Goal: Task Accomplishment & Management: Manage account settings

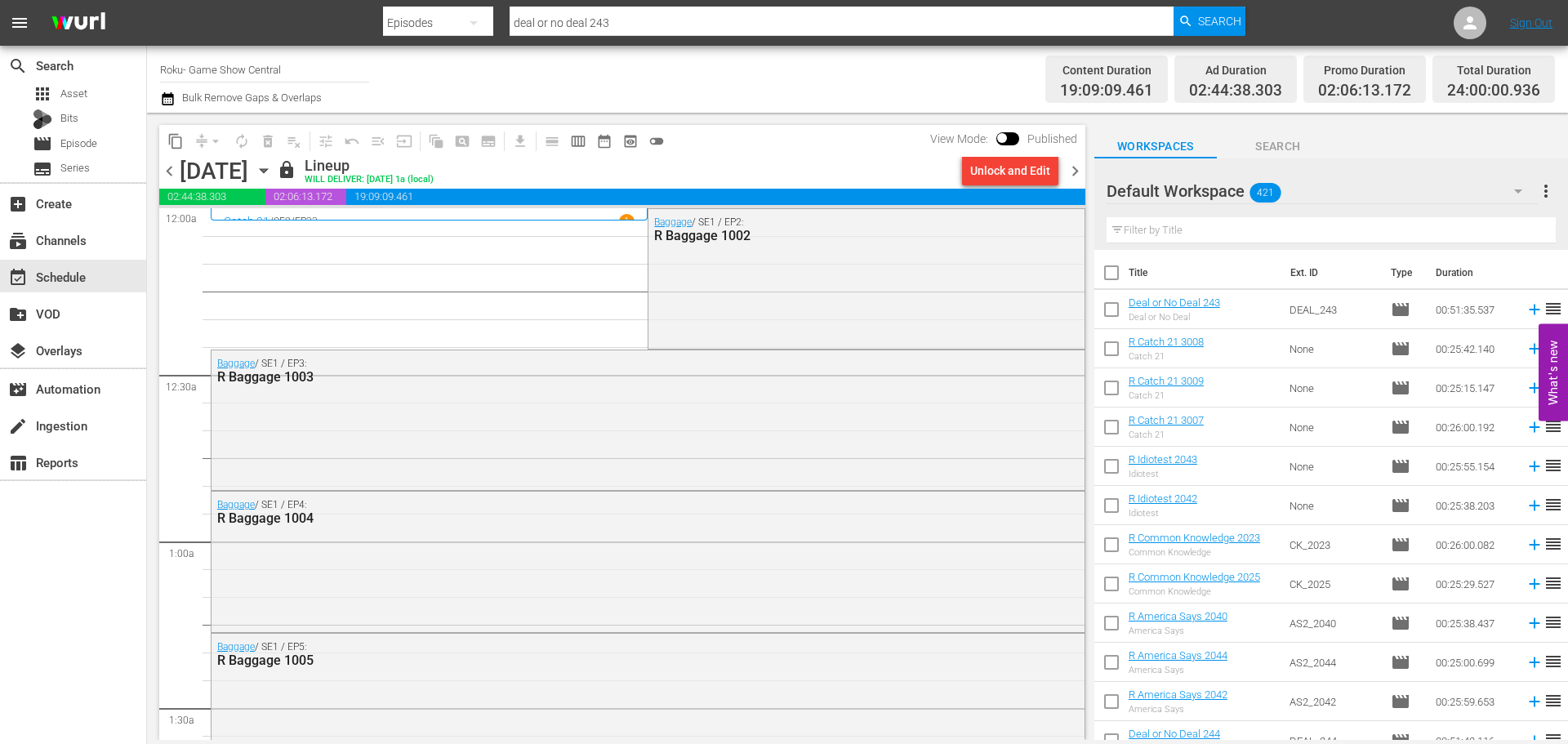
click at [273, 179] on icon "button" at bounding box center [263, 170] width 18 height 18
click at [273, 169] on icon "button" at bounding box center [263, 170] width 18 height 18
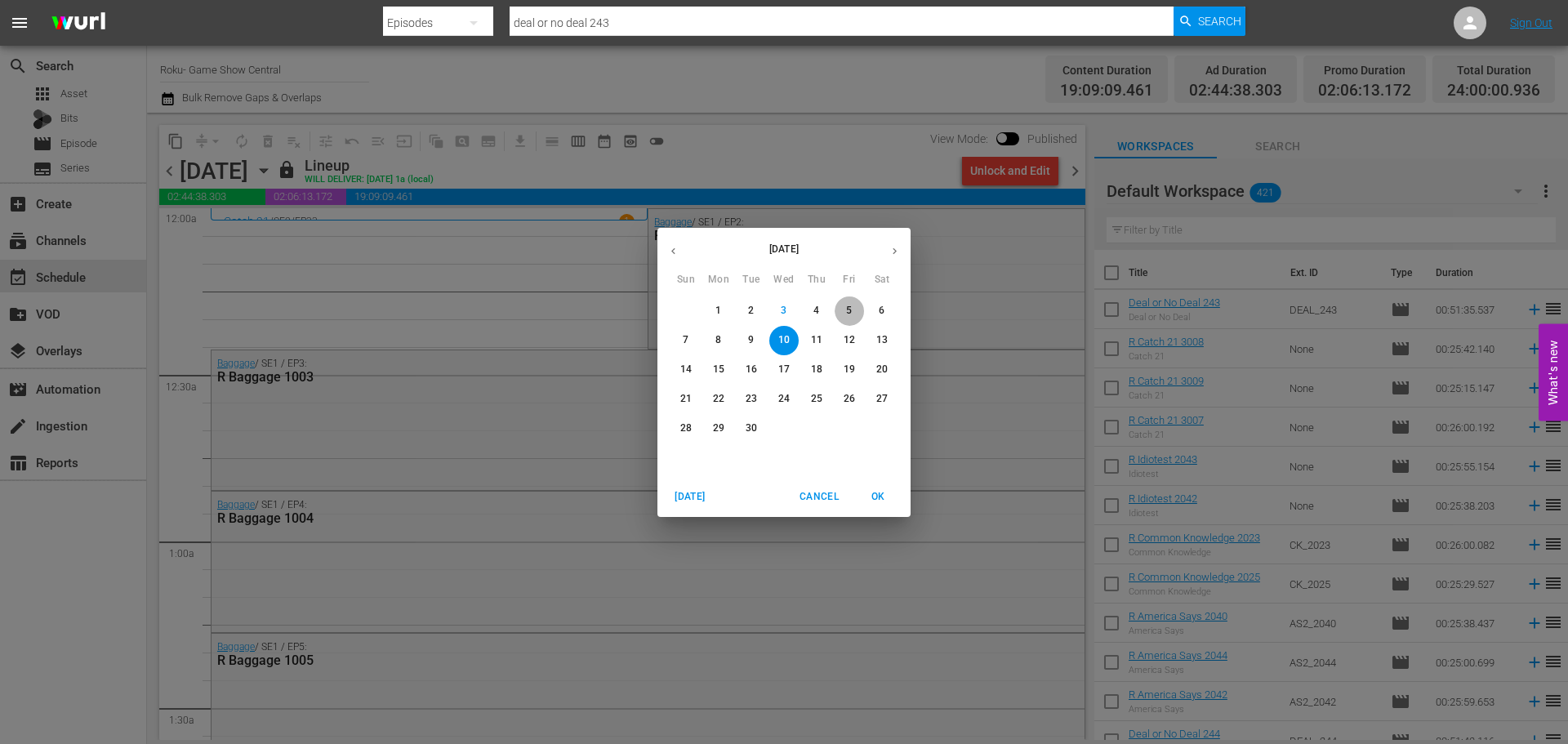
click at [842, 308] on span "5" at bounding box center [849, 311] width 30 height 14
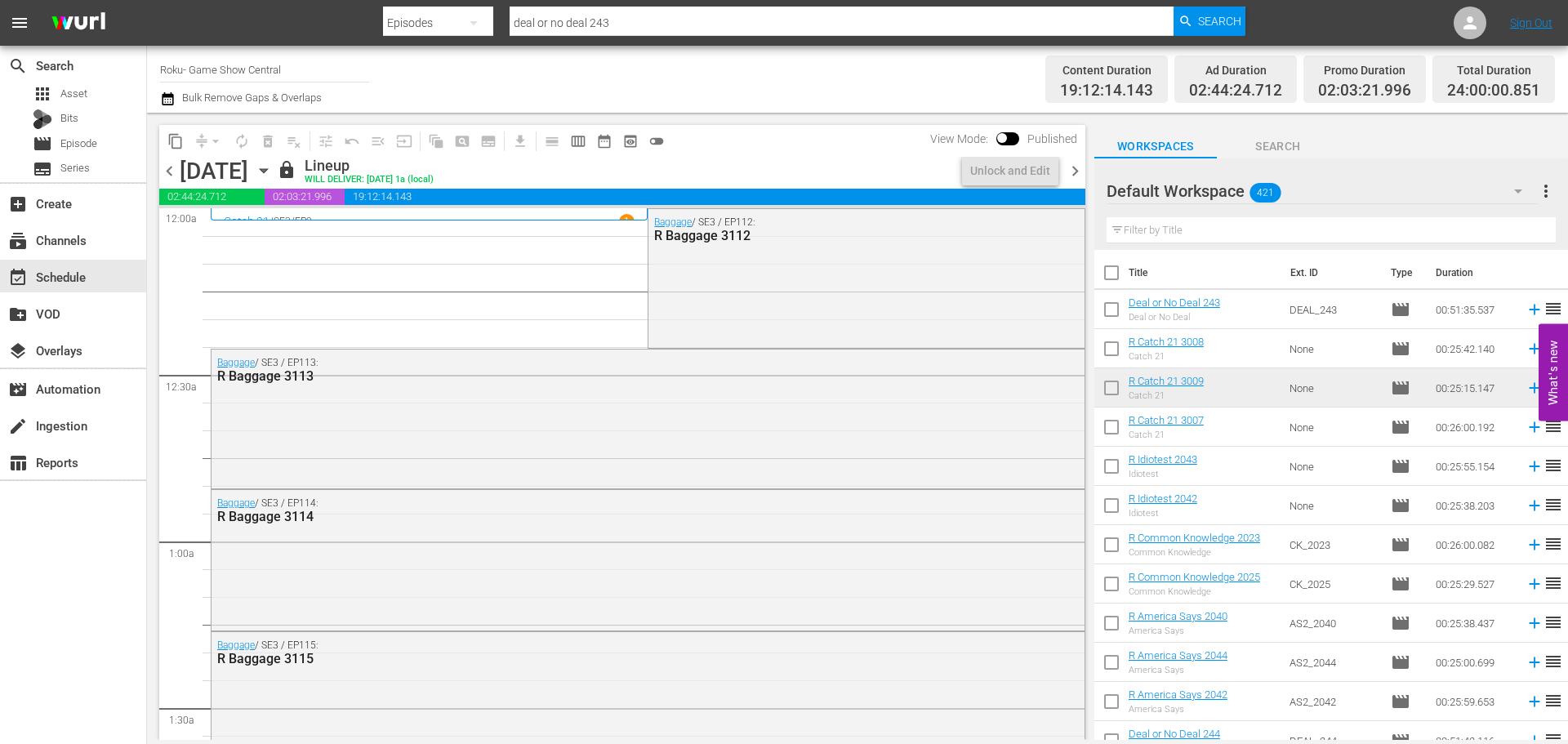
click at [886, 466] on div "Baggage / SE3 / EP113: R Baggage 3113" at bounding box center [648, 417] width 873 height 135
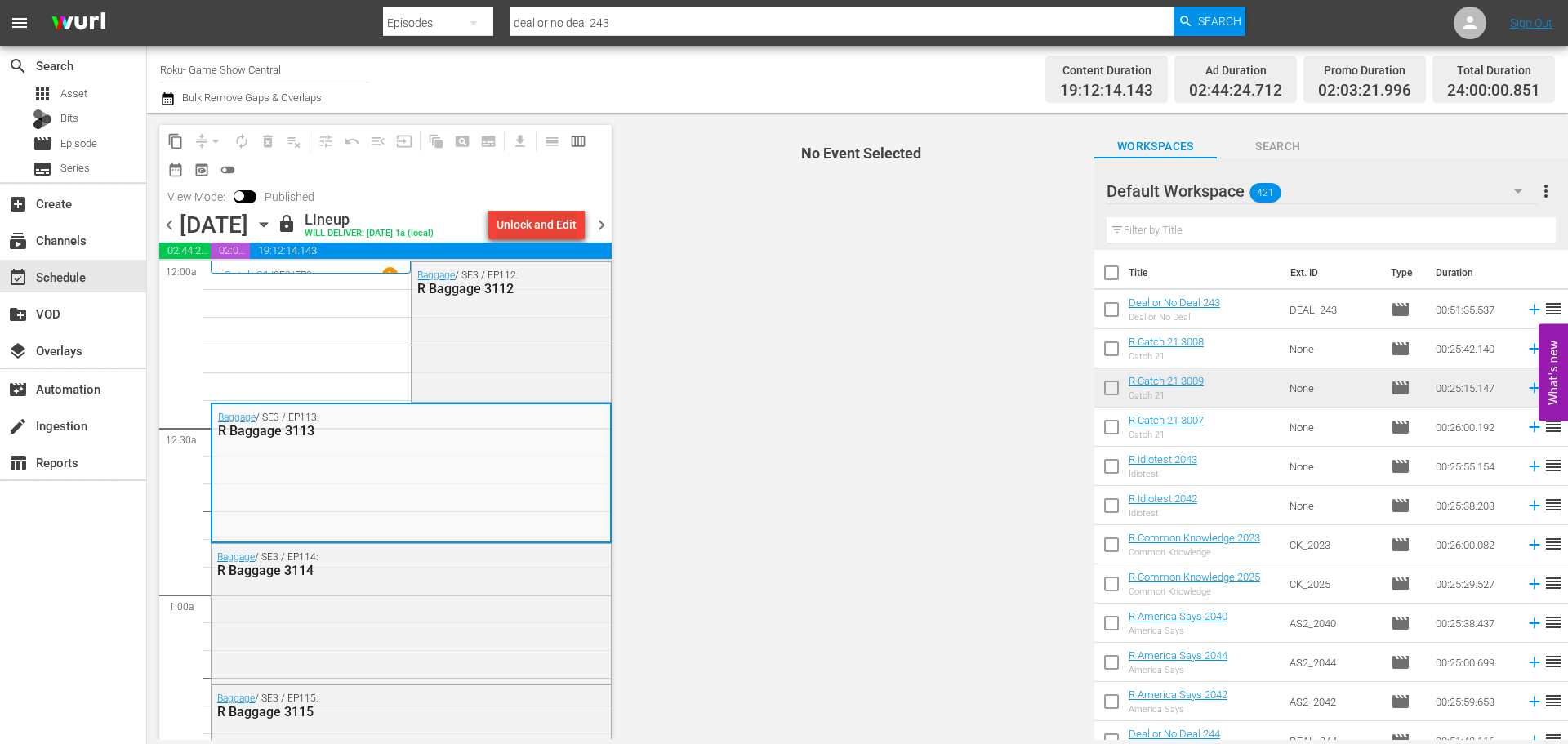
click at [531, 227] on div "Unlock and Edit" at bounding box center [537, 224] width 80 height 30
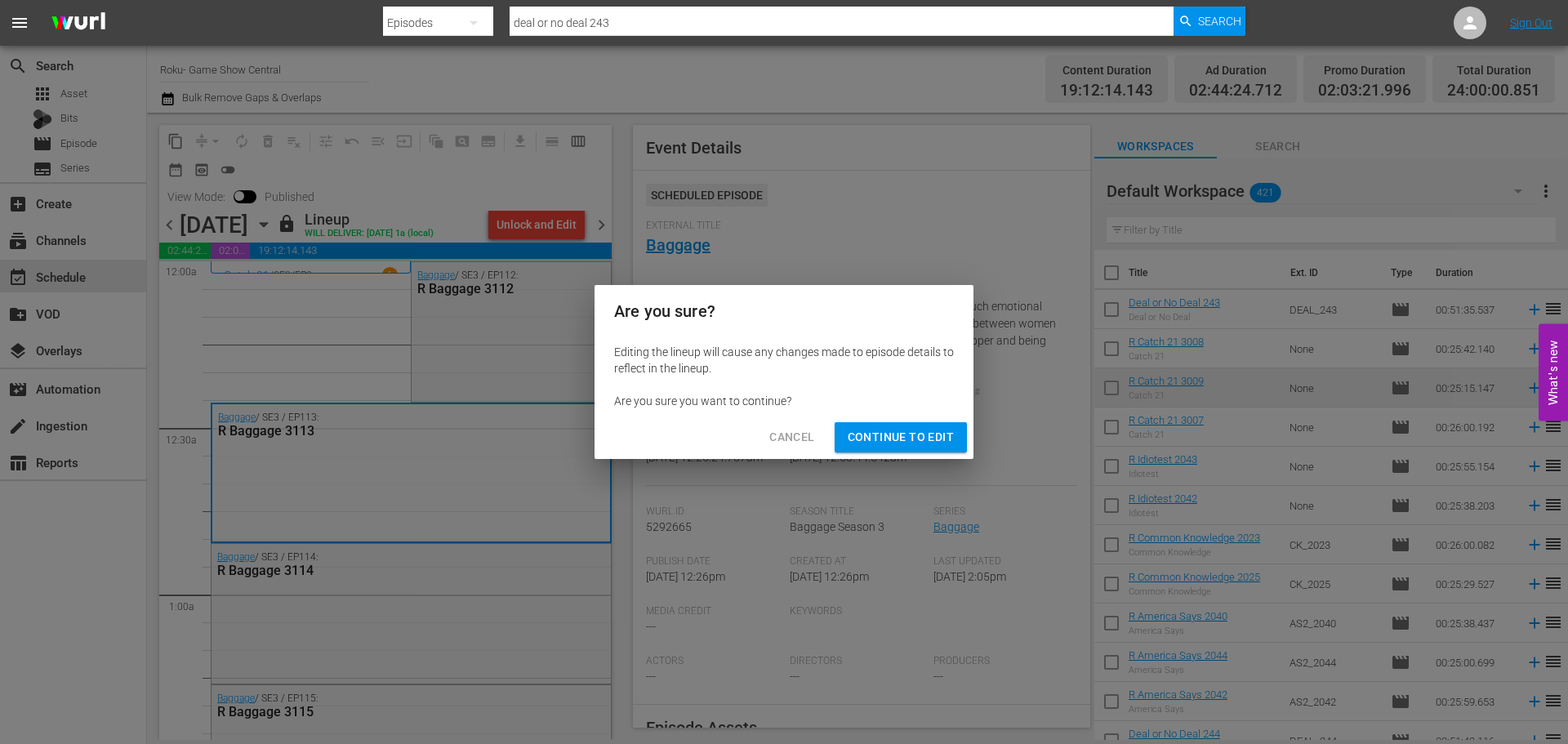
click at [903, 433] on span "Continue to Edit" at bounding box center [900, 438] width 106 height 20
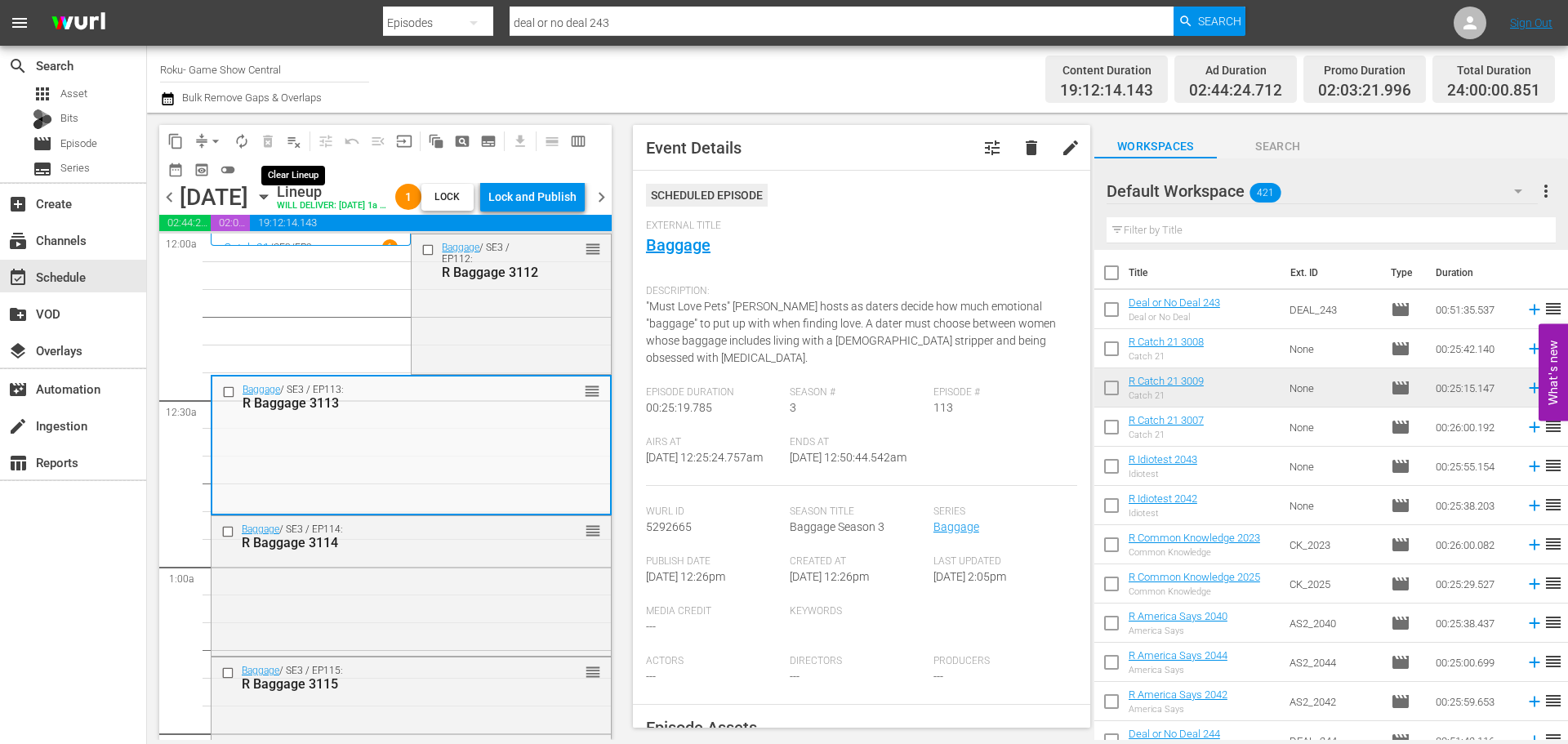
click at [301, 143] on span "playlist_remove_outlined" at bounding box center [294, 141] width 16 height 16
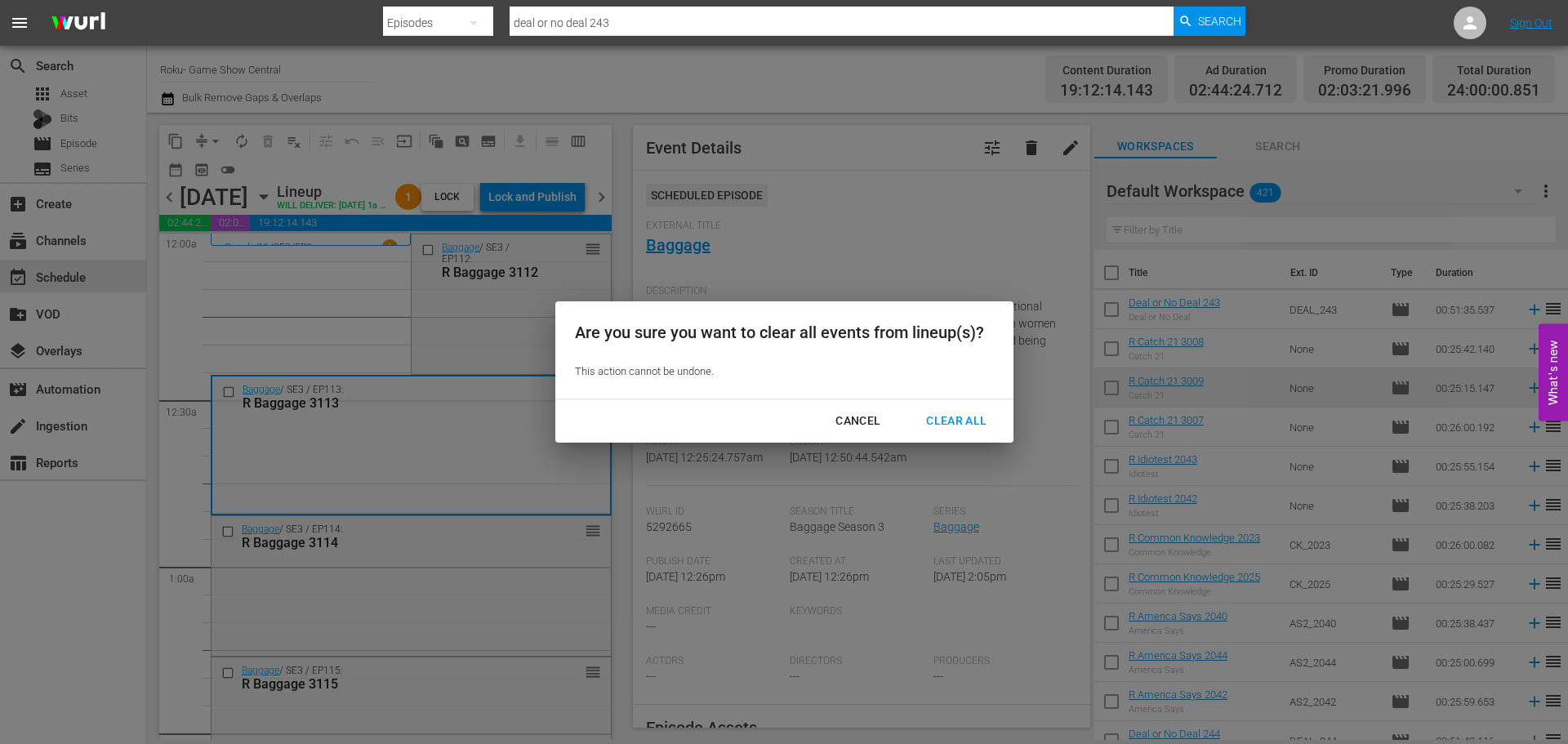
click at [951, 407] on button "Clear All" at bounding box center [957, 421] width 100 height 30
click at [947, 412] on div "Clear All" at bounding box center [957, 421] width 86 height 20
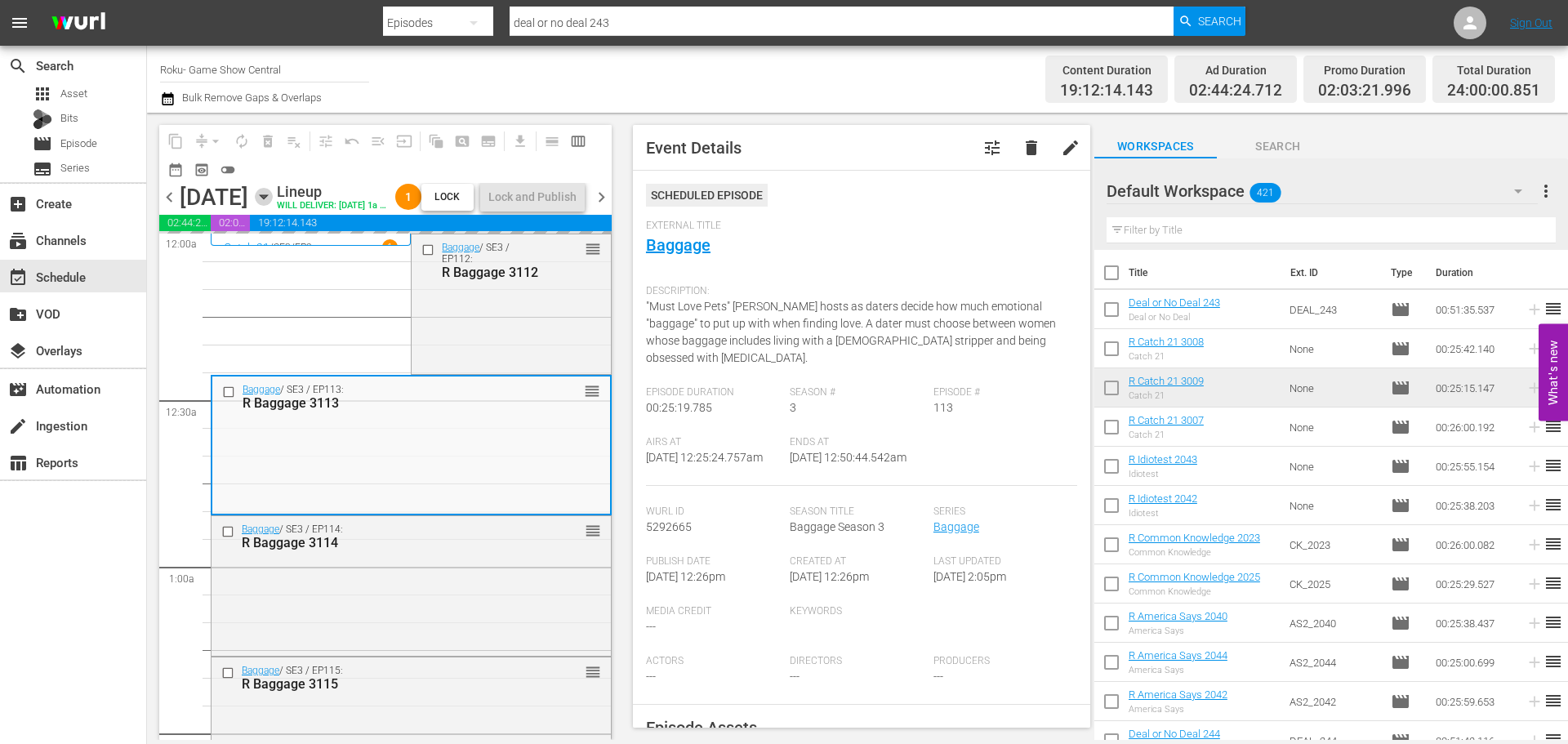
click at [273, 206] on icon "button" at bounding box center [263, 196] width 18 height 18
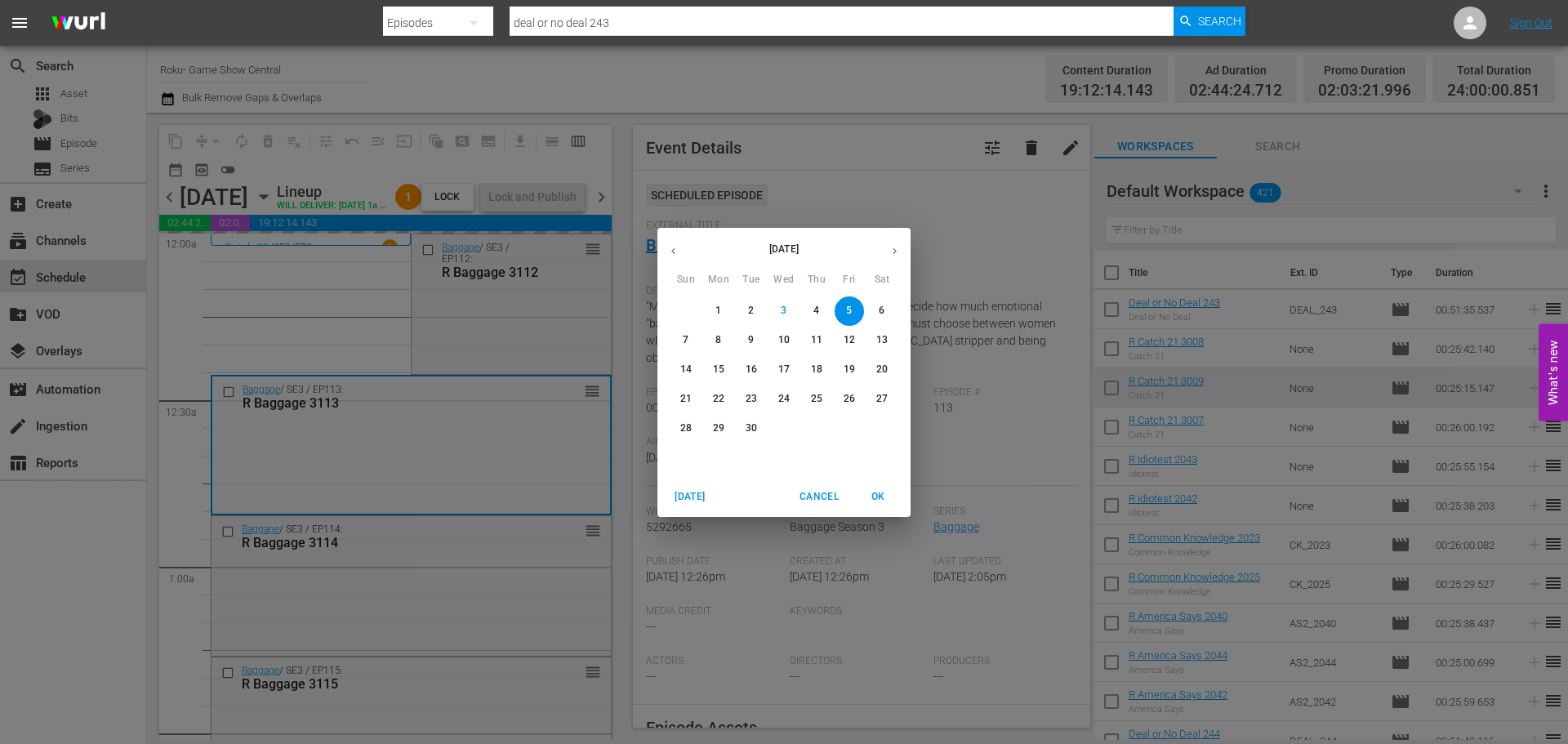
click at [674, 253] on icon "button" at bounding box center [673, 251] width 4 height 7
click at [679, 250] on icon "button" at bounding box center [673, 251] width 12 height 12
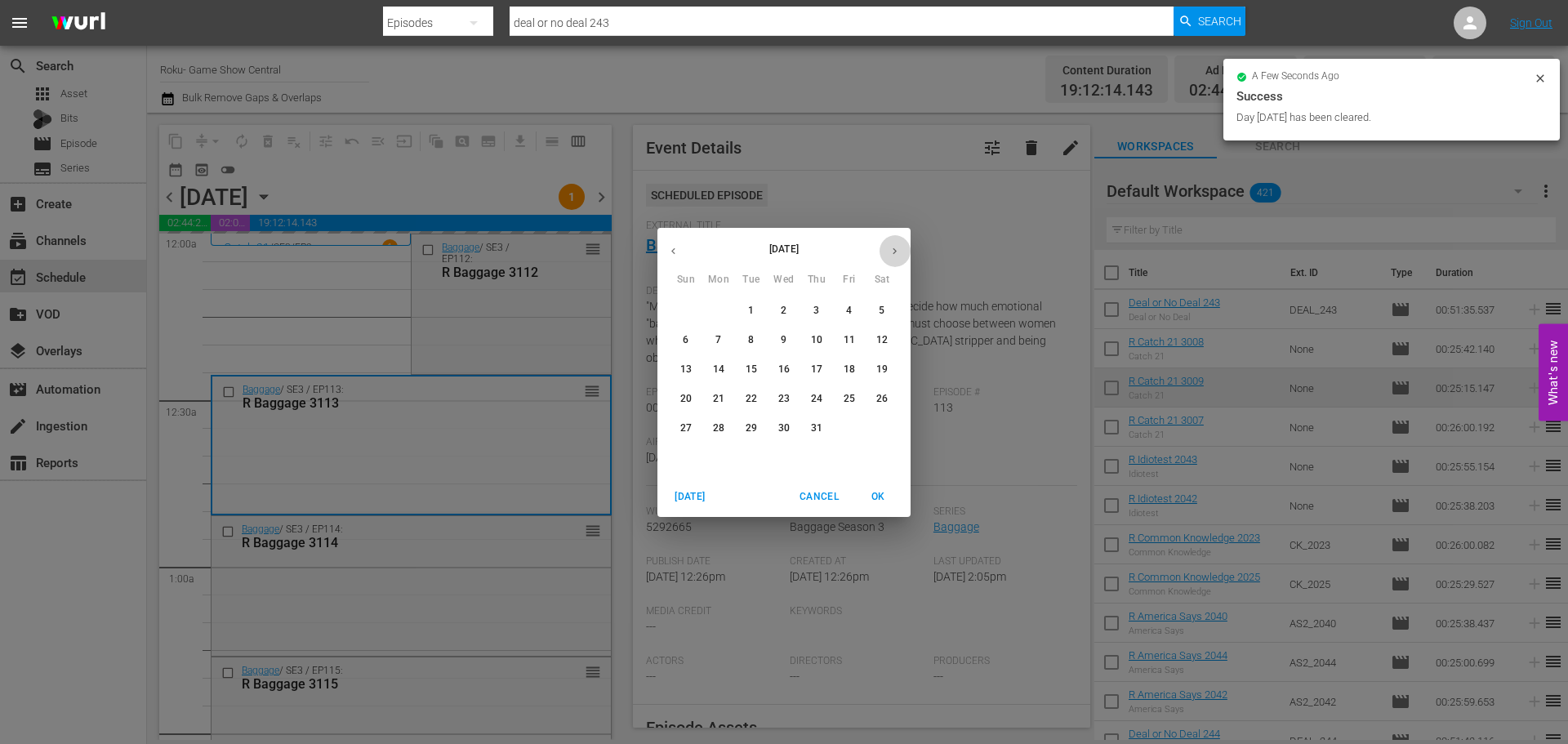
click at [897, 243] on button "button" at bounding box center [895, 251] width 32 height 32
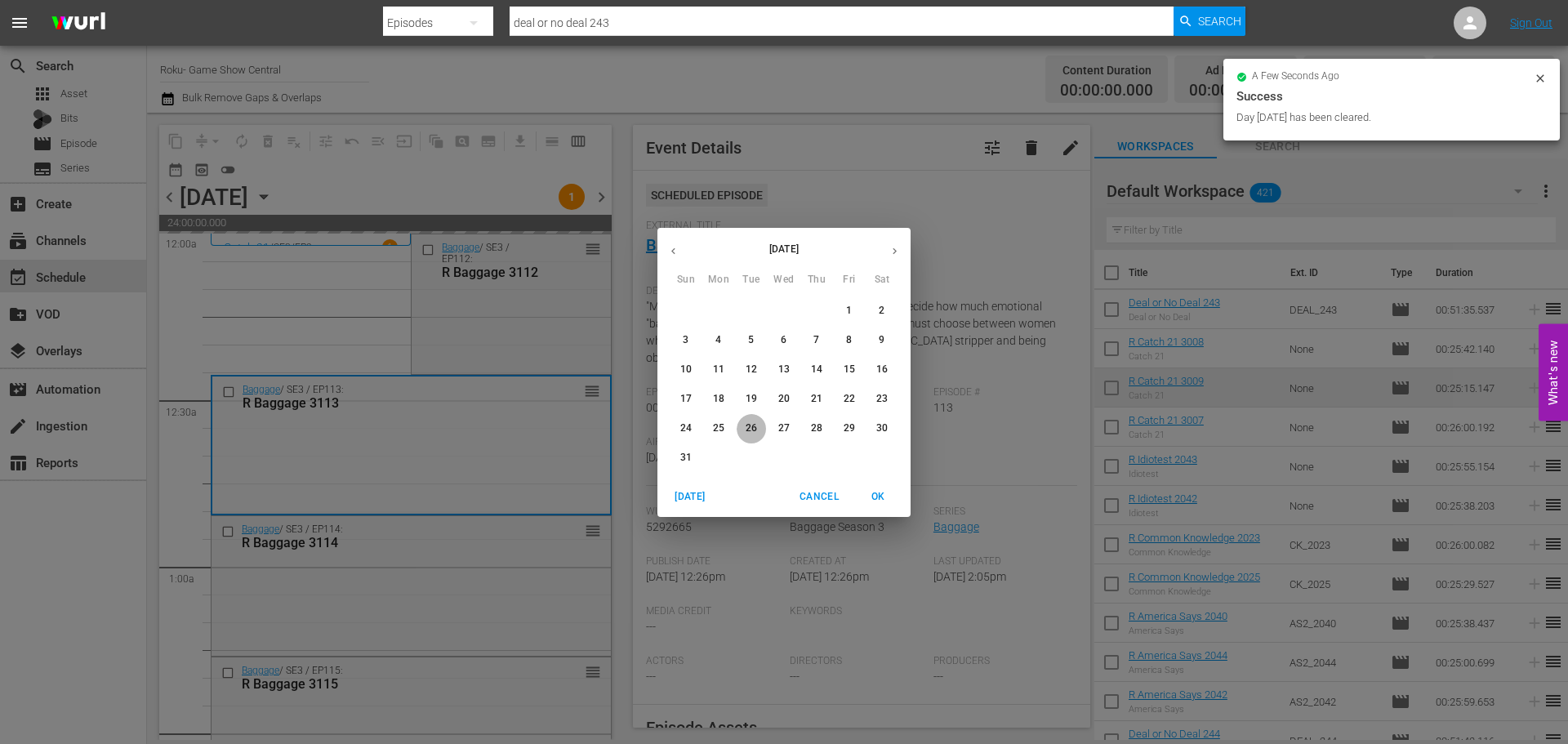
click at [816, 422] on div "24 25 26 27 28 29 30" at bounding box center [784, 428] width 253 height 30
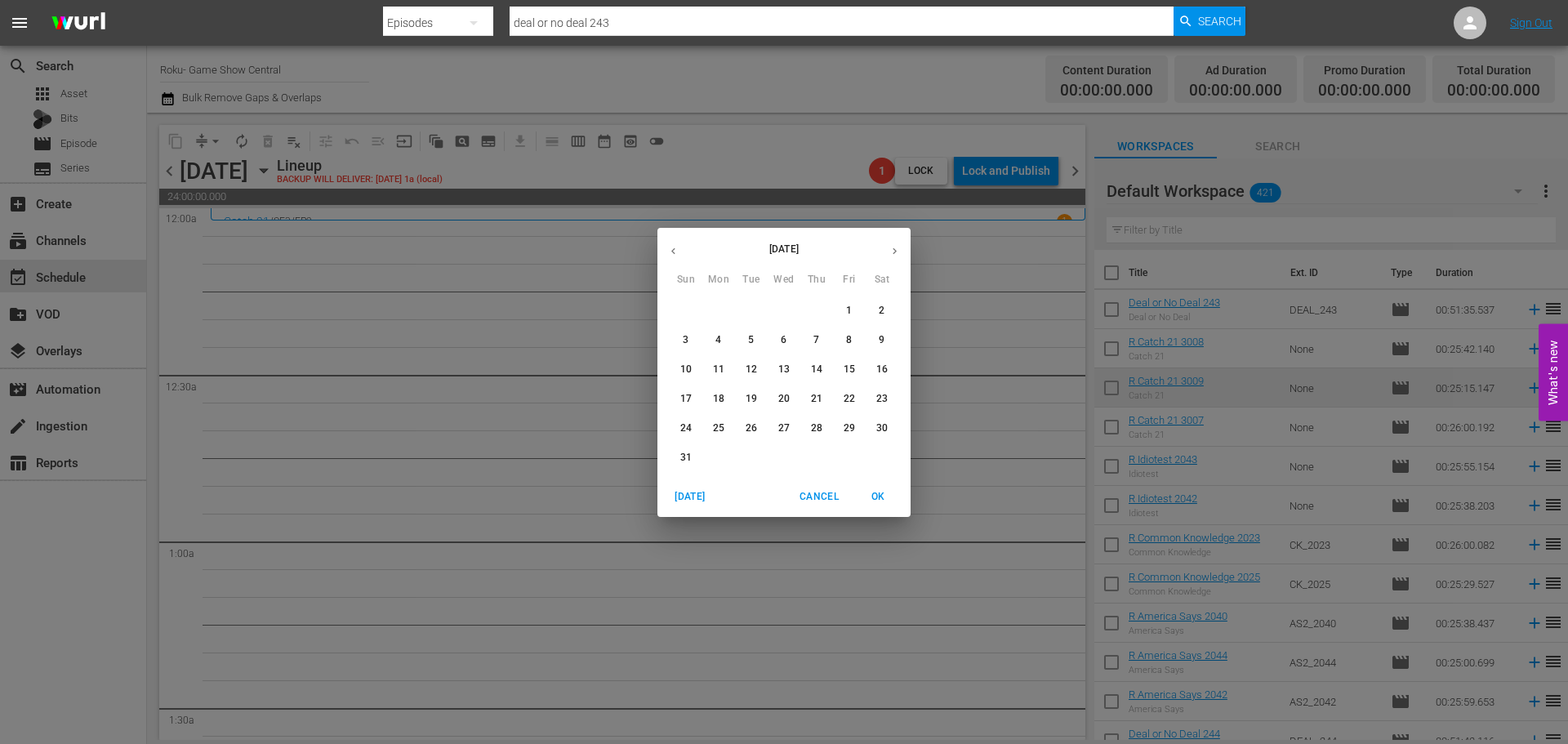
click at [312, 475] on div "August 2025 Sun Mon Tue Wed Thu Fri Sat 27 28 29 30 31 1 2 3 4 5 6 7 8 9 10 11 …" at bounding box center [784, 372] width 1568 height 744
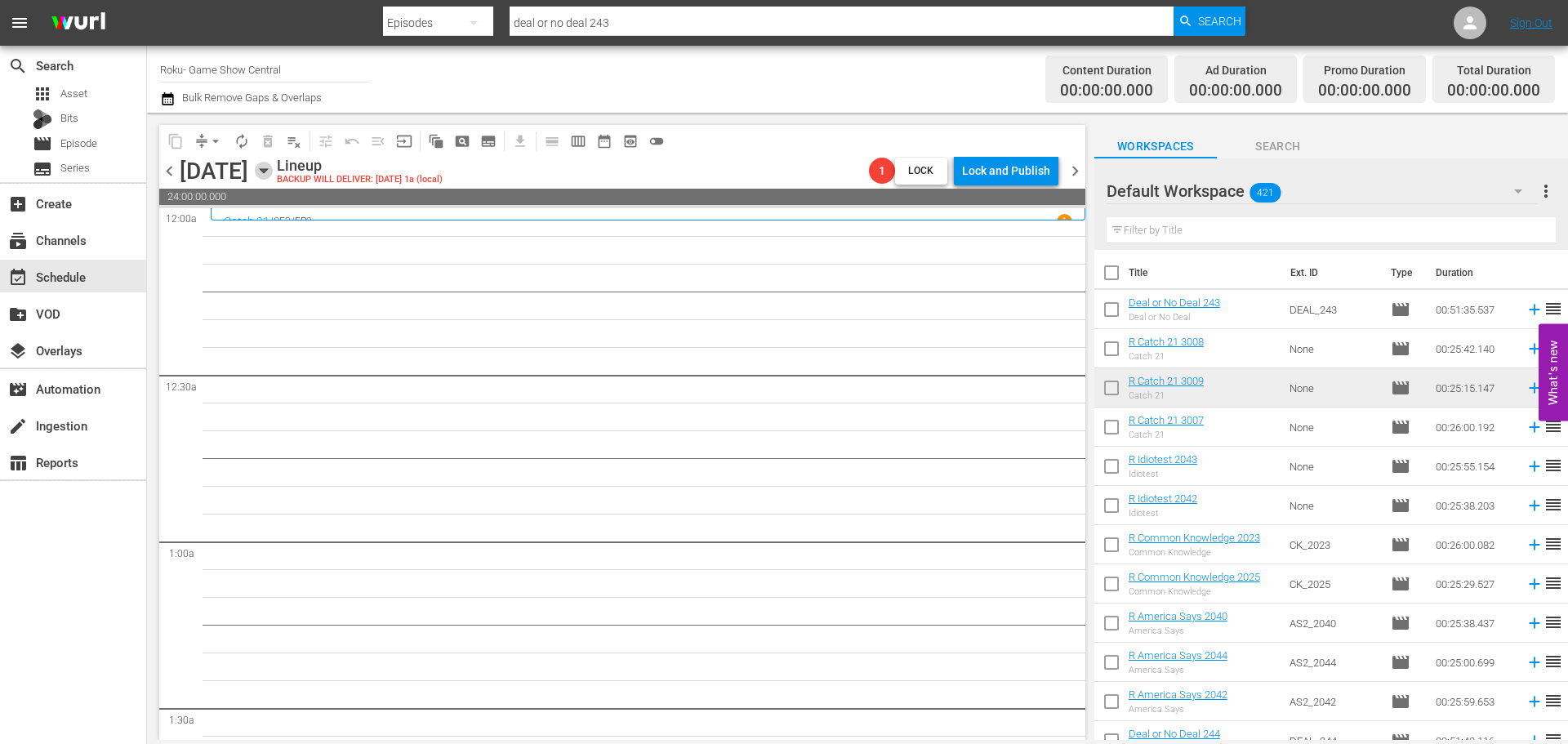
click at [273, 172] on icon "button" at bounding box center [263, 170] width 18 height 18
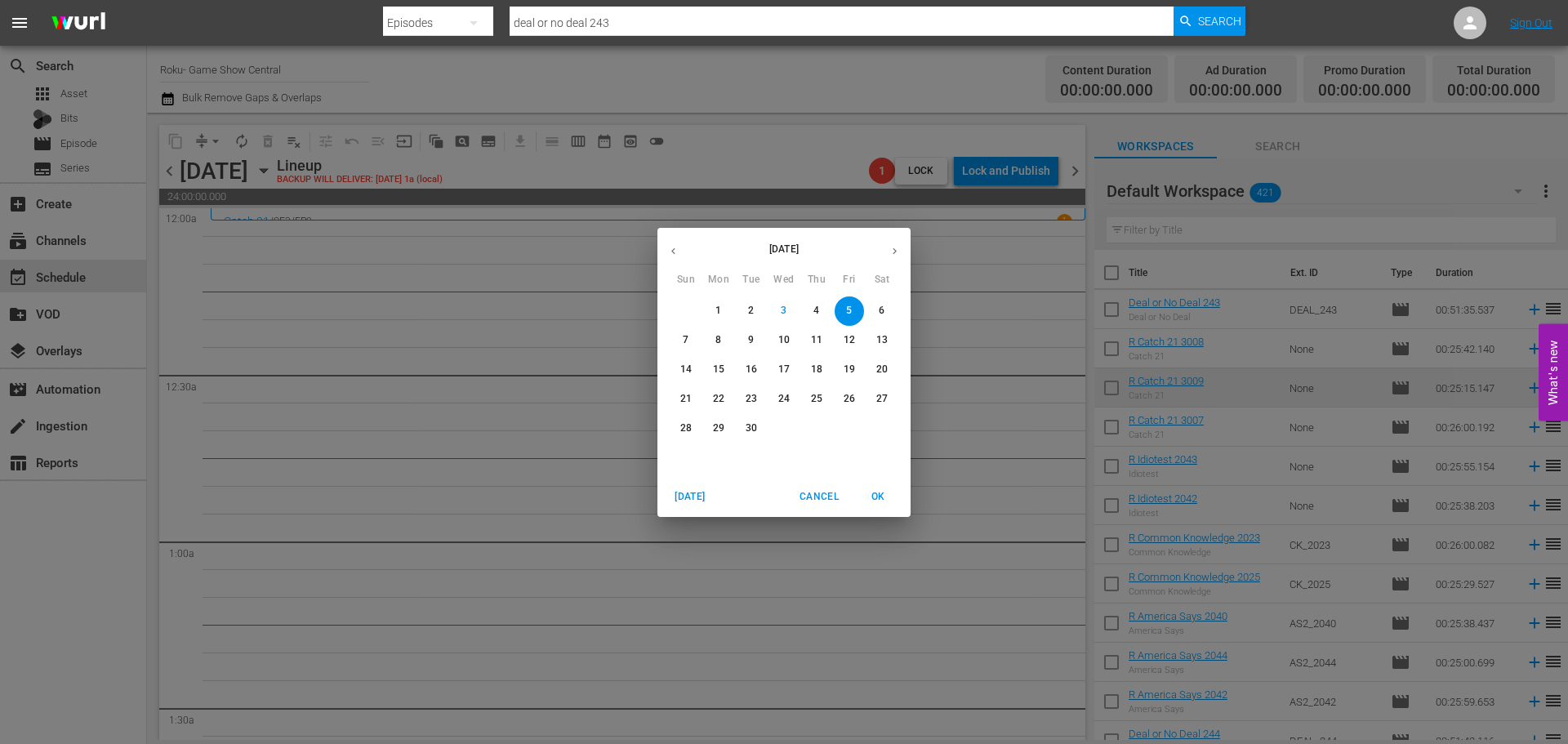
click at [682, 263] on button "button" at bounding box center [674, 251] width 32 height 32
click at [828, 429] on span "28" at bounding box center [816, 428] width 30 height 14
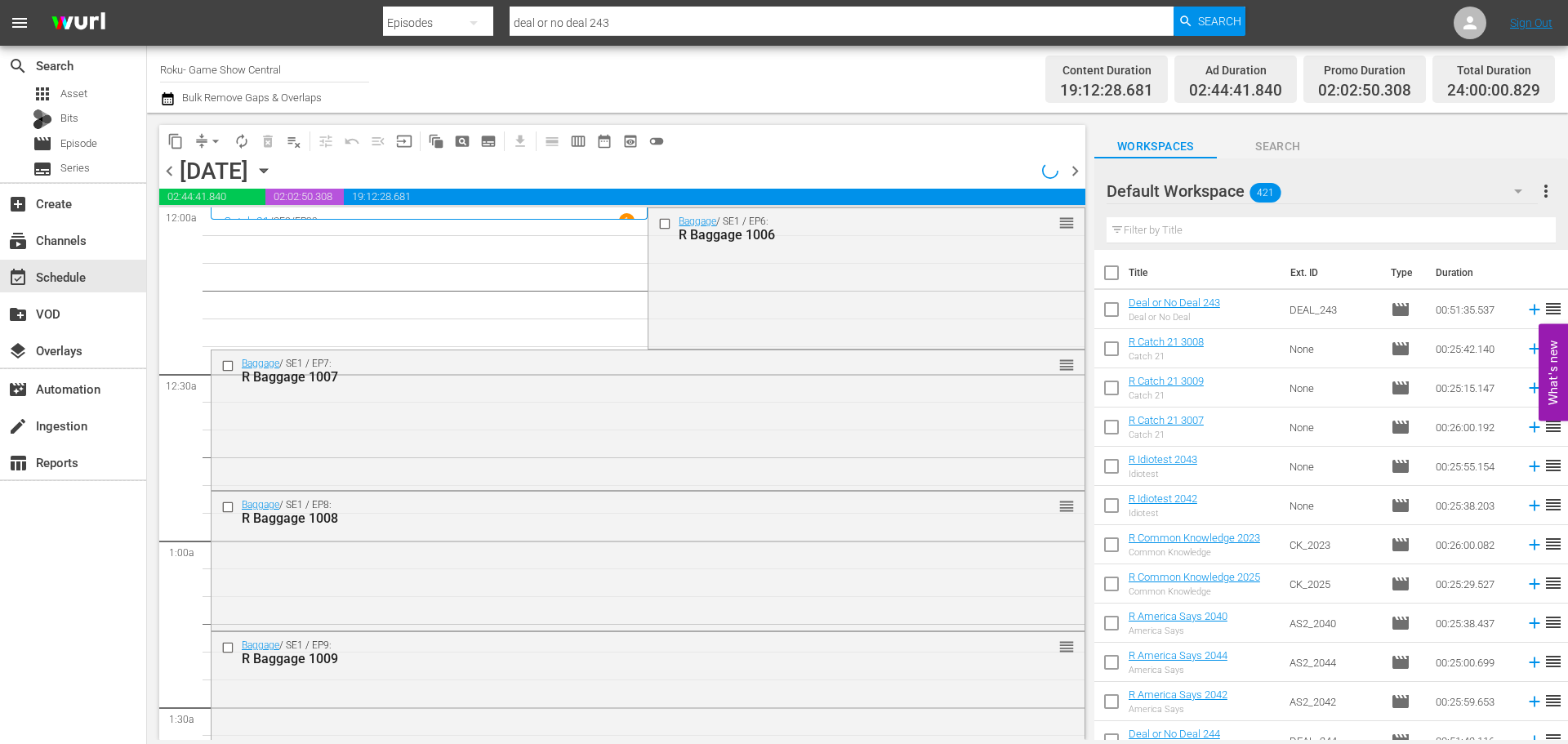
click at [175, 150] on button "content_copy" at bounding box center [175, 141] width 26 height 26
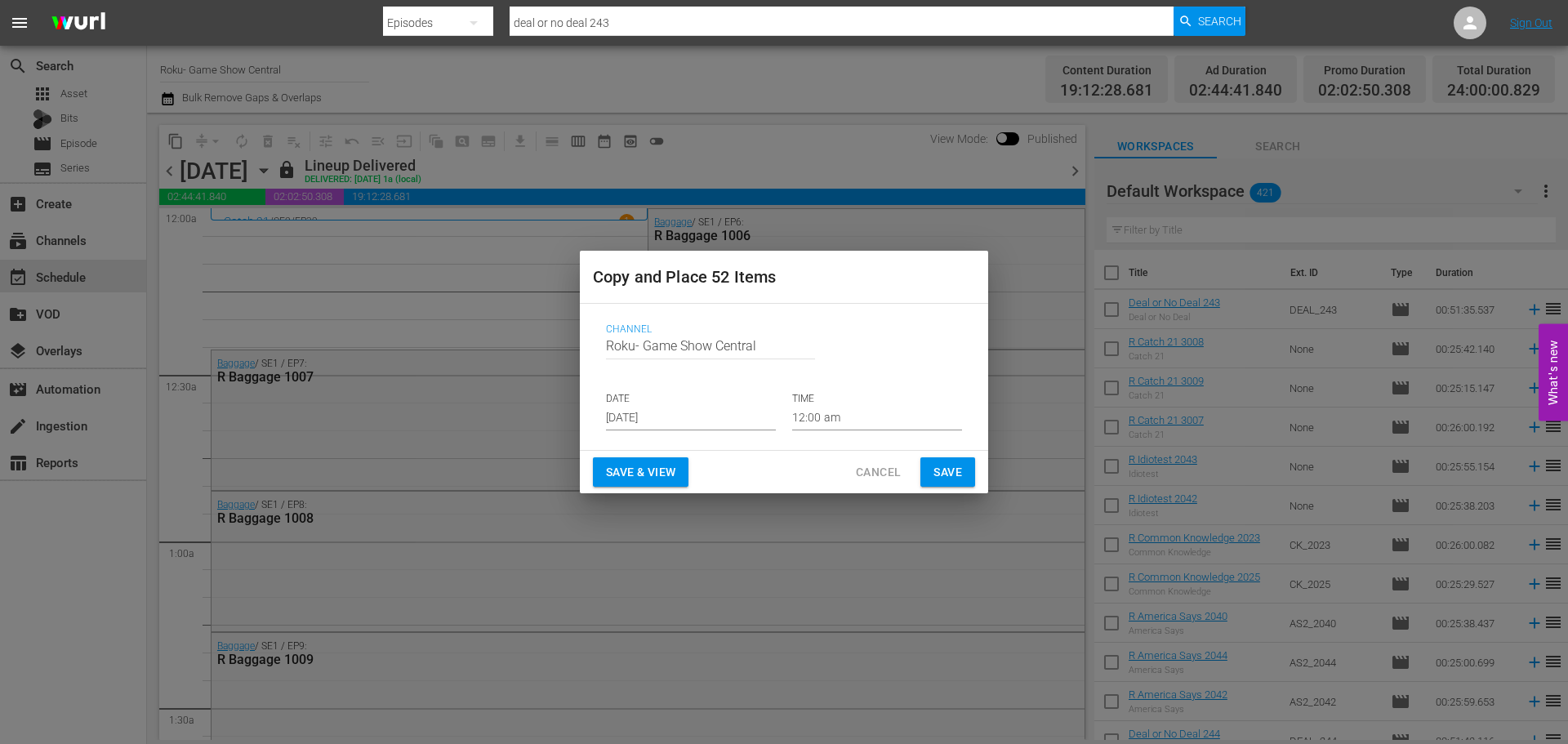
click at [683, 424] on input "[DATE]" at bounding box center [691, 417] width 170 height 25
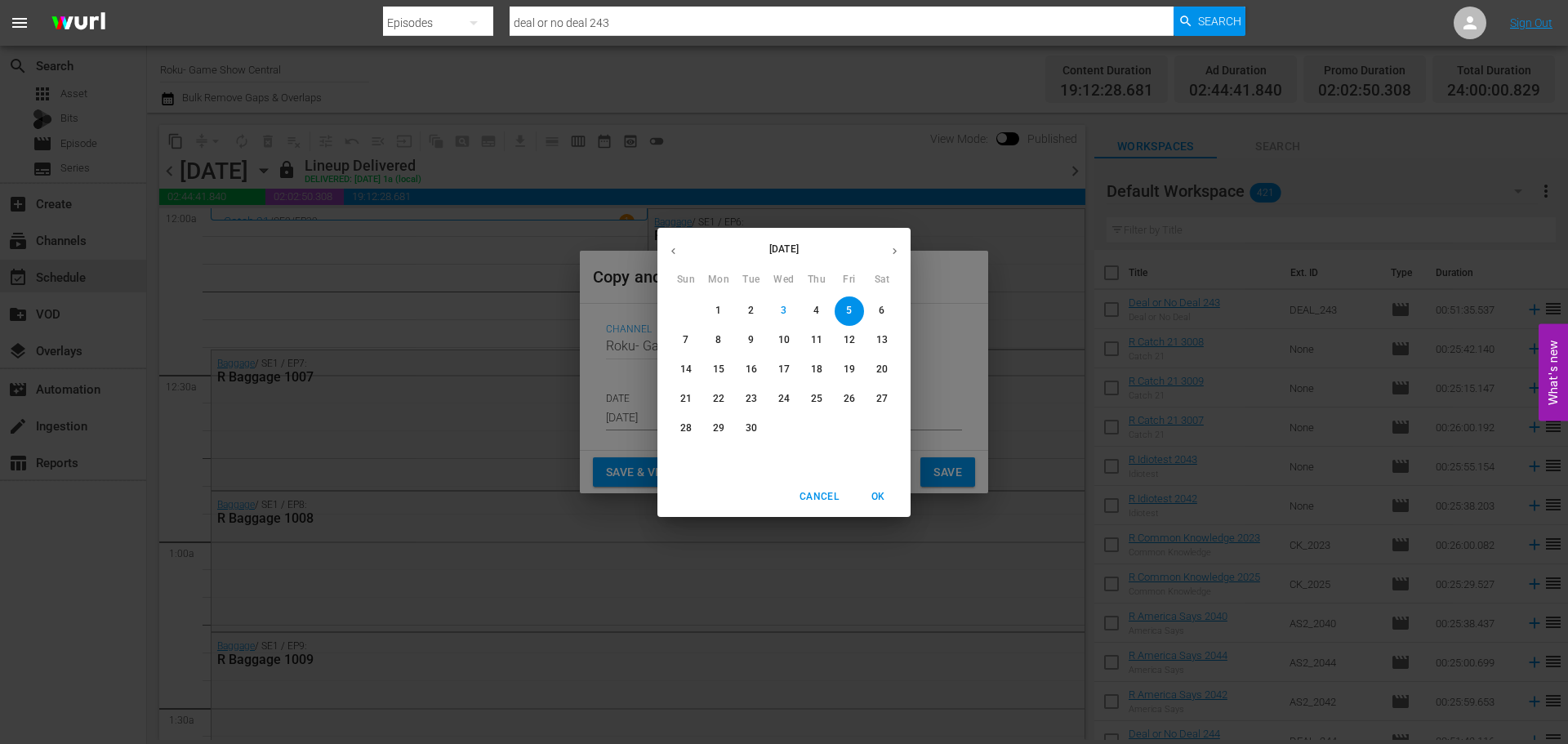
click at [813, 337] on p "11" at bounding box center [817, 340] width 12 height 14
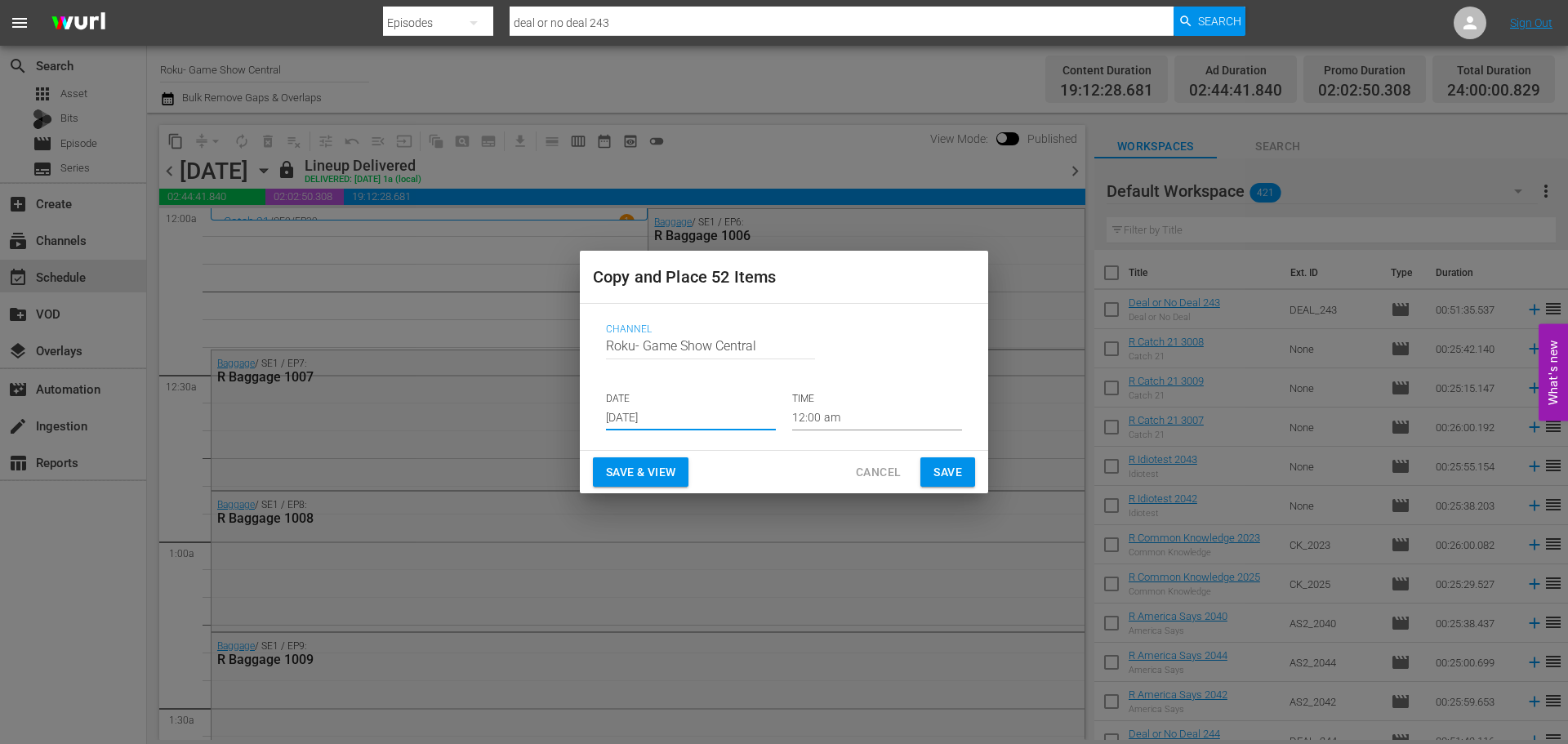
type input "[DATE]"
click at [946, 485] on button "Save" at bounding box center [947, 472] width 55 height 30
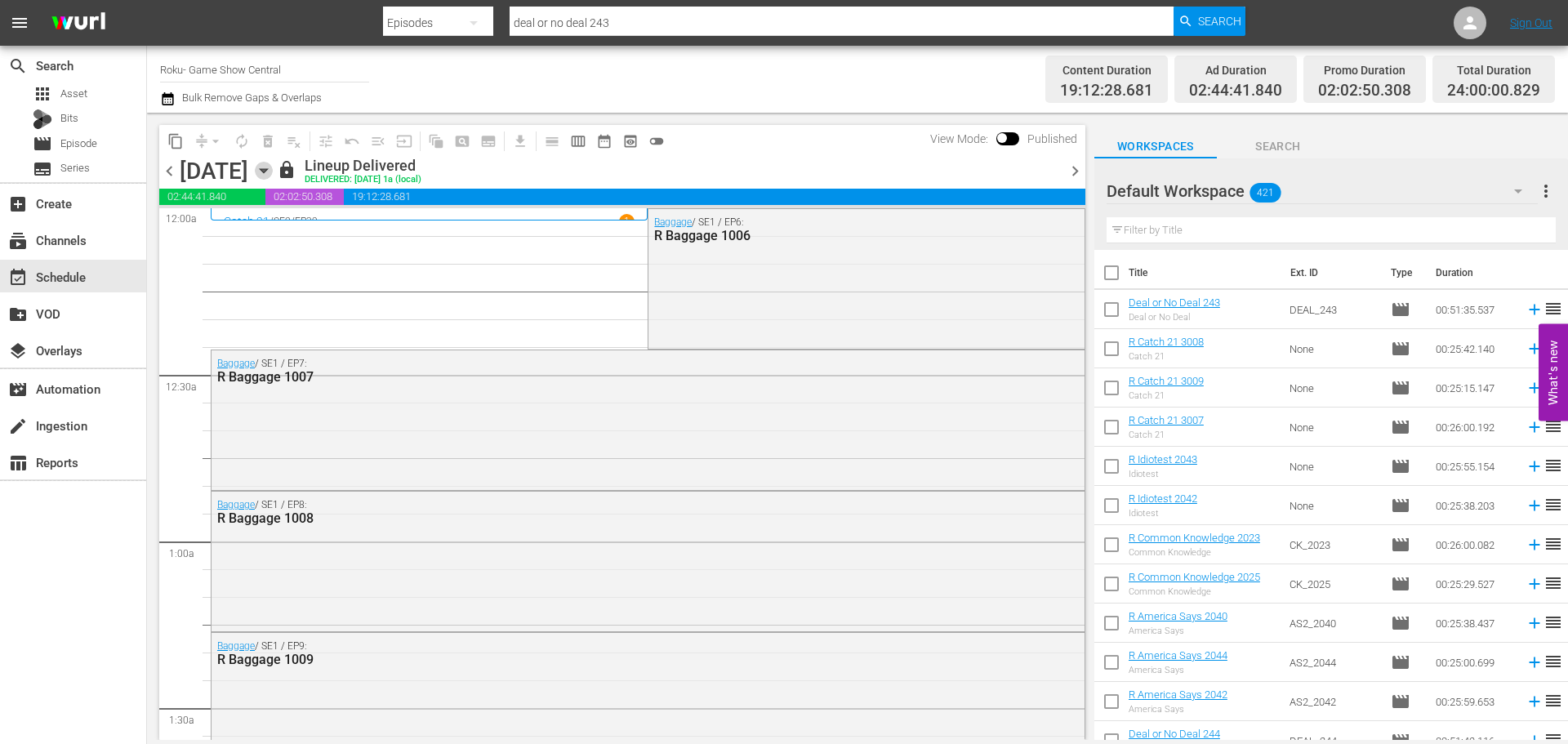
click at [273, 168] on icon "button" at bounding box center [263, 170] width 18 height 18
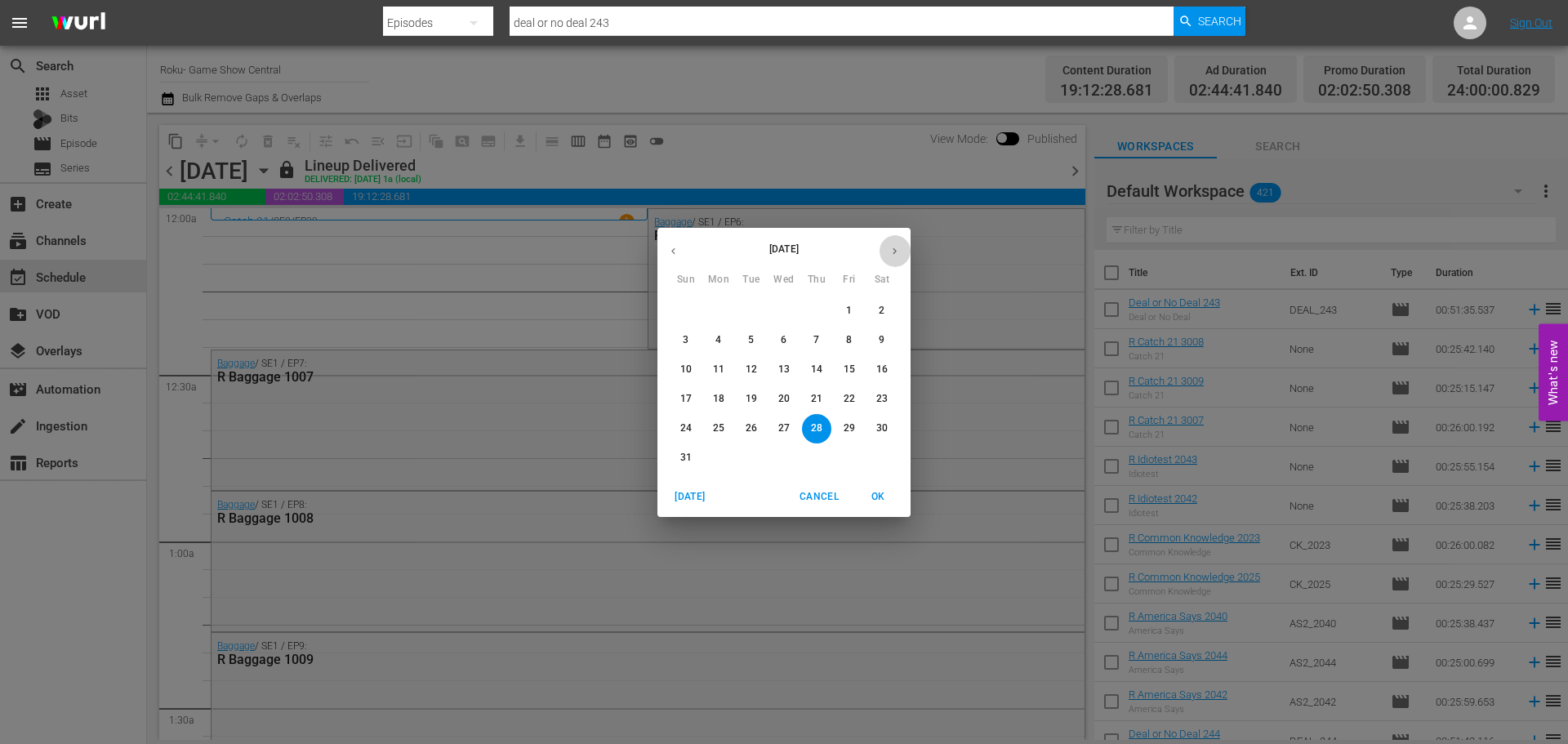
click at [897, 249] on icon "button" at bounding box center [895, 251] width 12 height 12
click at [823, 345] on span "11" at bounding box center [816, 340] width 30 height 14
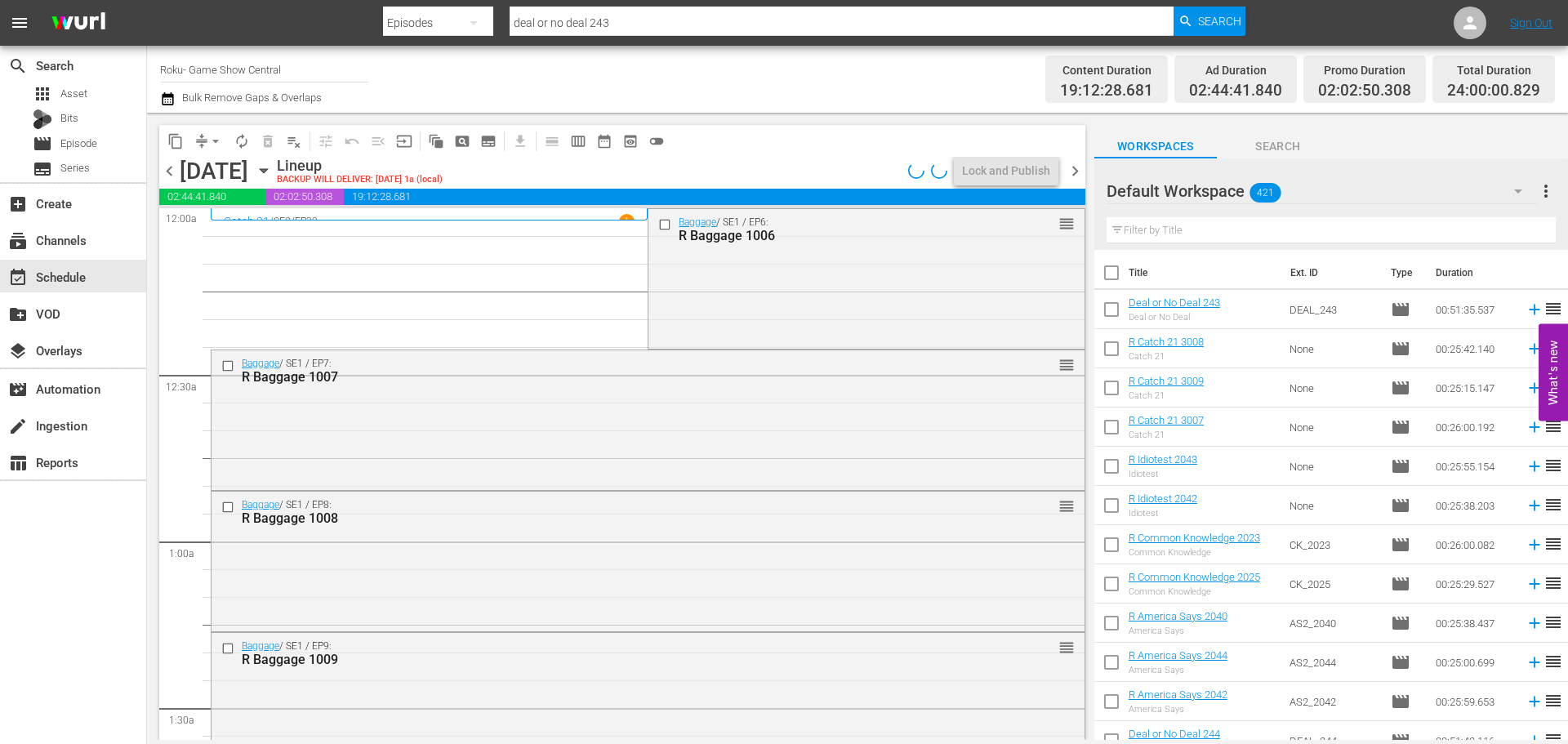
drag, startPoint x: 675, startPoint y: 226, endPoint x: 220, endPoint y: 339, distance: 468.8
click at [660, 227] on input "checkbox" at bounding box center [667, 224] width 17 height 14
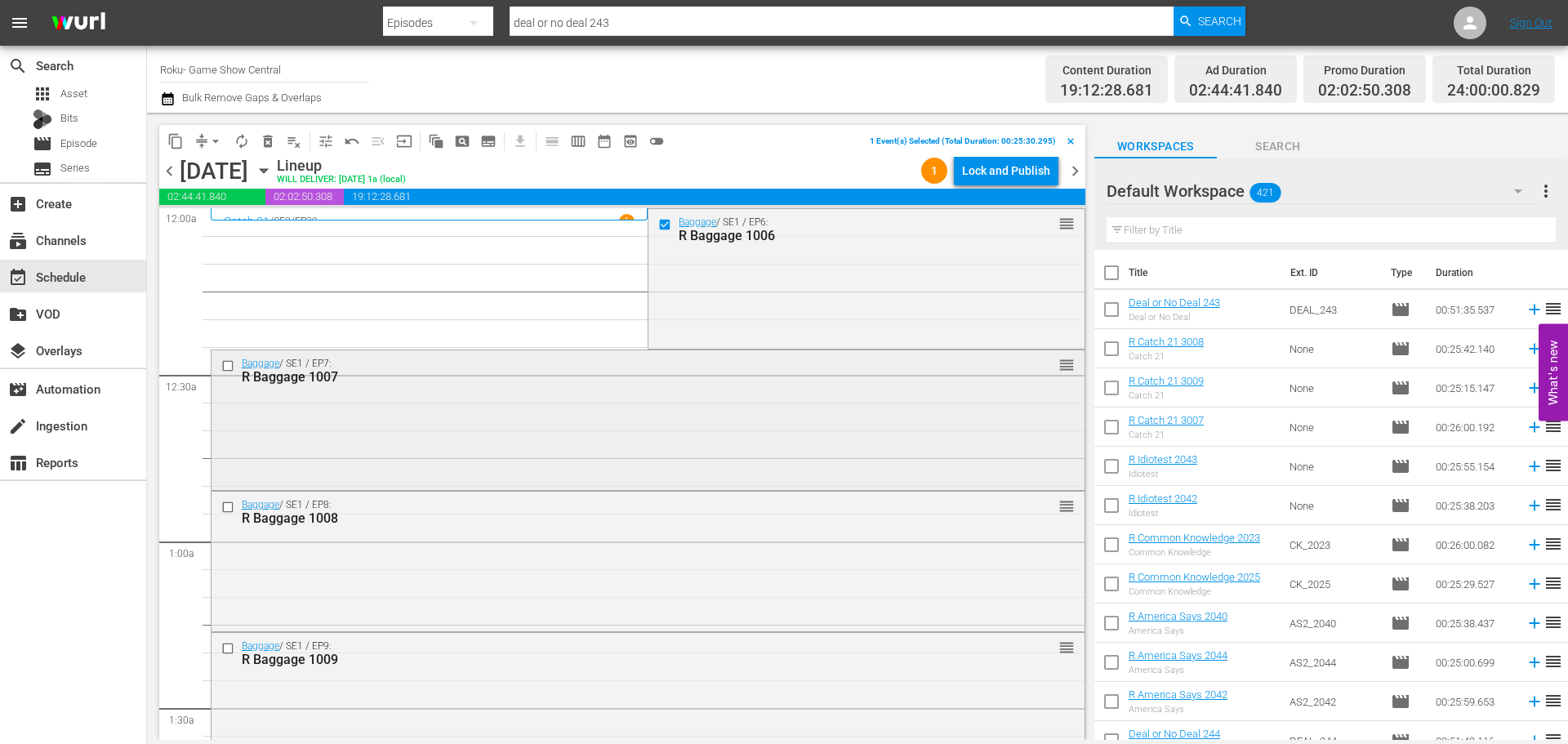
click at [225, 368] on input "checkbox" at bounding box center [229, 366] width 17 height 14
click at [222, 508] on input "checkbox" at bounding box center [229, 507] width 17 height 14
click at [234, 648] on input "checkbox" at bounding box center [229, 648] width 17 height 14
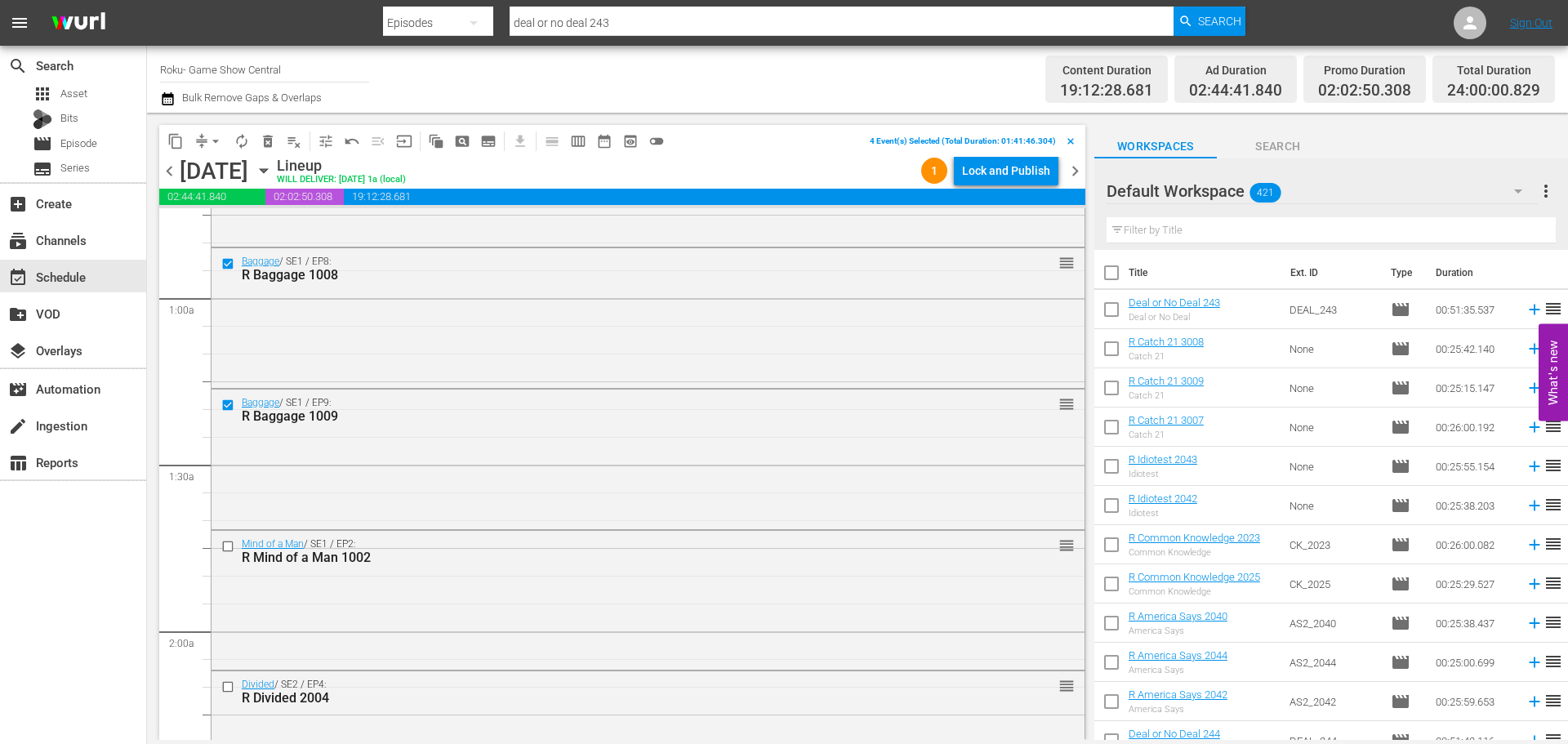
scroll to position [245, 0]
click at [229, 548] on input "checkbox" at bounding box center [229, 544] width 17 height 14
click at [225, 686] on input "checkbox" at bounding box center [229, 686] width 17 height 14
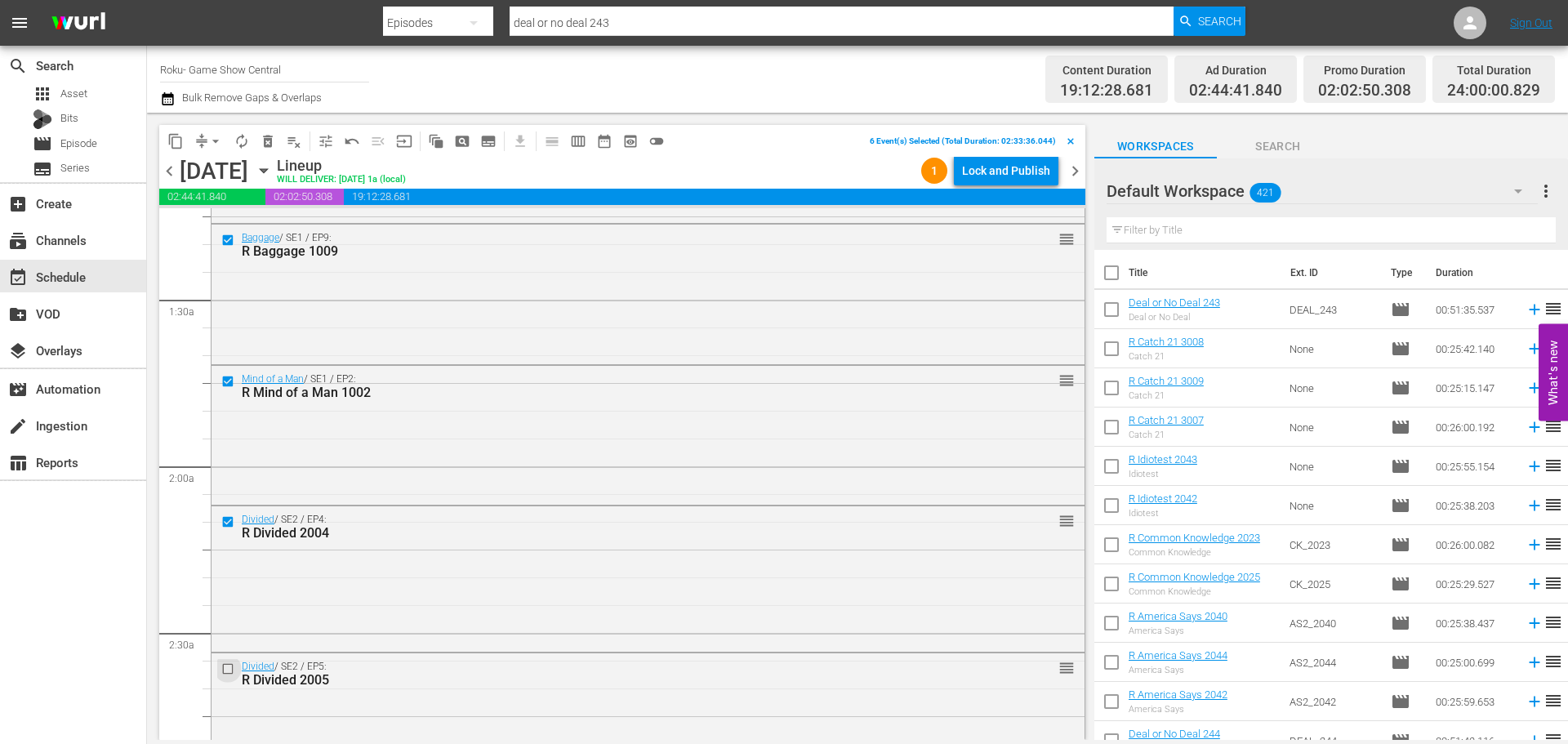
drag, startPoint x: 220, startPoint y: 667, endPoint x: 346, endPoint y: 23, distance: 656.2
click at [222, 665] on input "checkbox" at bounding box center [229, 669] width 17 height 14
click at [174, 138] on span "content_copy" at bounding box center [175, 141] width 16 height 16
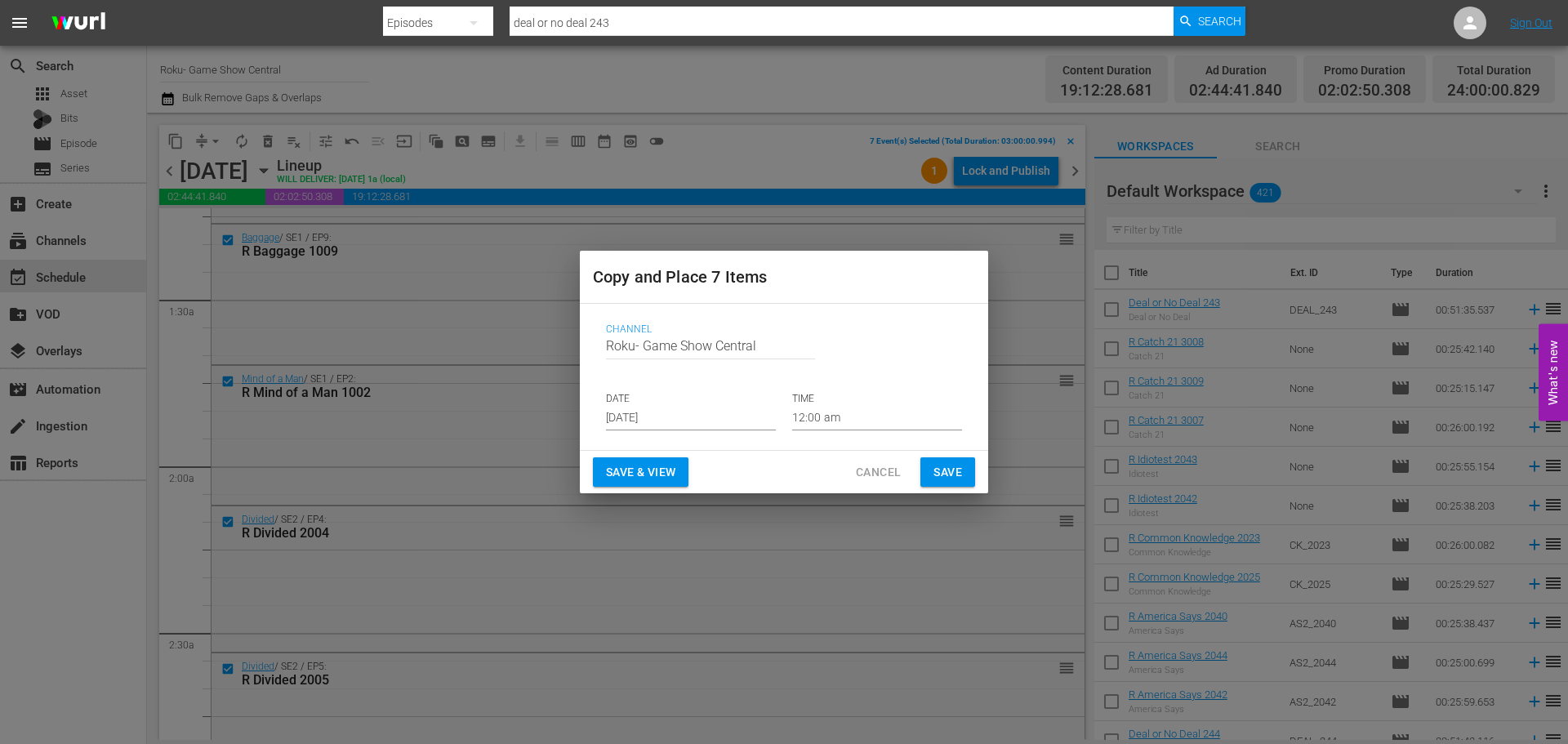
click at [667, 407] on input "[DATE]" at bounding box center [691, 417] width 170 height 25
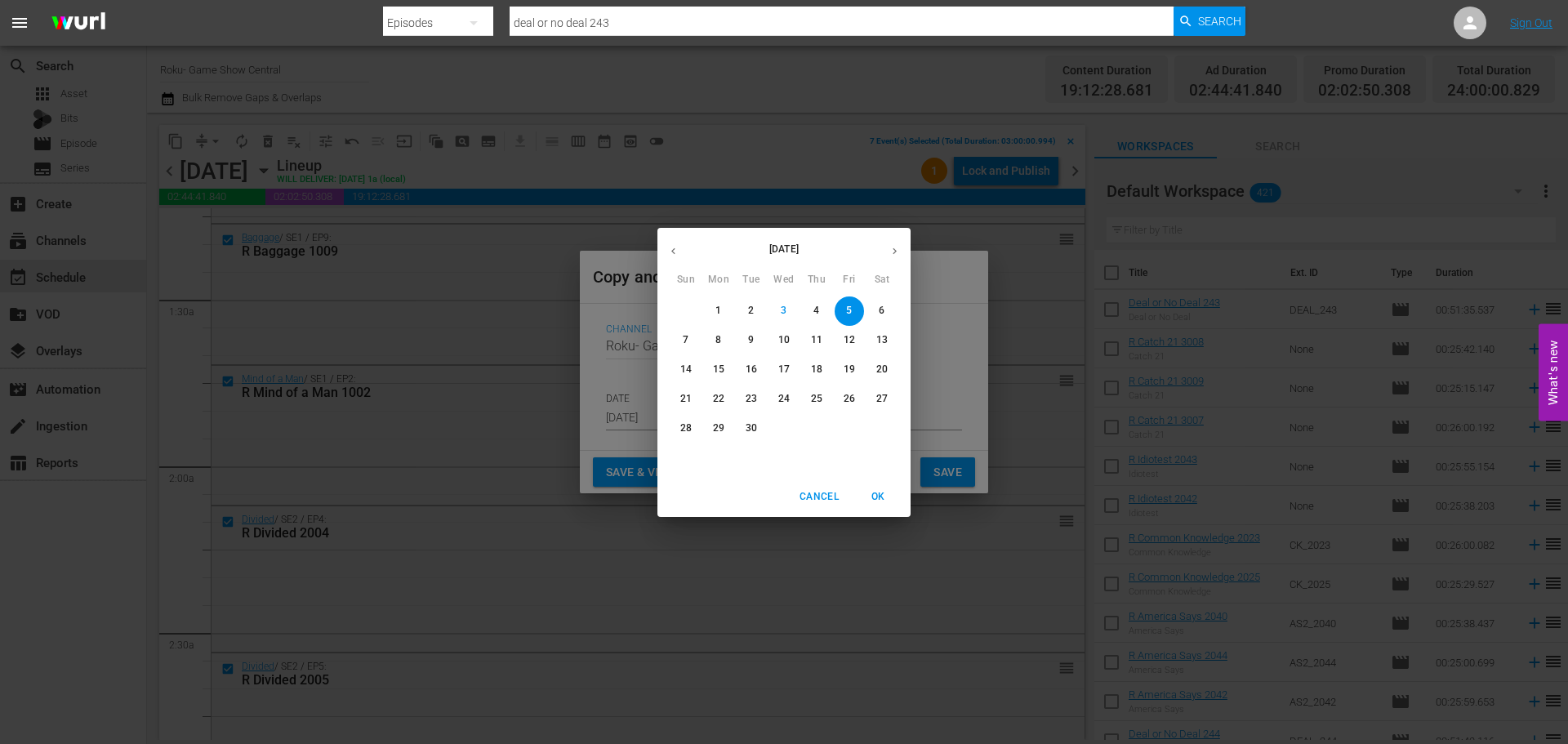
click at [849, 306] on p "5" at bounding box center [848, 311] width 6 height 14
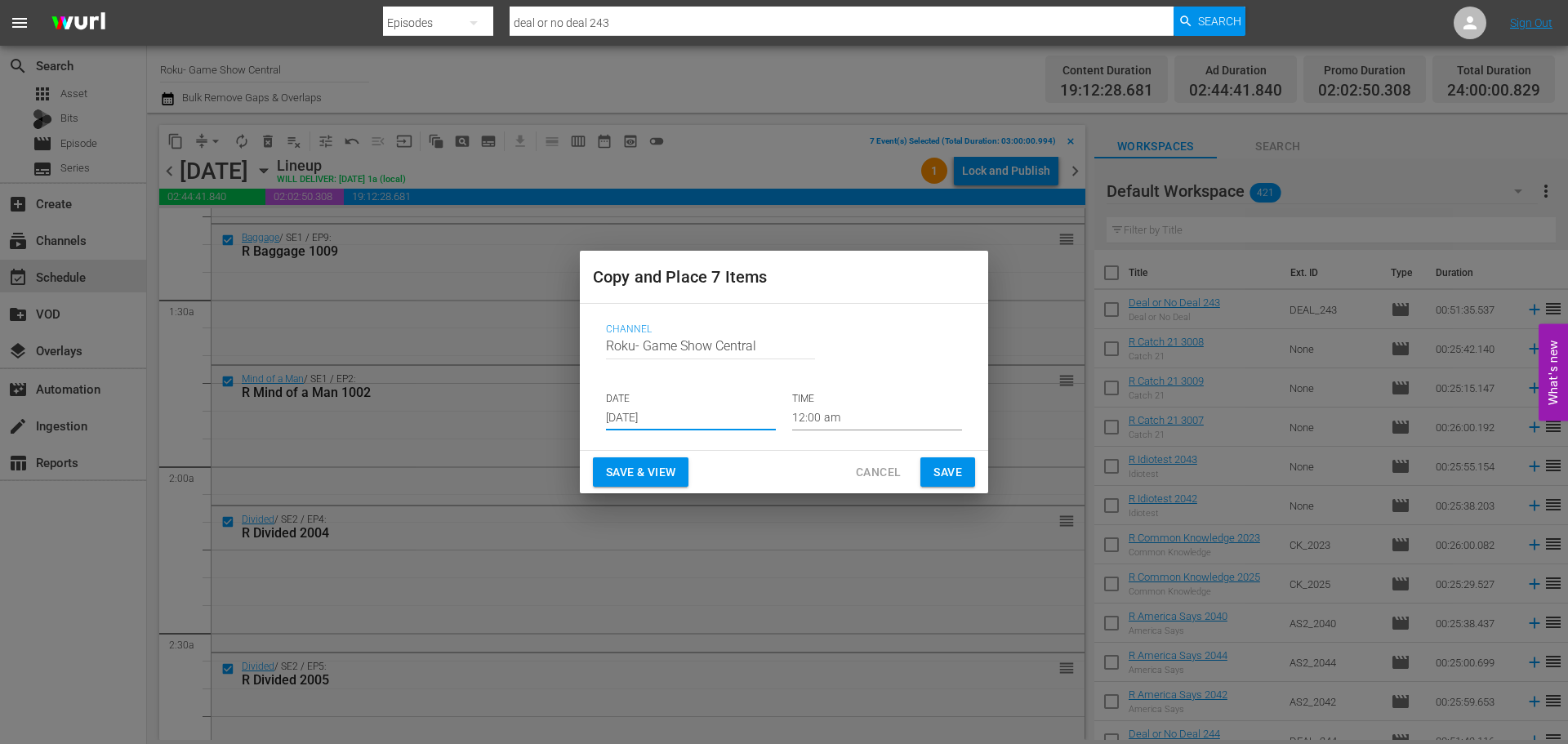
click at [835, 433] on div "Channel Channel Title Roku- Game Show Central DATE Sep 5th 2025 TIME 12:00 am" at bounding box center [783, 377] width 382 height 133
click at [866, 416] on input "12:00 am" at bounding box center [877, 417] width 170 height 25
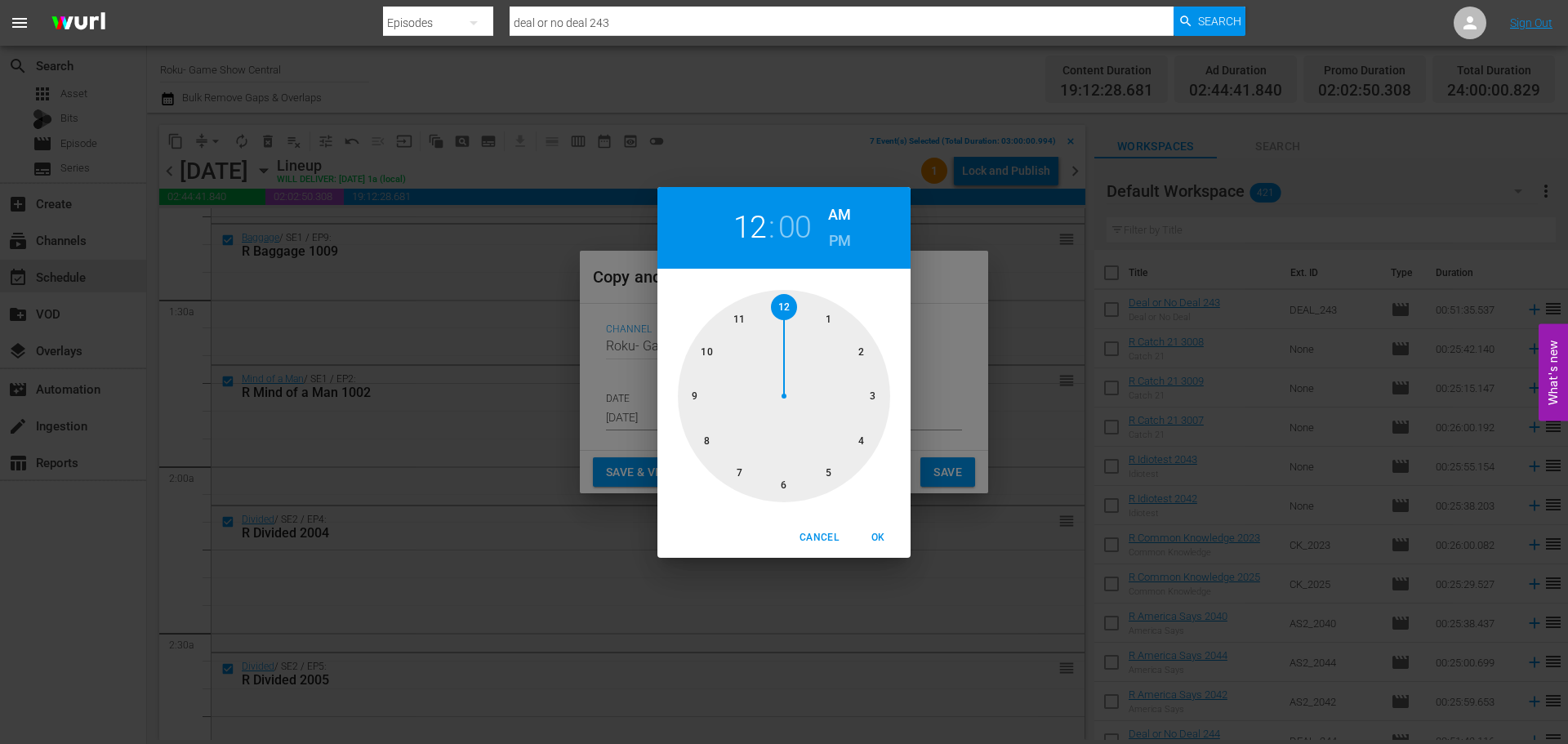
click at [876, 399] on div at bounding box center [784, 395] width 213 height 212
click at [883, 520] on div "Cancel OK" at bounding box center [784, 537] width 253 height 40
click at [875, 543] on span "OK" at bounding box center [878, 537] width 39 height 17
type input "03:00 am"
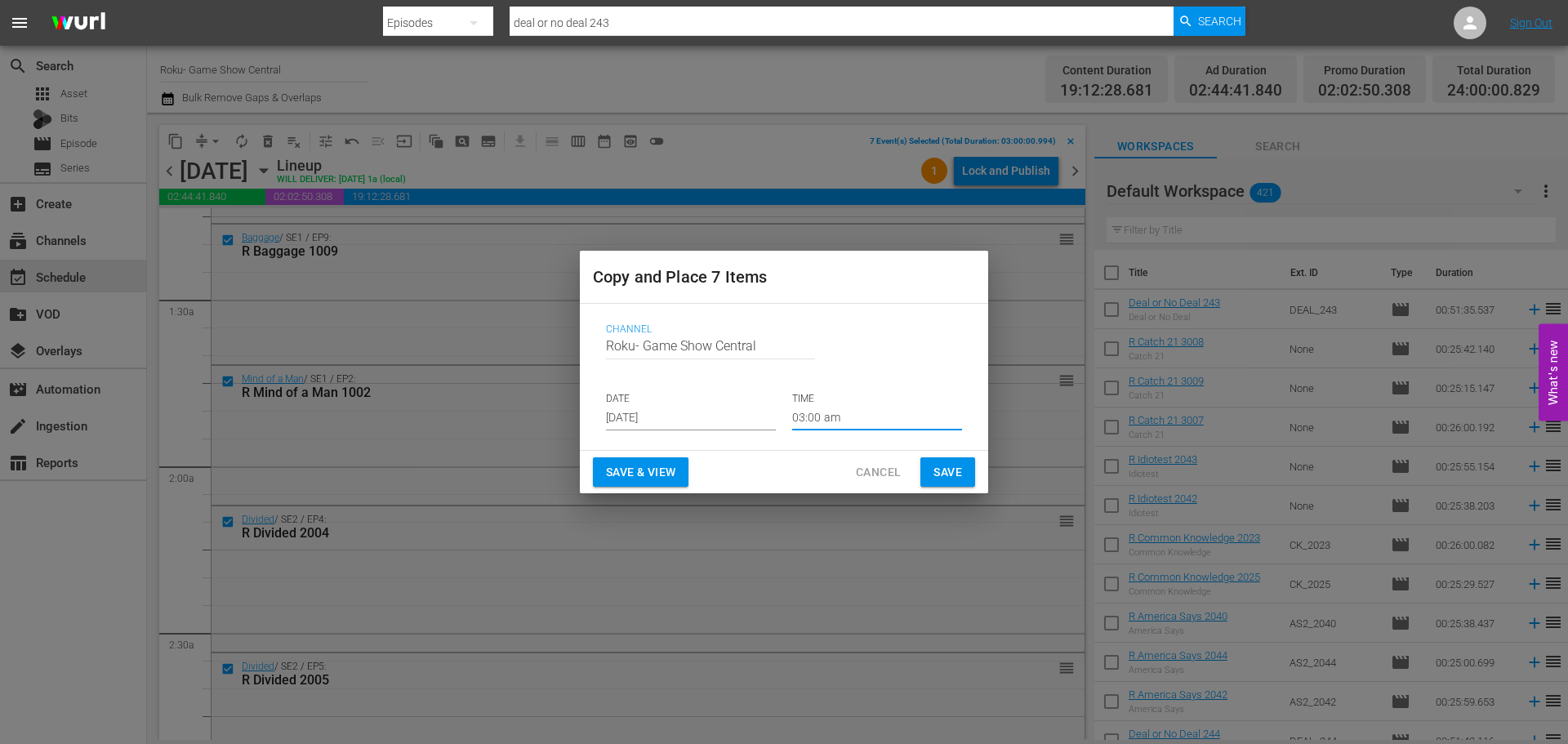
click at [946, 466] on span "Save" at bounding box center [948, 472] width 29 height 20
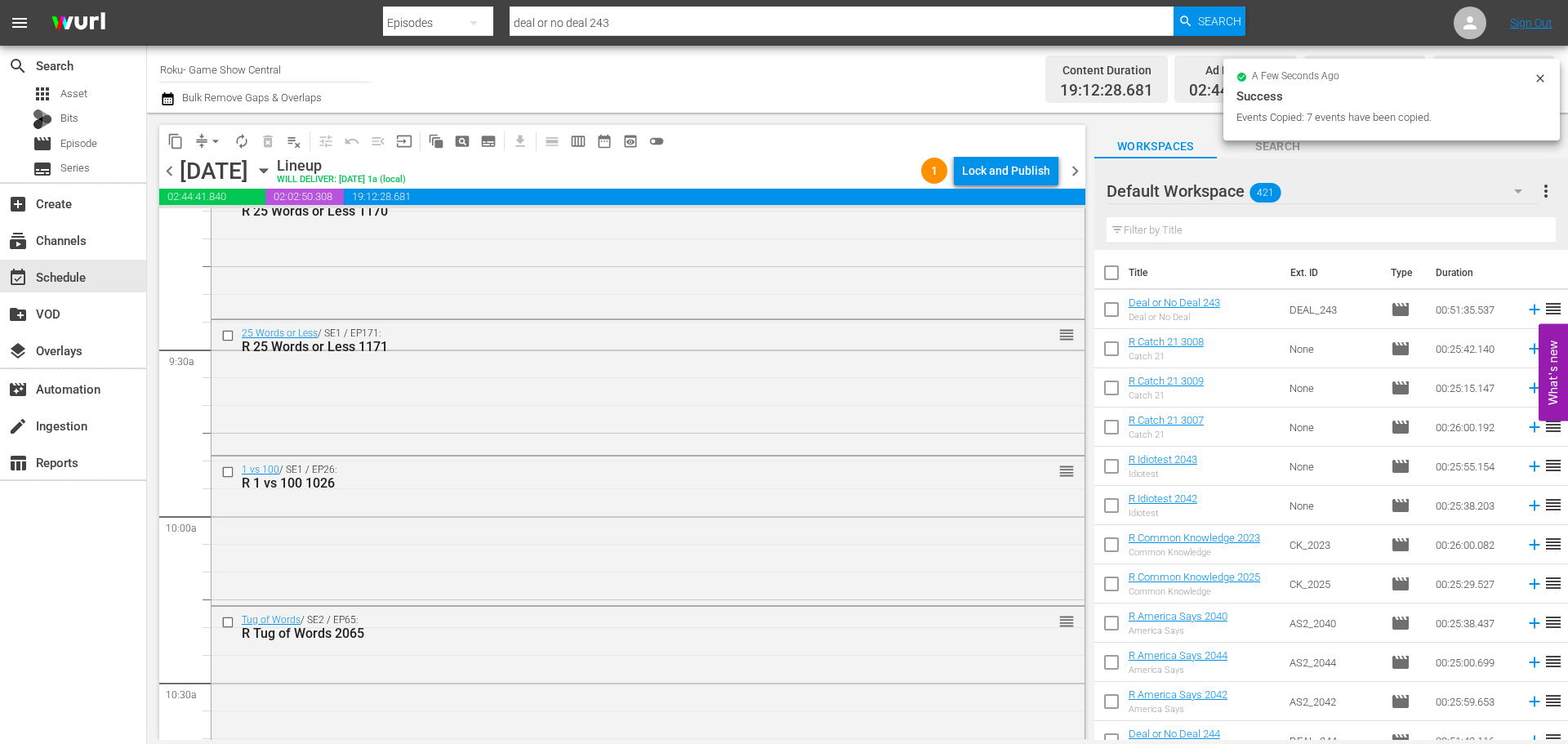
scroll to position [2940, 0]
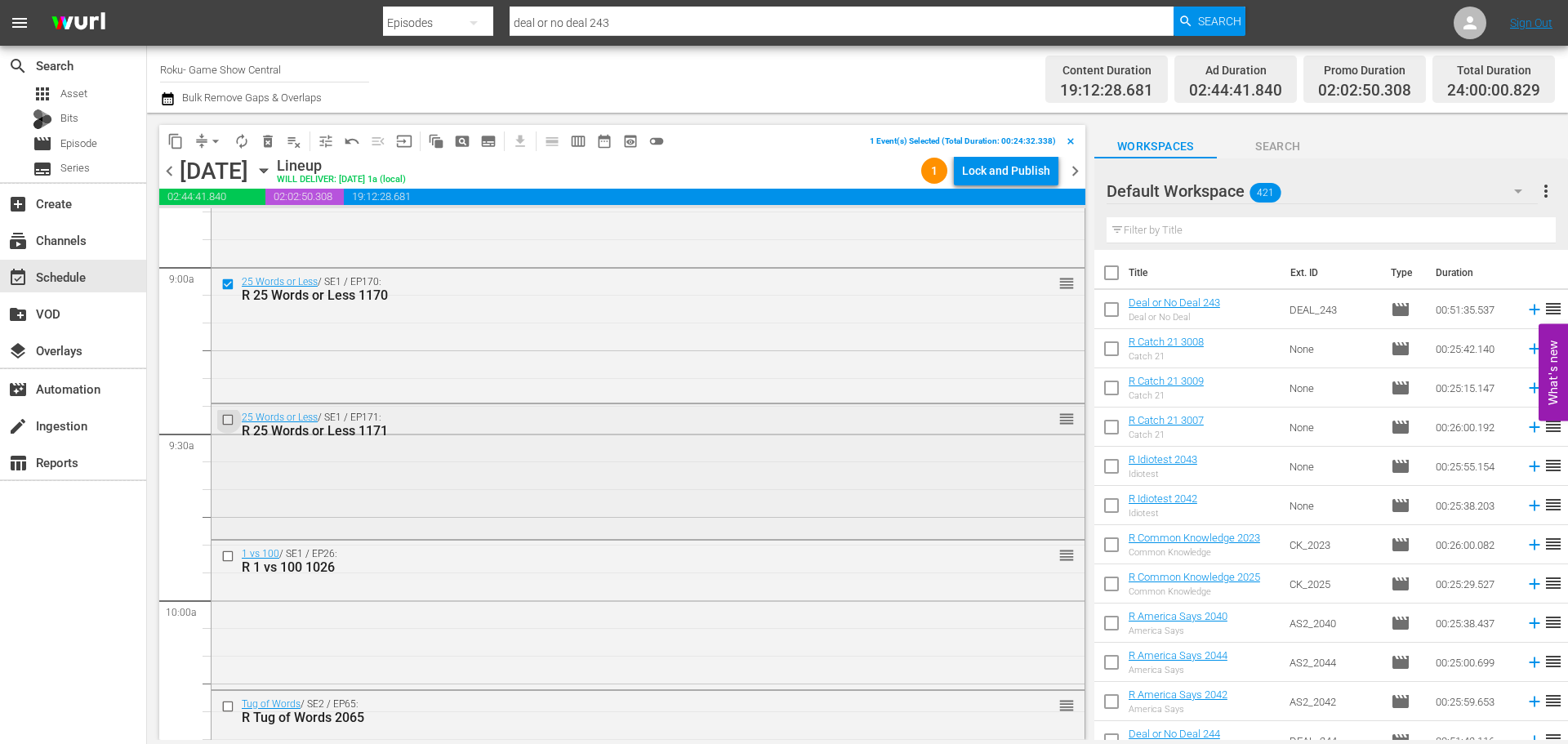
click at [233, 422] on input "checkbox" at bounding box center [229, 420] width 17 height 14
click at [228, 559] on input "checkbox" at bounding box center [229, 556] width 17 height 14
click at [224, 706] on input "checkbox" at bounding box center [229, 706] width 17 height 14
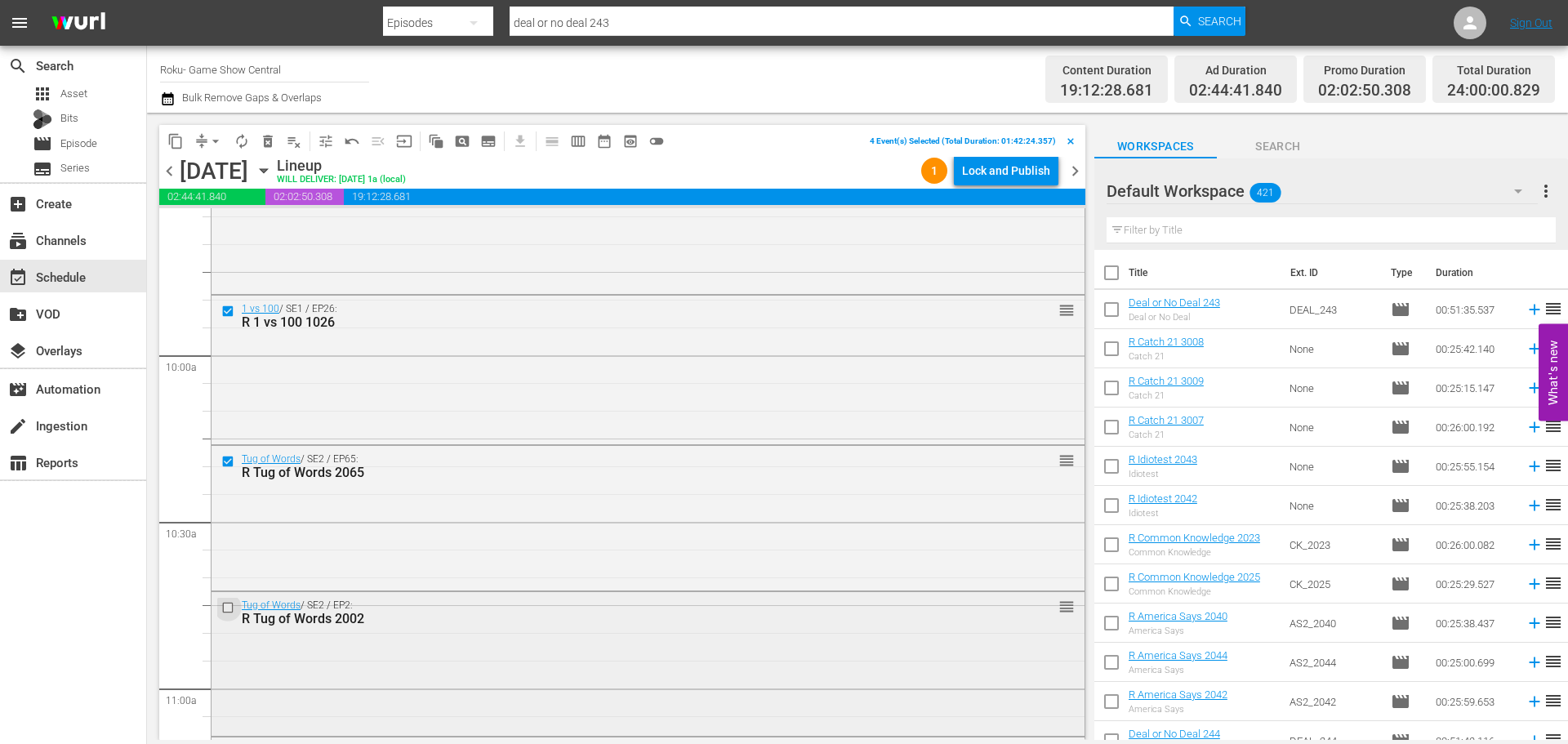
click at [231, 605] on input "checkbox" at bounding box center [229, 607] width 17 height 14
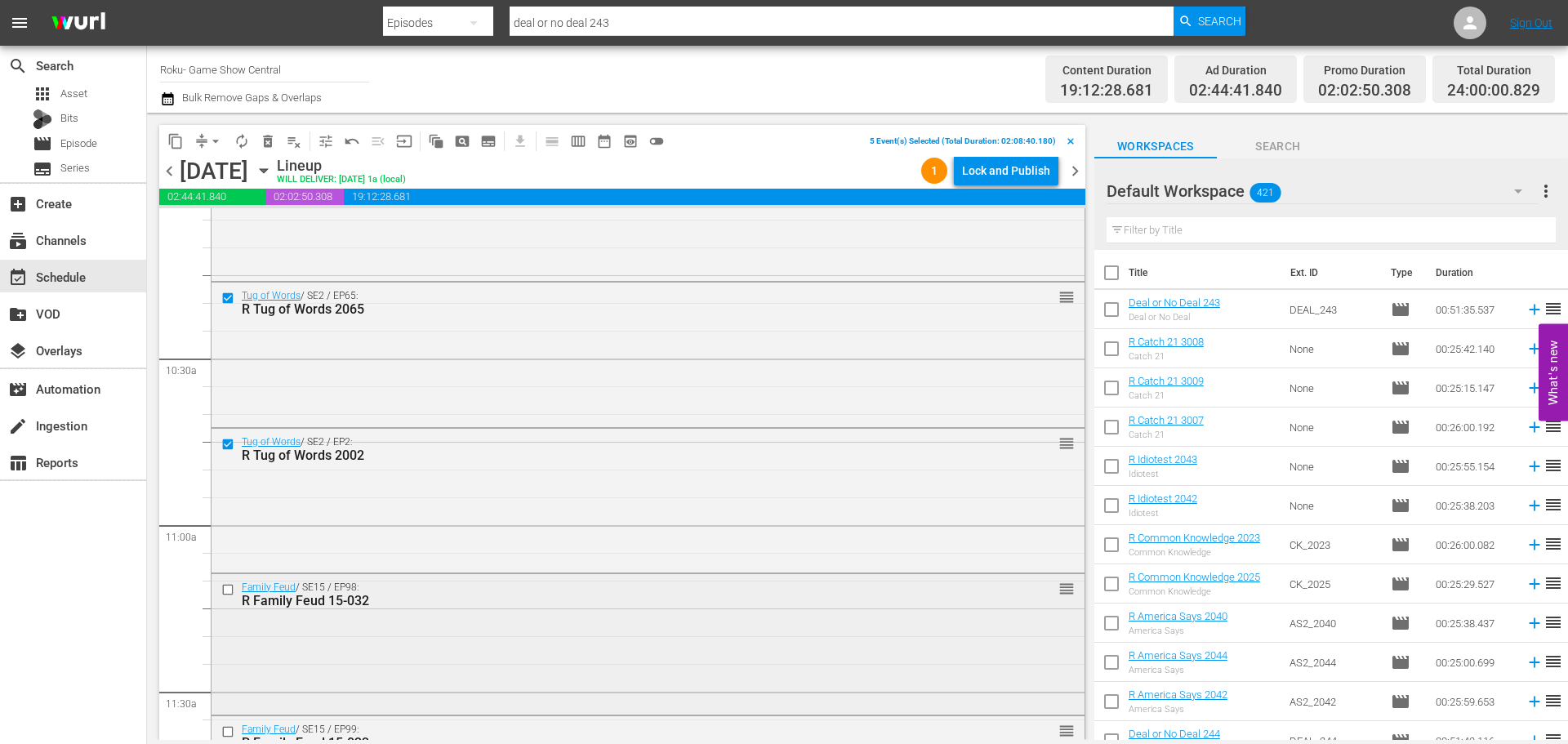
click at [228, 587] on input "checkbox" at bounding box center [229, 590] width 17 height 14
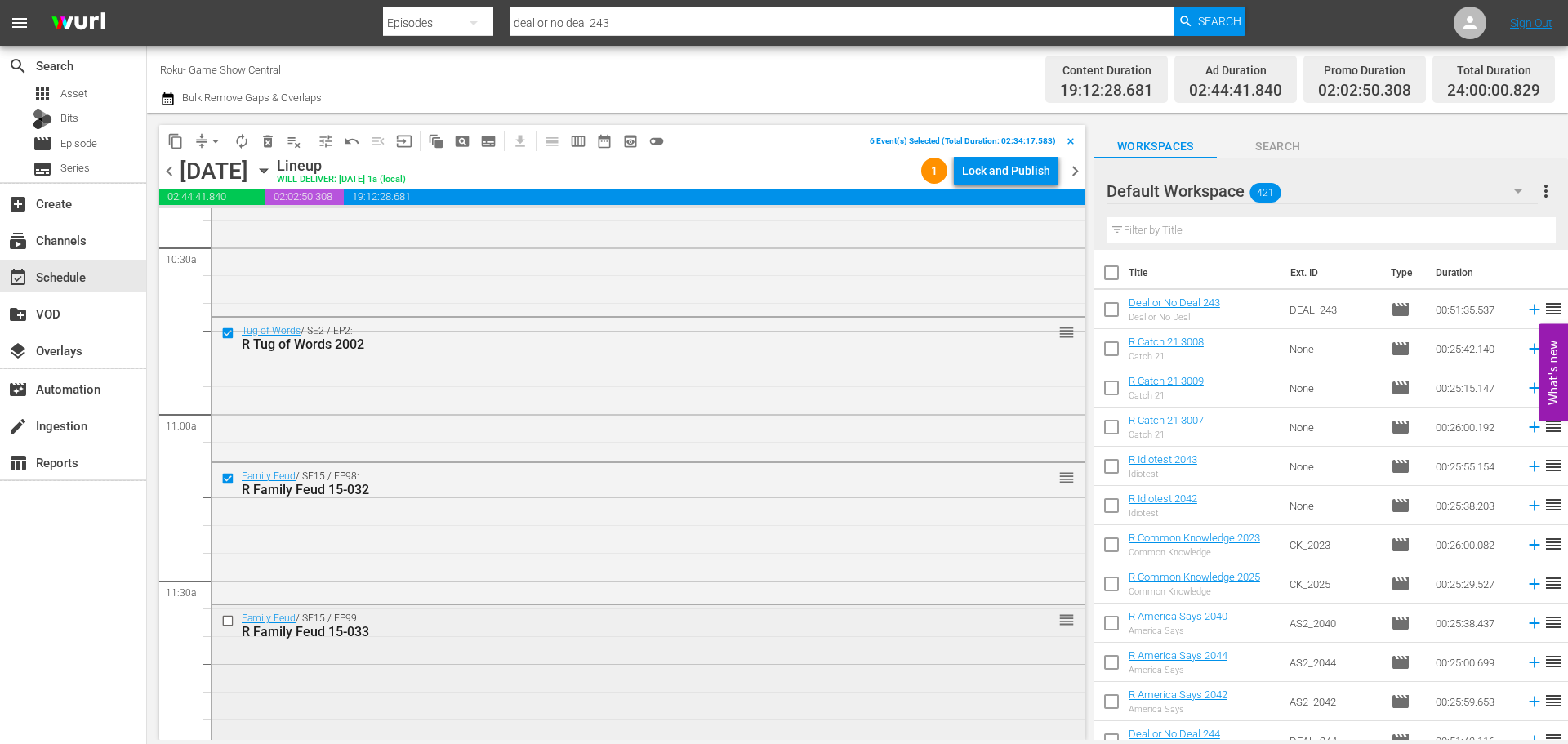
scroll to position [3511, 0]
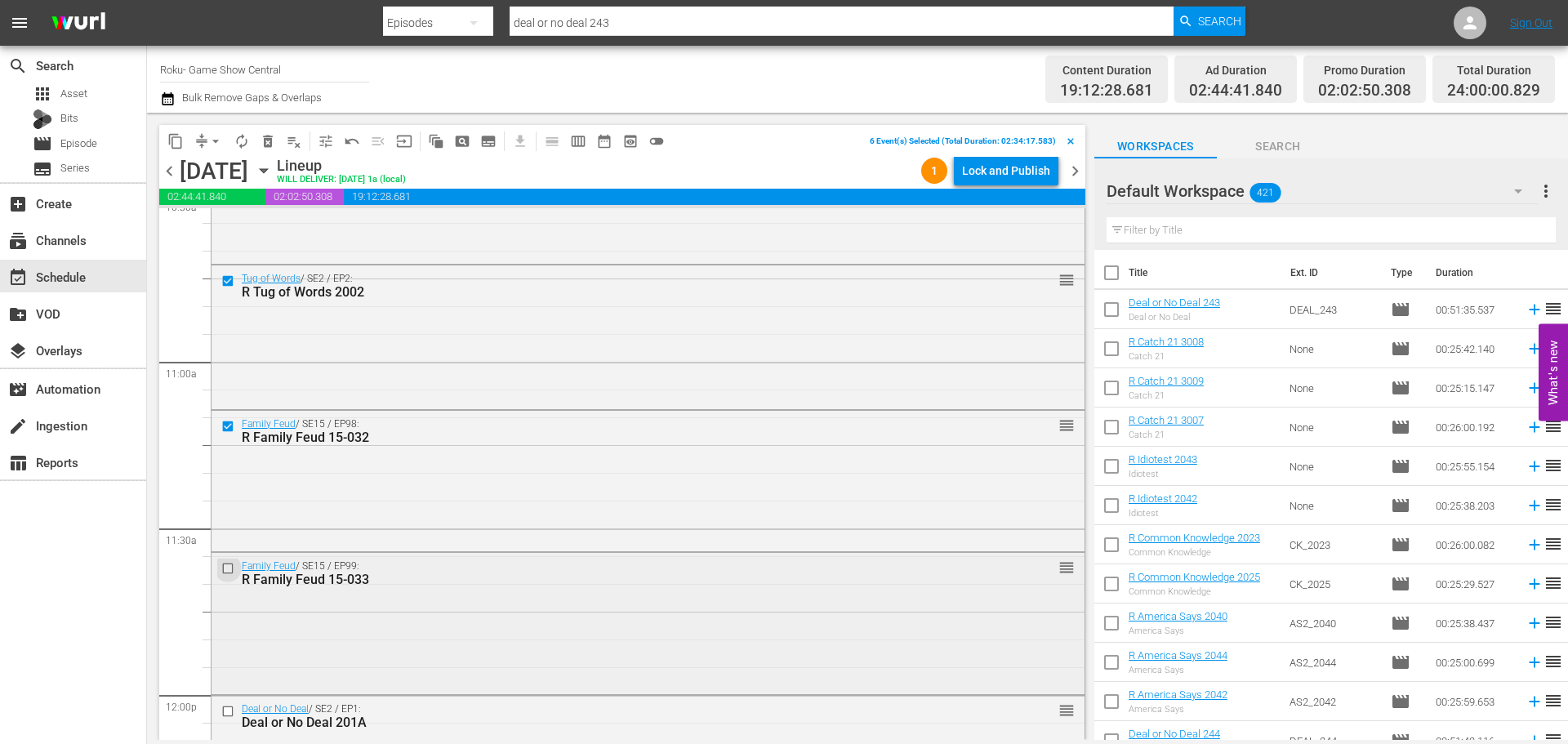
click at [232, 570] on input "checkbox" at bounding box center [229, 569] width 17 height 14
click at [179, 144] on span "content_copy" at bounding box center [175, 141] width 16 height 16
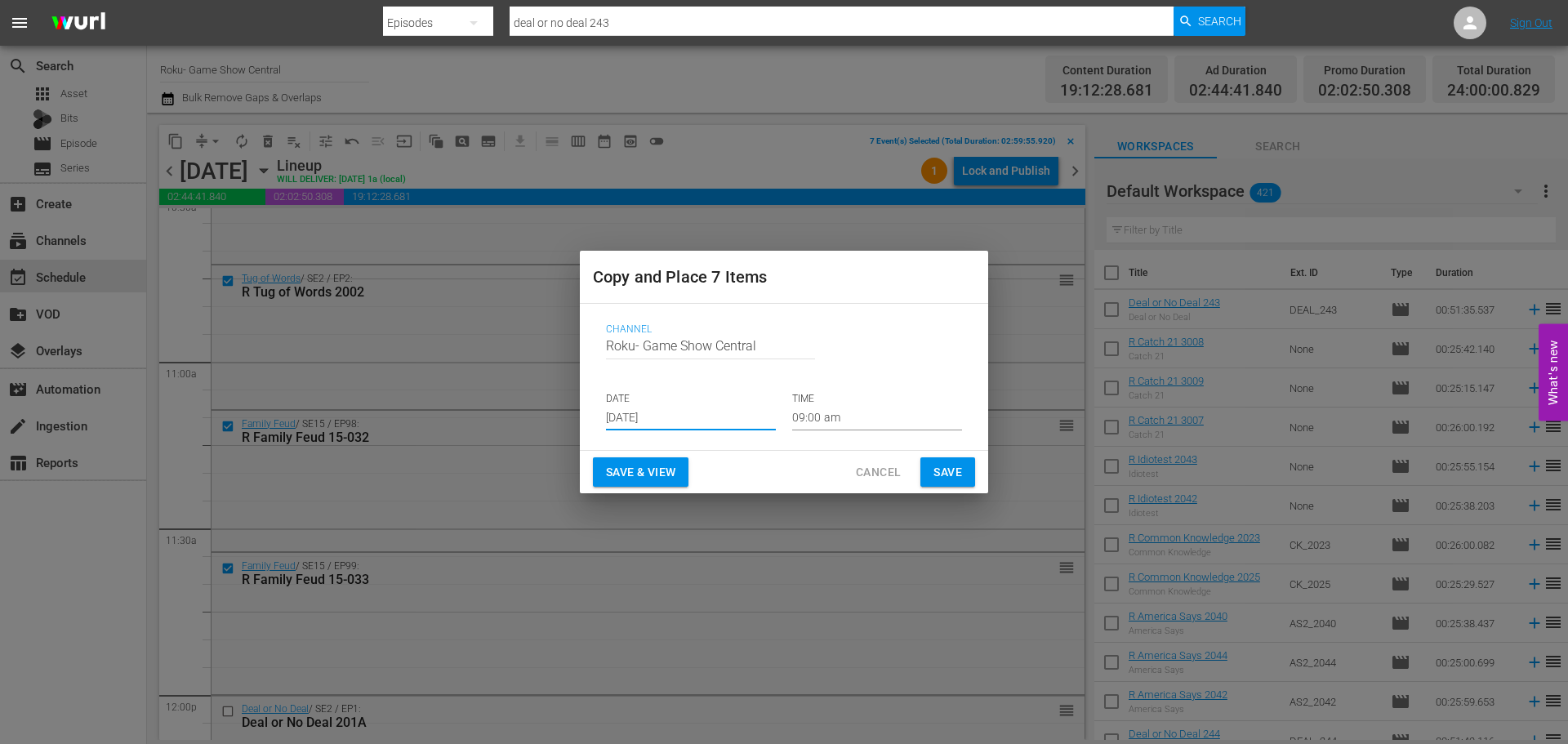
click at [722, 412] on input "[DATE]" at bounding box center [691, 417] width 170 height 25
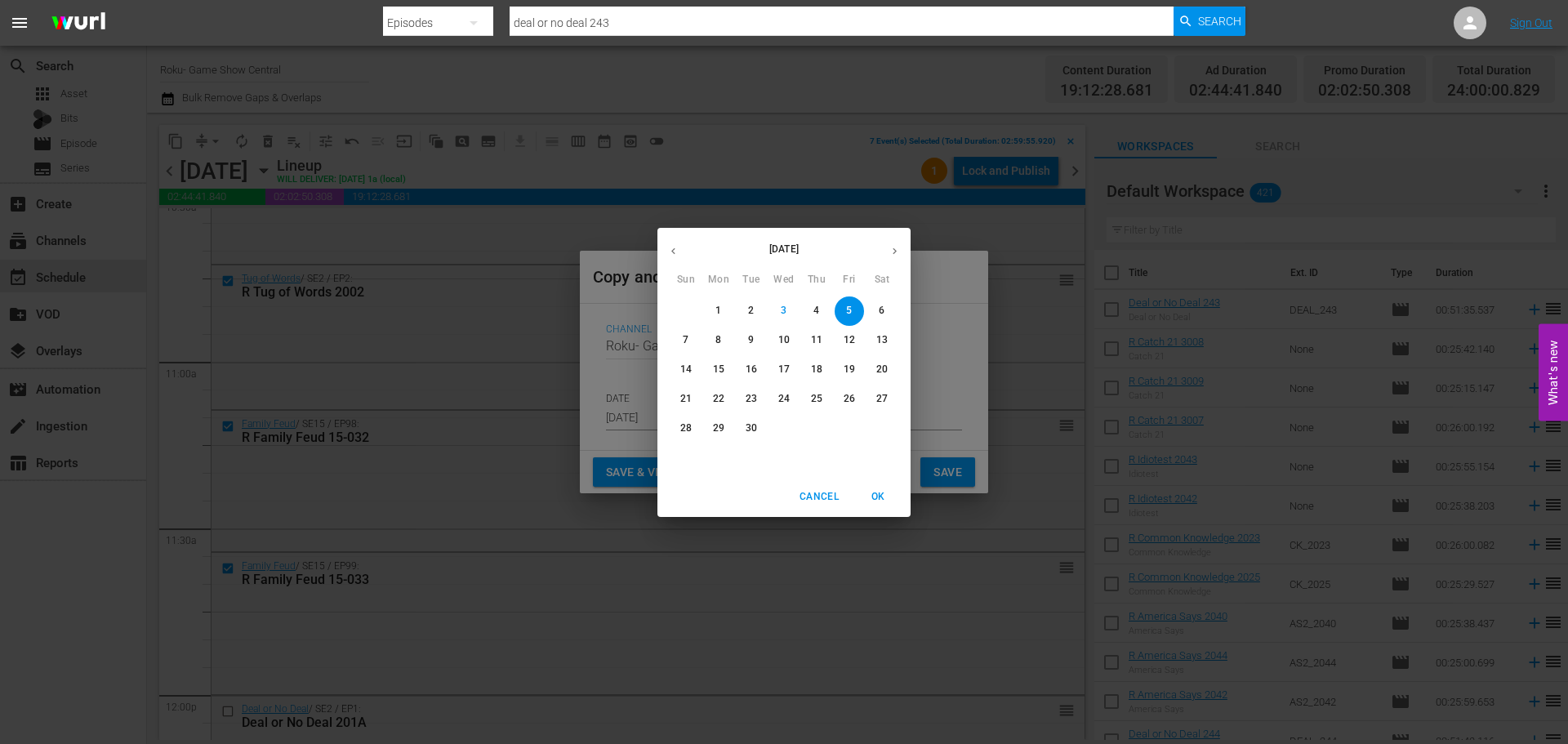
click at [843, 312] on span "5" at bounding box center [849, 311] width 30 height 14
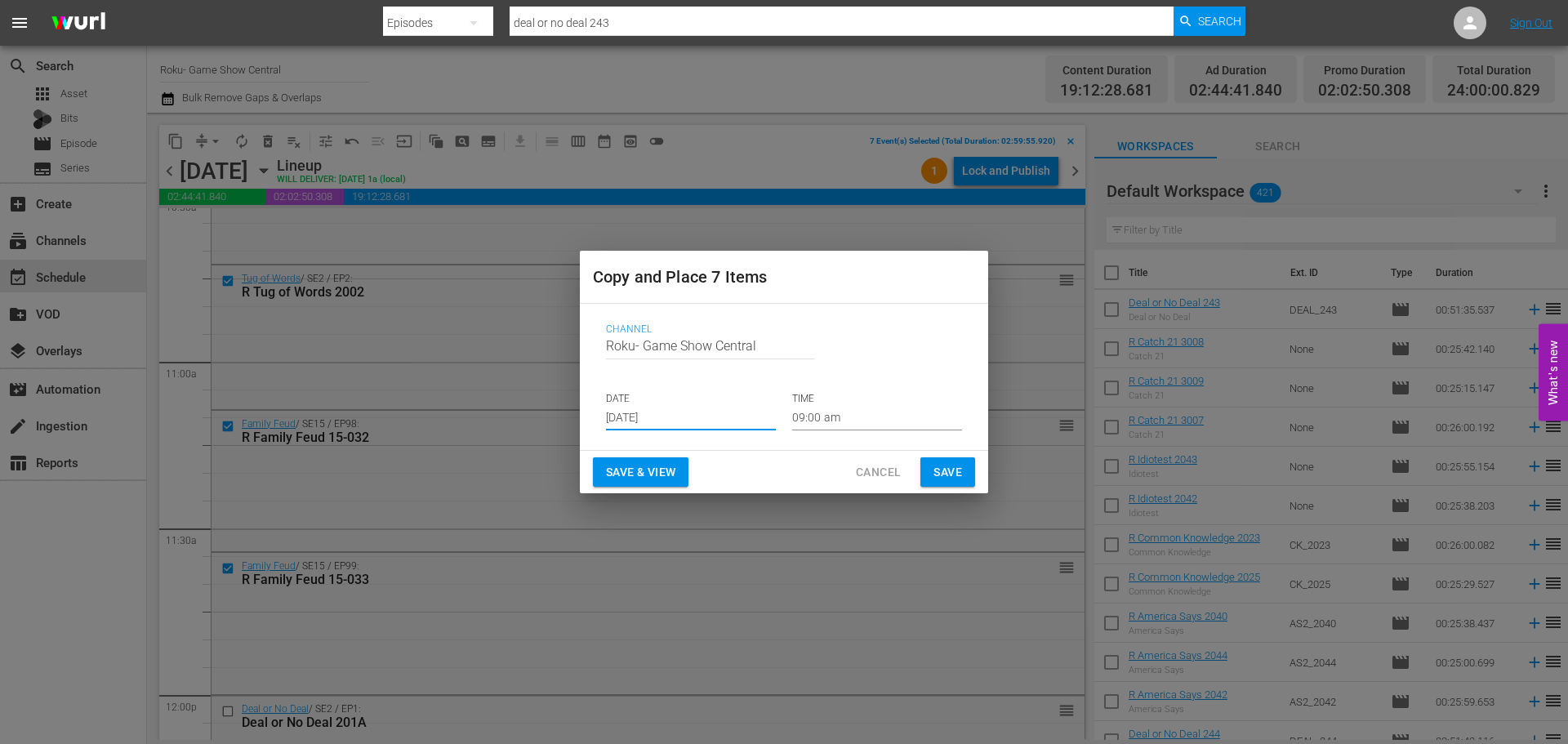
click at [847, 416] on input "09:00 am" at bounding box center [877, 417] width 170 height 25
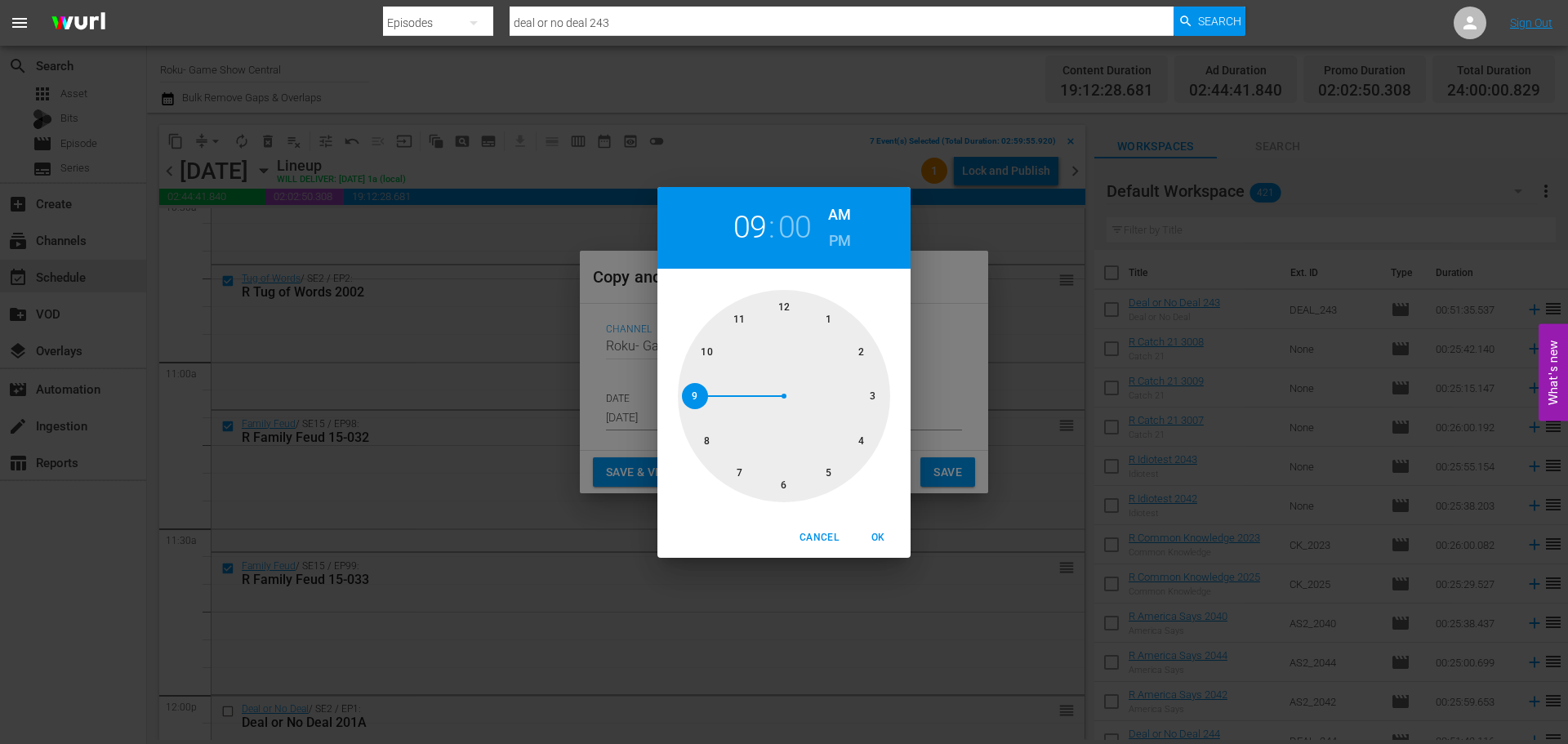
click at [784, 480] on div at bounding box center [784, 395] width 213 height 212
click at [855, 526] on button "OK" at bounding box center [878, 537] width 52 height 27
type input "06:00 am"
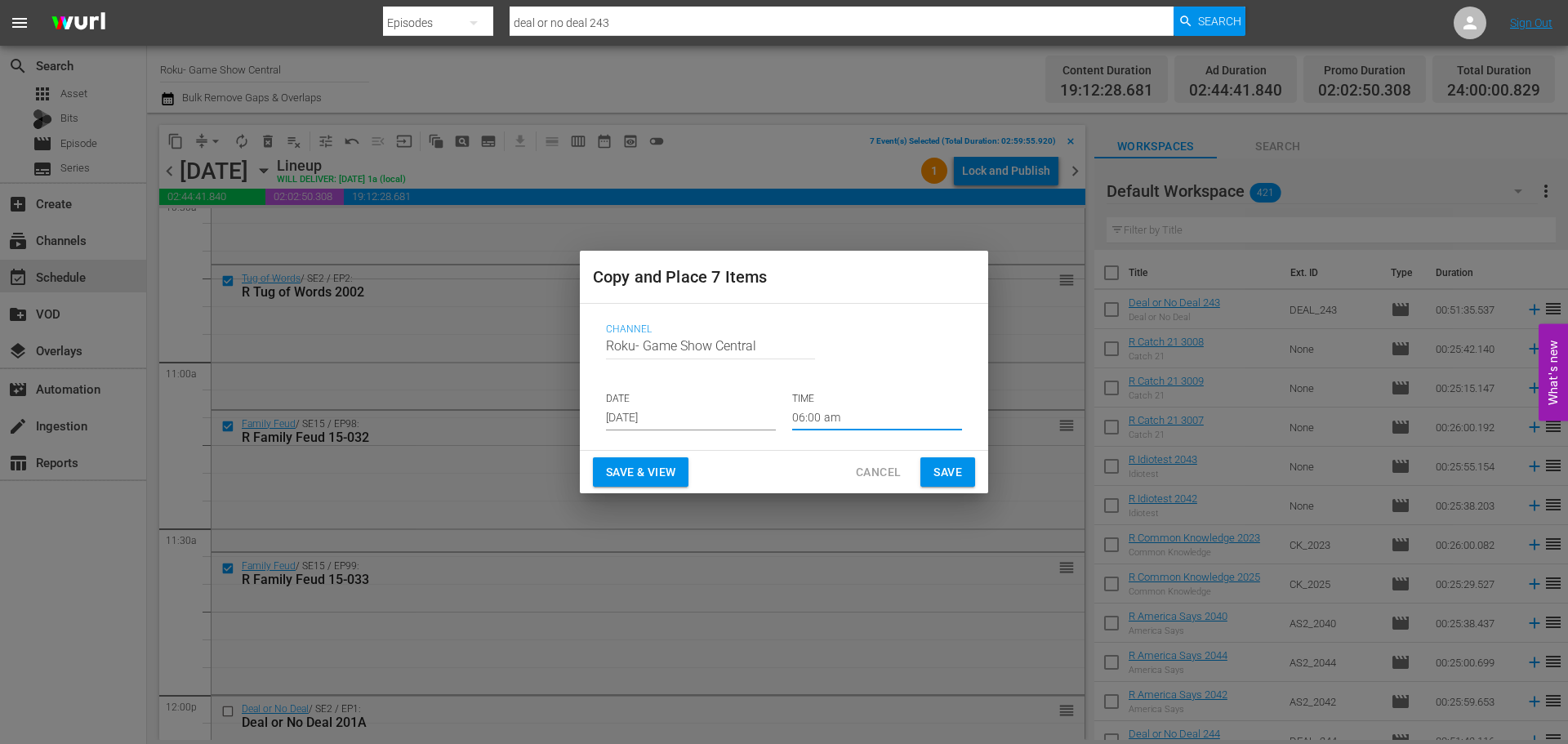
click at [953, 464] on span "Save" at bounding box center [948, 472] width 29 height 20
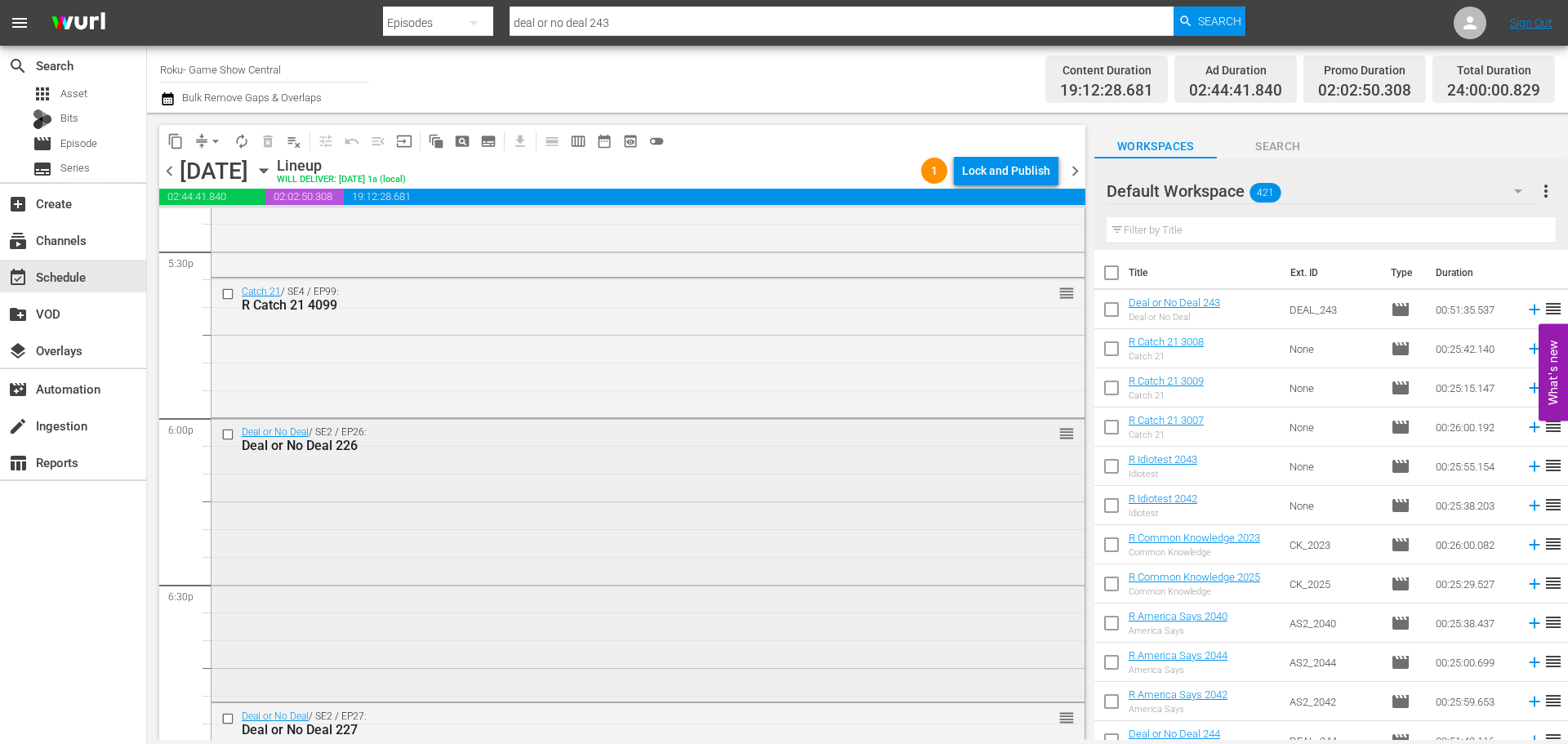
scroll to position [5798, 0]
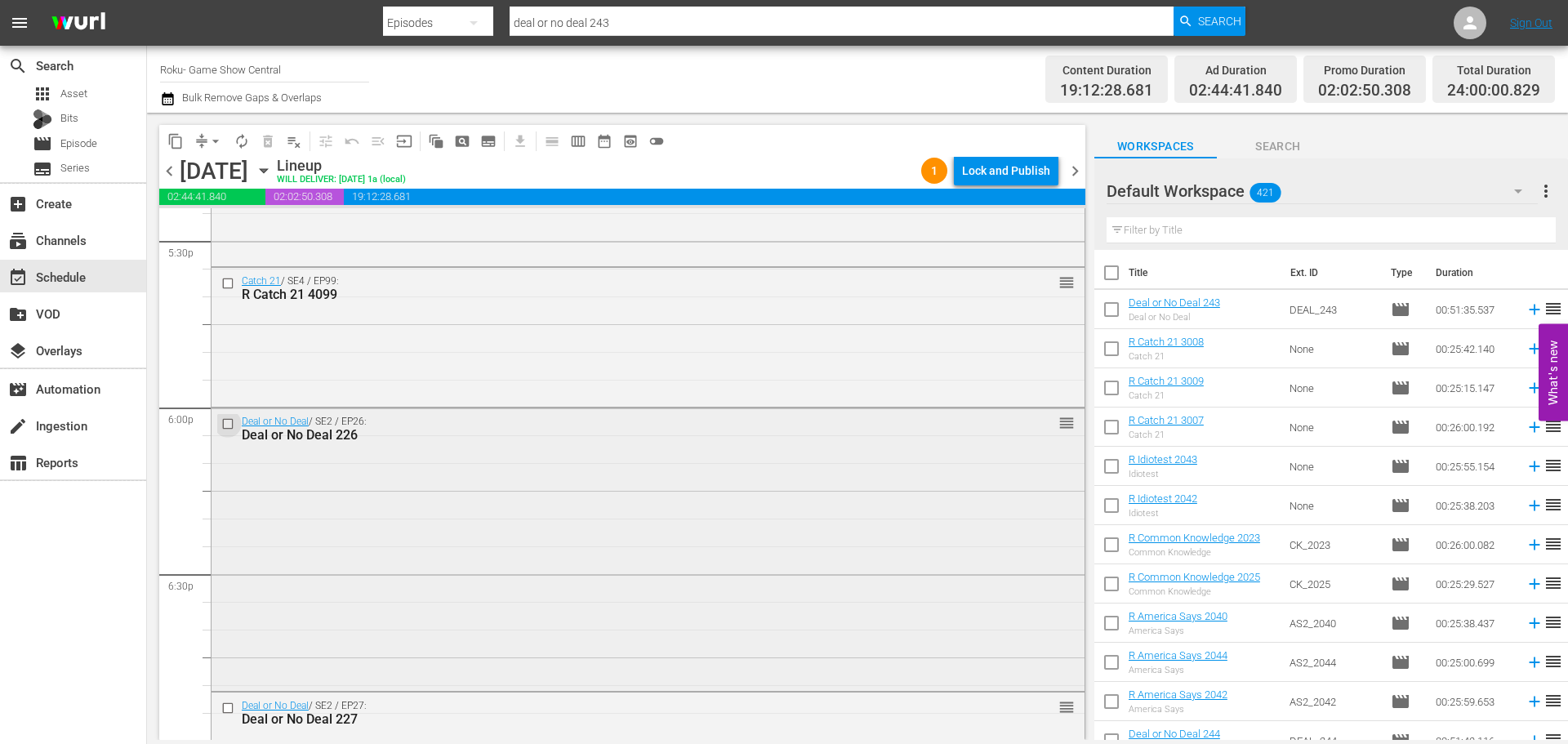
click at [230, 421] on input "checkbox" at bounding box center [229, 423] width 17 height 14
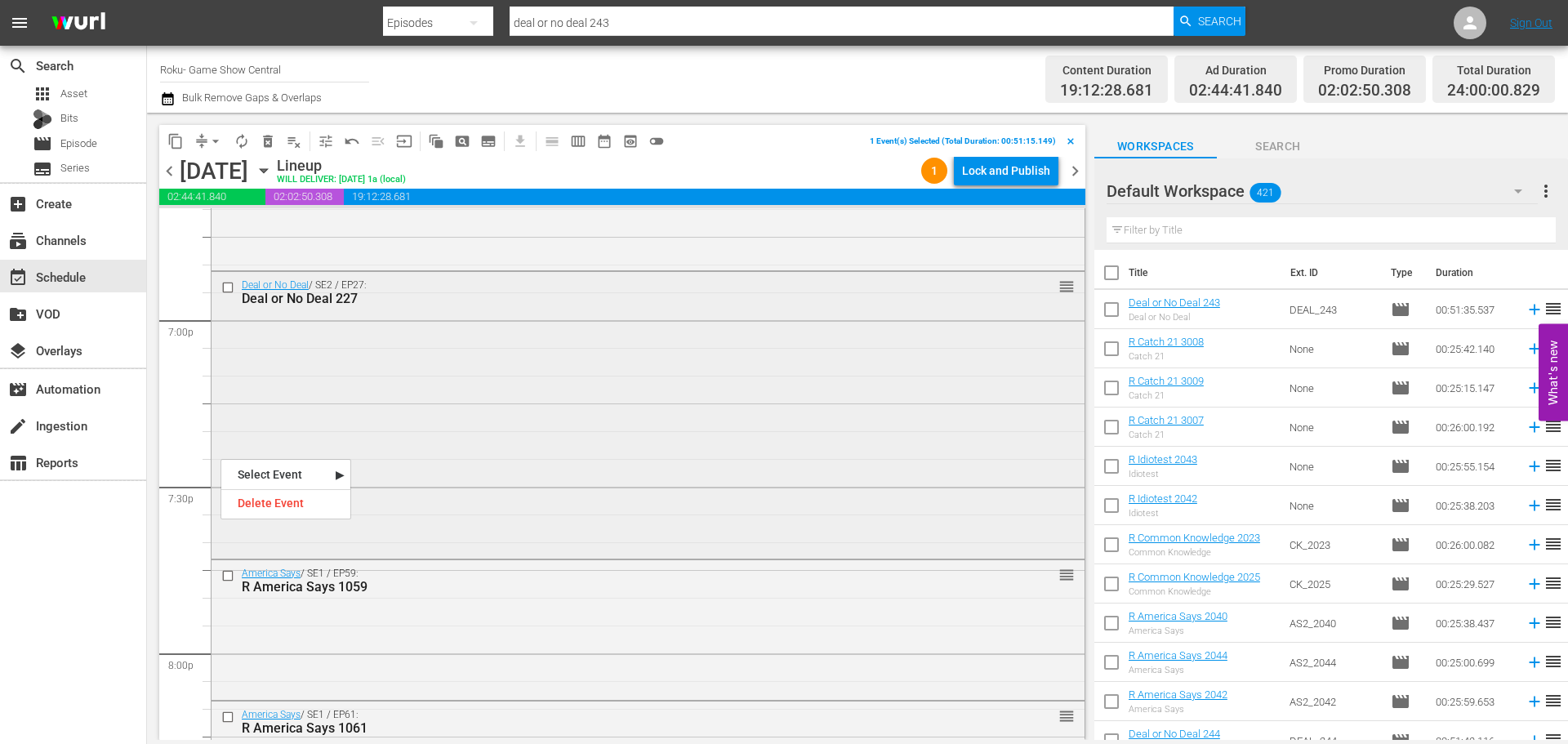
scroll to position [6124, 0]
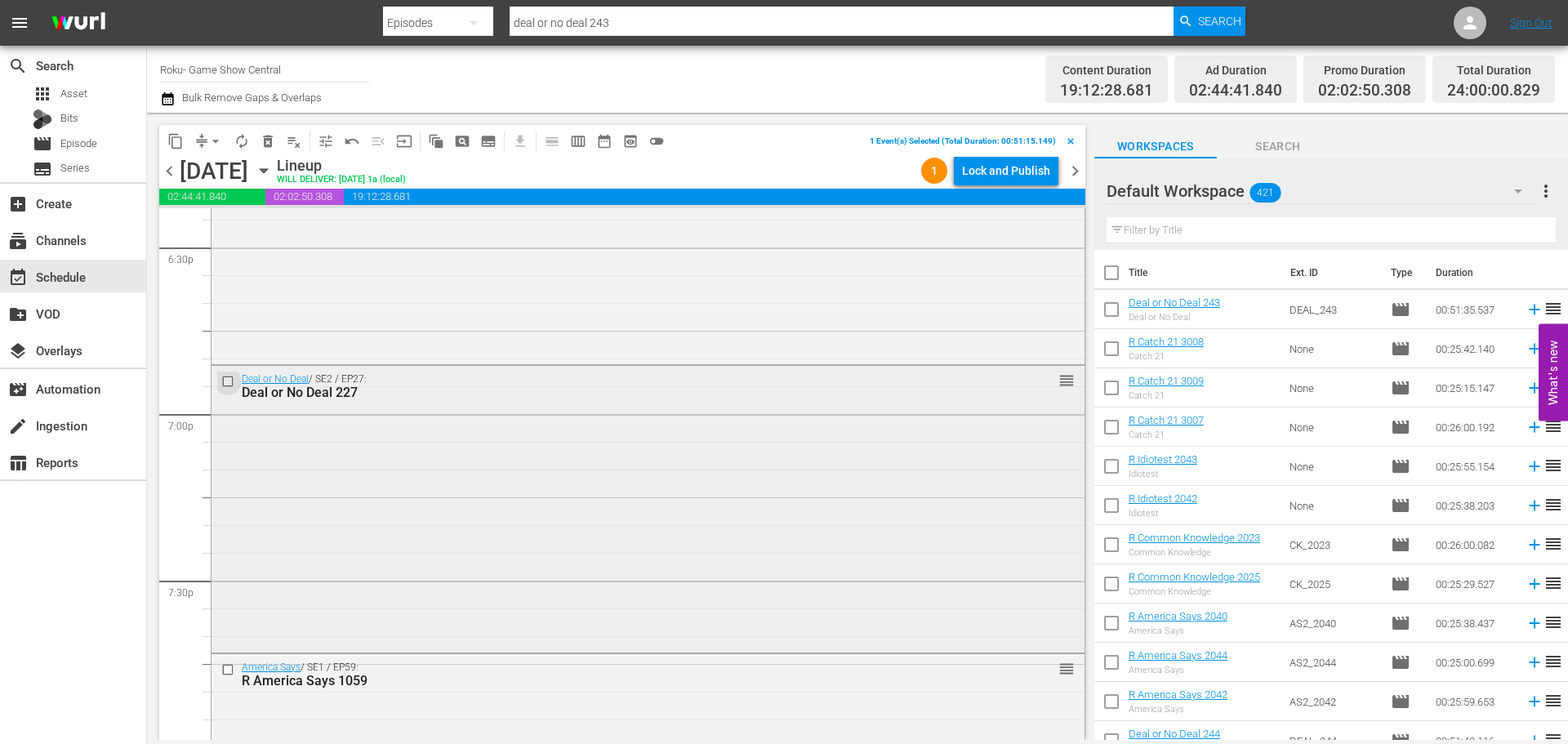
click at [226, 377] on input "checkbox" at bounding box center [229, 382] width 17 height 14
click at [226, 666] on input "checkbox" at bounding box center [229, 669] width 17 height 14
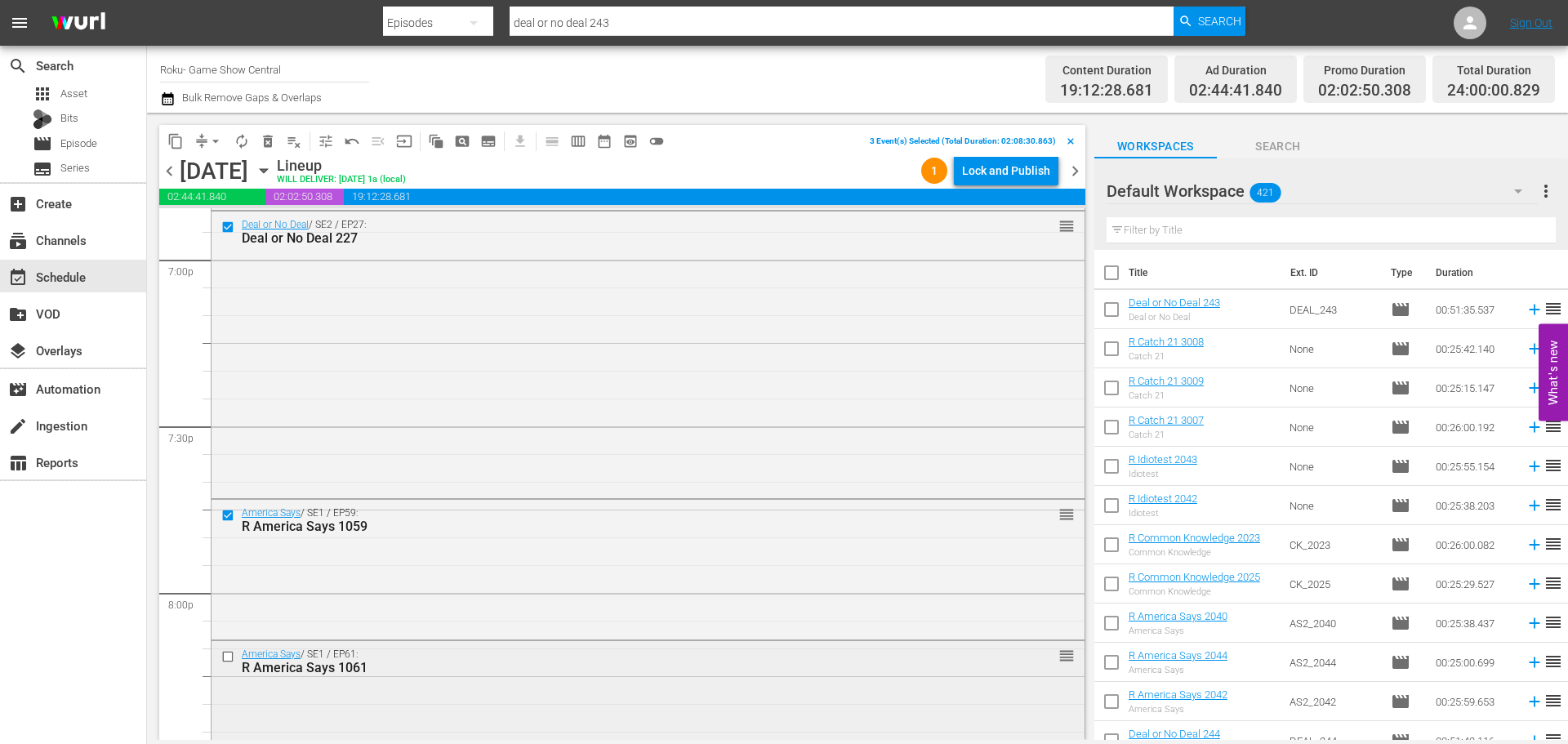
scroll to position [6369, 0]
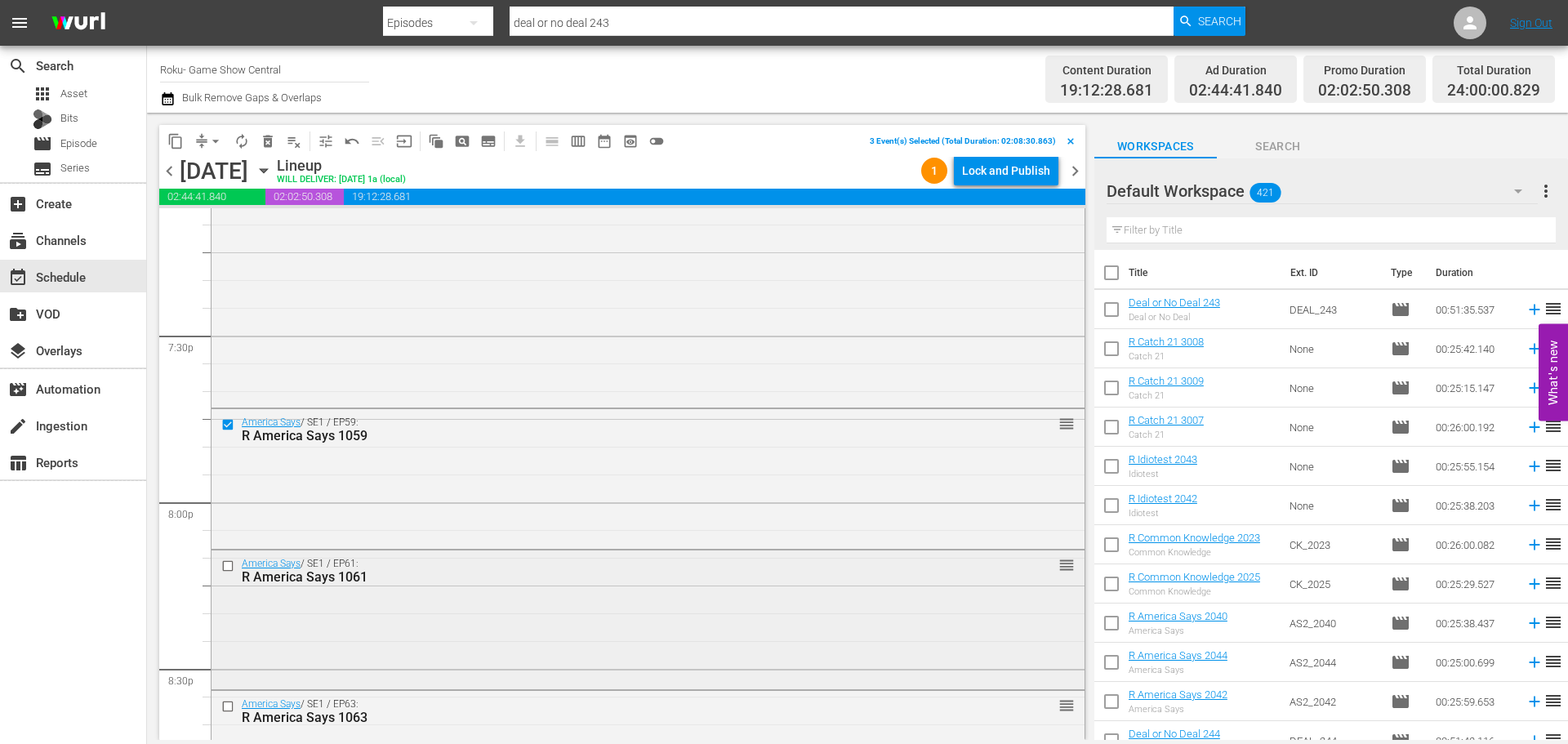
click at [223, 571] on input "checkbox" at bounding box center [229, 566] width 17 height 14
click at [235, 708] on input "checkbox" at bounding box center [229, 707] width 17 height 14
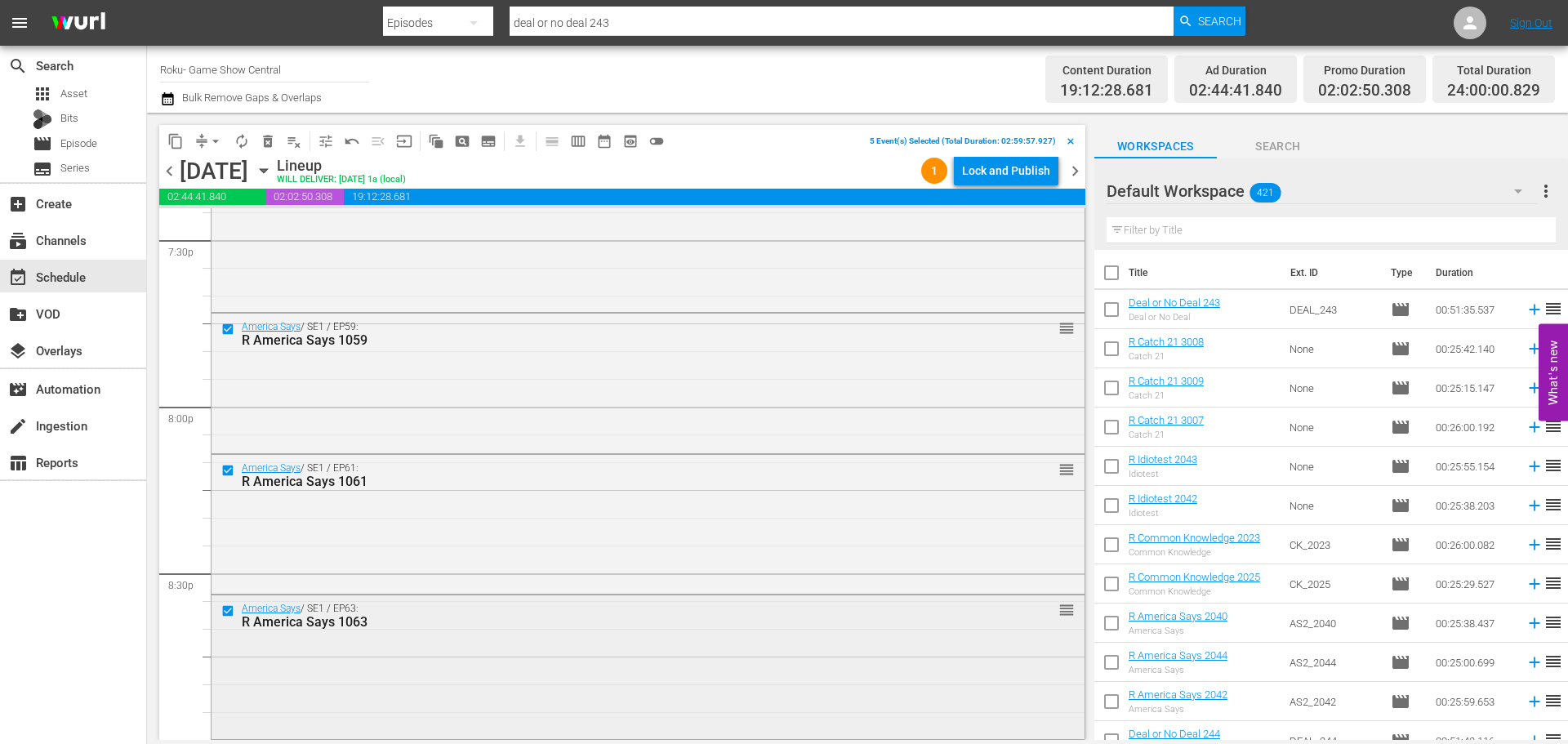
scroll to position [6614, 0]
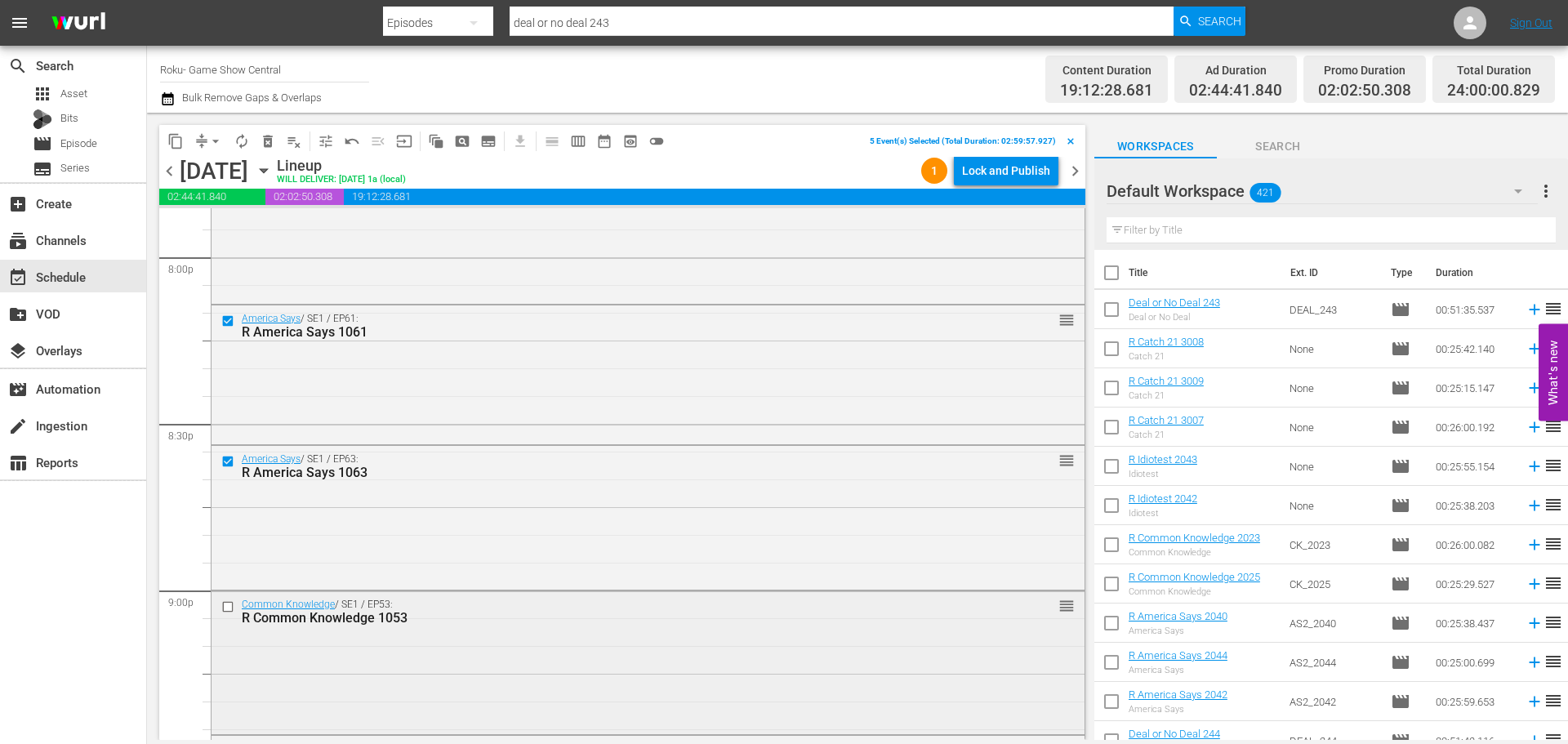
click at [225, 614] on input "checkbox" at bounding box center [229, 606] width 17 height 14
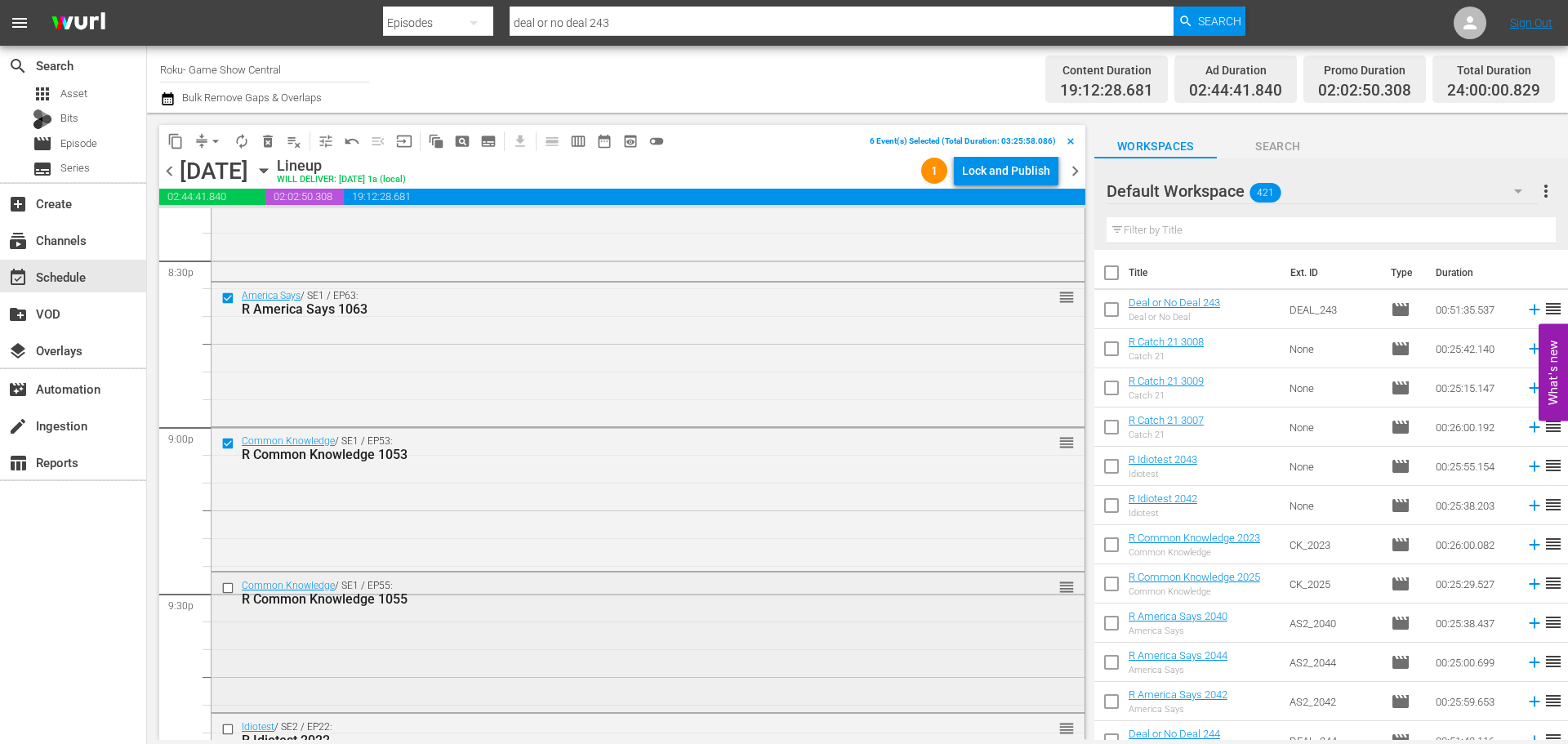
click at [235, 590] on input "checkbox" at bounding box center [229, 587] width 17 height 14
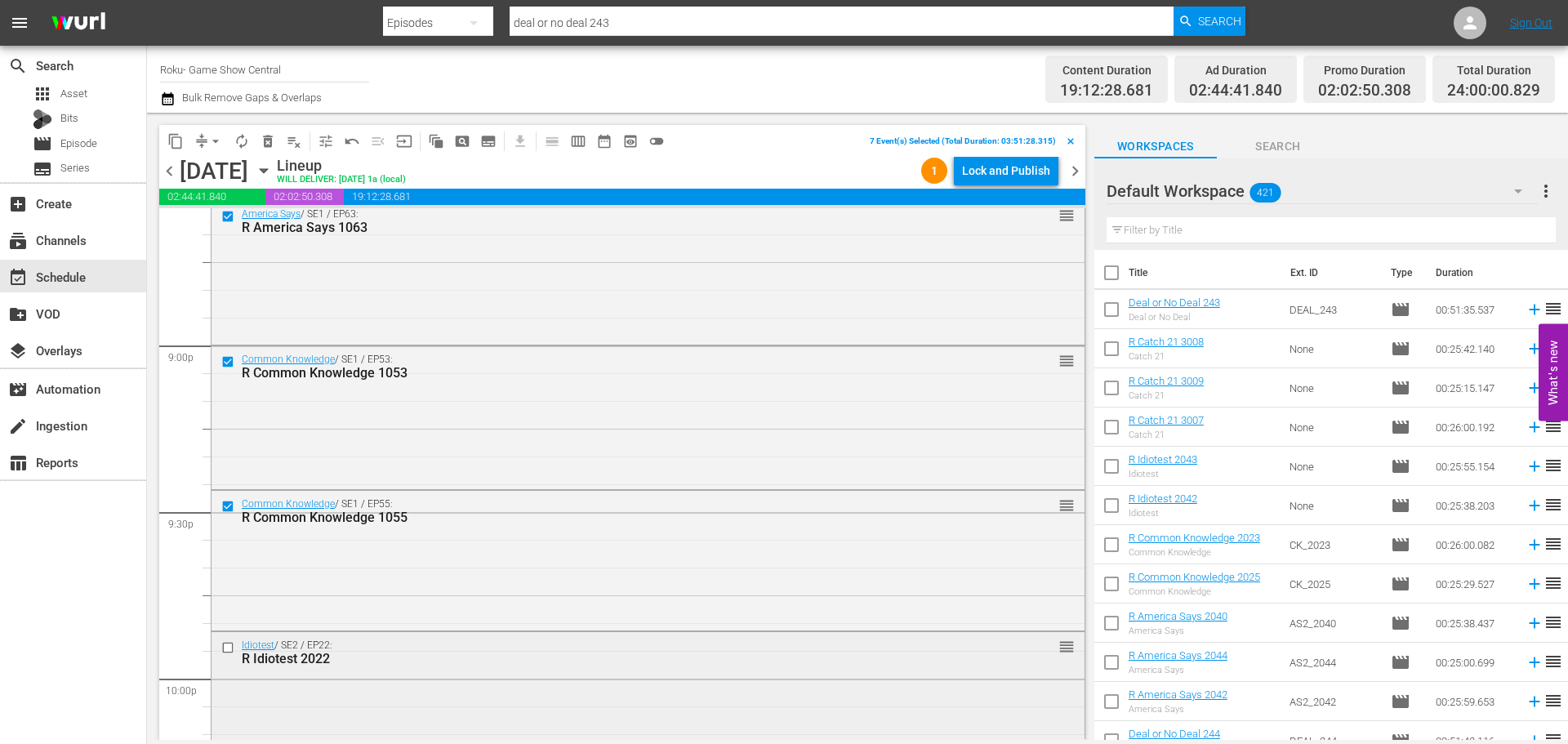
click at [231, 651] on input "checkbox" at bounding box center [229, 648] width 17 height 14
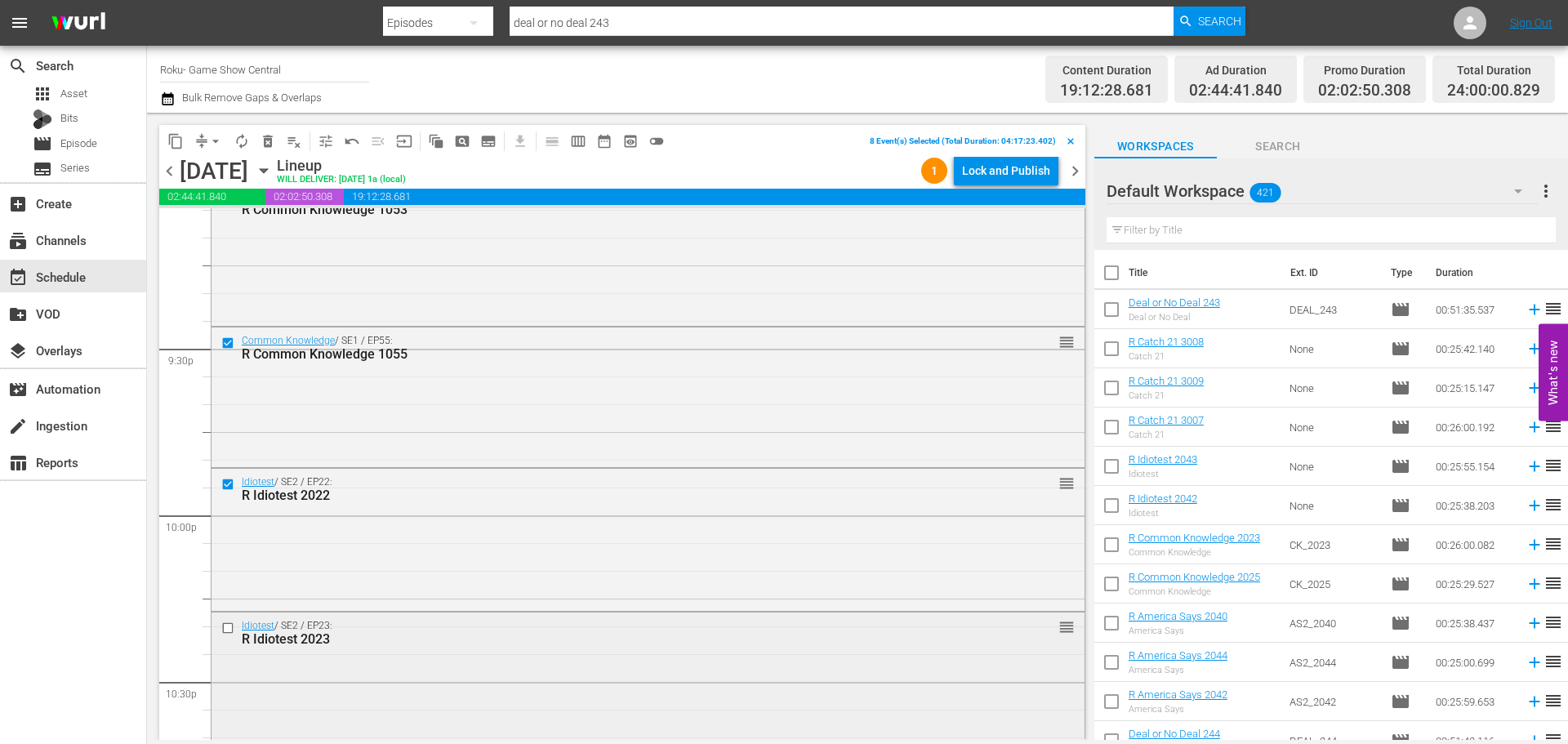
click at [224, 633] on input "checkbox" at bounding box center [229, 628] width 17 height 14
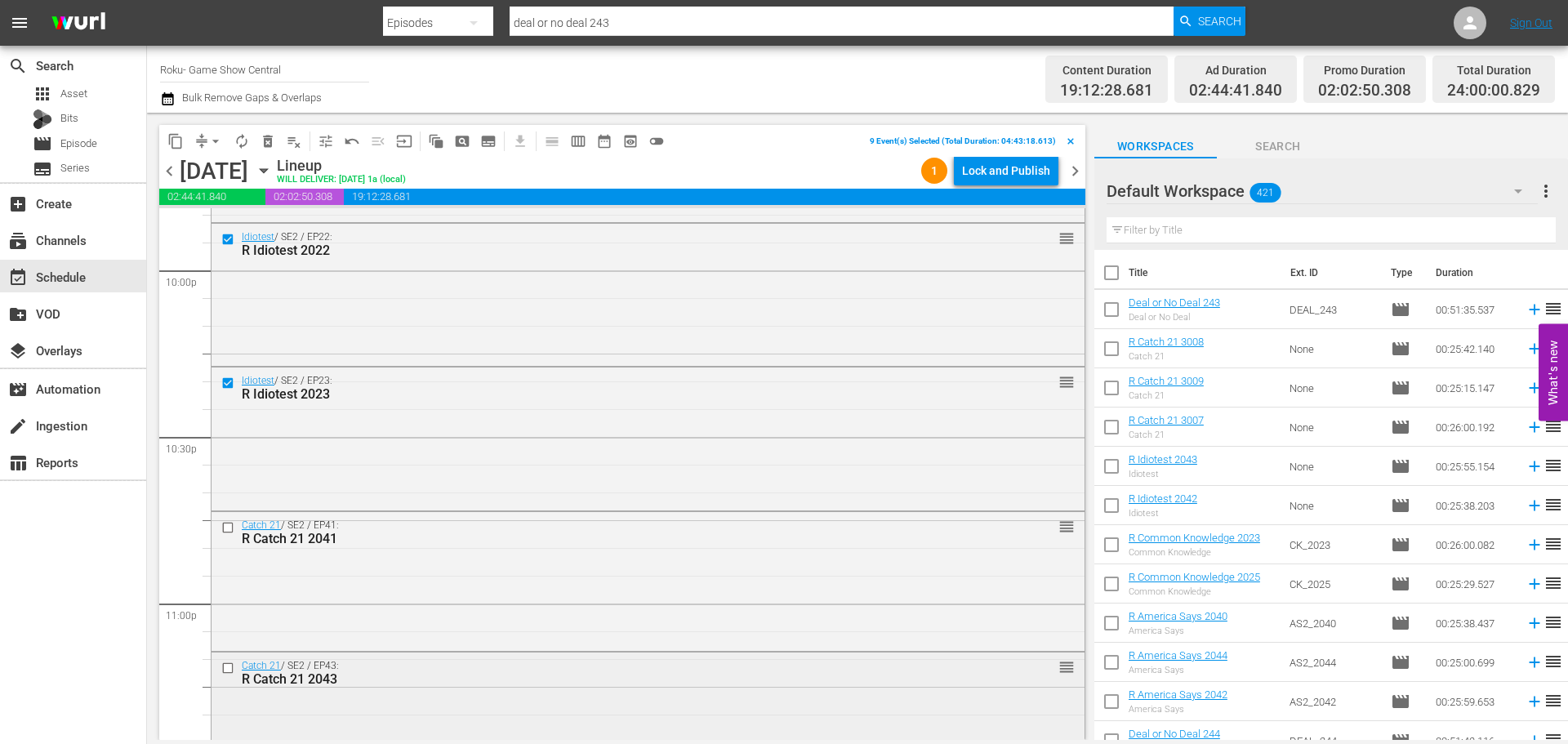
click at [223, 670] on input "checkbox" at bounding box center [229, 668] width 17 height 14
click at [224, 532] on input "checkbox" at bounding box center [229, 527] width 17 height 14
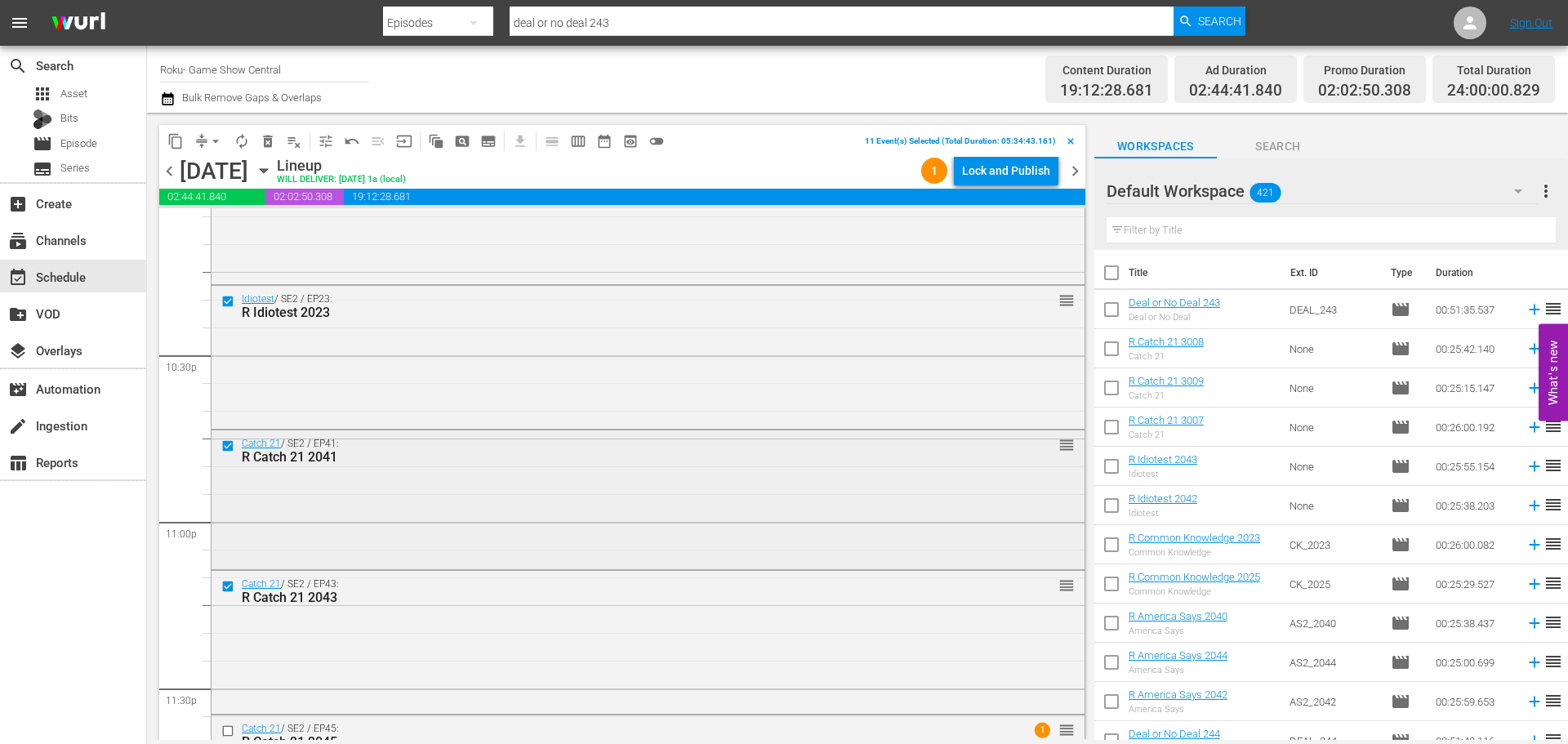
scroll to position [7465, 0]
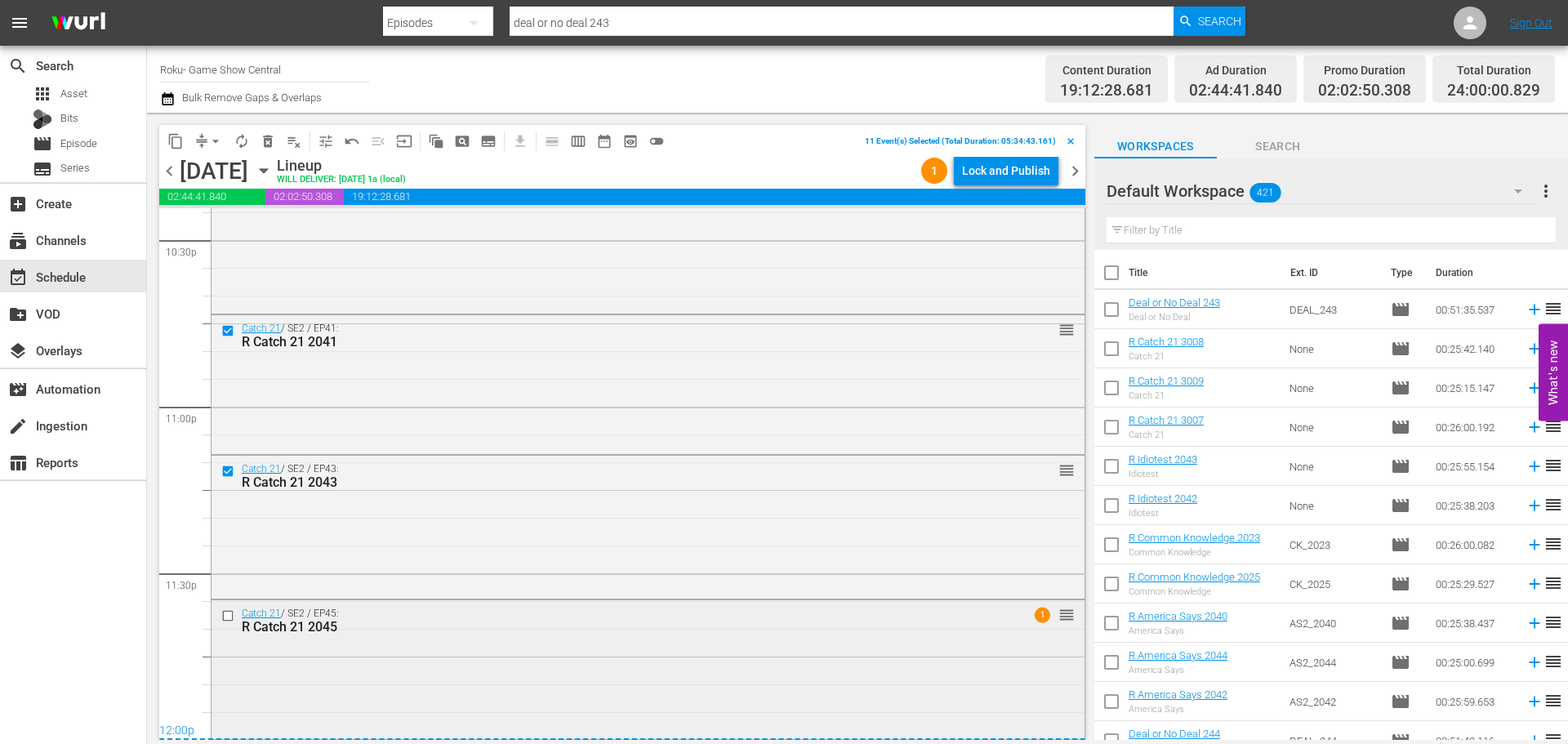
click at [226, 618] on input "checkbox" at bounding box center [229, 616] width 17 height 14
click at [174, 136] on span "content_copy" at bounding box center [175, 141] width 16 height 16
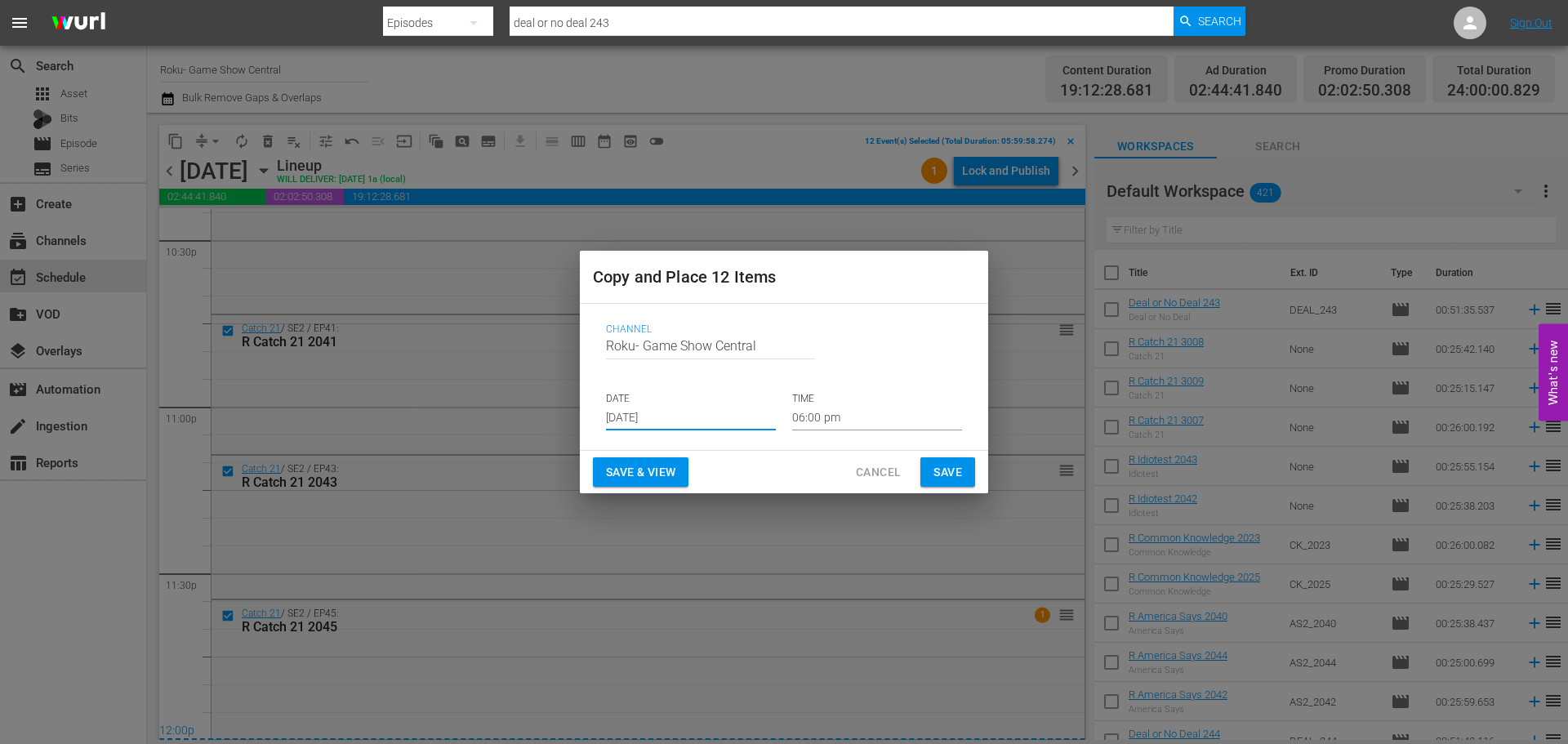
click at [682, 415] on input "[DATE]" at bounding box center [691, 417] width 170 height 25
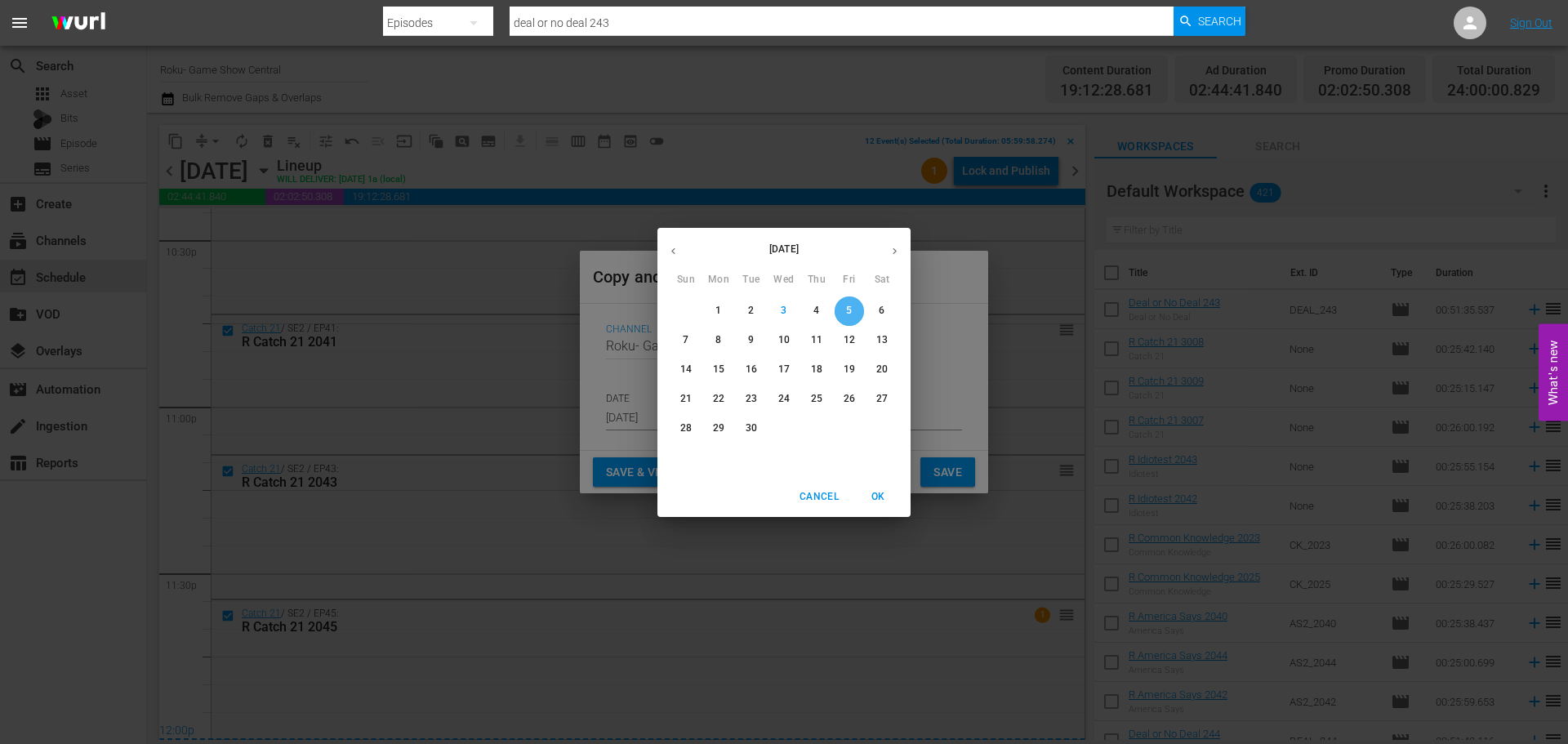
click at [845, 310] on span "5" at bounding box center [849, 311] width 30 height 14
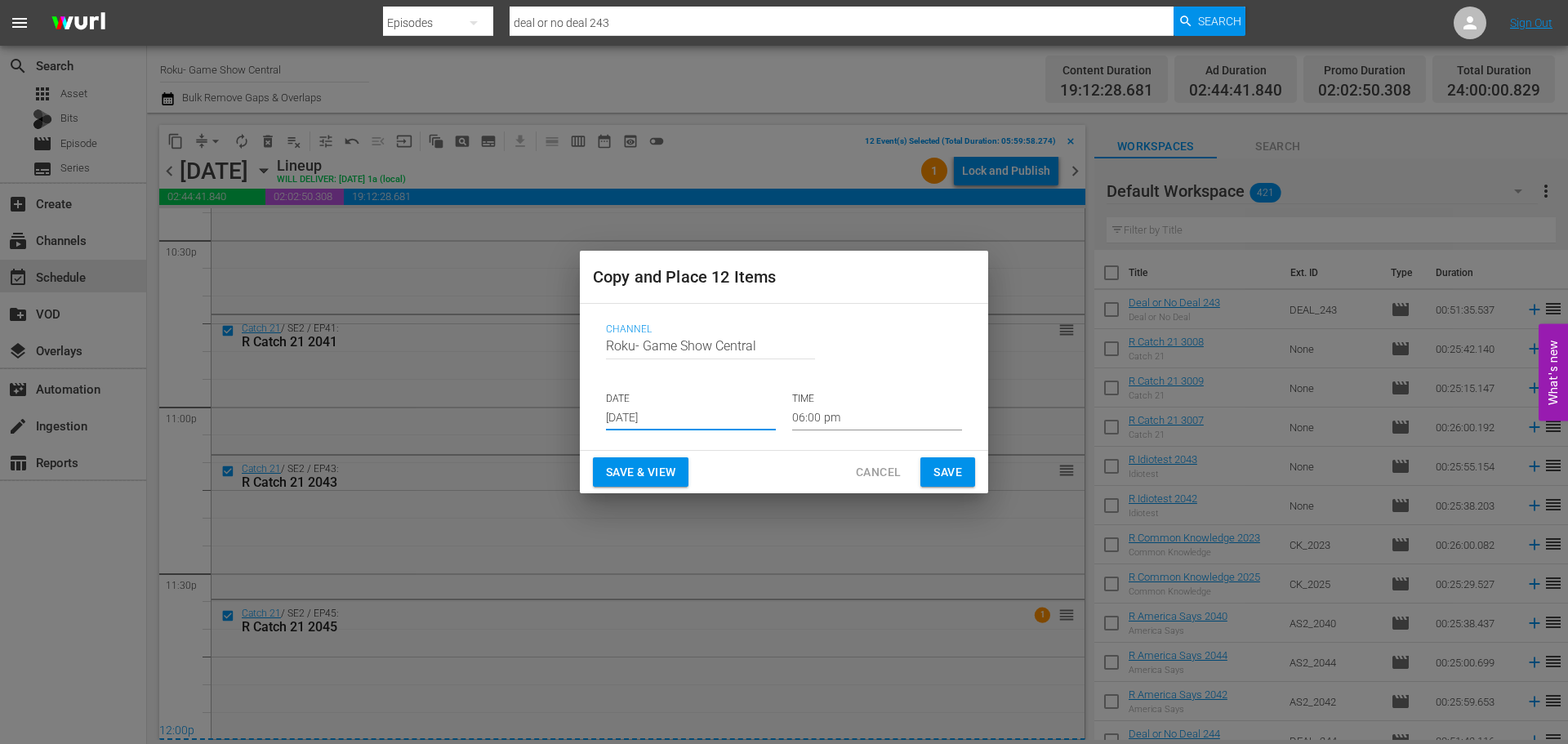
click at [825, 416] on input "06:00 pm" at bounding box center [877, 417] width 170 height 25
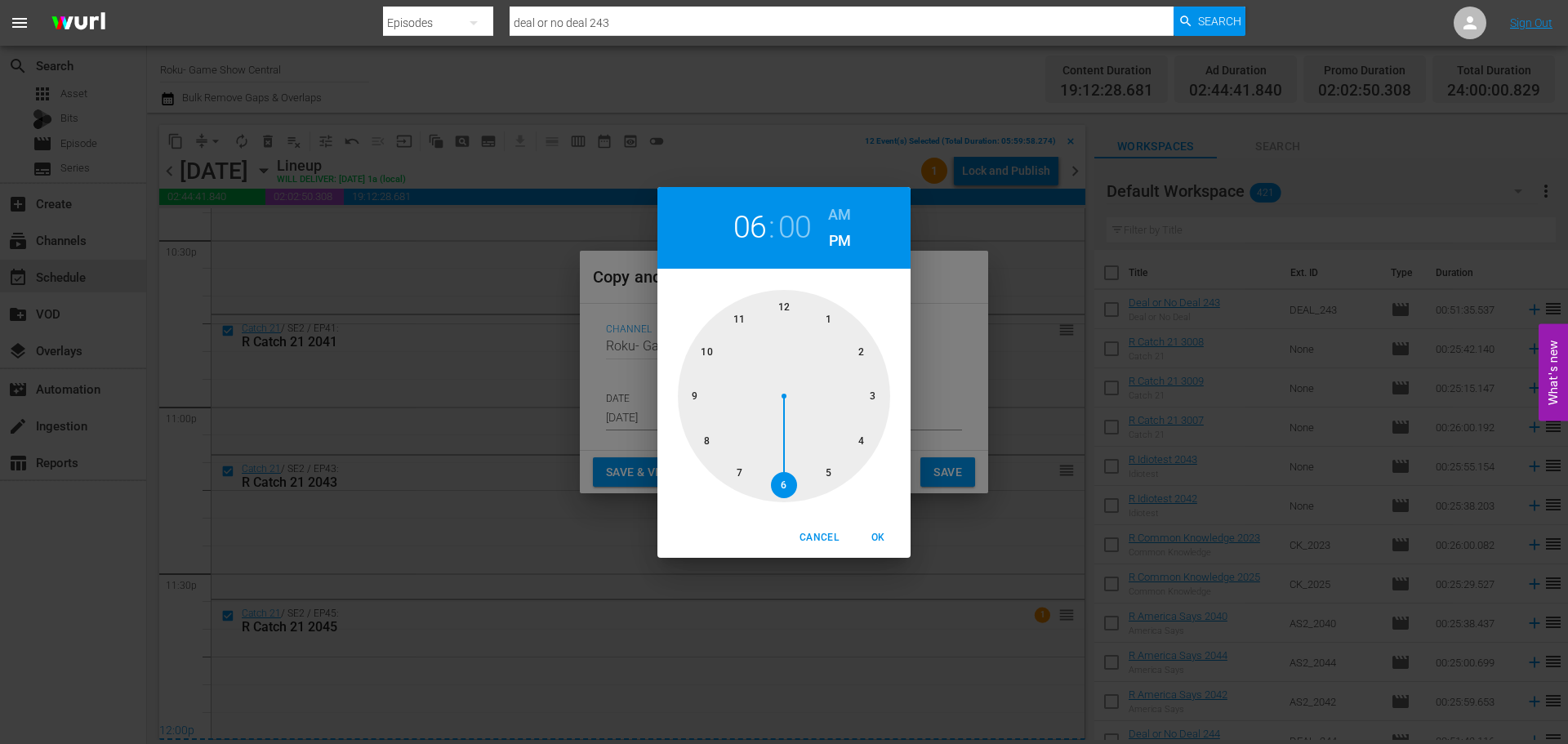
click at [784, 312] on div at bounding box center [784, 395] width 213 height 212
click at [875, 529] on span "OK" at bounding box center [878, 537] width 39 height 17
type input "12:00 pm"
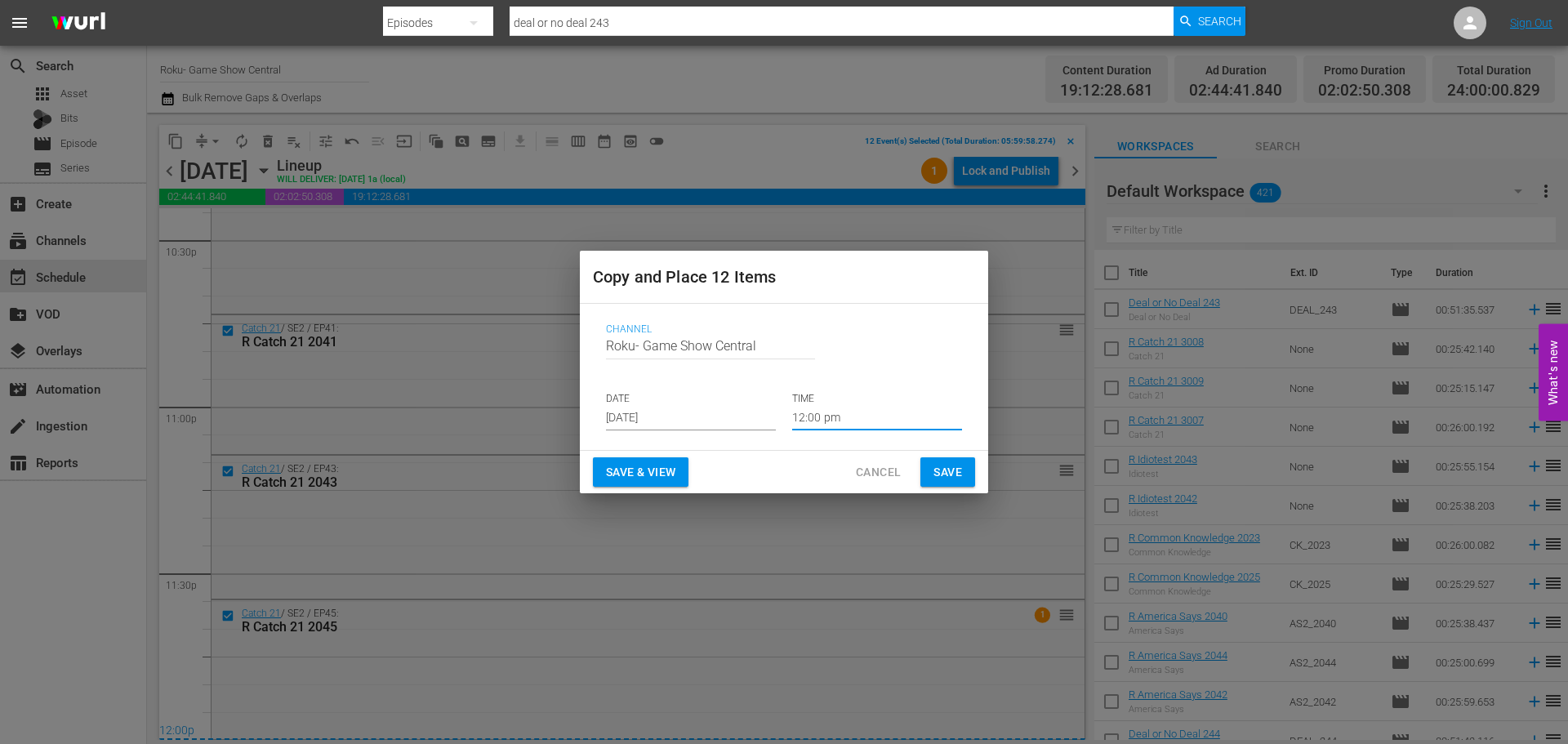
click at [958, 472] on span "Save" at bounding box center [948, 472] width 29 height 20
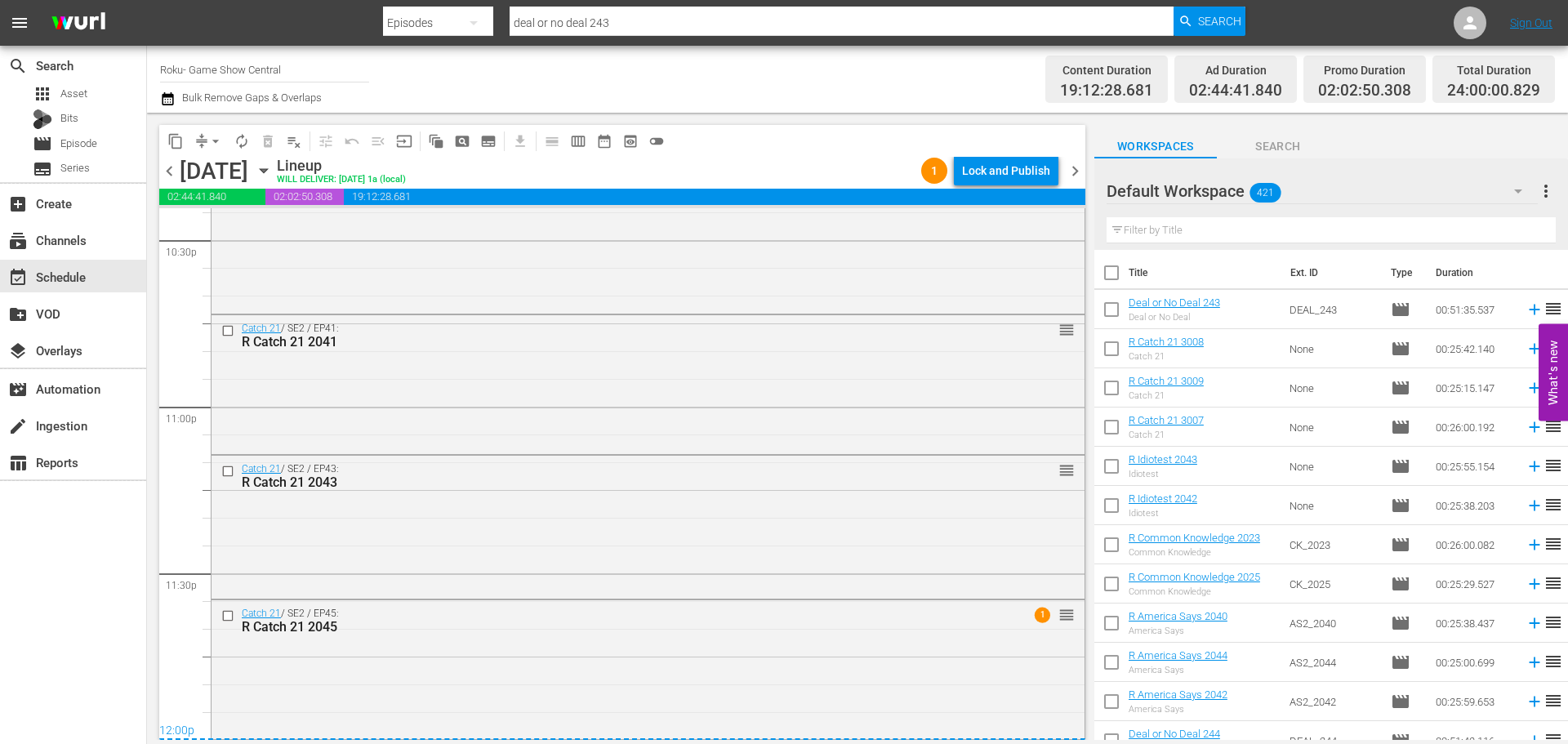
click at [273, 174] on icon "button" at bounding box center [263, 170] width 18 height 18
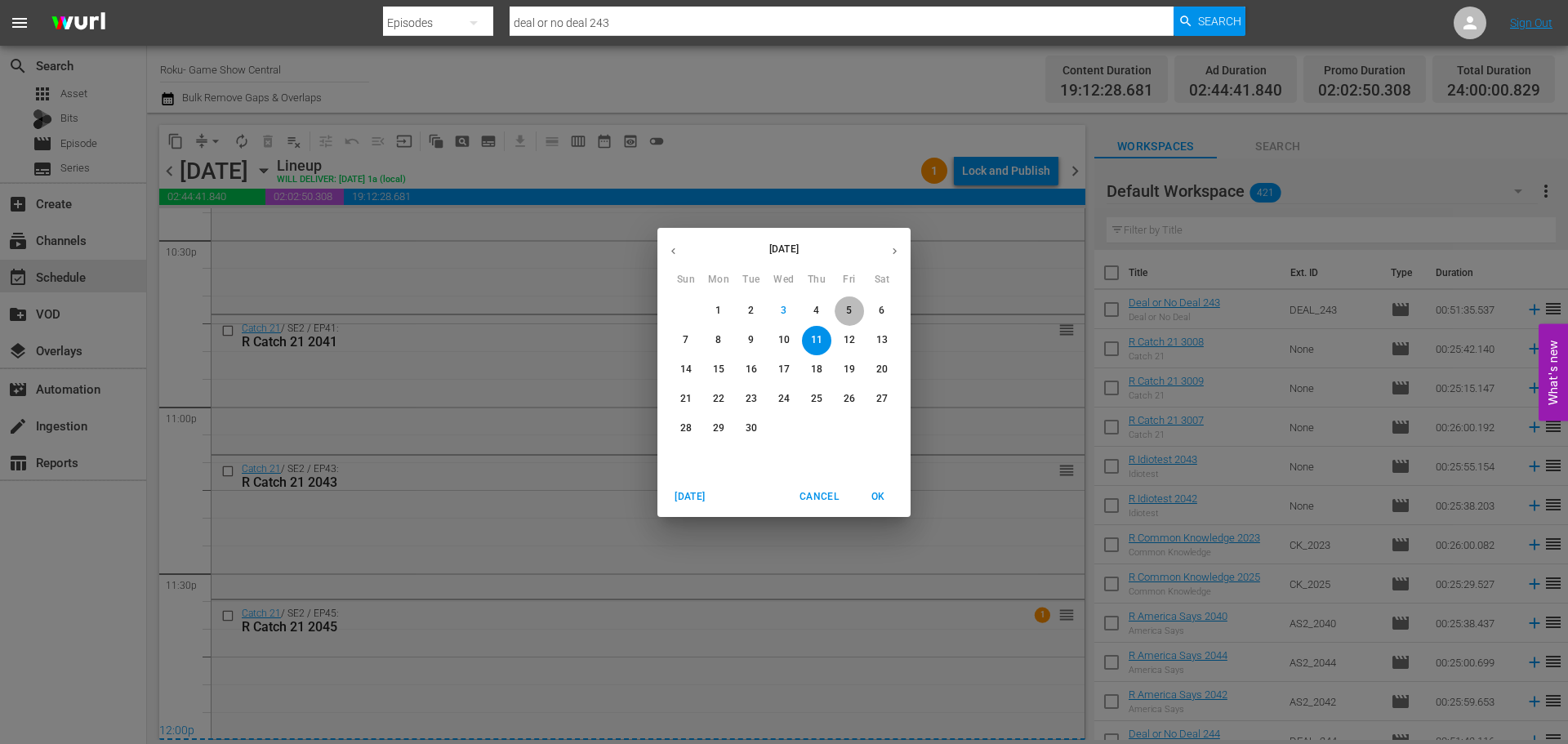
click at [841, 310] on span "5" at bounding box center [849, 311] width 30 height 14
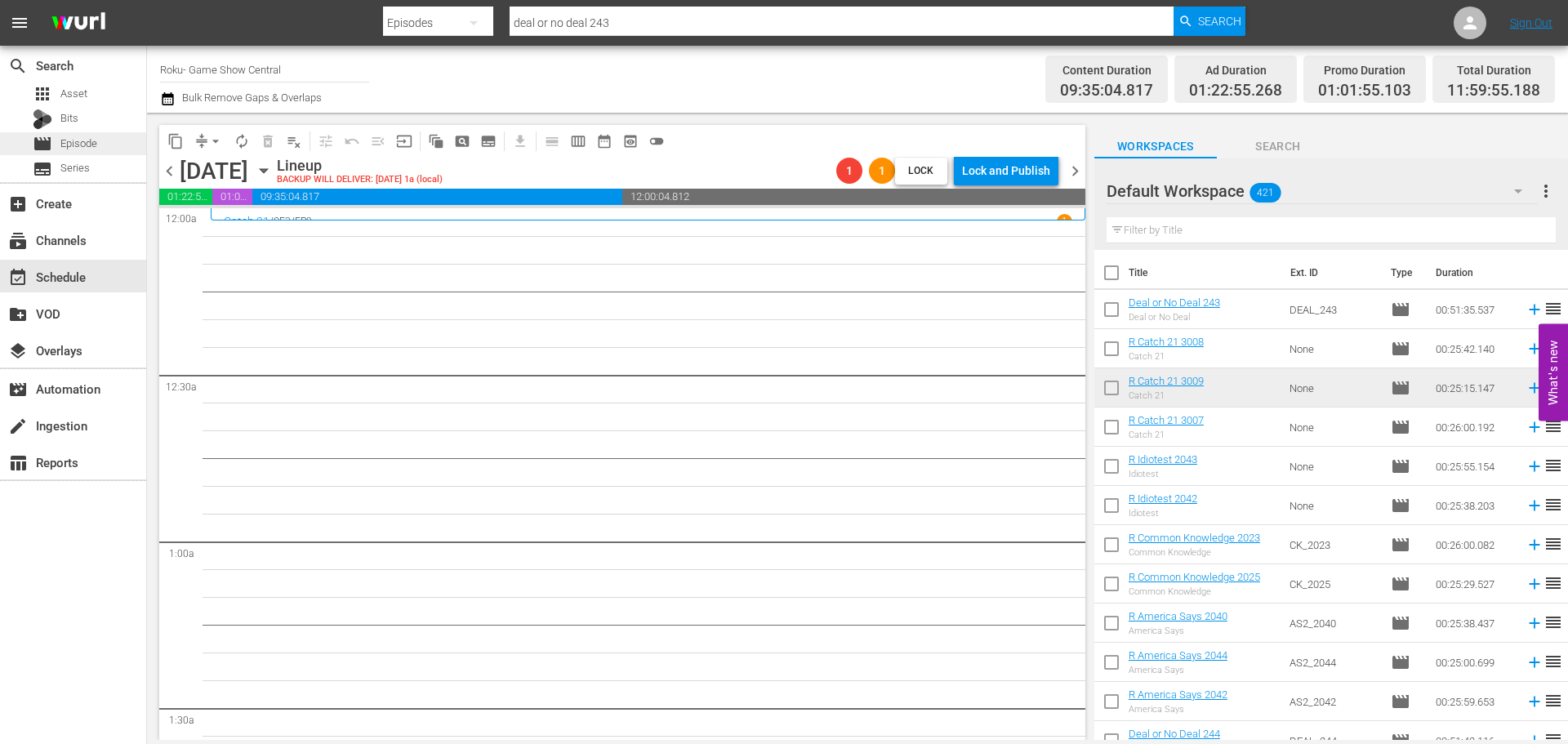
click at [110, 153] on div "movie Episode" at bounding box center [73, 143] width 146 height 23
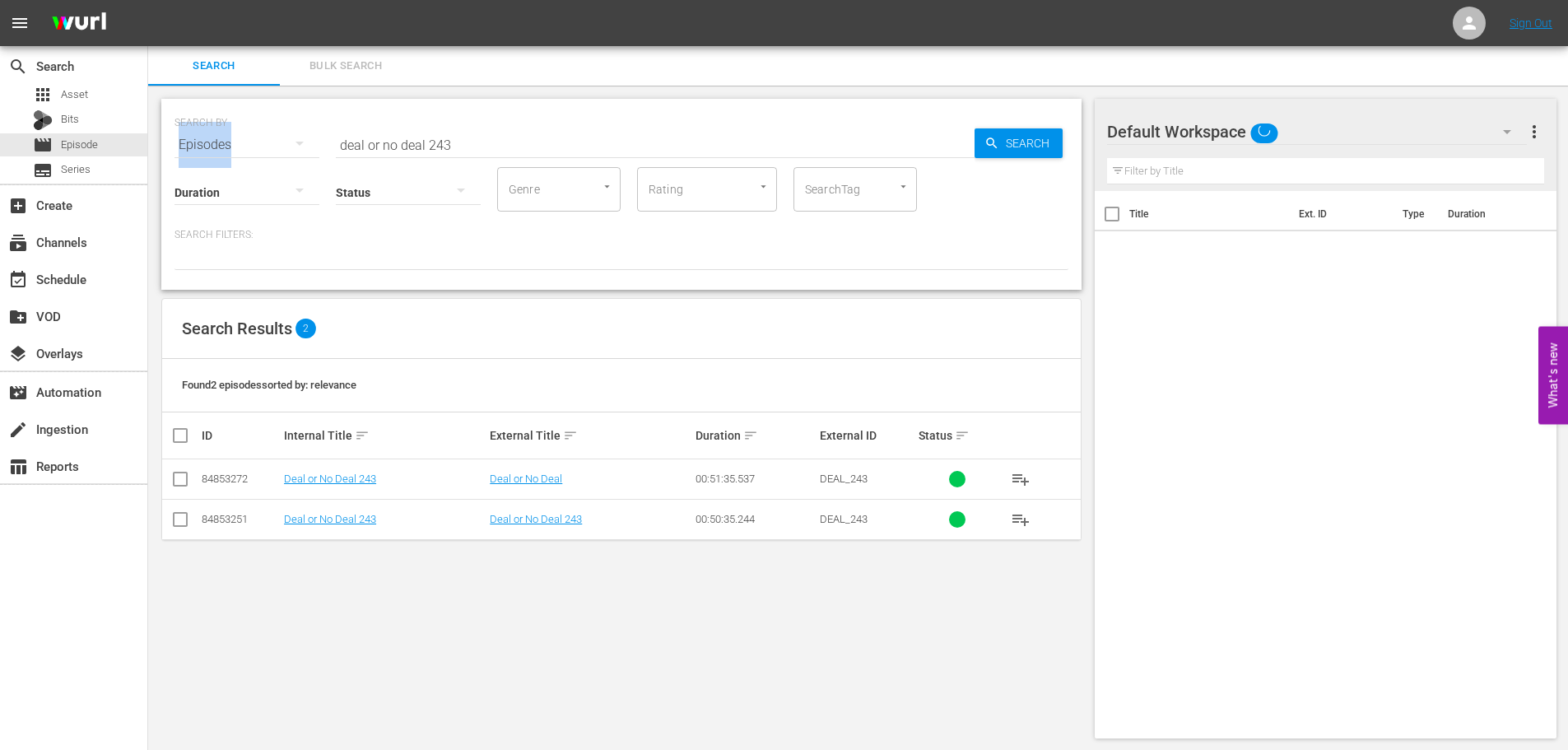
drag, startPoint x: 528, startPoint y: 119, endPoint x: 328, endPoint y: 153, distance: 202.9
click at [158, 160] on div "SEARCH BY Search By Episodes Search ID, Title, Description, Keywords, or Catego…" at bounding box center [621, 418] width 946 height 666
click at [584, 145] on input "deal or no deal 243" at bounding box center [655, 145] width 639 height 39
drag, startPoint x: 588, startPoint y: 151, endPoint x: 3, endPoint y: 145, distance: 585.0
click at [148, 0] on div "search Search apps Asset Bits movie Episode subtitles Series add_box Create sub…" at bounding box center [858, 0] width 1420 height 0
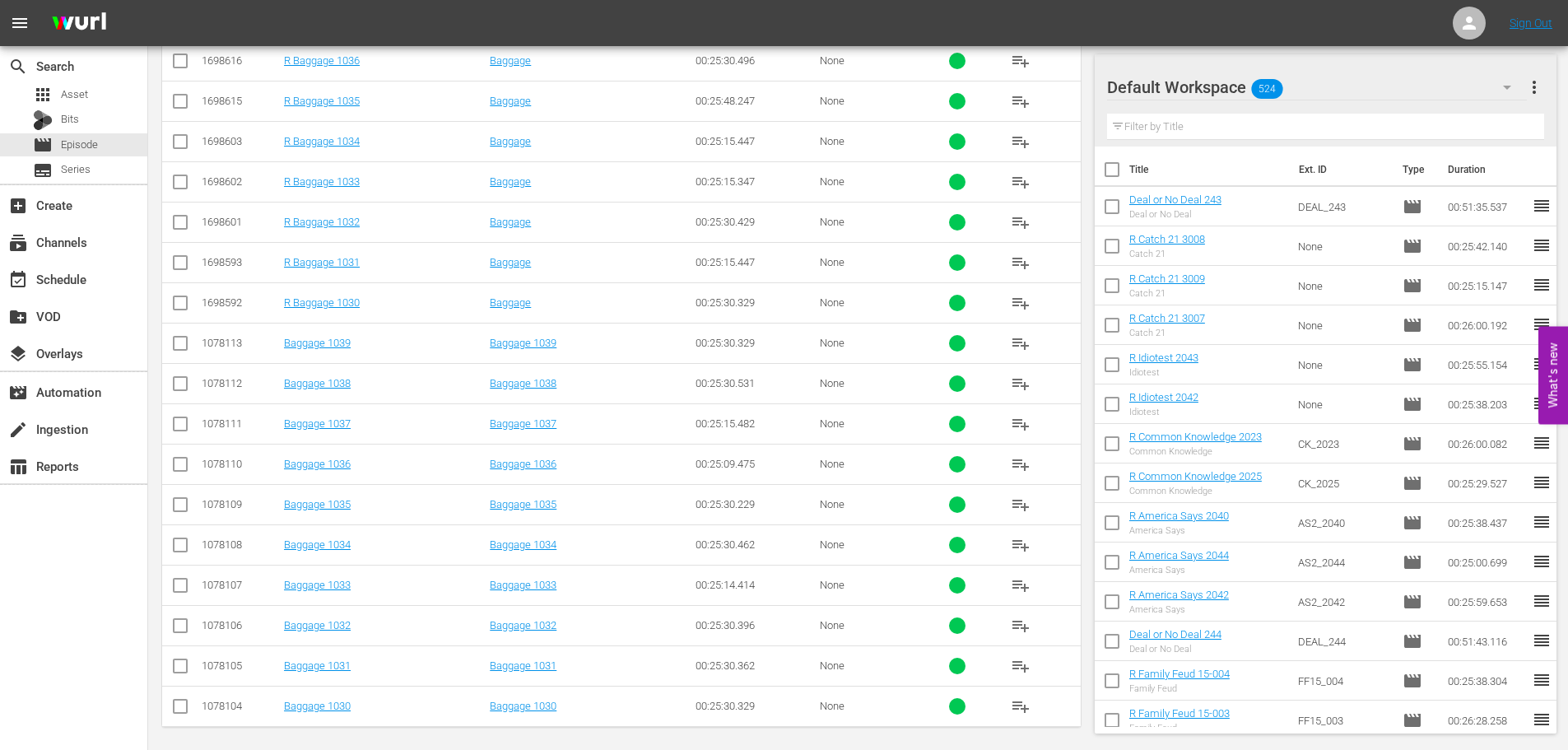
scroll to position [547, 0]
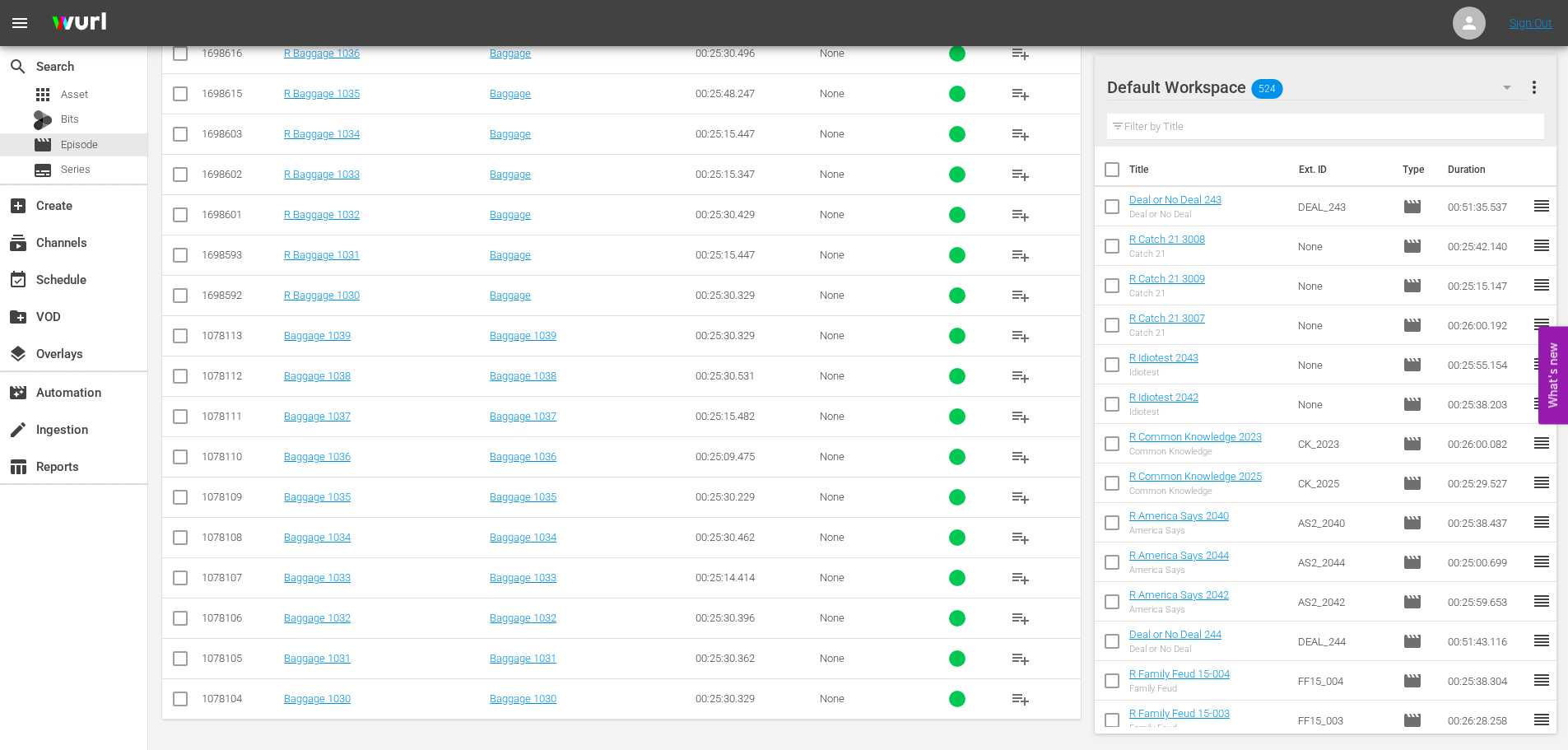
type input "bagg 103"
click at [177, 373] on input "checkbox" at bounding box center [180, 379] width 20 height 20
checkbox input "true"
click at [175, 339] on input "checkbox" at bounding box center [180, 339] width 20 height 20
checkbox input "true"
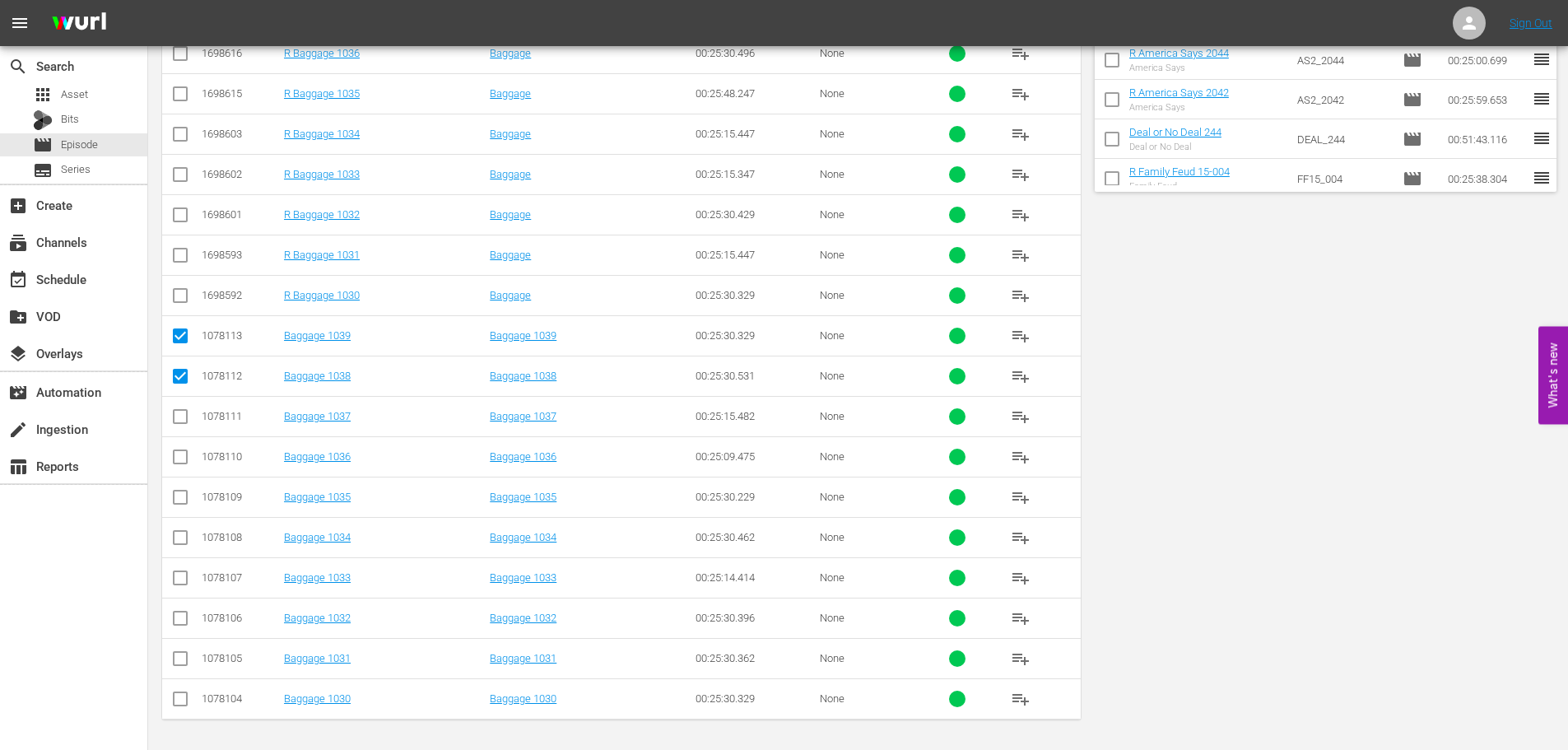
scroll to position [0, 0]
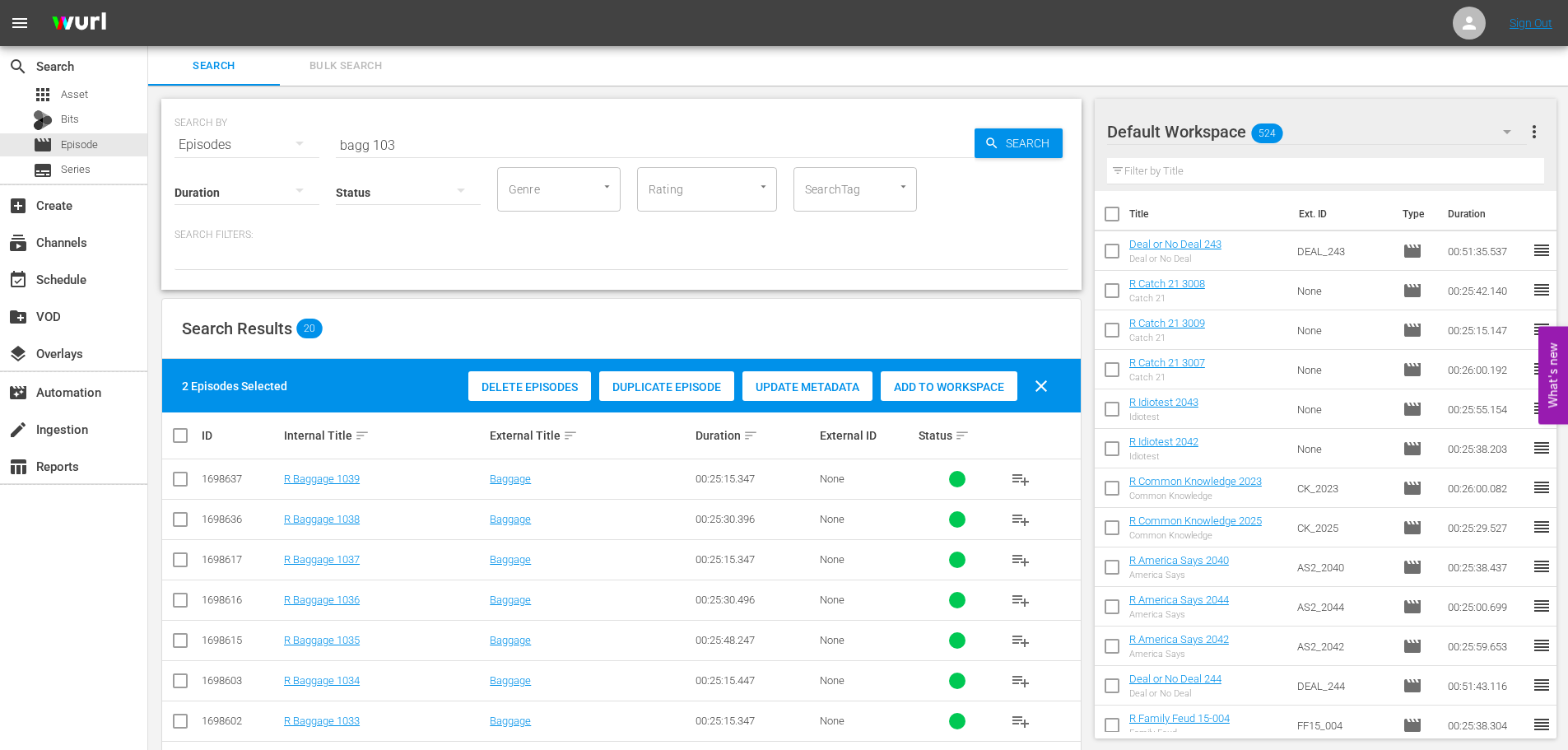
click at [939, 369] on div "Delete Episodes Duplicate Episode Update Metadata Add to Workspace clear" at bounding box center [762, 386] width 596 height 39
click at [944, 385] on span "Add to Workspace" at bounding box center [949, 387] width 136 height 13
click at [509, 160] on input "bagg 103" at bounding box center [655, 145] width 639 height 39
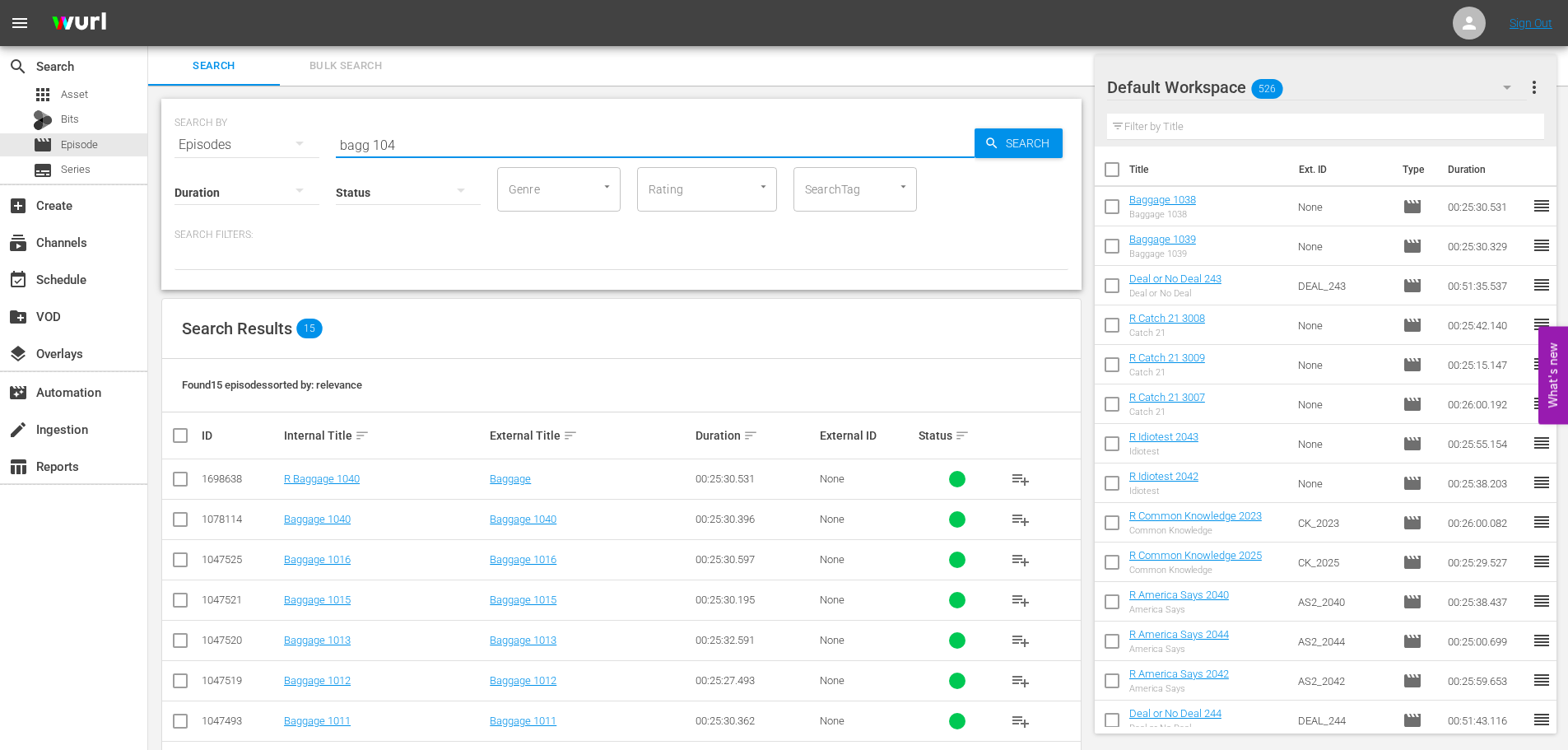
scroll to position [345, 0]
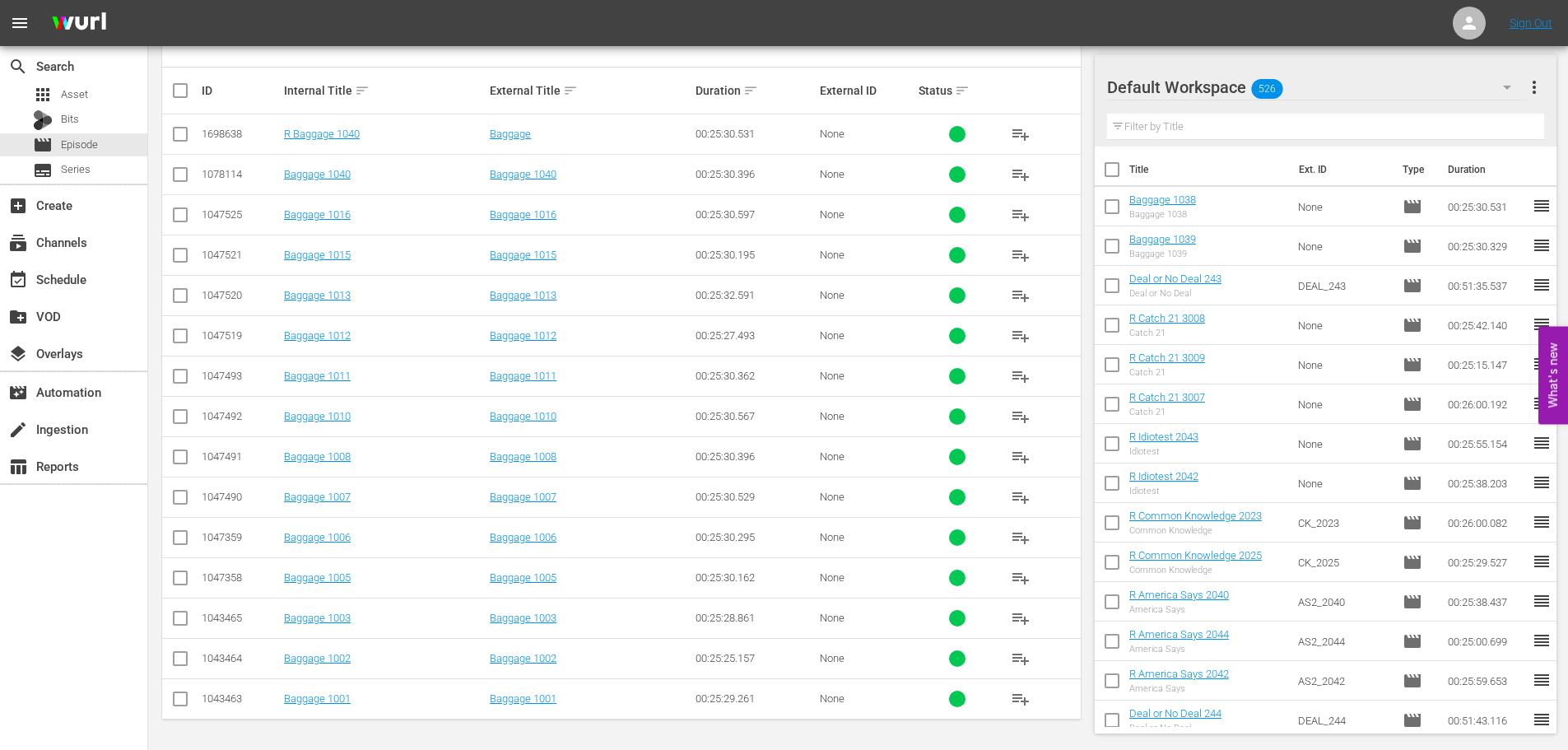
type input "bagg 104"
click at [173, 175] on input "checkbox" at bounding box center [180, 177] width 20 height 20
checkbox input "true"
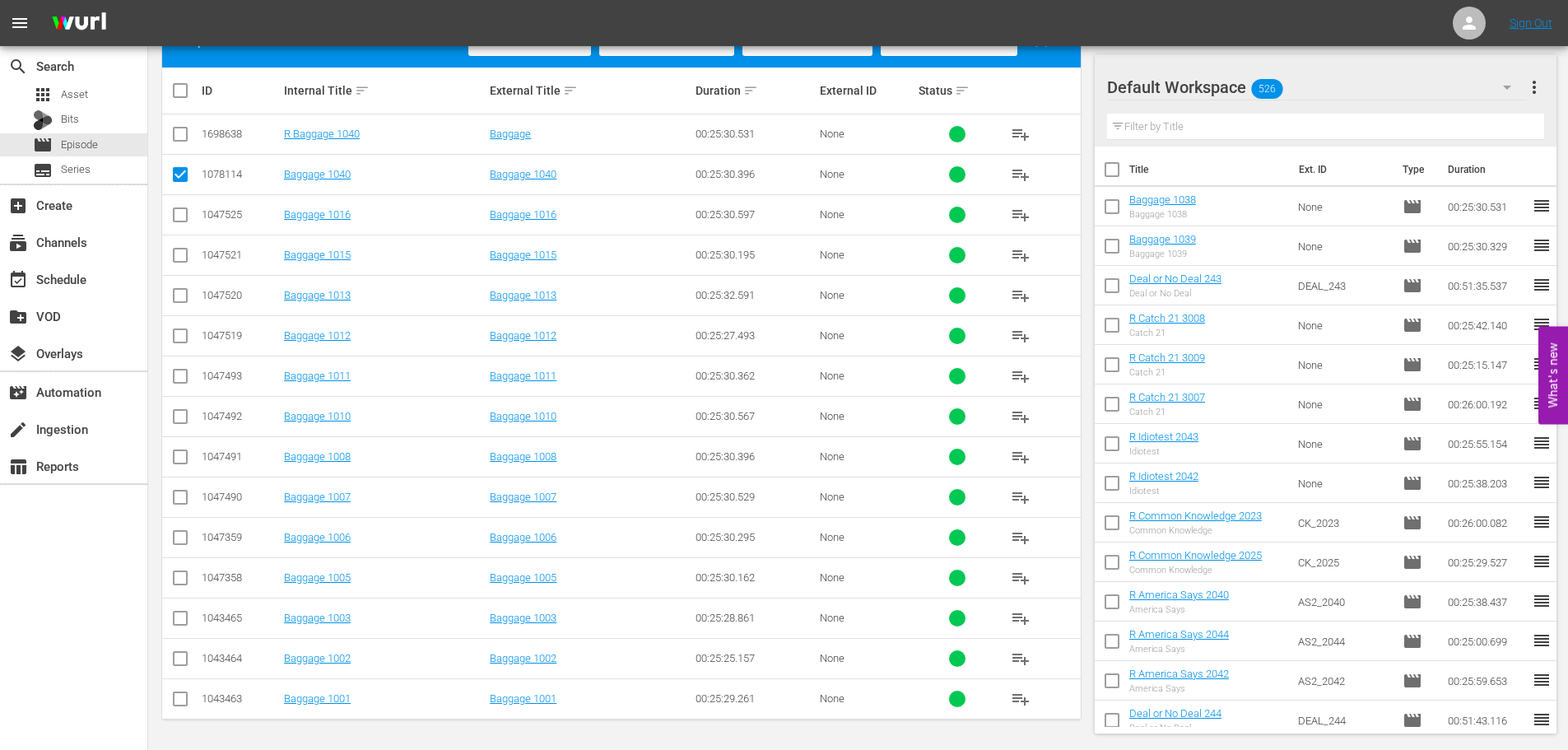
scroll to position [0, 0]
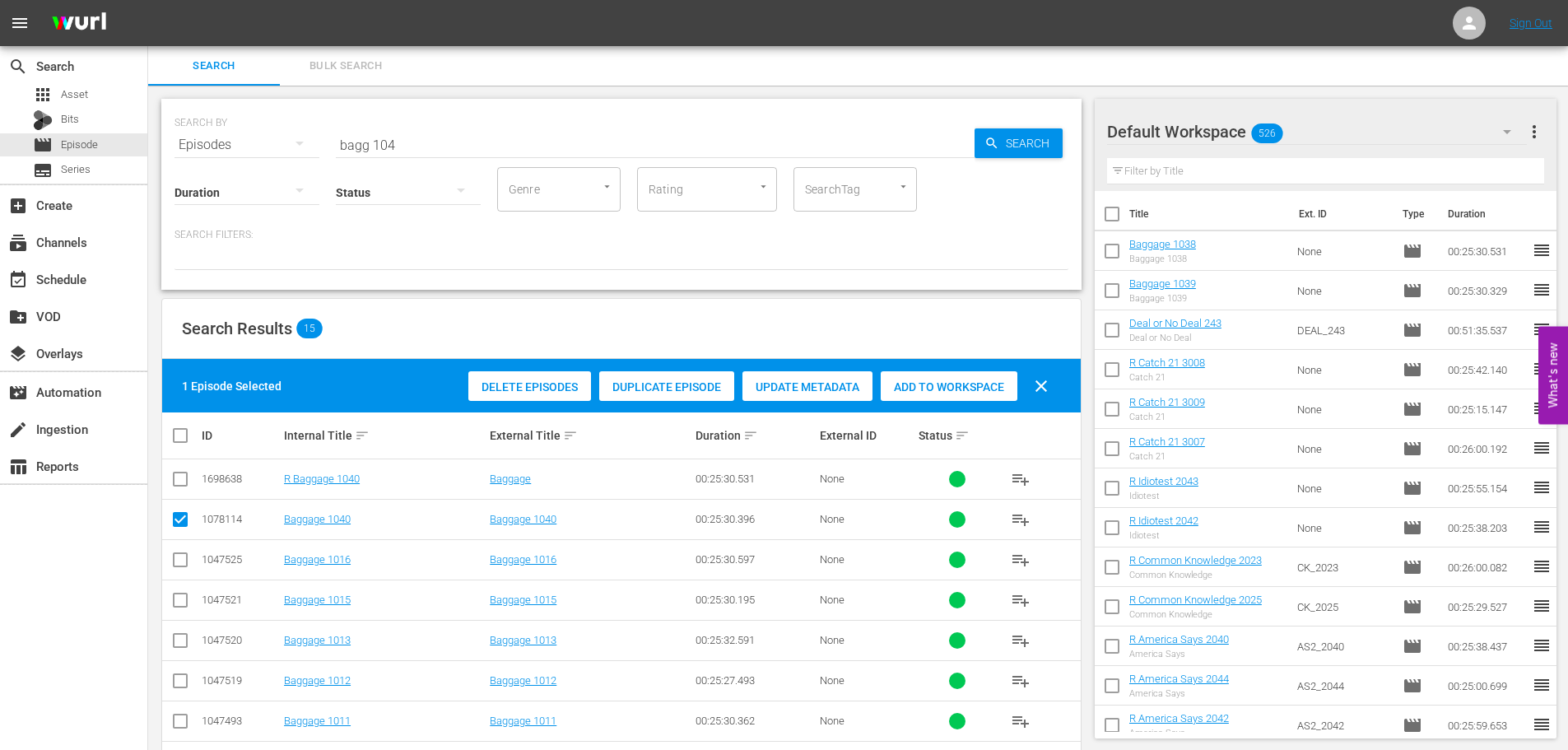
click at [945, 382] on span "Add to Workspace" at bounding box center [949, 387] width 136 height 13
click at [435, 132] on input "bagg 104" at bounding box center [655, 145] width 639 height 39
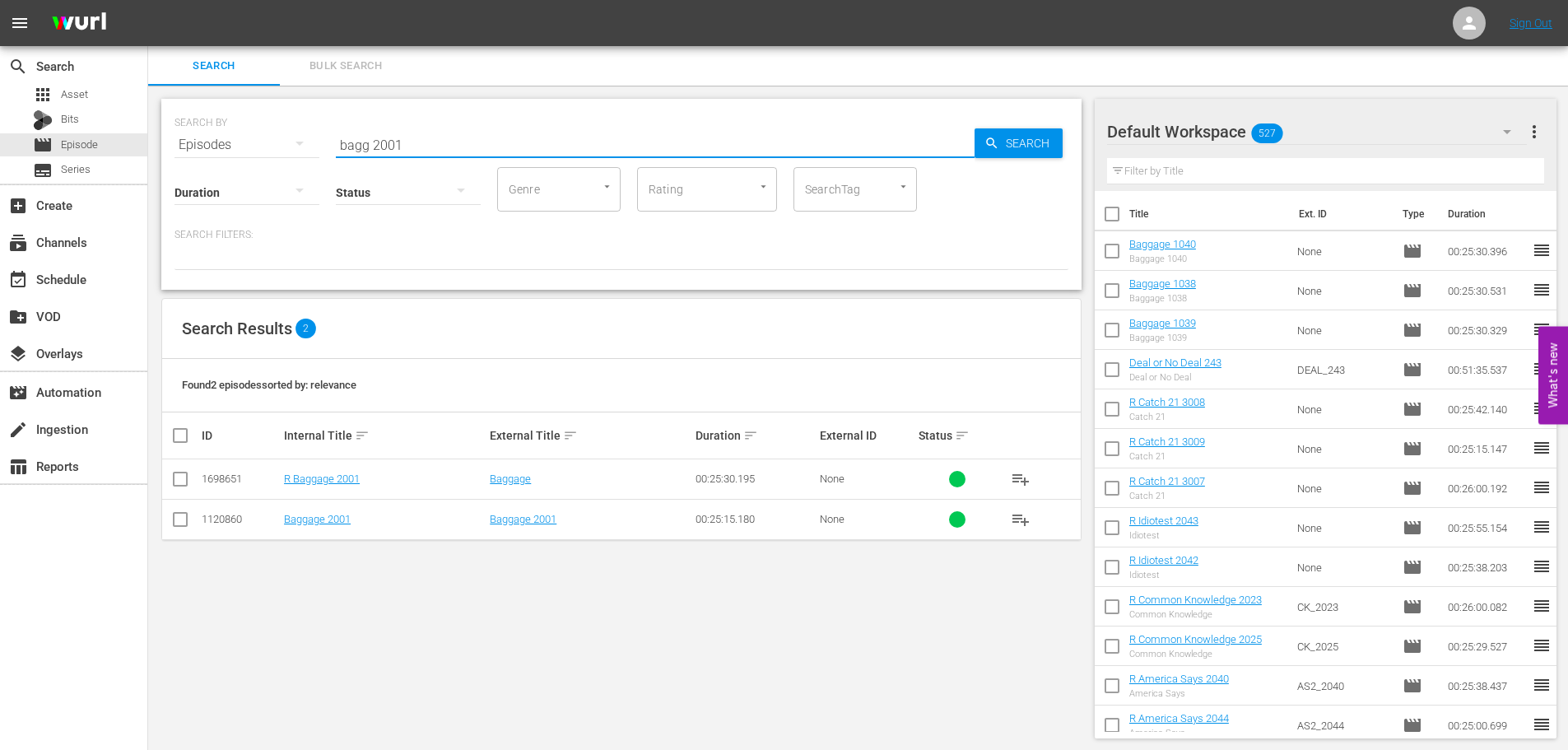
type input "bagg 2001"
click at [177, 527] on input "checkbox" at bounding box center [180, 522] width 20 height 20
checkbox input "true"
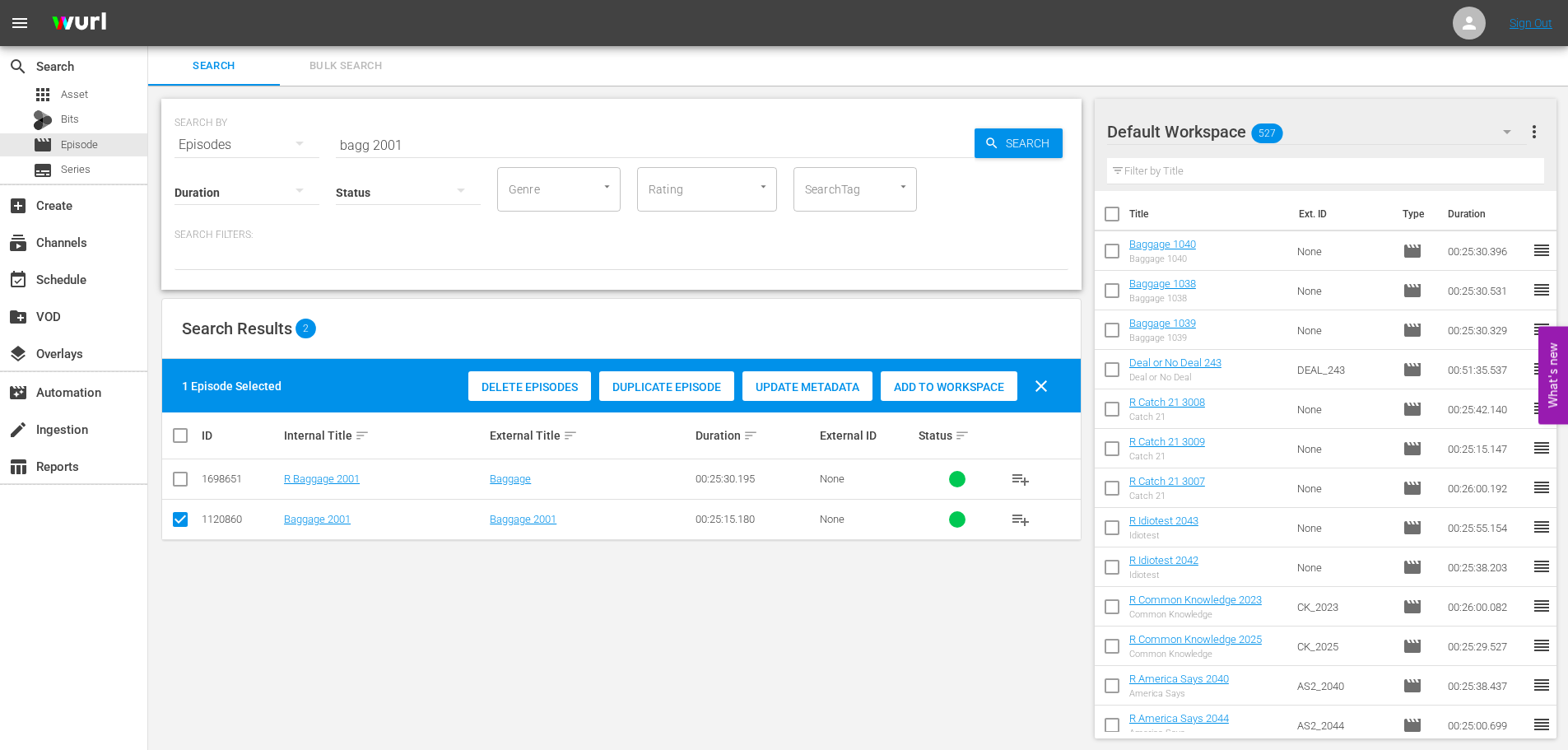
click at [912, 393] on div "Add to Workspace" at bounding box center [949, 387] width 136 height 32
drag, startPoint x: 473, startPoint y: 158, endPoint x: 351, endPoint y: 131, distance: 125.0
click at [450, 158] on div "Status" at bounding box center [409, 181] width 145 height 59
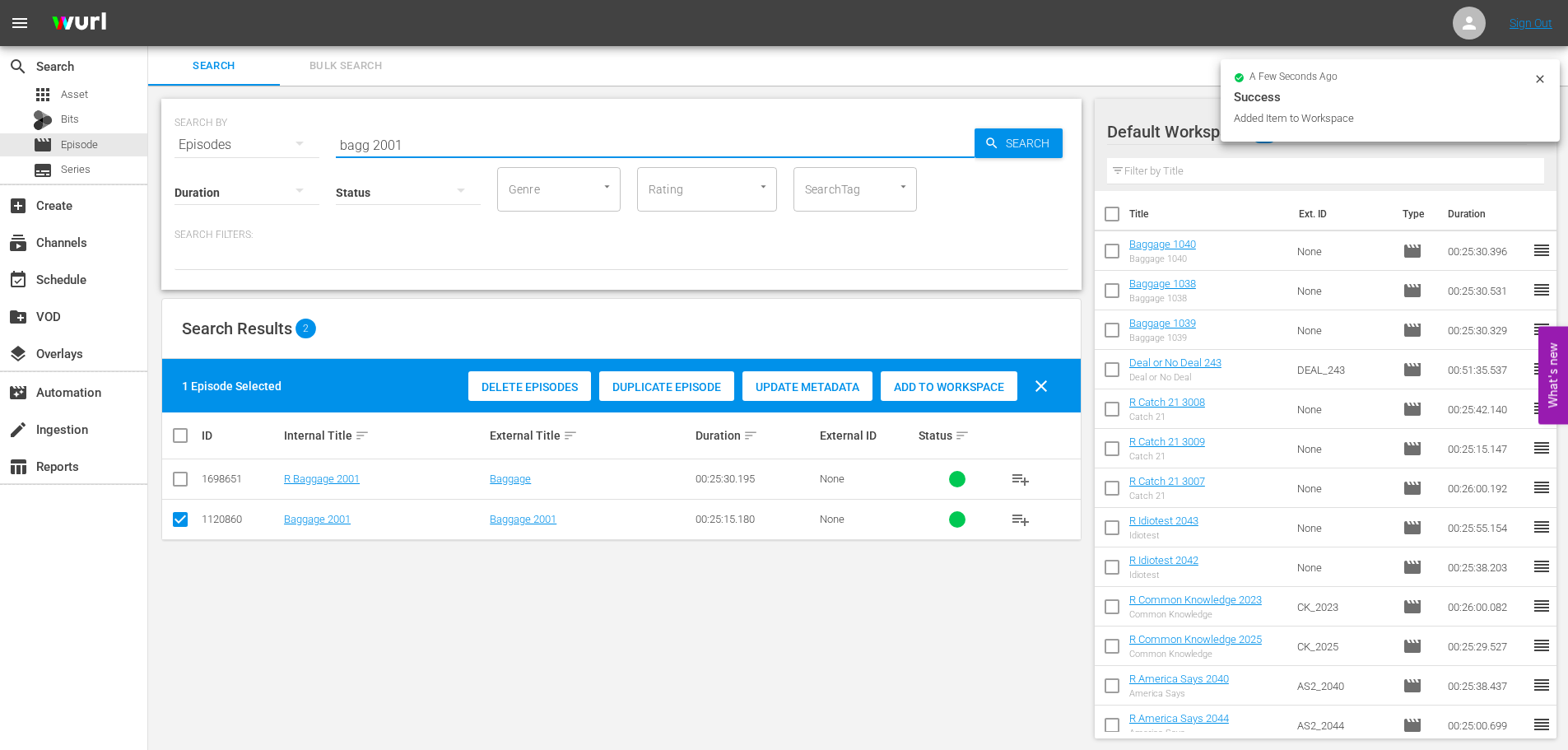
drag, startPoint x: 351, startPoint y: 131, endPoint x: 291, endPoint y: 136, distance: 60.2
click at [291, 136] on div "SEARCH BY Search By Episodes Search ID, Title, Description, Keywords, or Catego…" at bounding box center [622, 134] width 894 height 59
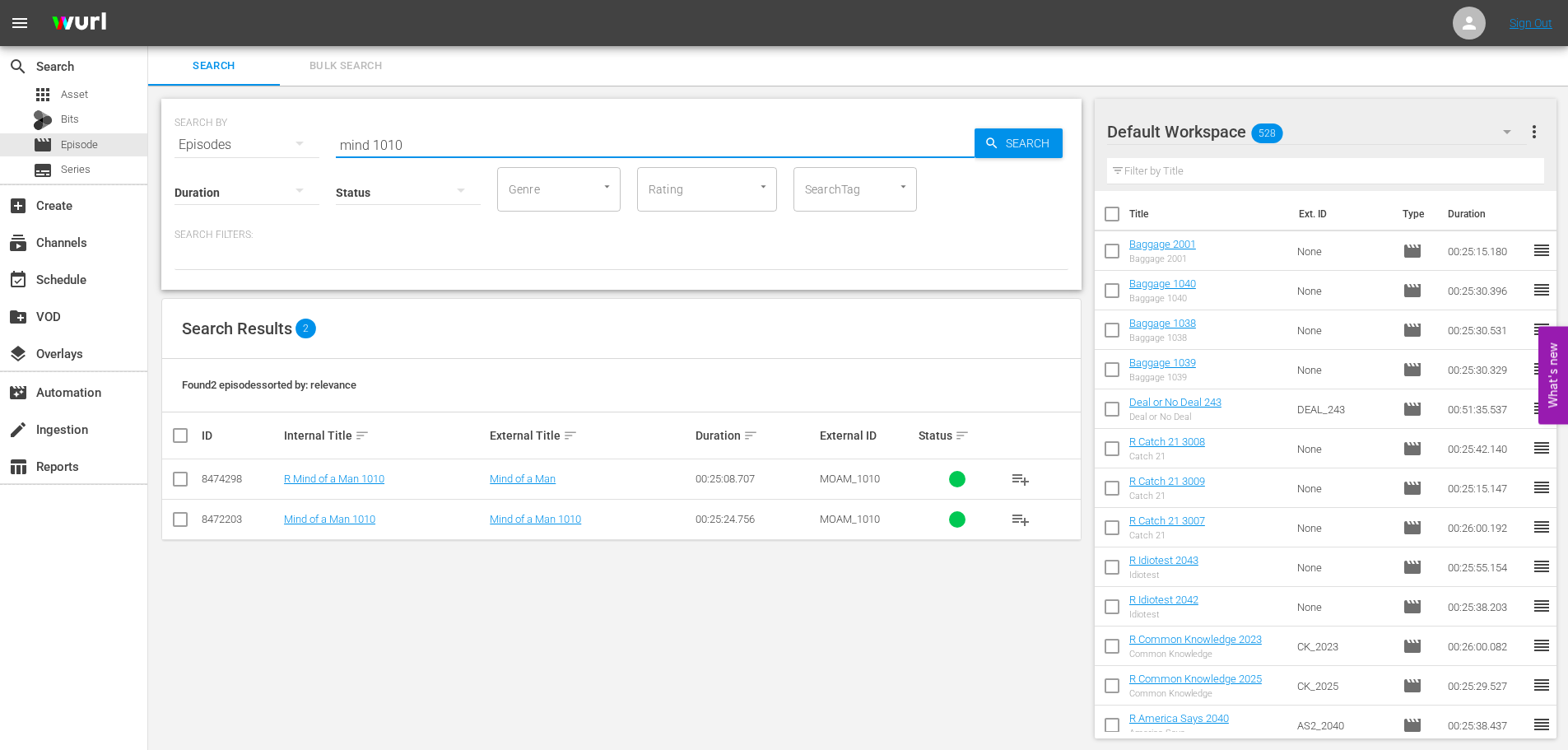
type input "mind 1010"
drag, startPoint x: 184, startPoint y: 512, endPoint x: 287, endPoint y: 482, distance: 107.3
click at [184, 513] on input "checkbox" at bounding box center [180, 522] width 20 height 20
checkbox input "true"
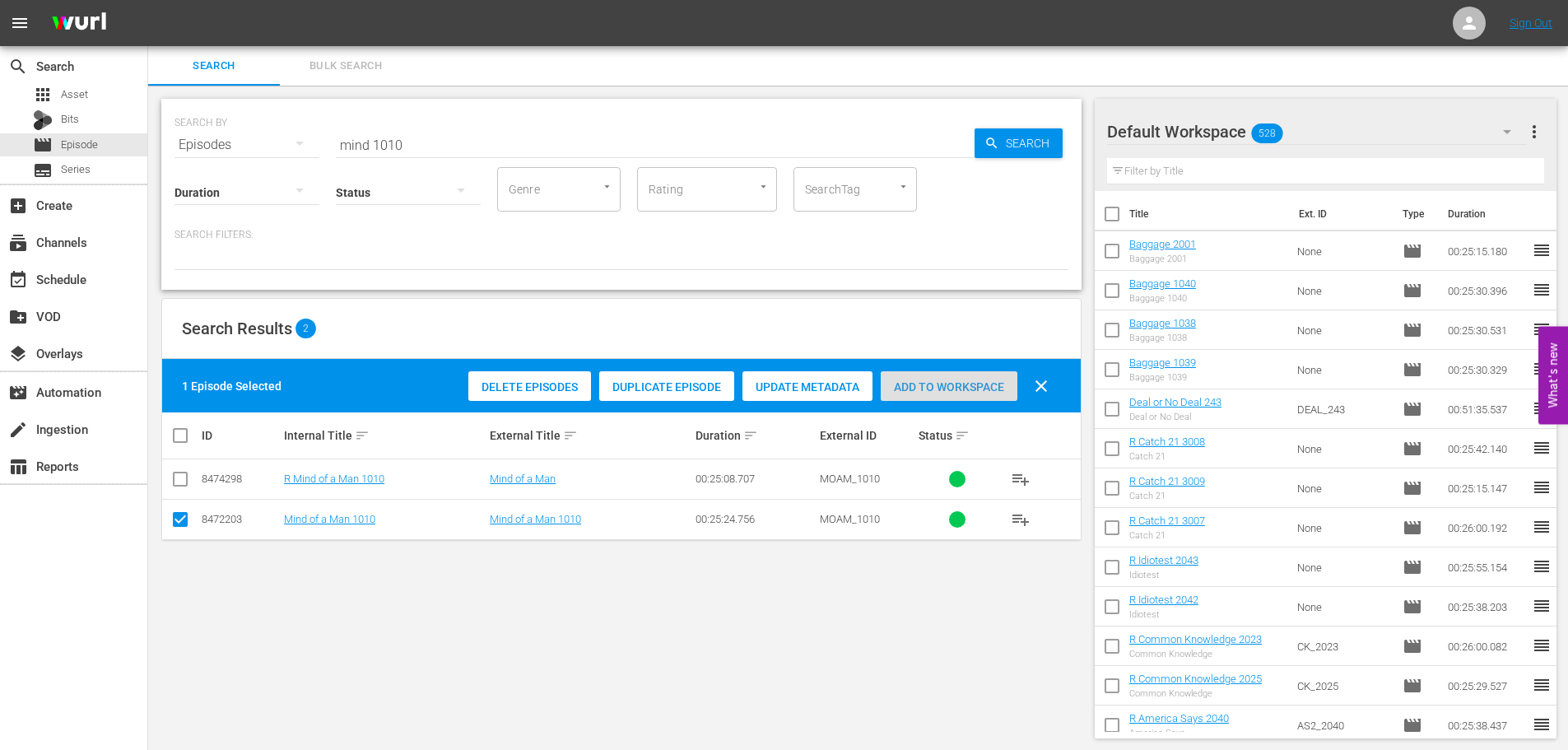
click at [934, 388] on span "Add to Workspace" at bounding box center [949, 387] width 136 height 13
drag, startPoint x: 481, startPoint y: 138, endPoint x: 44, endPoint y: 130, distance: 437.1
click at [148, 0] on div "search Search apps Asset Bits movie Episode subtitles Series add_box Create sub…" at bounding box center [858, 0] width 1420 height 0
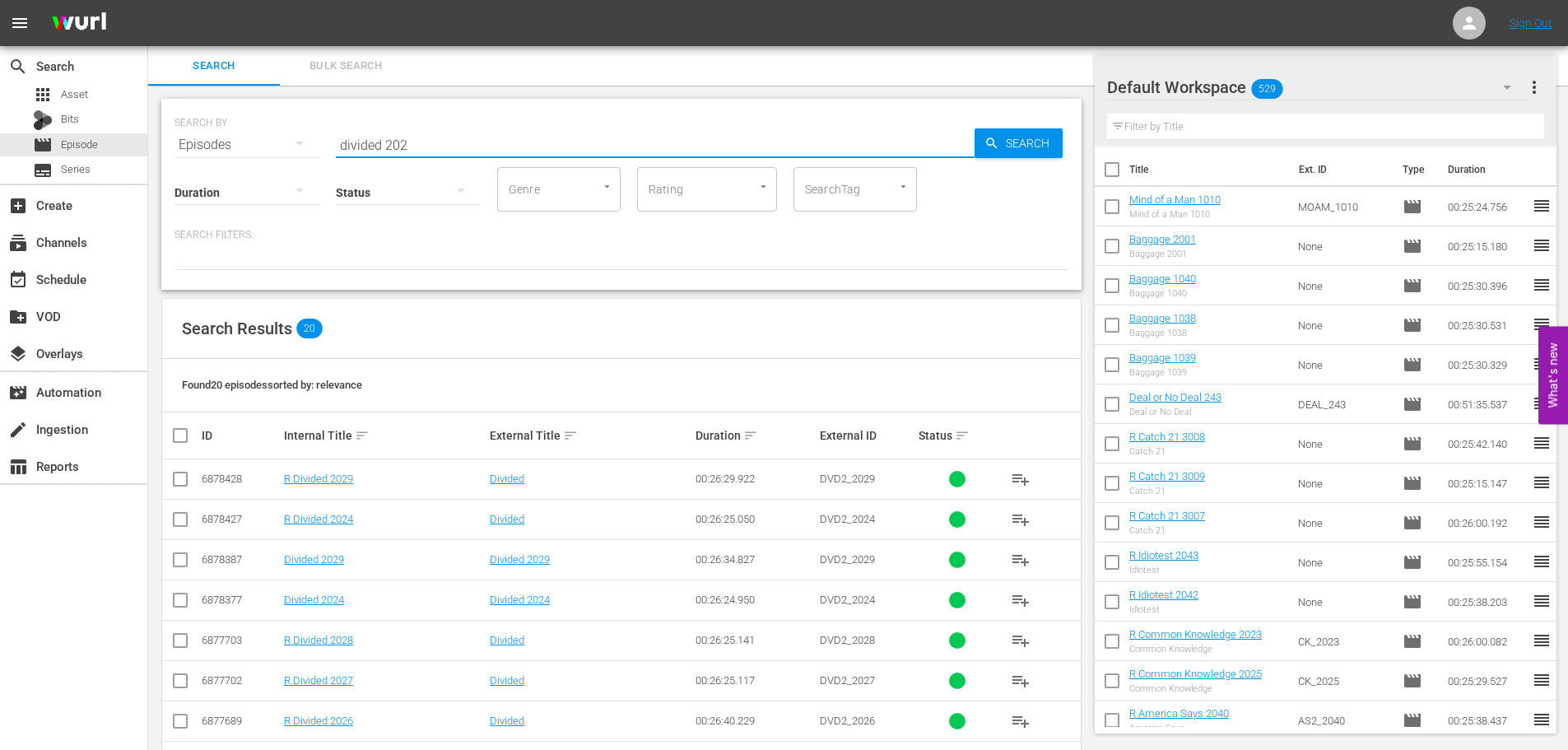
scroll to position [547, 0]
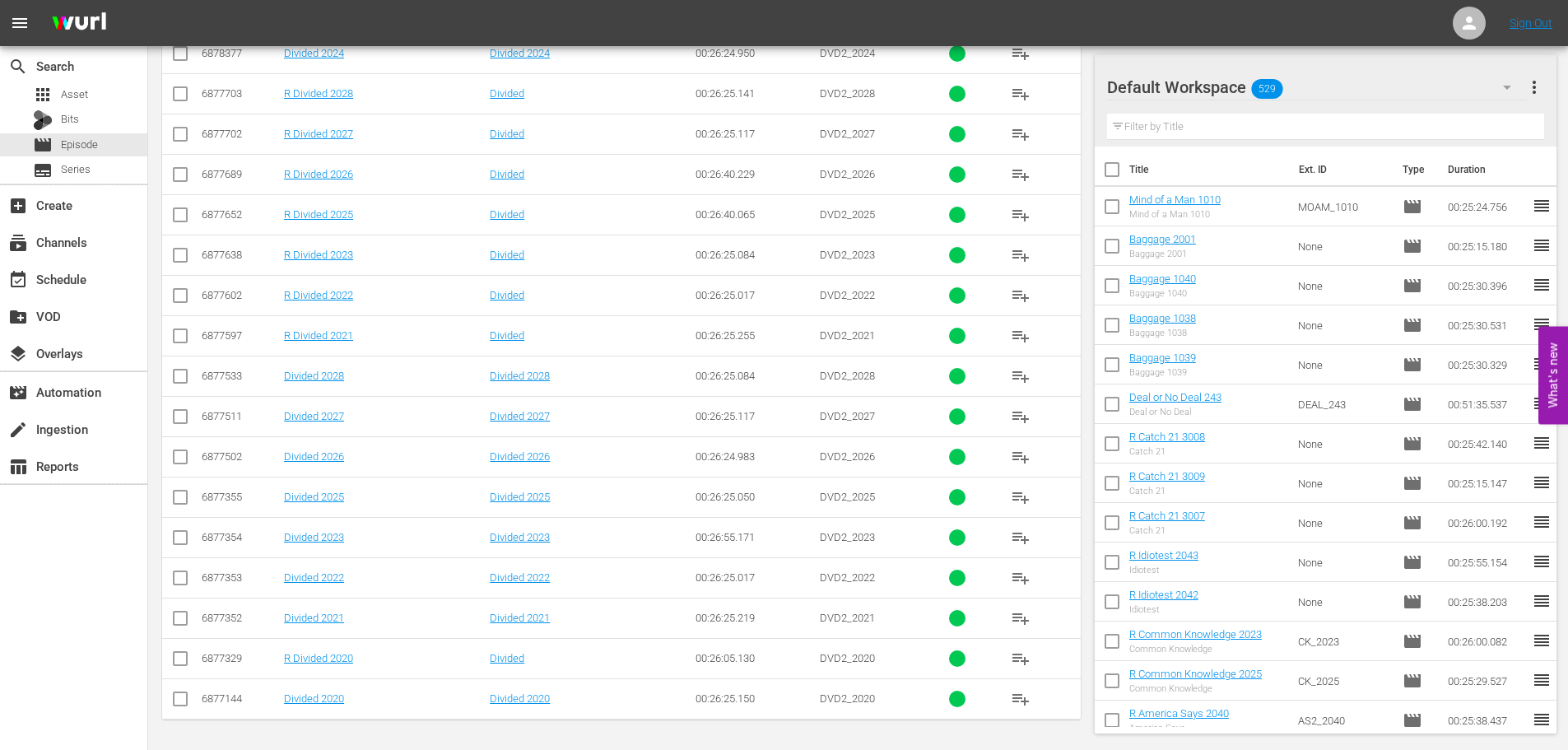
type input "divided 202"
click at [187, 623] on input "checkbox" at bounding box center [180, 621] width 20 height 20
checkbox input "true"
click at [180, 690] on icon at bounding box center [180, 698] width 20 height 20
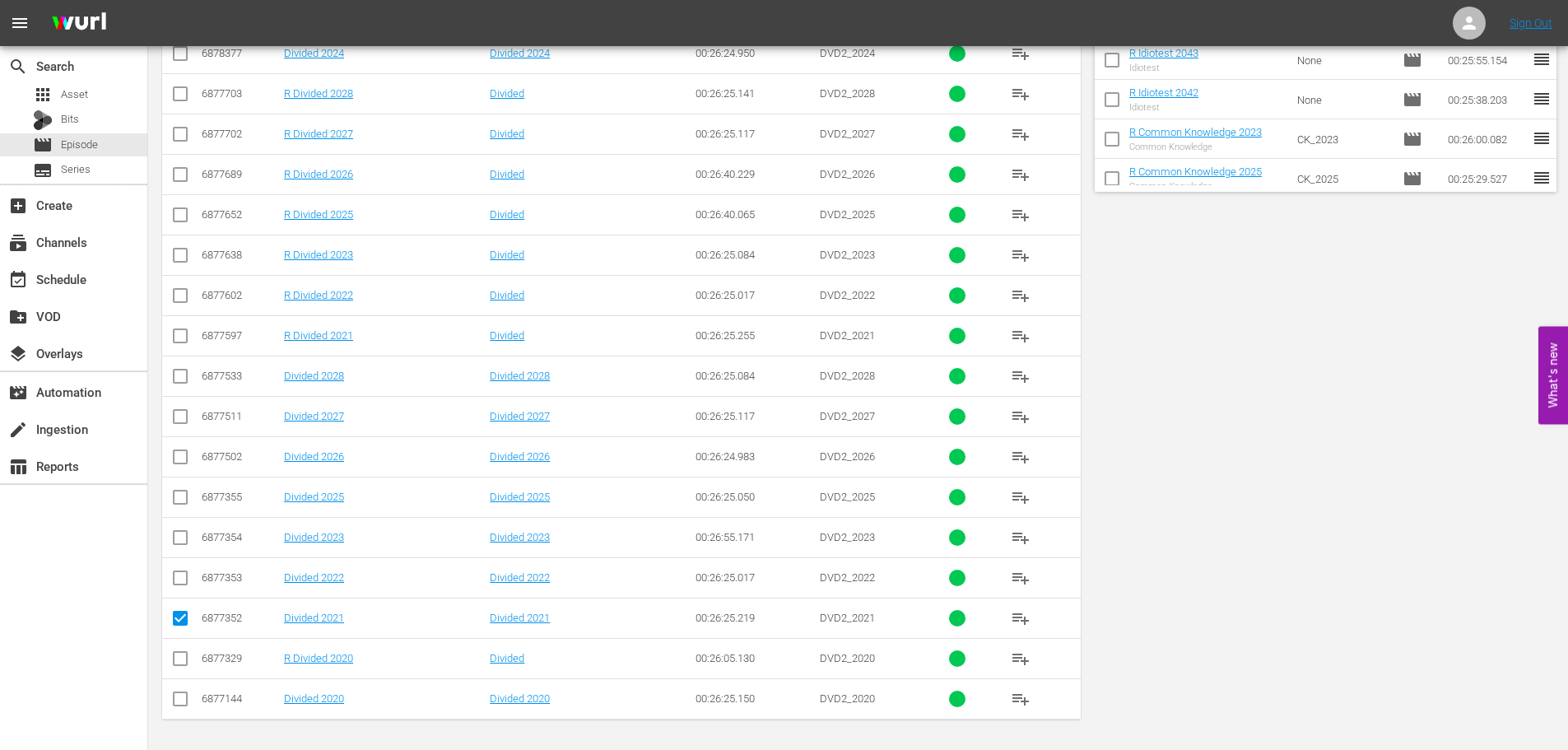
scroll to position [0, 0]
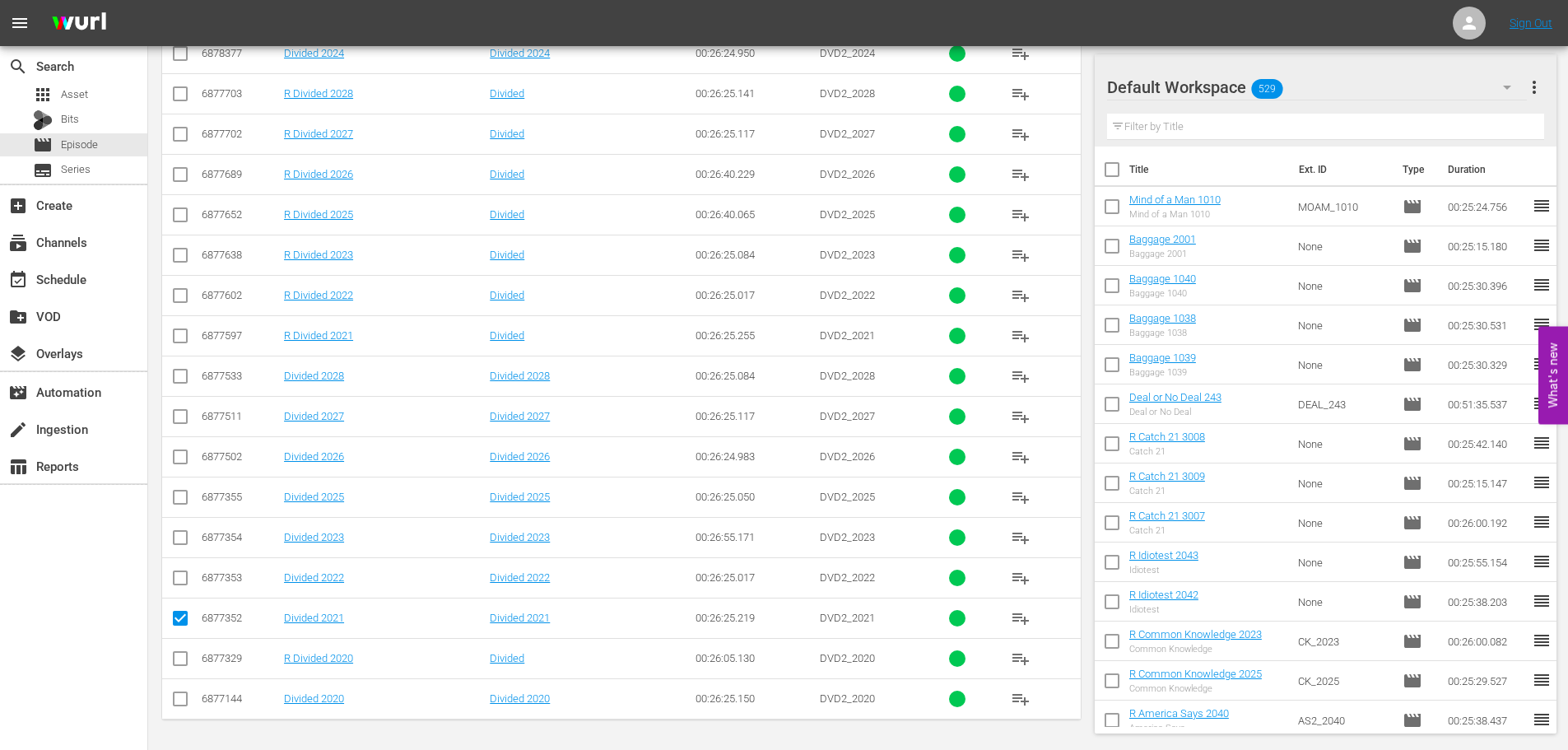
click at [179, 701] on input "checkbox" at bounding box center [180, 701] width 20 height 20
checkbox input "true"
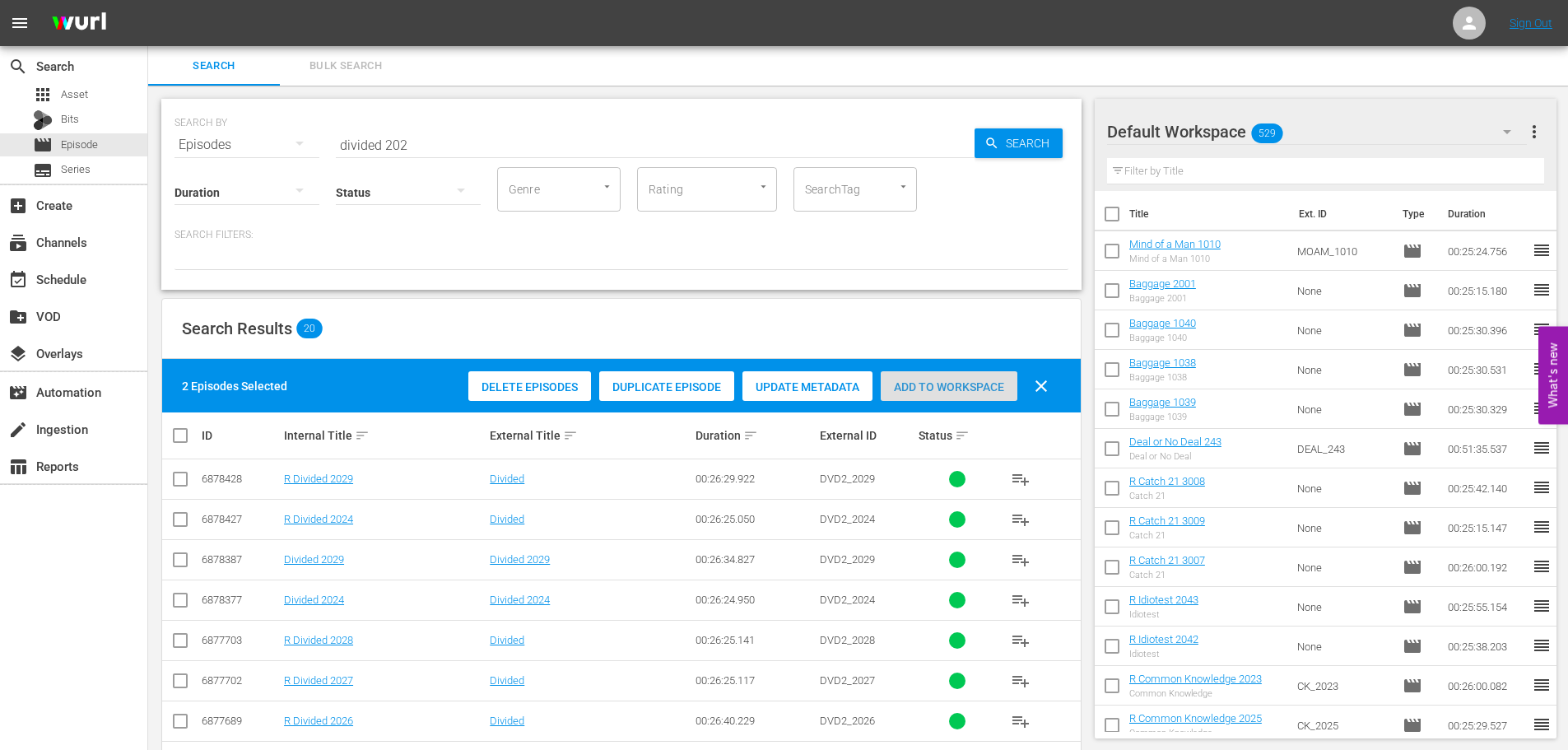
click at [991, 382] on span "Add to Workspace" at bounding box center [949, 387] width 136 height 13
drag, startPoint x: 404, startPoint y: 142, endPoint x: 14, endPoint y: 171, distance: 391.1
click at [148, 0] on div "search Search apps Asset Bits movie Episode subtitles Series add_box Create sub…" at bounding box center [858, 0] width 1420 height 0
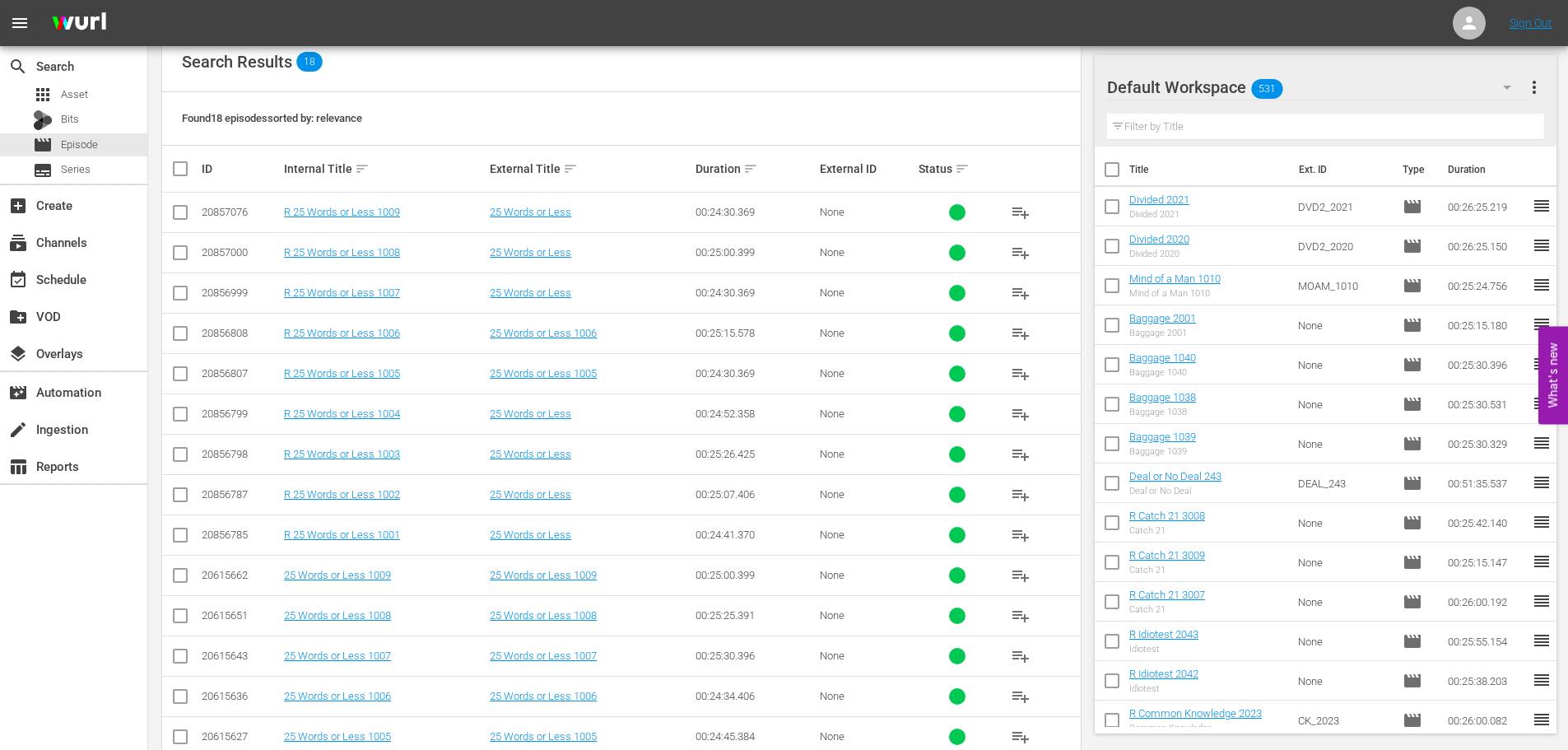
scroll to position [329, 0]
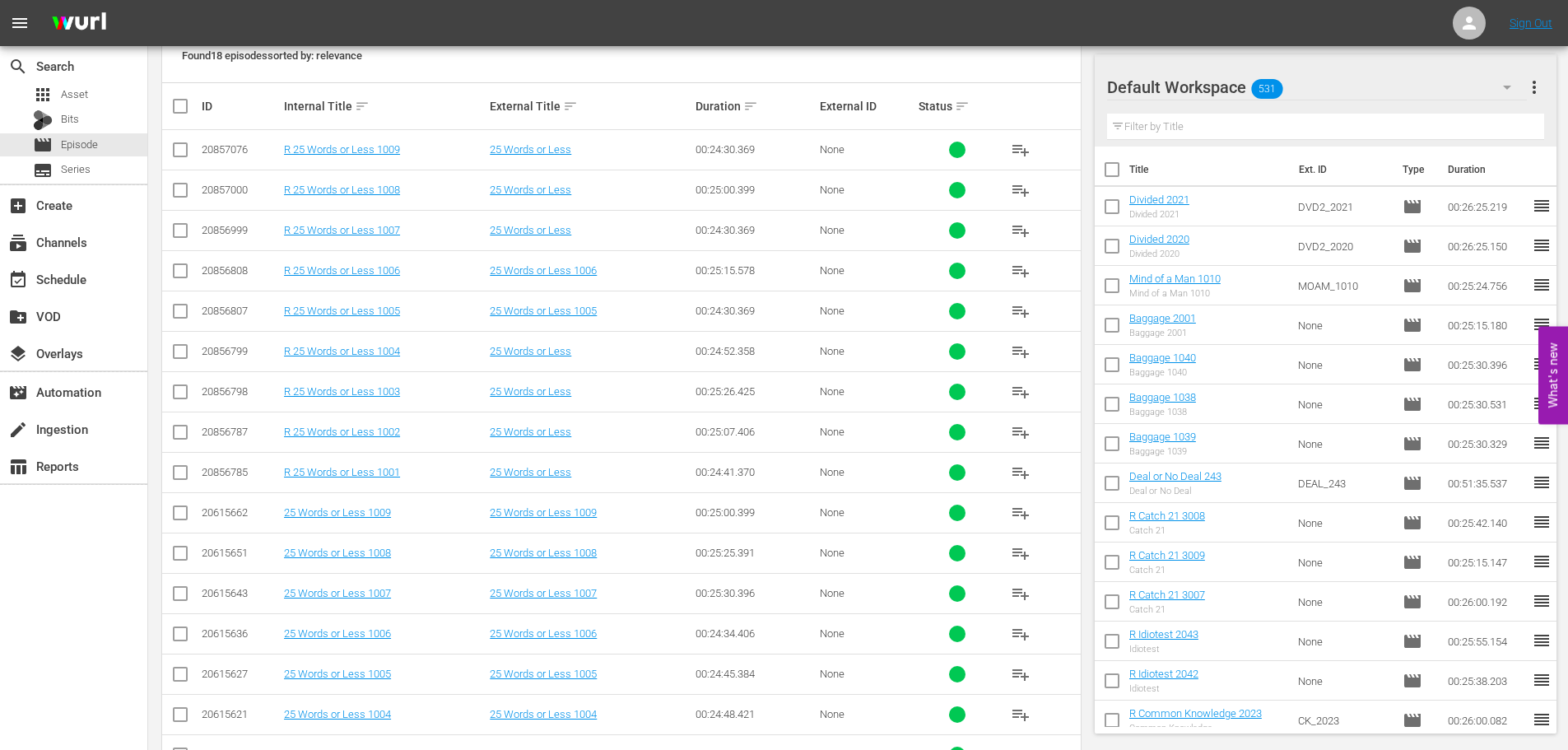
type input "25 words 100"
click at [179, 585] on icon at bounding box center [180, 593] width 20 height 20
click at [179, 552] on input "checkbox" at bounding box center [180, 556] width 20 height 20
checkbox input "true"
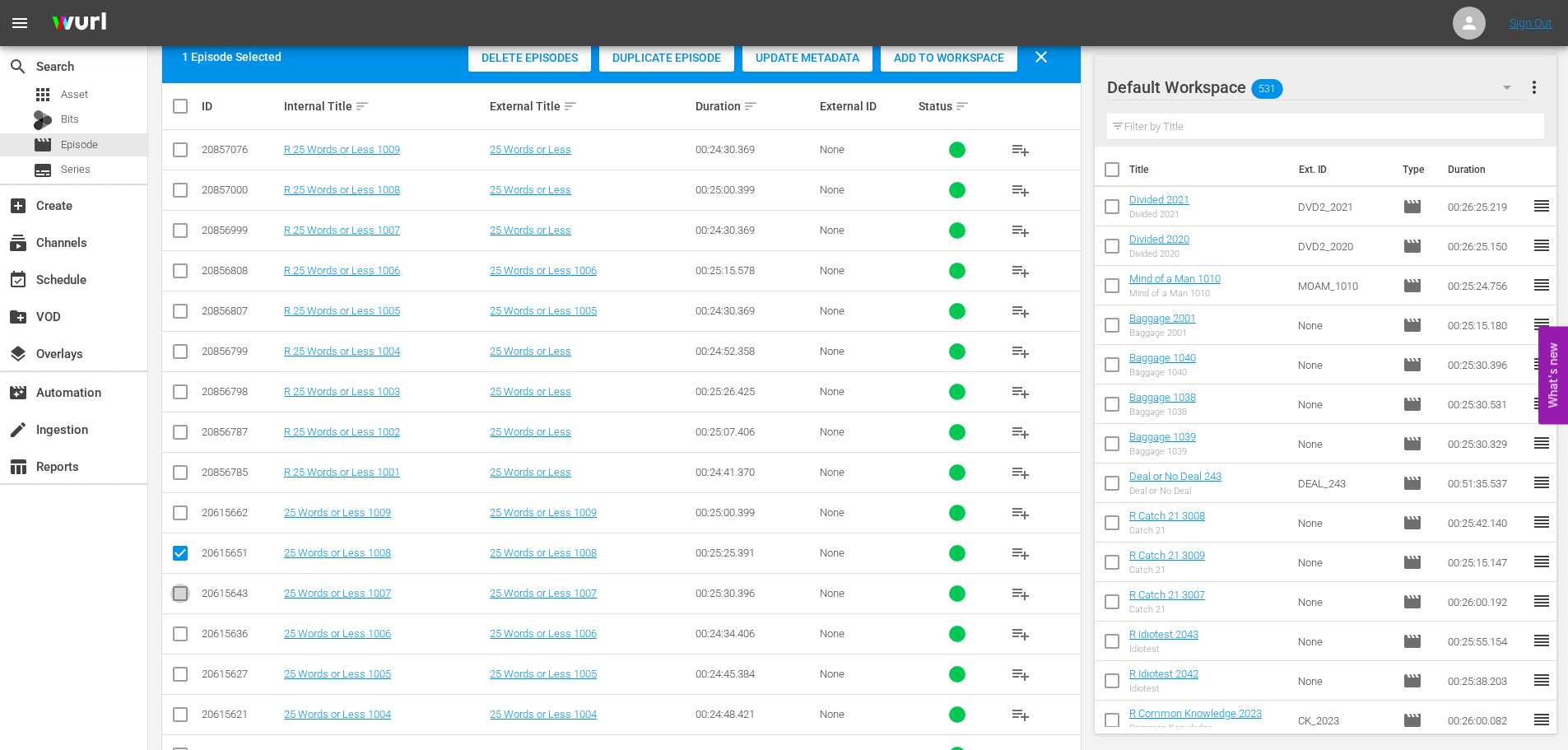
click at [172, 596] on input "checkbox" at bounding box center [180, 596] width 20 height 20
checkbox input "true"
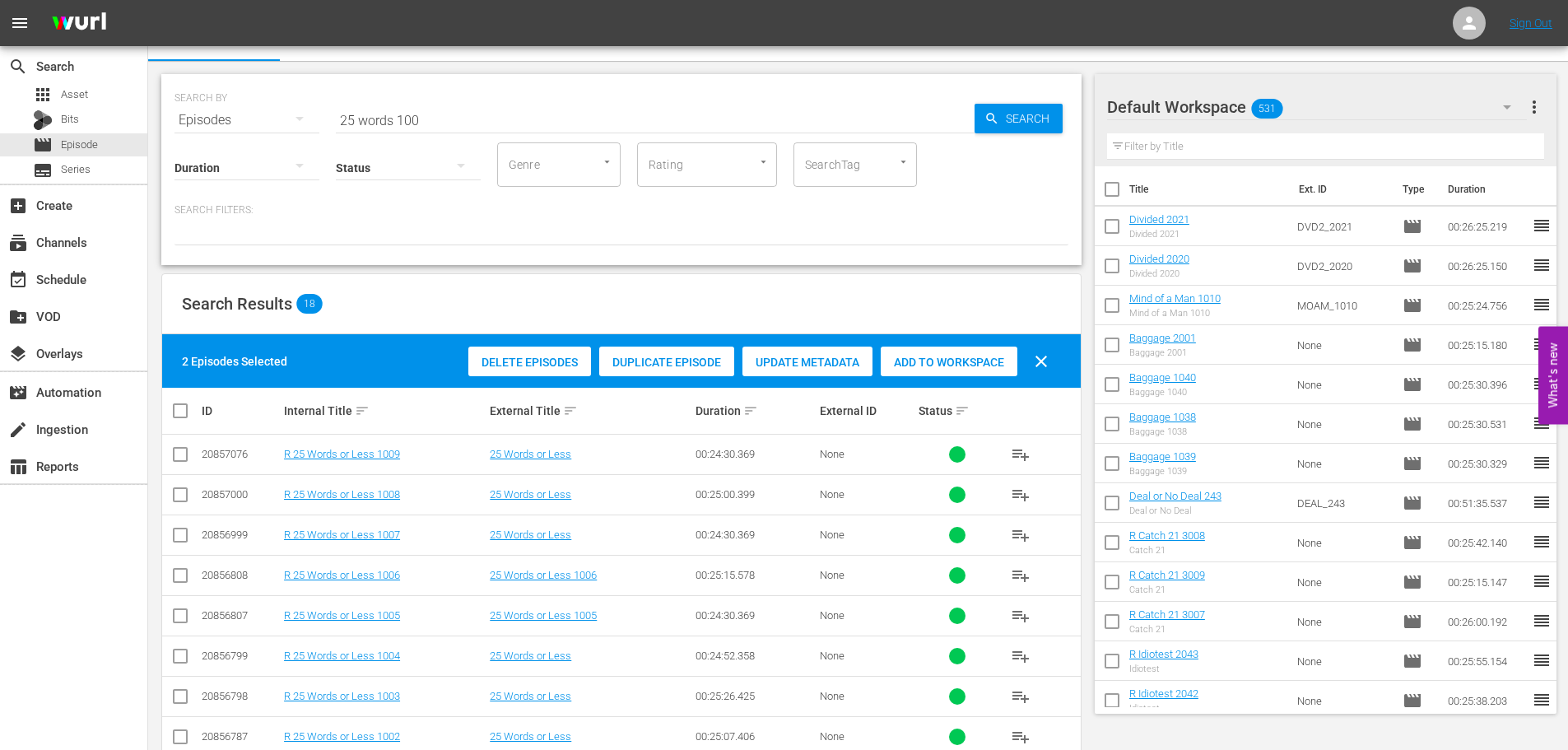
scroll to position [0, 0]
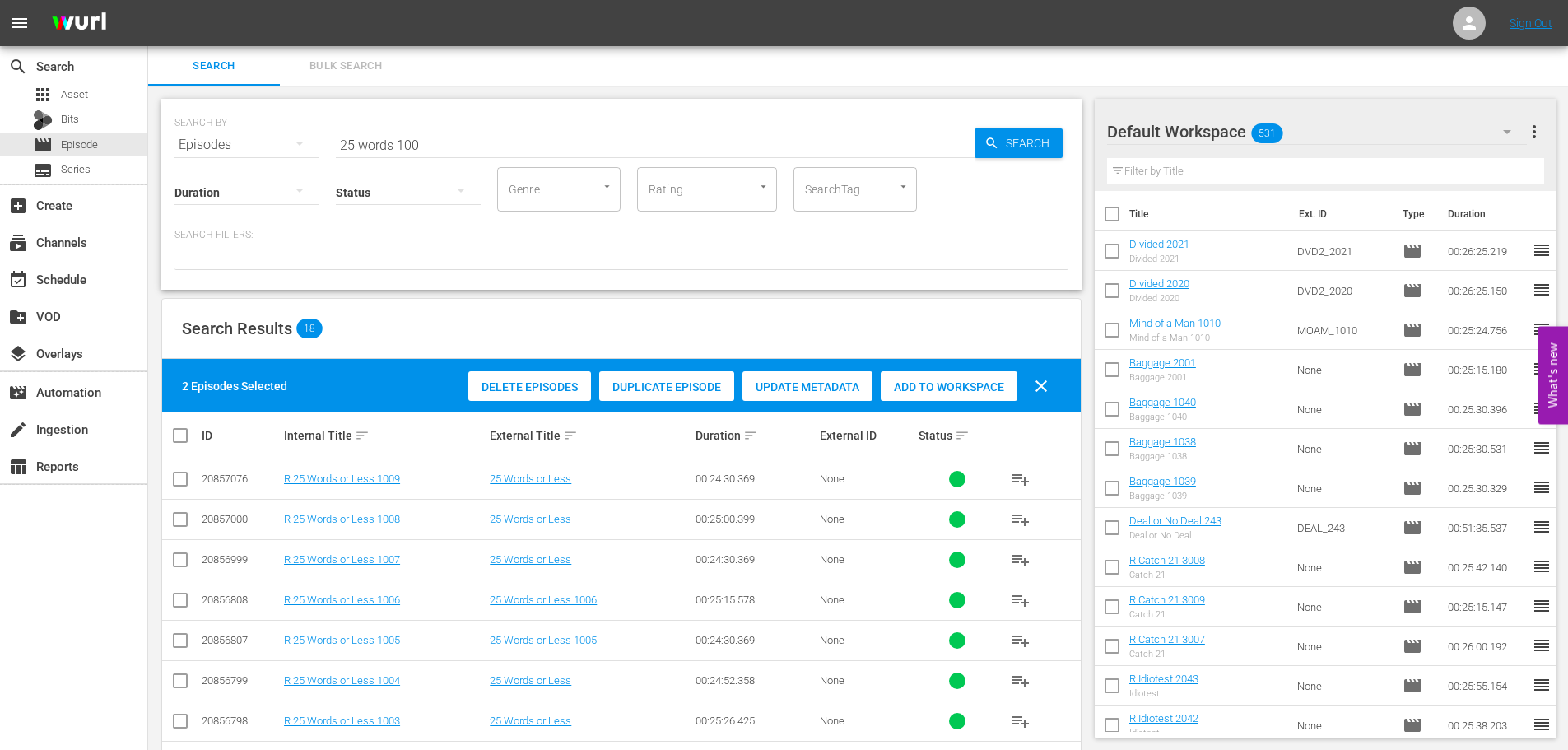
click at [916, 373] on div "Delete Episodes Duplicate Episode Update Metadata Add to Workspace clear" at bounding box center [762, 386] width 596 height 39
click at [933, 407] on div "2 Episodes Selected Delete Episodes Duplicate Episode Update Metadata Add to Wo…" at bounding box center [621, 386] width 919 height 54
click at [927, 392] on span "Add to Workspace" at bounding box center [949, 387] width 136 height 13
drag, startPoint x: 499, startPoint y: 148, endPoint x: 0, endPoint y: 148, distance: 499.0
click at [148, 0] on div "search Search apps Asset Bits movie Episode subtitles Series add_box Create sub…" at bounding box center [858, 0] width 1420 height 0
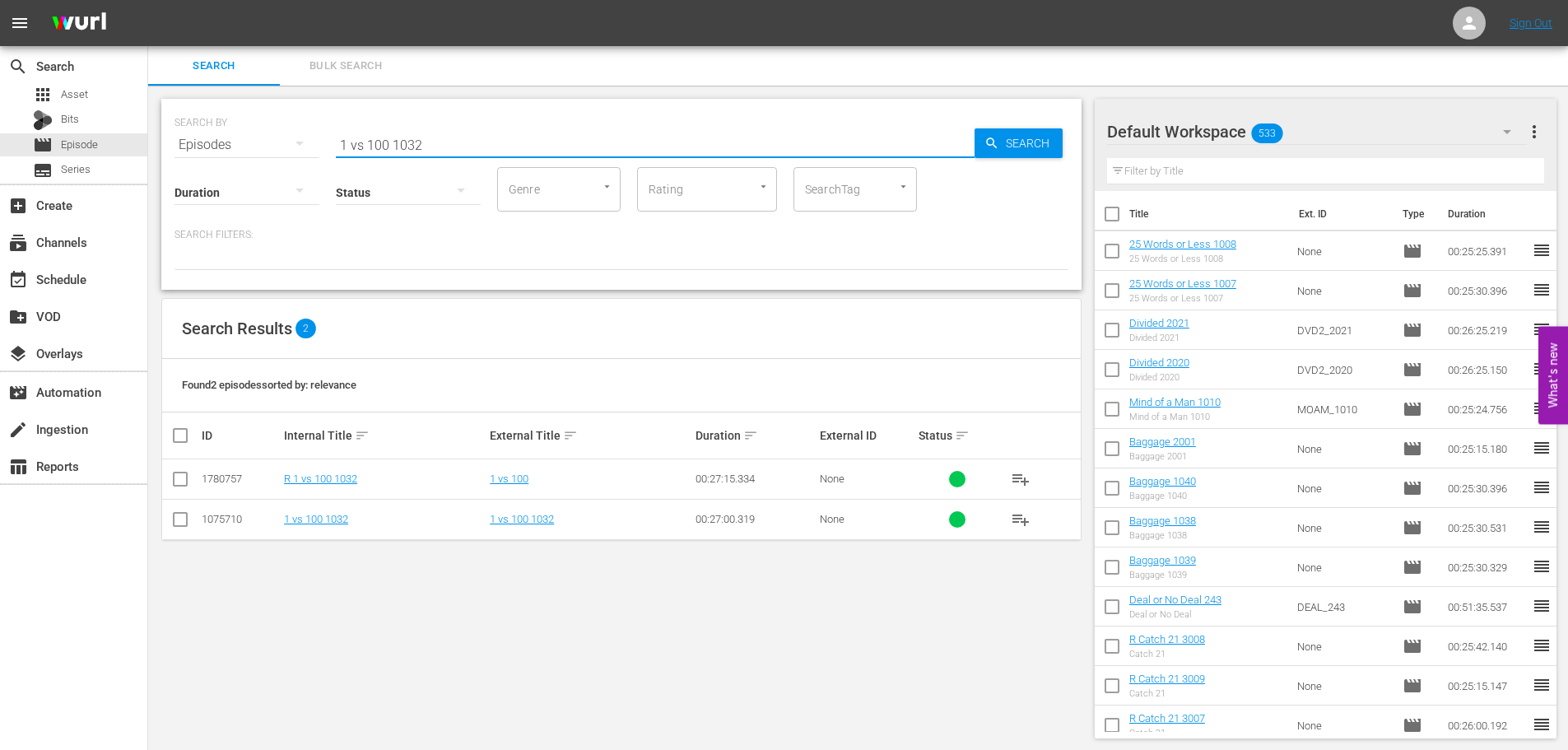
type input "1 vs 100 1032"
click at [160, 522] on div "SEARCH BY Search By Episodes Search ID, Title, Description, Keywords, or Catego…" at bounding box center [621, 418] width 946 height 666
click at [187, 523] on input "checkbox" at bounding box center [180, 522] width 20 height 20
checkbox input "true"
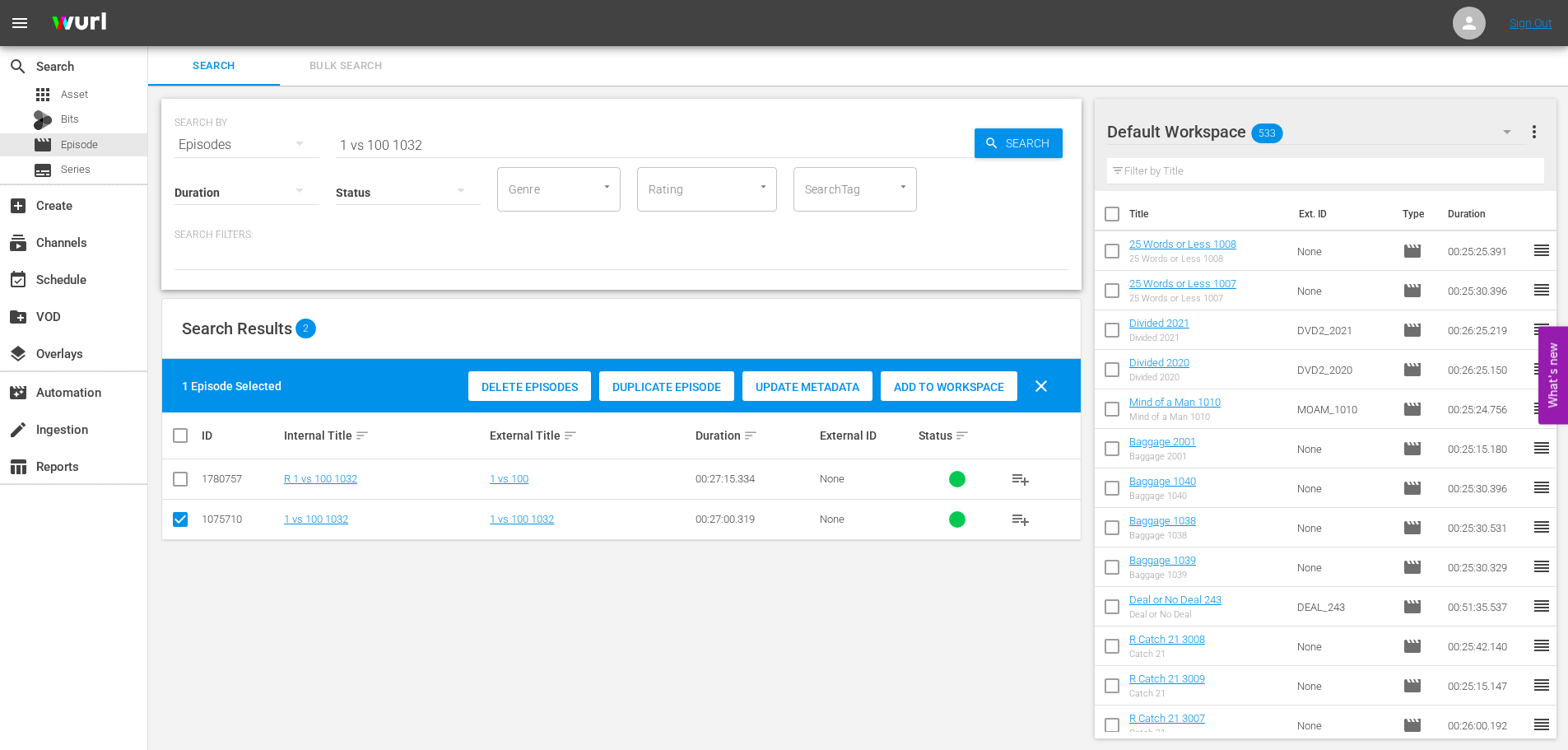
click at [931, 385] on span "Add to Workspace" at bounding box center [949, 387] width 136 height 13
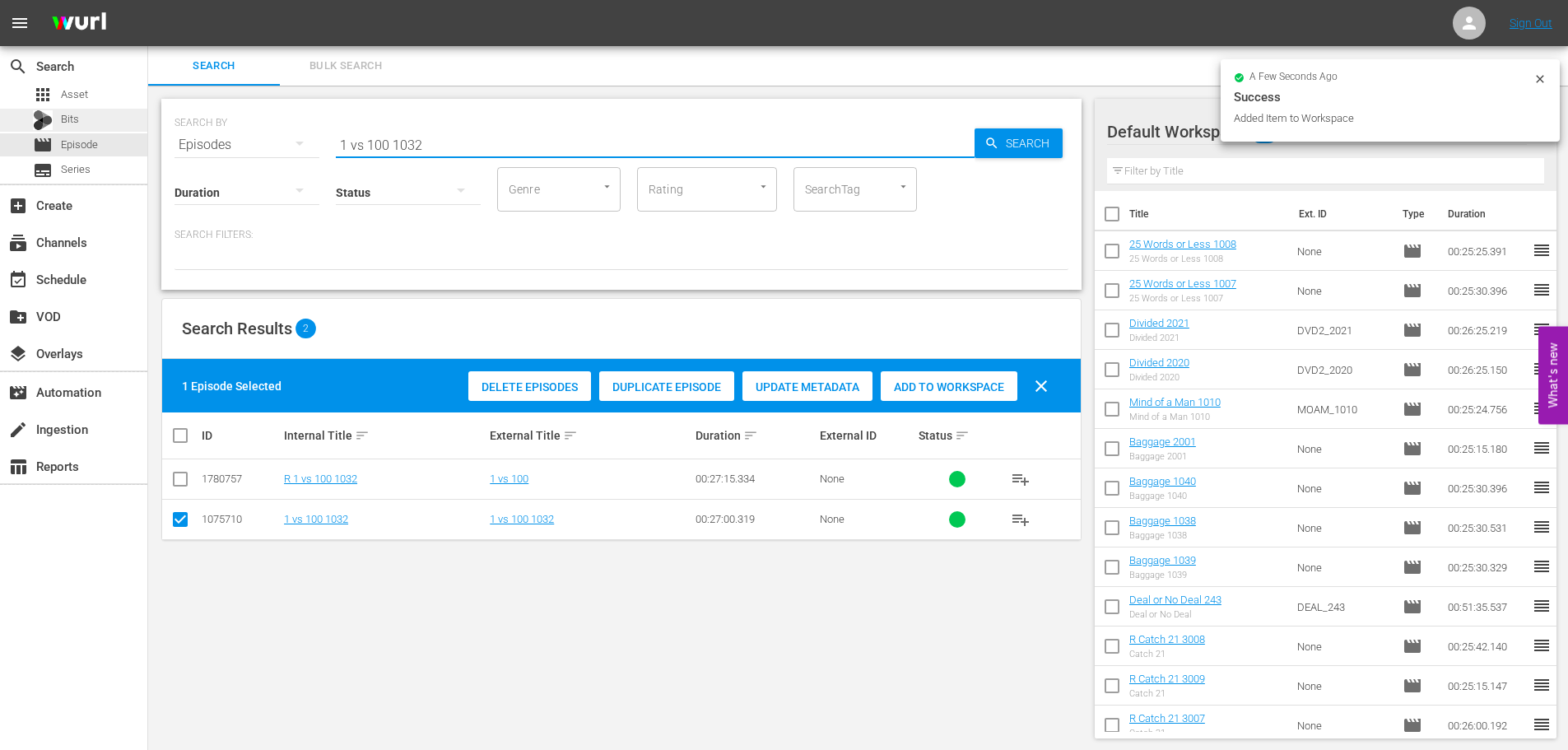
drag, startPoint x: 514, startPoint y: 148, endPoint x: 14, endPoint y: 129, distance: 500.4
click at [148, 0] on div "search Search apps Asset Bits movie Episode subtitles Series add_box Create sub…" at bounding box center [858, 0] width 1420 height 0
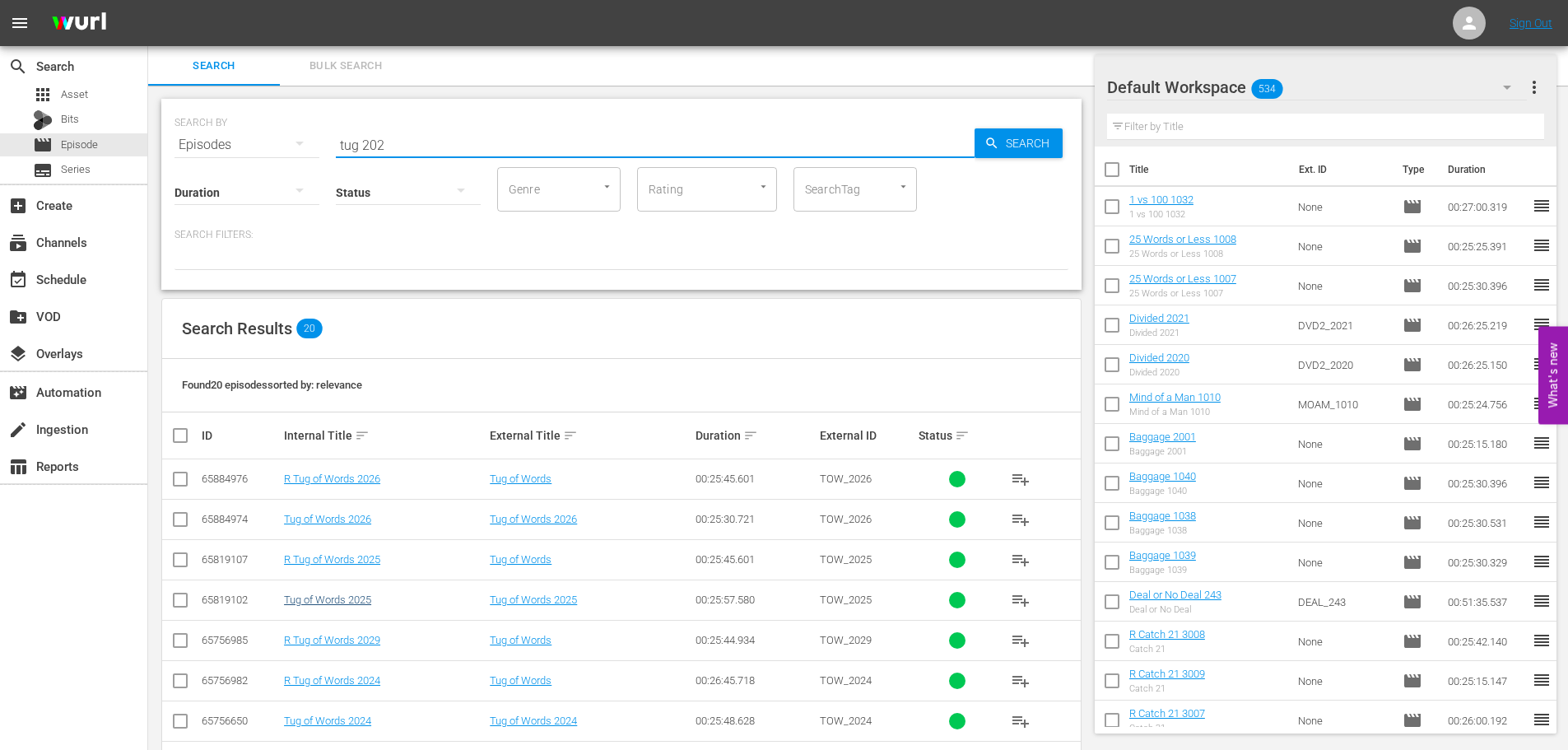
scroll to position [166, 0]
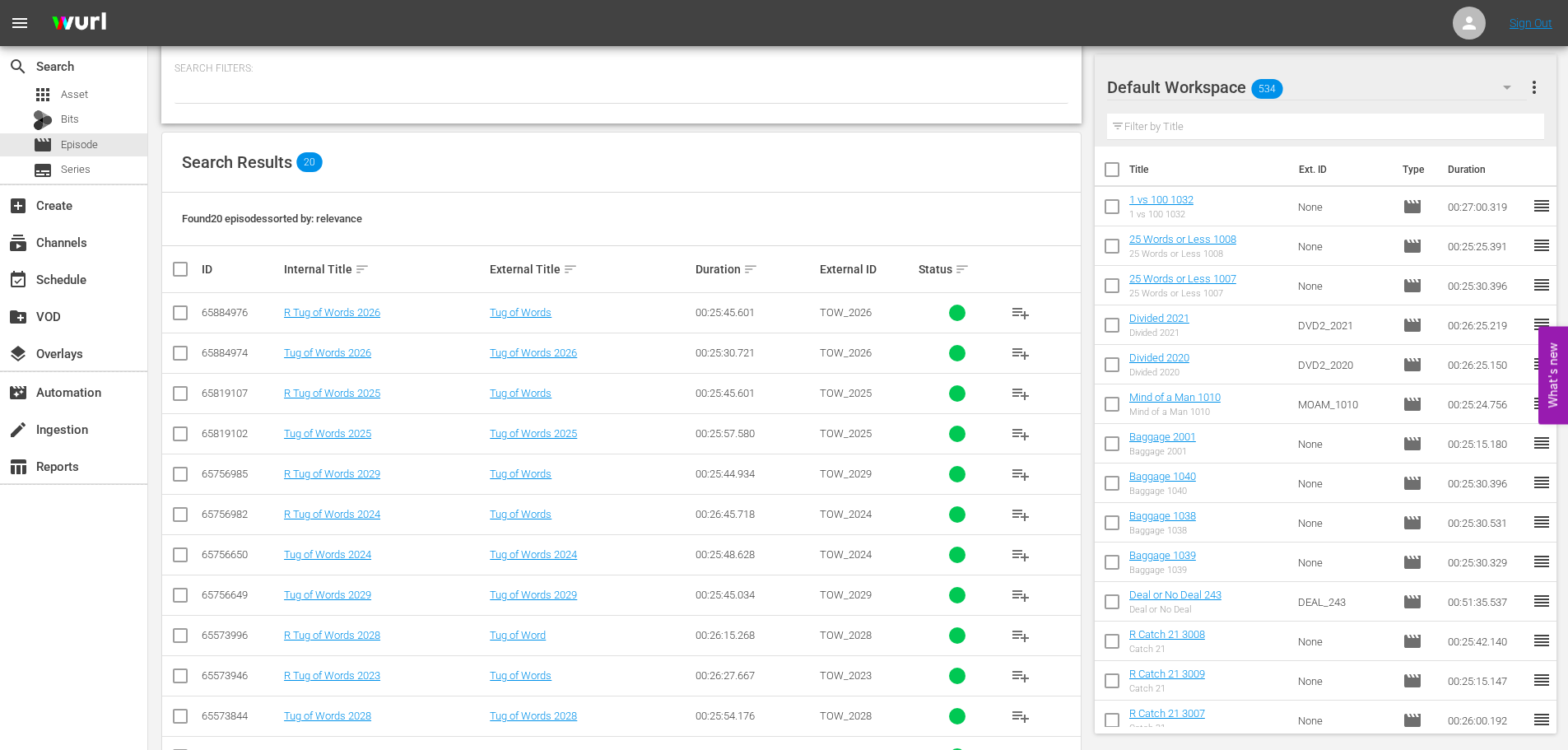
type input "tug 202"
click at [173, 351] on input "checkbox" at bounding box center [180, 356] width 20 height 20
checkbox input "true"
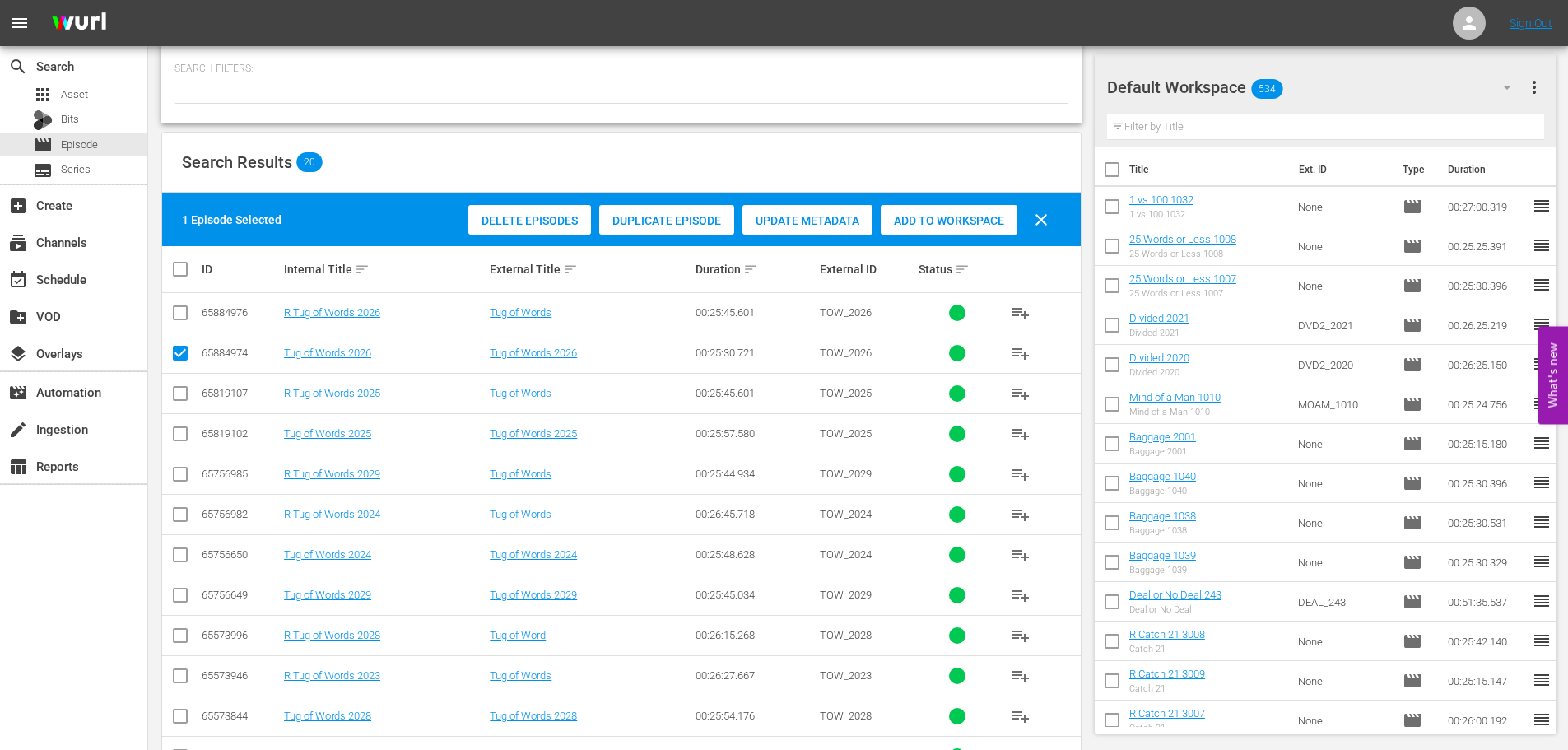
click at [178, 551] on input "checkbox" at bounding box center [180, 558] width 20 height 20
checkbox input "true"
click at [932, 226] on span "Add to Workspace" at bounding box center [949, 220] width 136 height 13
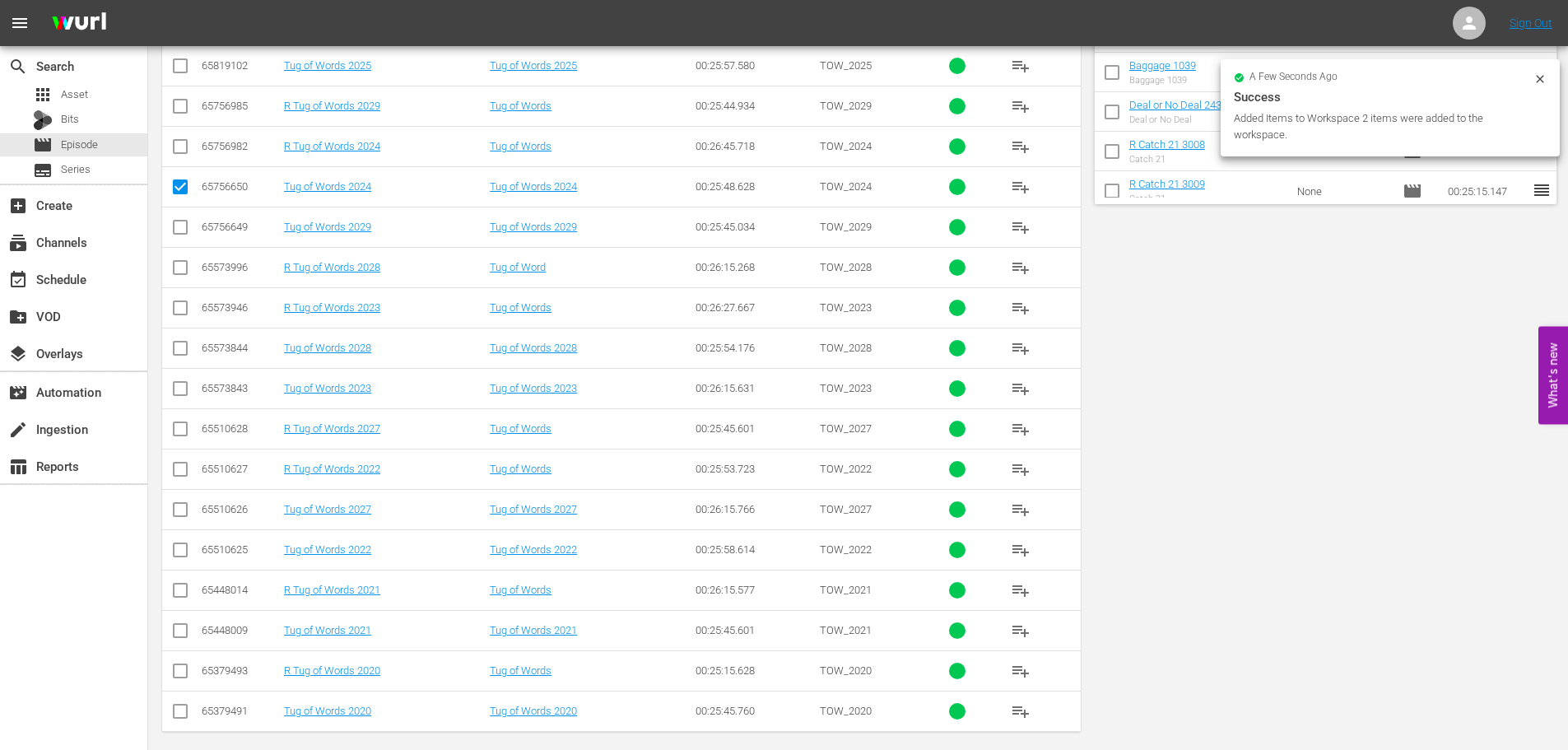
scroll to position [0, 0]
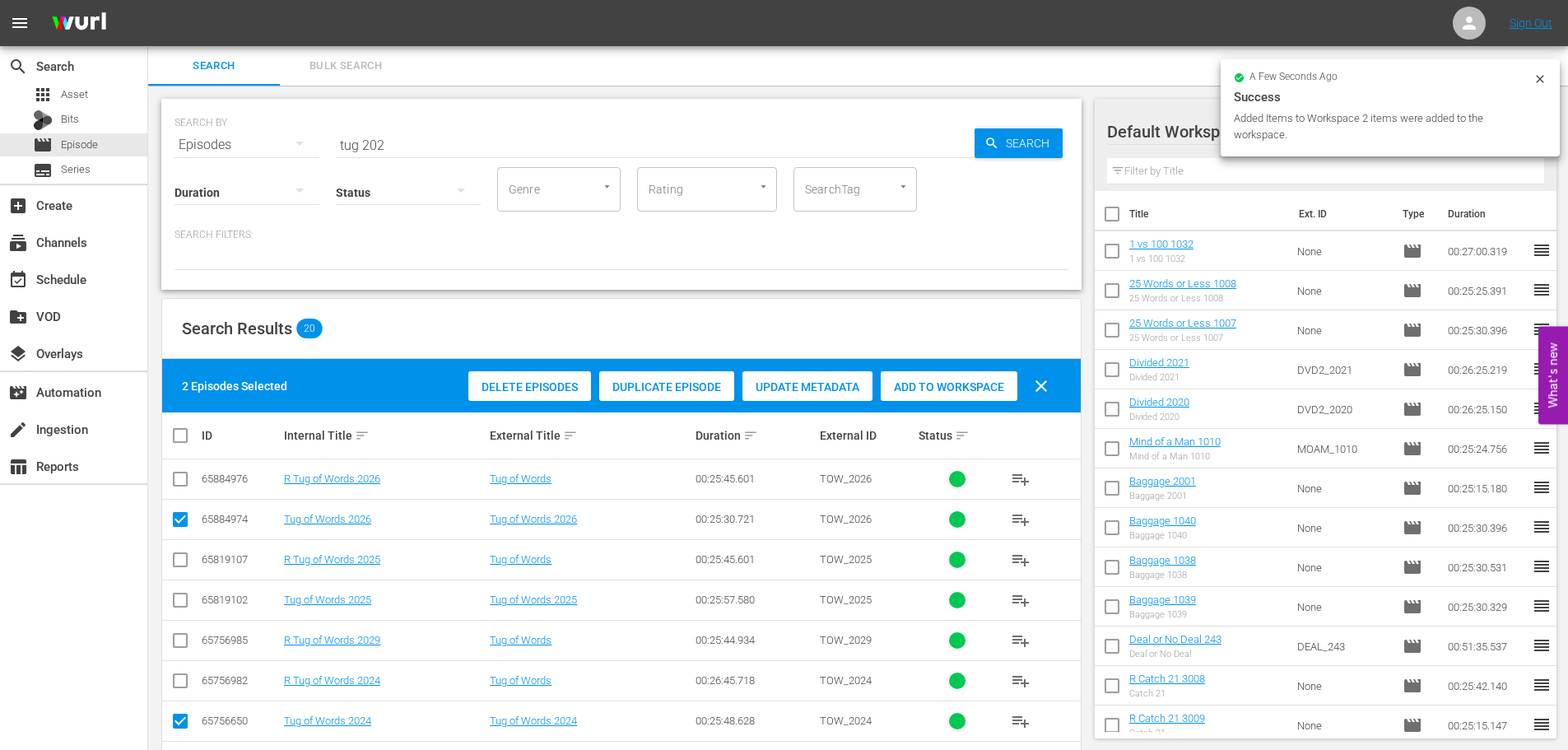
click at [388, 119] on div "SEARCH BY Search By Episodes Search ID, Title, Description, Keywords, or Catego…" at bounding box center [622, 134] width 894 height 59
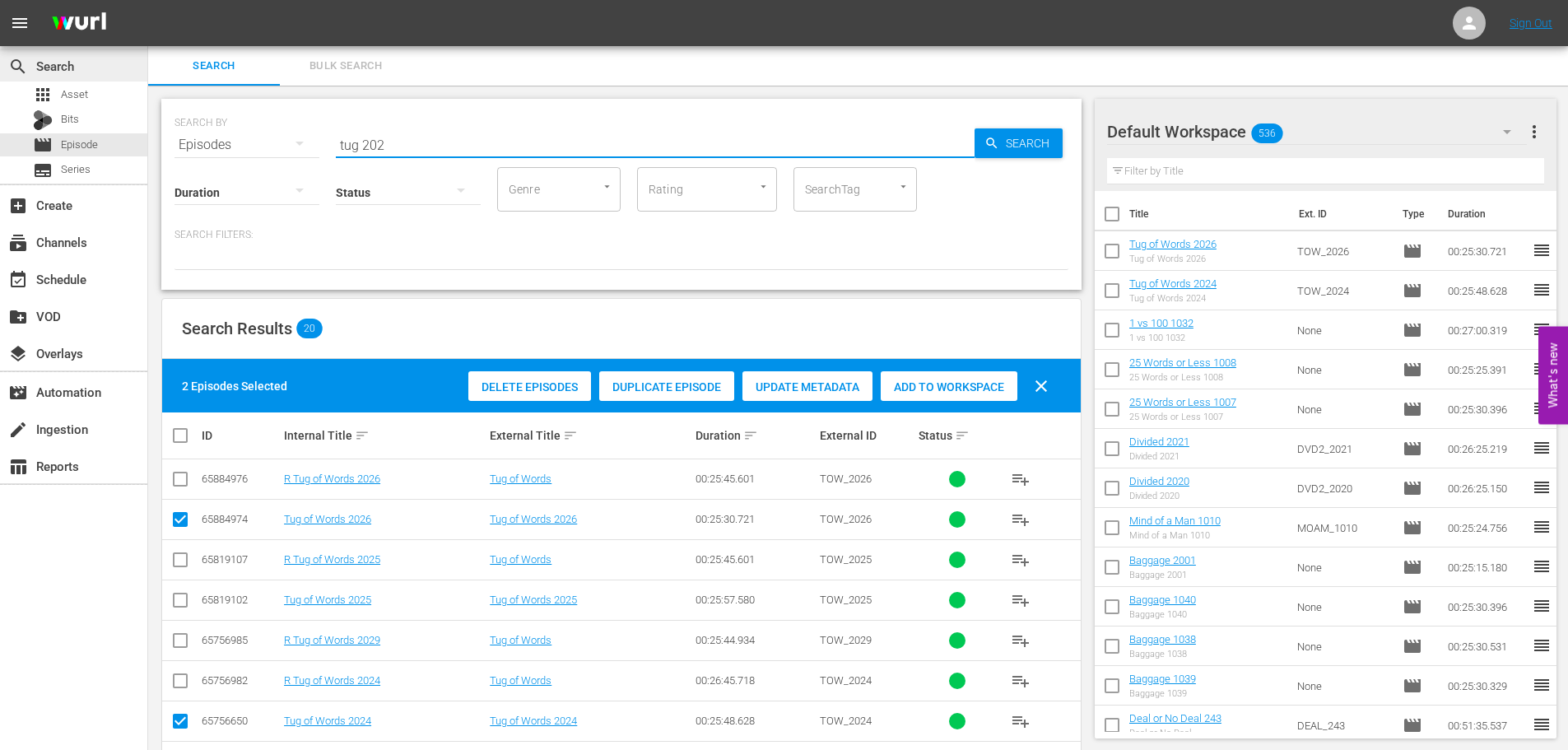
drag, startPoint x: 404, startPoint y: 151, endPoint x: 24, endPoint y: 69, distance: 388.7
click at [148, 0] on div "search Search apps Asset Bits movie Episode subtitles Series add_box Create sub…" at bounding box center [858, 0] width 1420 height 0
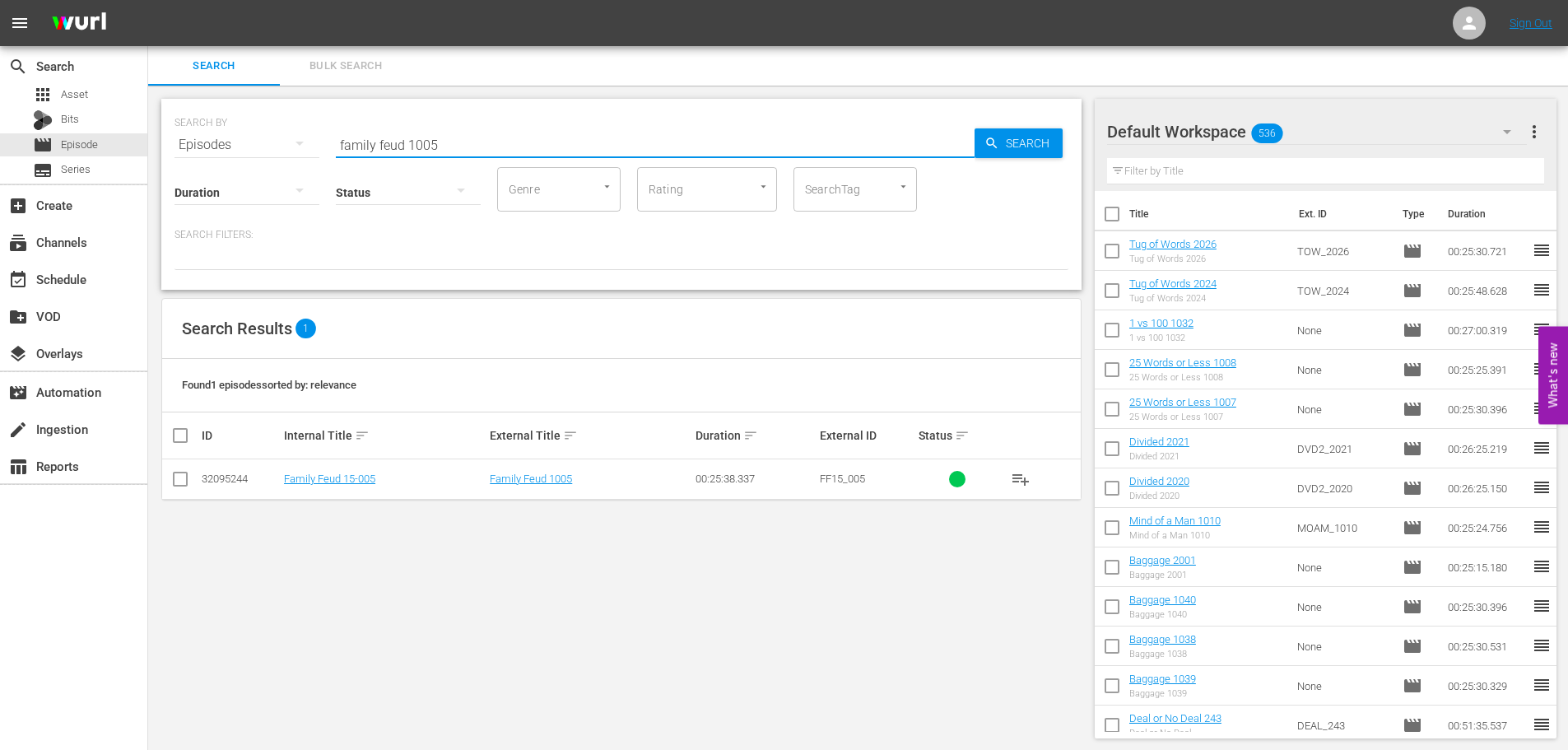
type input "family feud 1005"
click at [183, 482] on input "checkbox" at bounding box center [180, 482] width 20 height 20
checkbox input "true"
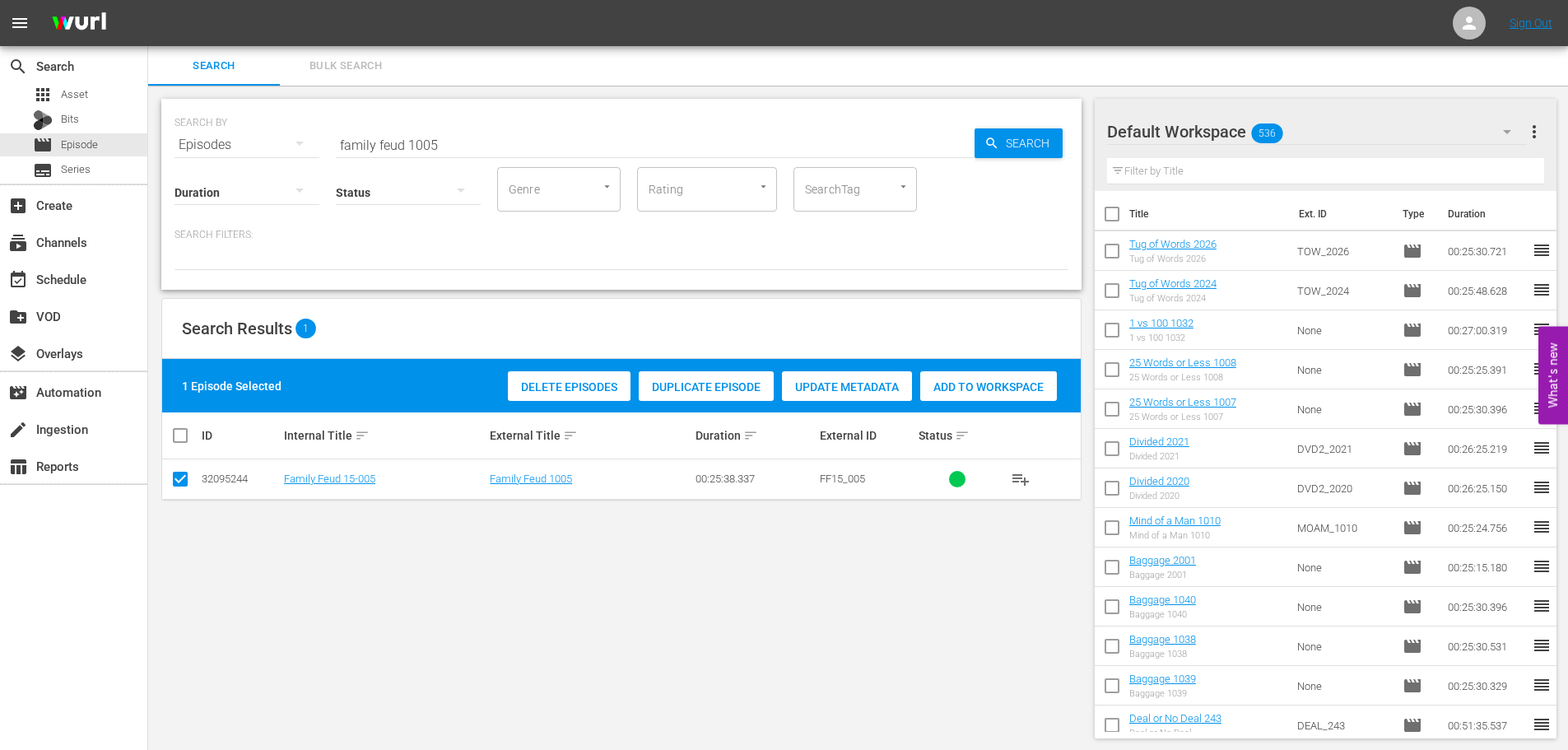
click at [1037, 387] on span "Add to Workspace" at bounding box center [989, 387] width 136 height 13
click at [509, 124] on div "SEARCH BY Search By Episodes Search ID, Title, Description, Keywords, or Catego…" at bounding box center [622, 134] width 894 height 59
click at [456, 152] on input "family feud 1005" at bounding box center [655, 145] width 639 height 39
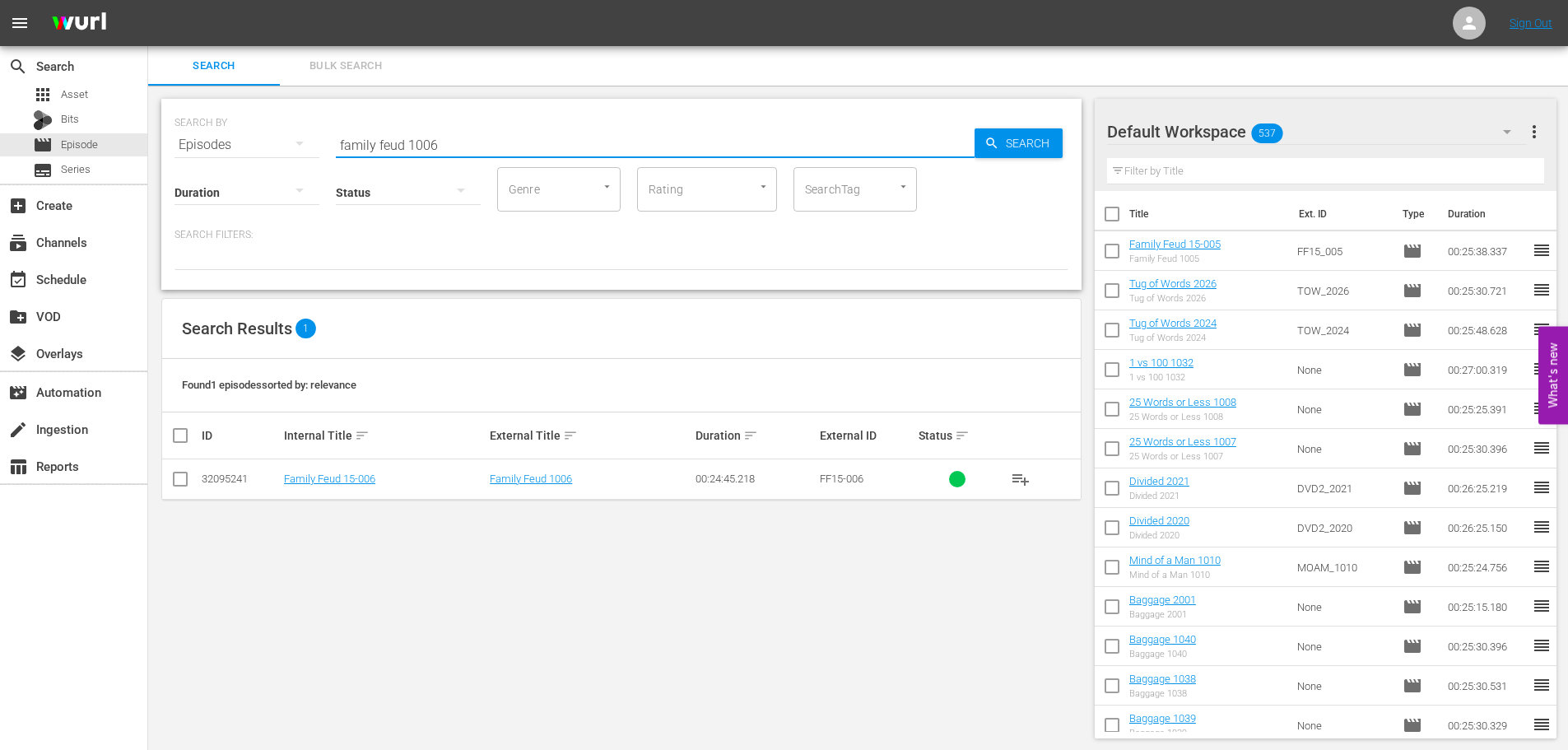
type input "family feud 1006"
drag, startPoint x: 179, startPoint y: 479, endPoint x: 1205, endPoint y: 397, distance: 1029.3
click at [179, 476] on input "checkbox" at bounding box center [180, 482] width 20 height 20
checkbox input "true"
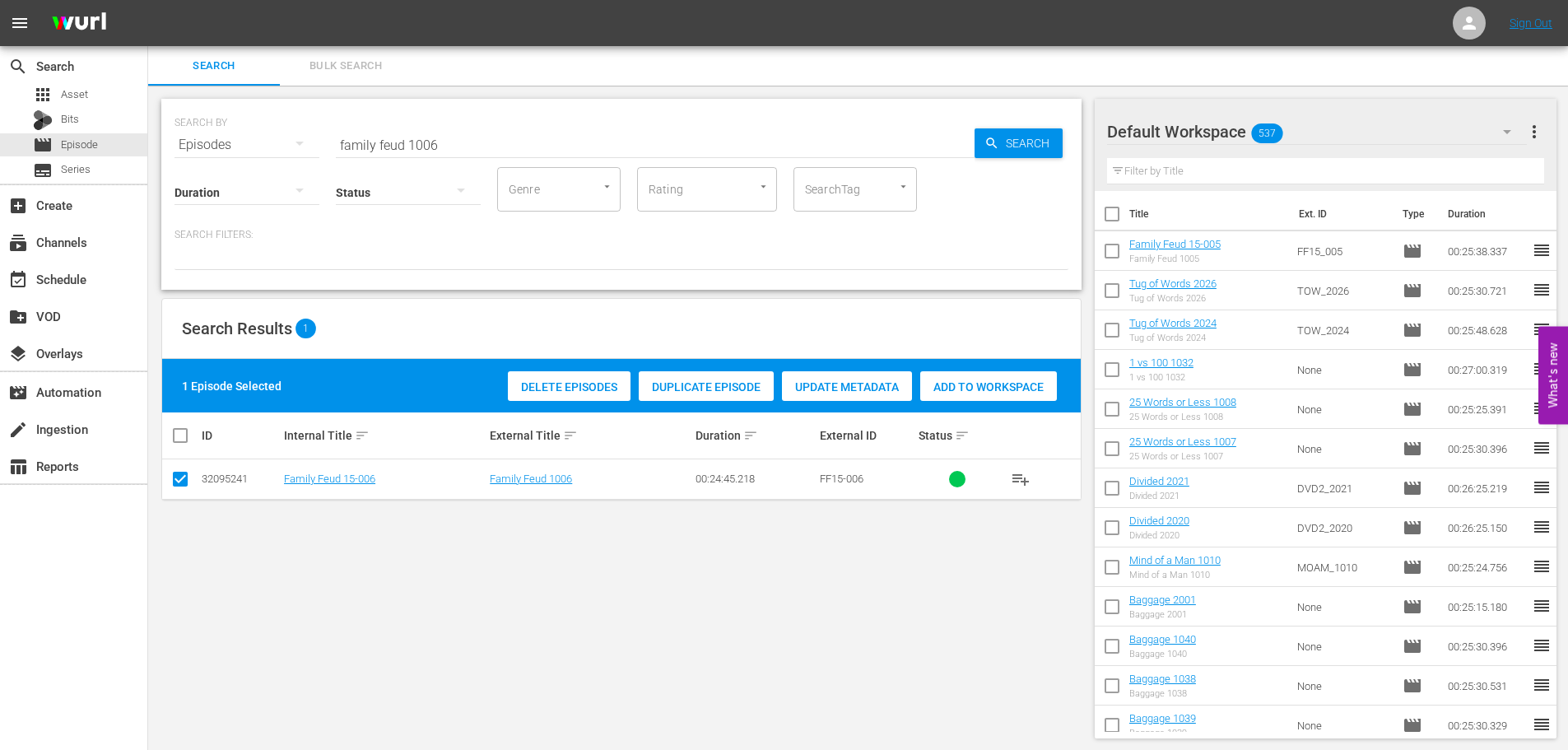
click at [990, 388] on span "Add to Workspace" at bounding box center [989, 387] width 136 height 13
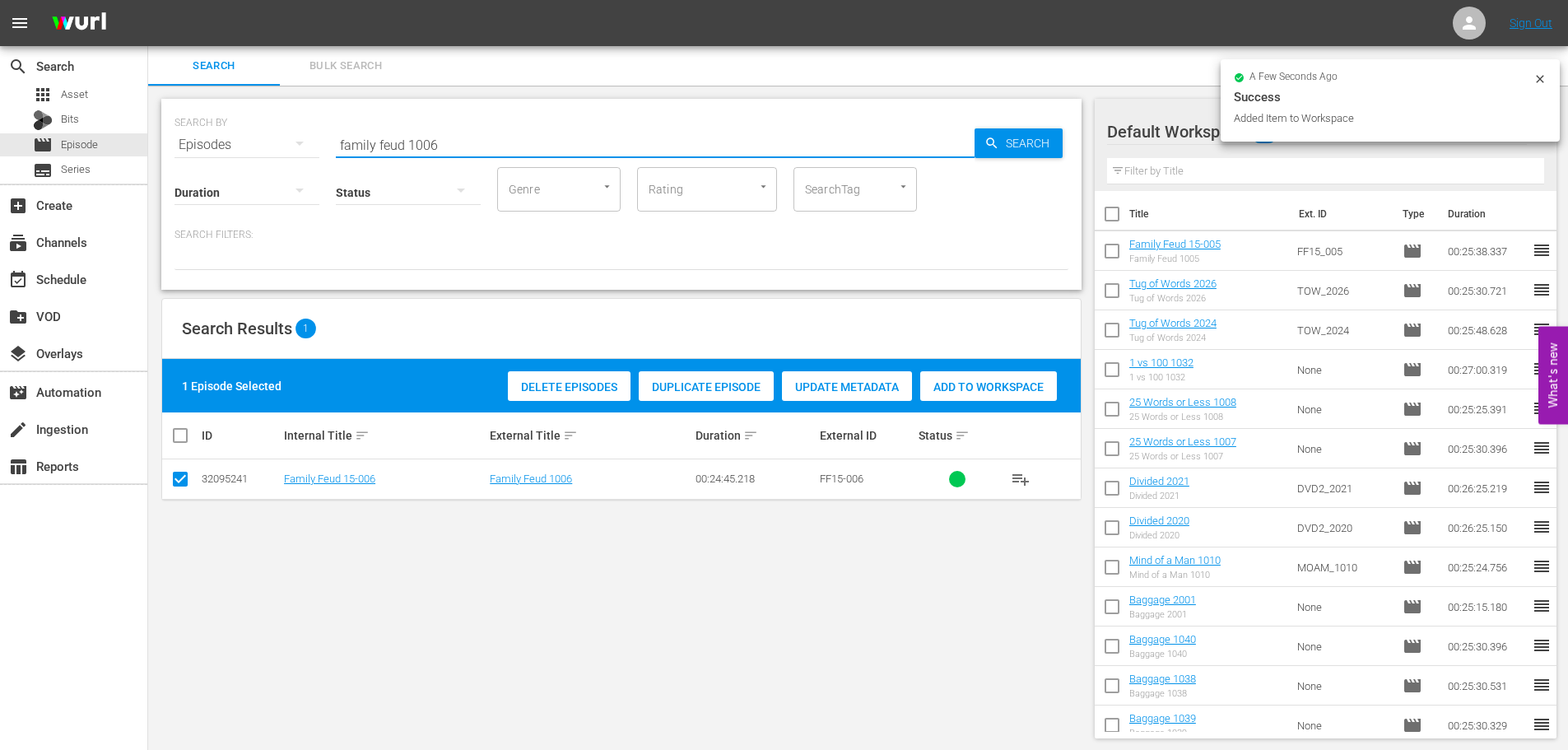
click at [206, 138] on div "SEARCH BY Search By Episodes Search ID, Title, Description, Keywords, or Catego…" at bounding box center [622, 134] width 894 height 59
type input "0"
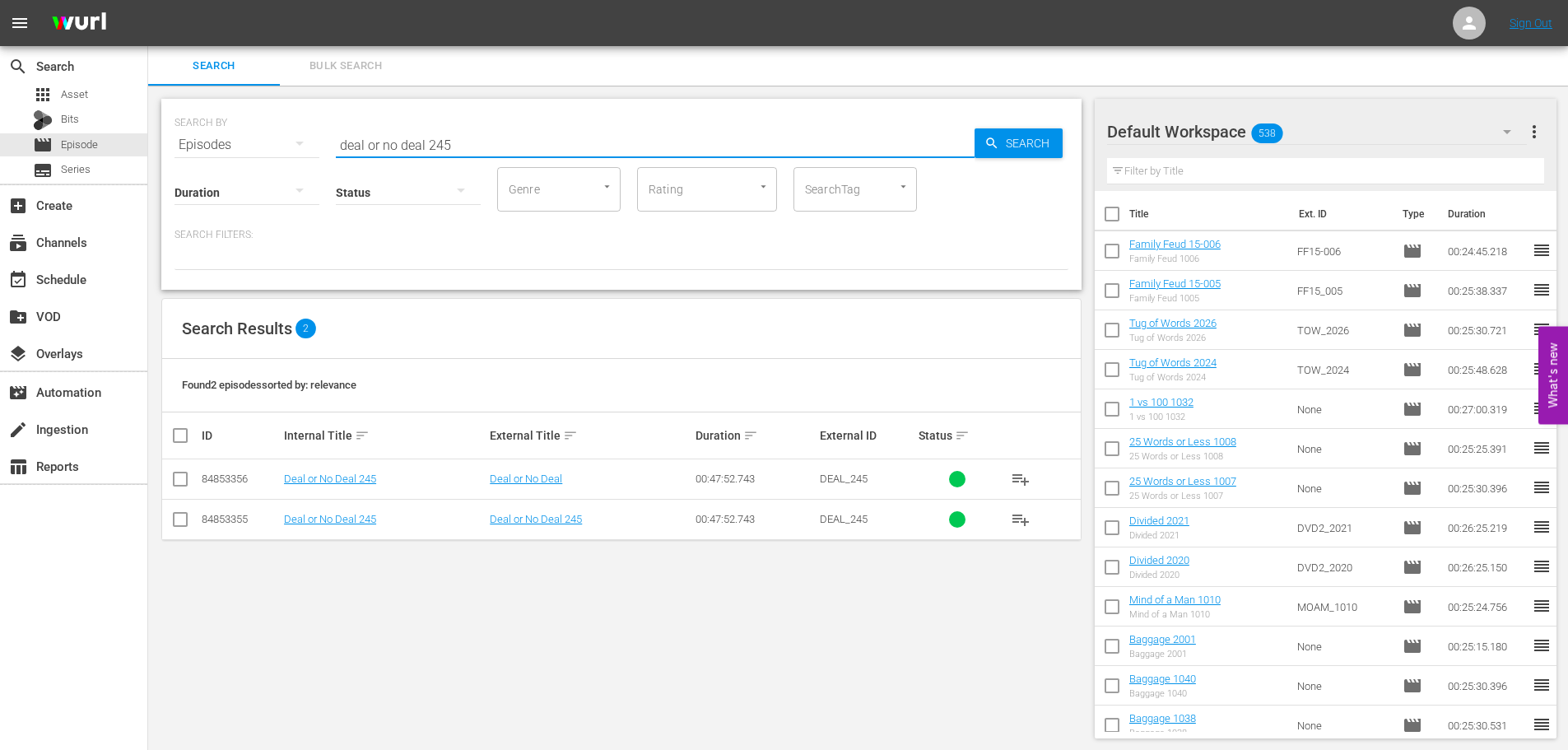
type input "deal or no deal 245"
click at [184, 531] on input "checkbox" at bounding box center [180, 522] width 20 height 20
checkbox input "true"
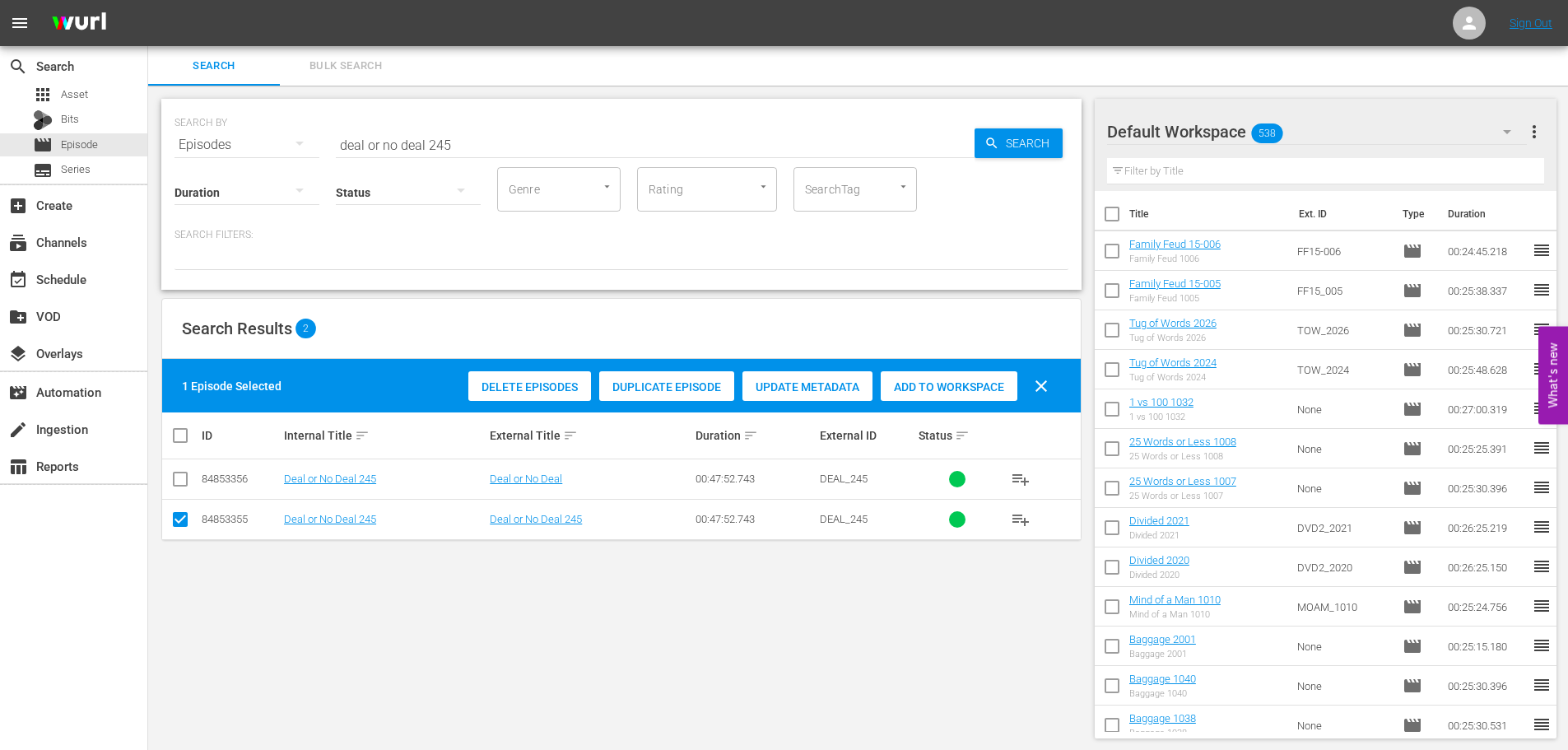
drag, startPoint x: 961, startPoint y: 387, endPoint x: 804, endPoint y: 324, distance: 169.2
click at [965, 387] on span "Add to Workspace" at bounding box center [949, 387] width 136 height 13
click at [506, 156] on div "Search ID, Title, Description, Keywords, or Category deal or no deal 245" at bounding box center [655, 145] width 639 height 39
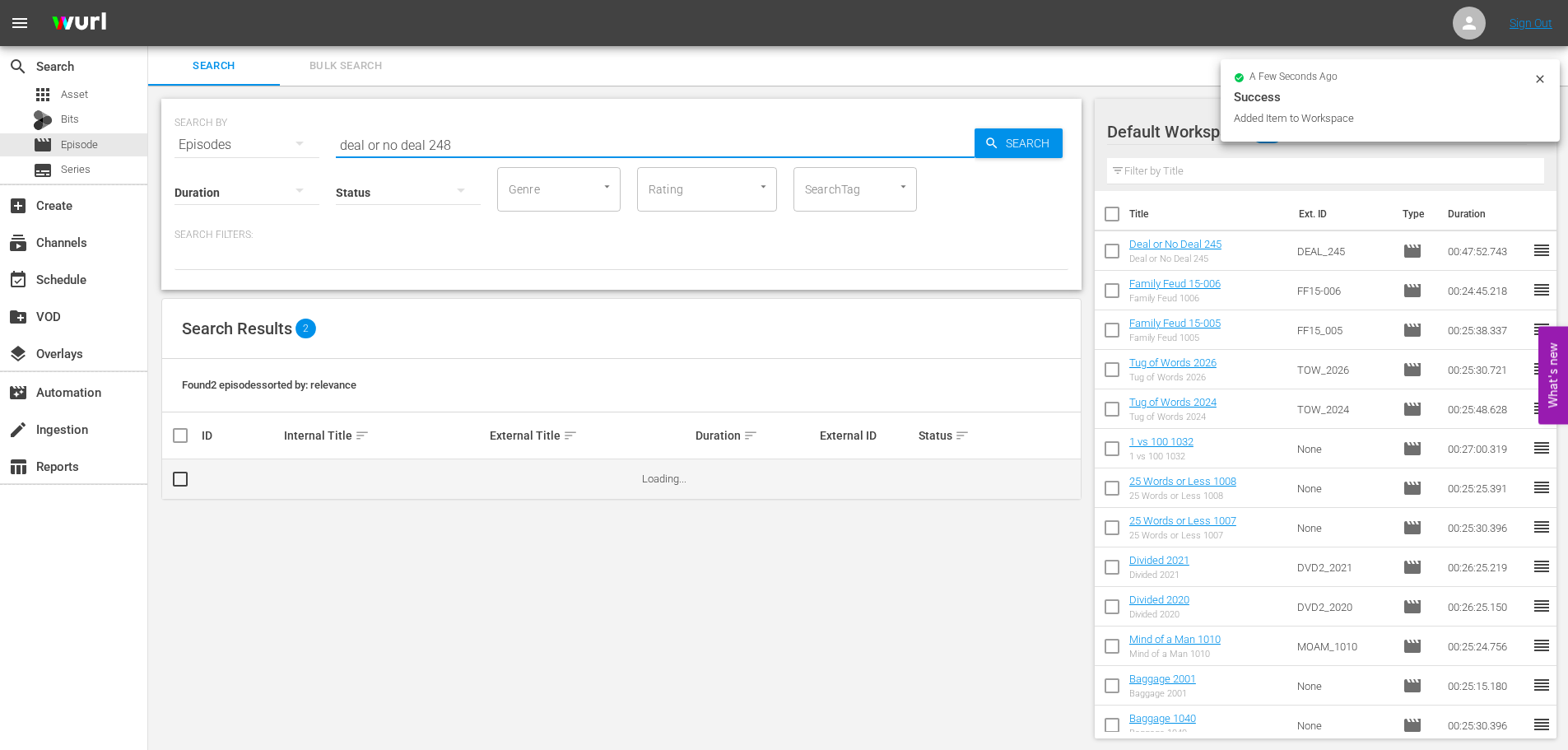
type input "deal or no deal 248"
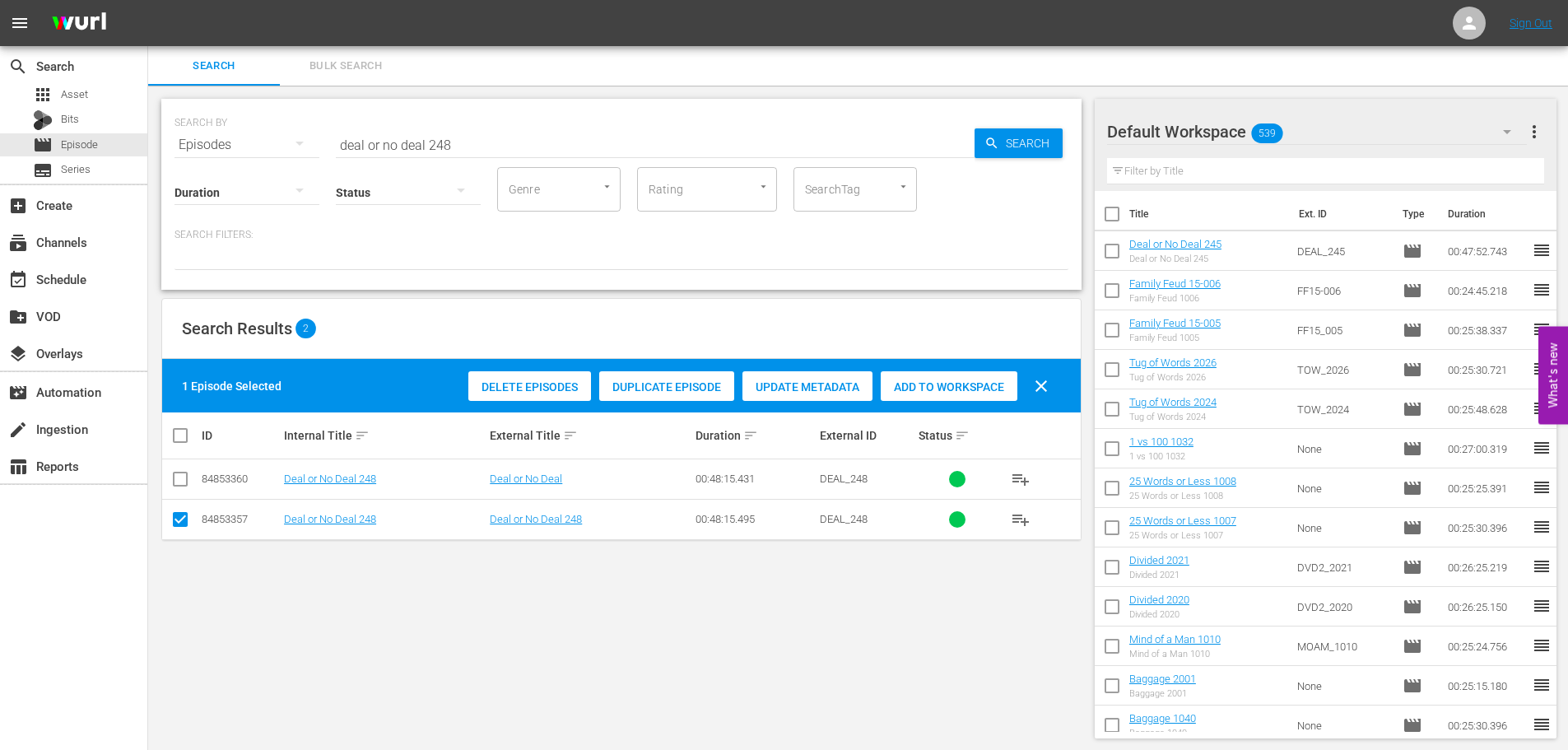
click at [182, 520] on input "checkbox" at bounding box center [180, 522] width 20 height 20
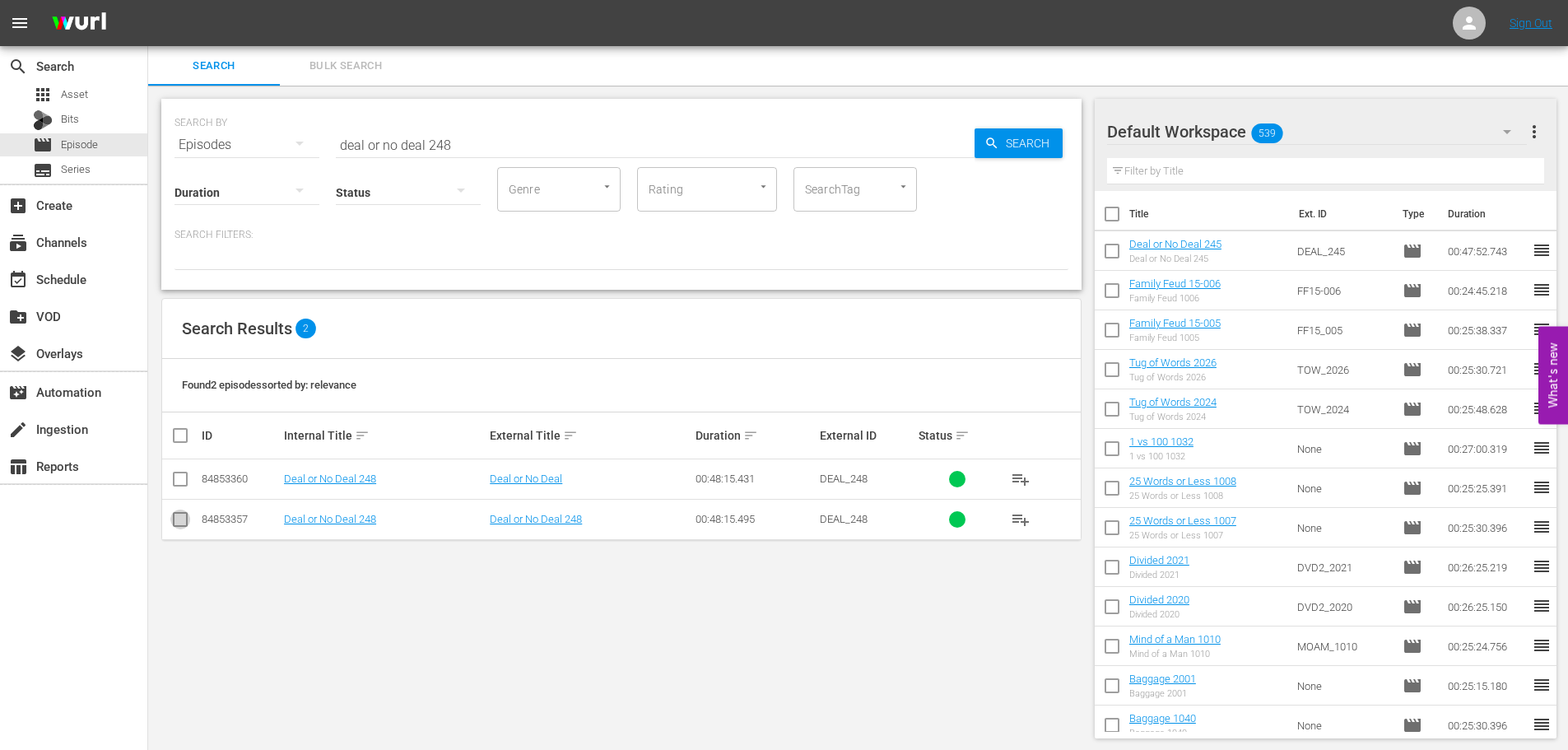
click at [182, 520] on input "checkbox" at bounding box center [180, 522] width 20 height 20
checkbox input "true"
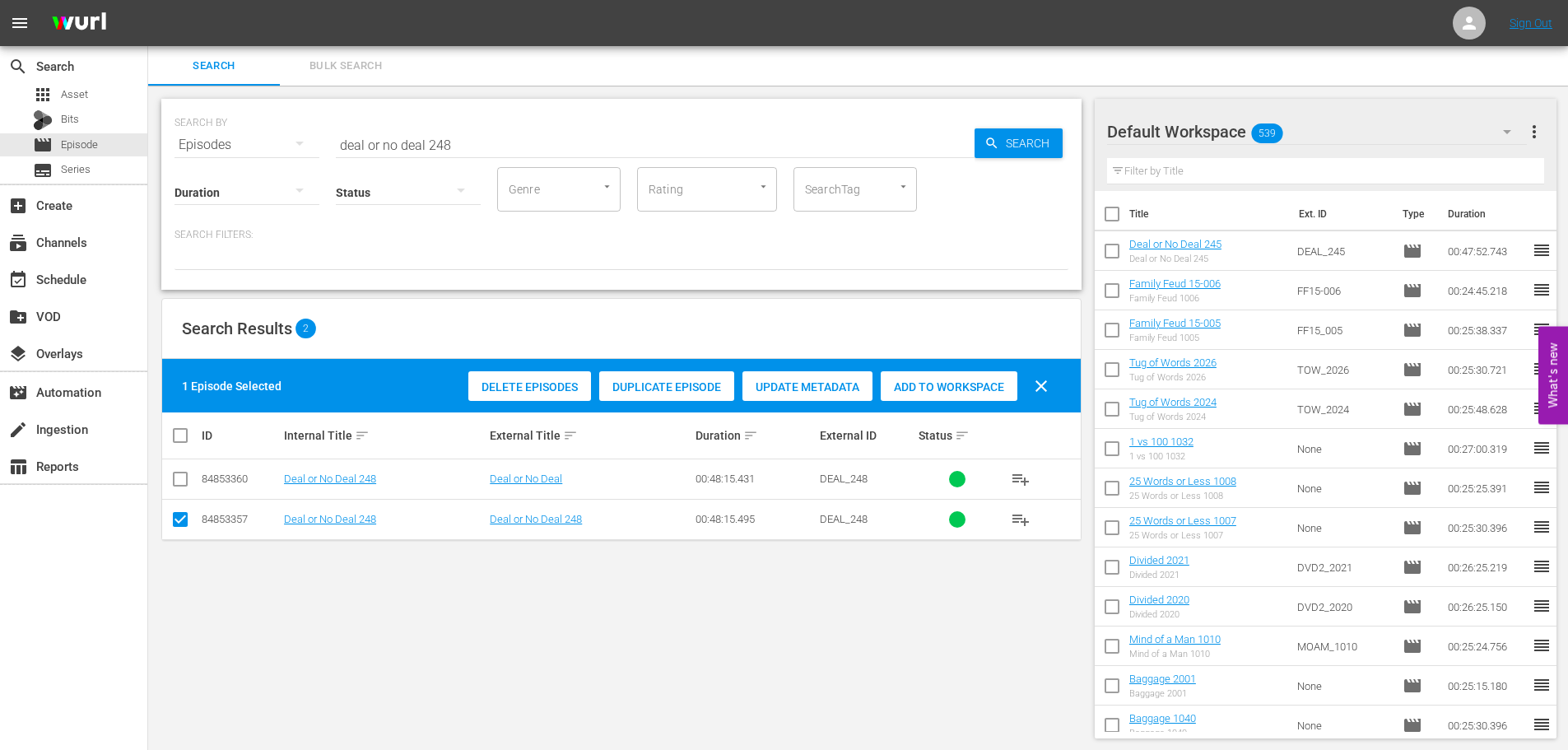
click at [938, 387] on span "Add to Workspace" at bounding box center [949, 387] width 136 height 13
click at [227, 130] on div "SEARCH BY Search By Episodes Search ID, Title, Description, Keywords, or Catego…" at bounding box center [622, 134] width 894 height 59
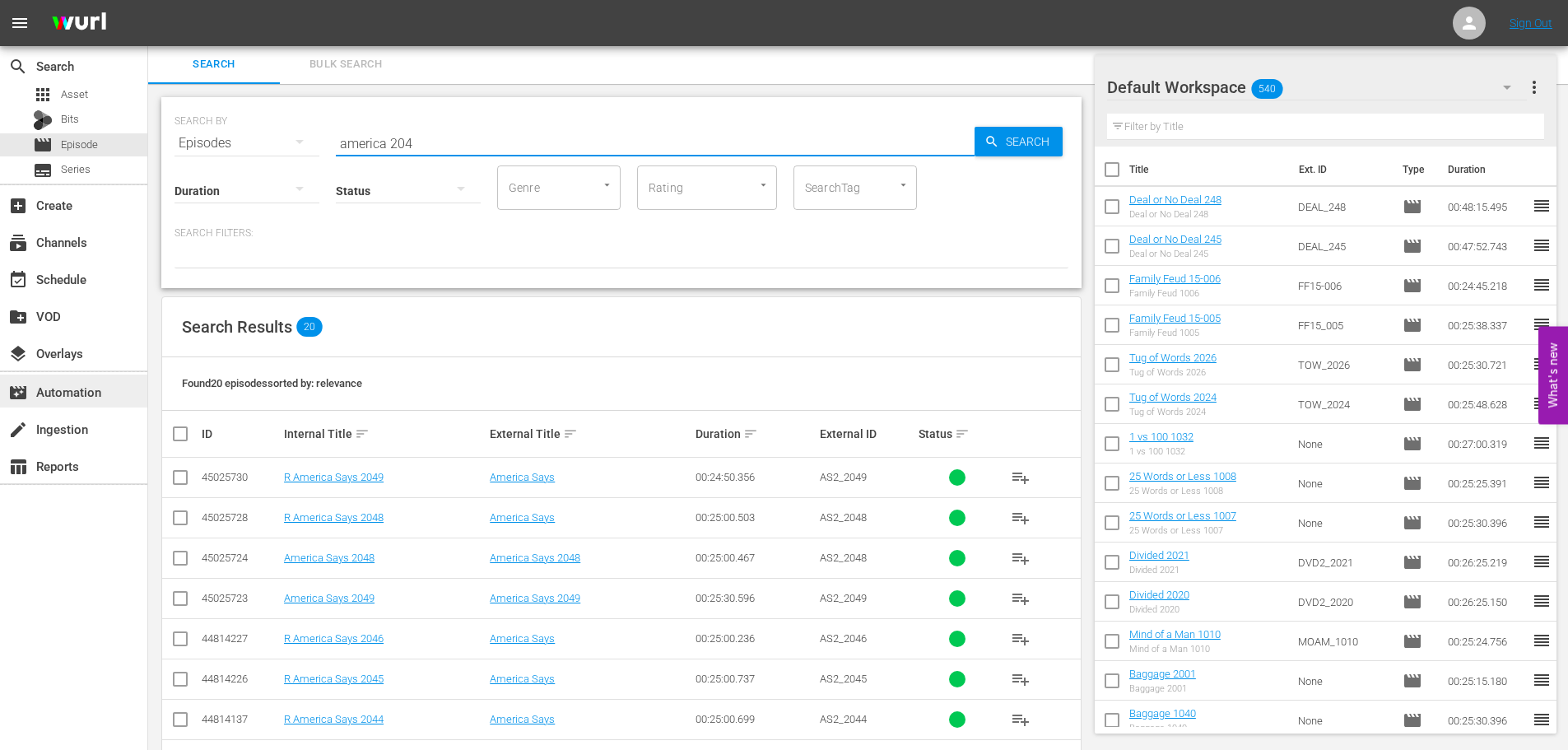
scroll to position [166, 0]
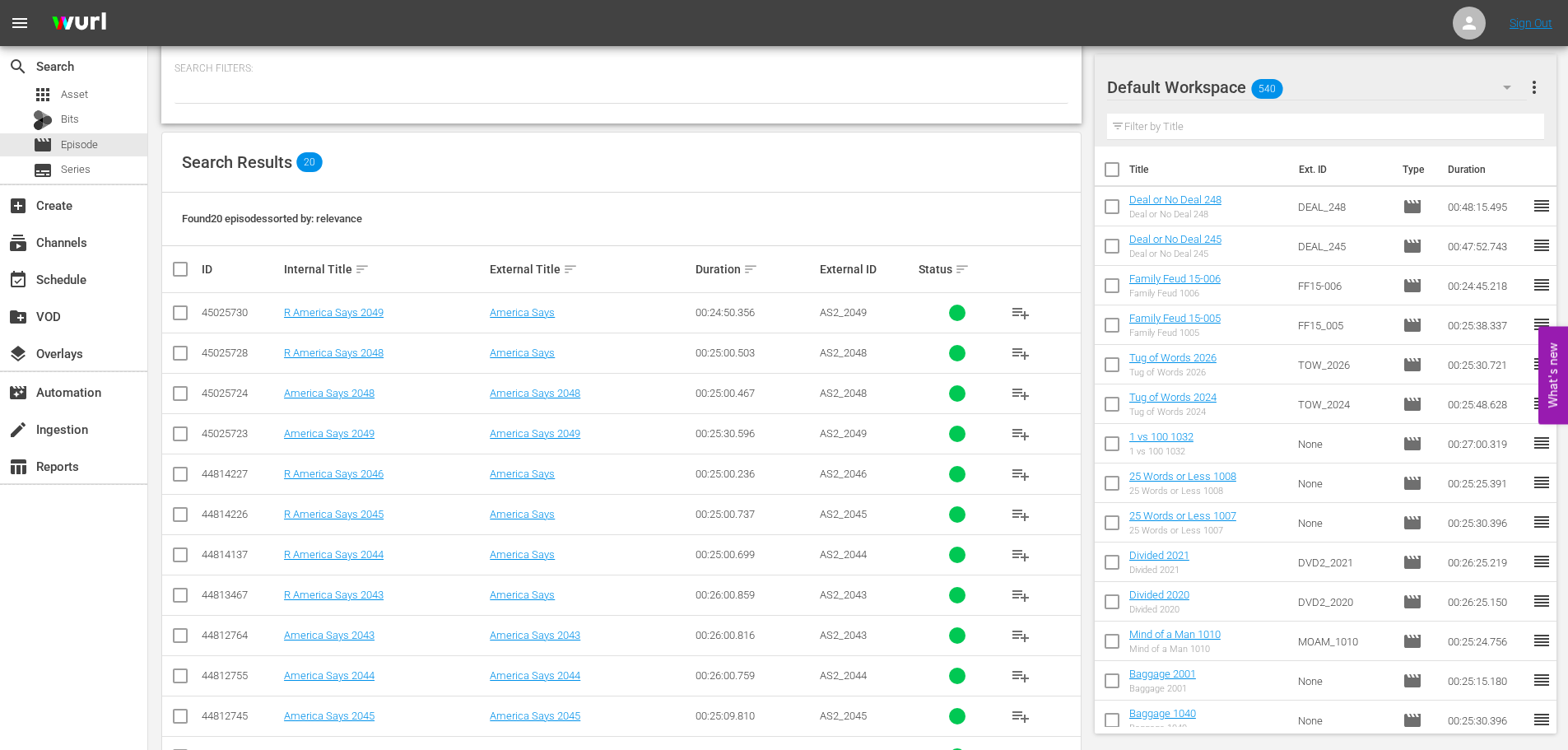
type input "america 204"
click at [176, 392] on input "checkbox" at bounding box center [180, 396] width 20 height 20
checkbox input "true"
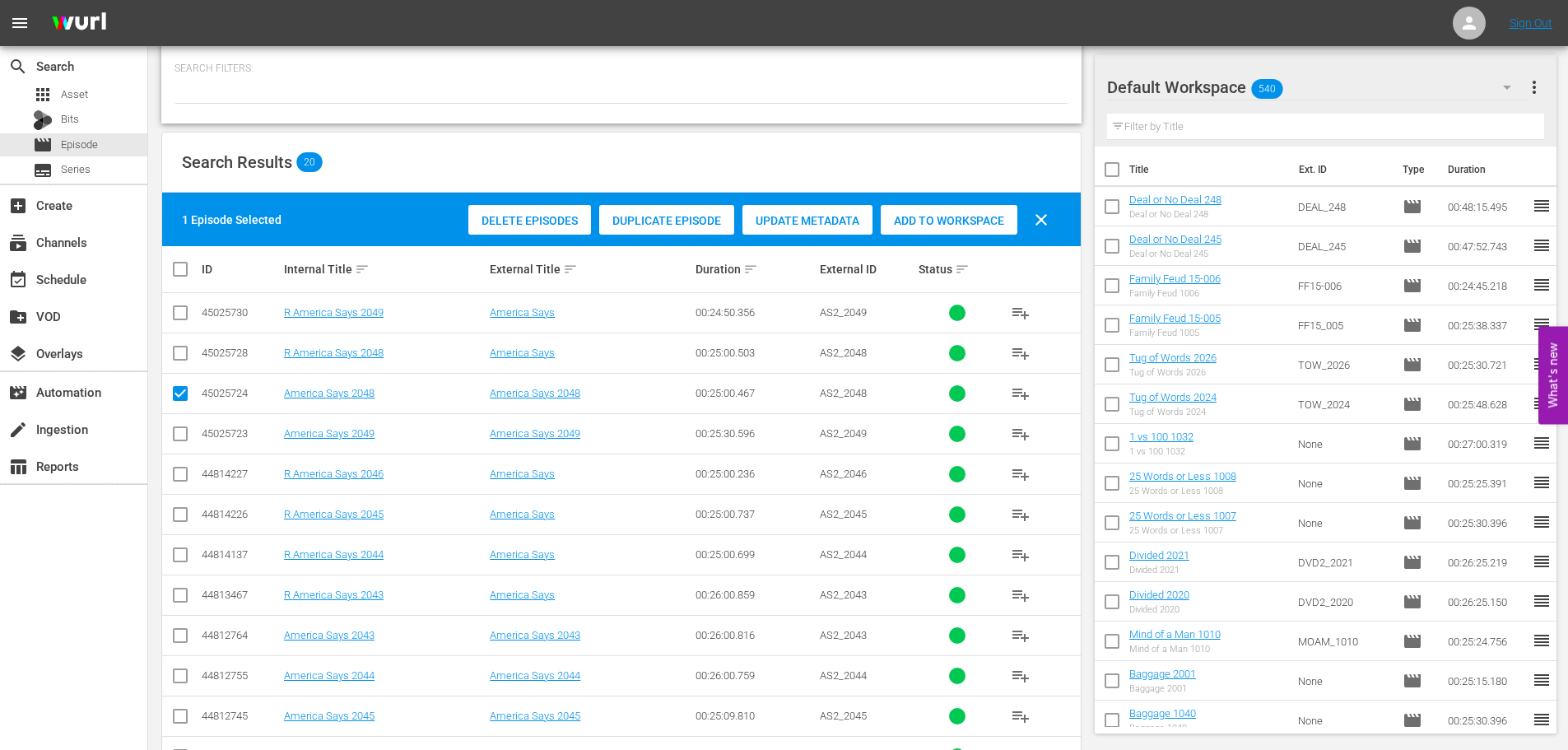
scroll to position [331, 0]
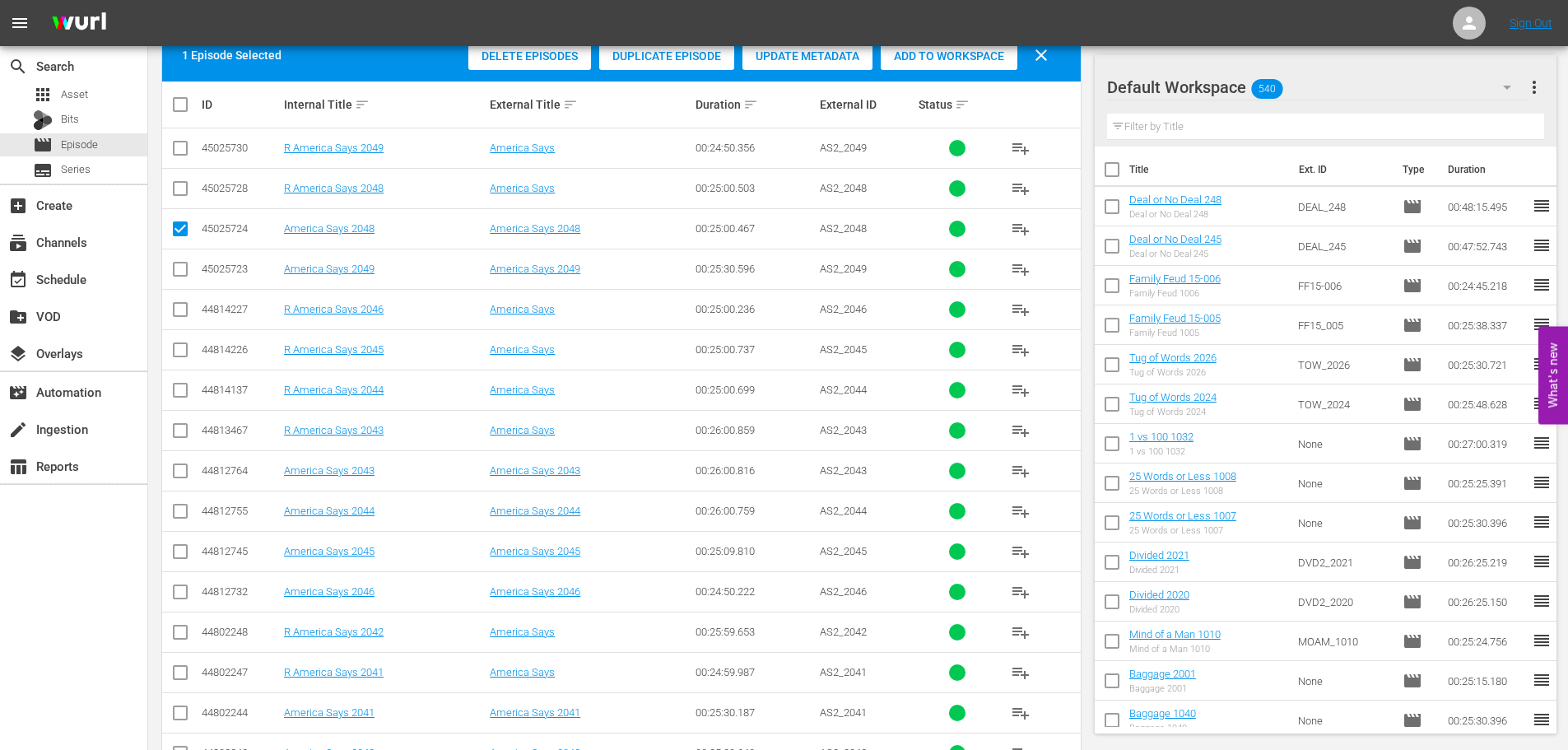
click at [181, 592] on input "checkbox" at bounding box center [180, 595] width 20 height 20
checkbox input "true"
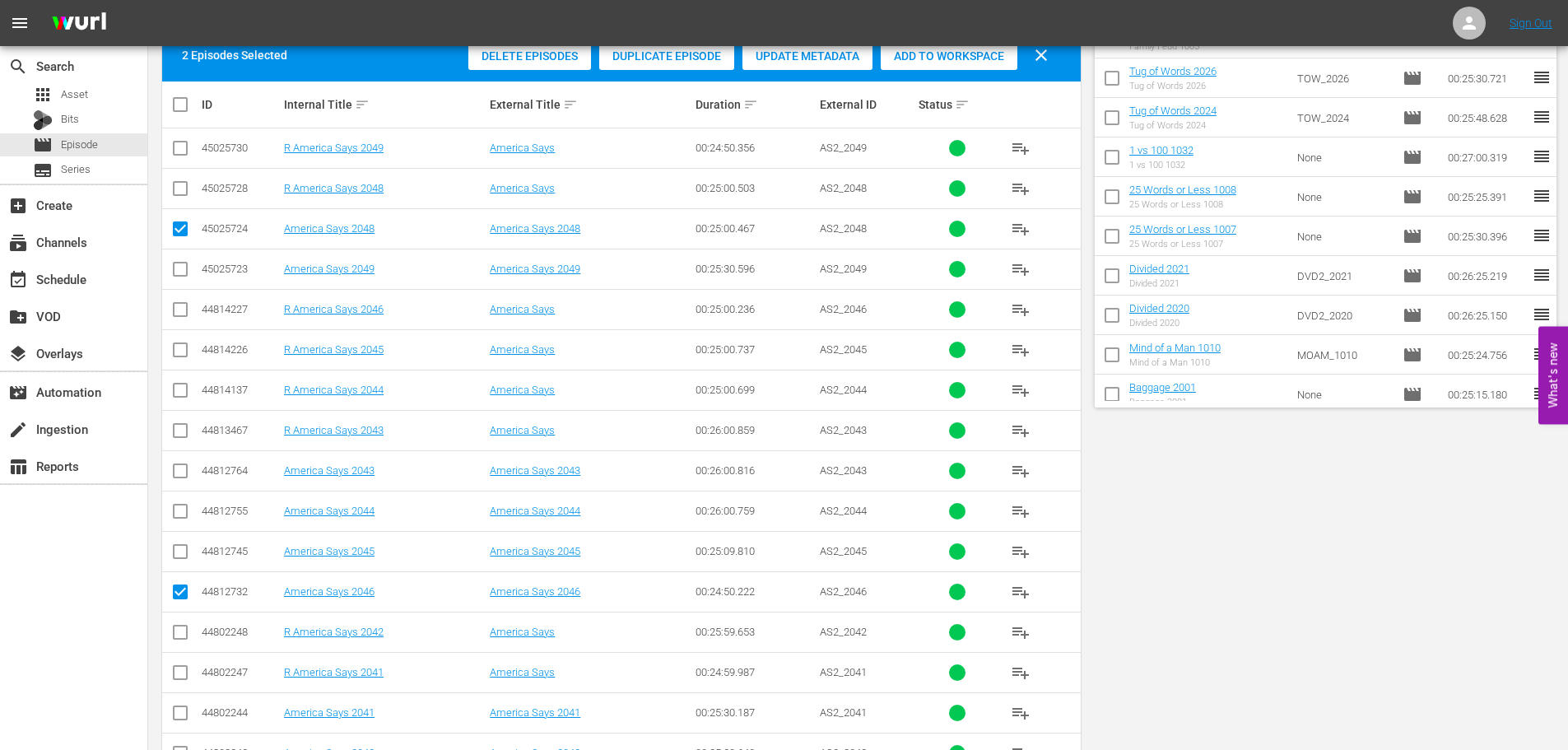
scroll to position [0, 0]
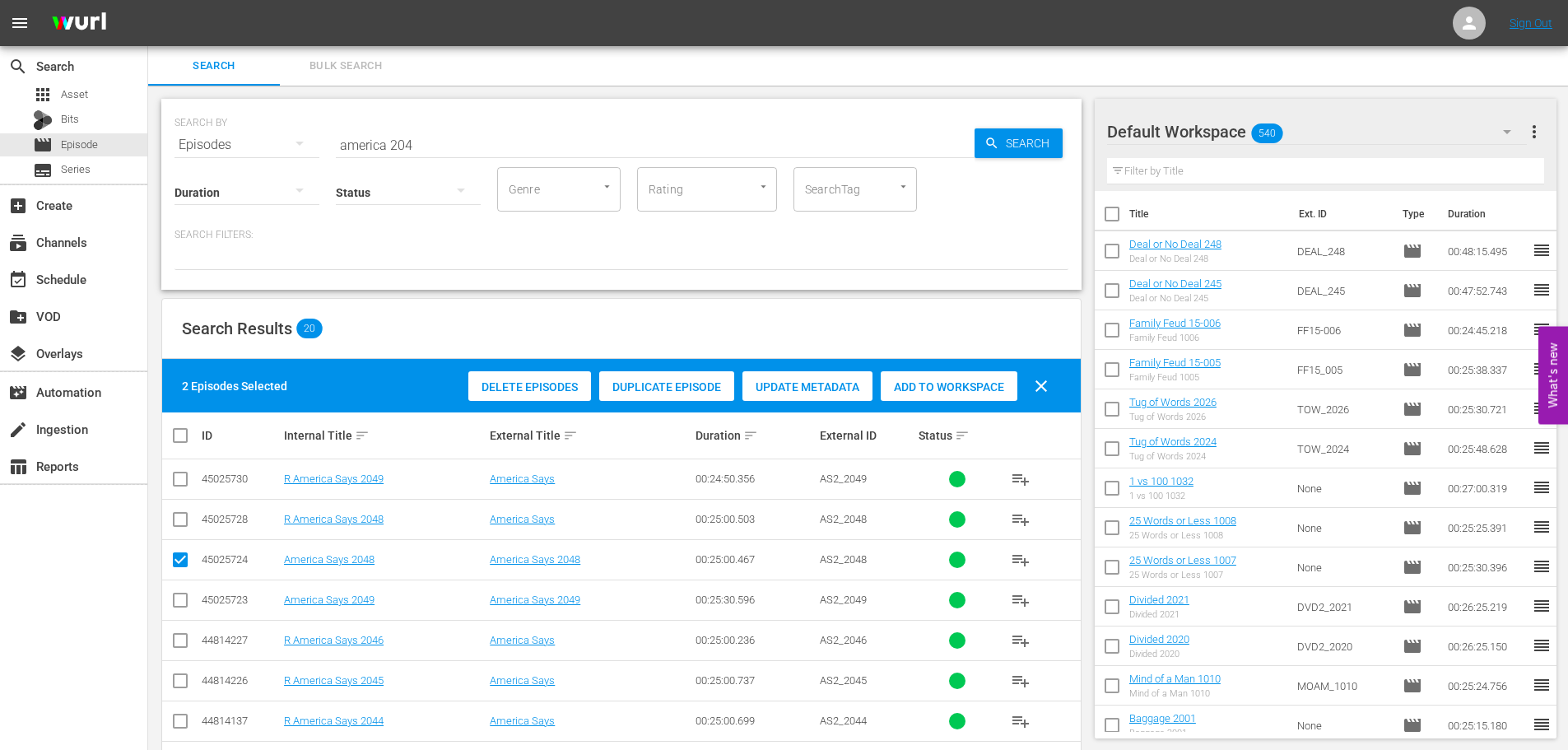
click at [957, 385] on span "Add to Workspace" at bounding box center [949, 387] width 136 height 13
drag, startPoint x: 455, startPoint y: 91, endPoint x: 481, endPoint y: 151, distance: 65.4
click at [472, 136] on div "SEARCH BY Search By Episodes Search ID, Title, Description, Keywords, or Catego…" at bounding box center [621, 690] width 946 height 1211
click at [485, 152] on input "america 204" at bounding box center [655, 145] width 639 height 39
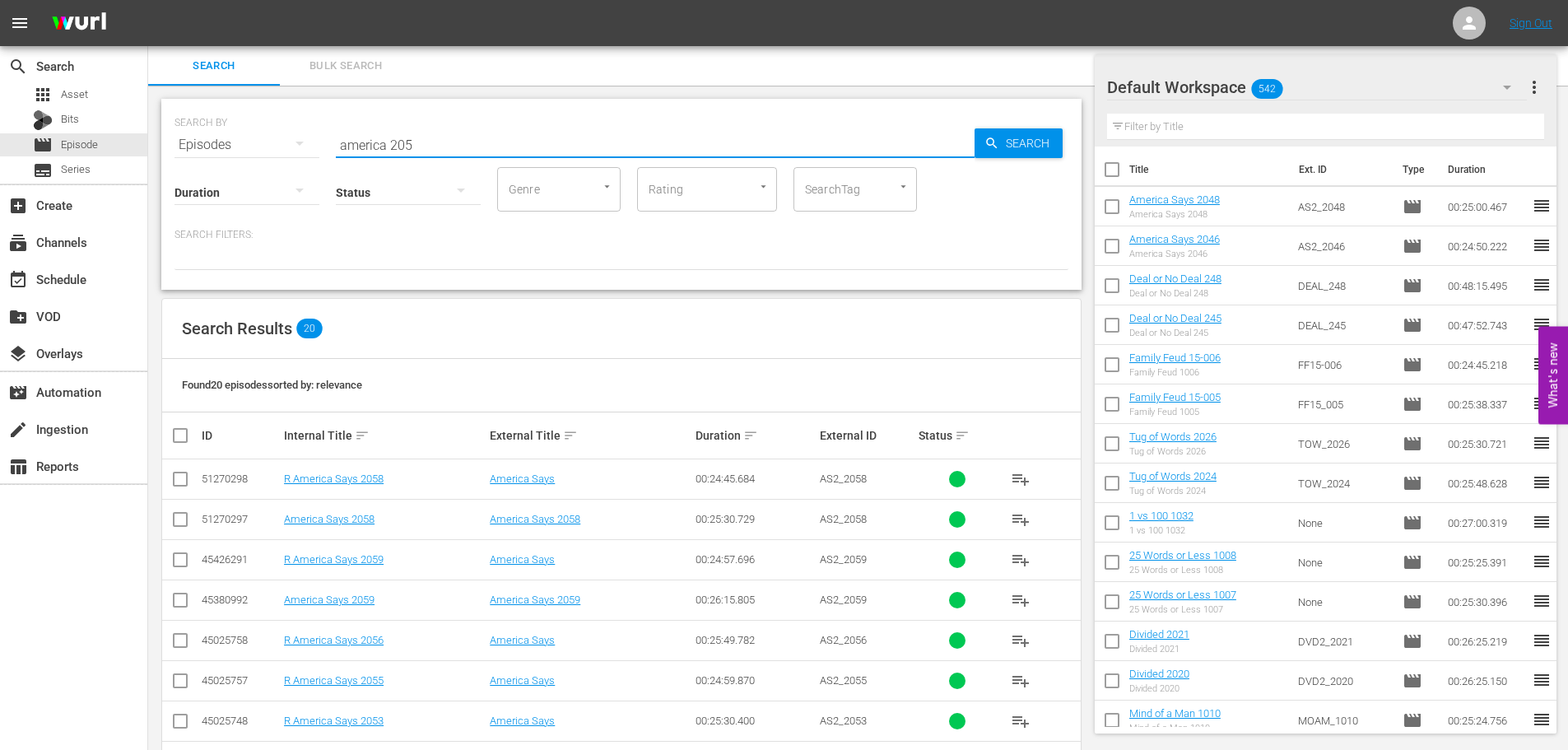
scroll to position [547, 0]
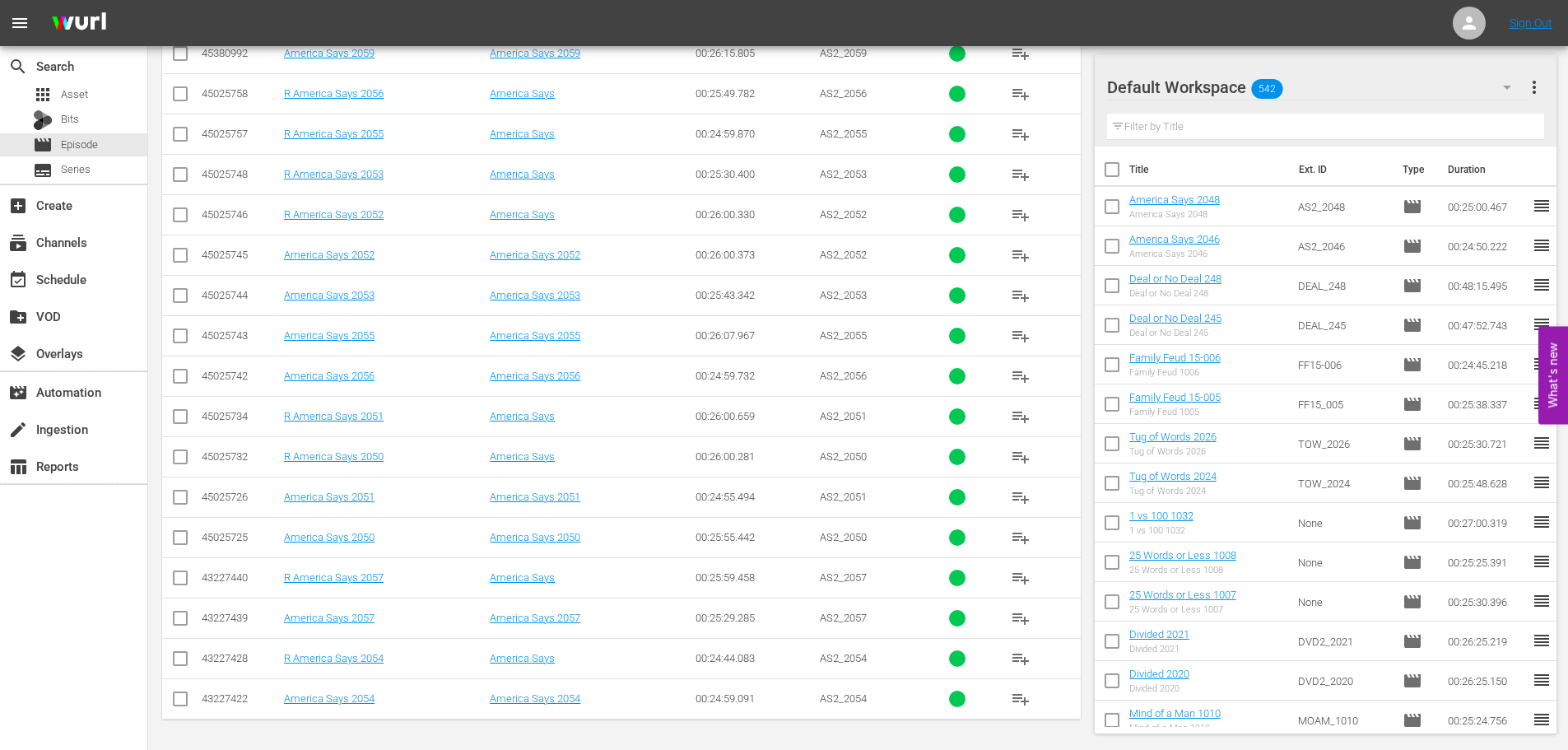
type input "america 205"
click at [173, 550] on td at bounding box center [180, 537] width 37 height 40
click at [176, 543] on input "checkbox" at bounding box center [180, 540] width 20 height 20
checkbox input "true"
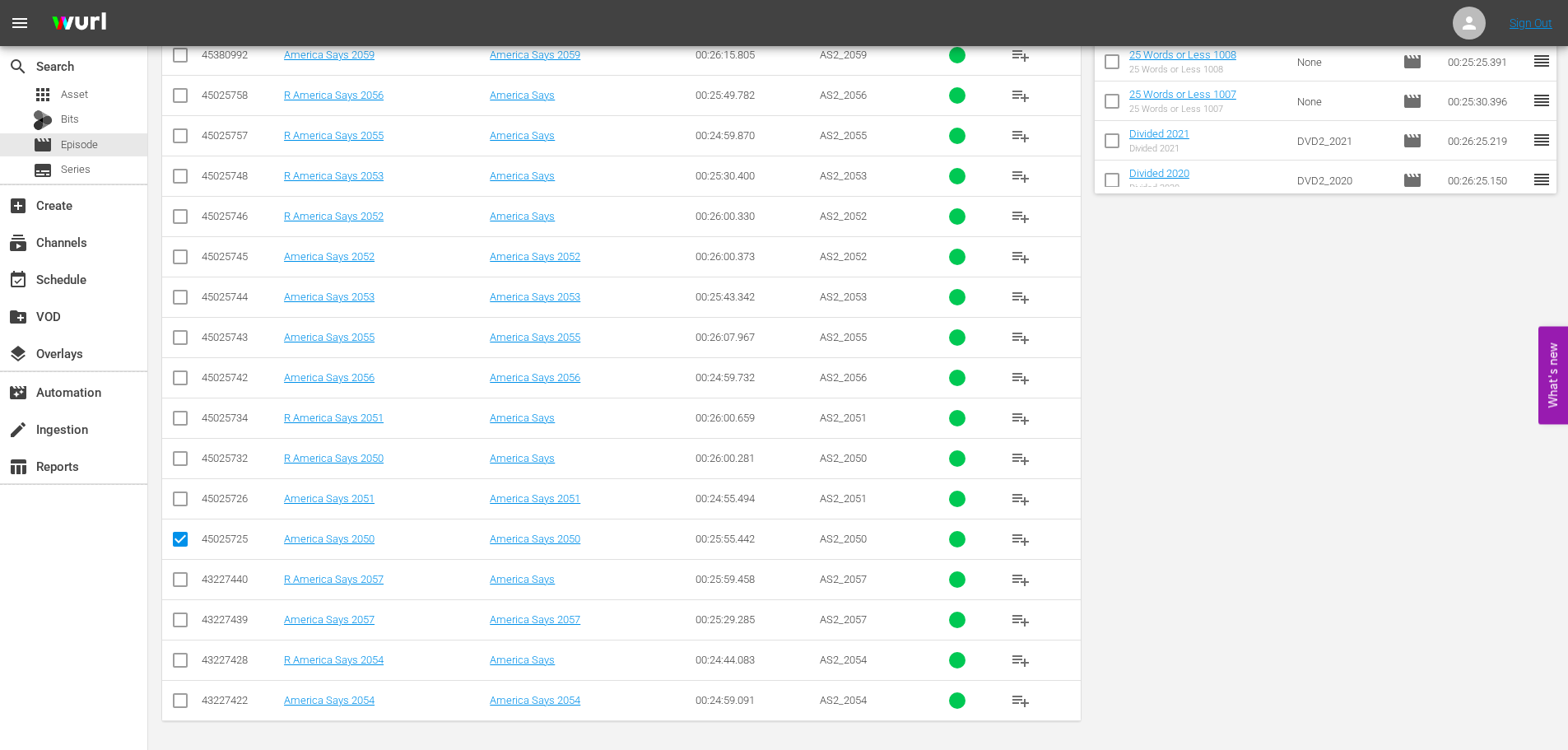
scroll to position [0, 0]
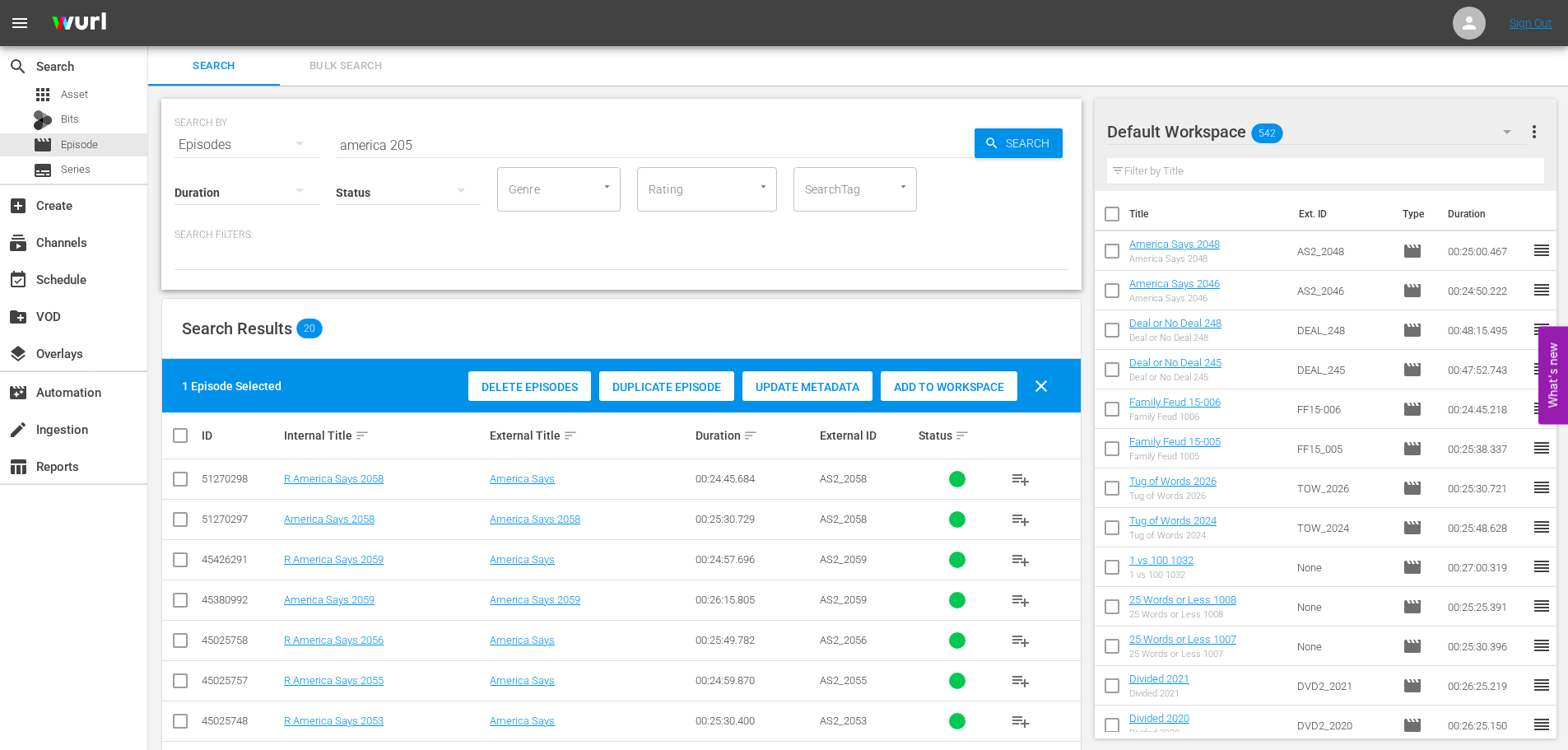
drag, startPoint x: 963, startPoint y: 393, endPoint x: 944, endPoint y: 382, distance: 22.0
click at [964, 392] on div "Add to Workspace" at bounding box center [949, 387] width 136 height 32
drag, startPoint x: 516, startPoint y: 145, endPoint x: 108, endPoint y: 131, distance: 408.2
click at [148, 0] on div "search Search apps Asset Bits movie Episode subtitles Series add_box Create sub…" at bounding box center [858, 0] width 1420 height 0
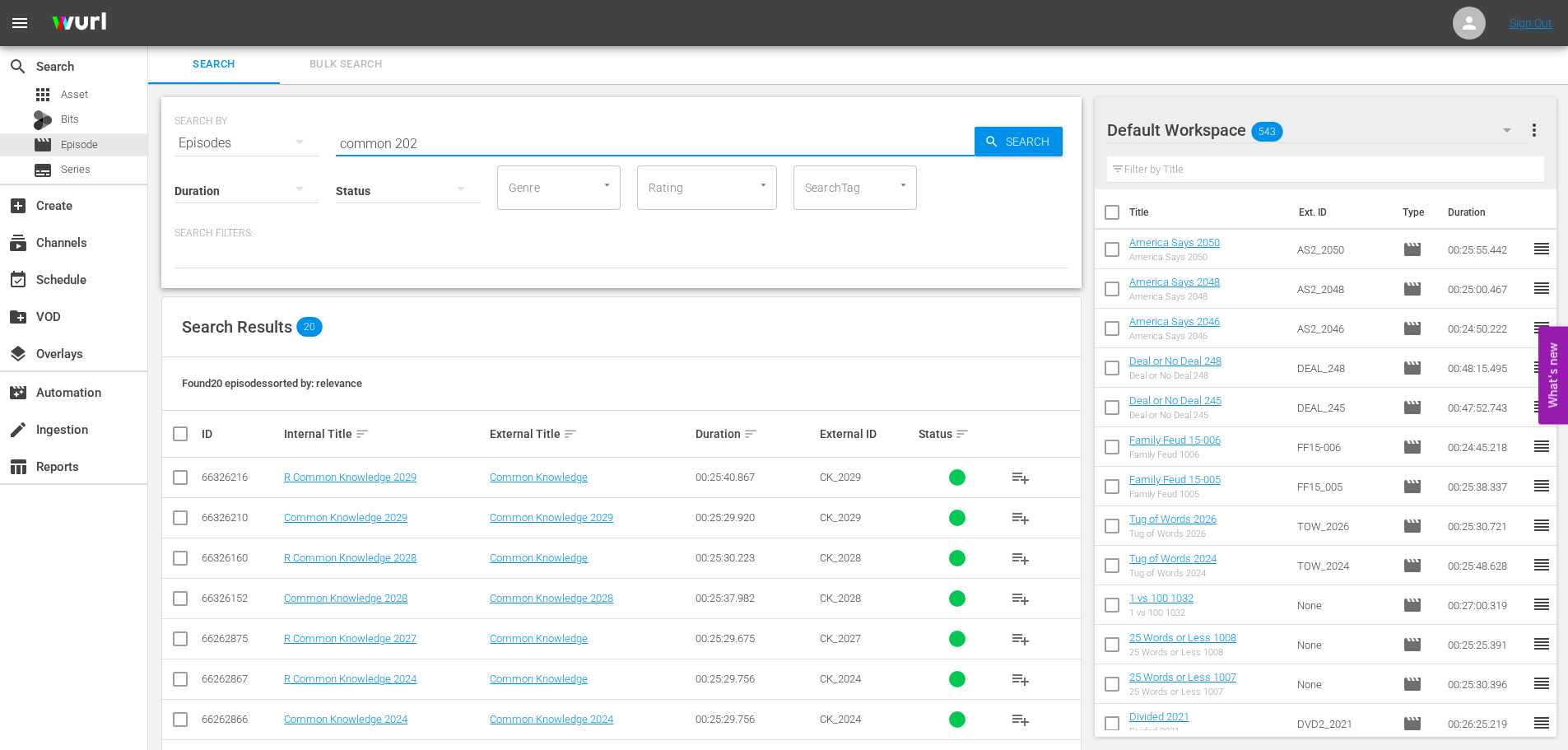
scroll to position [166, 0]
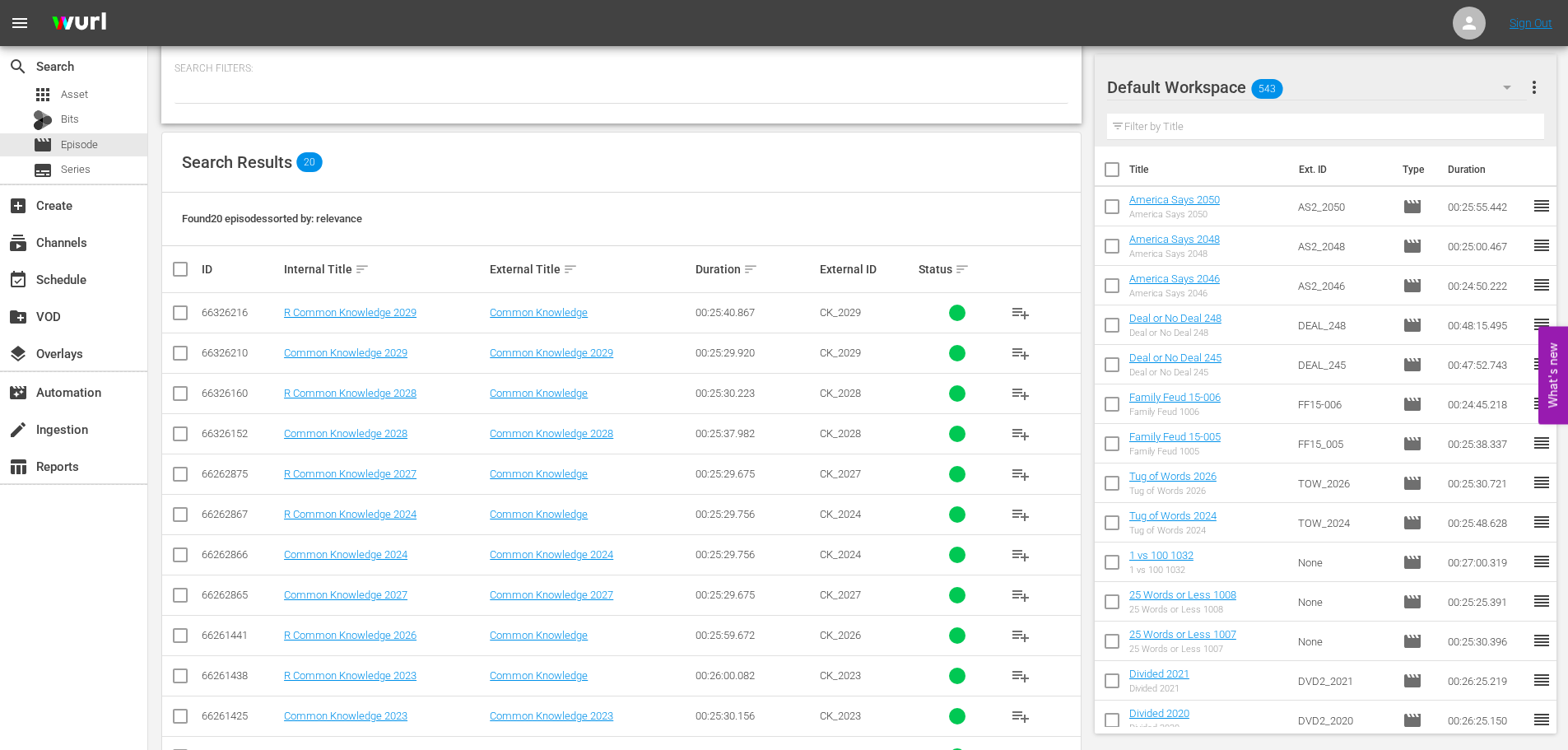
type input "common 202"
click at [185, 358] on input "checkbox" at bounding box center [180, 356] width 20 height 20
checkbox input "true"
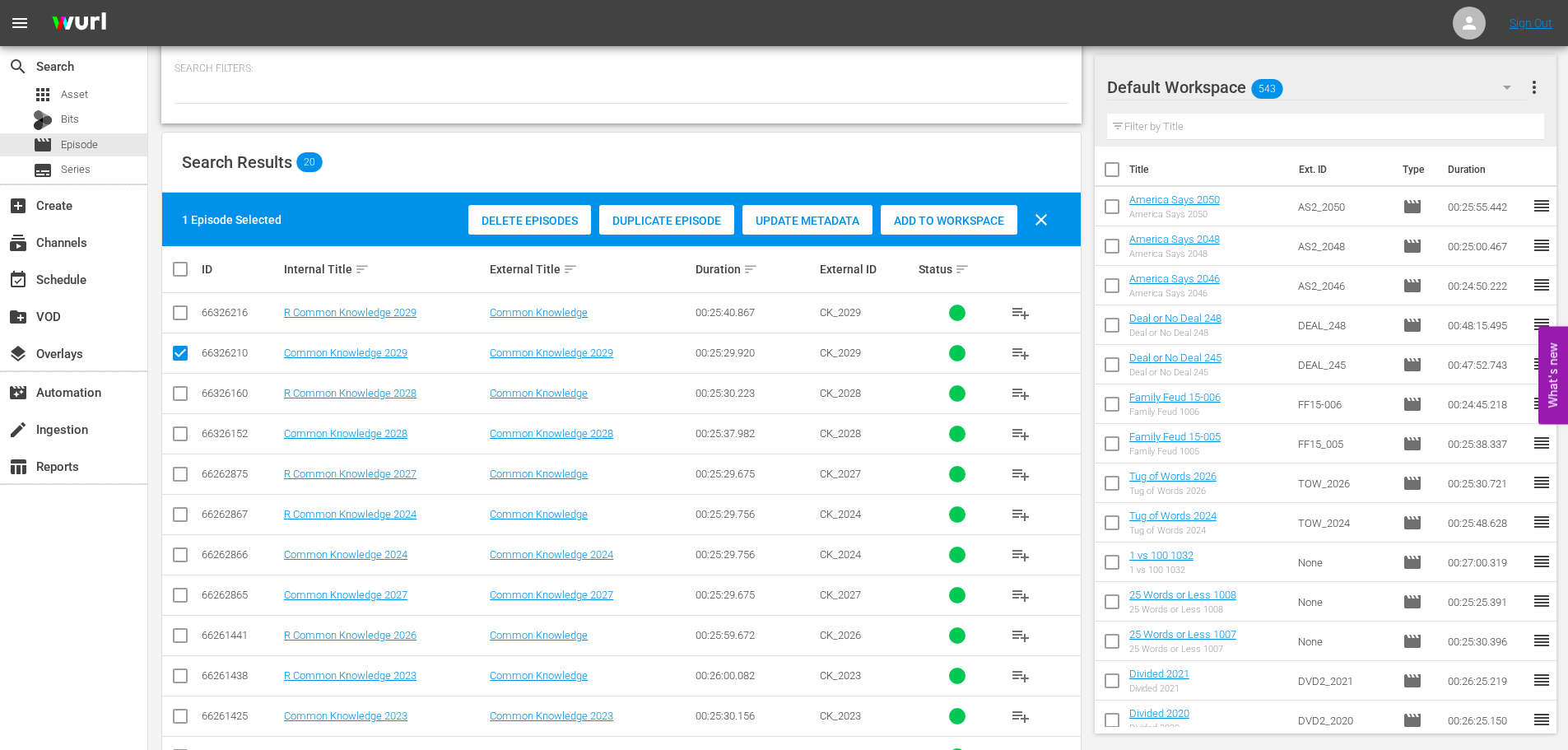
click at [180, 483] on input "checkbox" at bounding box center [180, 477] width 20 height 20
click at [182, 483] on input "checkbox" at bounding box center [180, 477] width 20 height 20
checkbox input "false"
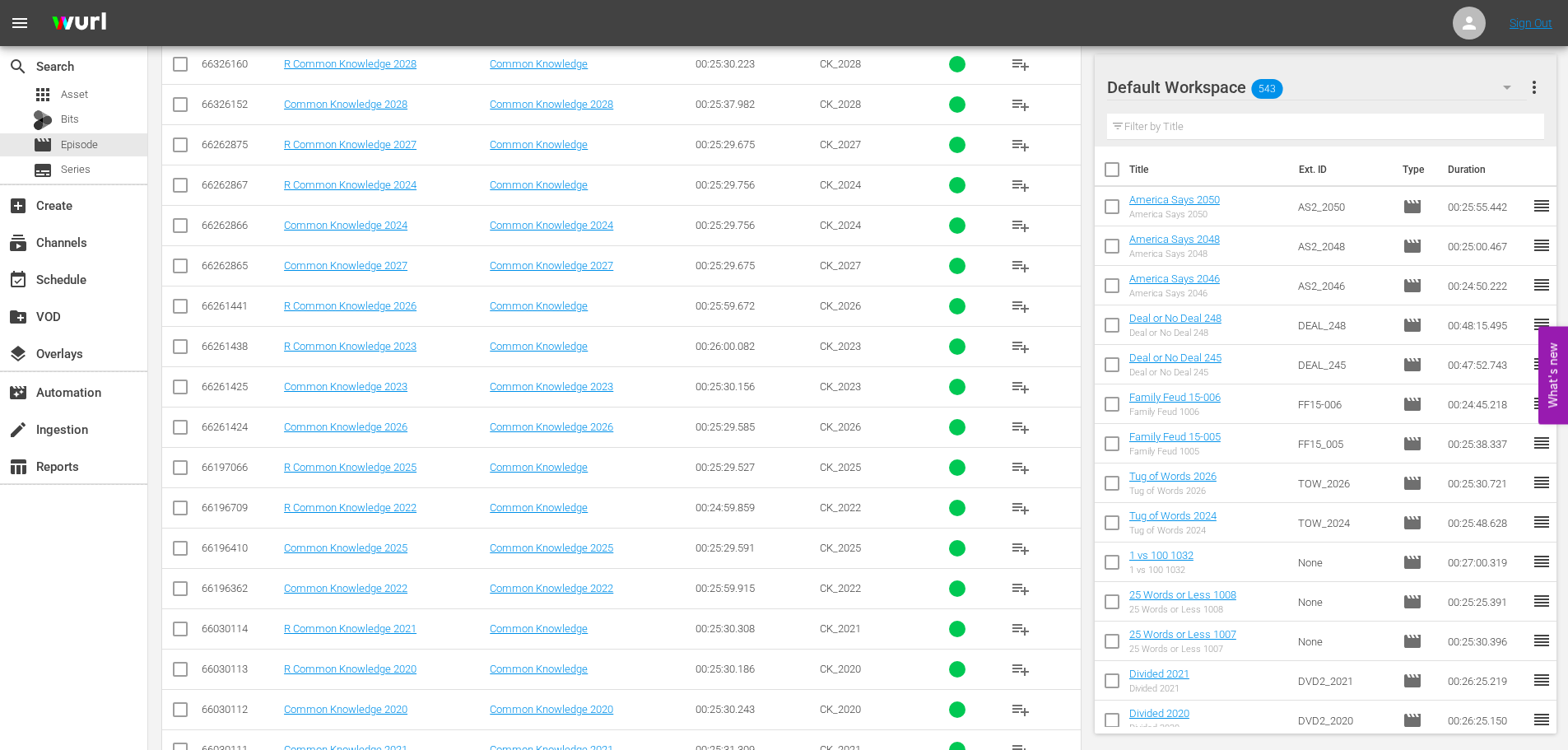
click at [188, 269] on td at bounding box center [180, 265] width 37 height 40
click at [188, 269] on input "checkbox" at bounding box center [180, 269] width 20 height 20
checkbox input "true"
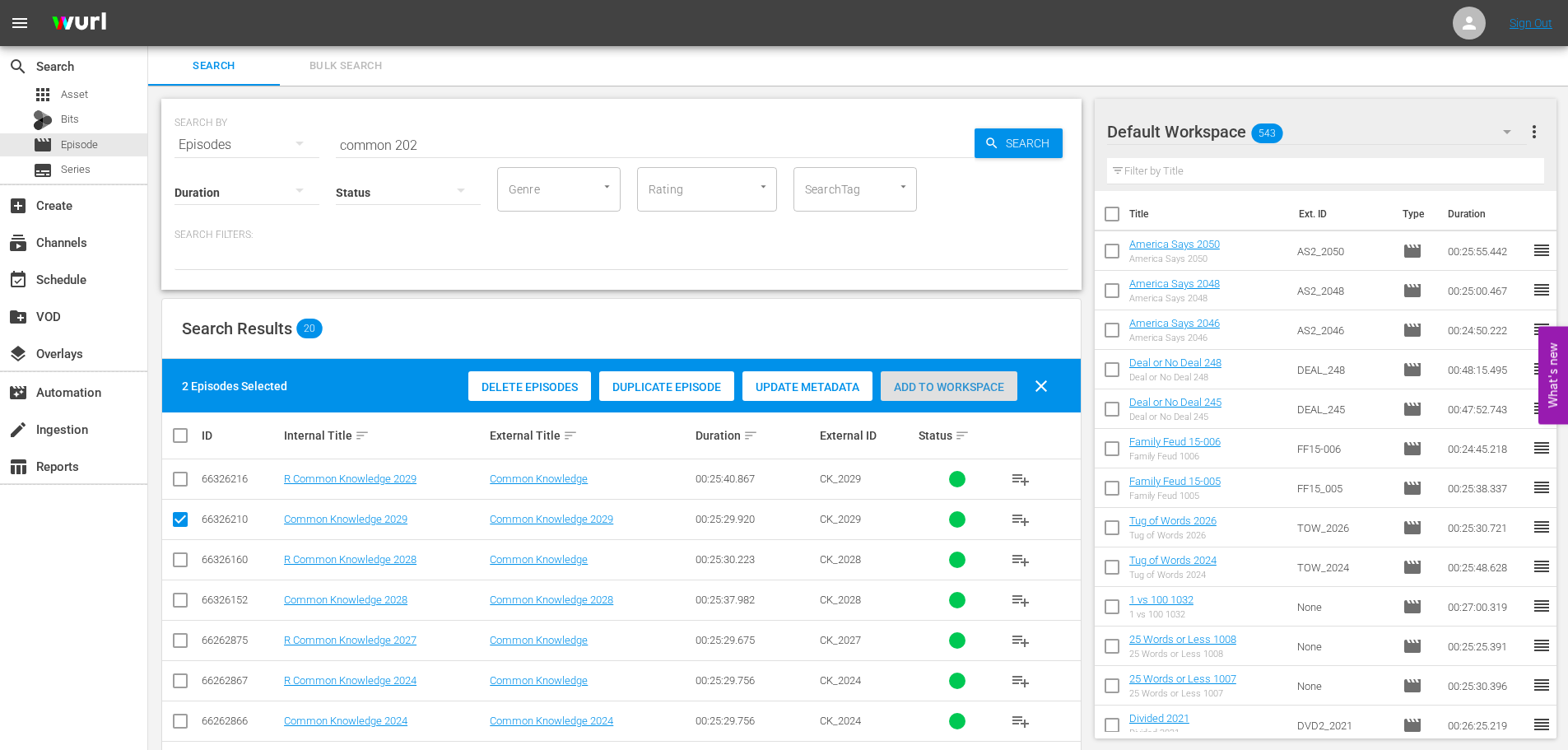
click at [966, 385] on span "Add to Workspace" at bounding box center [949, 387] width 136 height 13
drag, startPoint x: 459, startPoint y: 140, endPoint x: 136, endPoint y: 141, distance: 323.0
click at [192, 128] on div "SEARCH BY Search By Episodes Search ID, Title, Description, Keywords, or Catego…" at bounding box center [622, 134] width 894 height 59
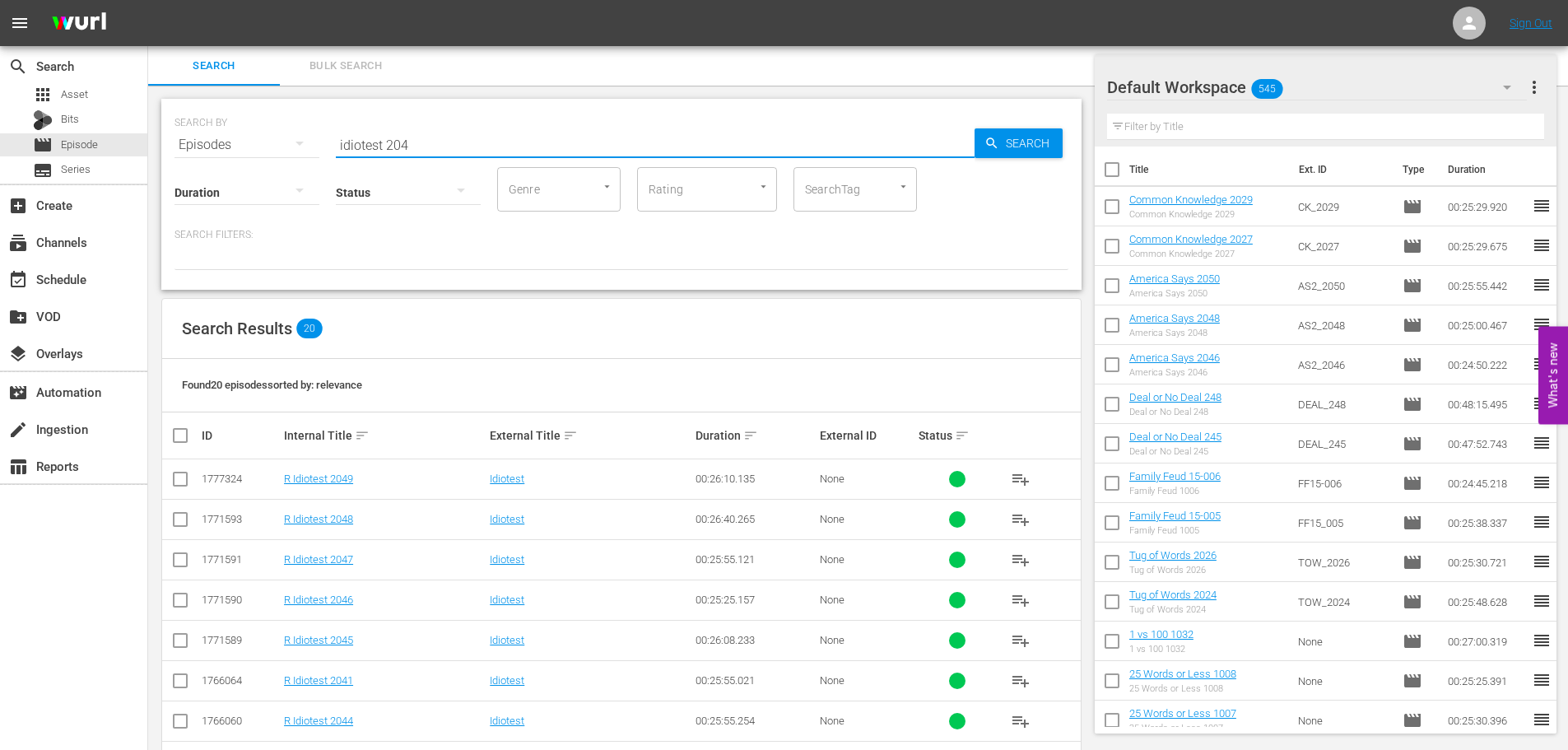
scroll to position [411, 0]
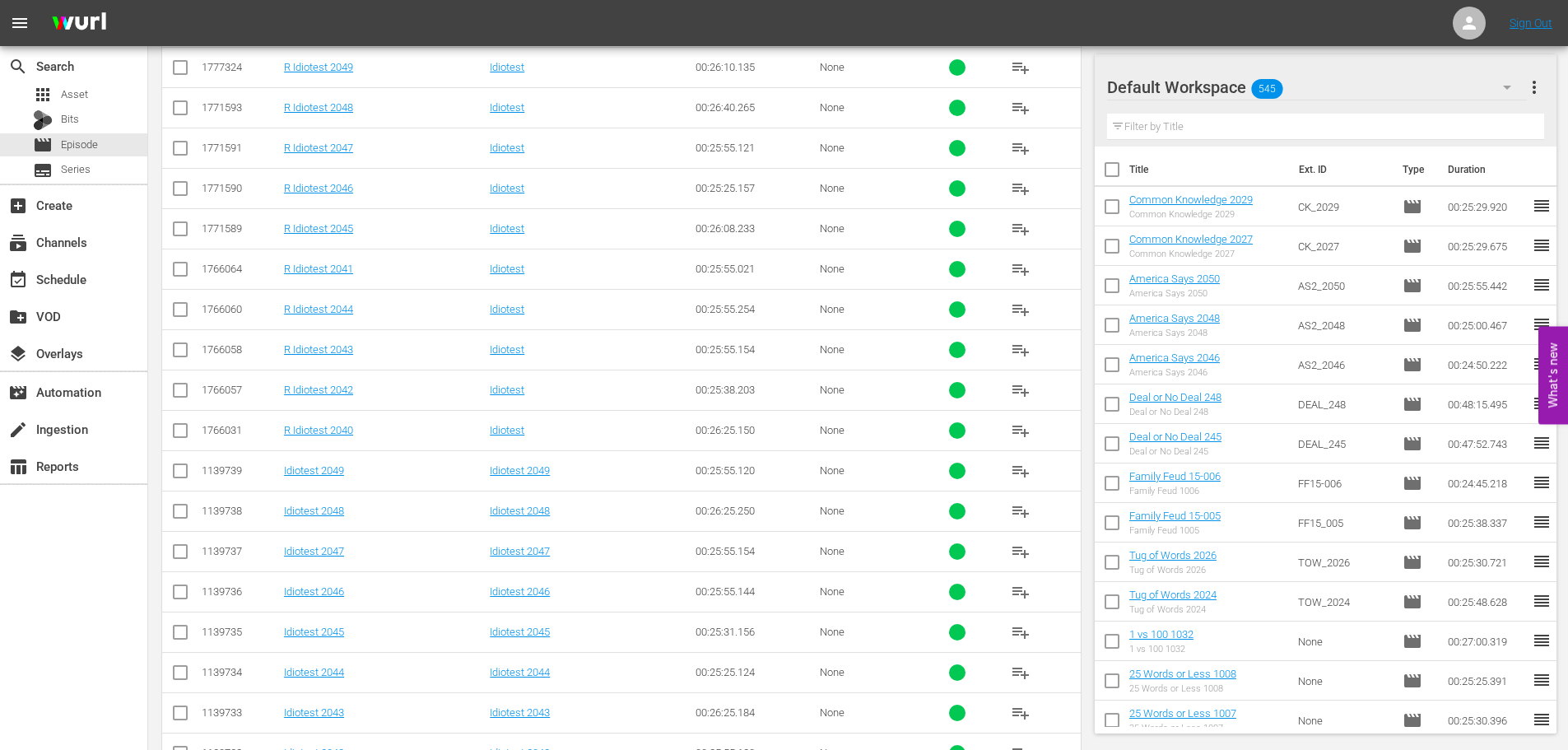
type input "idiotest 204"
click at [180, 635] on input "checkbox" at bounding box center [180, 635] width 20 height 20
checkbox input "true"
click at [188, 677] on input "checkbox" at bounding box center [180, 675] width 20 height 20
checkbox input "true"
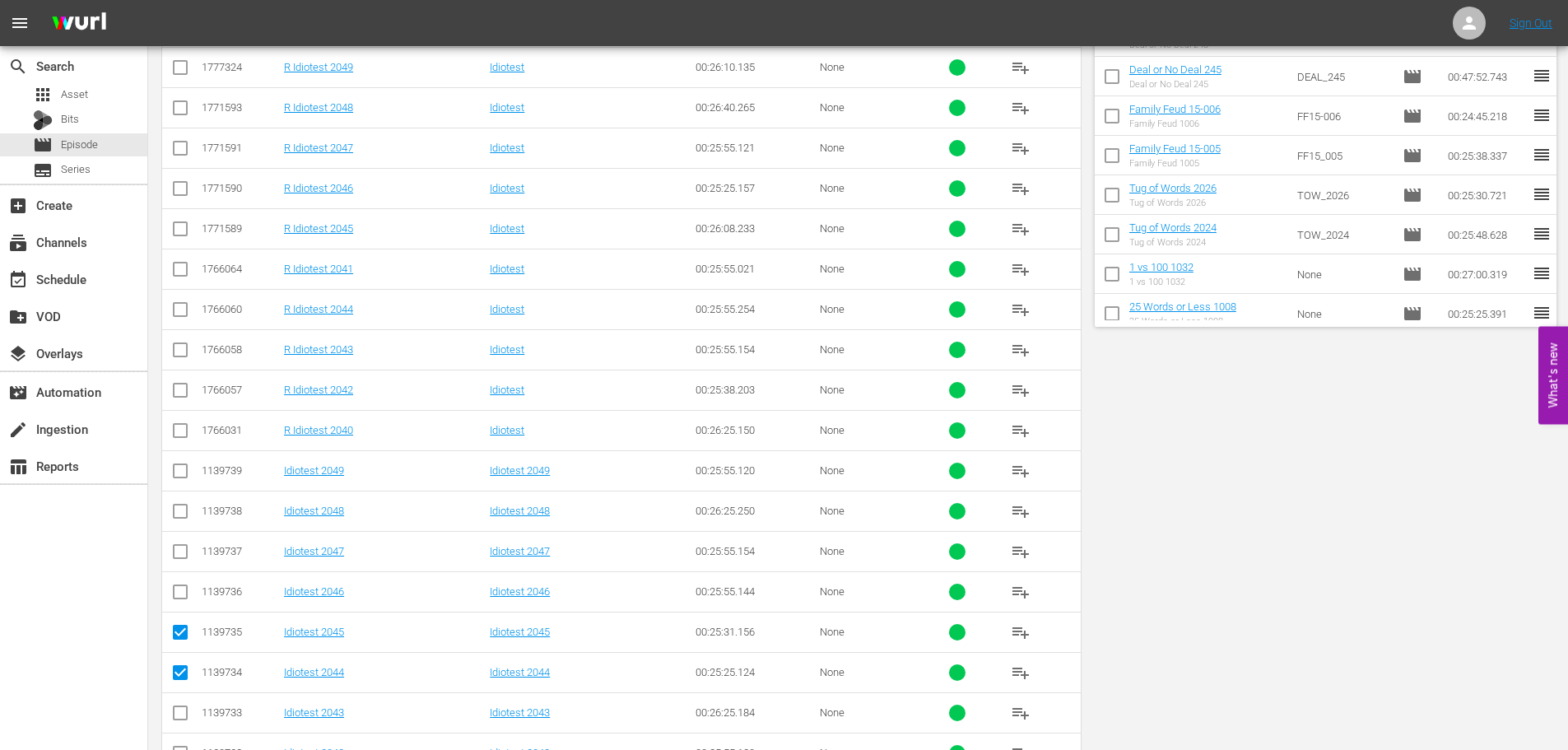
scroll to position [0, 0]
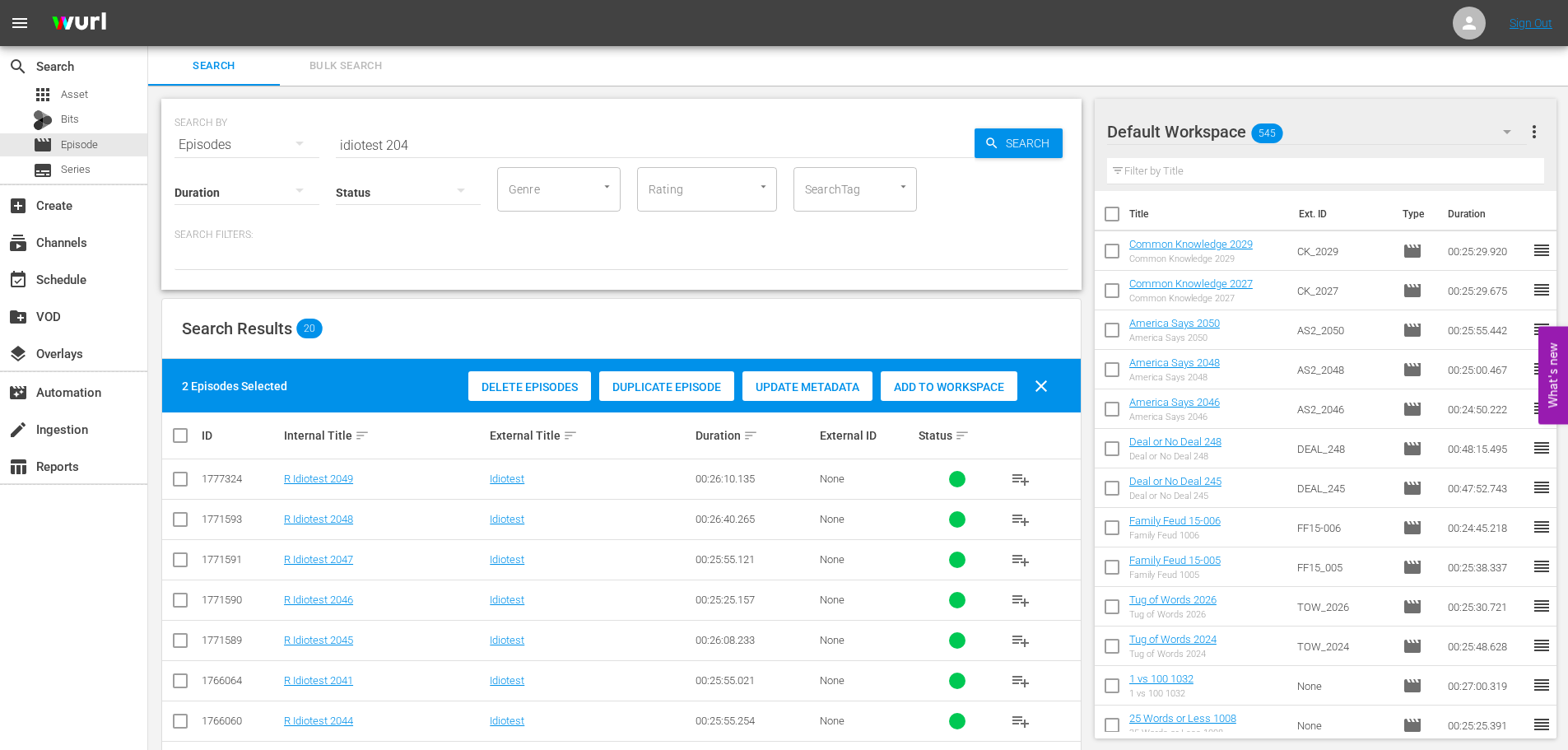
click at [935, 384] on span "Add to Workspace" at bounding box center [949, 387] width 136 height 13
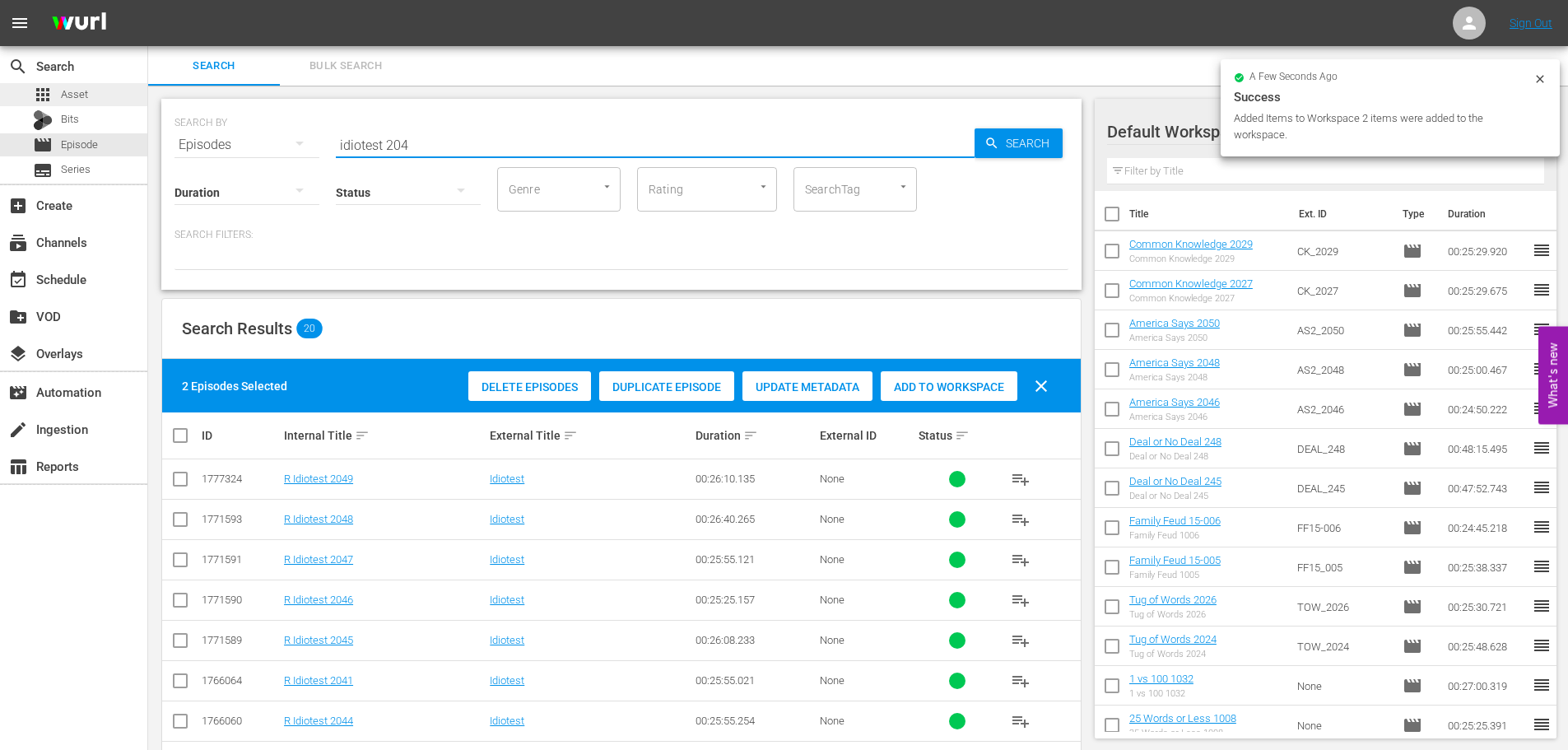
drag, startPoint x: 526, startPoint y: 131, endPoint x: 0, endPoint y: 90, distance: 527.6
click at [148, 0] on div "search Search apps Asset Bits movie Episode subtitles Series add_box Create sub…" at bounding box center [858, 0] width 1420 height 0
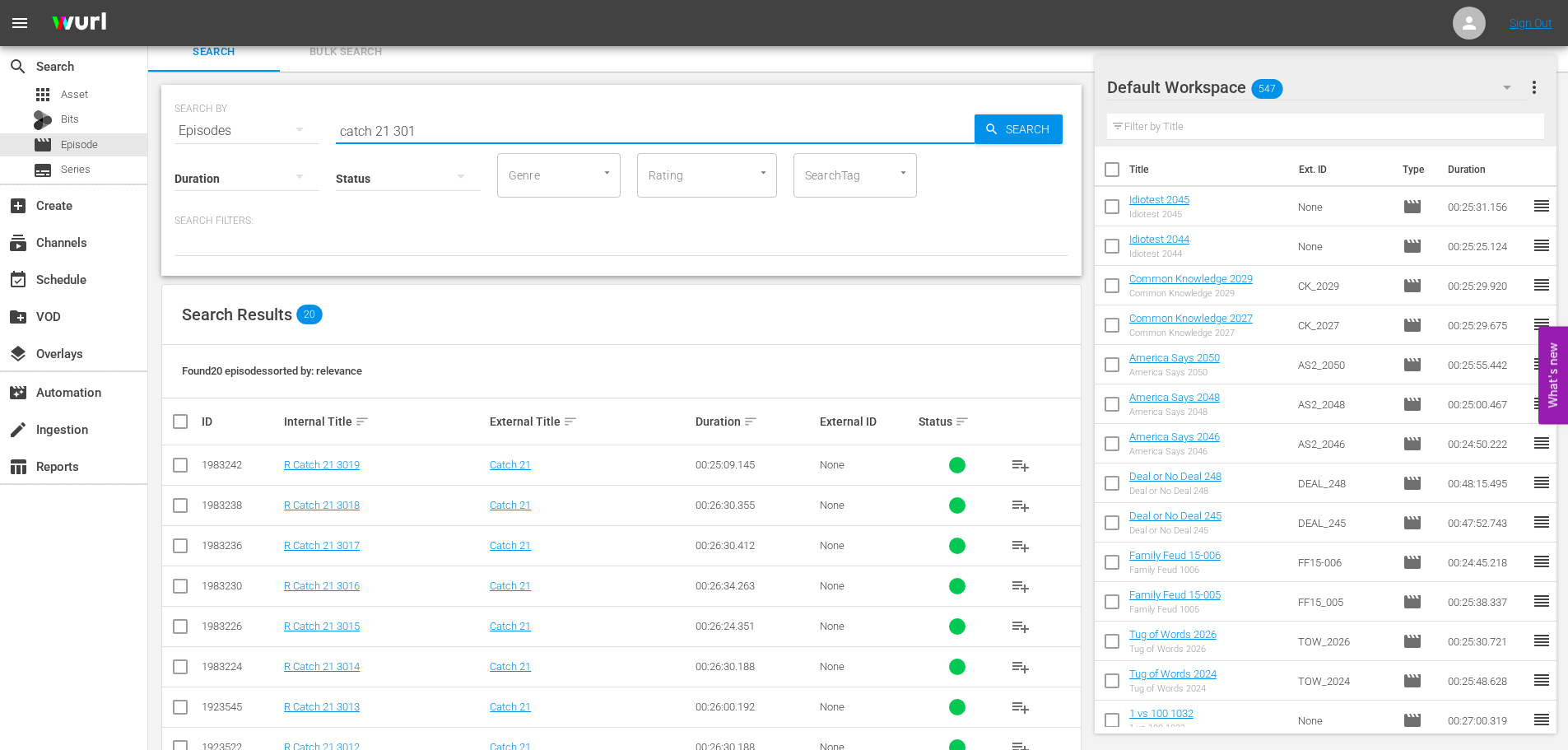
scroll to position [547, 0]
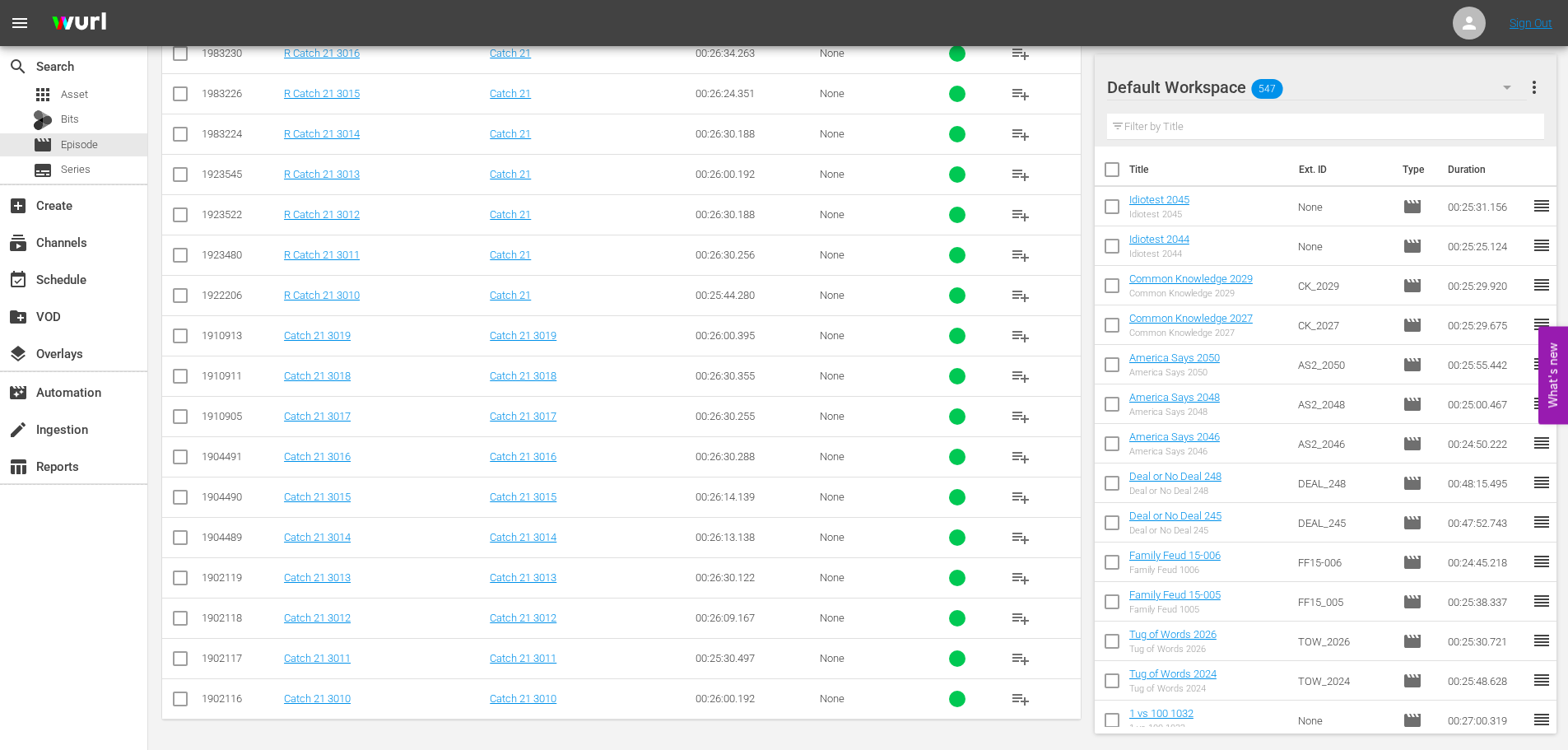
type input "catch 21 301"
click at [179, 655] on input "checkbox" at bounding box center [180, 661] width 20 height 20
checkbox input "true"
click at [188, 712] on input "checkbox" at bounding box center [180, 701] width 20 height 20
checkbox input "true"
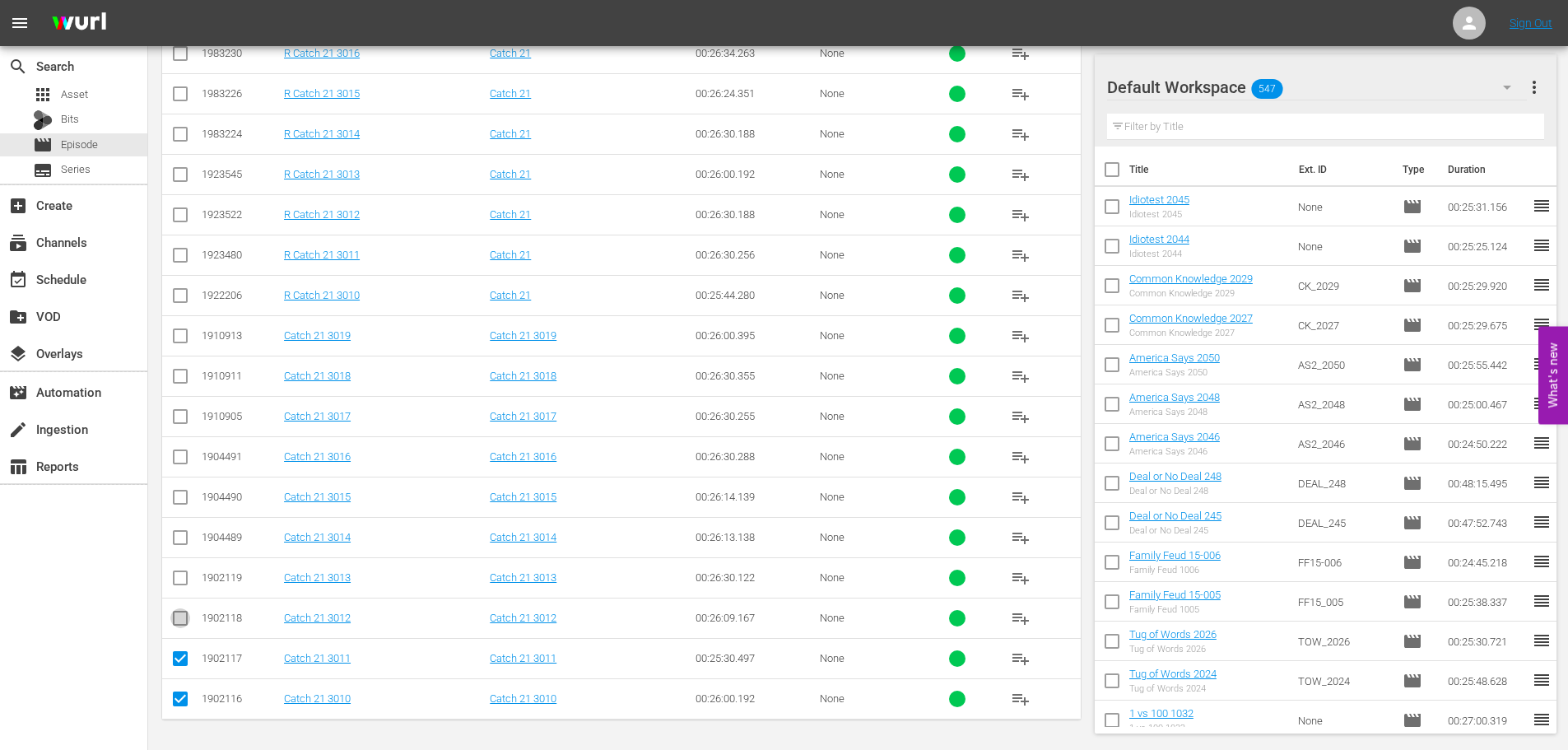
click at [177, 625] on input "checkbox" at bounding box center [180, 621] width 20 height 20
checkbox input "true"
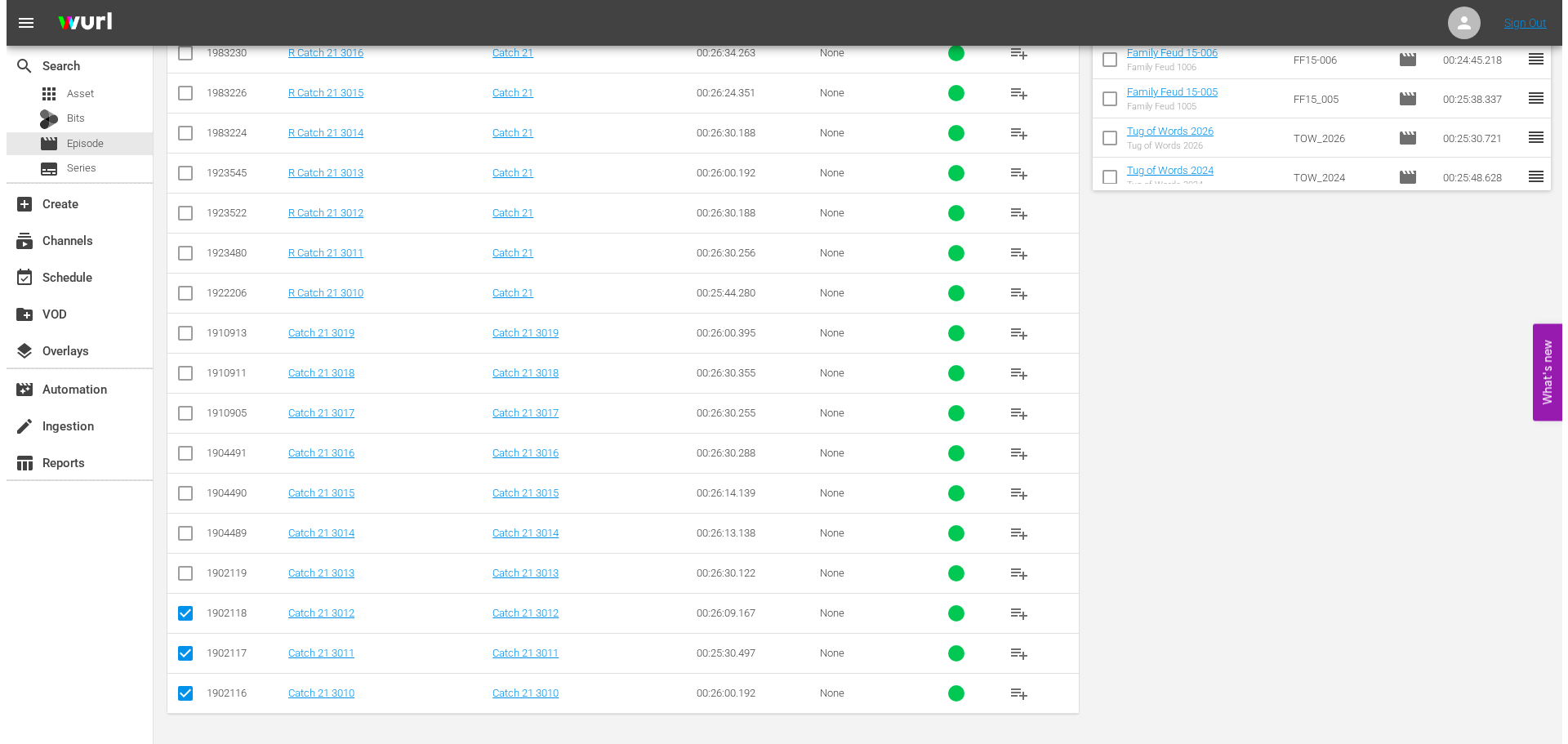
scroll to position [0, 0]
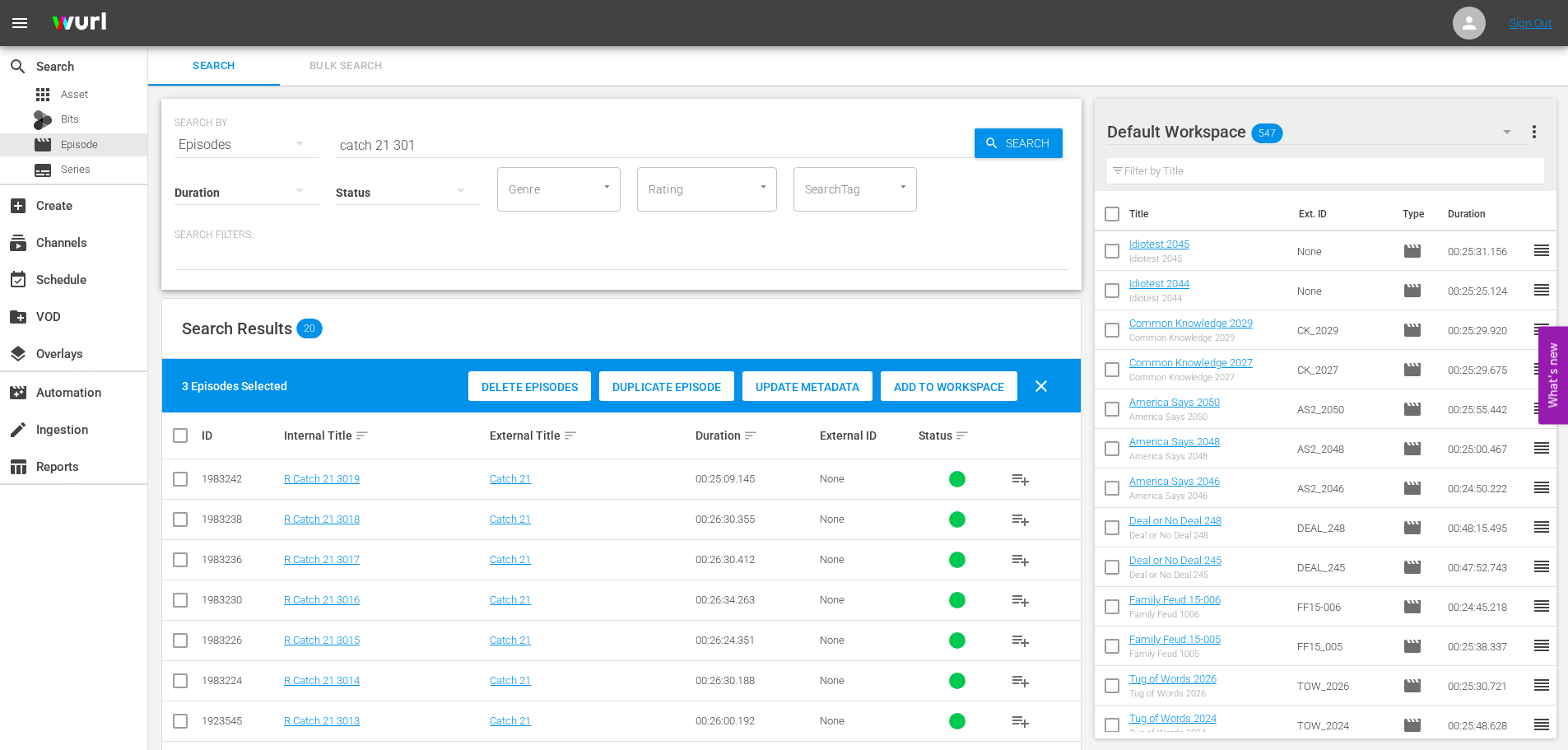
click at [910, 385] on span "Add to Workspace" at bounding box center [949, 387] width 136 height 13
click at [119, 279] on div "event_available Schedule" at bounding box center [73, 278] width 148 height 33
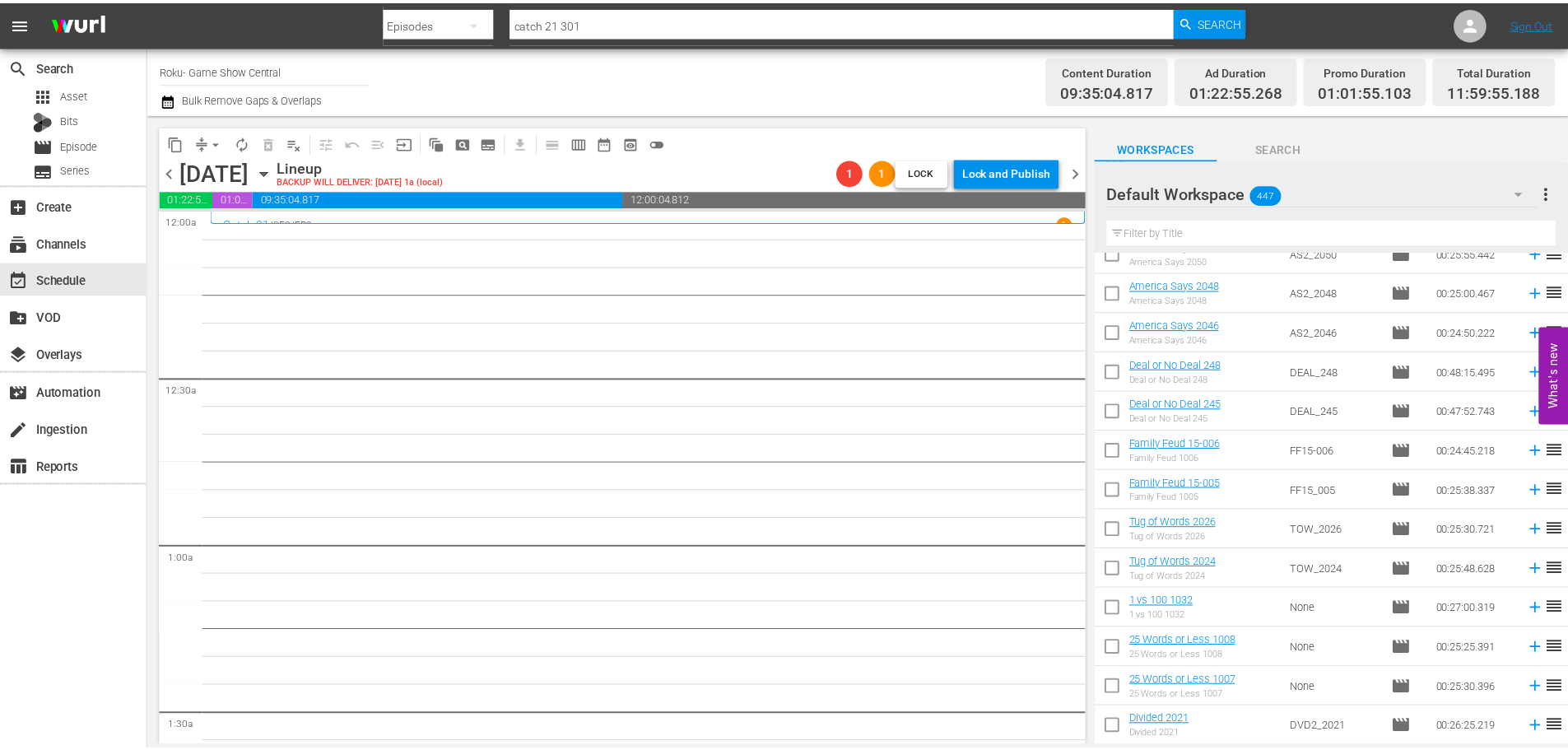
scroll to position [741, 0]
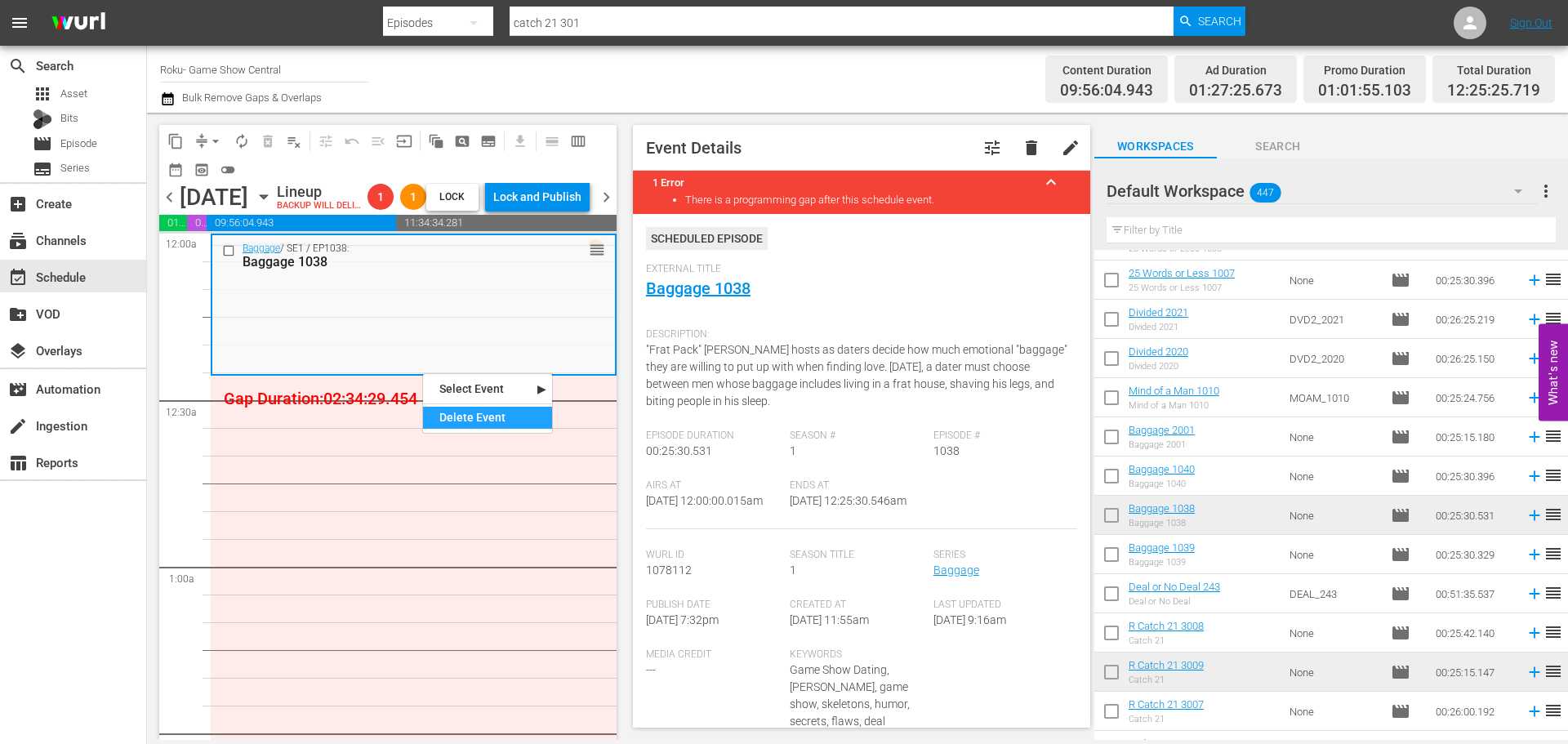
click at [467, 416] on div "Delete Event" at bounding box center [488, 417] width 129 height 22
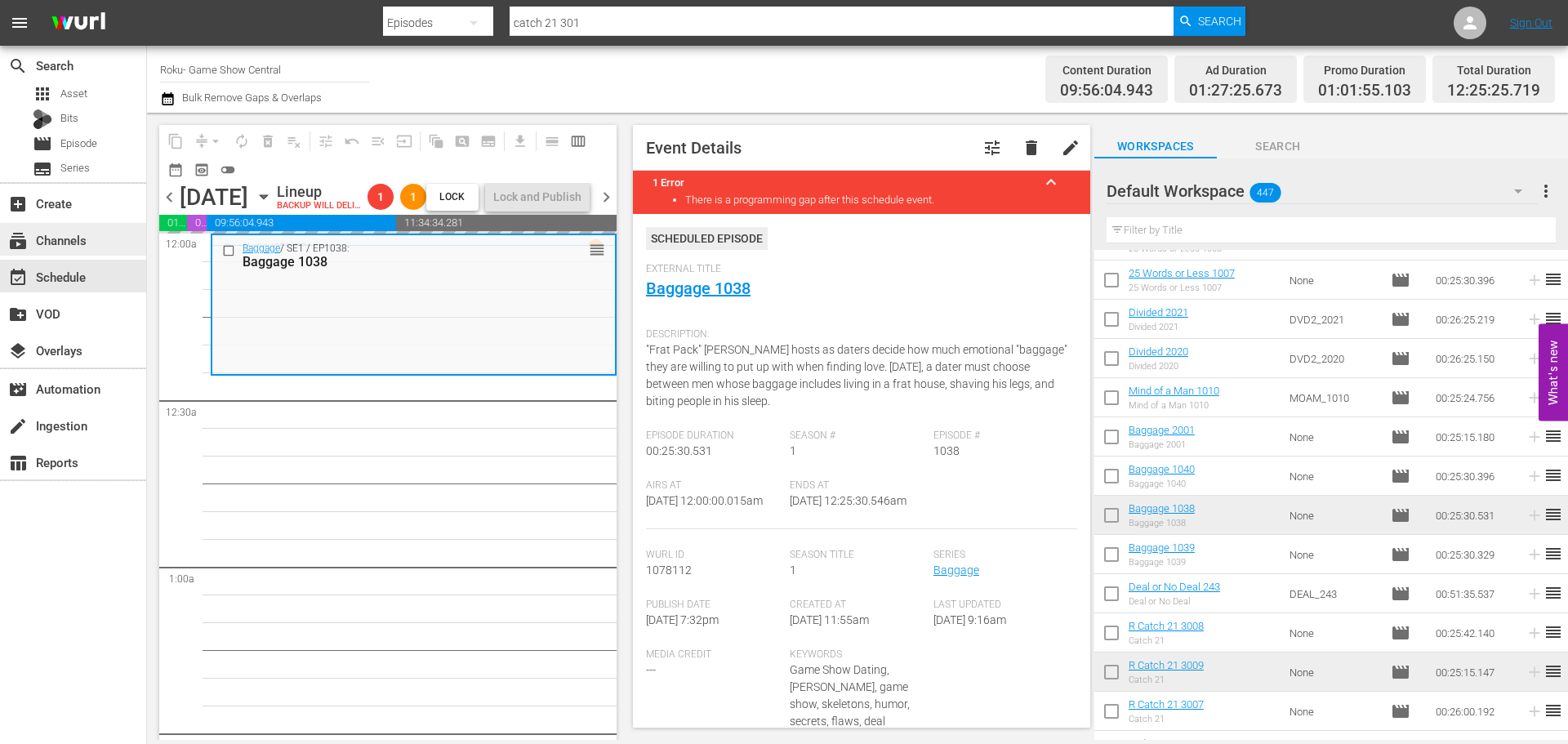
click at [113, 250] on div "subscriptions Channels" at bounding box center [73, 239] width 146 height 33
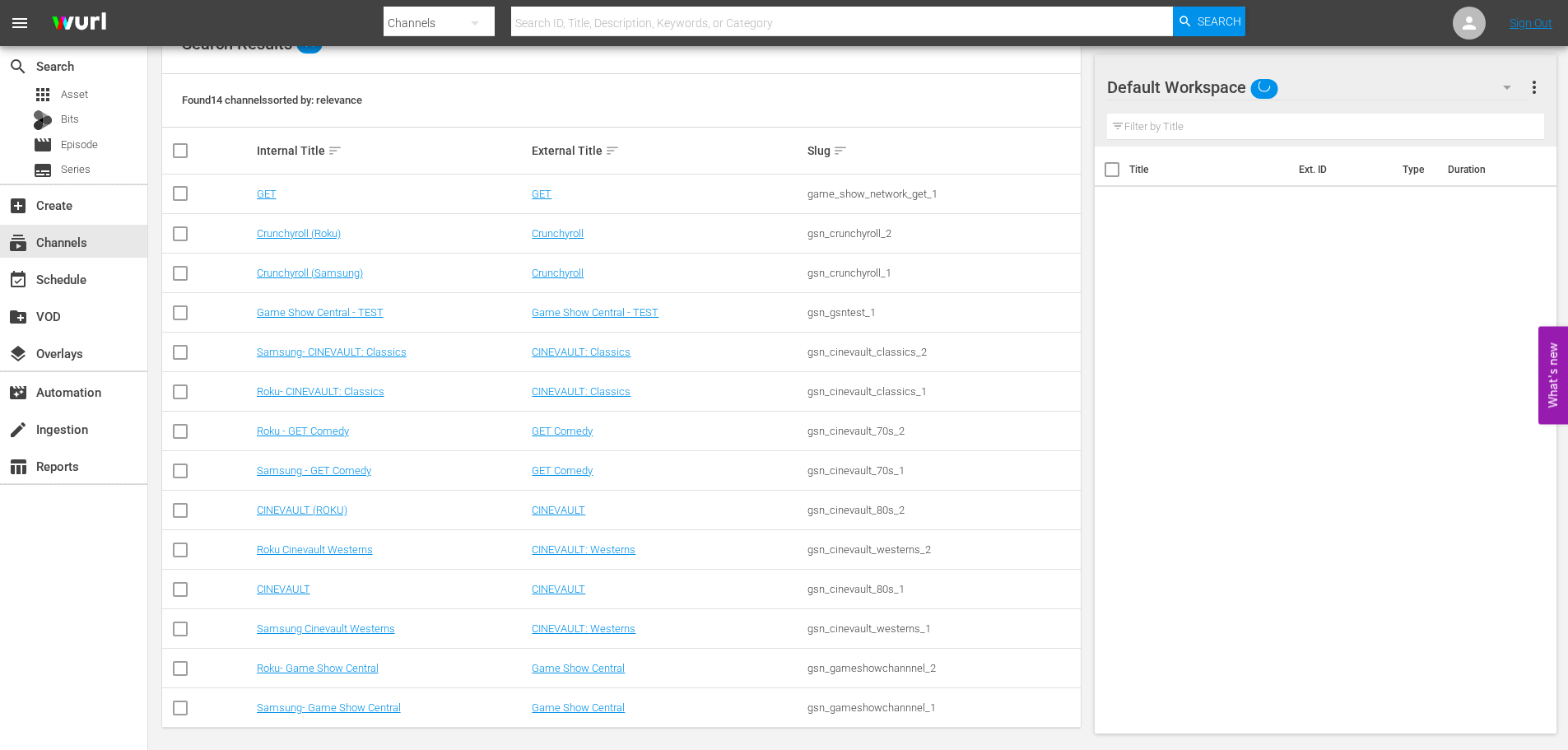
scroll to position [206, 0]
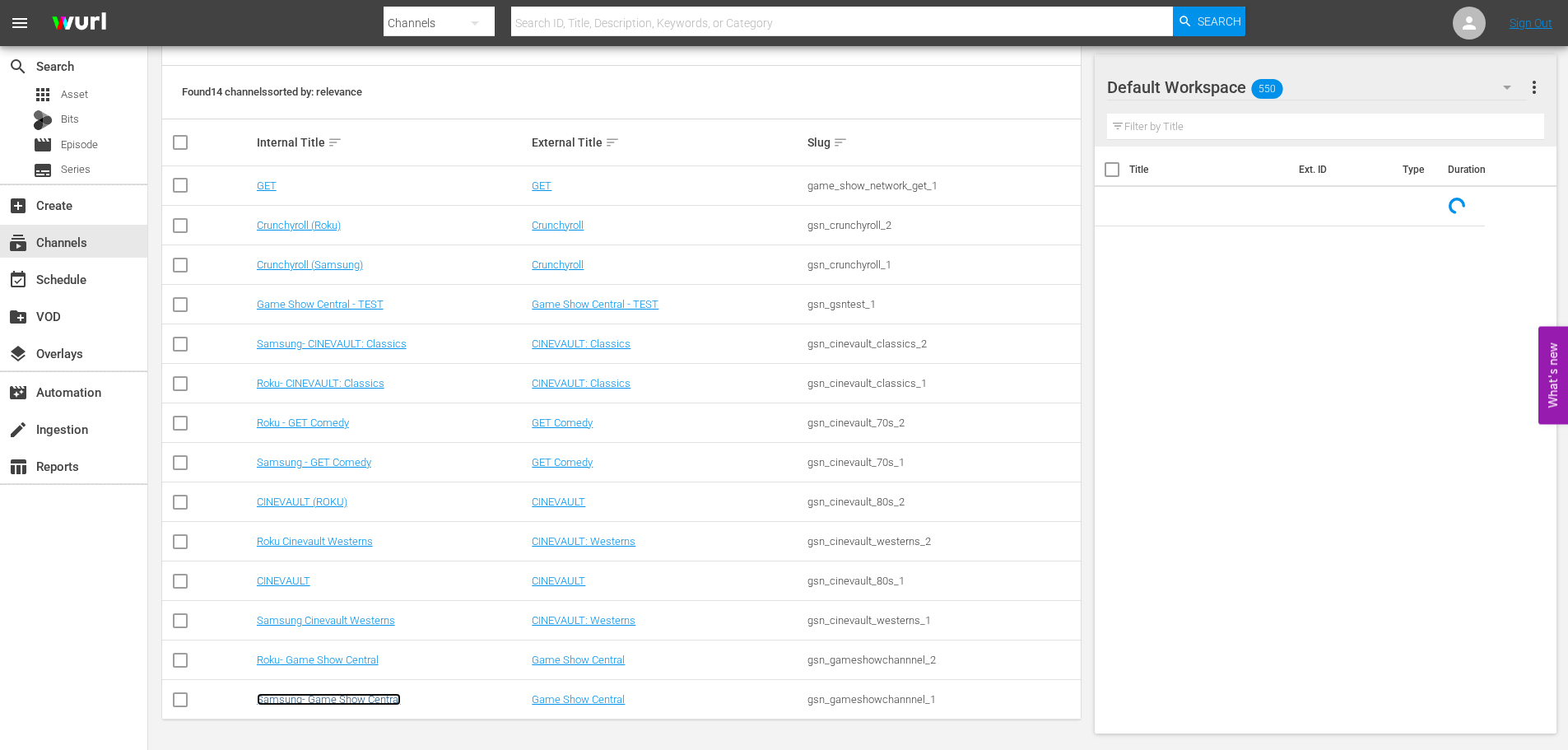
click at [339, 704] on link "Samsung- Game Show Central" at bounding box center [328, 699] width 144 height 12
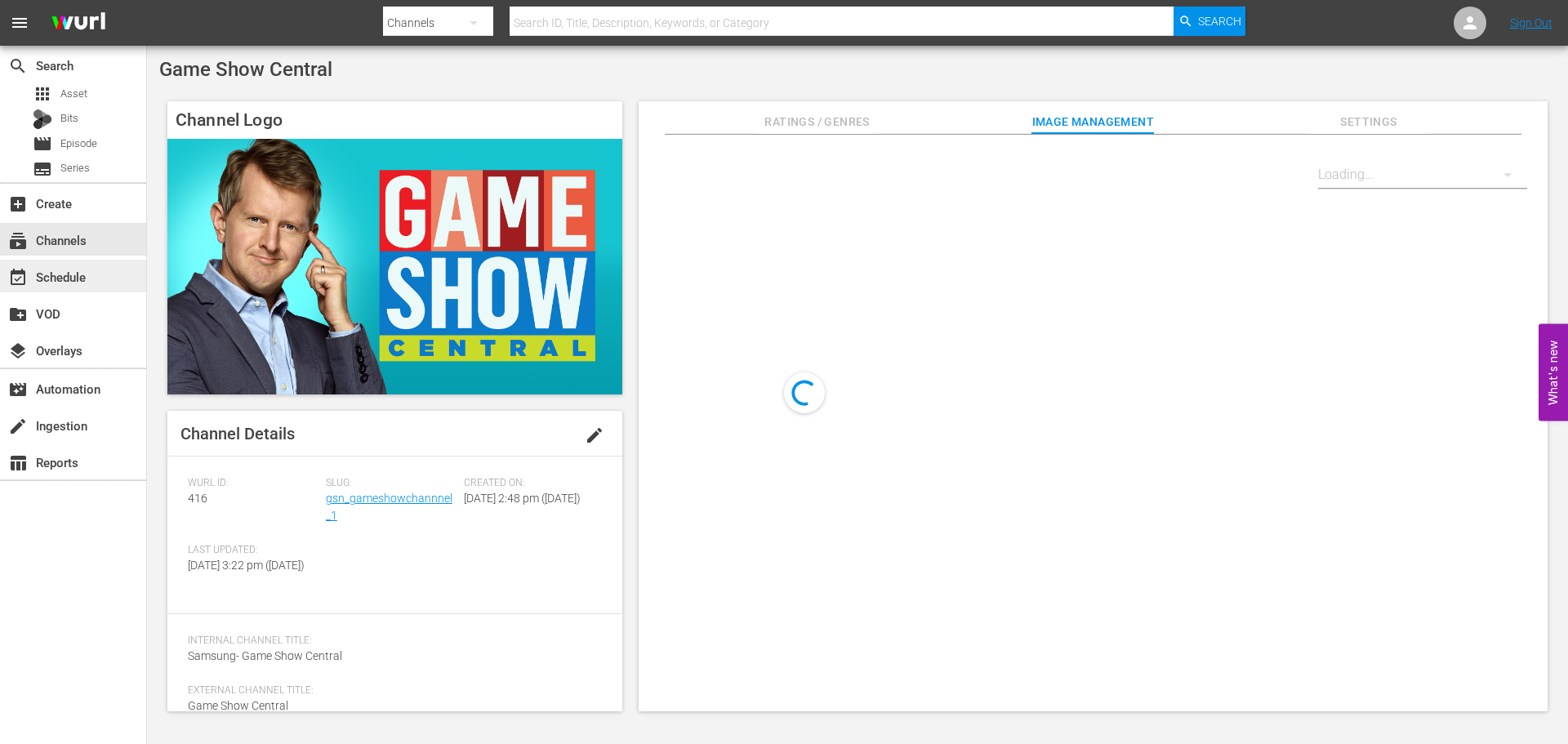
click at [54, 266] on div "event_available Schedule" at bounding box center [73, 276] width 146 height 33
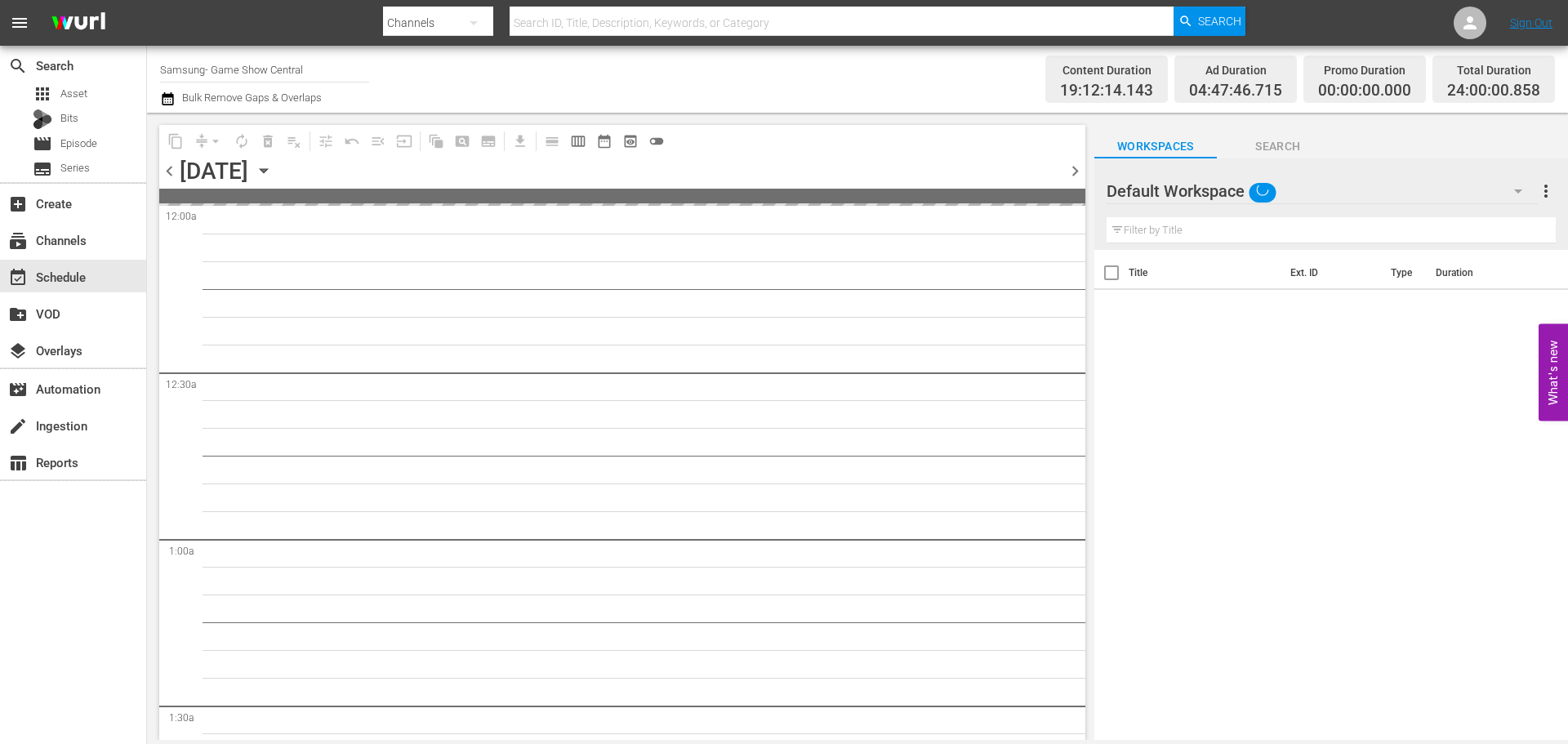
click at [915, 184] on div "content_copy compress arrow_drop_down autorenew_outlined delete_forever_outline…" at bounding box center [622, 433] width 926 height 614
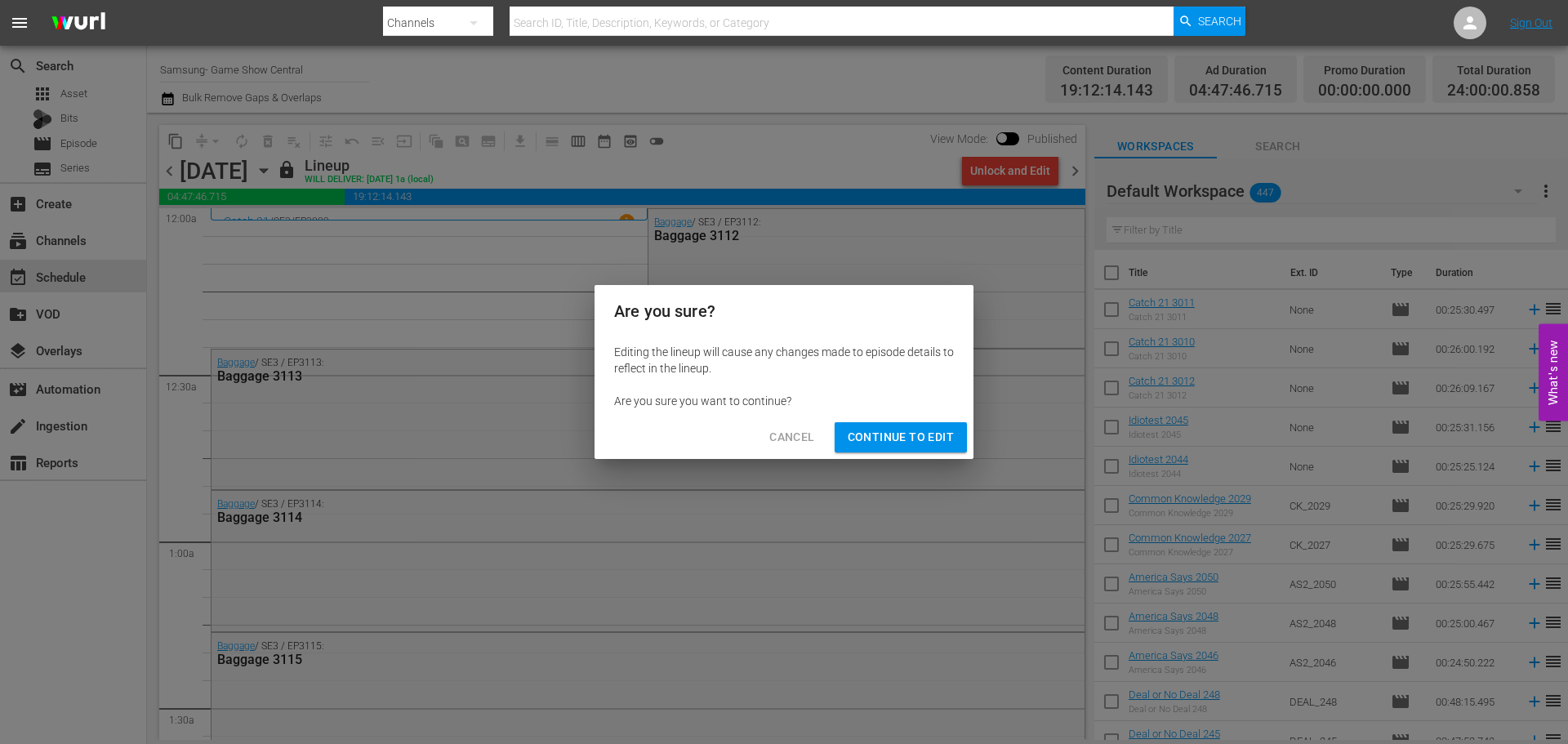
drag, startPoint x: 892, startPoint y: 419, endPoint x: 885, endPoint y: 428, distance: 11.4
click at [892, 418] on div "Cancel Continue to Edit" at bounding box center [784, 437] width 379 height 43
drag, startPoint x: 884, startPoint y: 432, endPoint x: 666, endPoint y: 308, distance: 250.8
click at [880, 432] on span "Continue to Edit" at bounding box center [900, 438] width 106 height 20
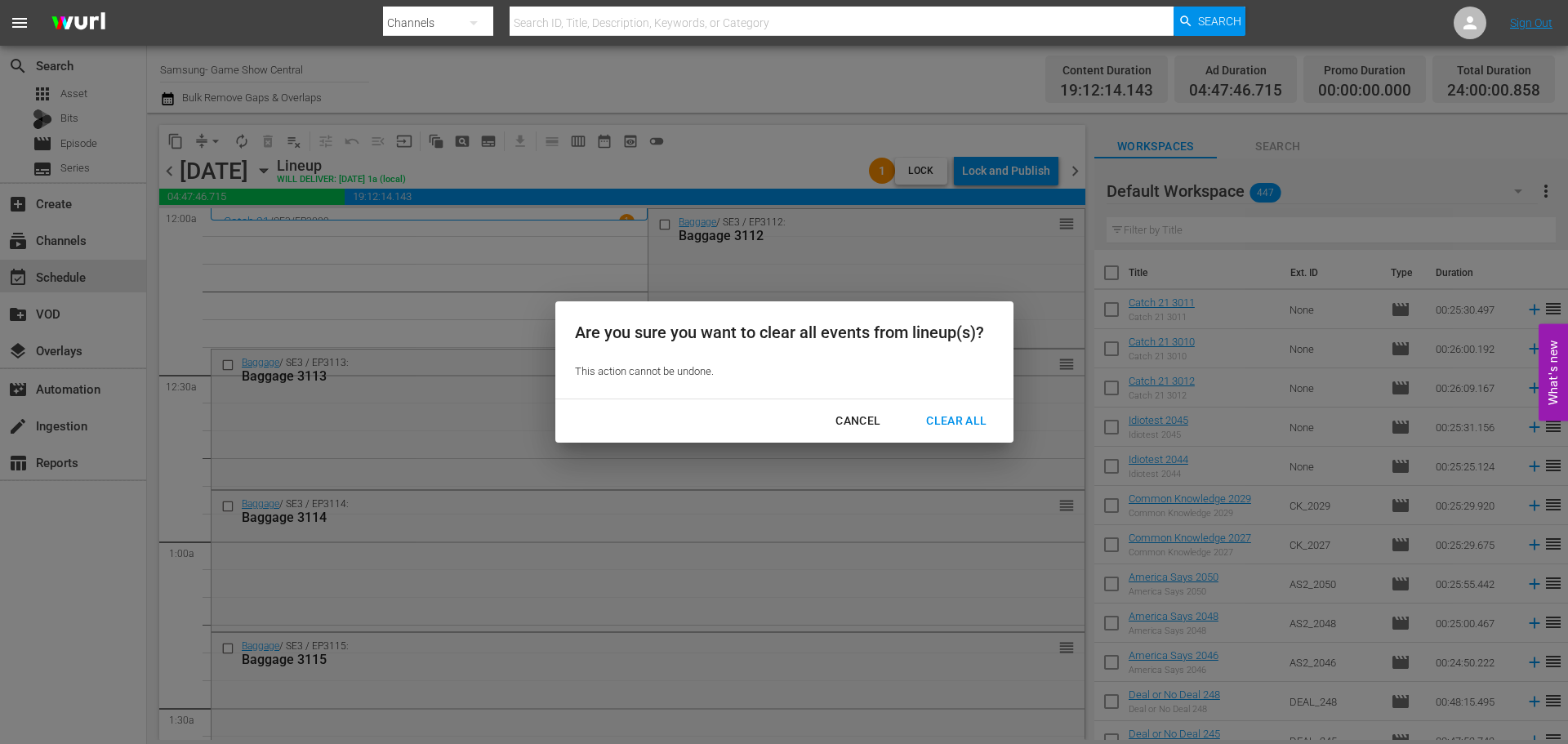
click at [941, 428] on div "Clear All" at bounding box center [957, 421] width 86 height 20
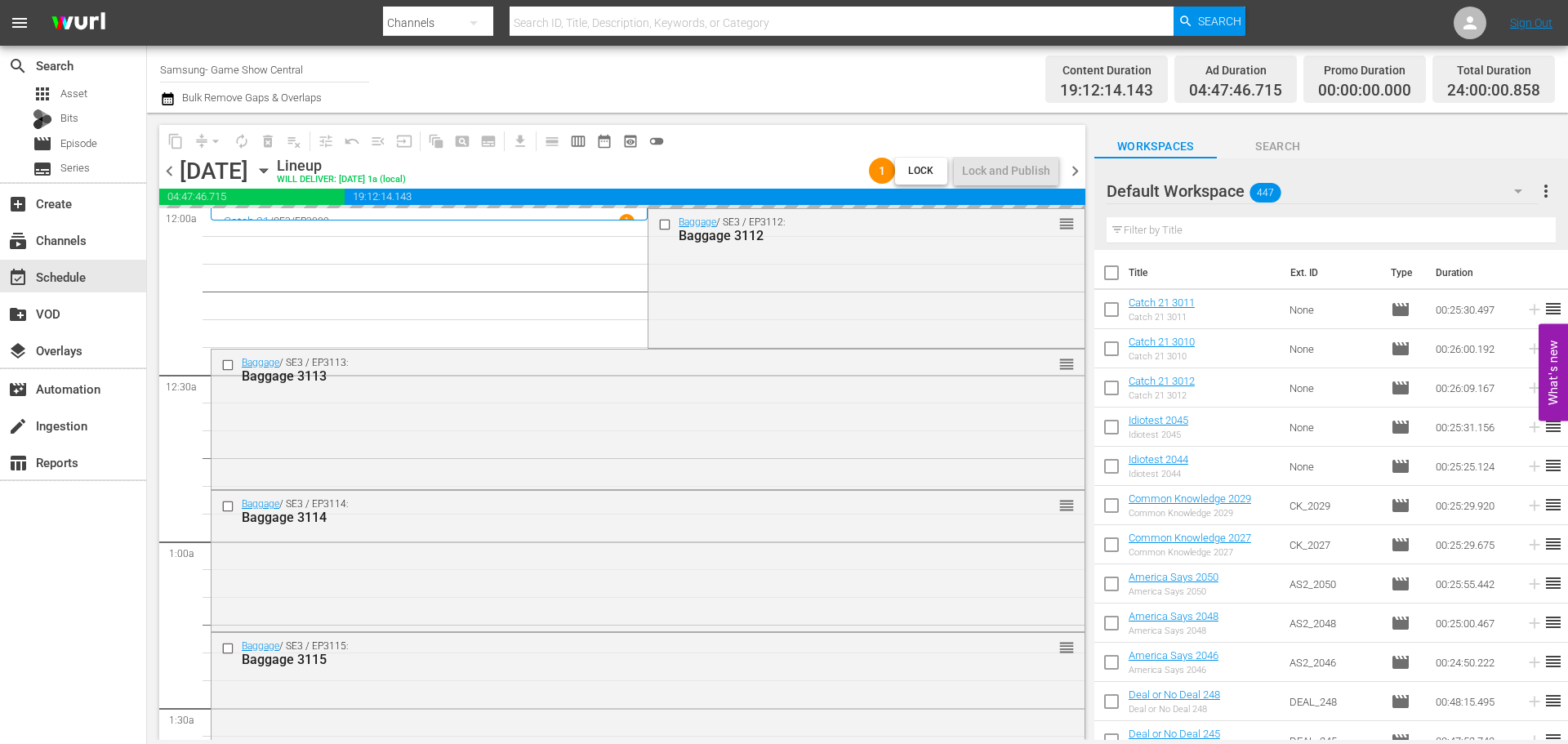
click at [273, 174] on icon "button" at bounding box center [263, 170] width 18 height 18
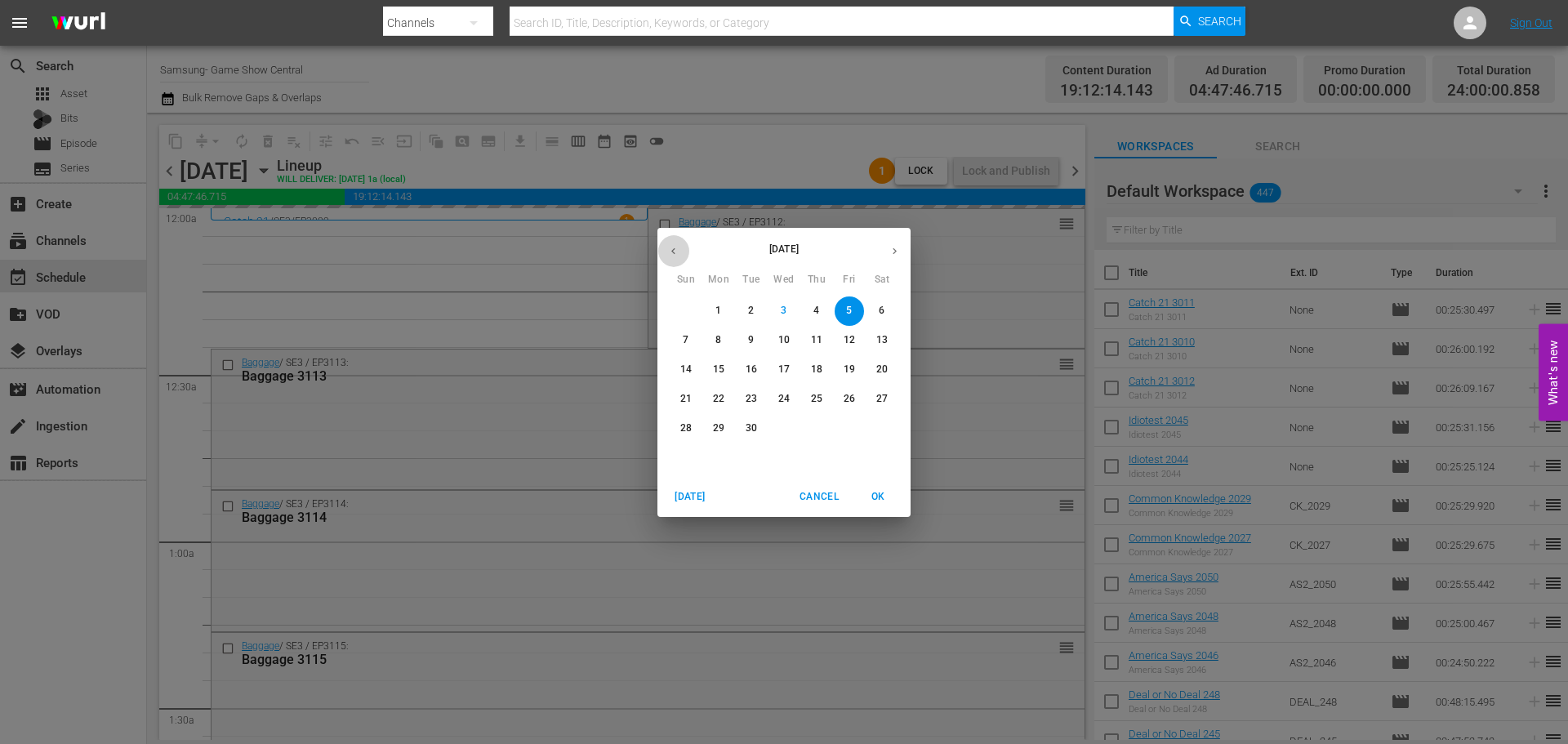
click at [675, 243] on button "button" at bounding box center [674, 251] width 32 height 32
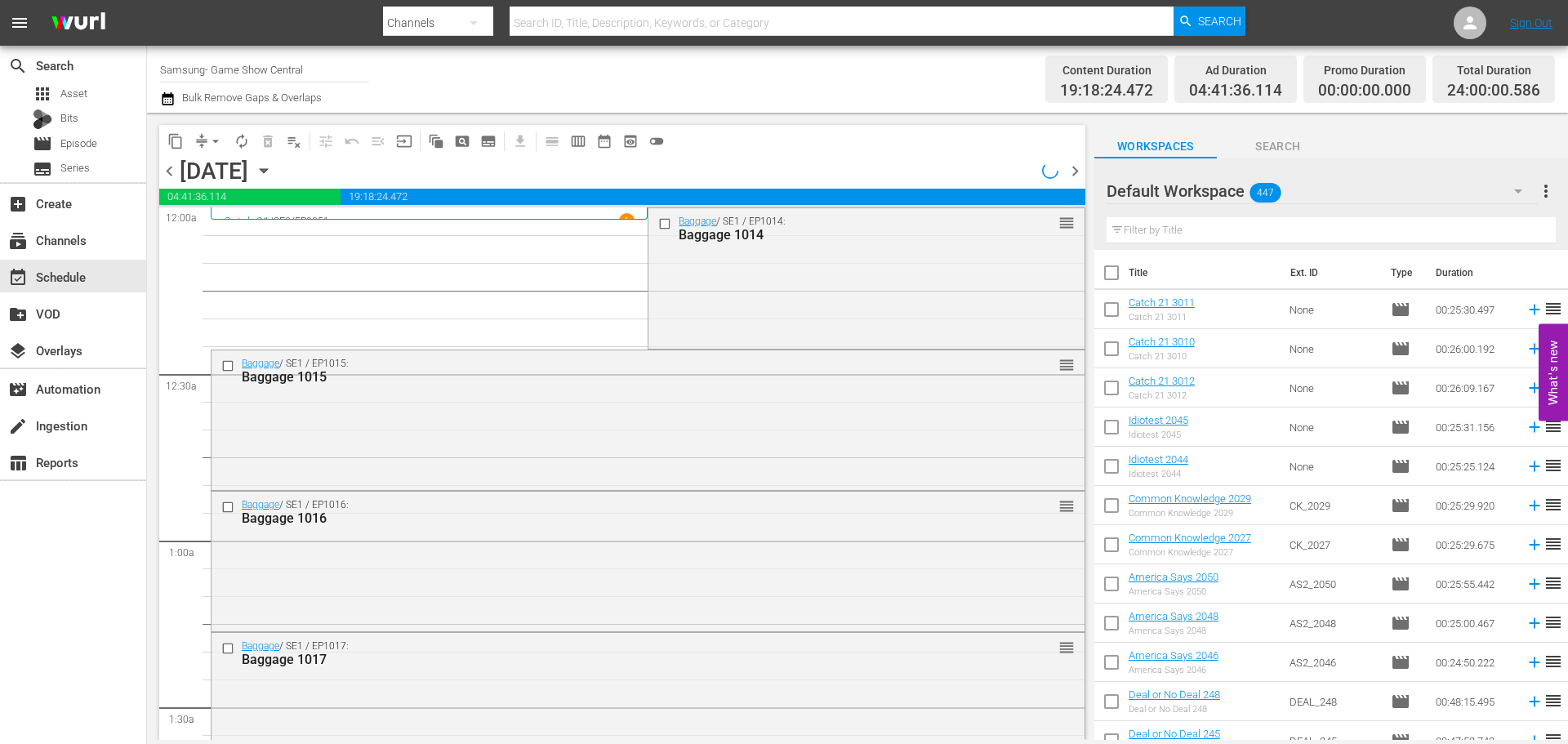
click at [267, 171] on icon "button" at bounding box center [263, 171] width 8 height 4
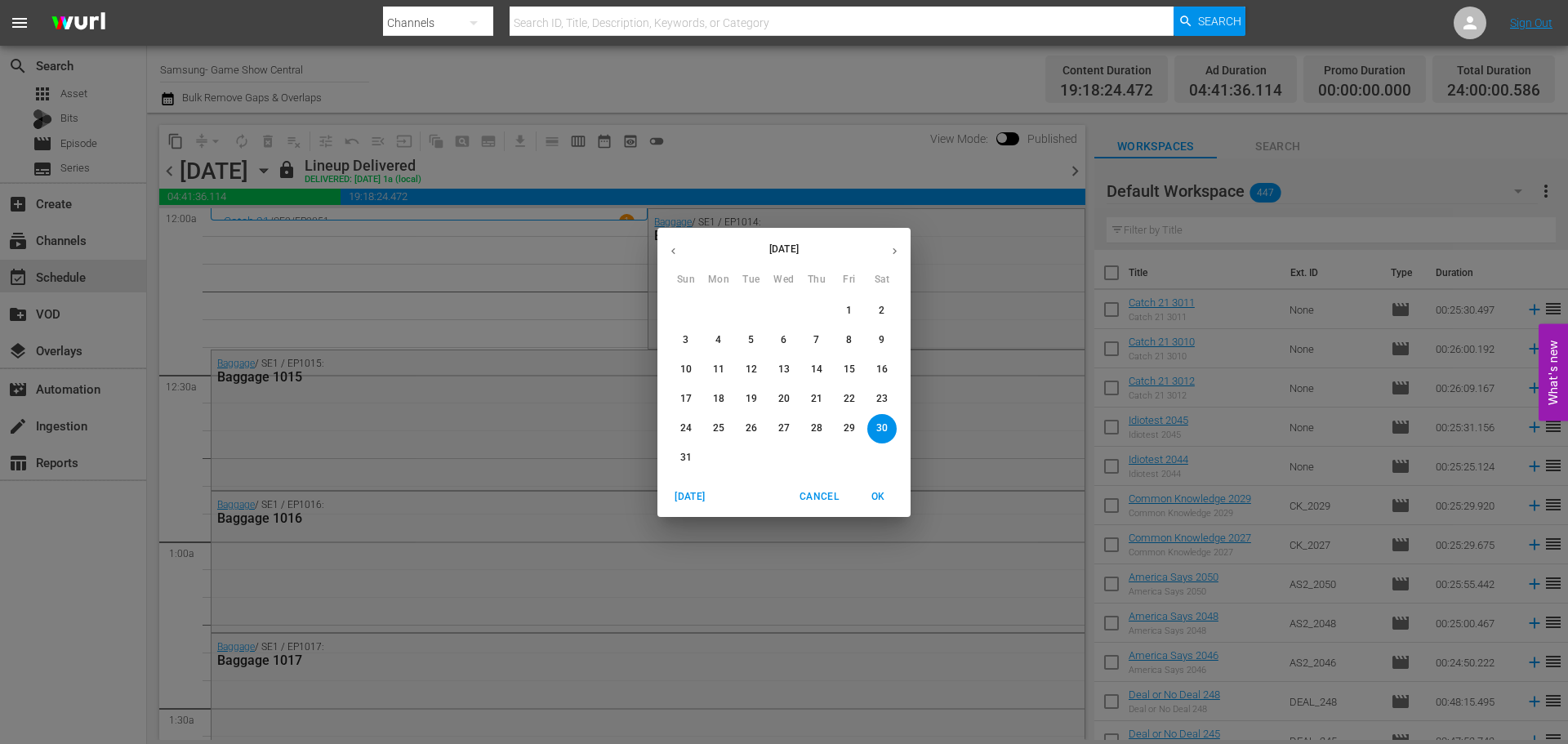
click at [815, 428] on p "28" at bounding box center [817, 428] width 12 height 14
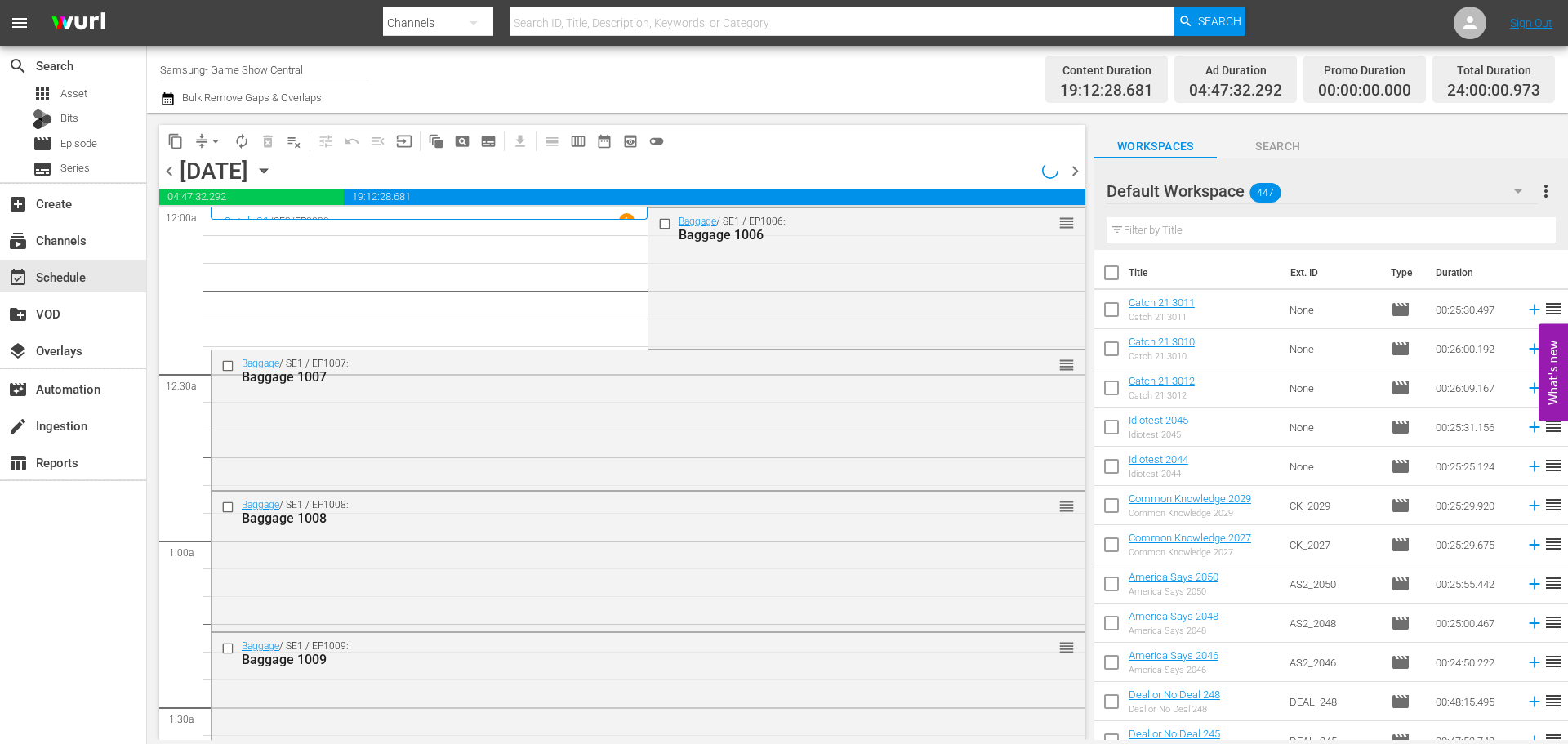
click at [171, 145] on span "content_copy" at bounding box center [175, 141] width 16 height 16
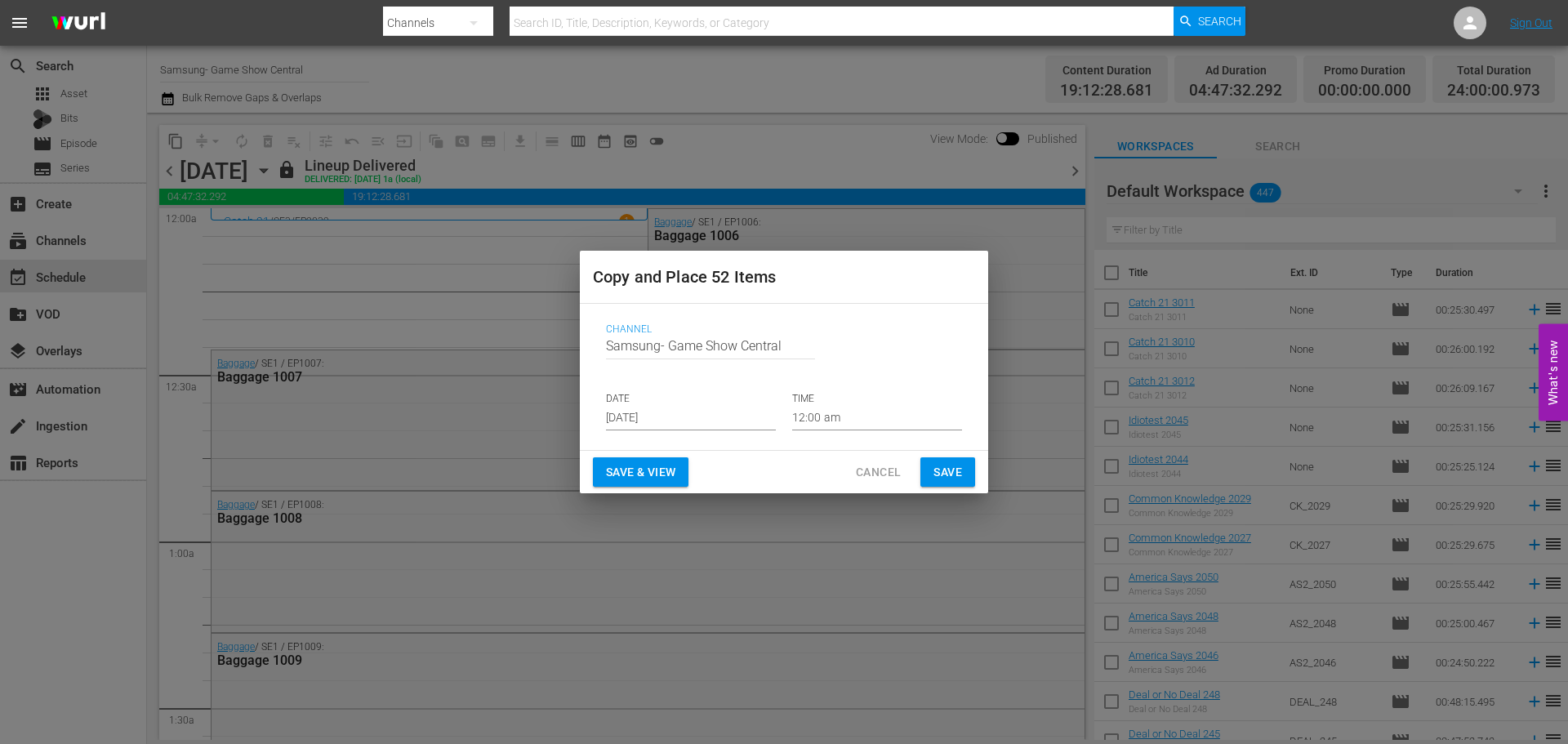
click at [687, 418] on input "[DATE]" at bounding box center [691, 417] width 170 height 25
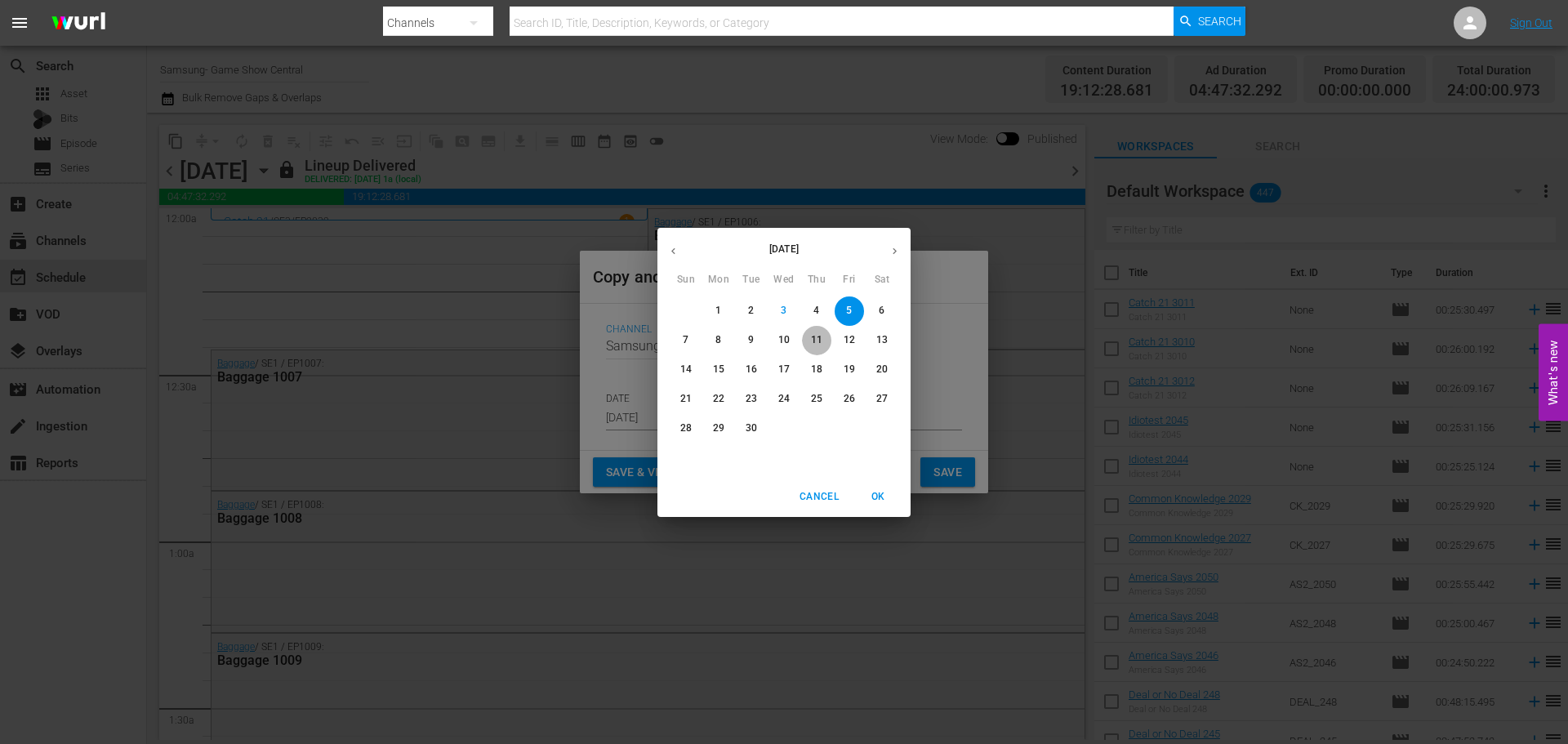
click at [809, 333] on span "11" at bounding box center [816, 340] width 30 height 14
type input "[DATE]"
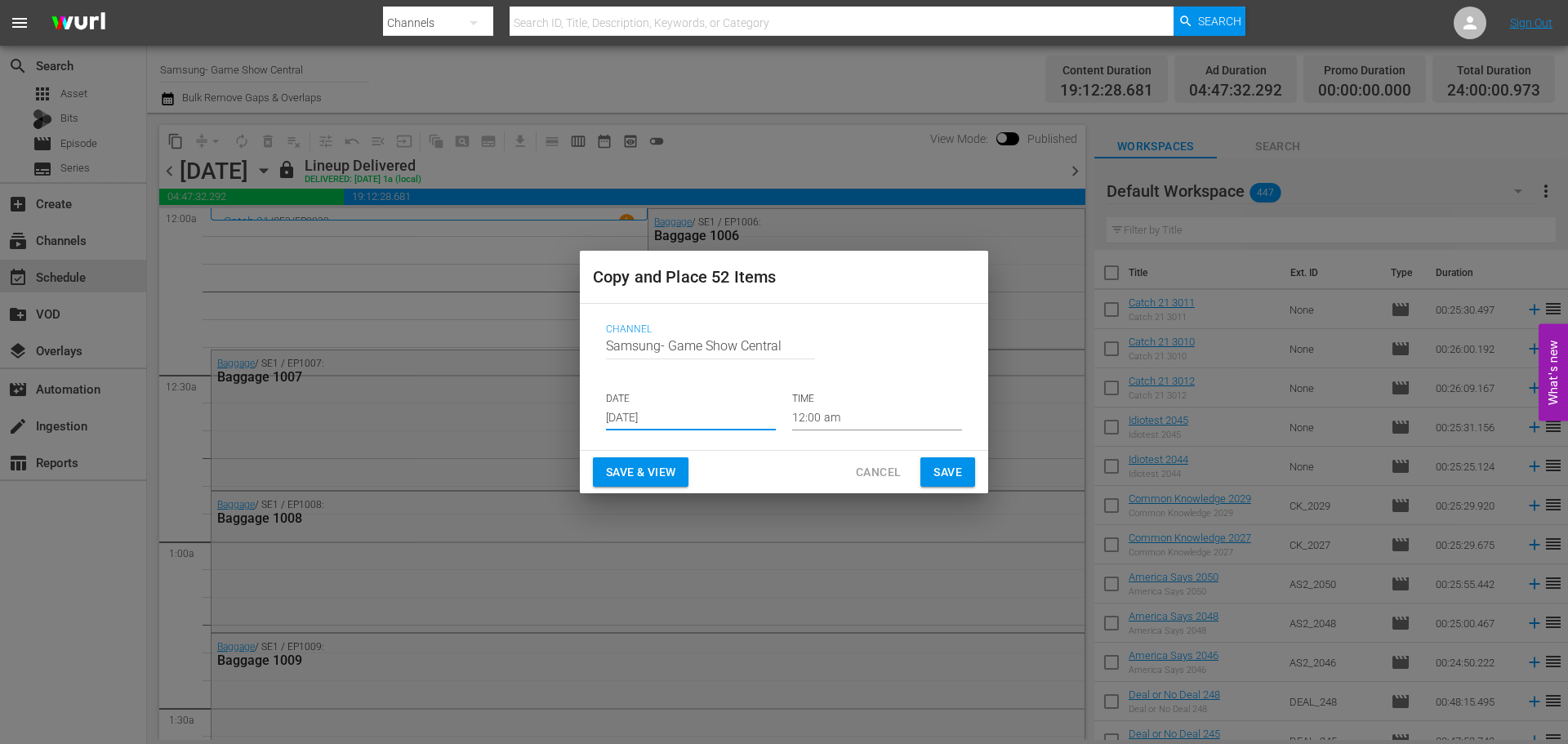
click at [942, 484] on button "Save" at bounding box center [947, 472] width 55 height 30
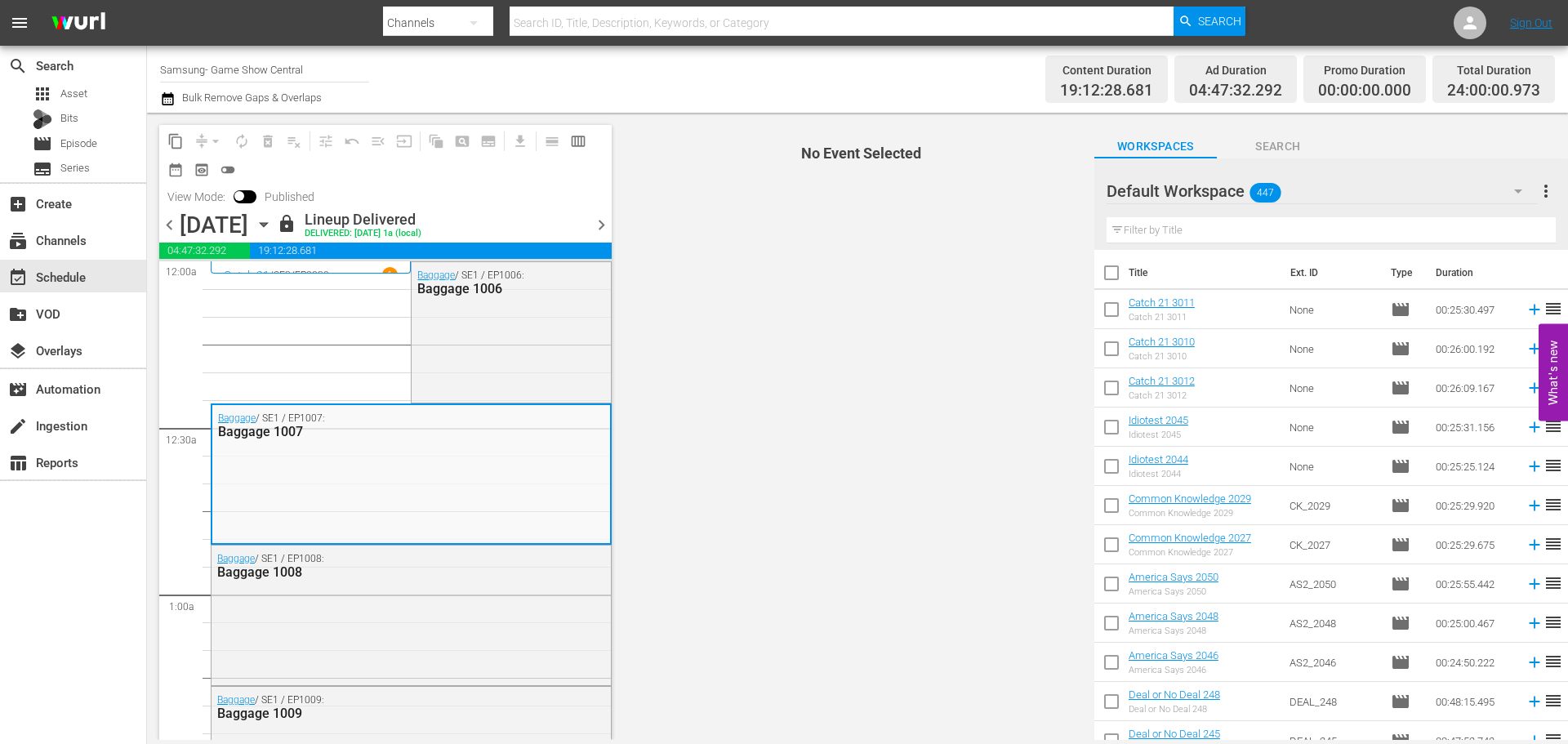
click at [428, 165] on div "content_copy compress arrow_drop_down autorenew_outlined delete_forever_outline…" at bounding box center [385, 154] width 452 height 58
click at [273, 213] on div "[DATE] [DATE]" at bounding box center [226, 225] width 93 height 27
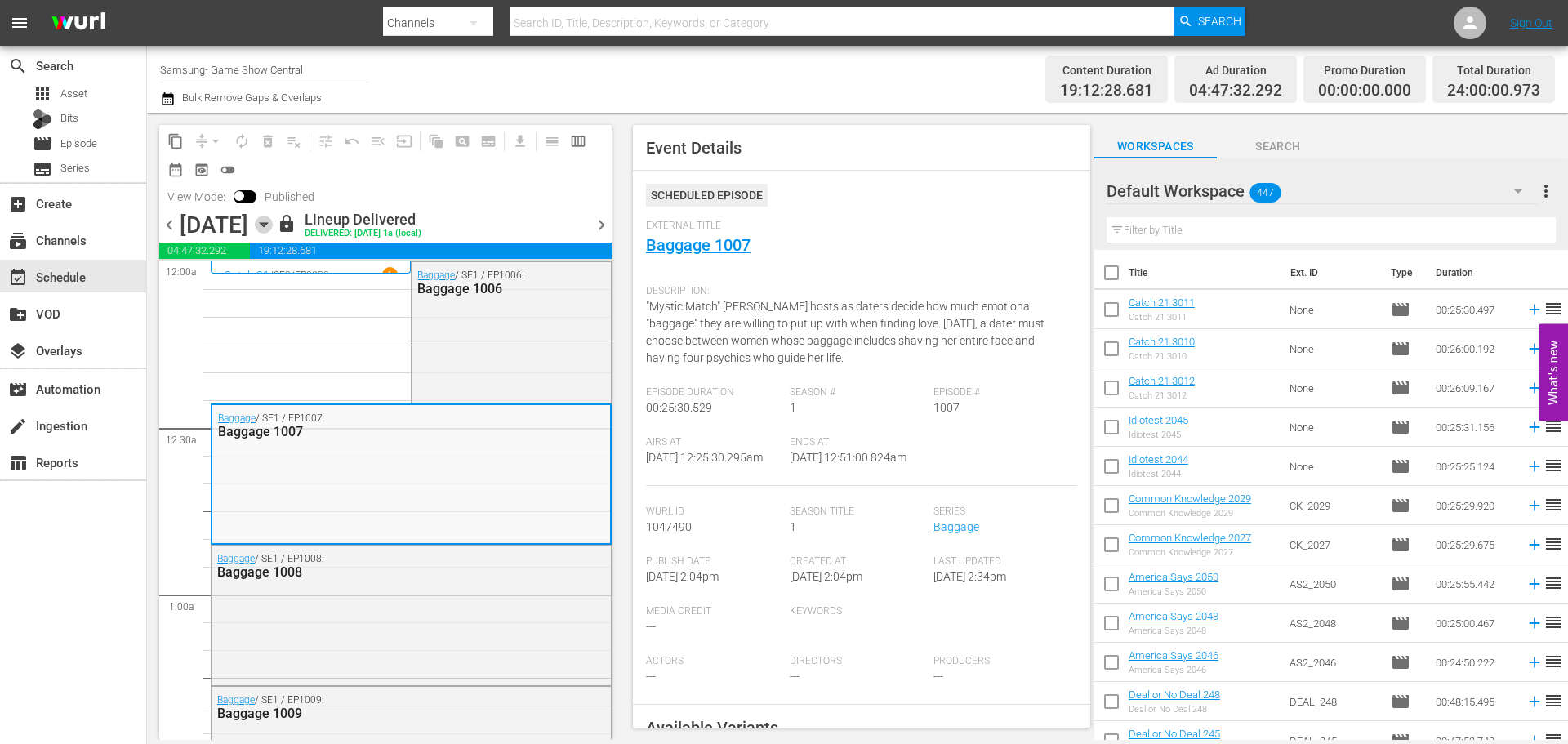
click at [267, 223] on icon "button" at bounding box center [263, 224] width 8 height 4
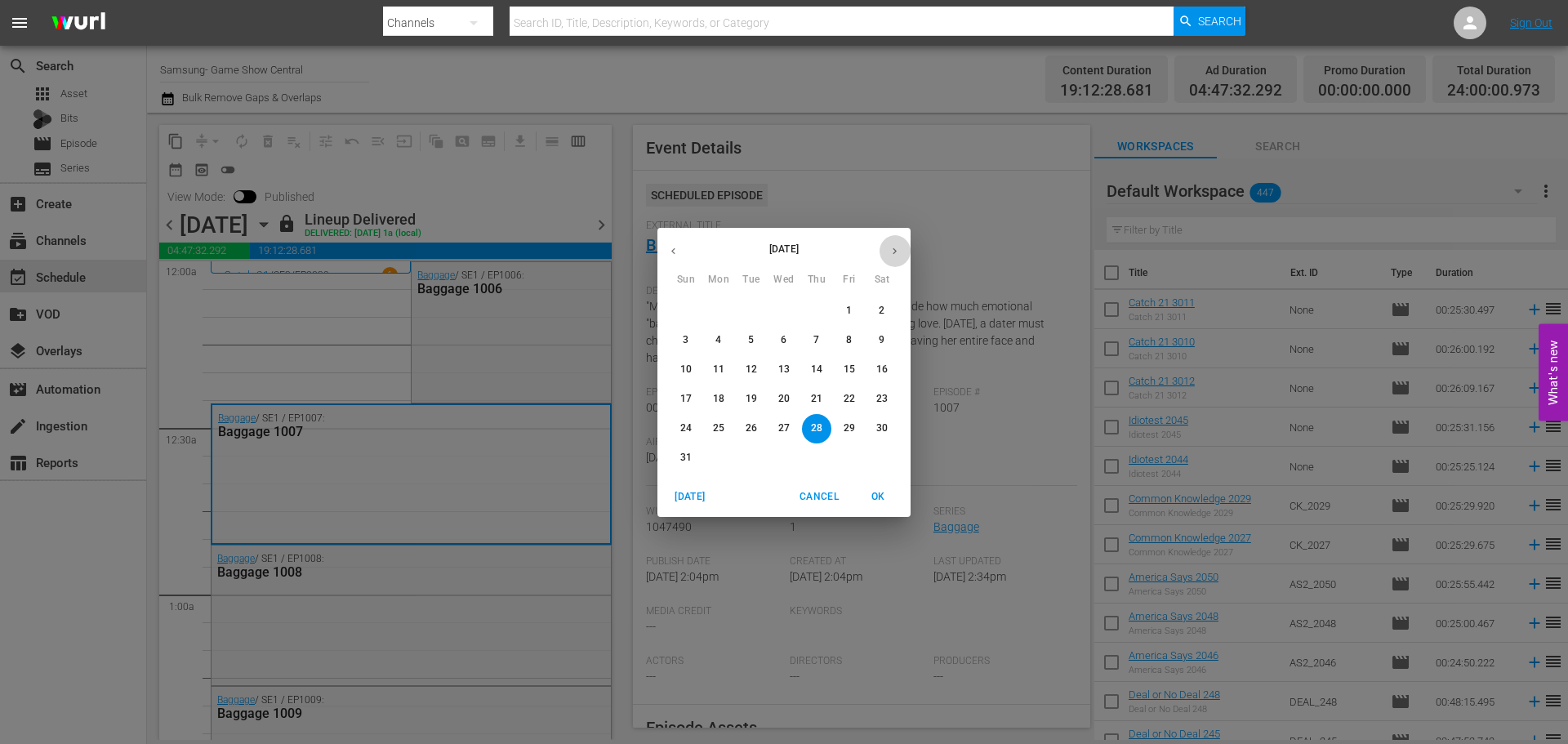
click at [895, 245] on icon "button" at bounding box center [895, 251] width 12 height 12
click at [820, 328] on button "11" at bounding box center [816, 340] width 30 height 30
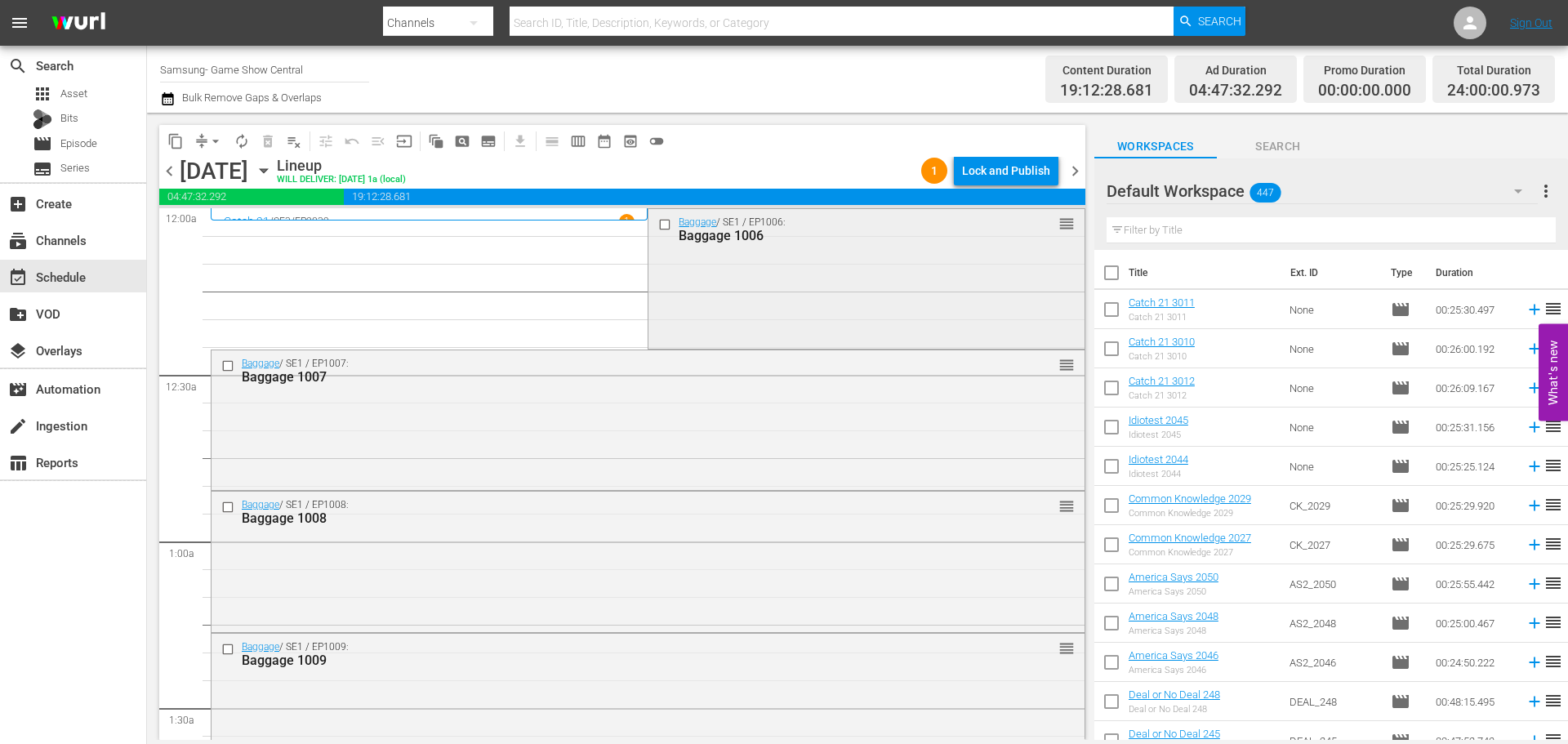
click at [660, 233] on div at bounding box center [666, 224] width 25 height 19
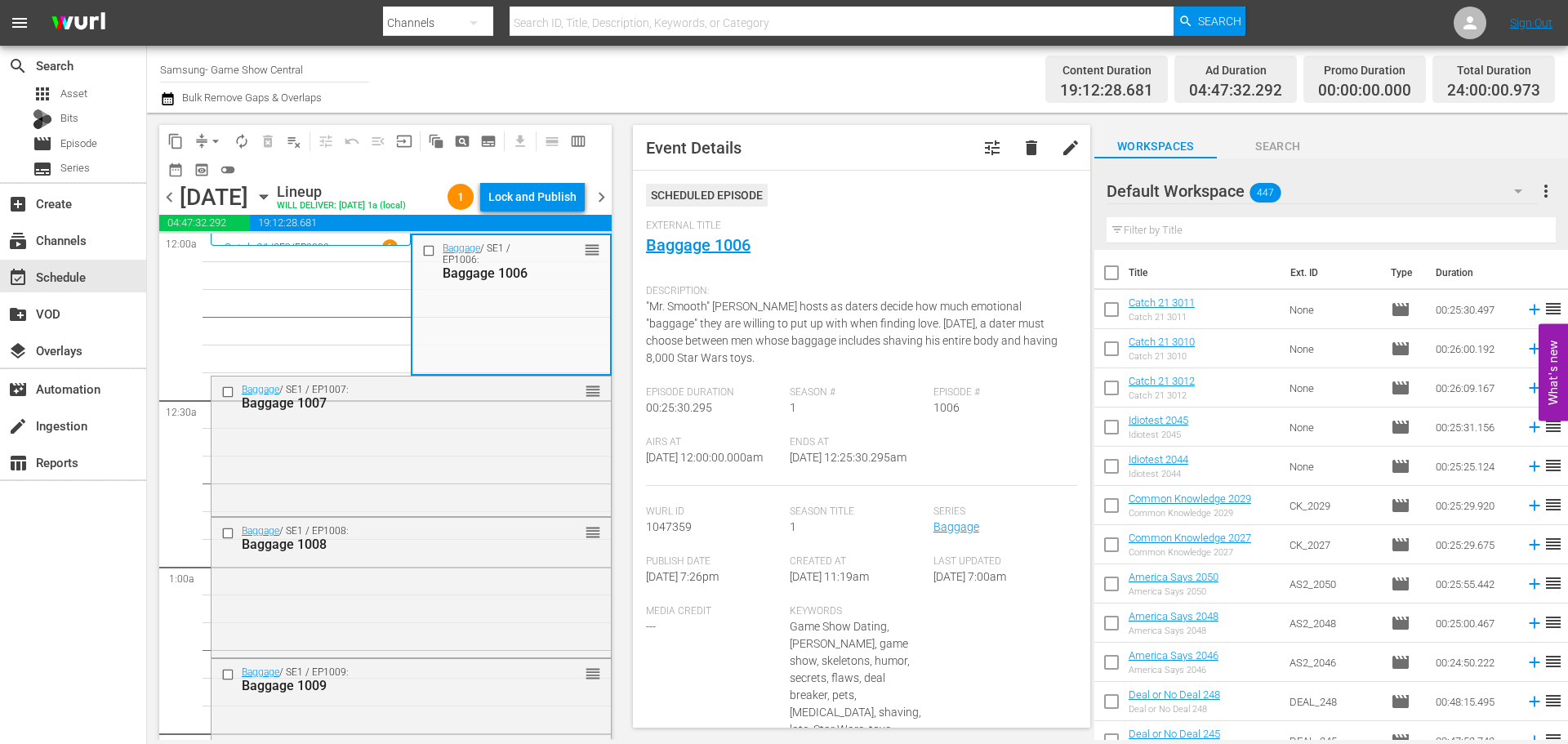
click at [422, 258] on input "checkbox" at bounding box center [431, 251] width 17 height 14
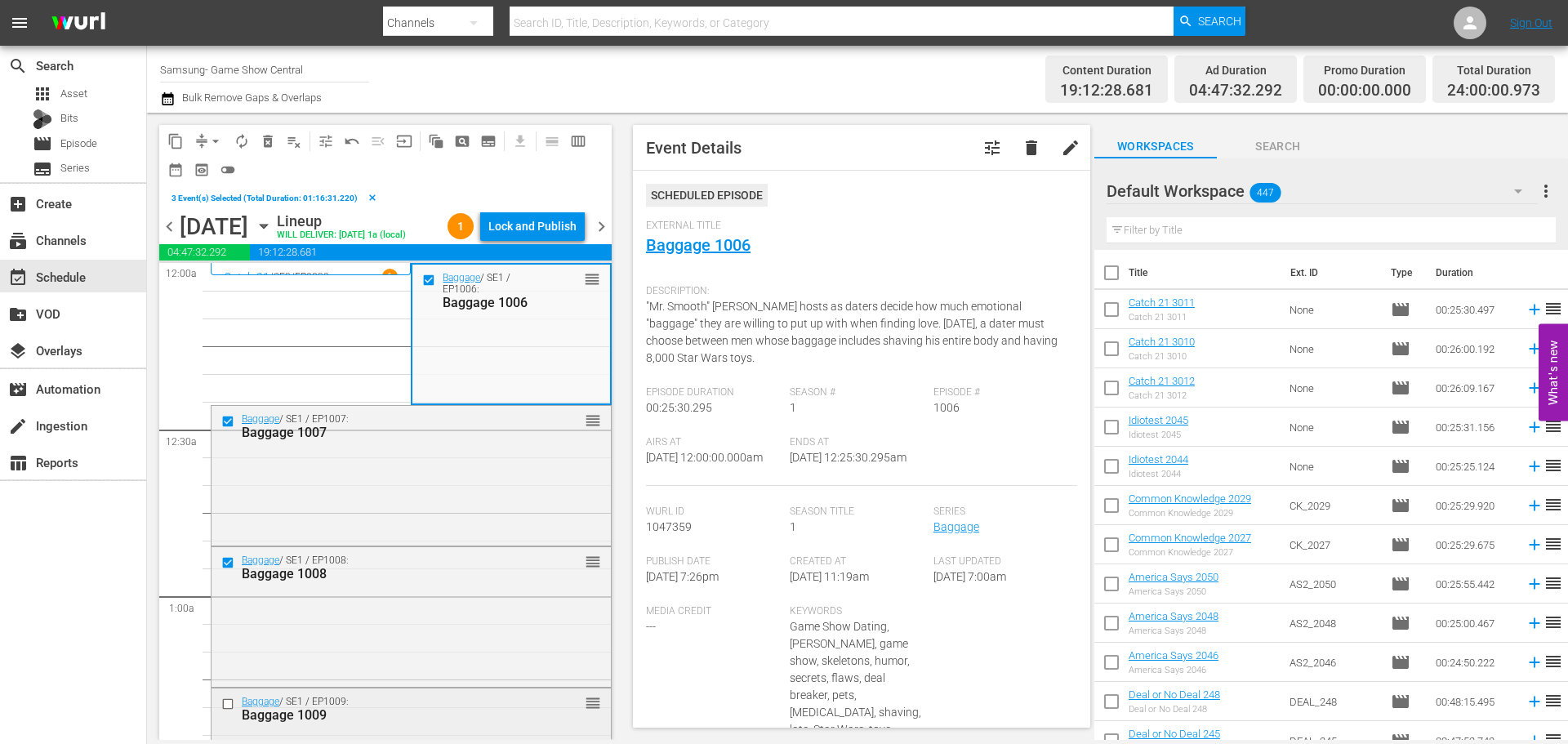
scroll to position [163, 0]
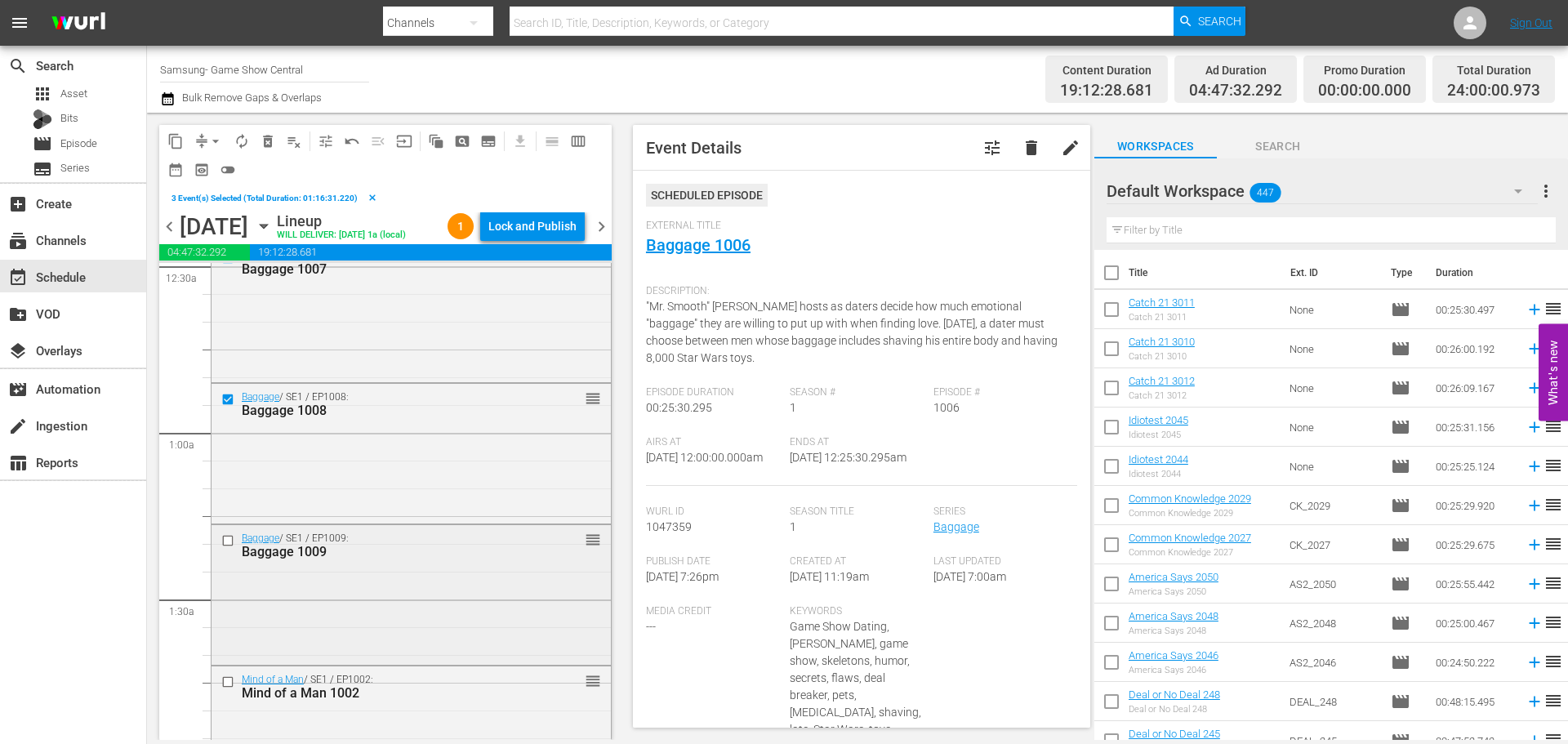
click at [229, 548] on input "checkbox" at bounding box center [229, 541] width 17 height 14
click at [229, 688] on input "checkbox" at bounding box center [229, 681] width 17 height 14
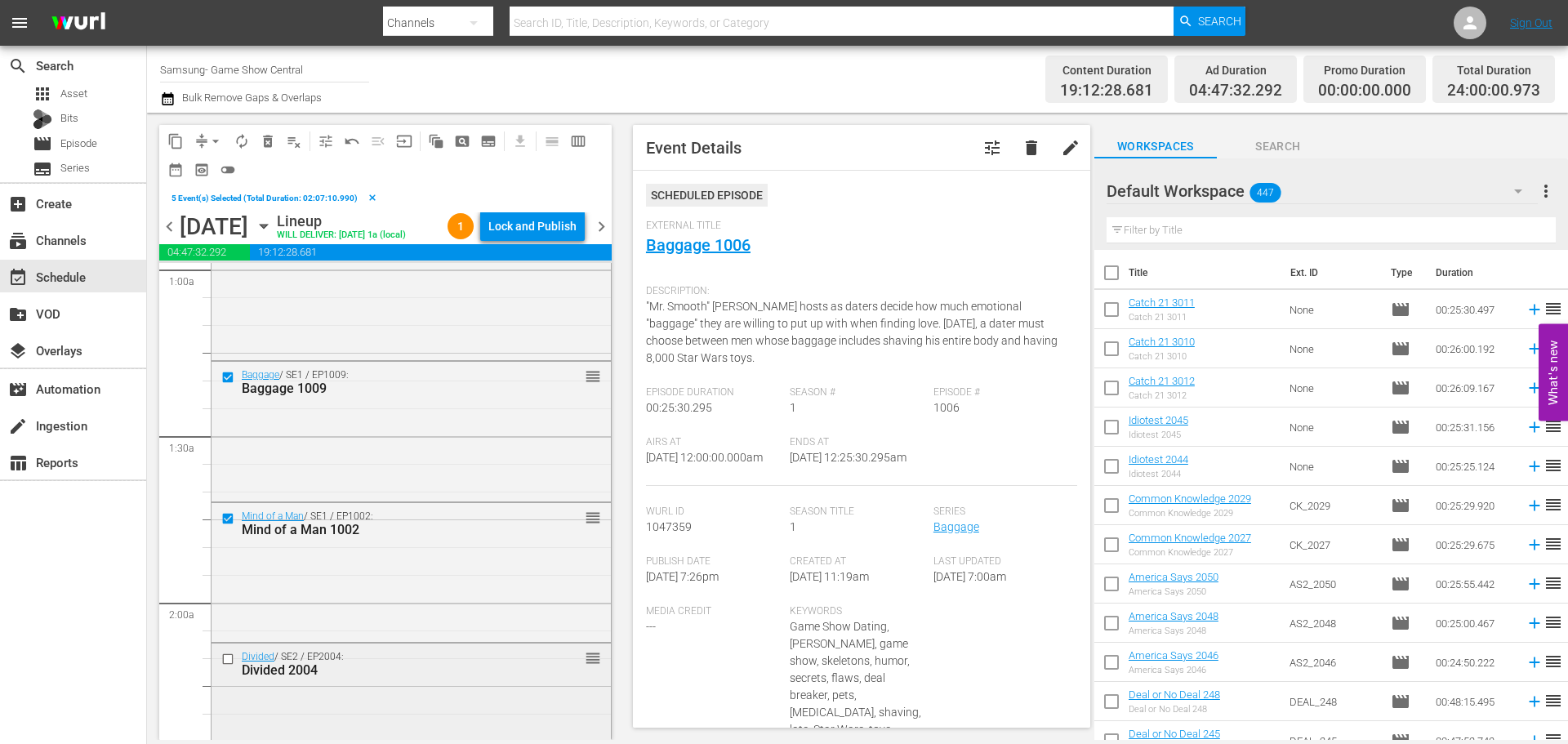
click at [229, 665] on input "checkbox" at bounding box center [229, 659] width 17 height 14
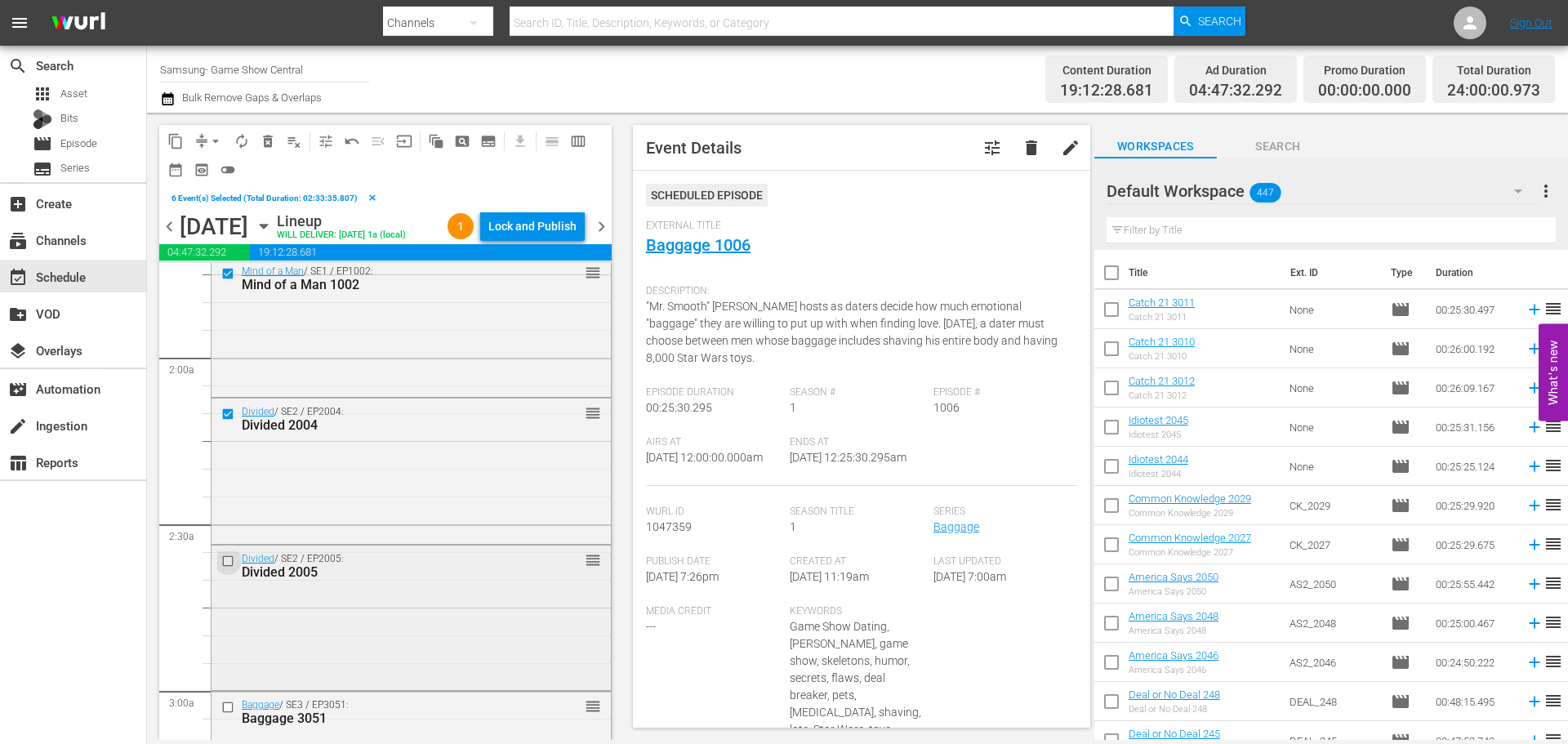
click at [229, 568] on input "checkbox" at bounding box center [229, 561] width 17 height 14
click at [179, 147] on span "content_copy" at bounding box center [175, 141] width 16 height 16
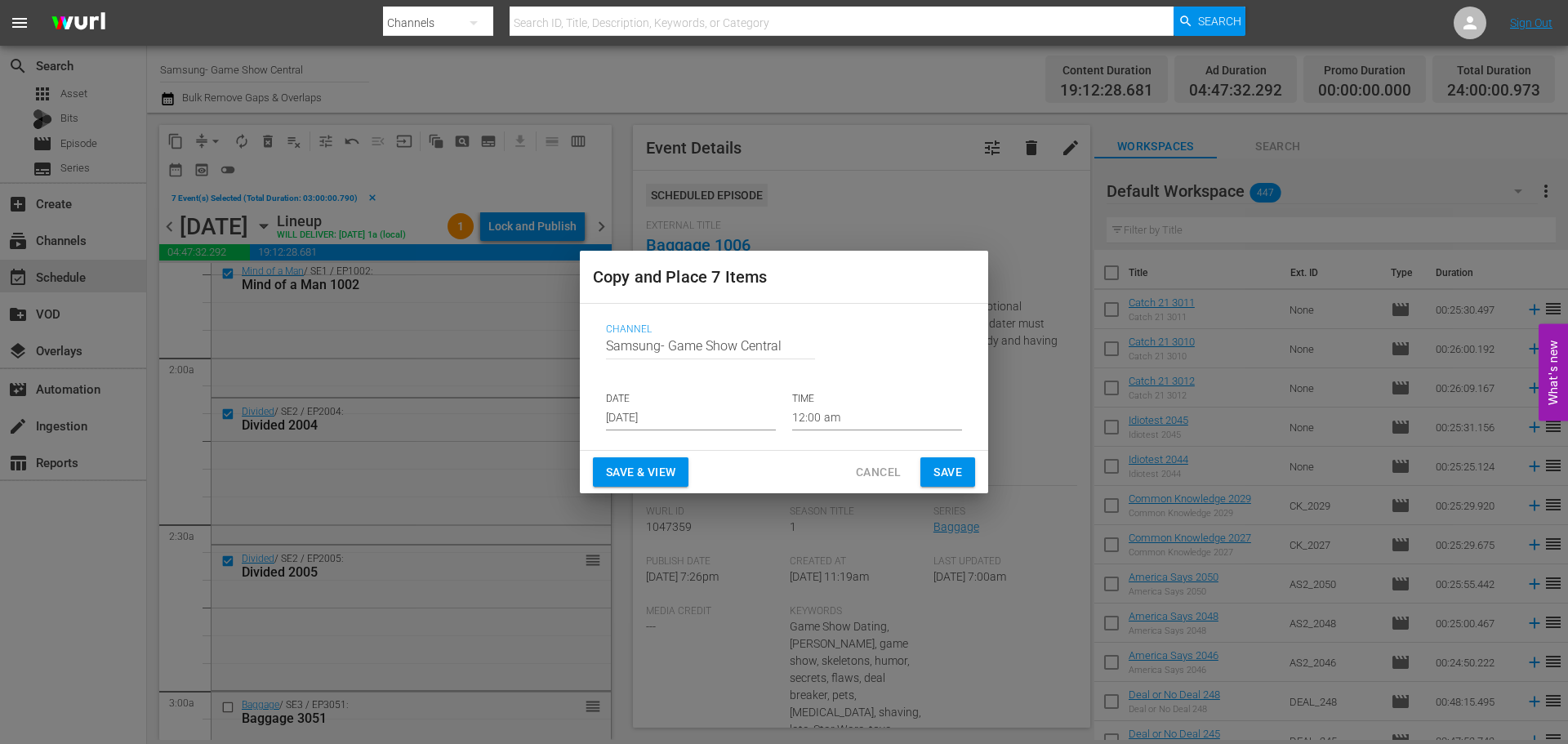
click at [697, 427] on input "[DATE]" at bounding box center [691, 417] width 170 height 25
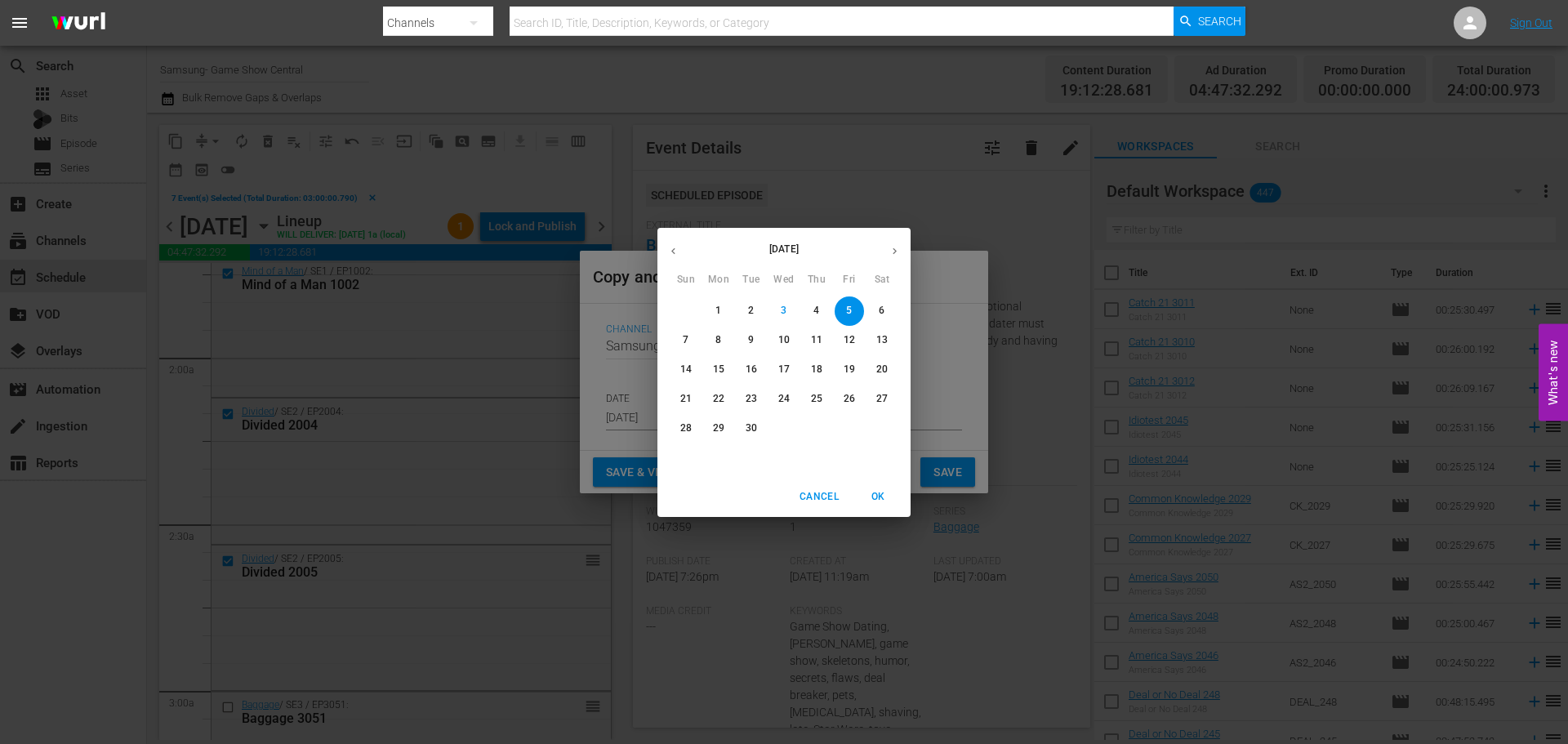
click at [859, 319] on button "5" at bounding box center [849, 311] width 30 height 30
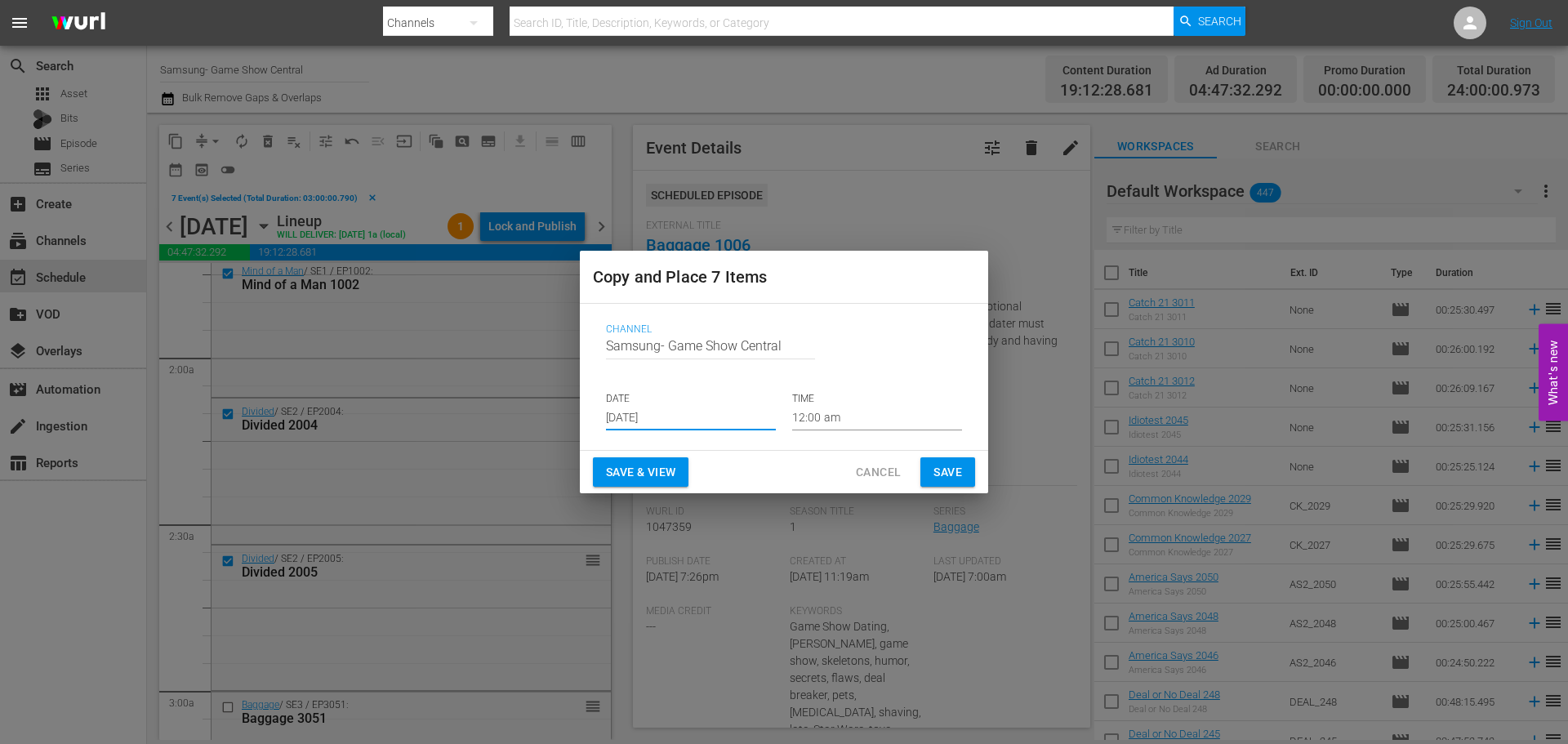
click at [861, 411] on input "12:00 am" at bounding box center [877, 417] width 170 height 25
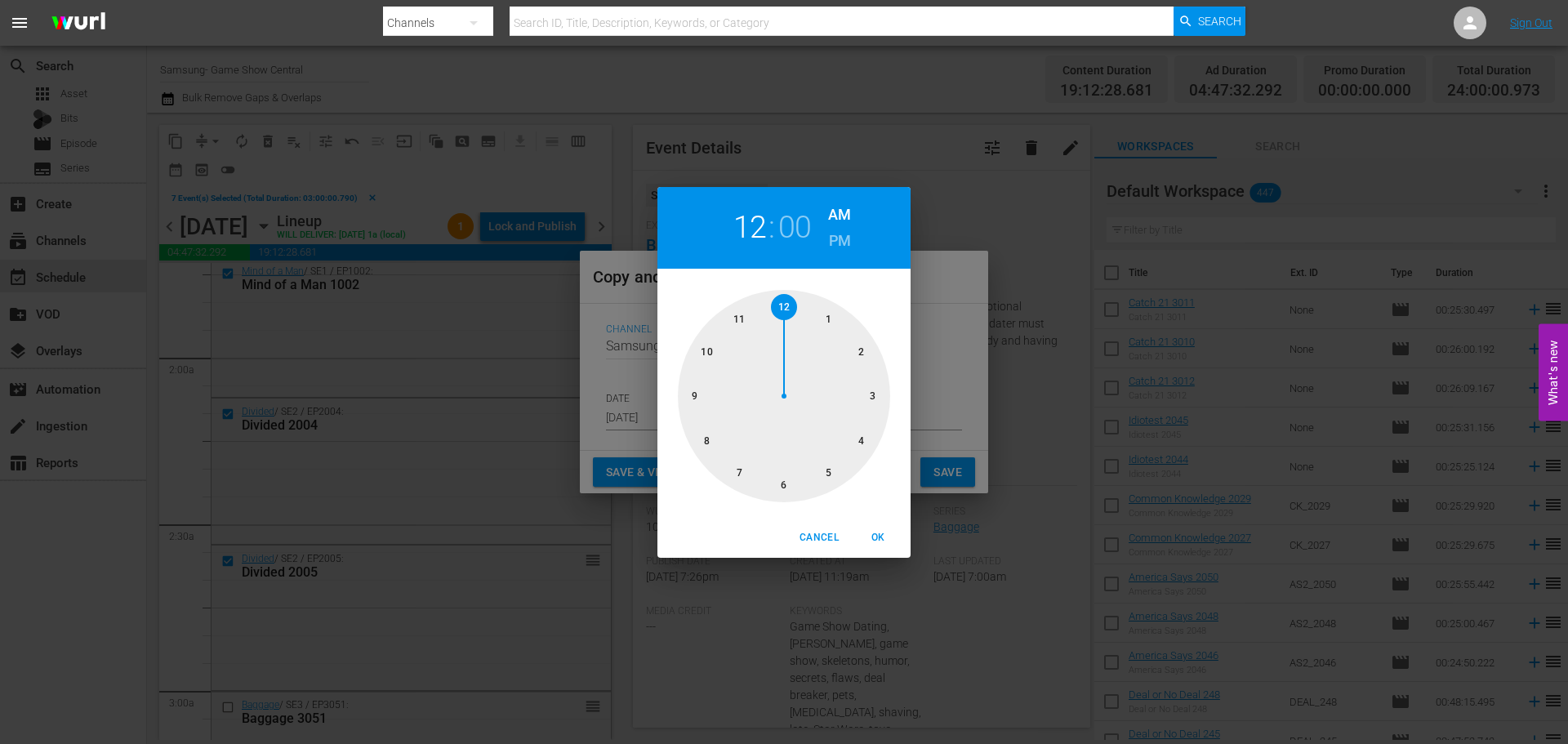
click at [865, 396] on div at bounding box center [784, 395] width 213 height 212
click at [873, 530] on span "OK" at bounding box center [878, 537] width 39 height 17
type input "03:00 am"
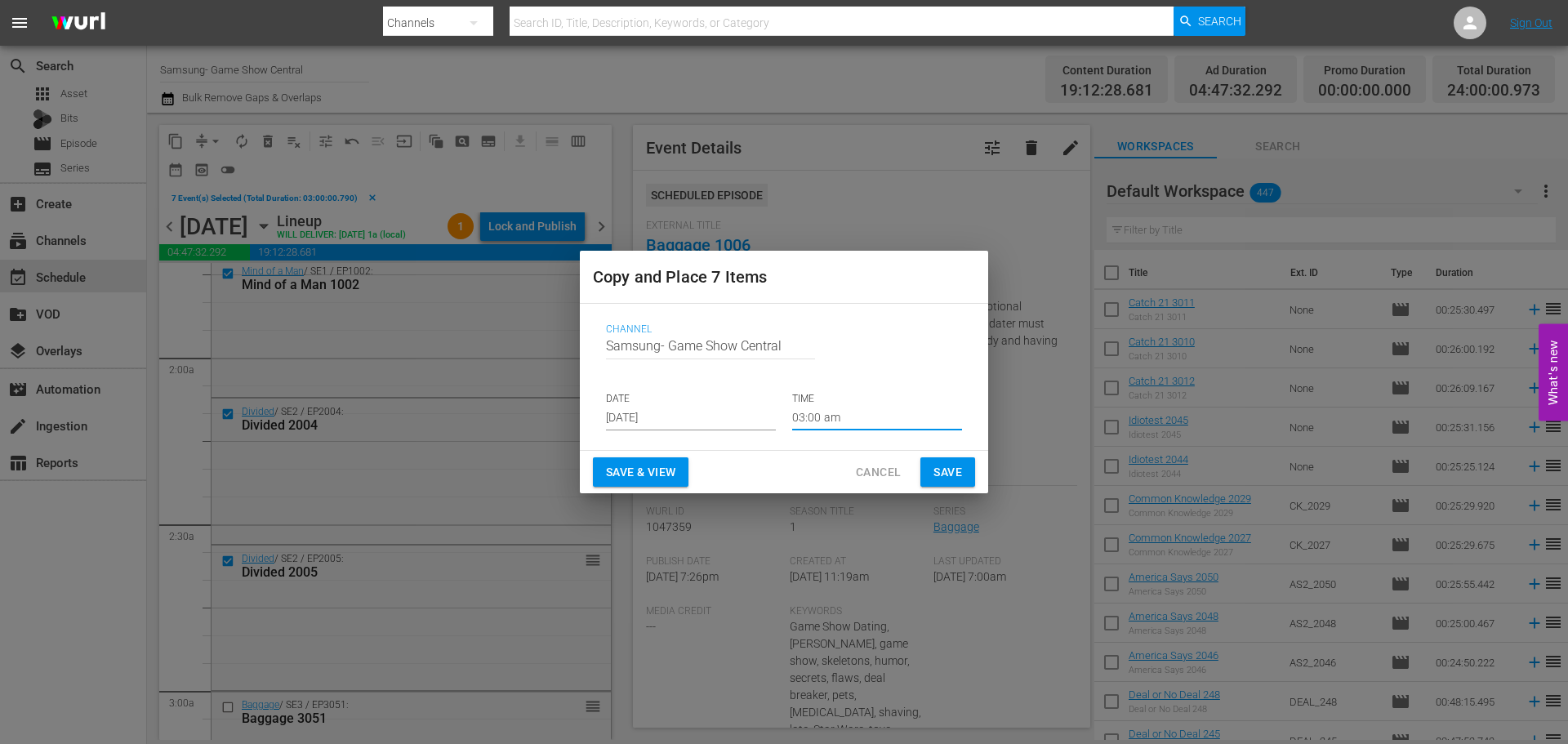
click at [945, 471] on span "Save" at bounding box center [948, 472] width 29 height 20
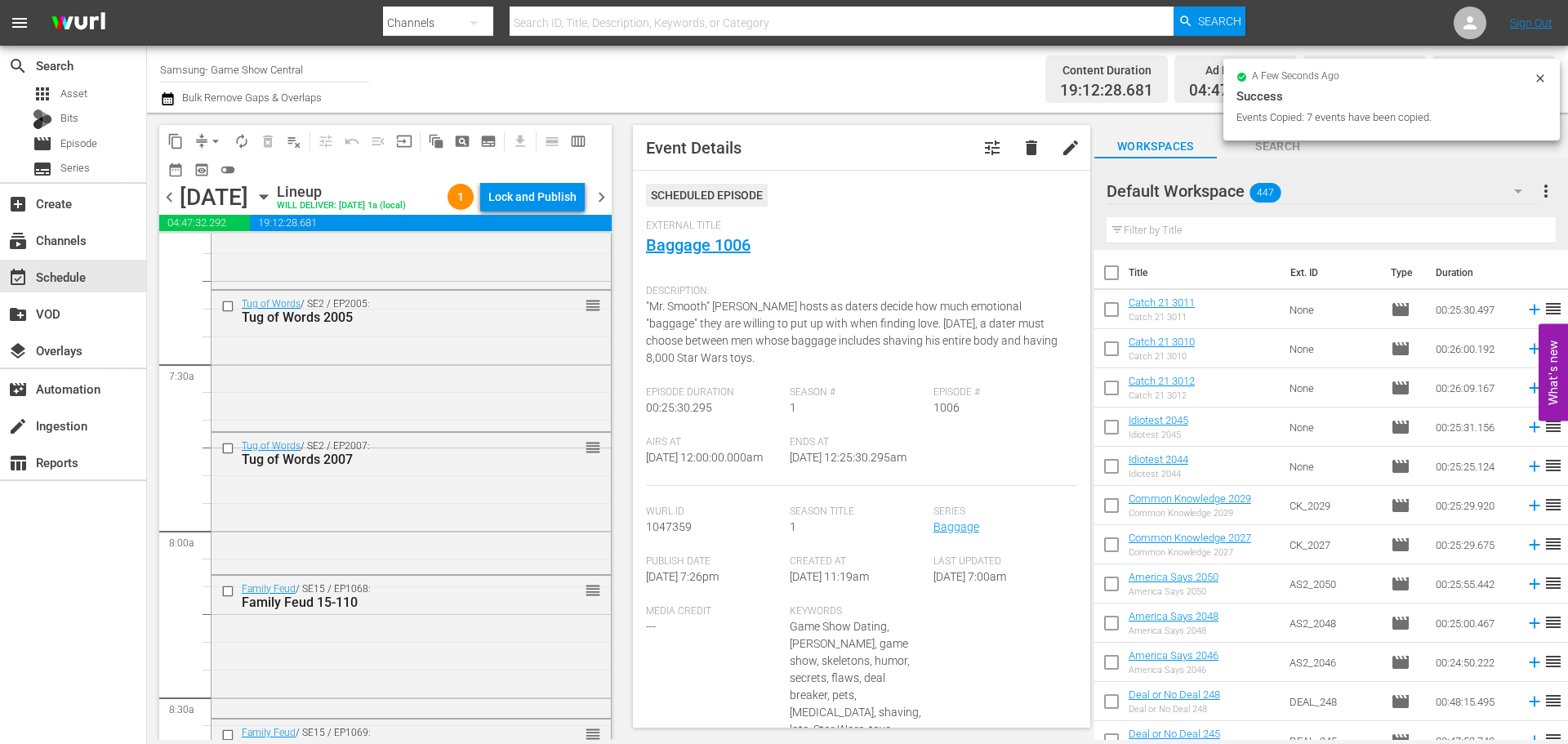
scroll to position [2940, 0]
click at [224, 316] on input "checkbox" at bounding box center [229, 309] width 17 height 14
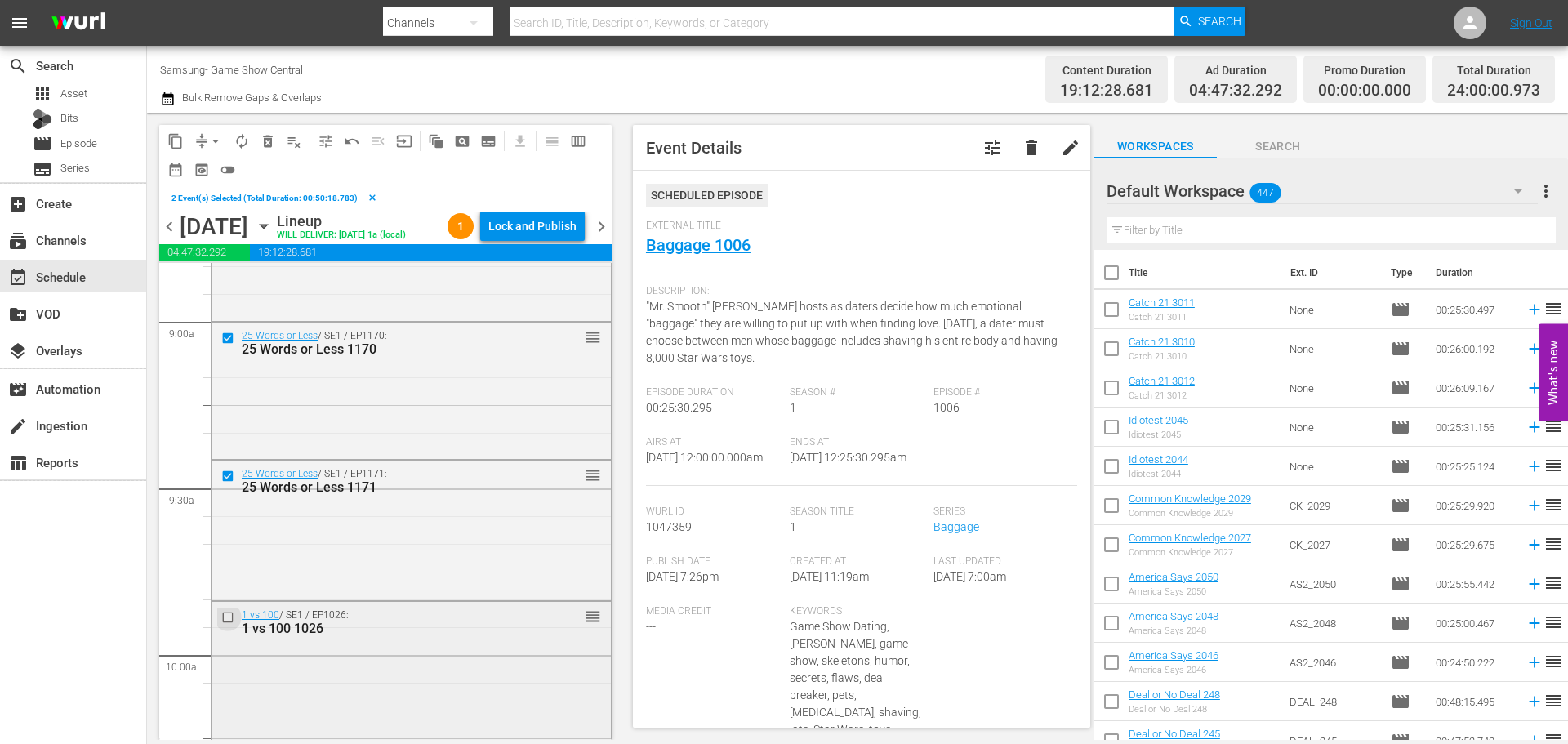
click at [225, 625] on input "checkbox" at bounding box center [229, 618] width 17 height 14
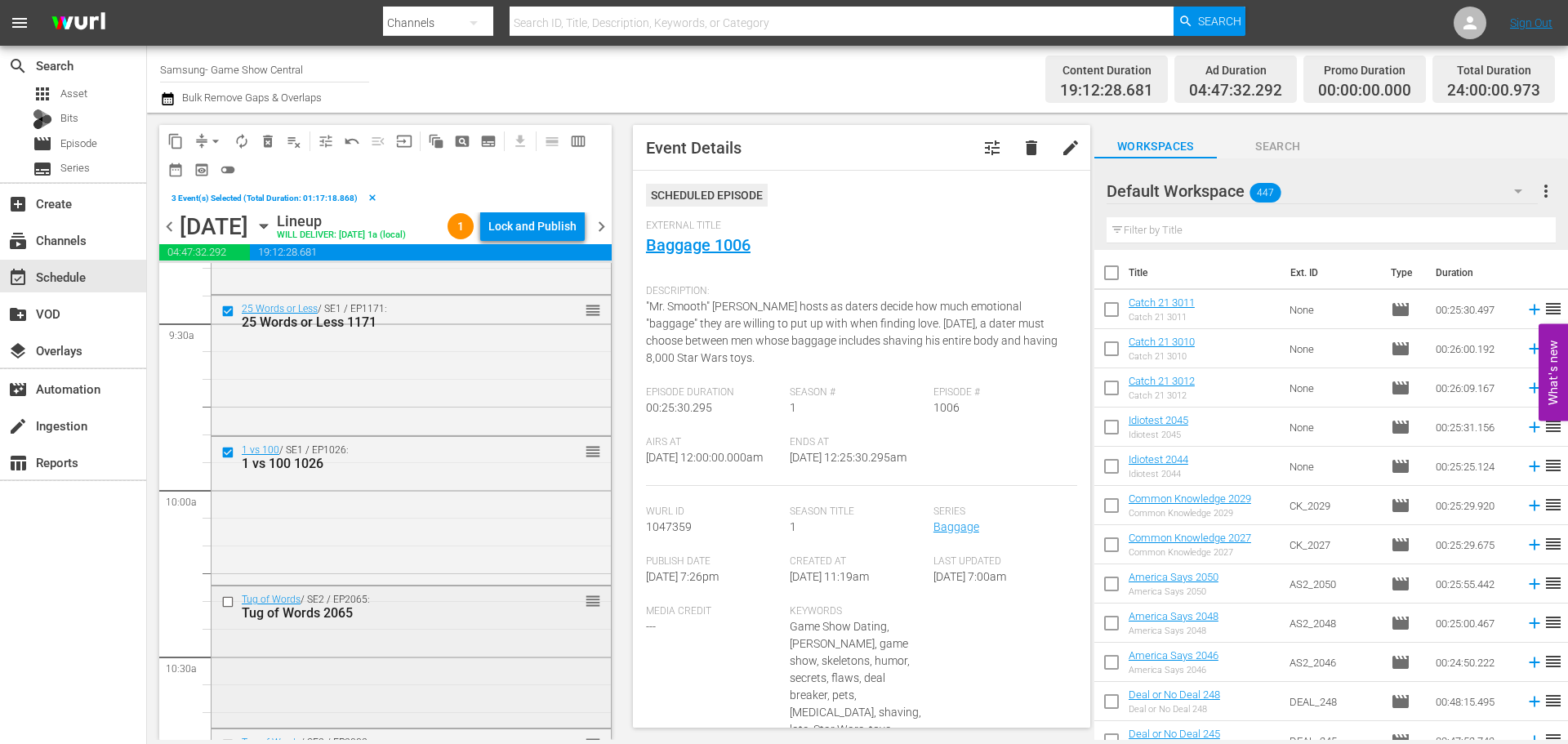
scroll to position [3184, 0]
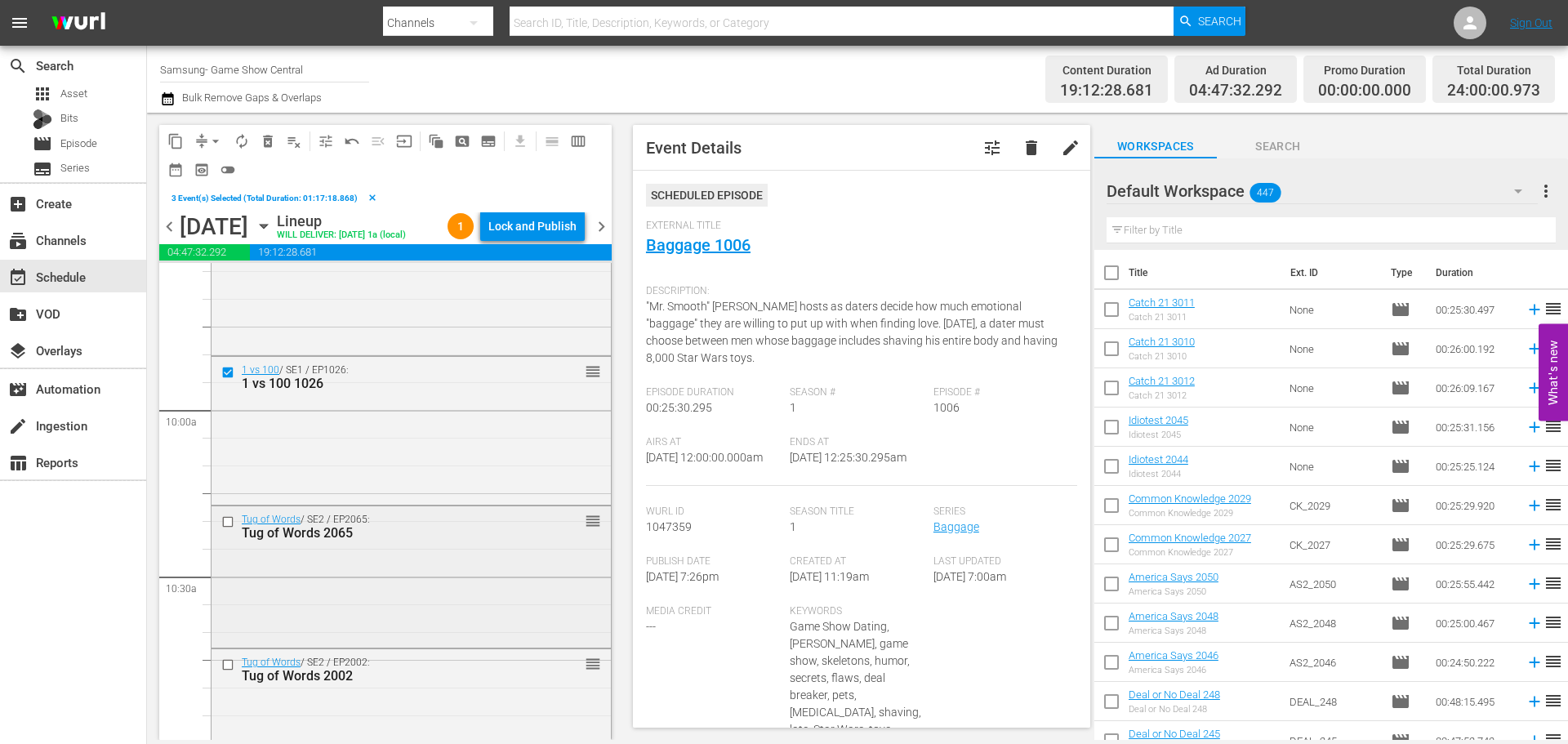
click at [231, 529] on input "checkbox" at bounding box center [229, 522] width 17 height 14
click at [226, 672] on input "checkbox" at bounding box center [229, 665] width 17 height 14
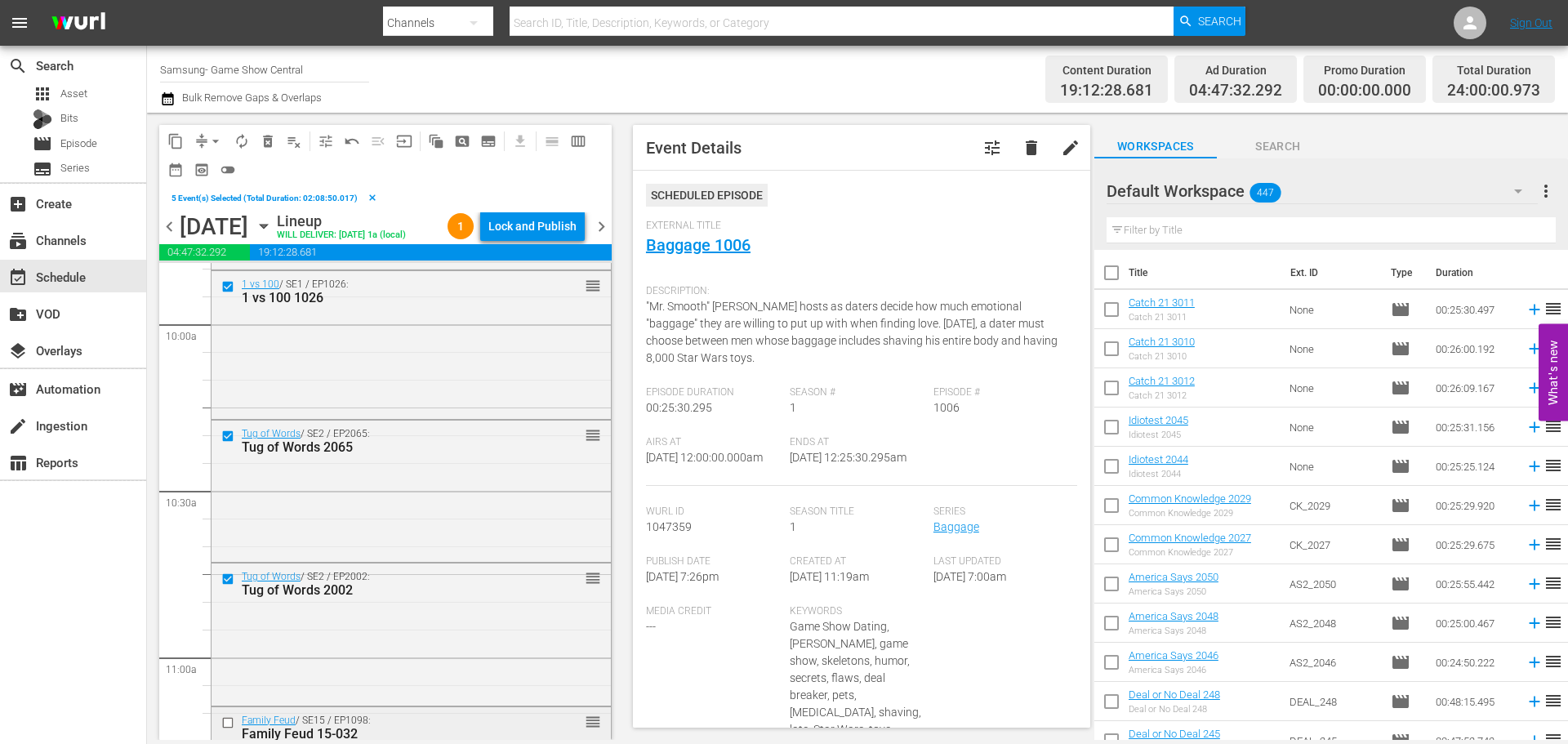
scroll to position [3430, 0]
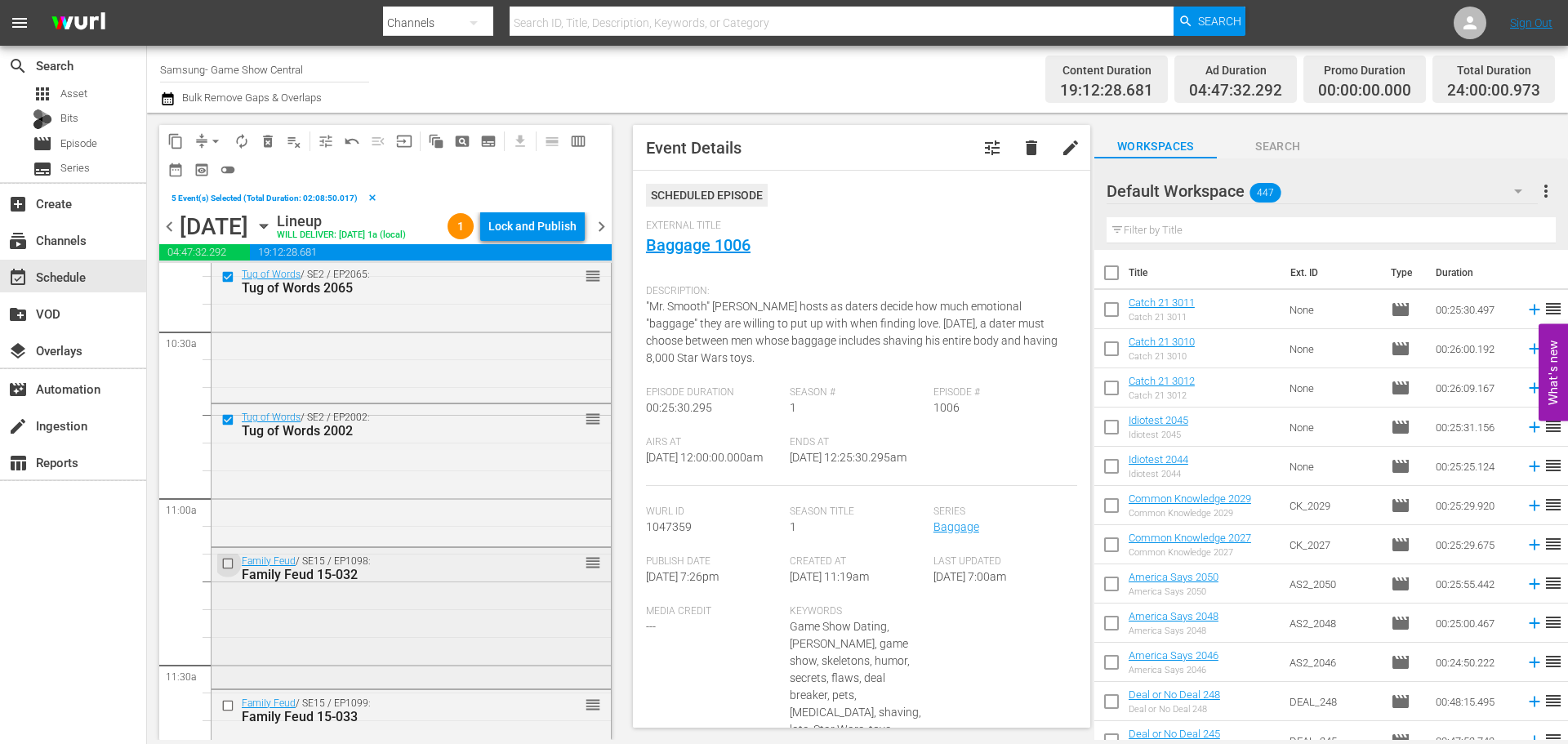
click at [231, 570] on input "checkbox" at bounding box center [229, 563] width 17 height 14
click at [224, 713] on input "checkbox" at bounding box center [229, 706] width 17 height 14
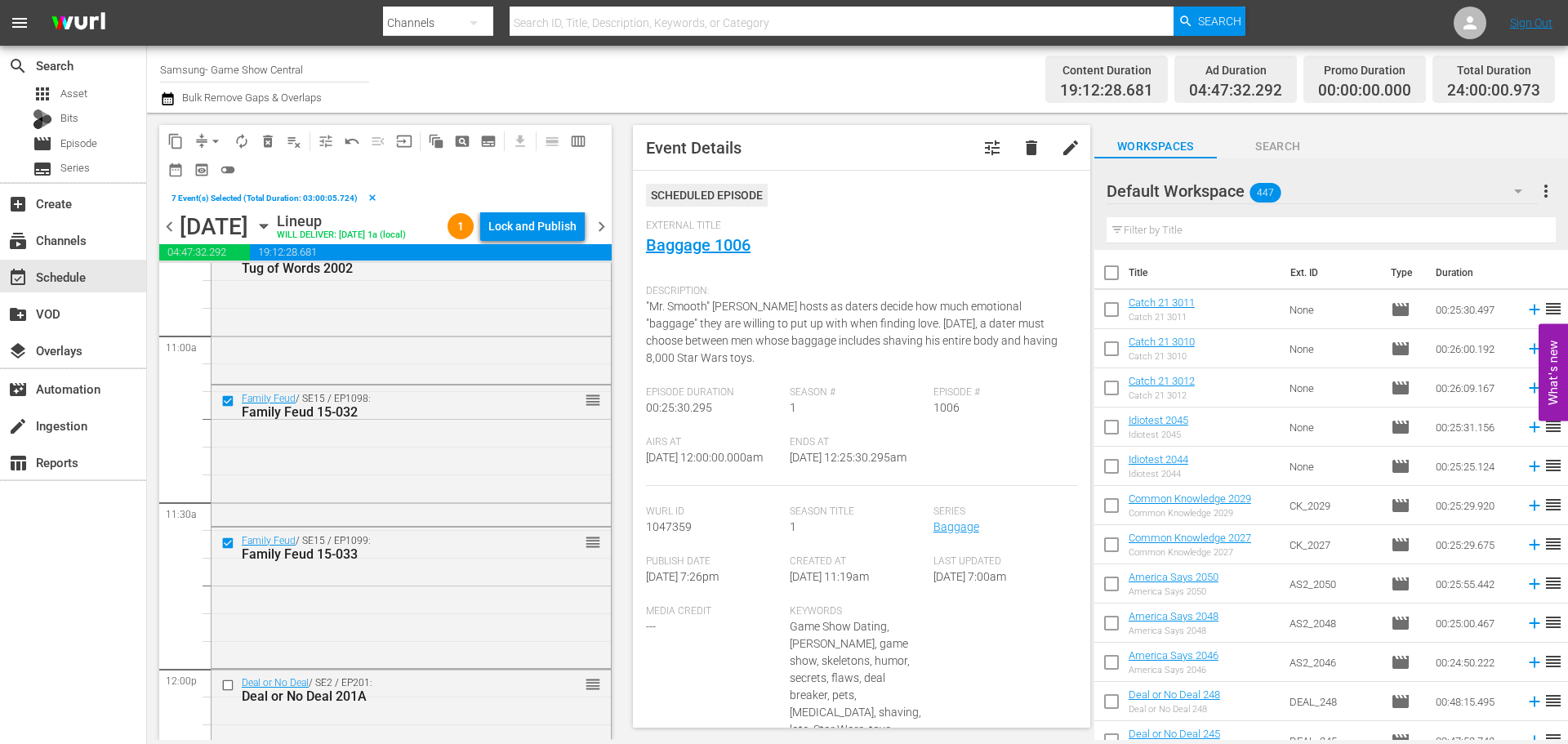
scroll to position [3593, 0]
click at [175, 130] on button "content_copy" at bounding box center [175, 141] width 26 height 26
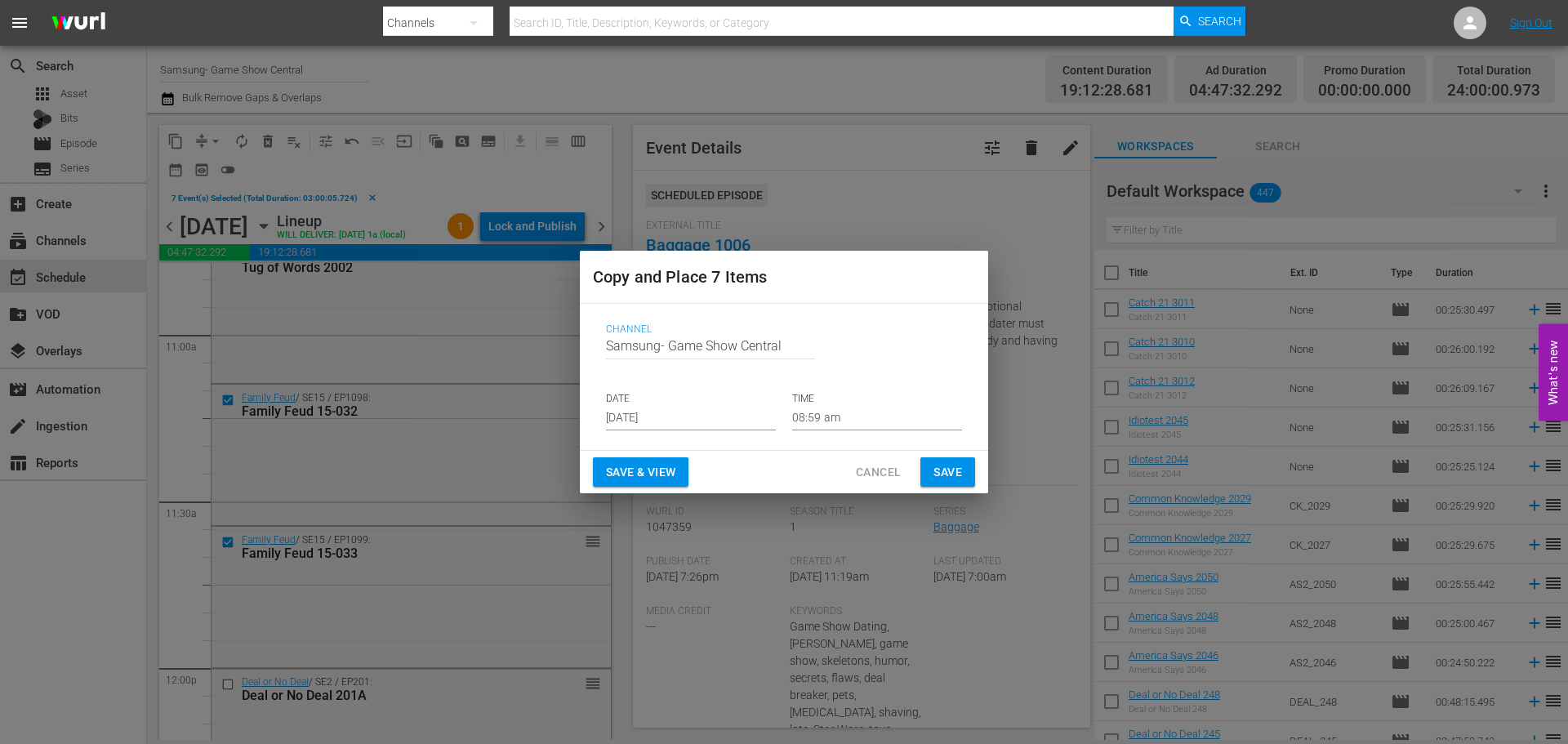
click at [698, 421] on input "[DATE]" at bounding box center [691, 417] width 170 height 25
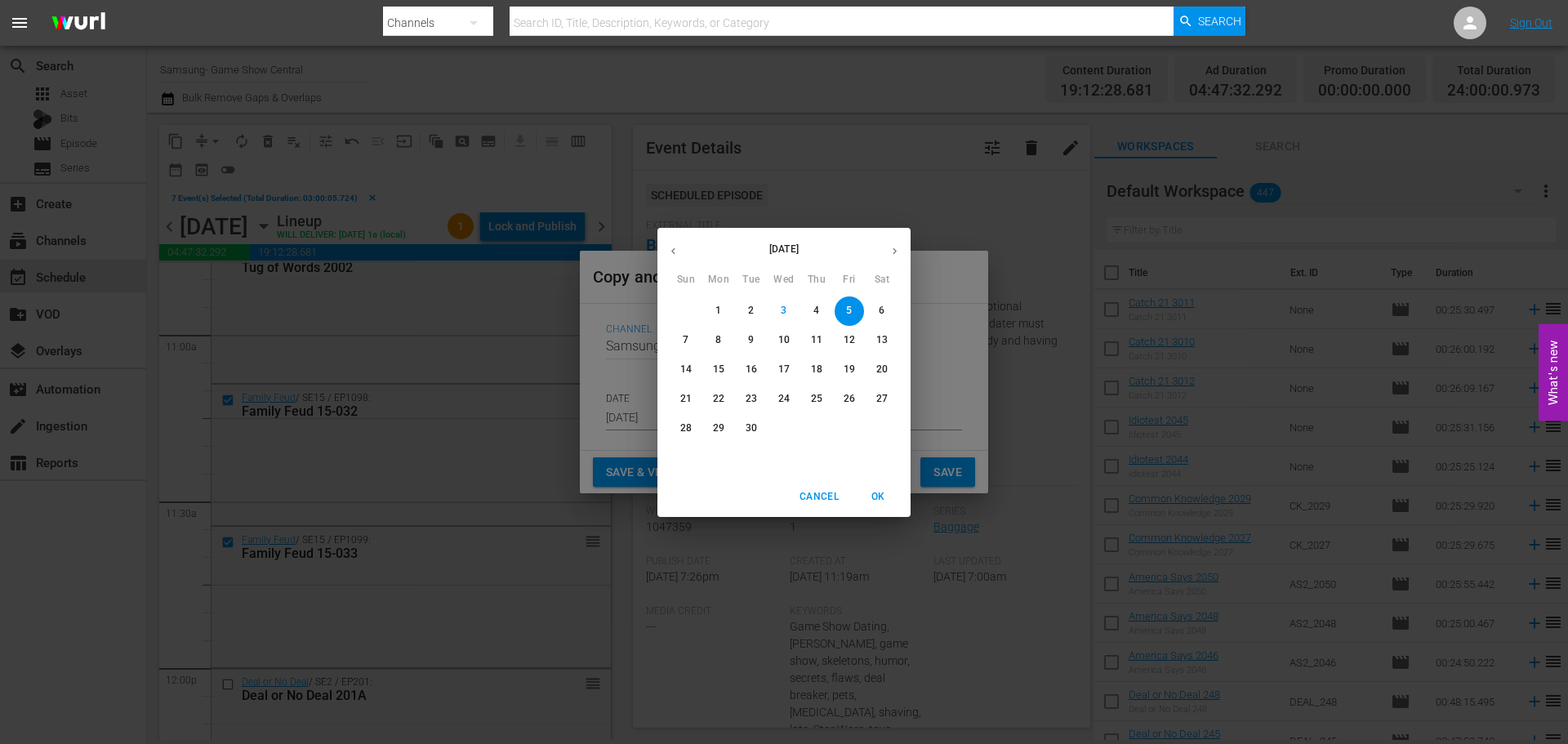
click at [847, 311] on p "5" at bounding box center [848, 311] width 6 height 14
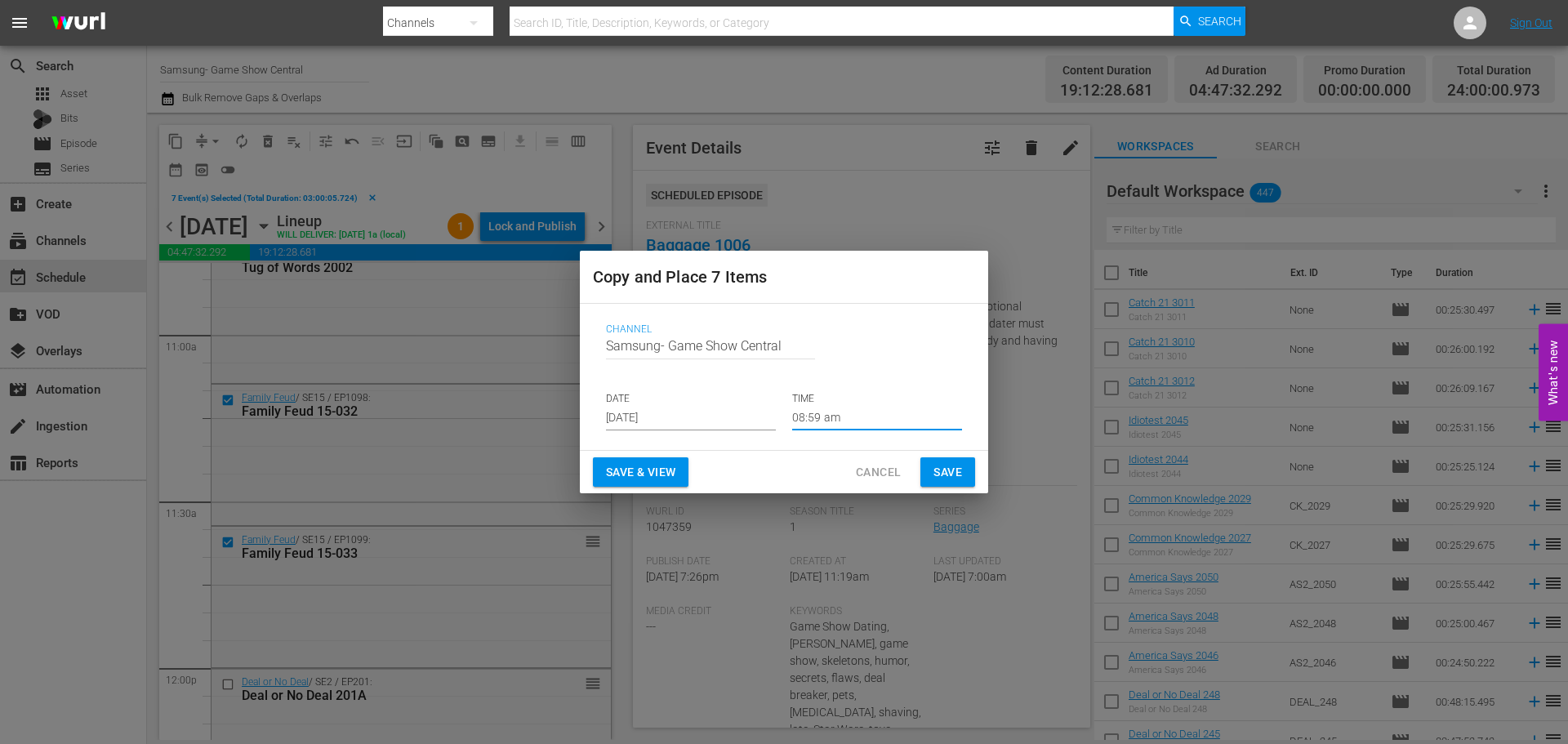
click at [860, 416] on input "08:59 am" at bounding box center [877, 417] width 170 height 25
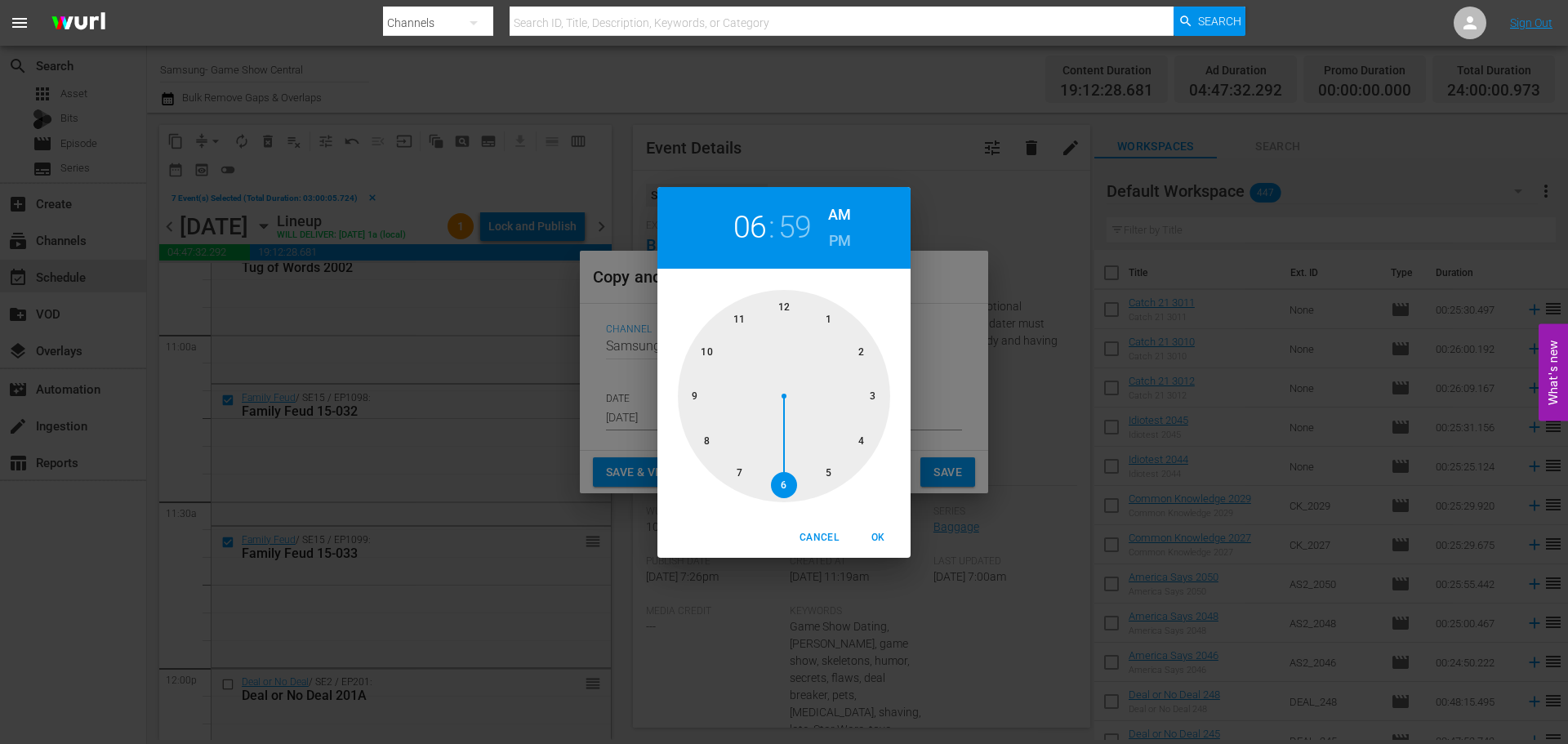
drag, startPoint x: 796, startPoint y: 478, endPoint x: 795, endPoint y: 460, distance: 18.0
click at [786, 483] on div at bounding box center [784, 395] width 213 height 212
click at [797, 284] on div "00 05 10 15 20 25 30 35 40 45 50 55" at bounding box center [784, 393] width 253 height 249
click at [799, 312] on div at bounding box center [784, 395] width 213 height 212
click at [875, 537] on span "OK" at bounding box center [878, 537] width 39 height 17
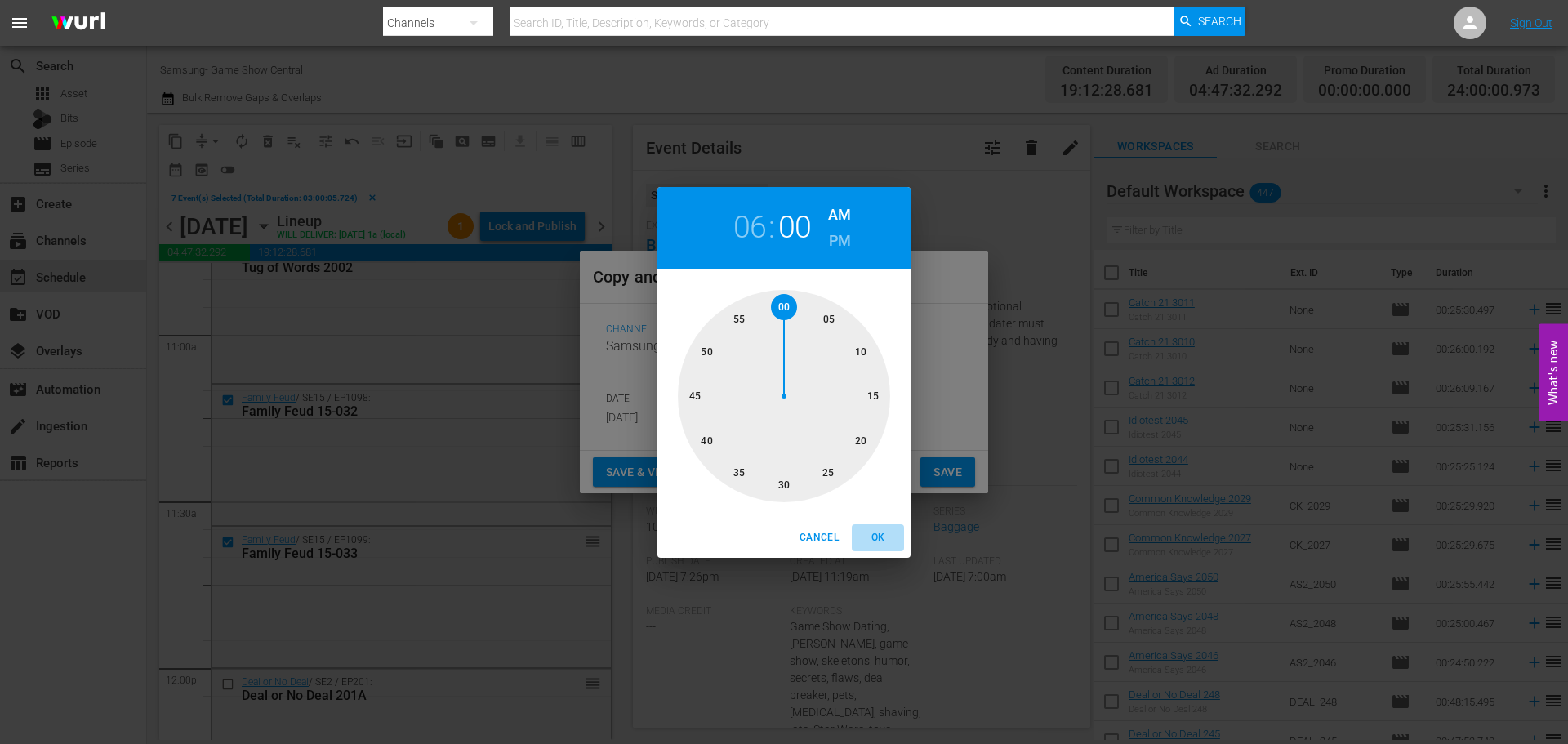
type input "06:00 am"
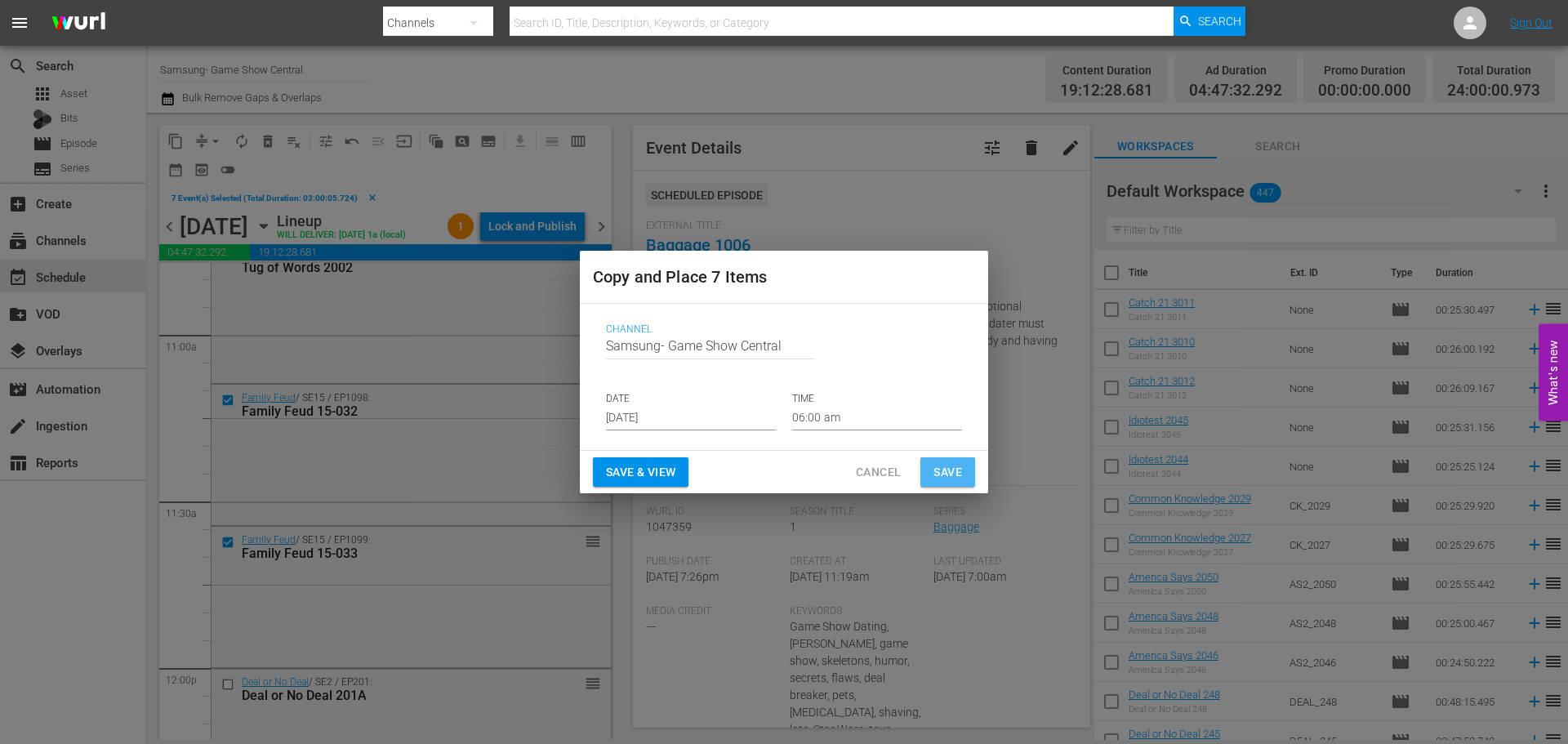
click at [946, 466] on span "Save" at bounding box center [948, 472] width 29 height 20
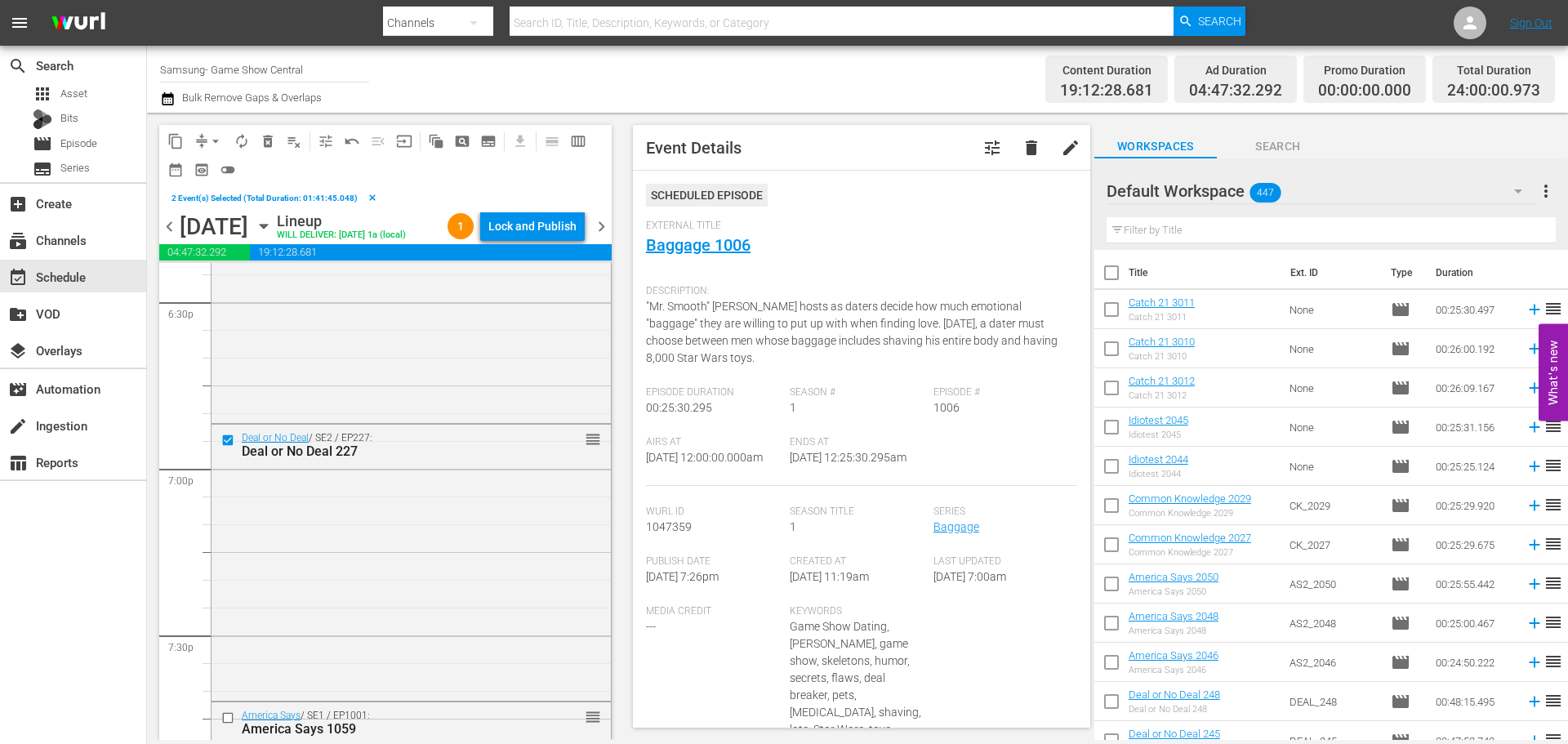
scroll to position [6369, 0]
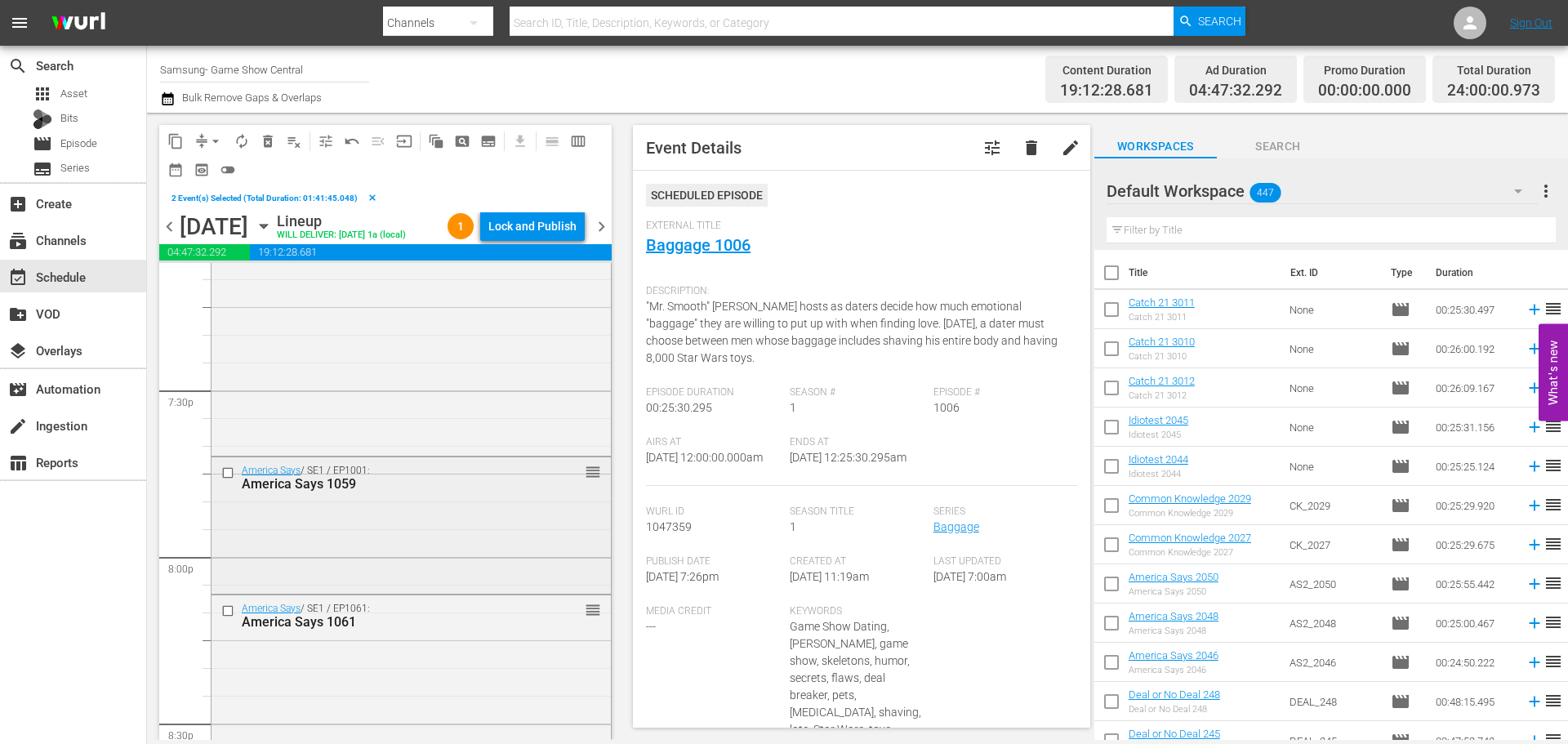
click at [229, 479] on input "checkbox" at bounding box center [229, 472] width 17 height 14
click at [232, 618] on input "checkbox" at bounding box center [229, 611] width 17 height 14
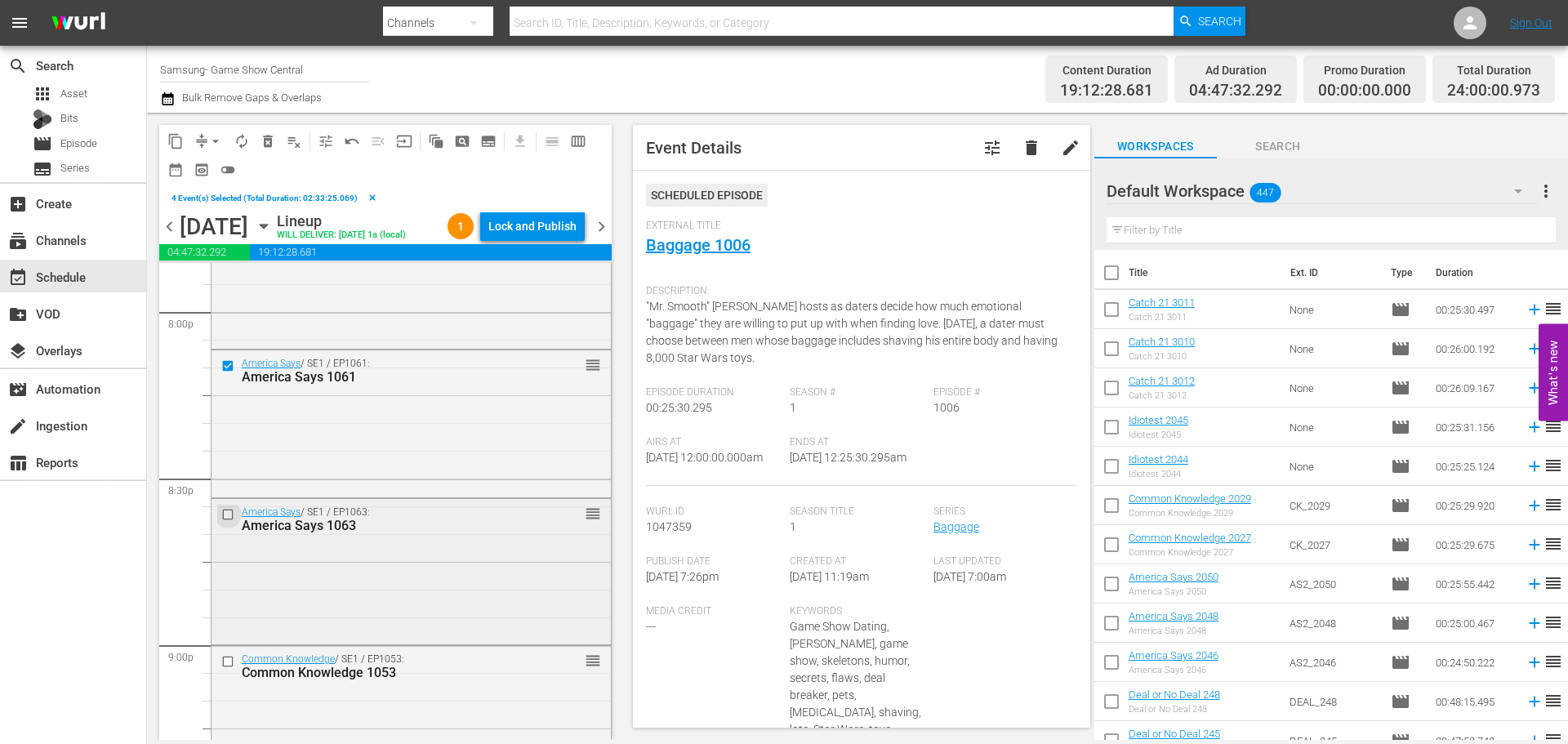
click at [229, 521] on input "checkbox" at bounding box center [229, 515] width 17 height 14
click at [229, 669] on input "checkbox" at bounding box center [229, 662] width 17 height 14
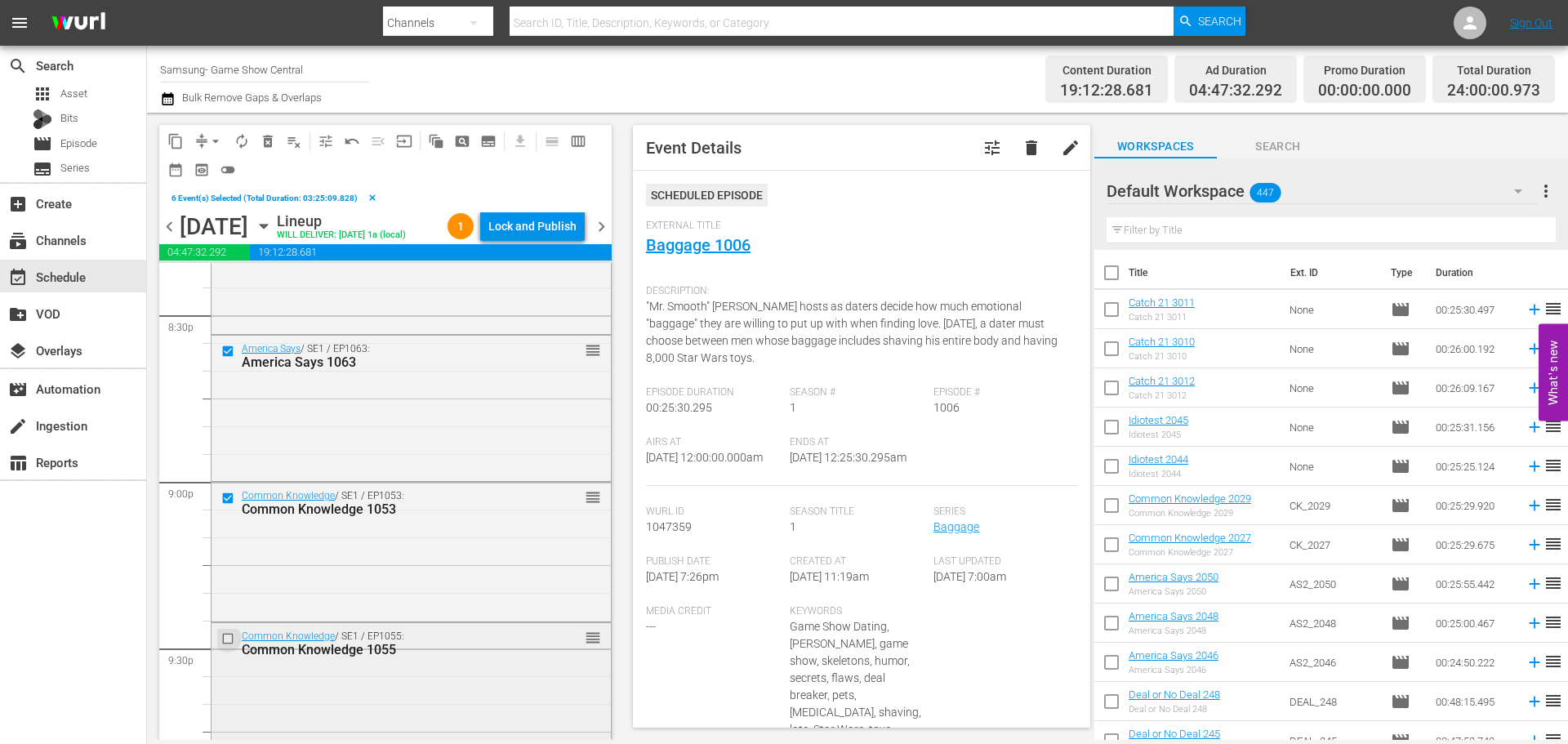
click at [232, 645] on input "checkbox" at bounding box center [229, 638] width 17 height 14
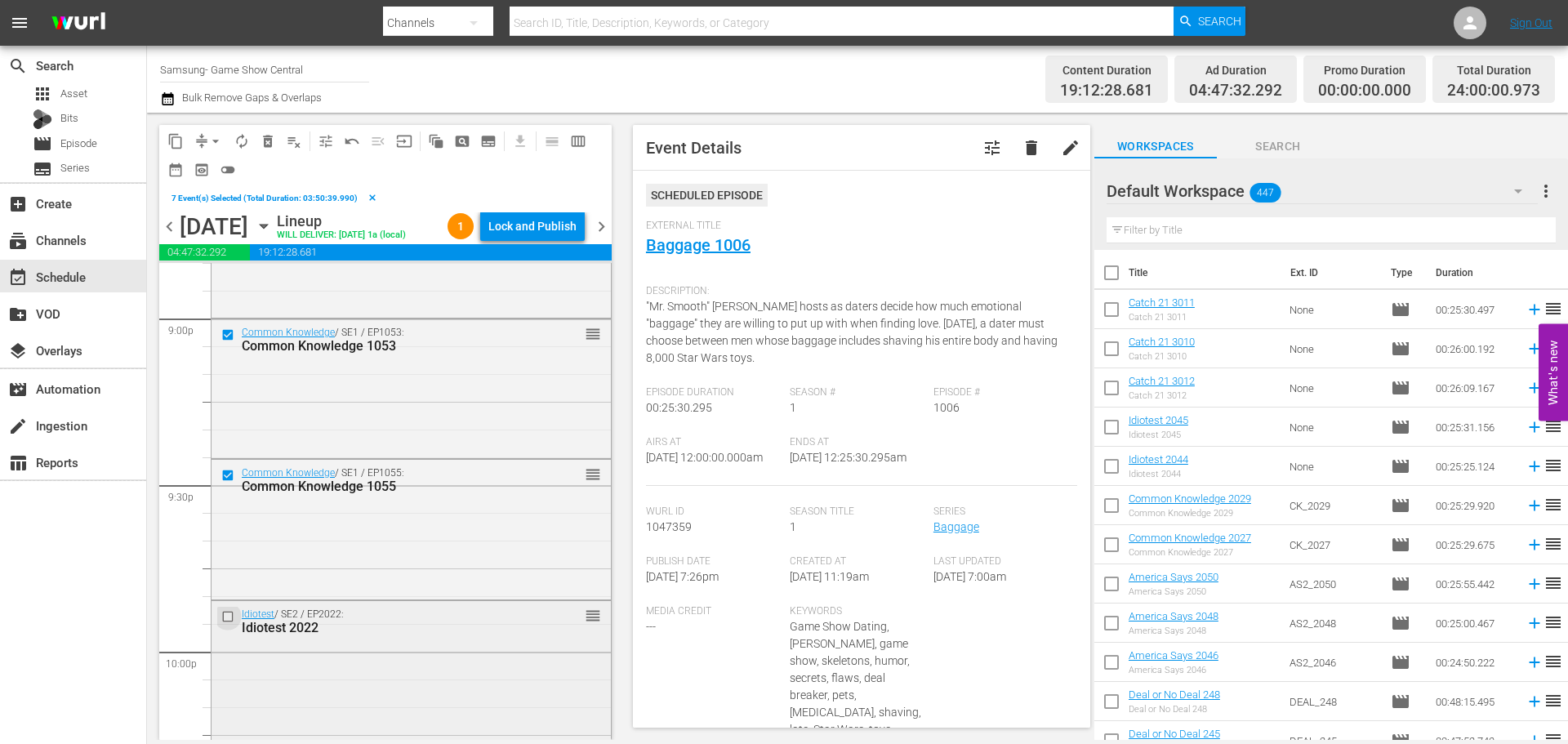
click at [225, 623] on input "checkbox" at bounding box center [229, 616] width 17 height 14
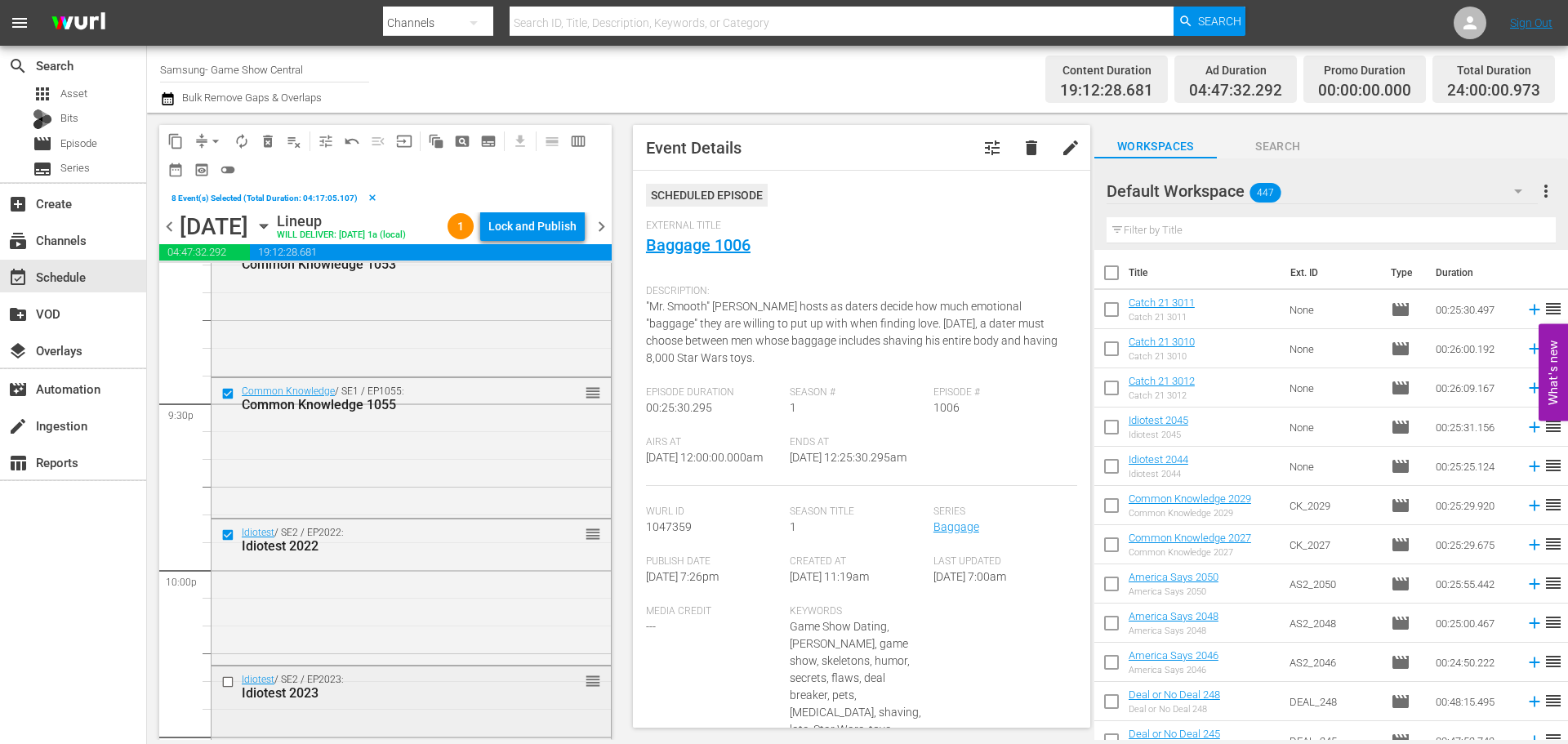
click at [228, 689] on input "checkbox" at bounding box center [229, 682] width 17 height 14
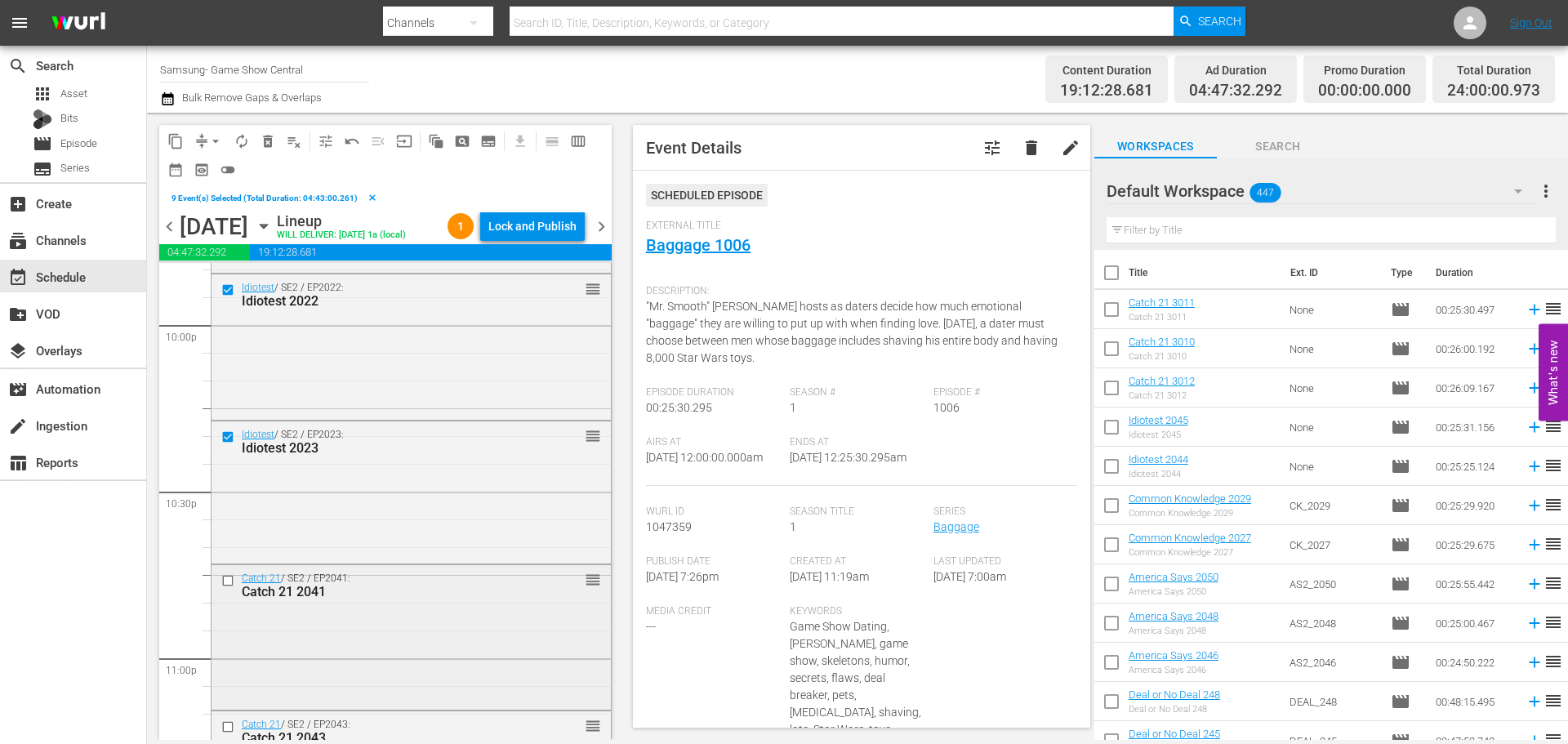
click at [222, 588] on input "checkbox" at bounding box center [229, 581] width 17 height 14
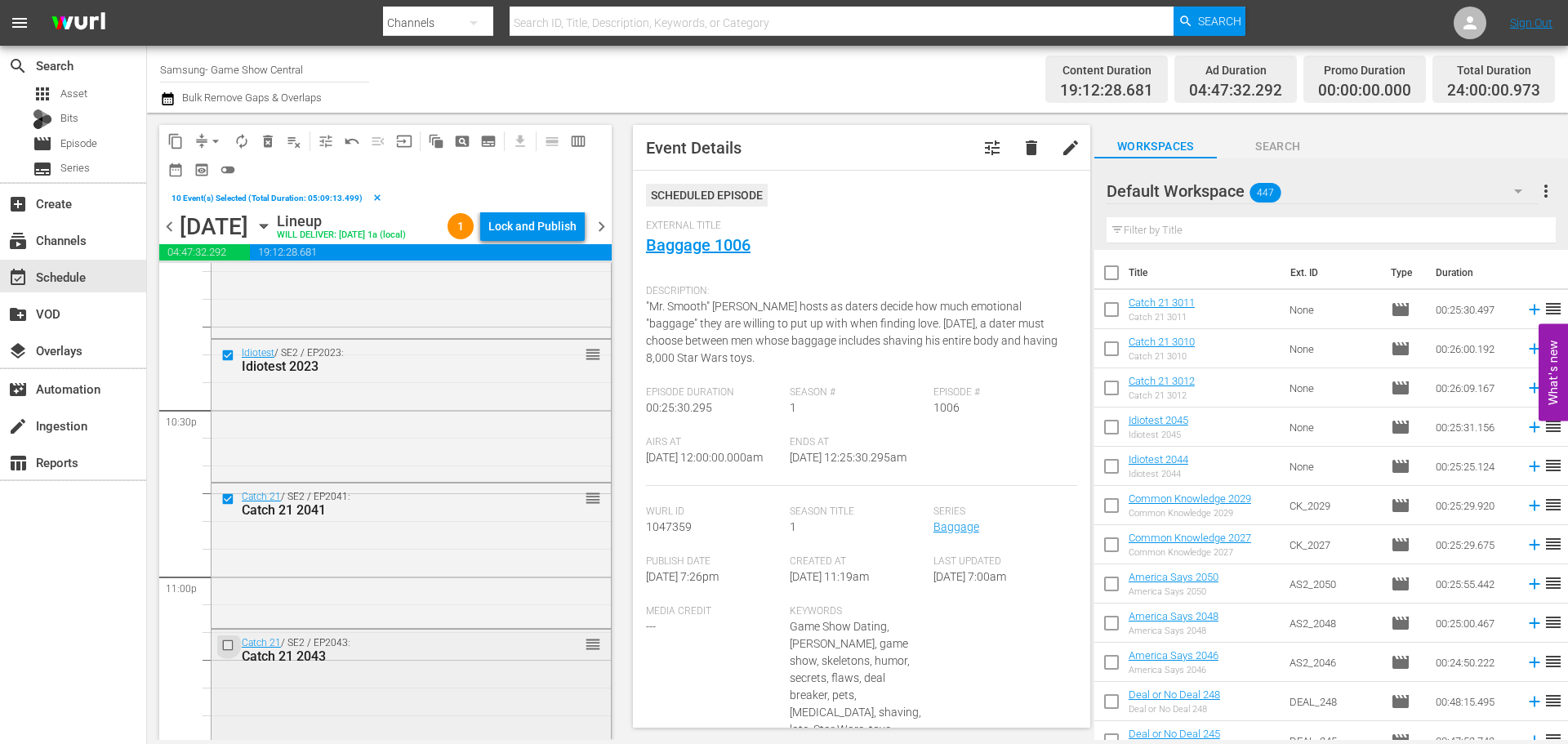
click at [232, 652] on input "checkbox" at bounding box center [229, 644] width 17 height 14
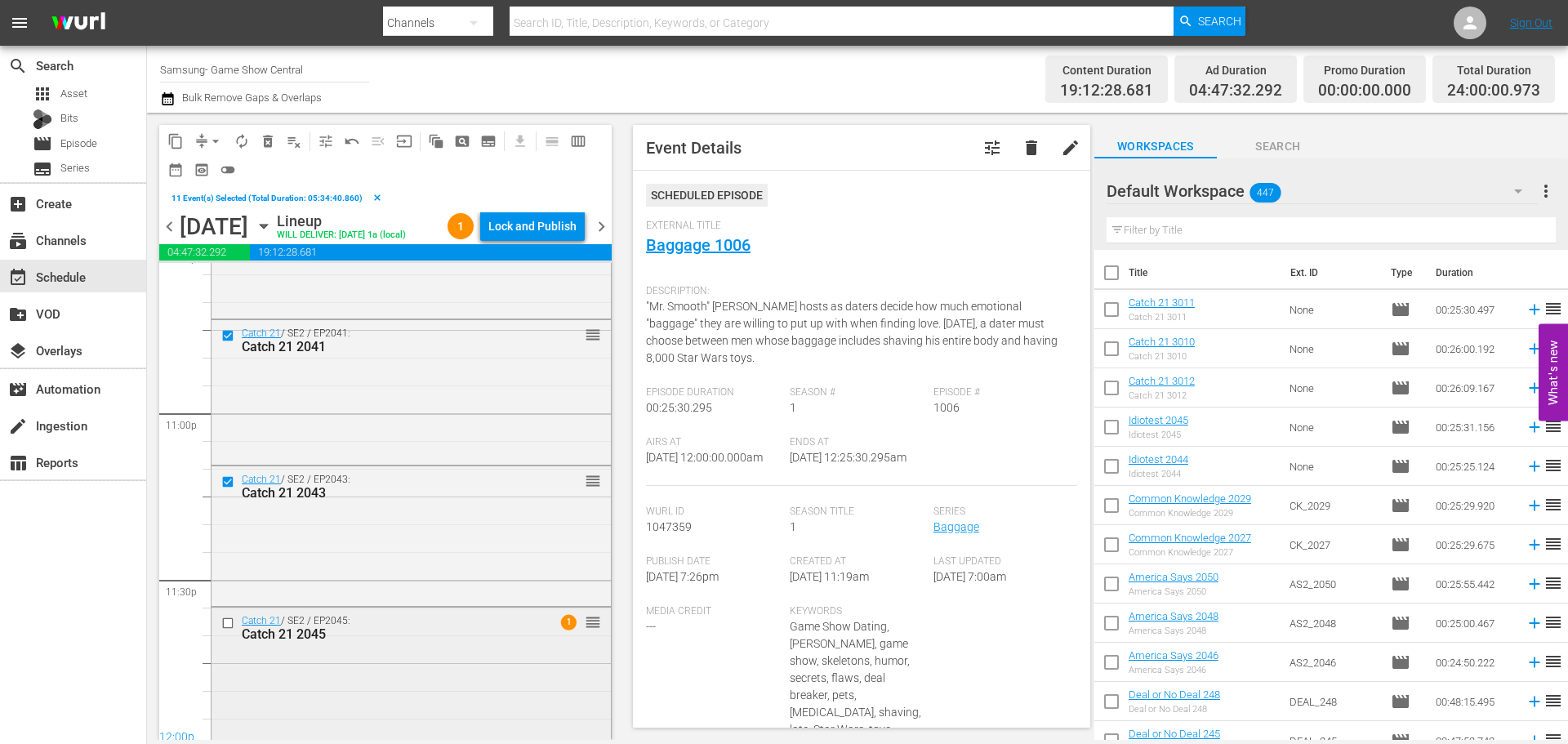
click at [224, 630] on input "checkbox" at bounding box center [229, 622] width 17 height 14
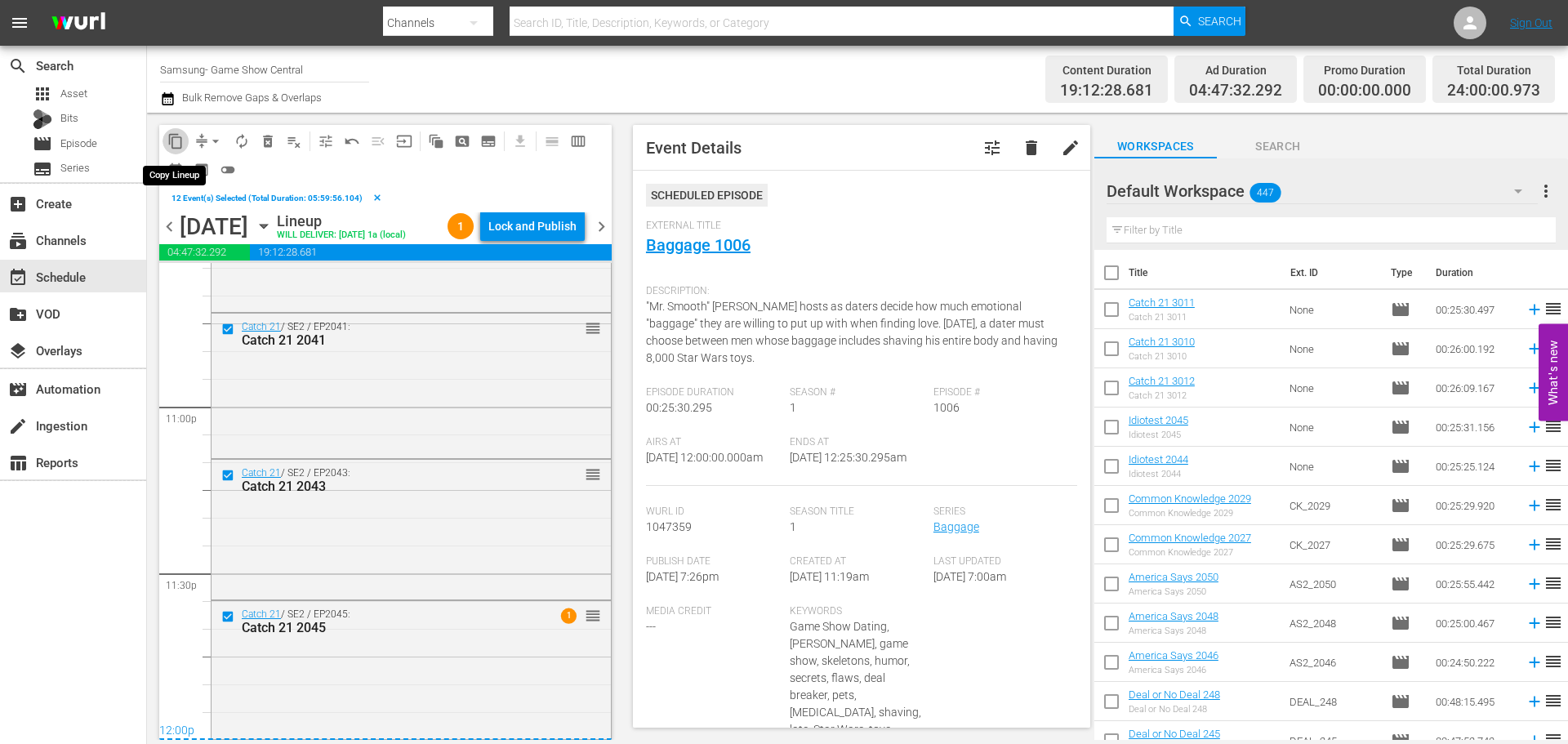
click at [170, 140] on span "content_copy" at bounding box center [175, 141] width 16 height 16
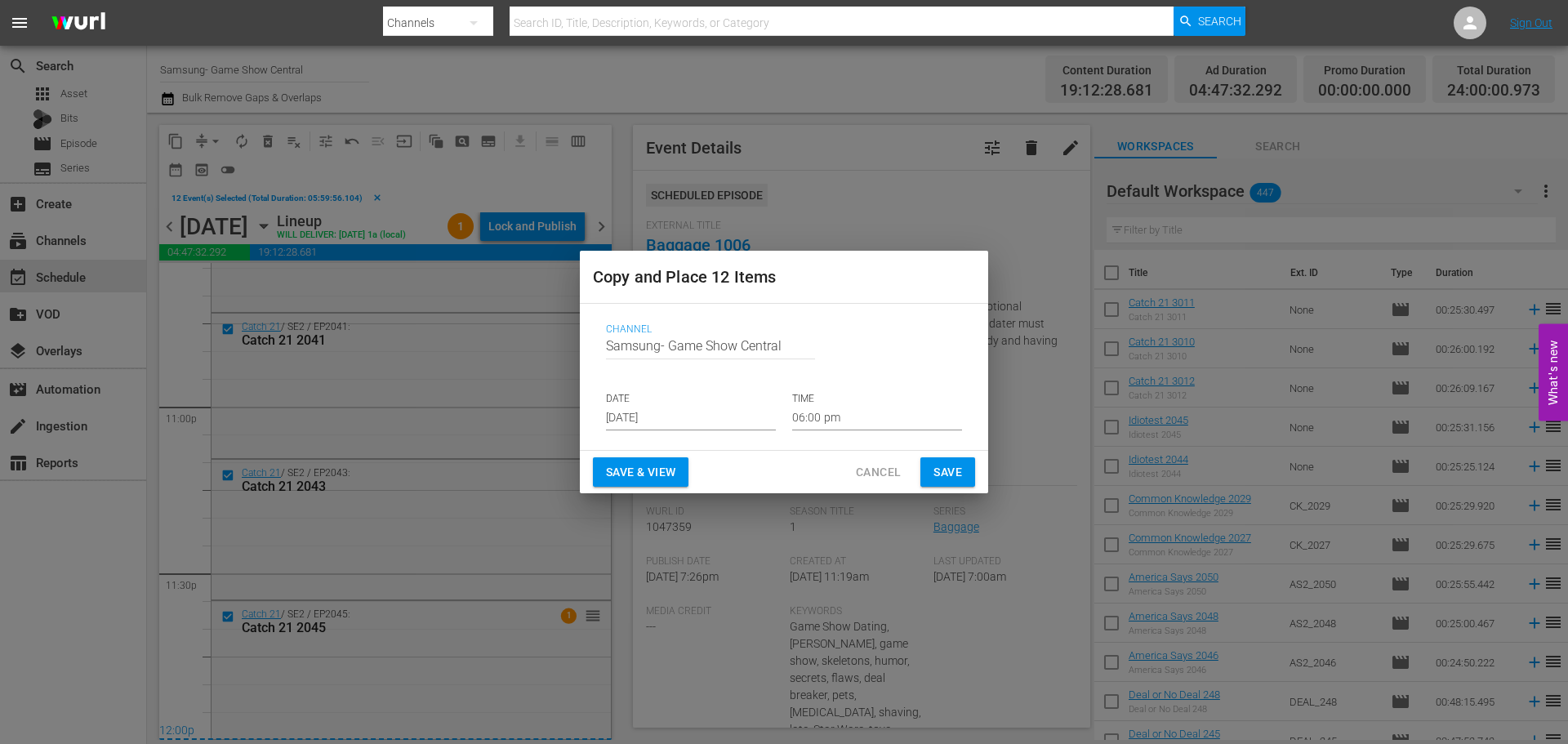
click at [618, 422] on input "Sep 5th 2025" at bounding box center [691, 417] width 170 height 25
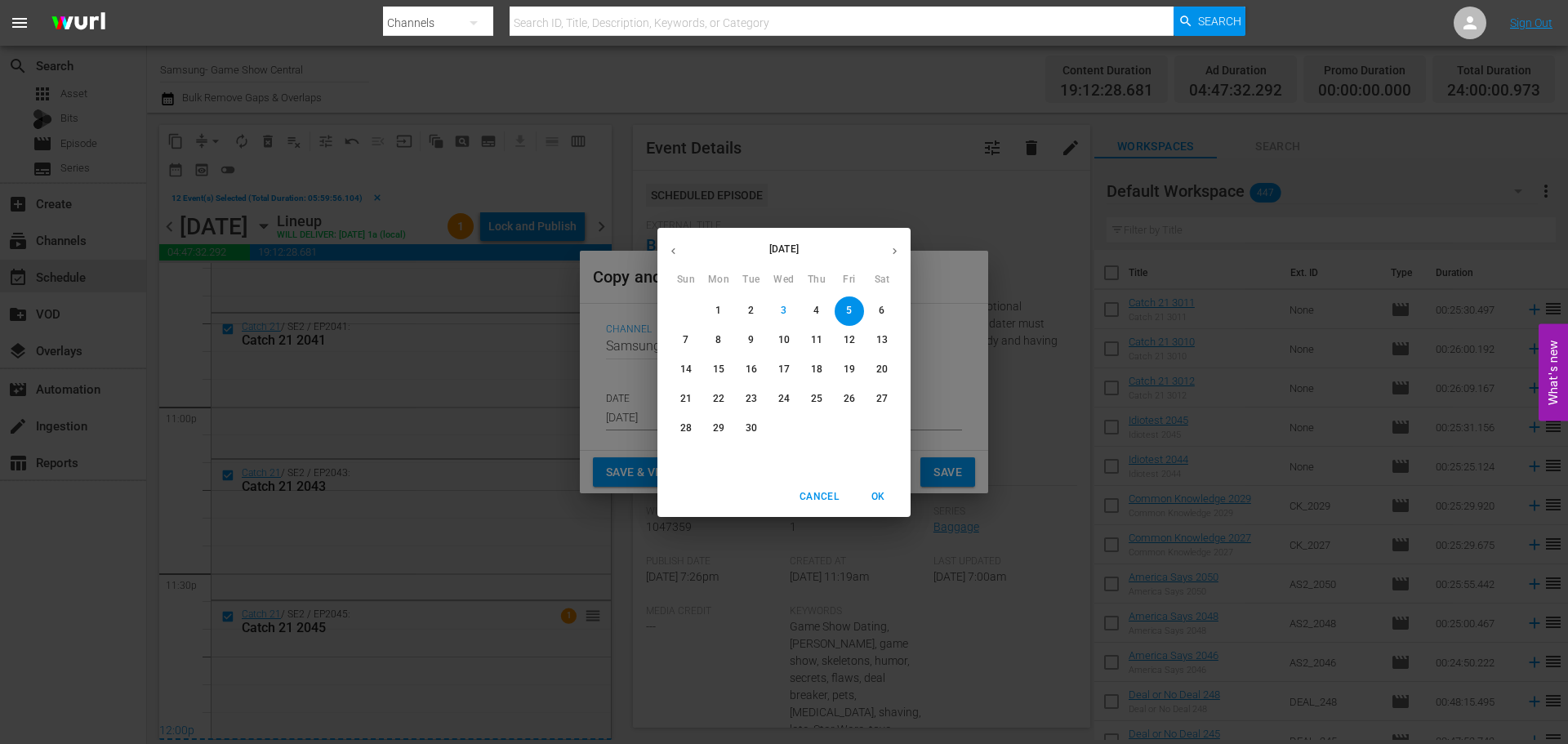
click at [844, 315] on span "5" at bounding box center [849, 311] width 30 height 14
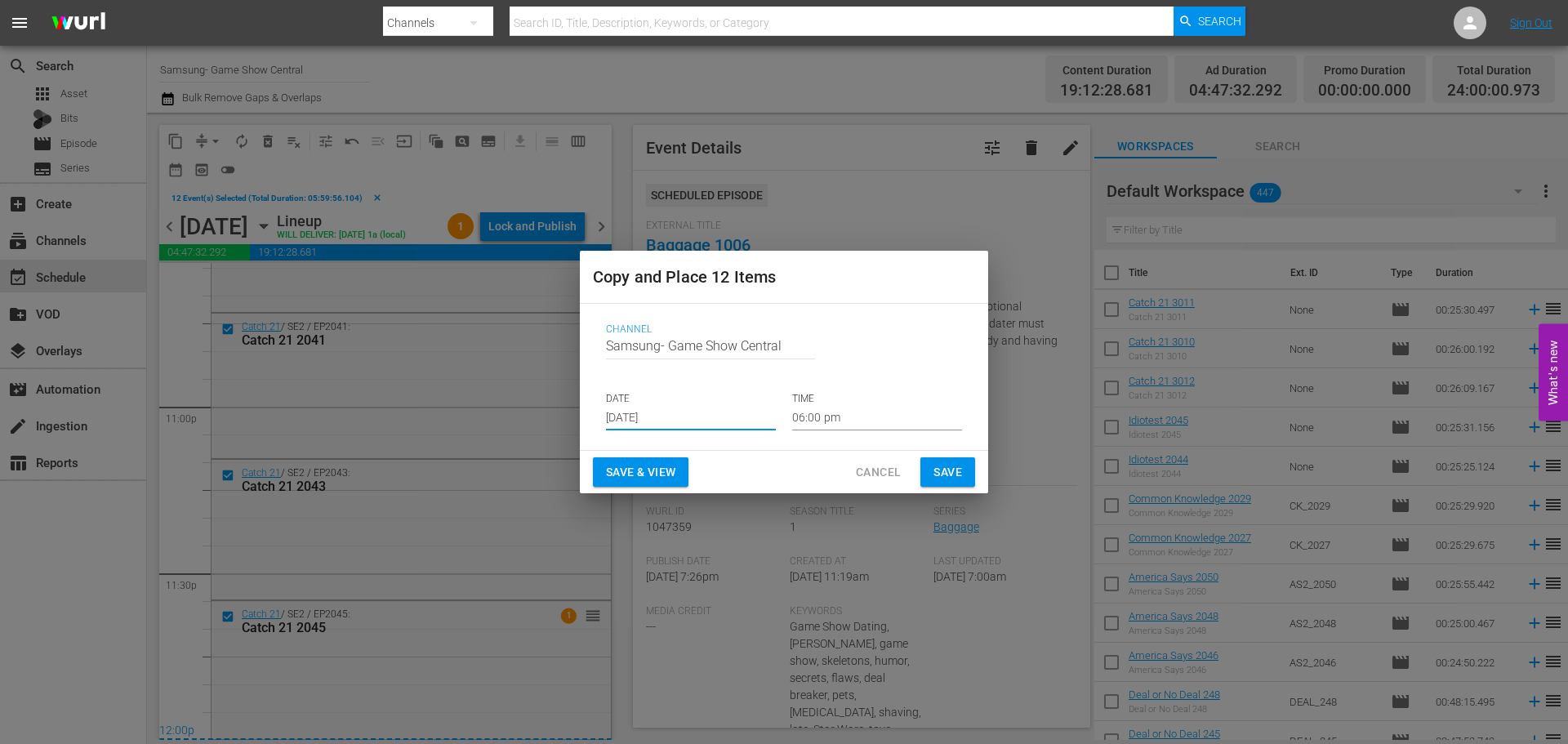
click at [828, 414] on input "06:00 pm" at bounding box center [877, 417] width 170 height 25
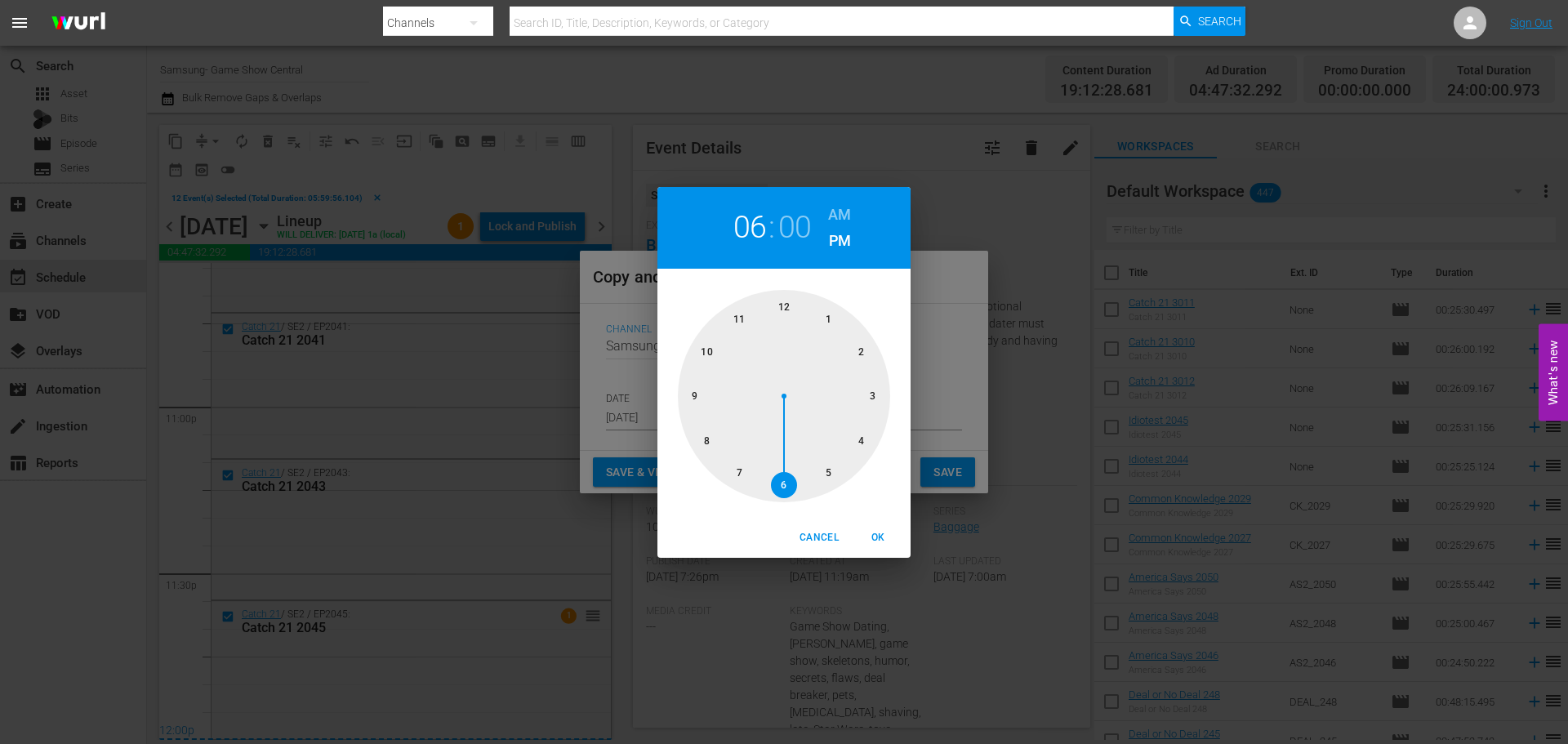
click at [802, 334] on div at bounding box center [784, 395] width 213 height 212
click at [762, 237] on h2 "01" at bounding box center [750, 227] width 34 height 36
click at [786, 316] on div at bounding box center [784, 395] width 213 height 212
click at [886, 537] on span "OK" at bounding box center [878, 537] width 39 height 17
type input "12:00 pm"
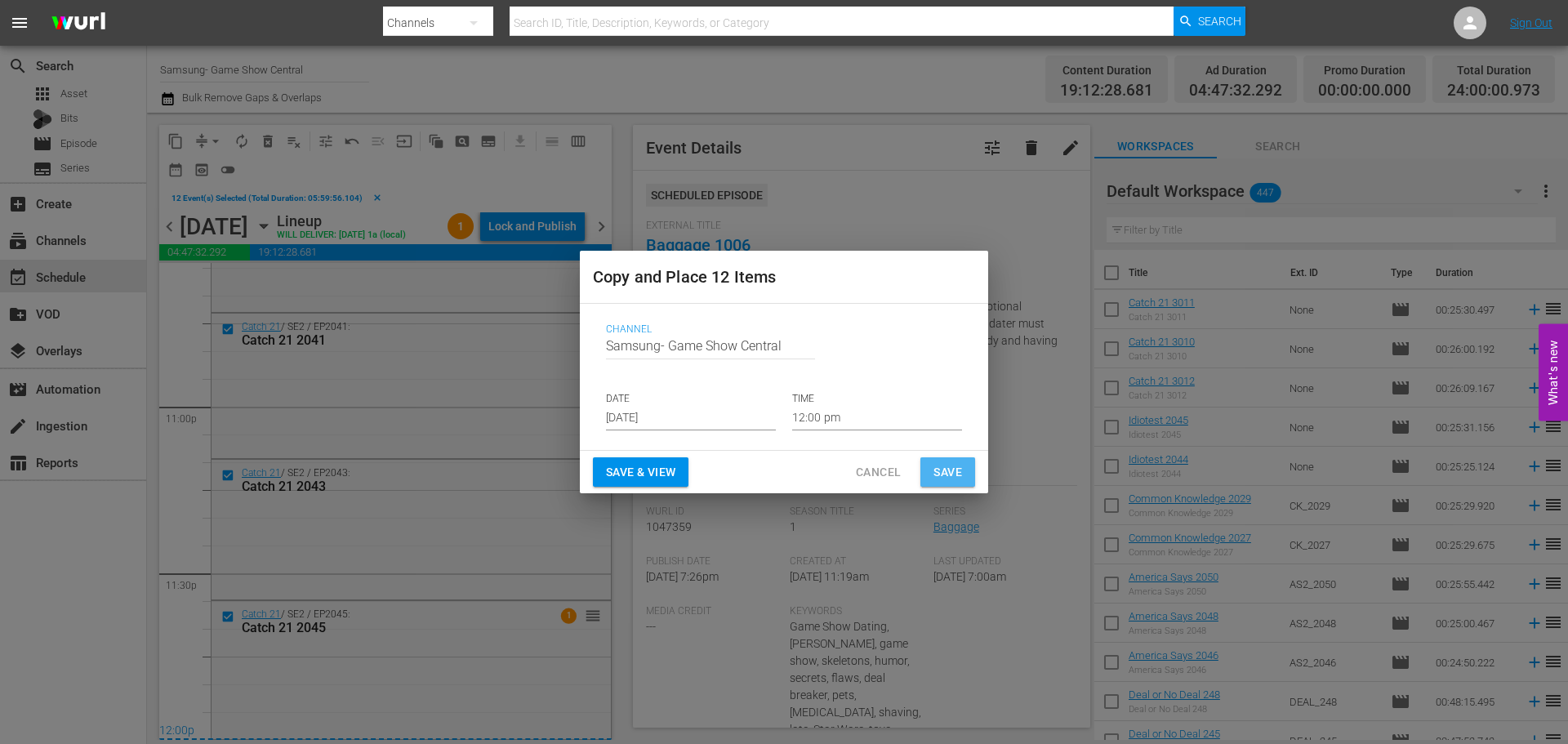
click at [936, 475] on span "Save" at bounding box center [948, 472] width 29 height 20
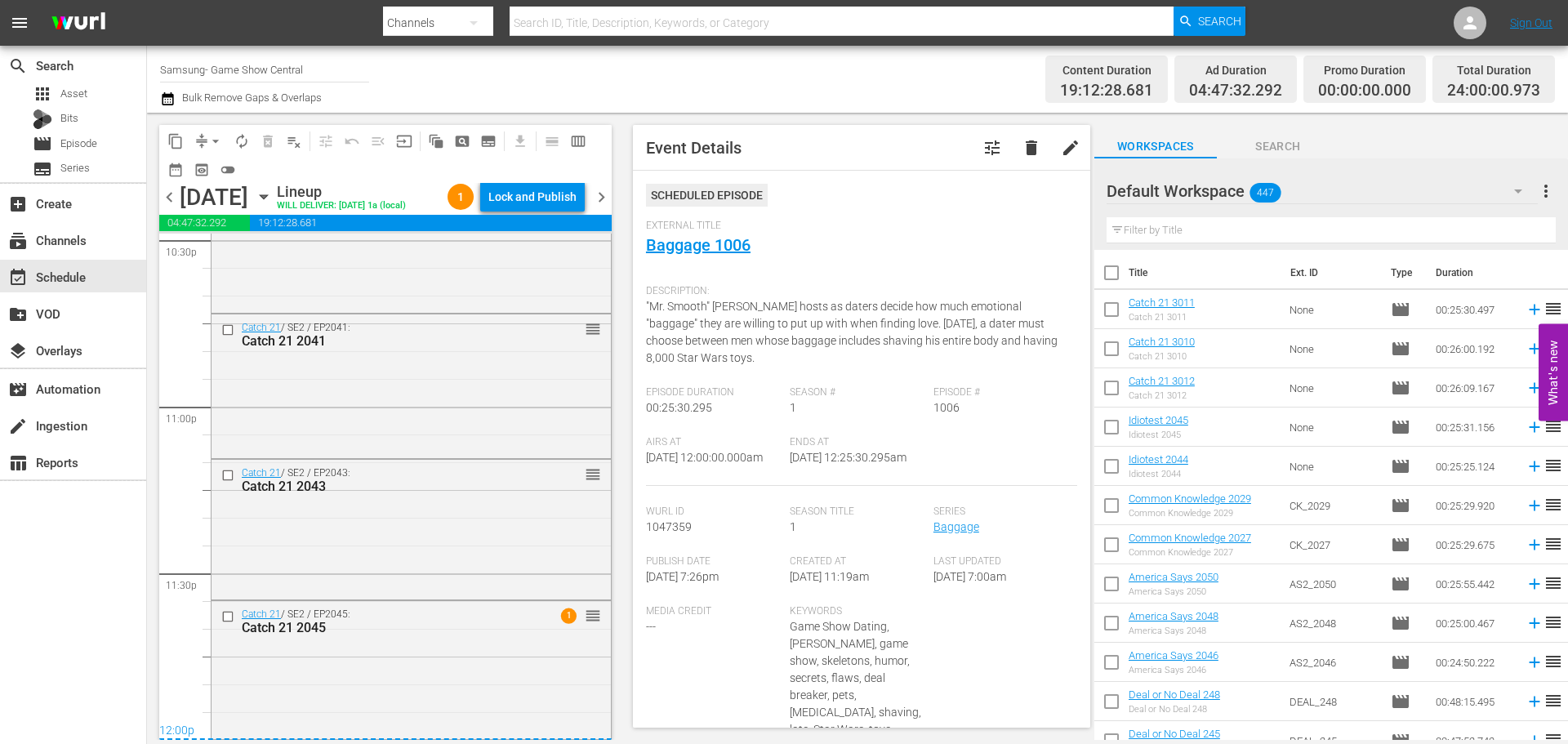
scroll to position [0, 0]
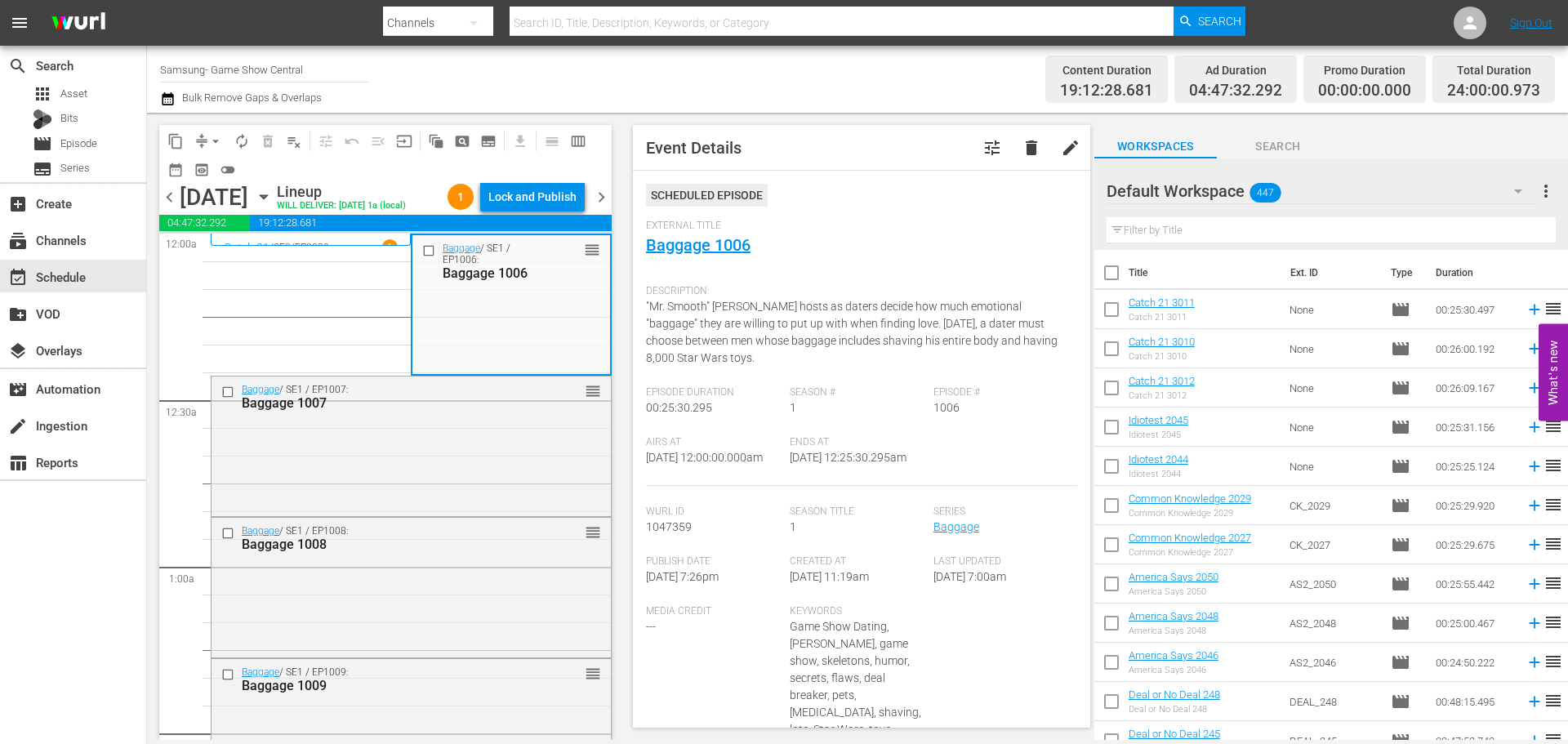
click at [507, 201] on div "Lock and Publish" at bounding box center [533, 196] width 88 height 30
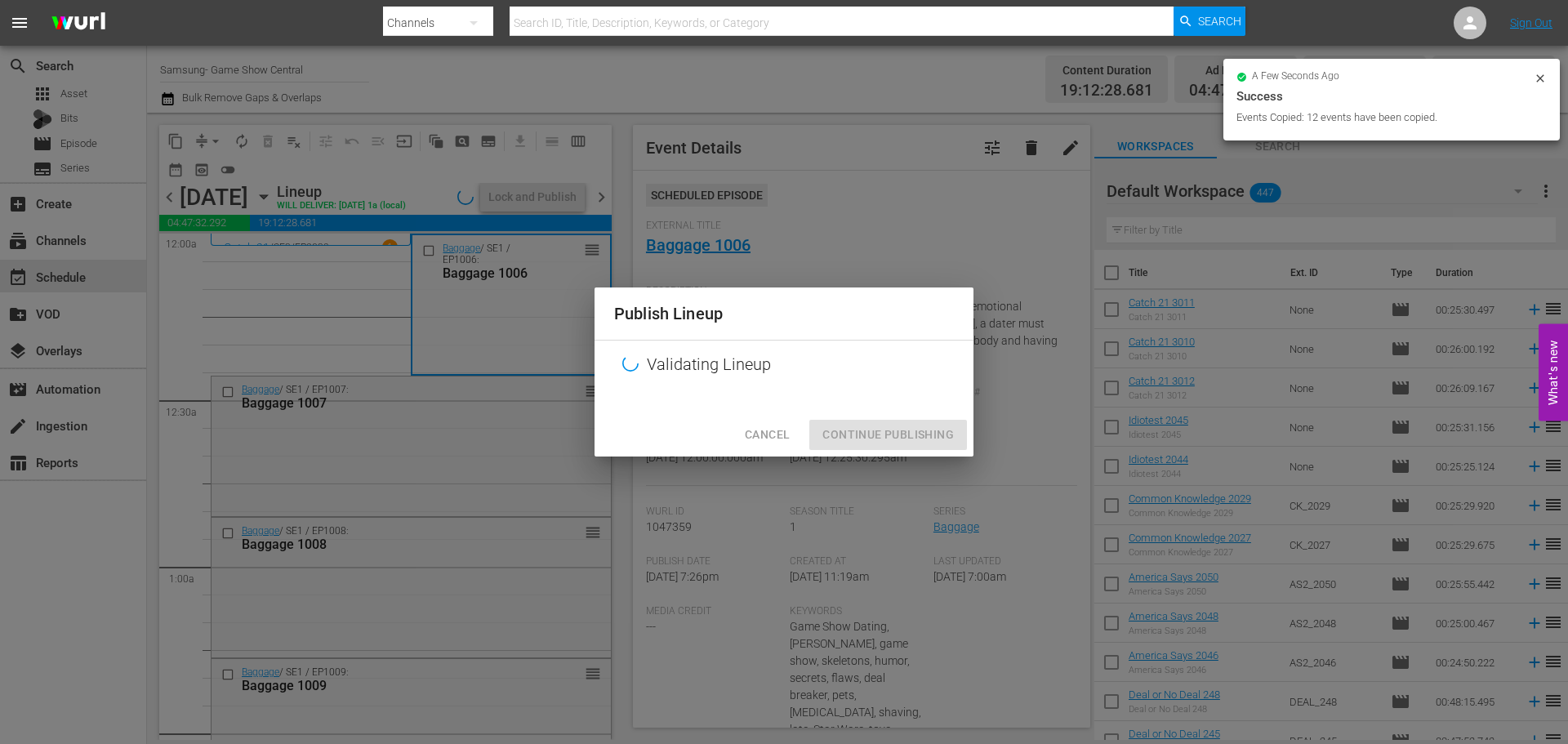
click at [507, 201] on div "Publish Lineup Validating Lineup Cancel Continue Publishing" at bounding box center [784, 372] width 1568 height 744
click at [885, 479] on div "Publish Lineup Validating Lineup Cancel Continue Publishing" at bounding box center [784, 372] width 1568 height 744
click at [883, 438] on div "Cancel Continue Publishing" at bounding box center [784, 434] width 379 height 43
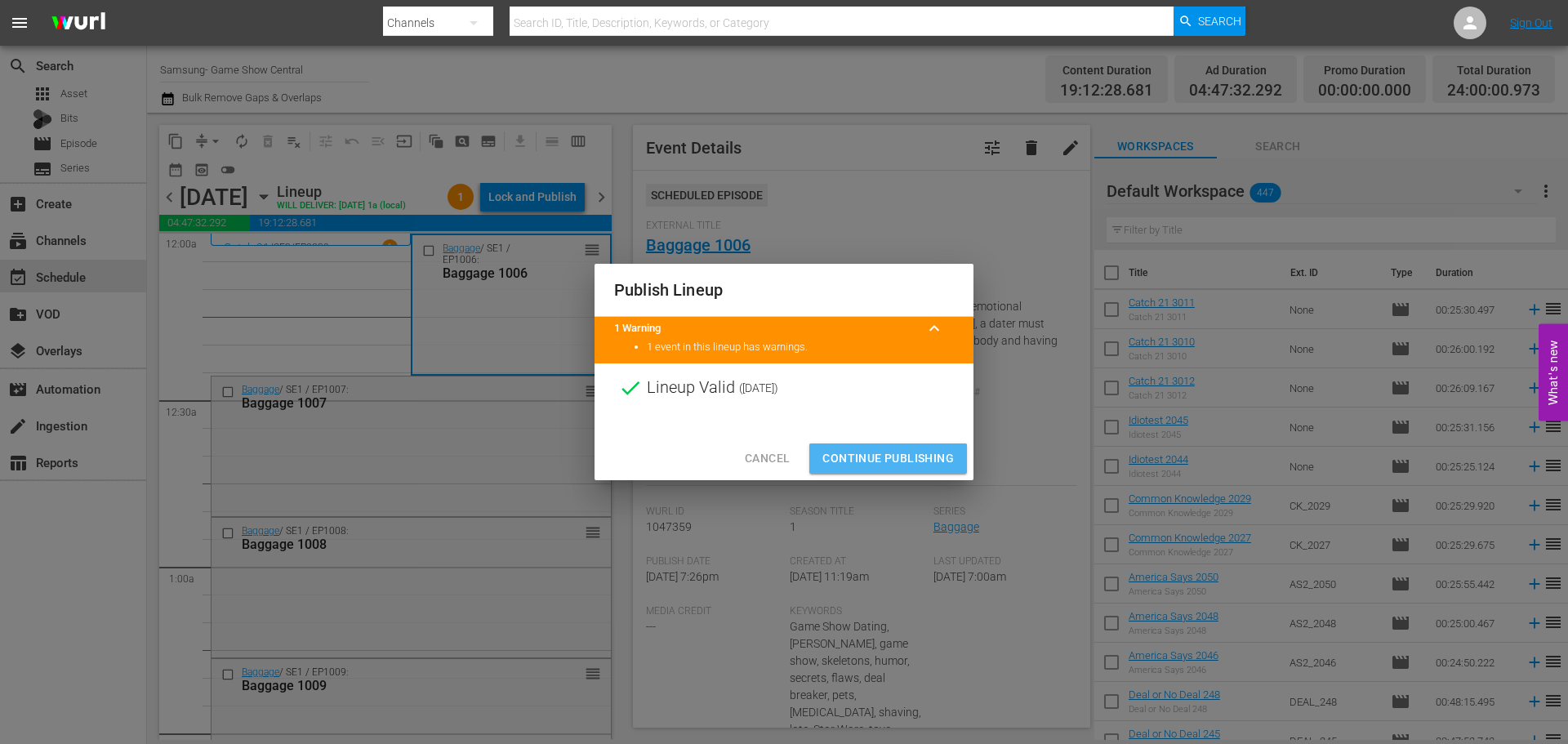
click at [857, 449] on span "Continue Publishing" at bounding box center [887, 459] width 131 height 20
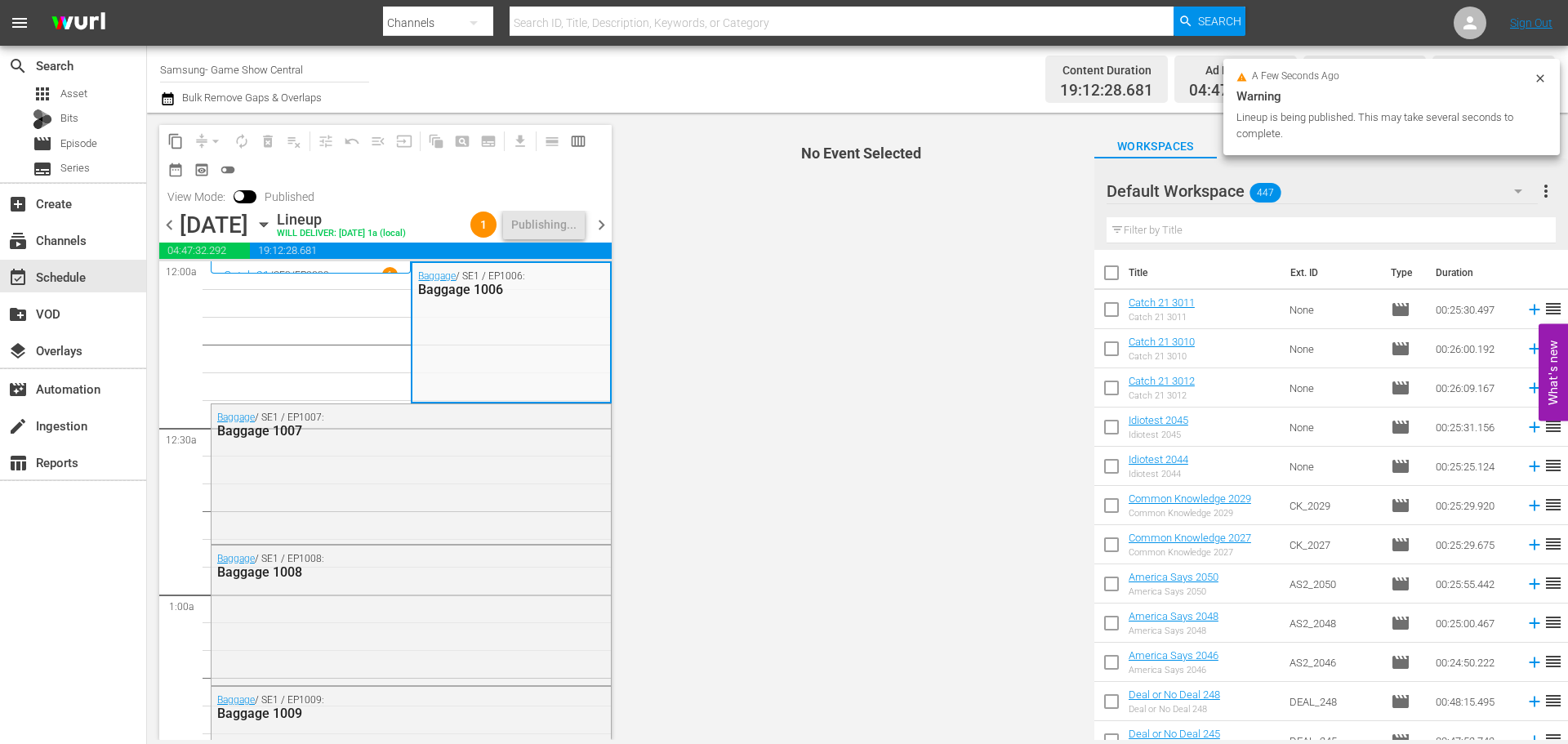
click at [248, 232] on div "[DATE]" at bounding box center [213, 225] width 69 height 27
click at [273, 234] on icon "button" at bounding box center [263, 224] width 18 height 18
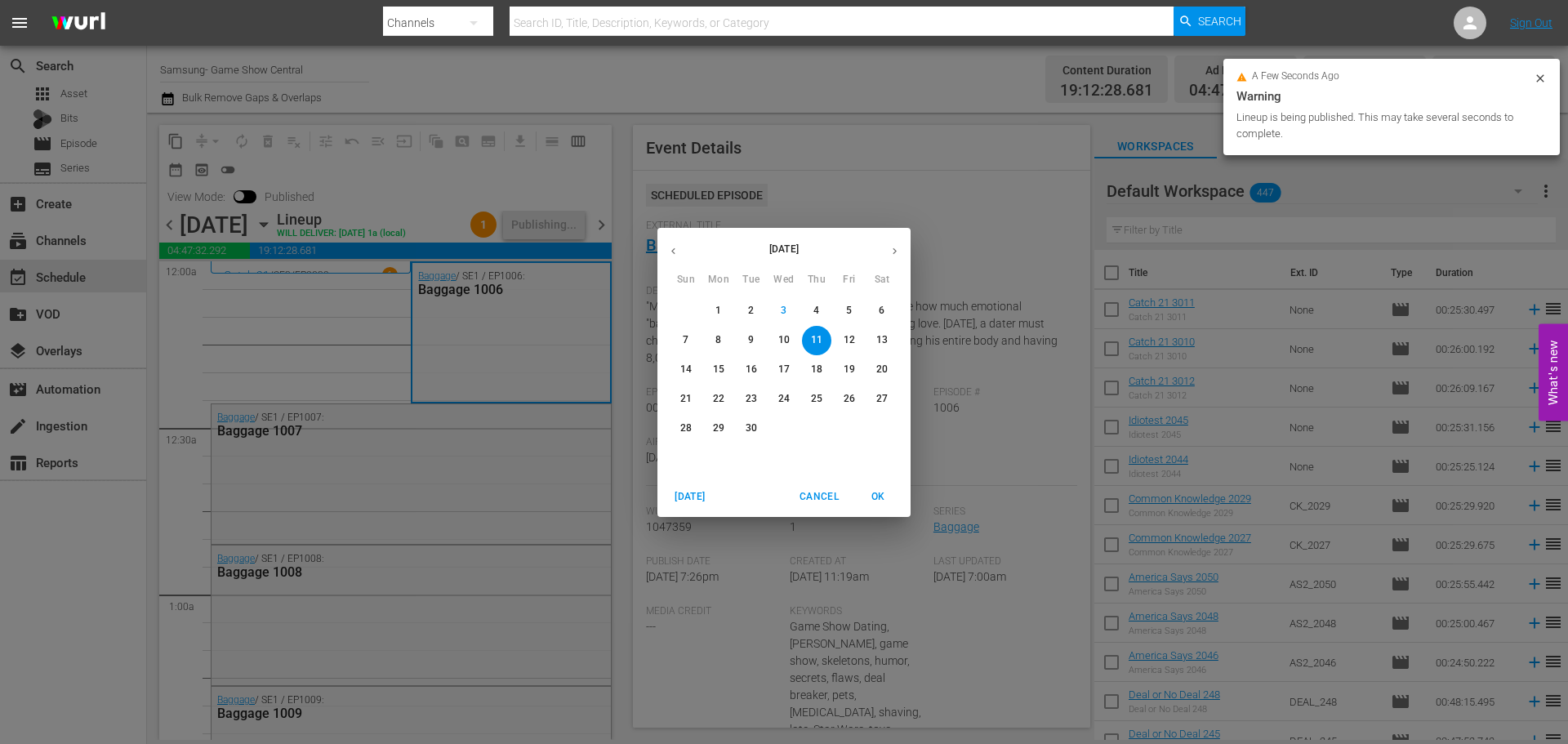
click at [853, 322] on button "5" at bounding box center [849, 311] width 30 height 30
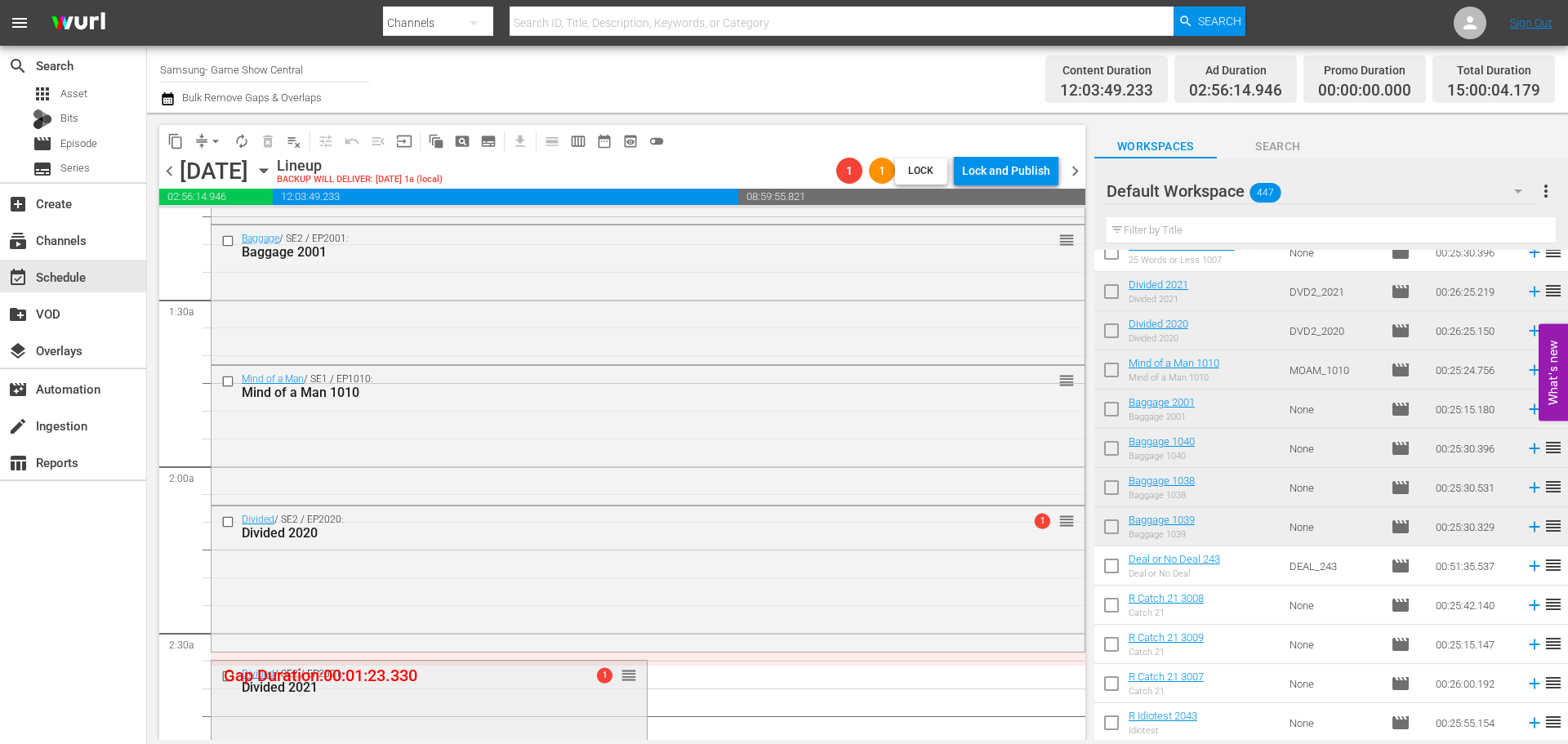
scroll to position [571, 0]
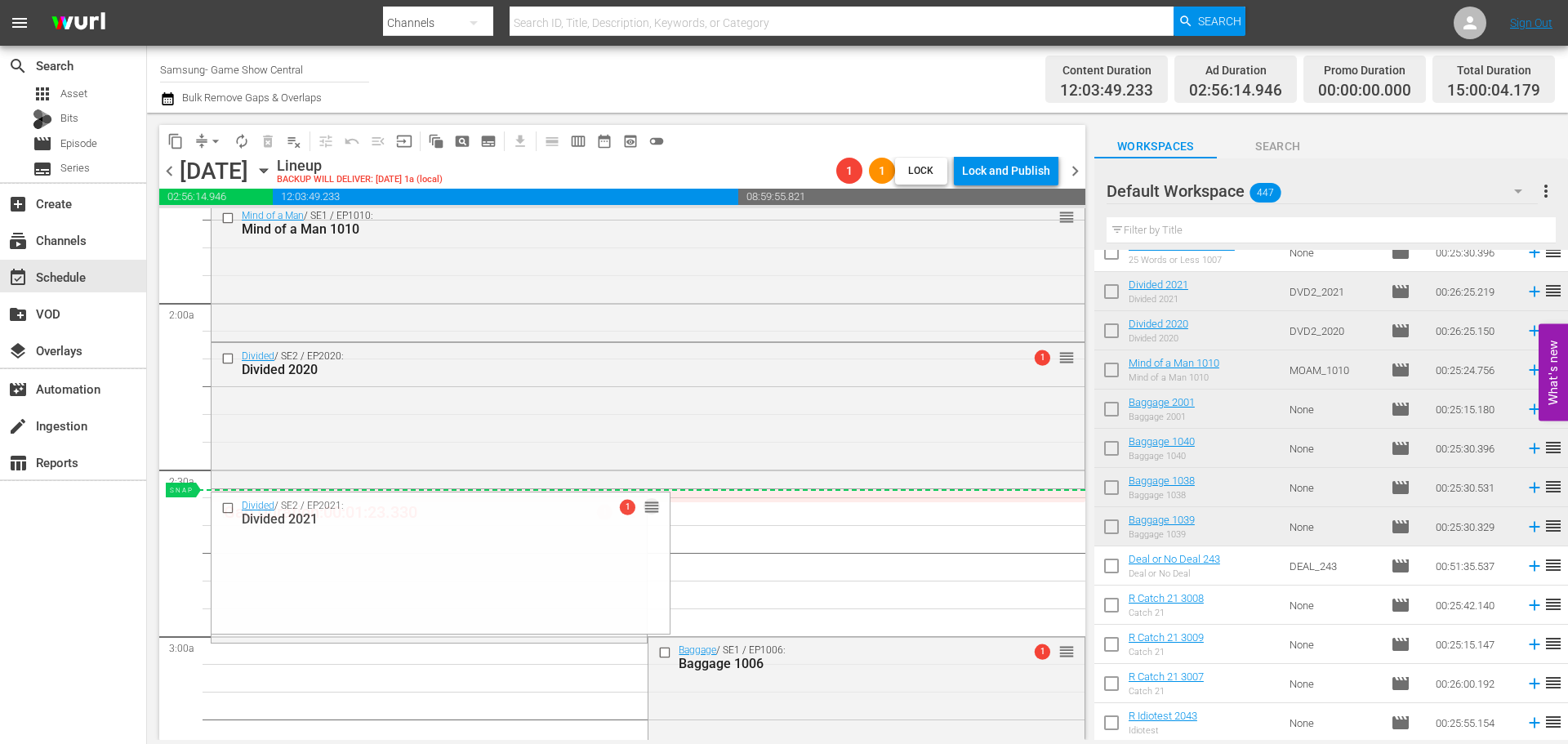
drag, startPoint x: 616, startPoint y: 515, endPoint x: 621, endPoint y: 493, distance: 22.6
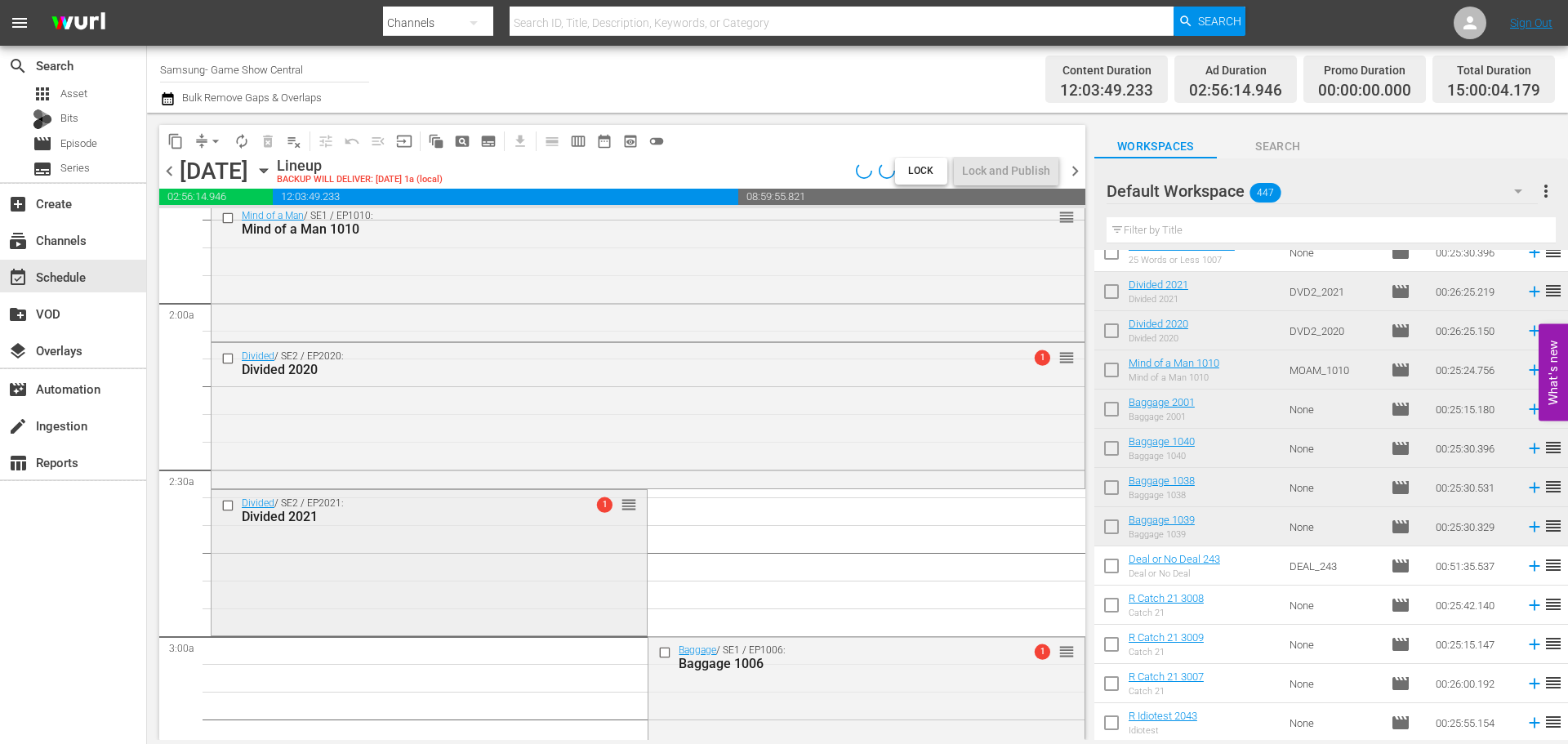
click at [463, 556] on div "Divided / SE2 / EP2021: Divided 2021 1 reorder" at bounding box center [429, 561] width 435 height 142
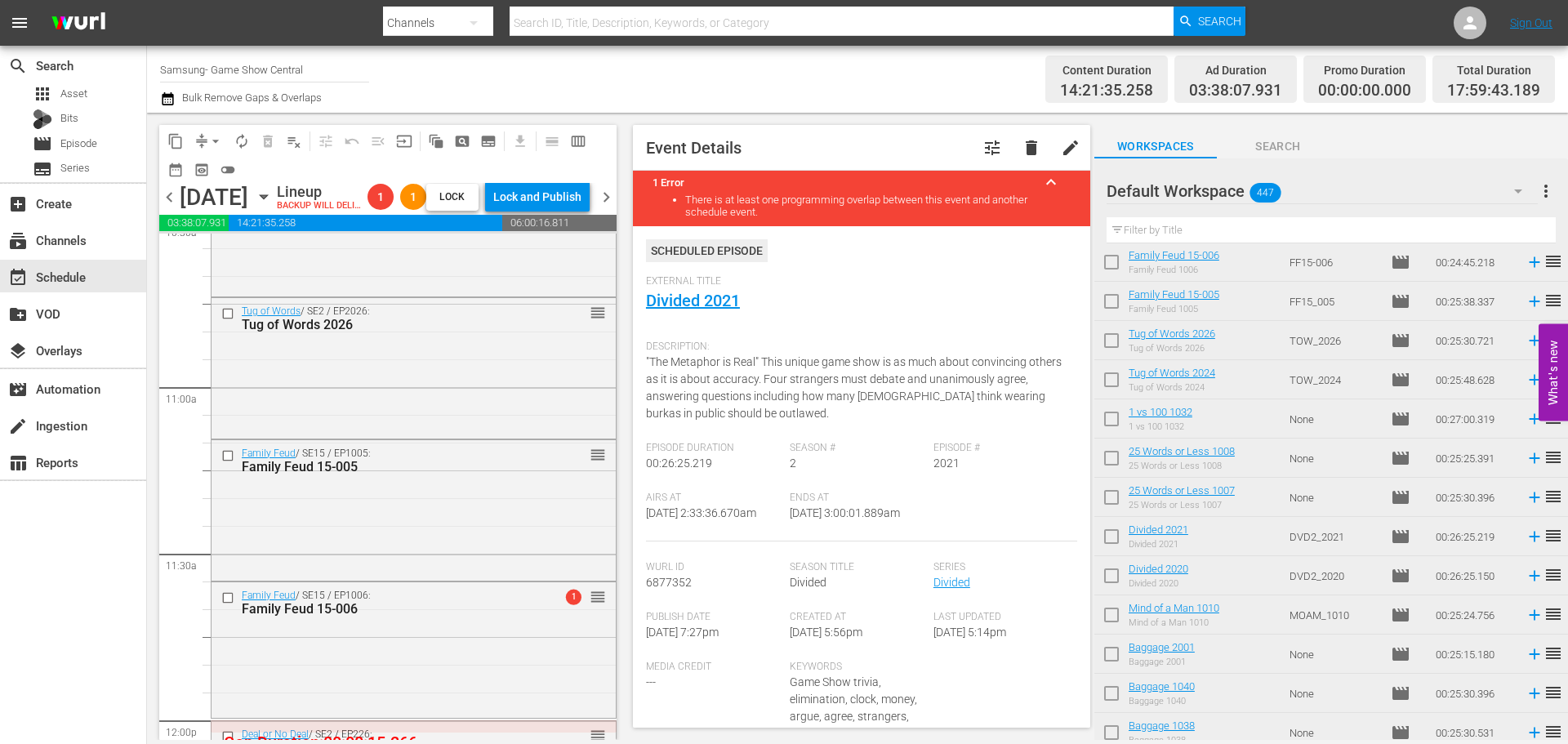
scroll to position [3593, 0]
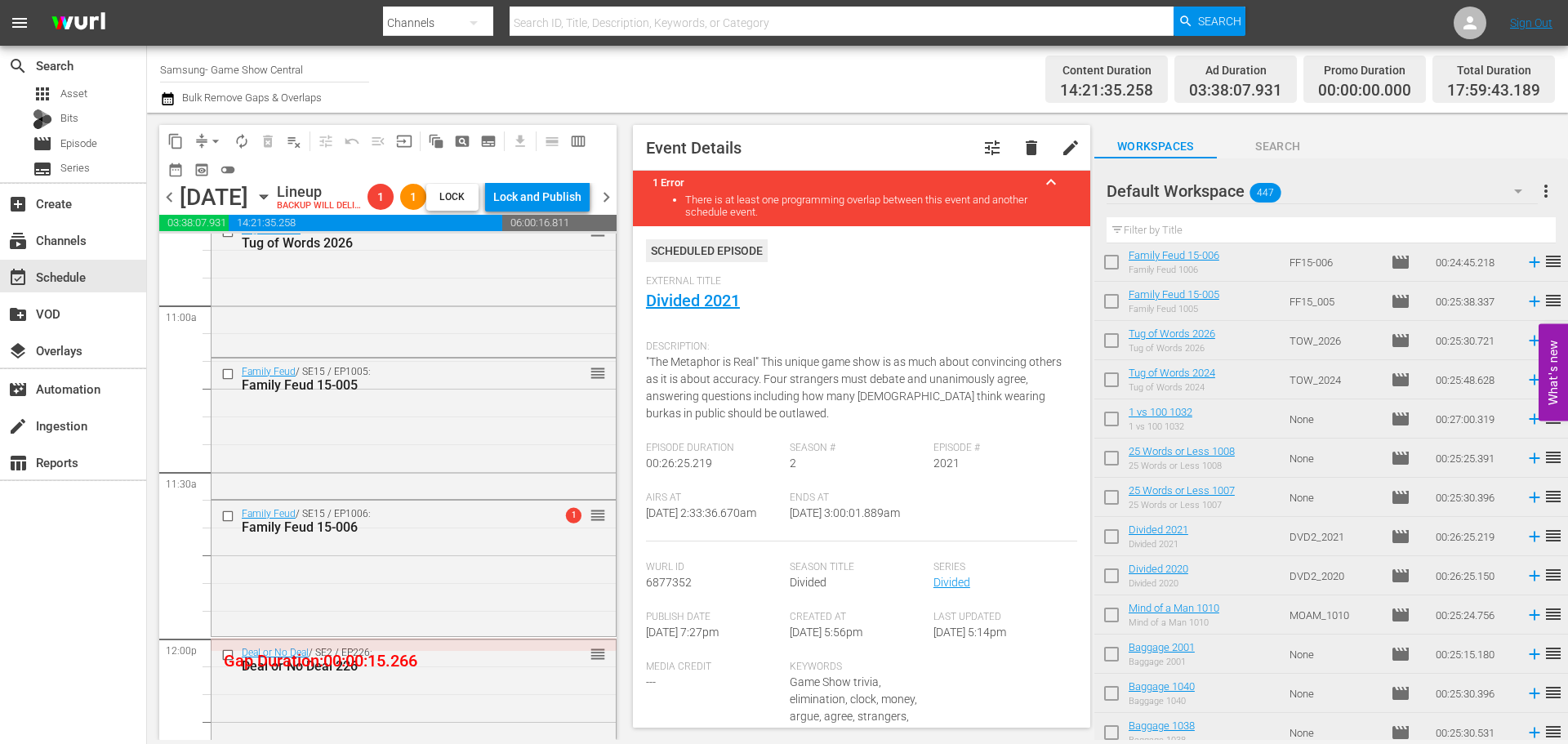
click at [527, 626] on div "Family Feud / SE15 / EP1006: Family Feud 15-006 1 reorder" at bounding box center [414, 566] width 405 height 132
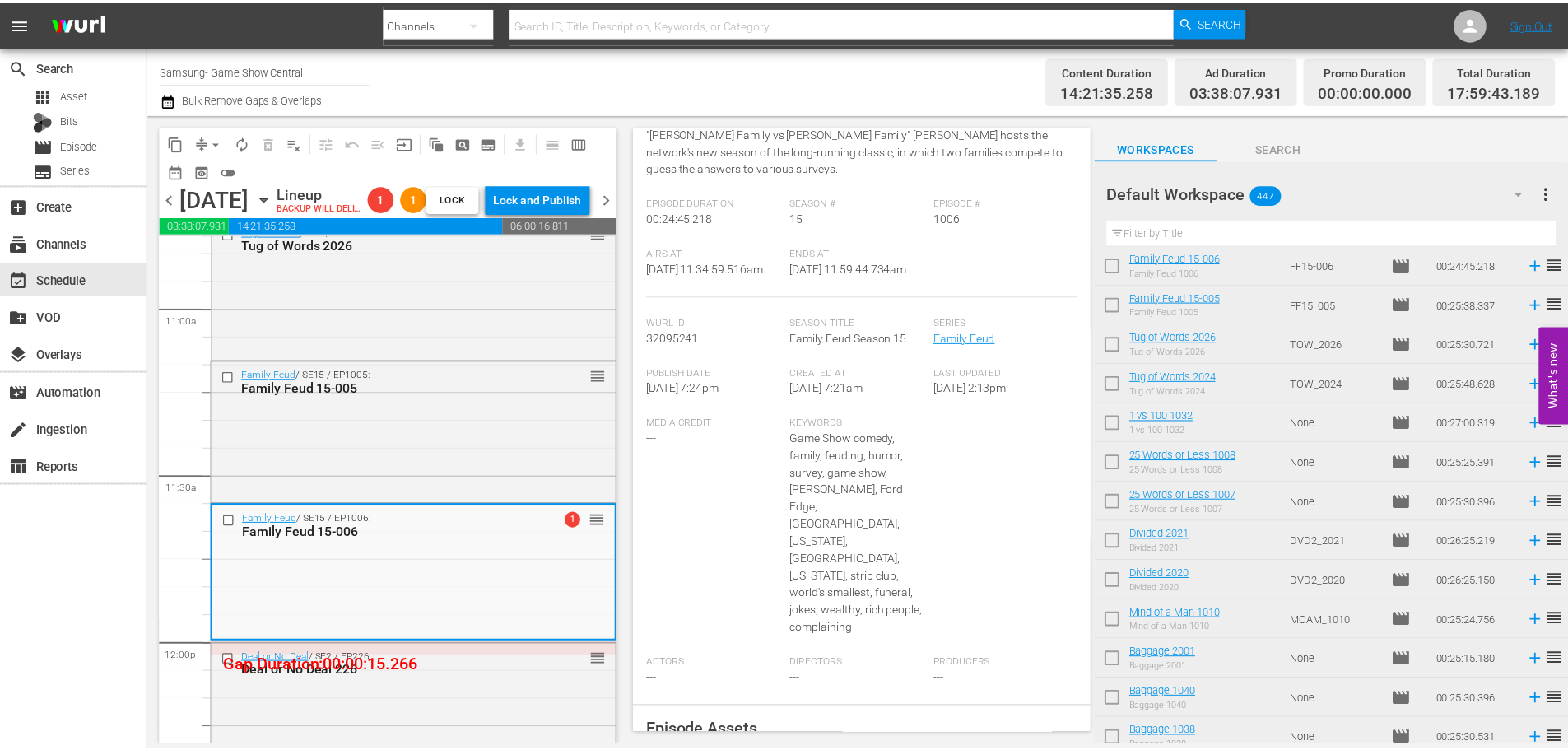
scroll to position [52, 0]
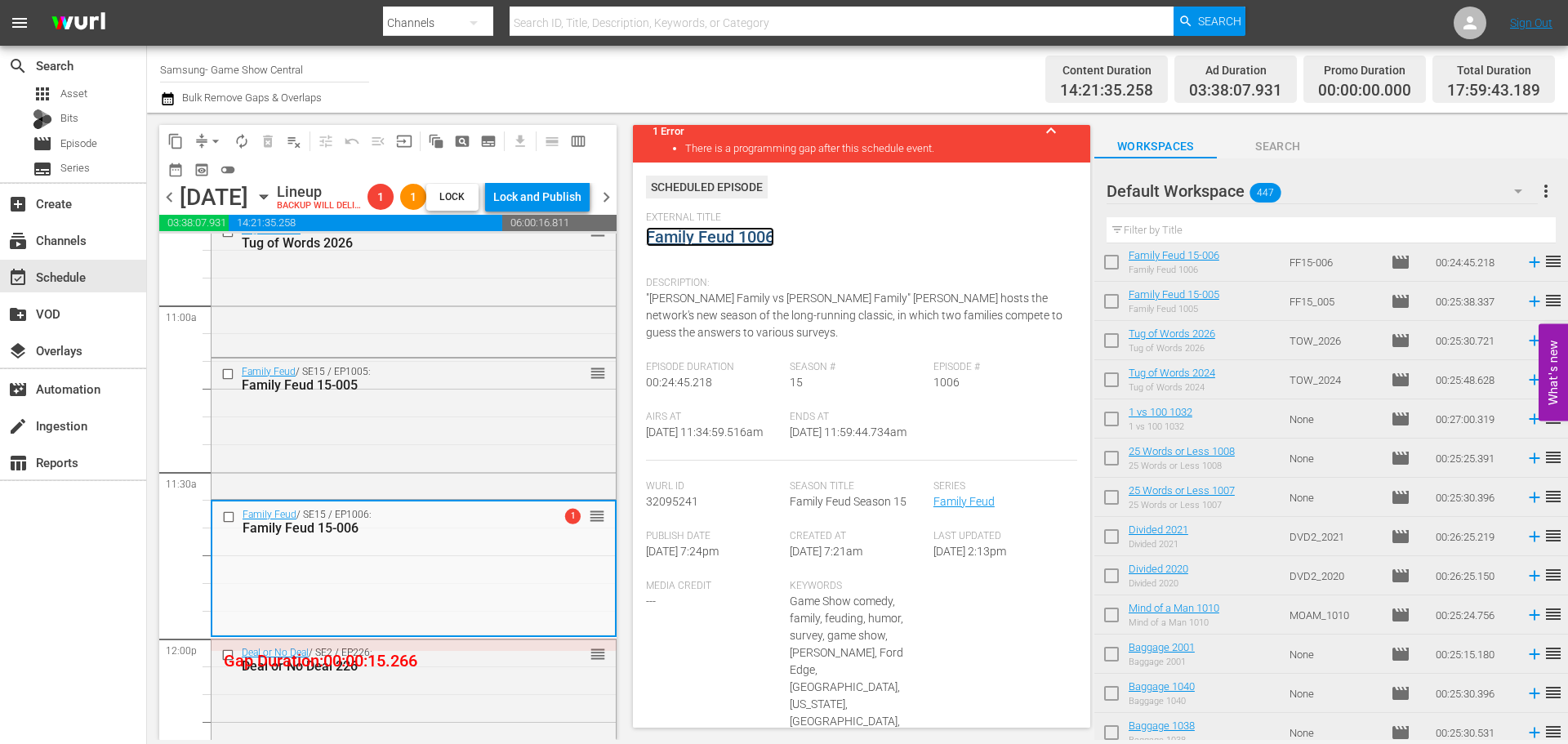
click at [713, 239] on link "Family Feud 1006" at bounding box center [709, 236] width 128 height 19
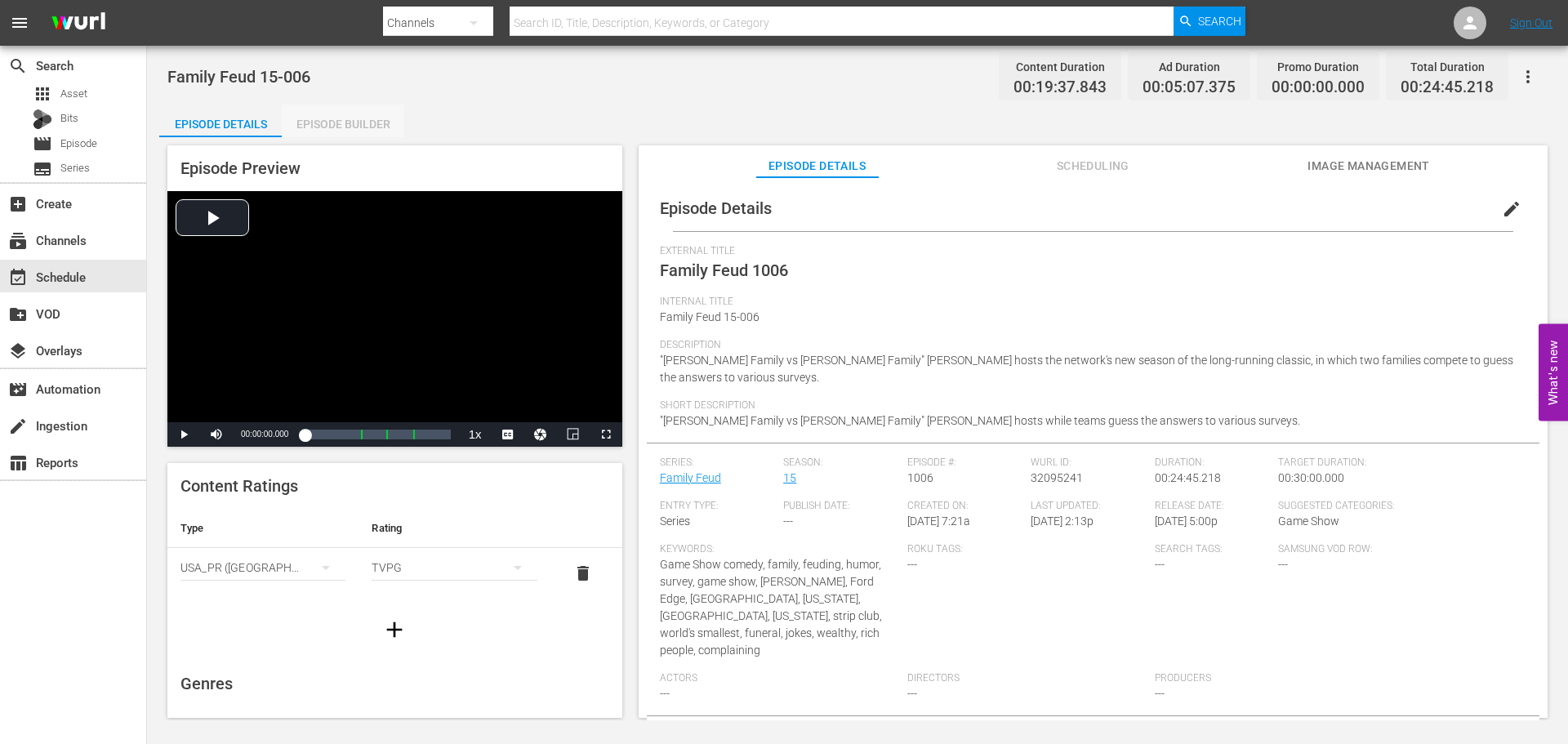
click at [352, 121] on div "Episode Builder" at bounding box center [343, 124] width 123 height 39
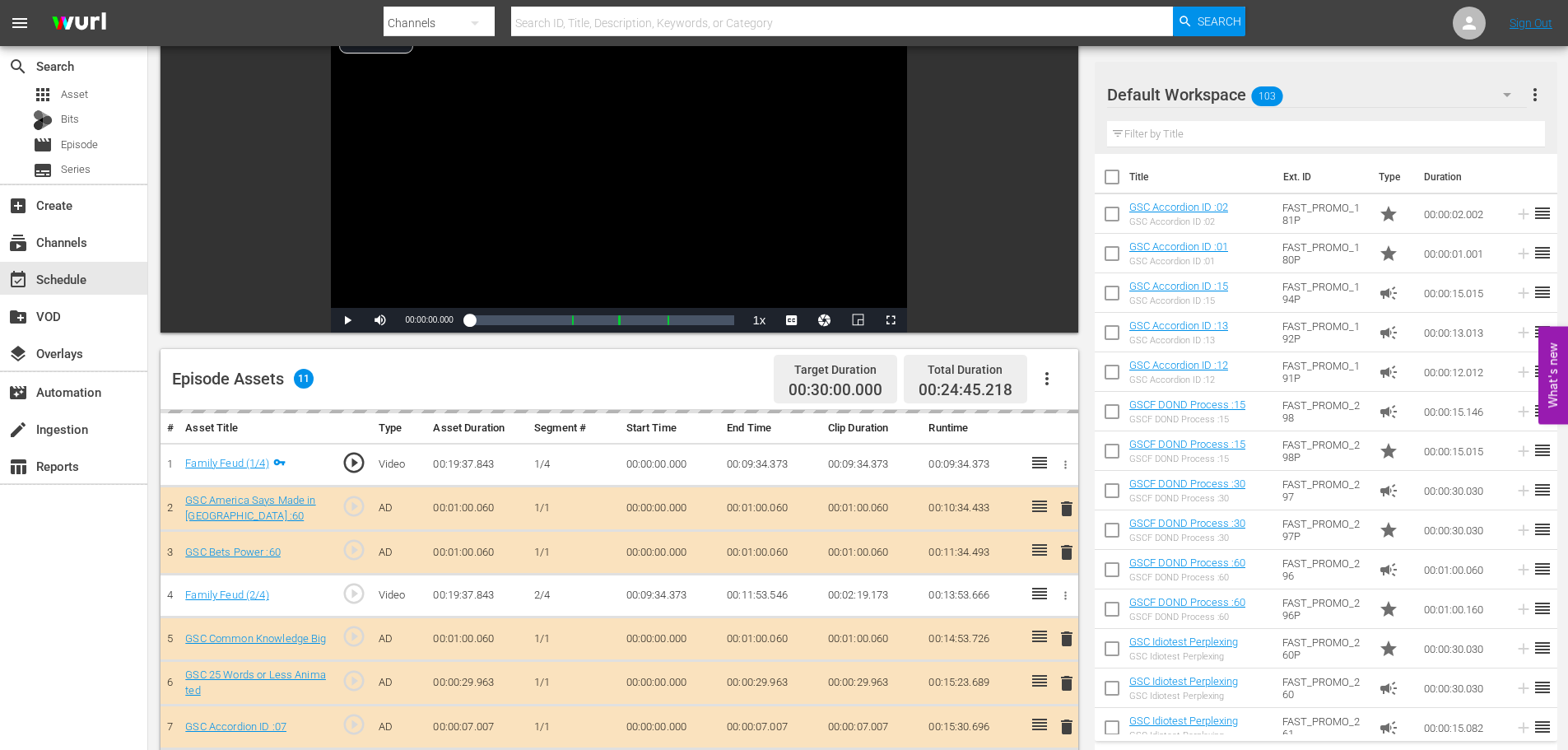
scroll to position [429, 0]
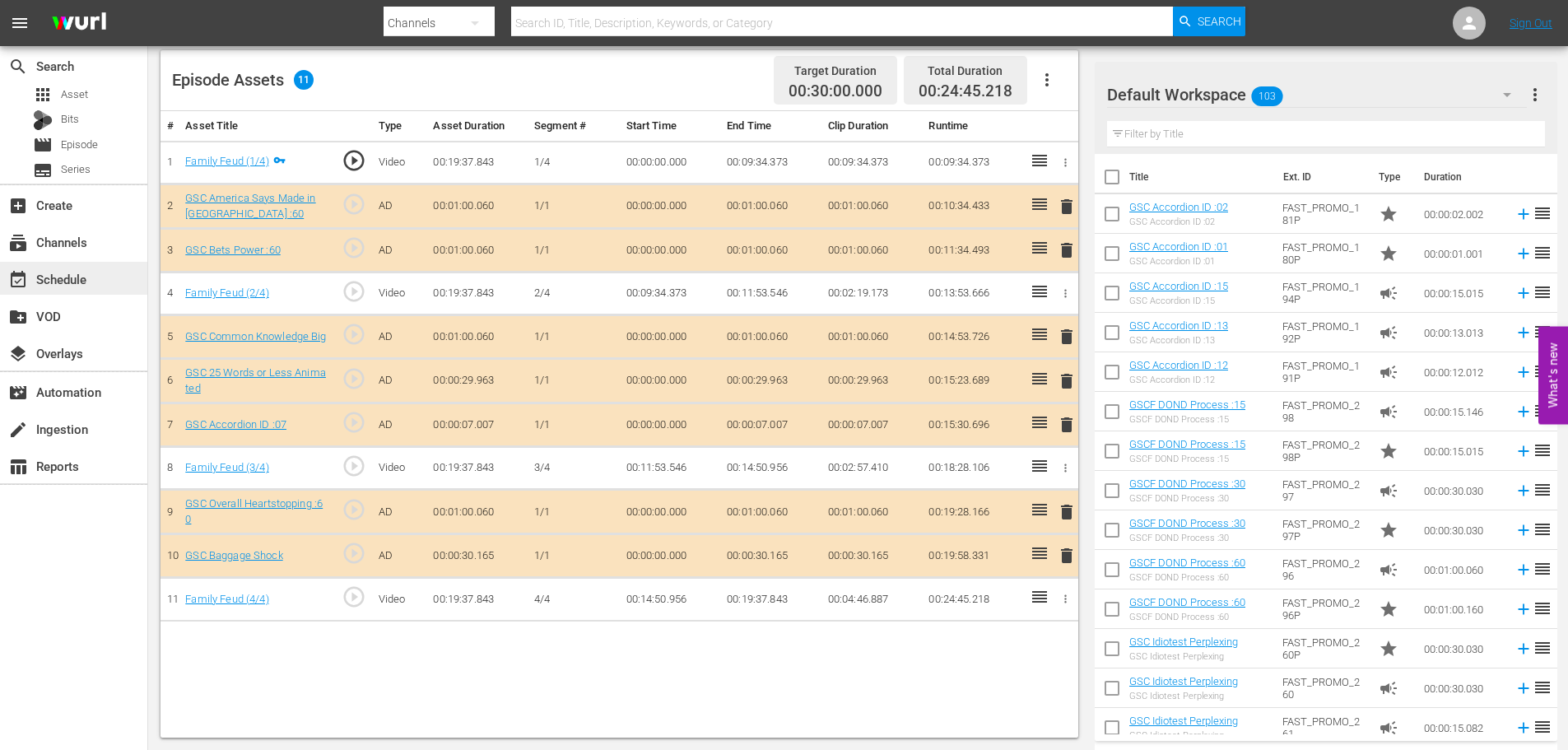
click at [109, 288] on div "event_available Schedule" at bounding box center [73, 278] width 148 height 33
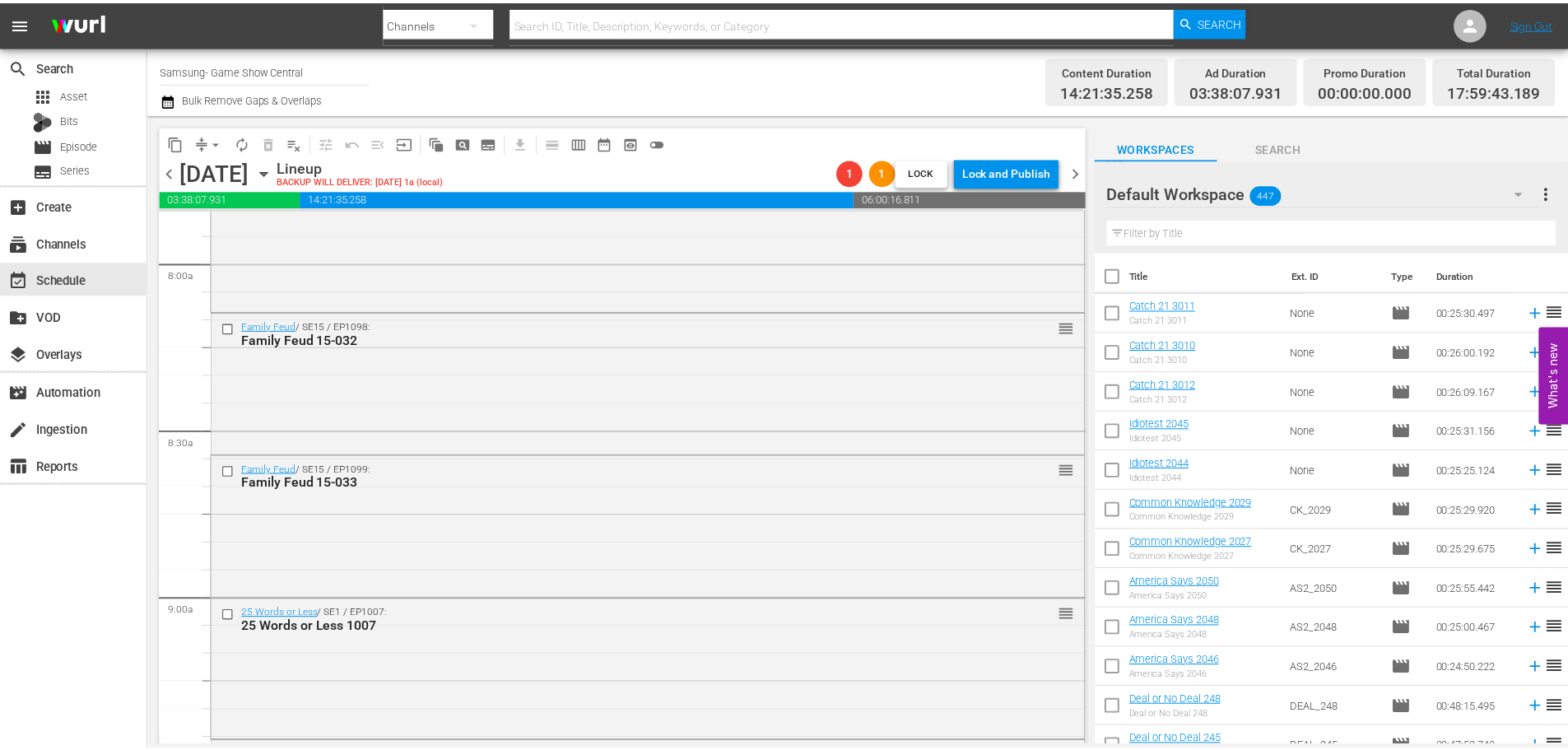
scroll to position [3622, 0]
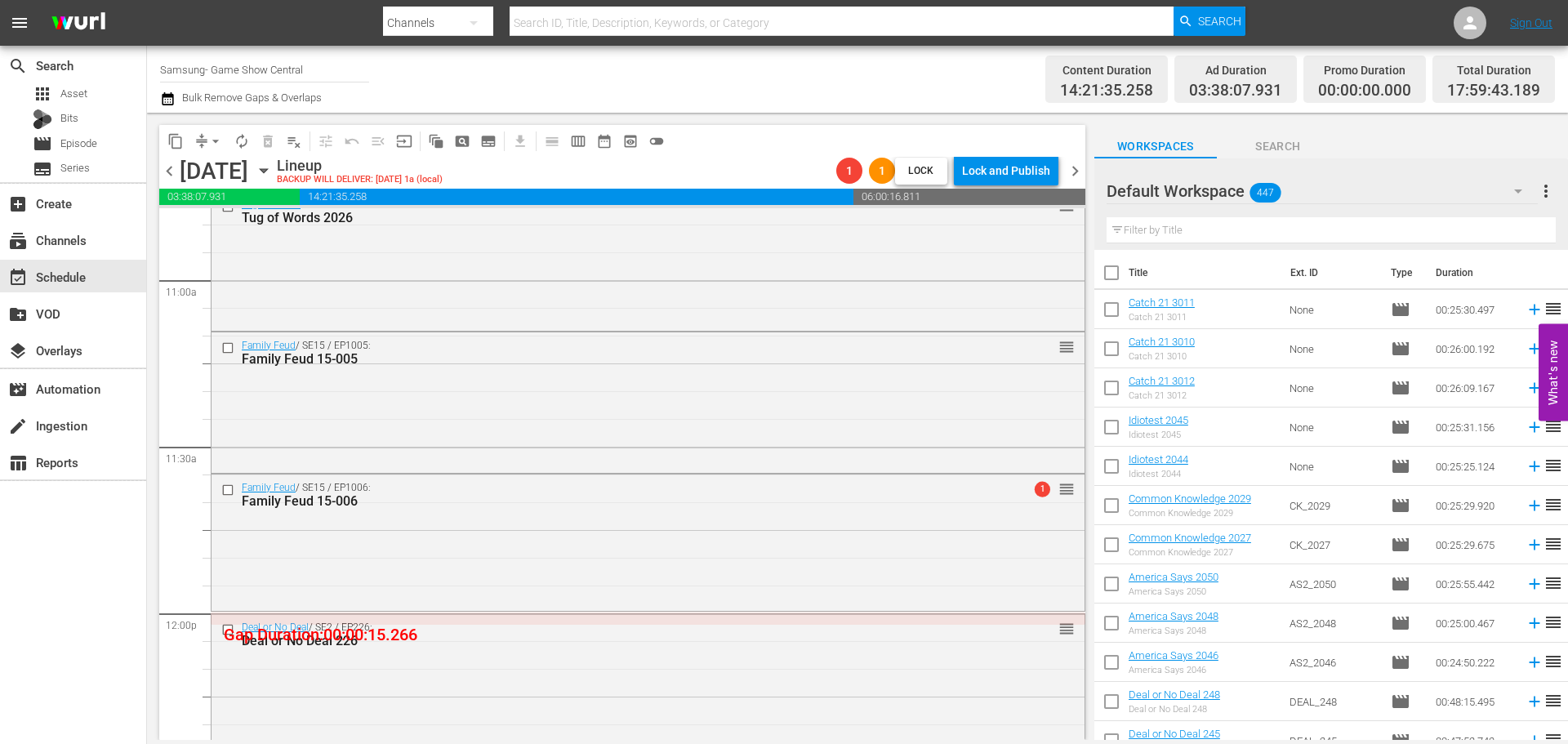
click at [527, 585] on div "Family Feud / SE15 / EP1006: Family Feud 15-006 1 reorder" at bounding box center [648, 541] width 873 height 132
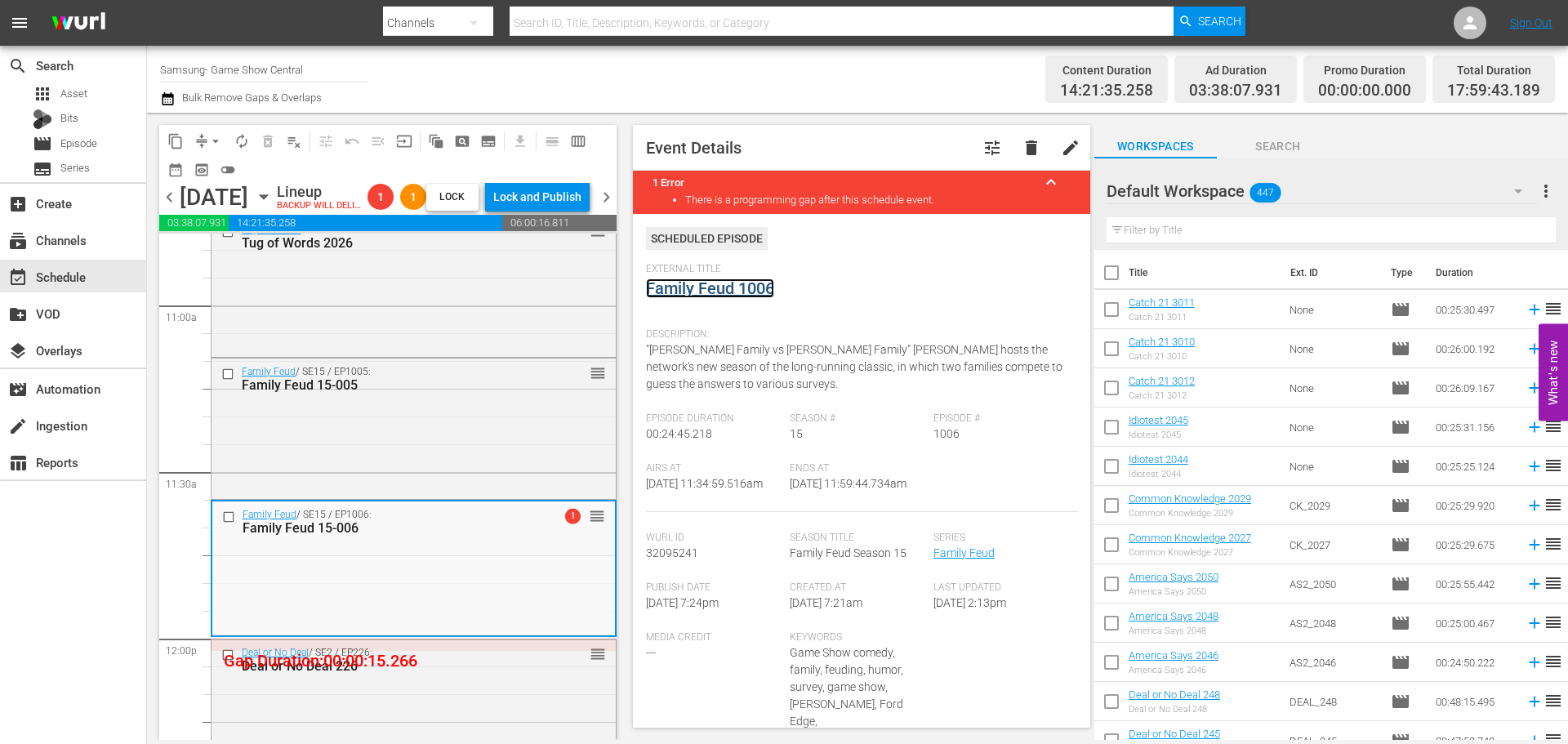
click at [714, 281] on link "Family Feud 1006" at bounding box center [709, 288] width 128 height 19
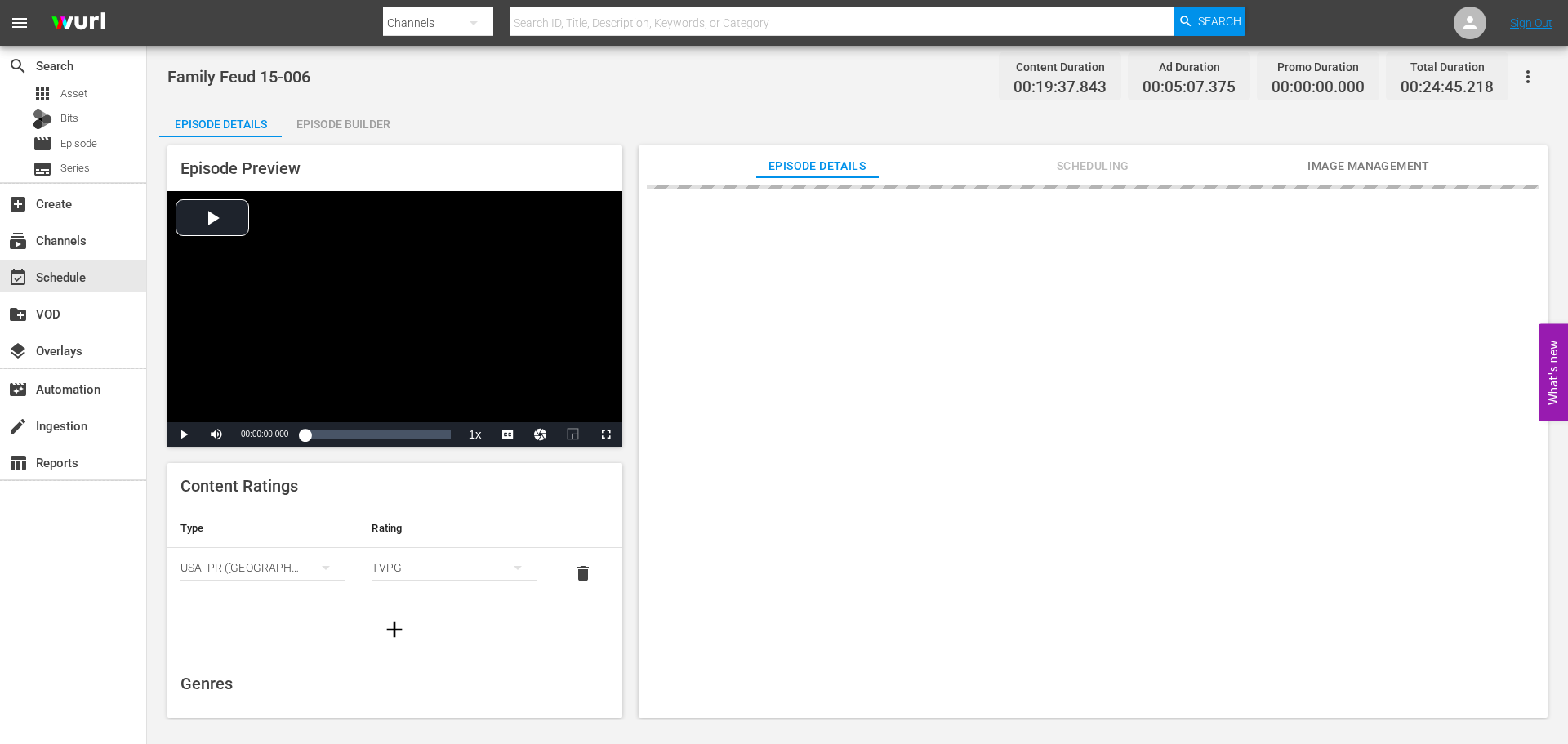
click at [379, 139] on div "Episode Preview Video Player is loading. Play Video Play Mute Current Time 00:0…" at bounding box center [858, 433] width 1397 height 593
click at [366, 125] on div "Episode Builder" at bounding box center [343, 124] width 123 height 39
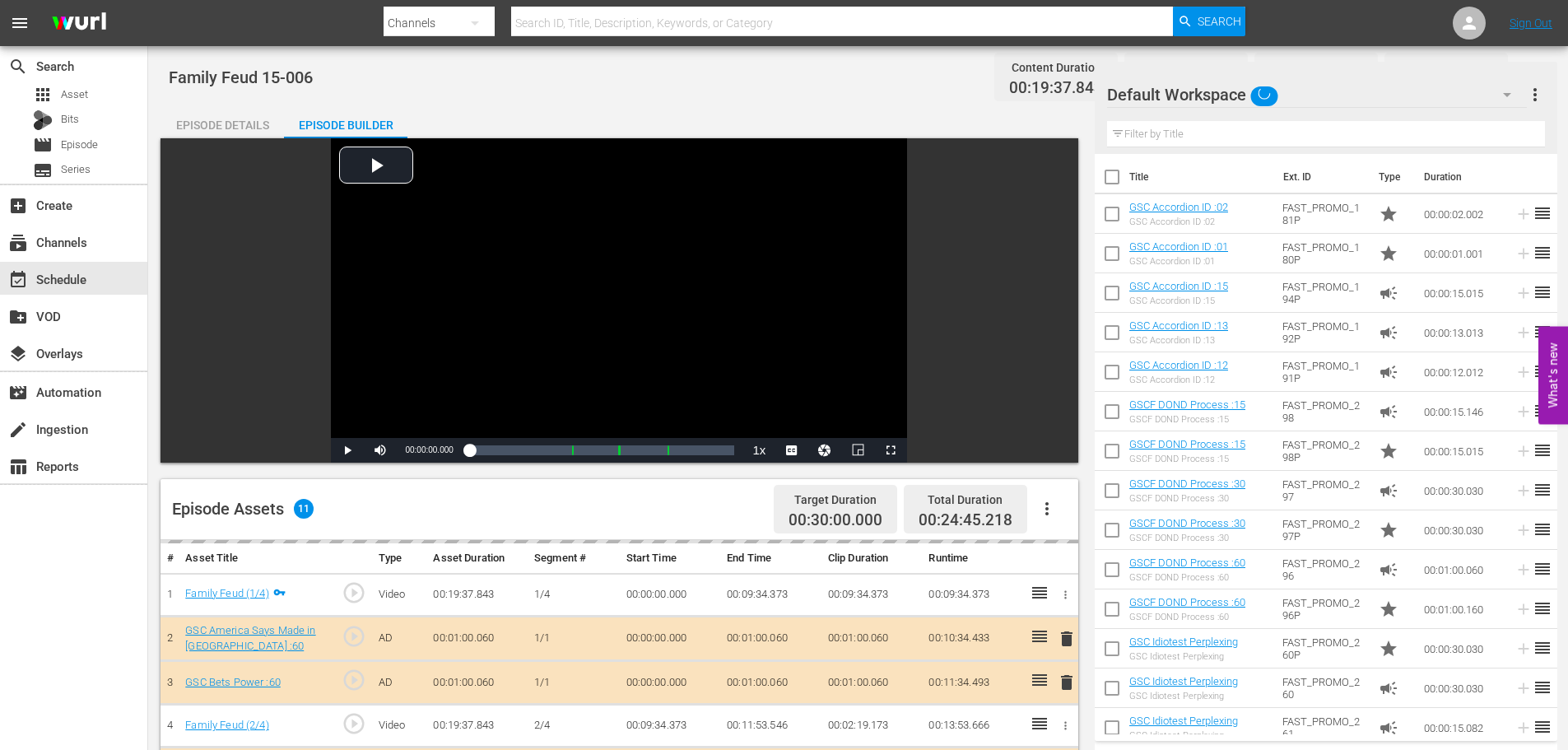
scroll to position [429, 0]
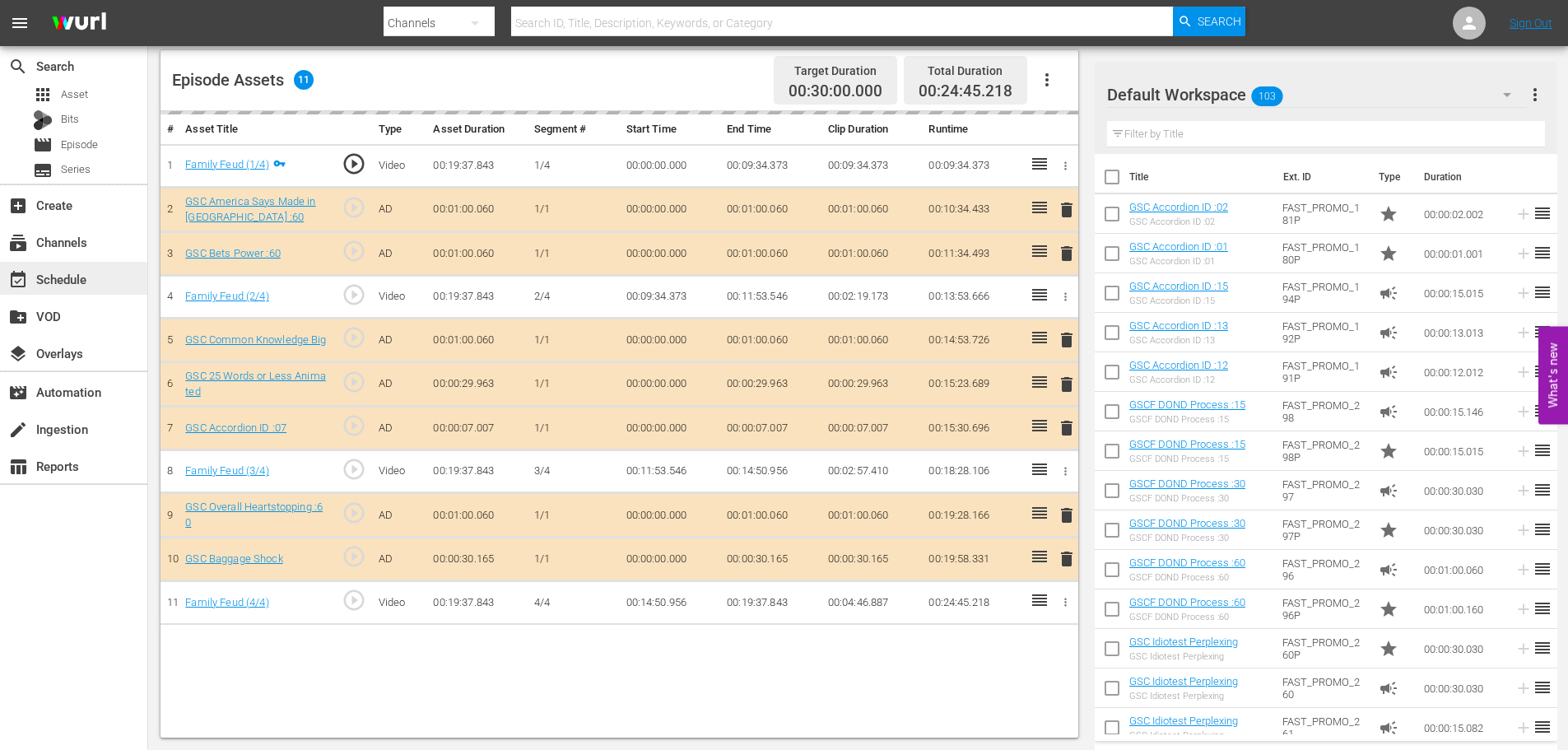
click at [134, 270] on div "event_available Schedule" at bounding box center [73, 278] width 148 height 33
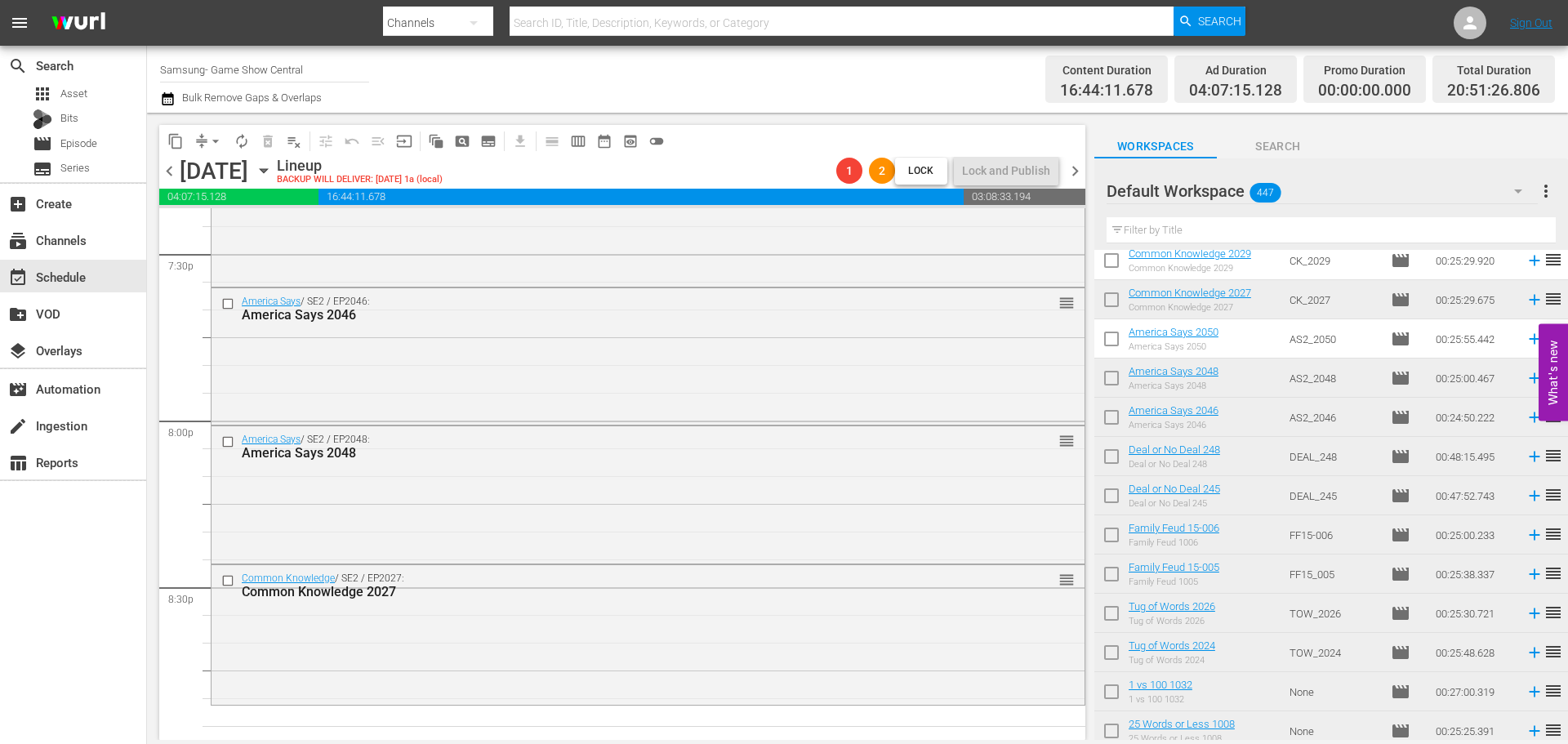
scroll to position [6614, 0]
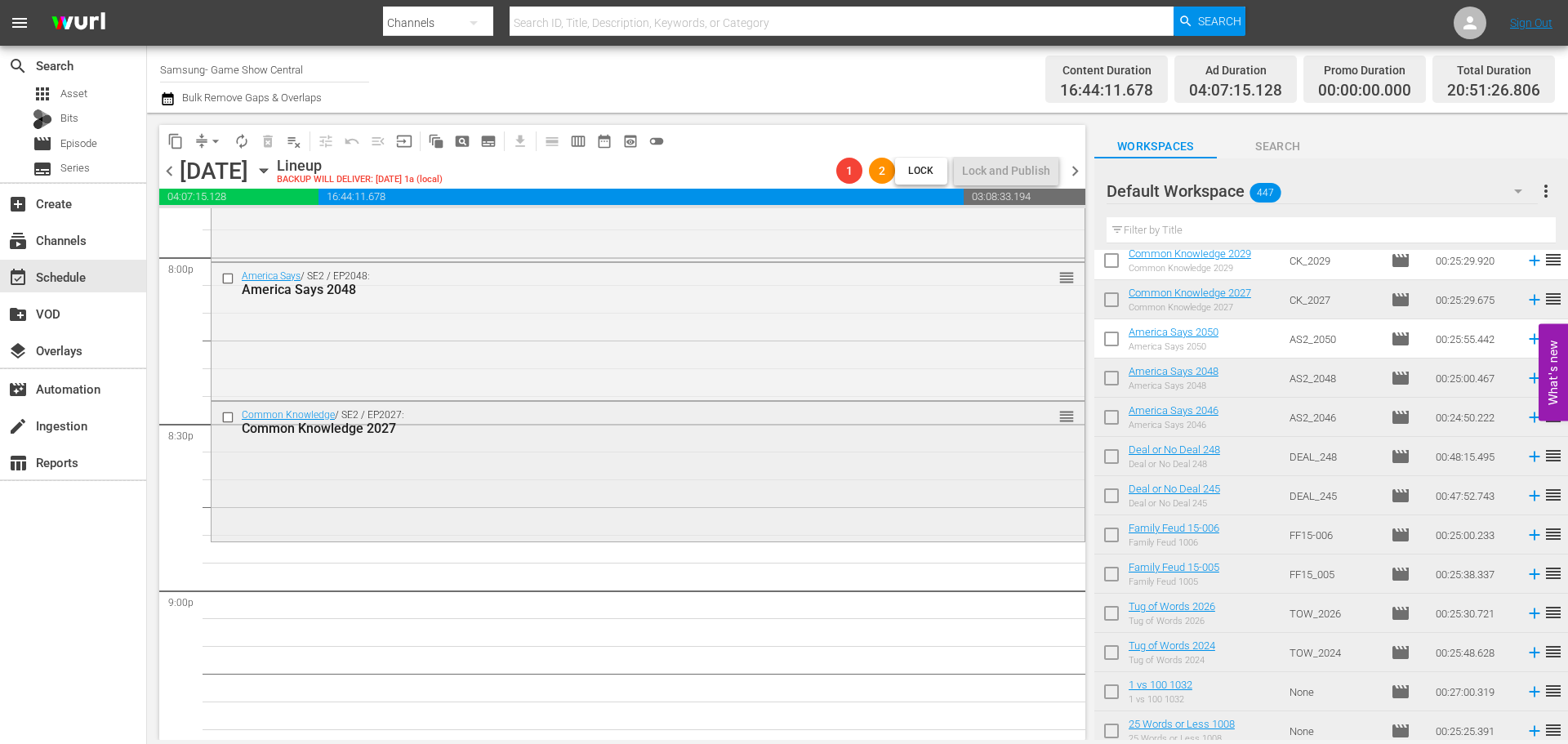
click at [408, 489] on div "Common Knowledge / SE2 / EP2027: Common Knowledge 2027 reorder" at bounding box center [648, 470] width 873 height 136
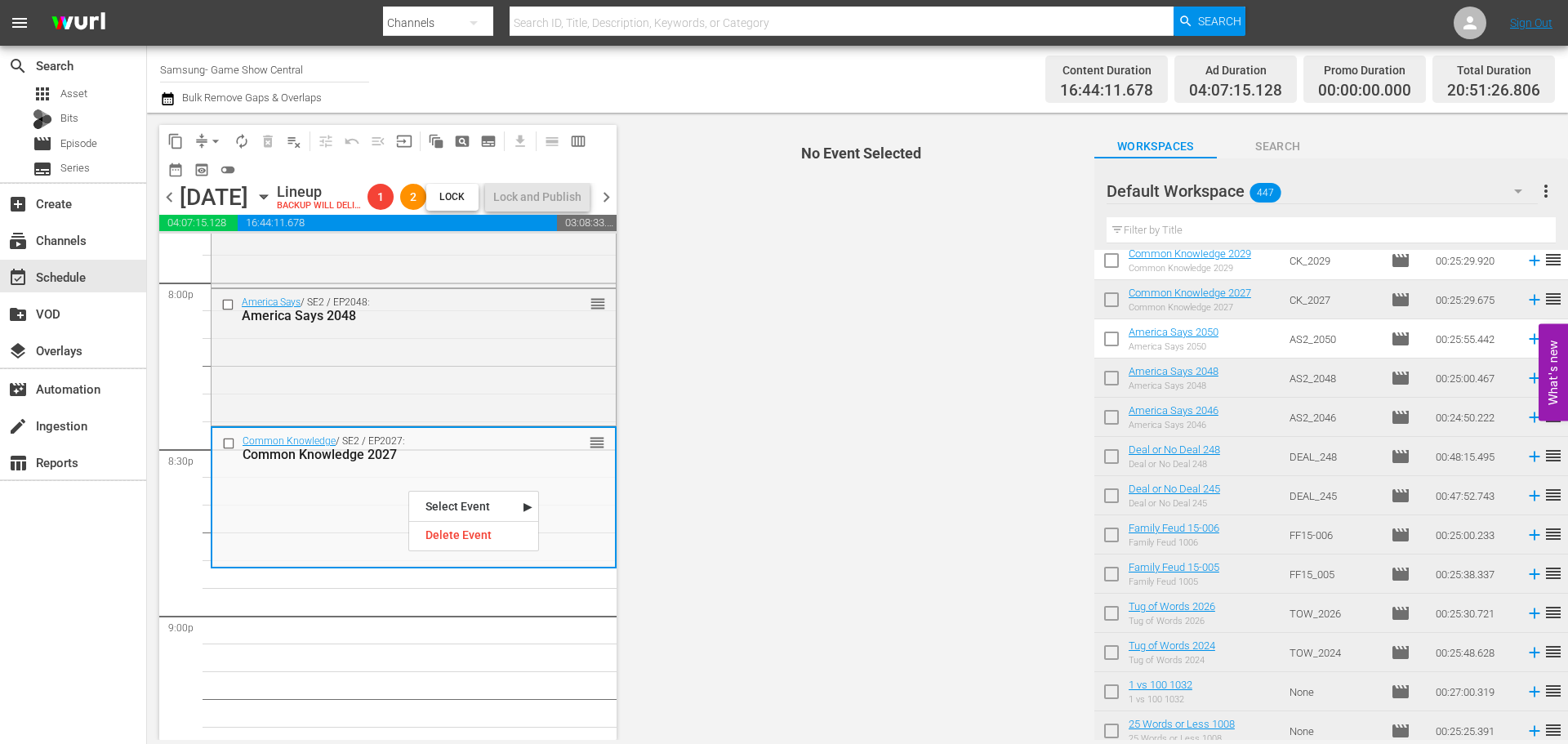
click at [500, 539] on div "Delete Event" at bounding box center [473, 535] width 129 height 22
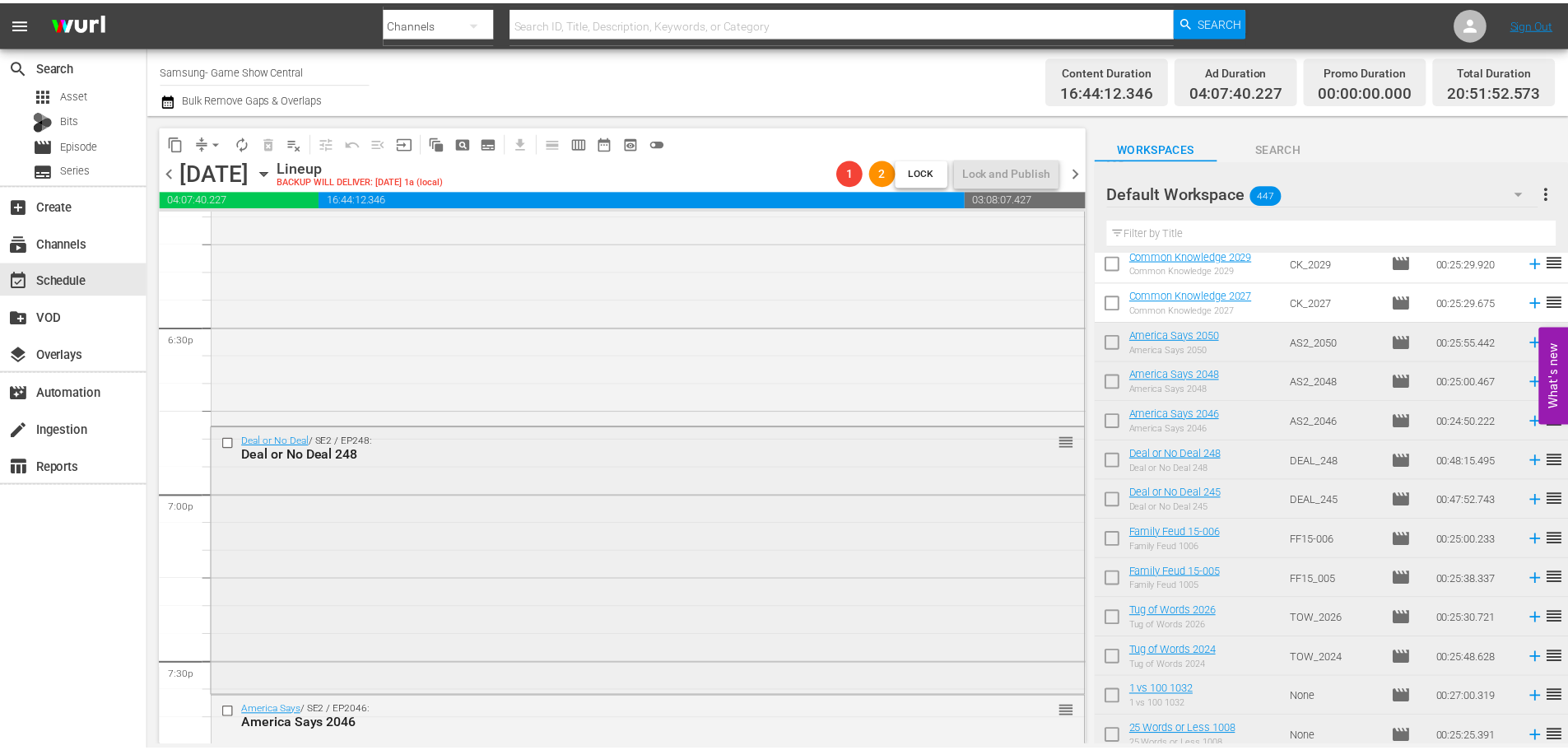
scroll to position [6091, 0]
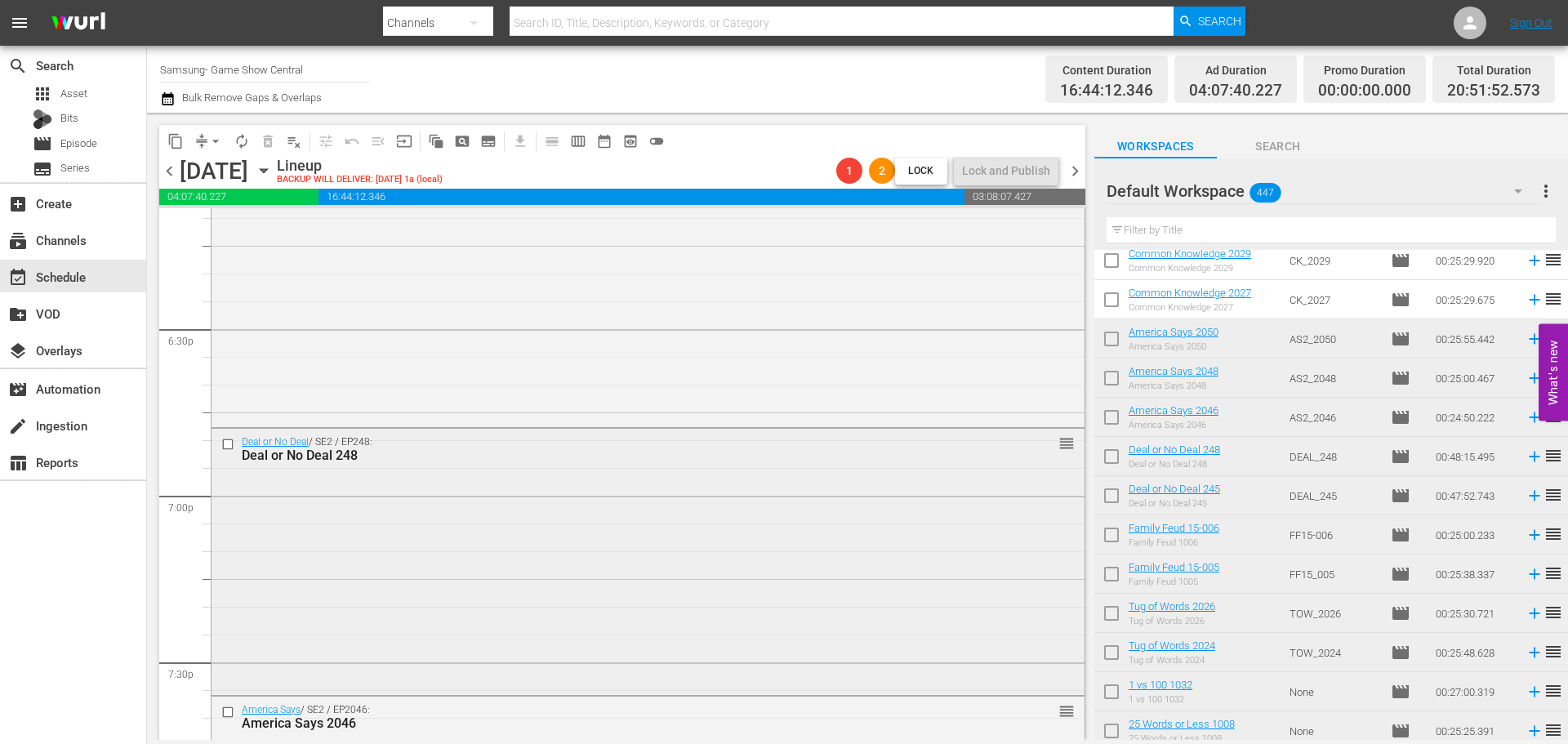
click at [551, 570] on div "Deal or No Deal / SE2 / EP248: Deal or No Deal 248 reorder" at bounding box center [648, 559] width 873 height 263
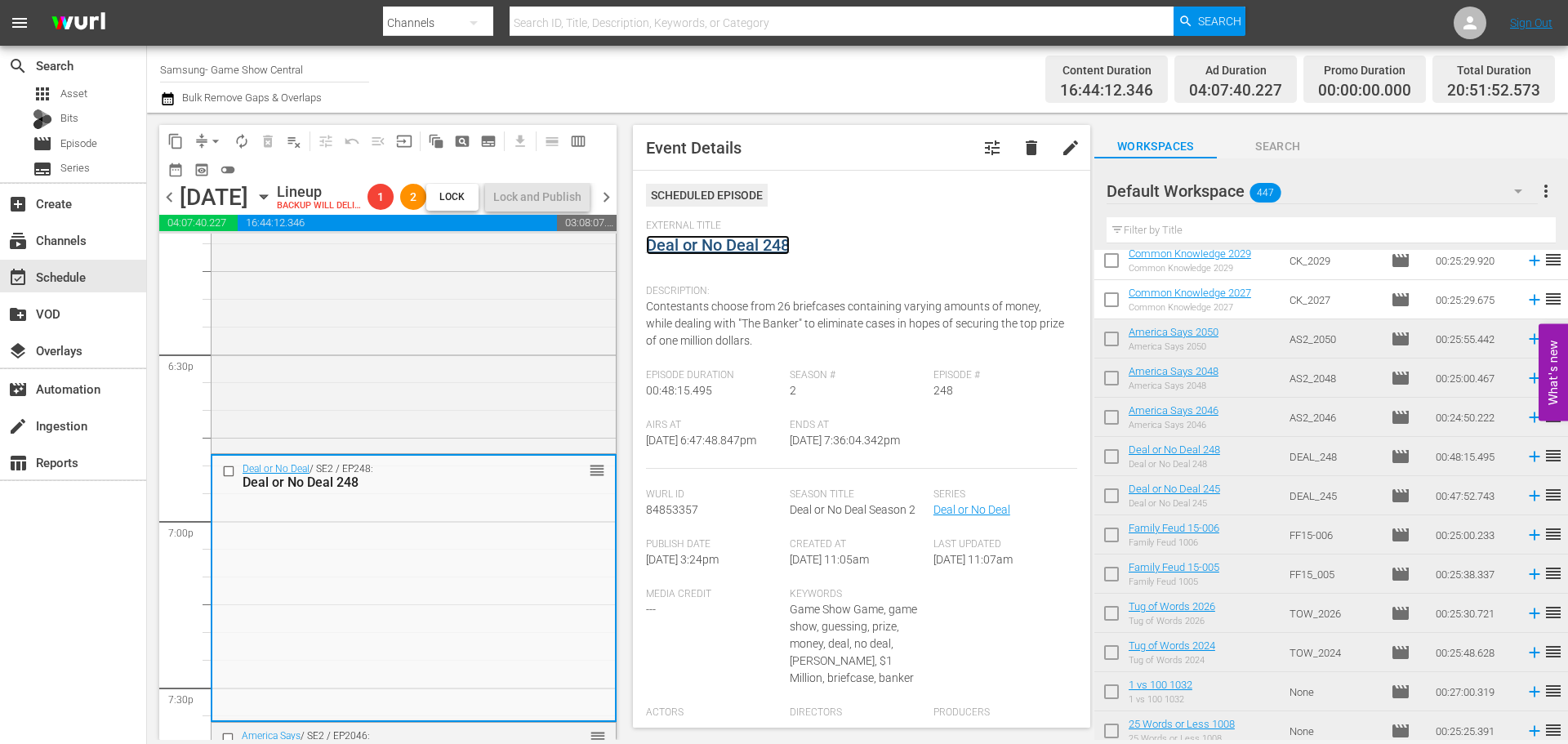
click at [748, 245] on link "Deal or No Deal 248" at bounding box center [718, 245] width 144 height 19
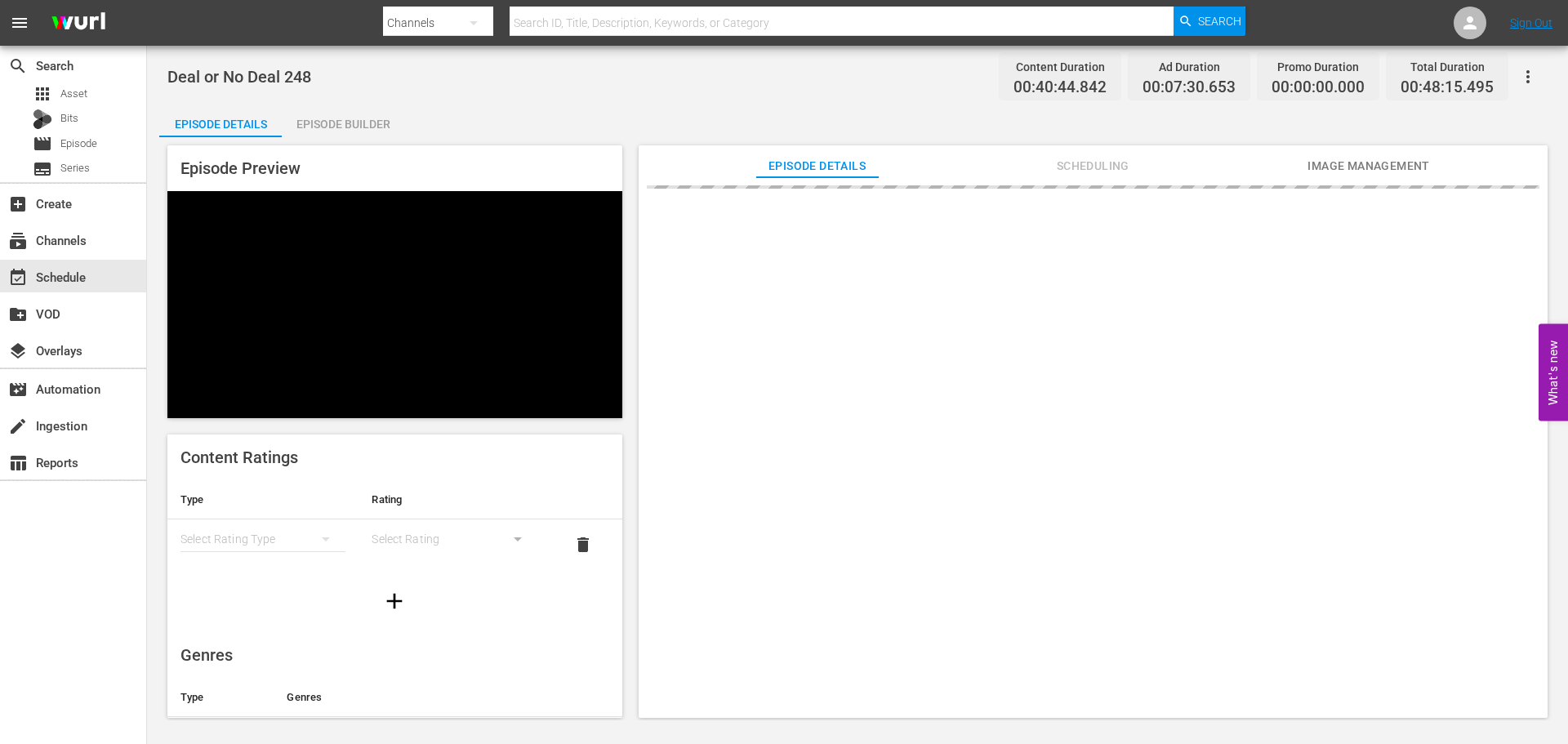
click at [352, 124] on div "Episode Builder" at bounding box center [343, 124] width 123 height 39
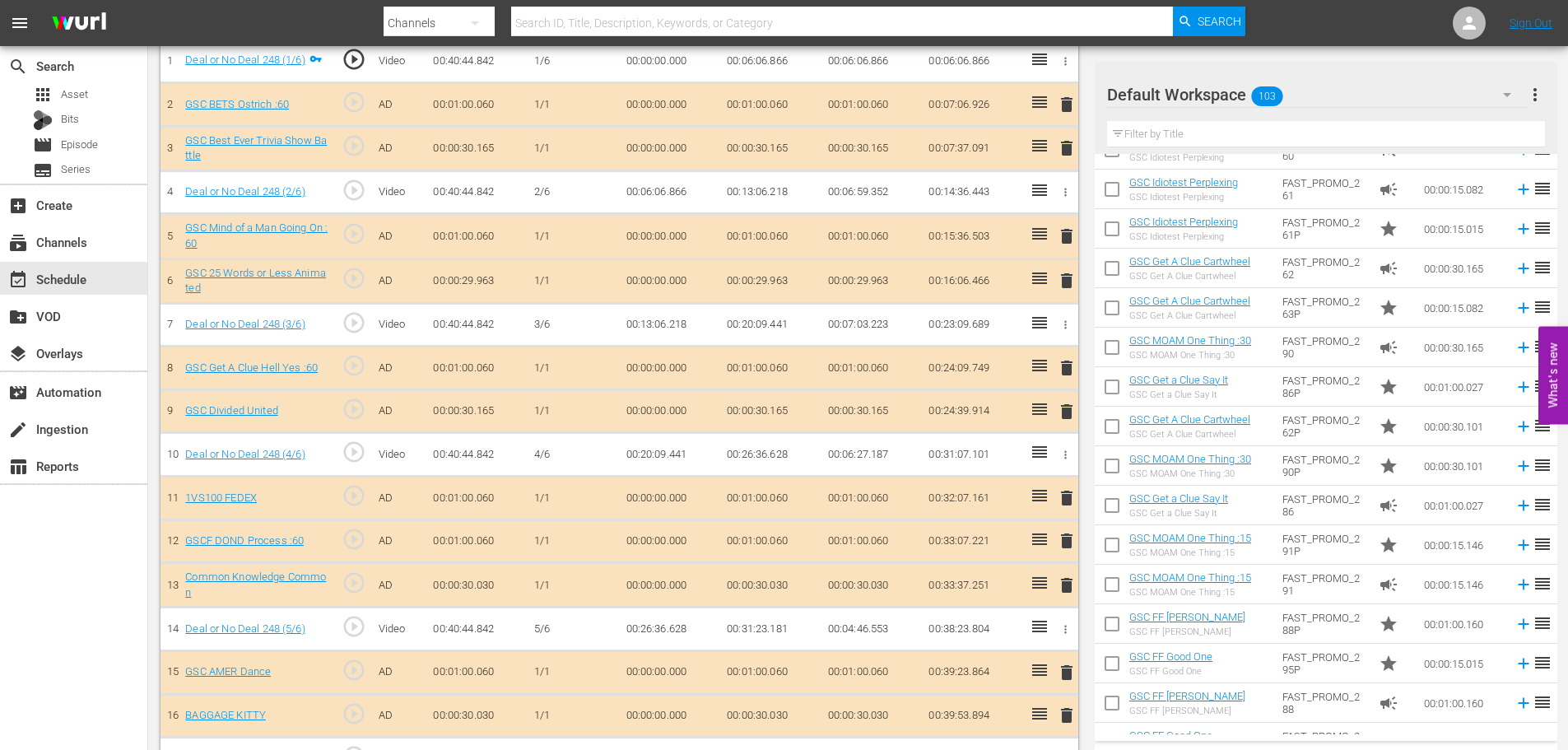
scroll to position [685, 0]
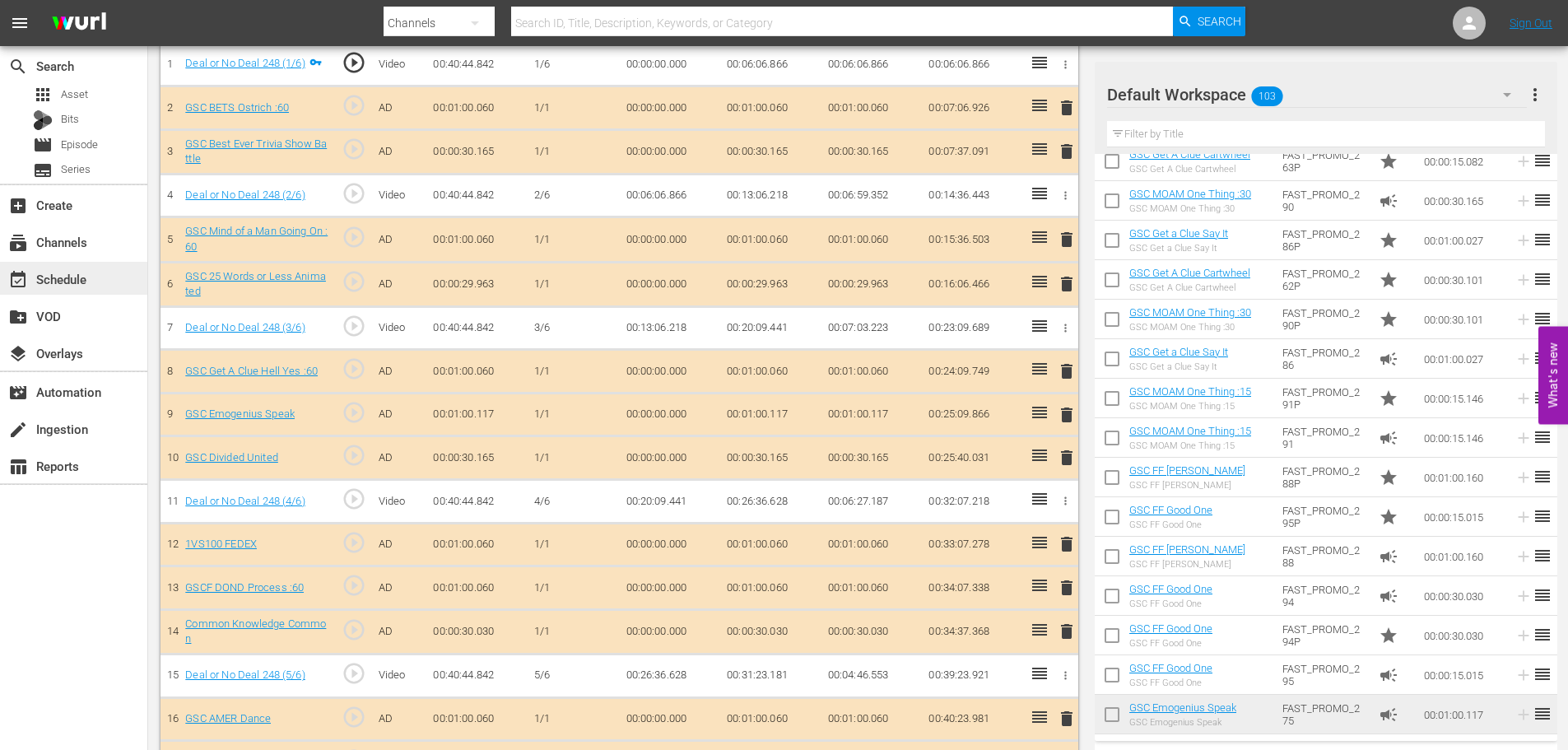
click at [118, 276] on div "event_available Schedule" at bounding box center [73, 278] width 148 height 33
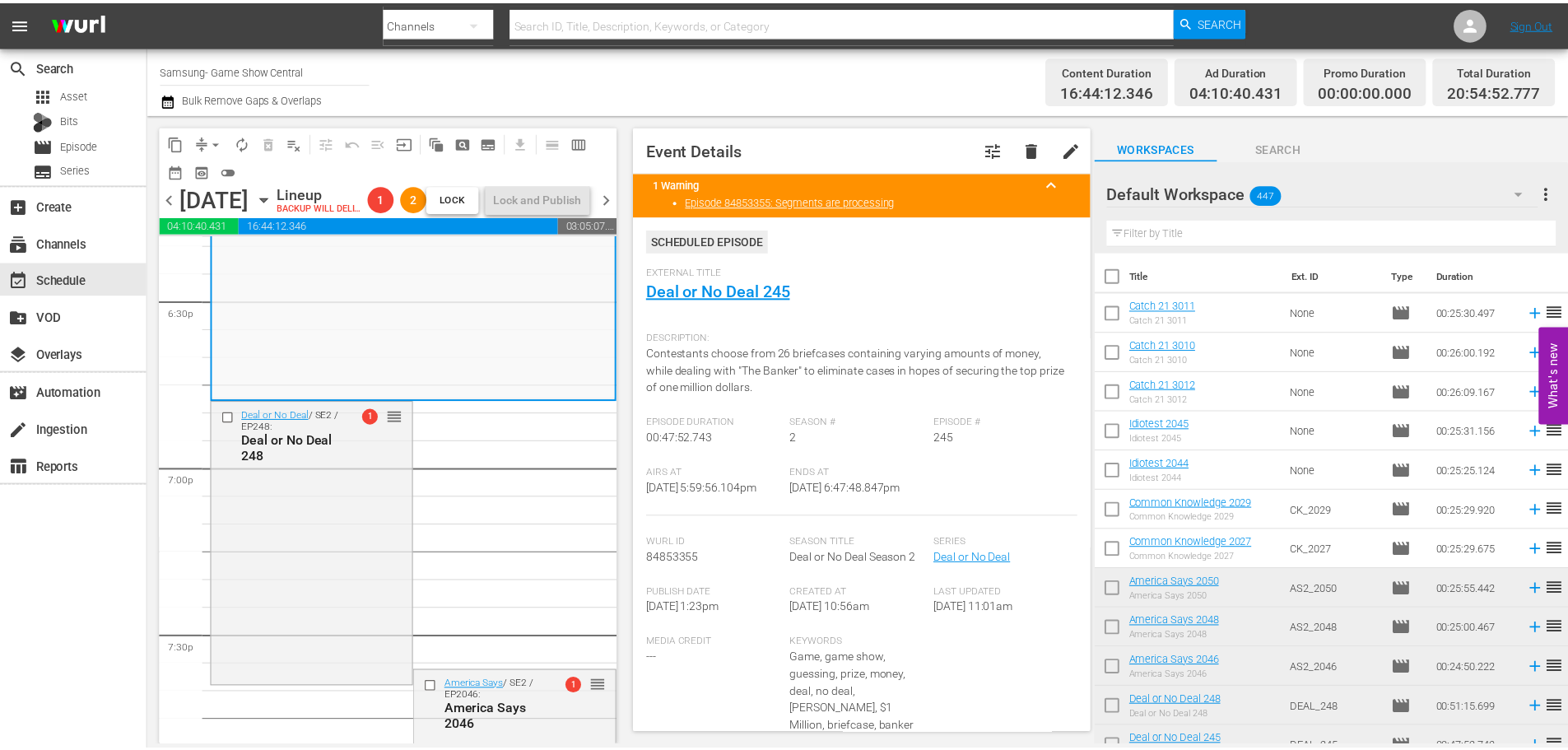
scroll to position [5984, 0]
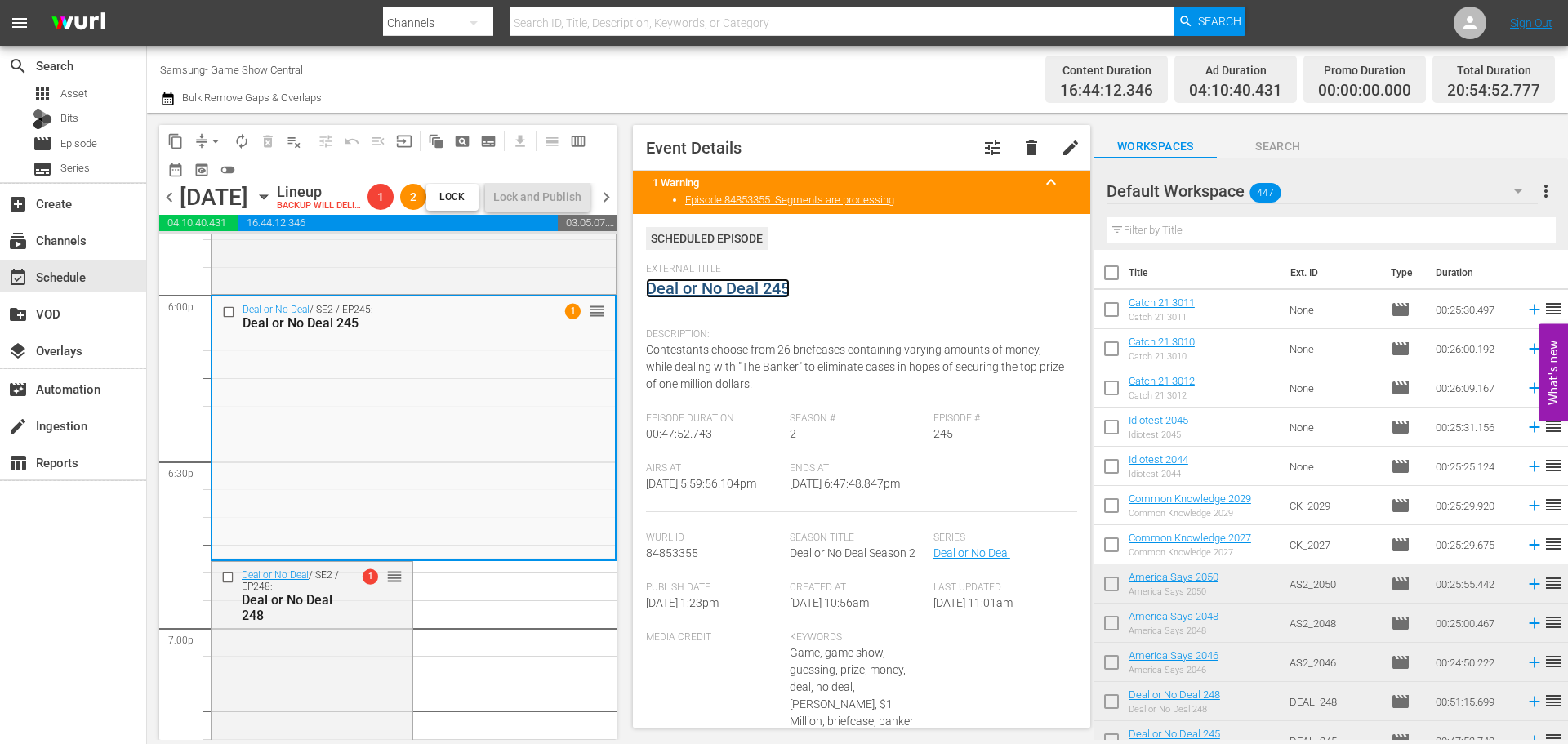
click at [767, 285] on link "Deal or No Deal 245" at bounding box center [718, 288] width 144 height 19
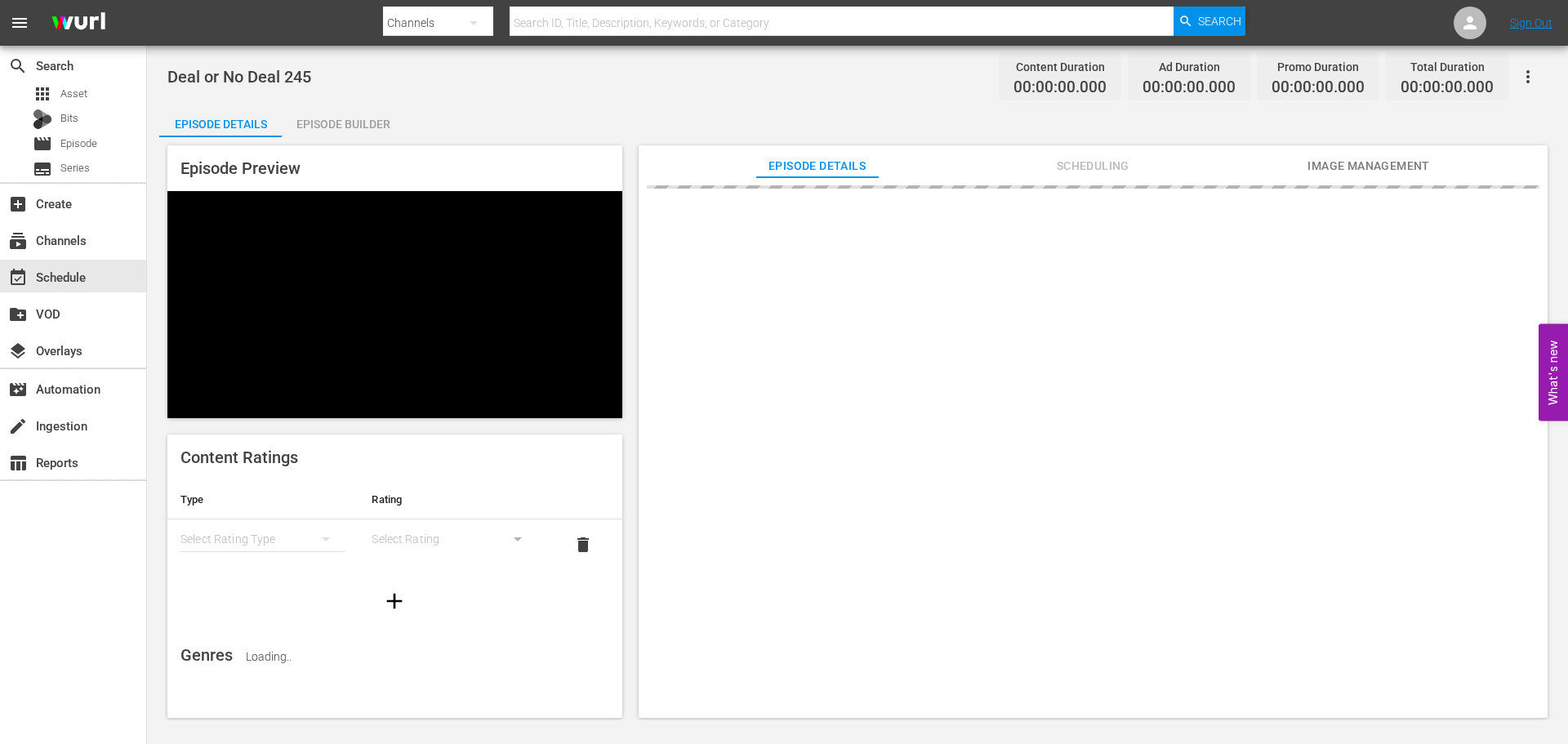
click at [365, 129] on div "Episode Builder" at bounding box center [343, 124] width 123 height 39
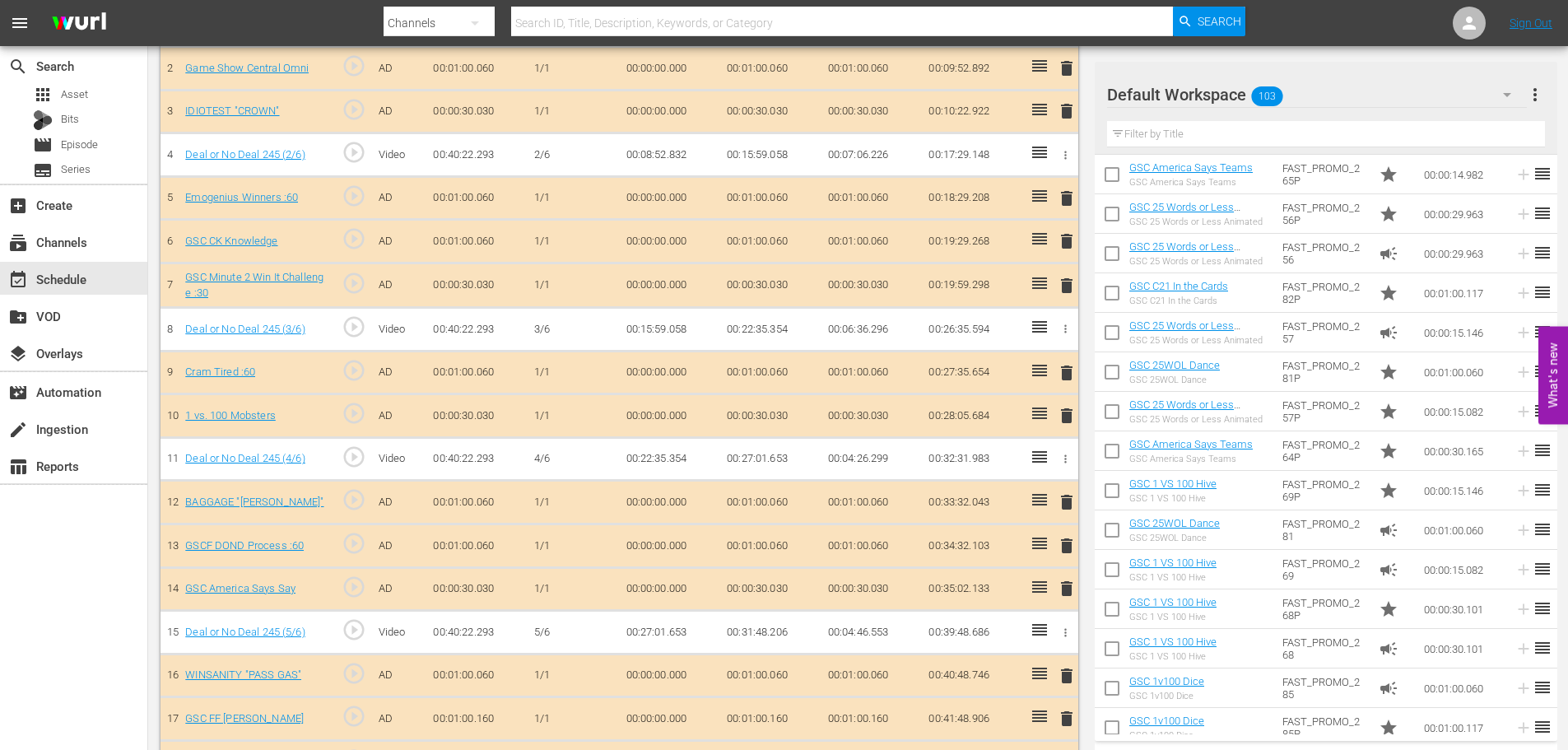
scroll to position [573, 0]
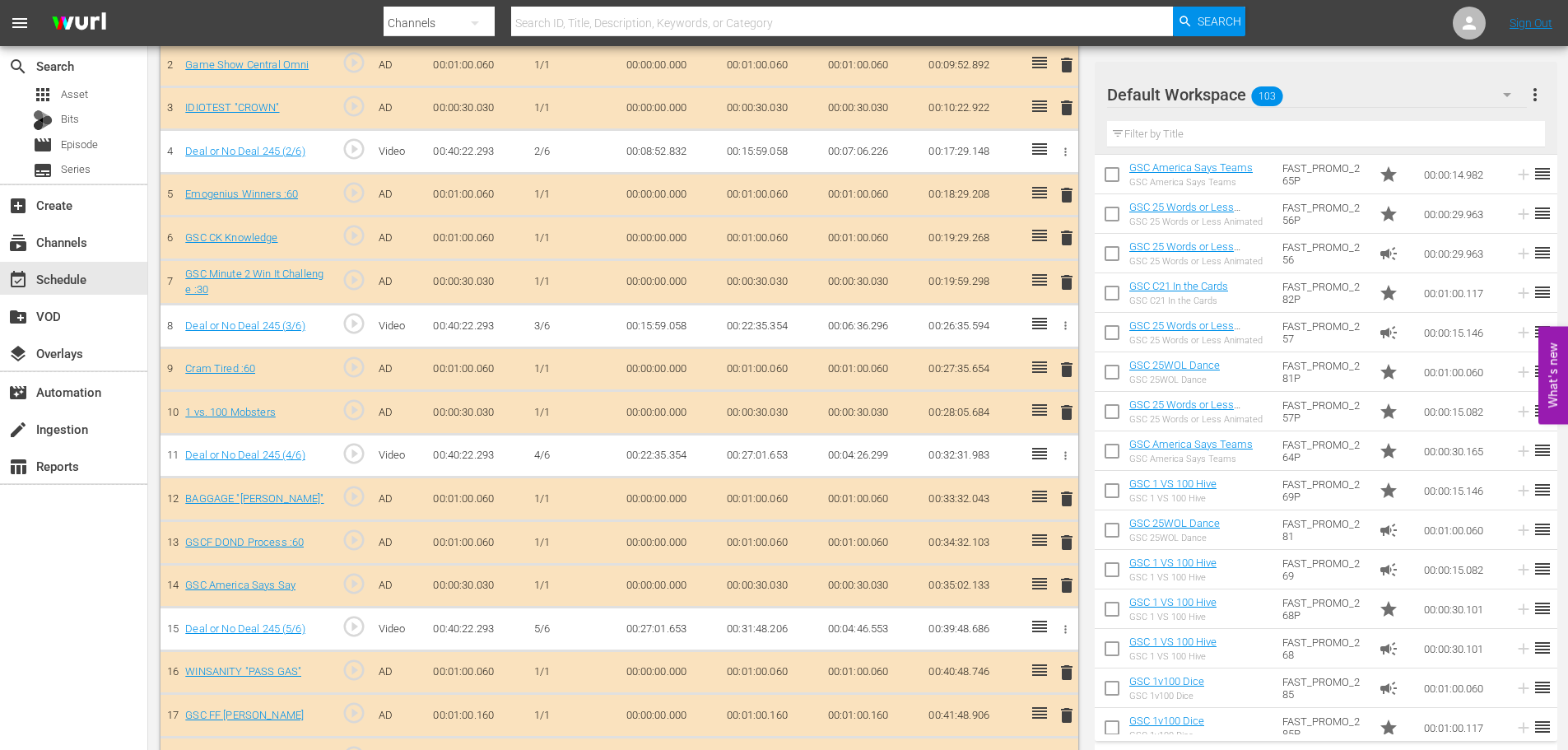
click at [1172, 148] on div "Filter by Title" at bounding box center [1326, 134] width 438 height 39
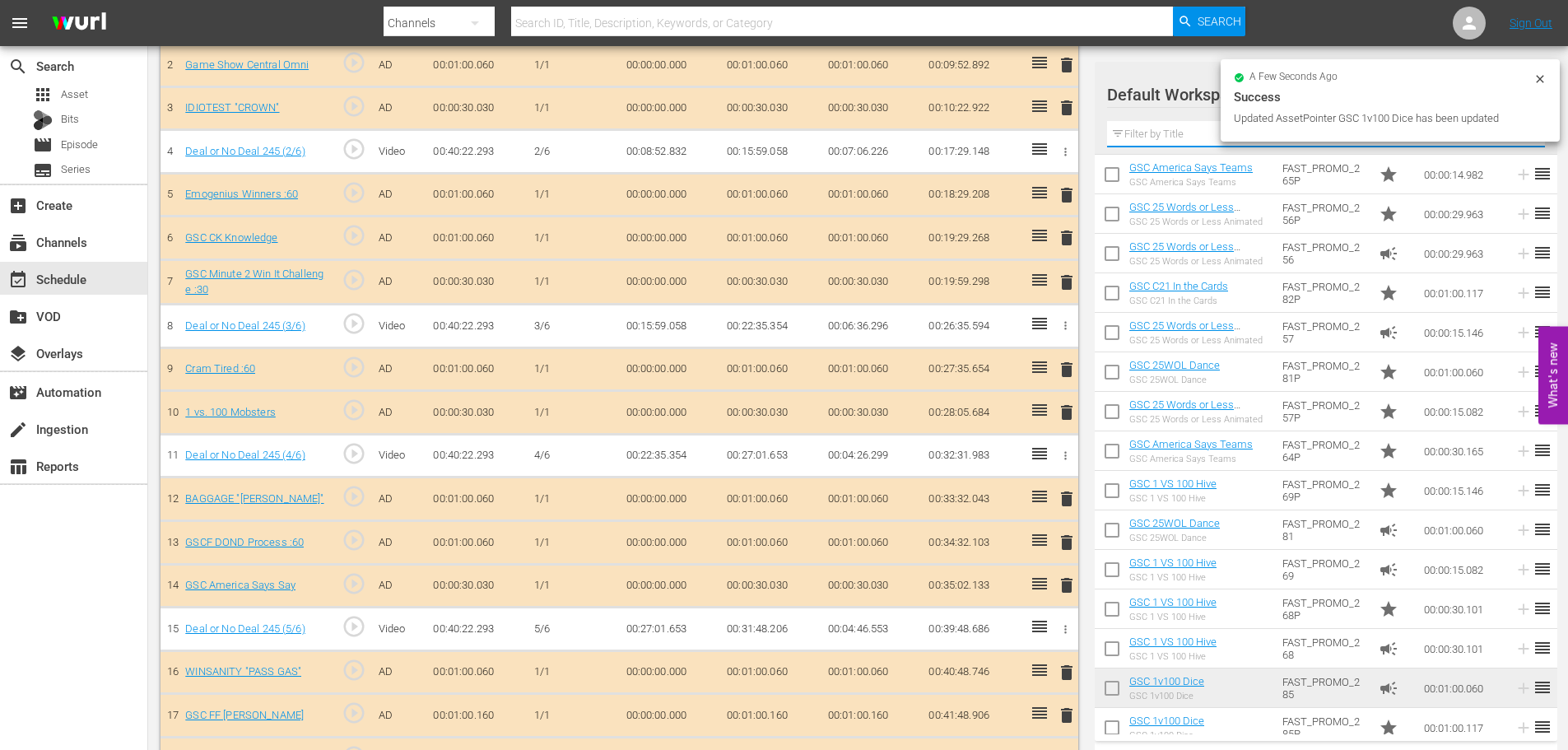
drag, startPoint x: 1175, startPoint y: 133, endPoint x: 1156, endPoint y: 133, distance: 19.0
click at [1175, 133] on input "text" at bounding box center [1326, 134] width 438 height 26
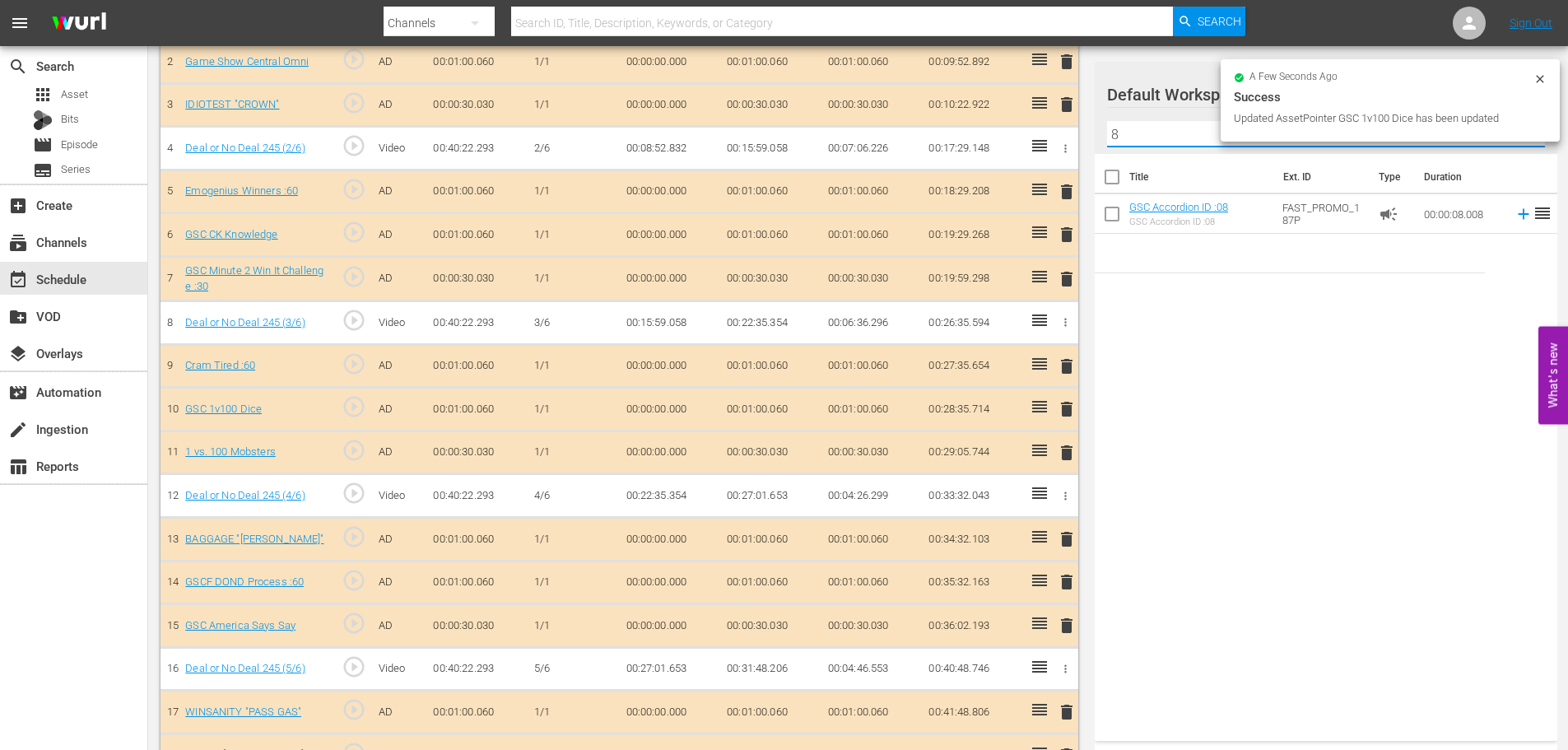
scroll to position [570, 0]
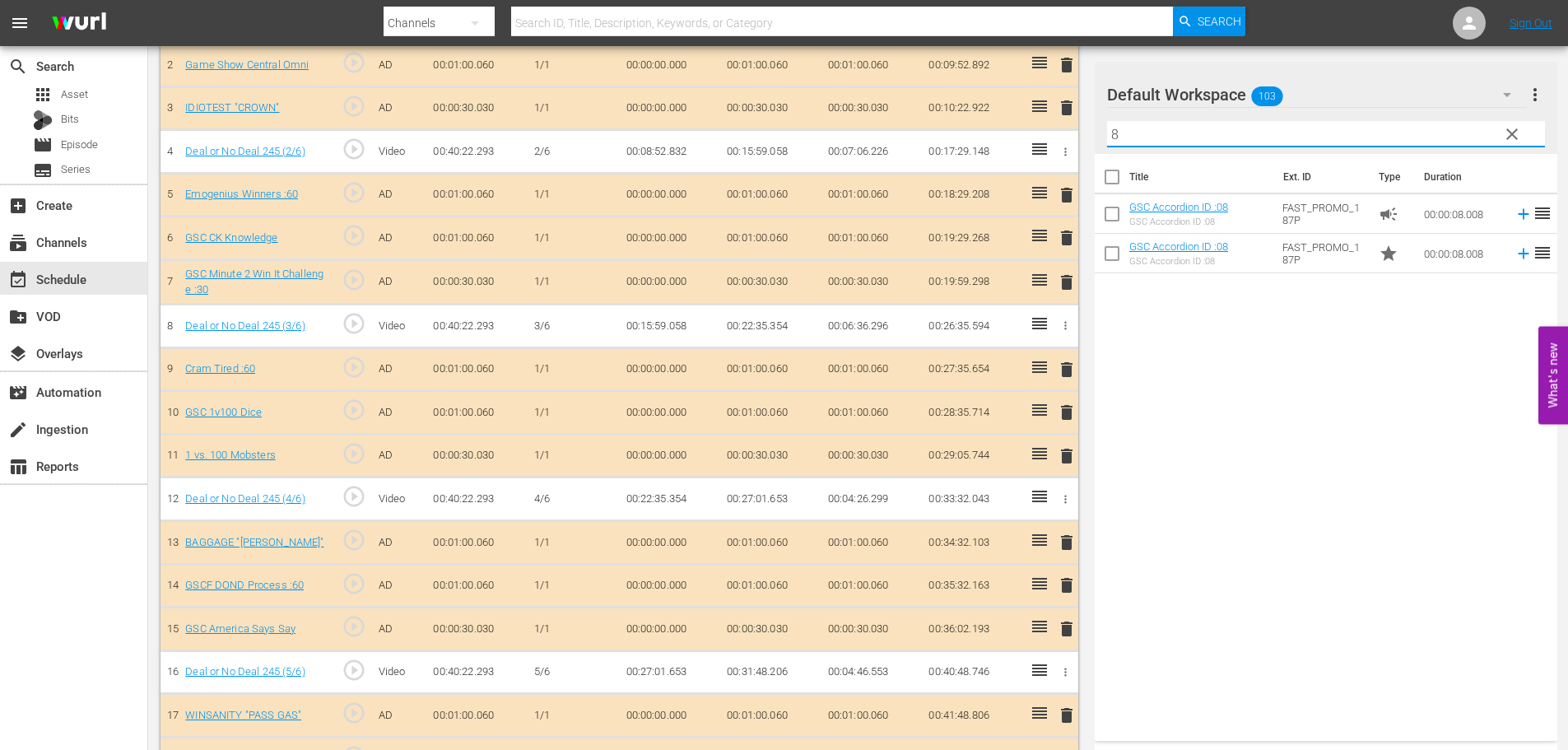
type input "8"
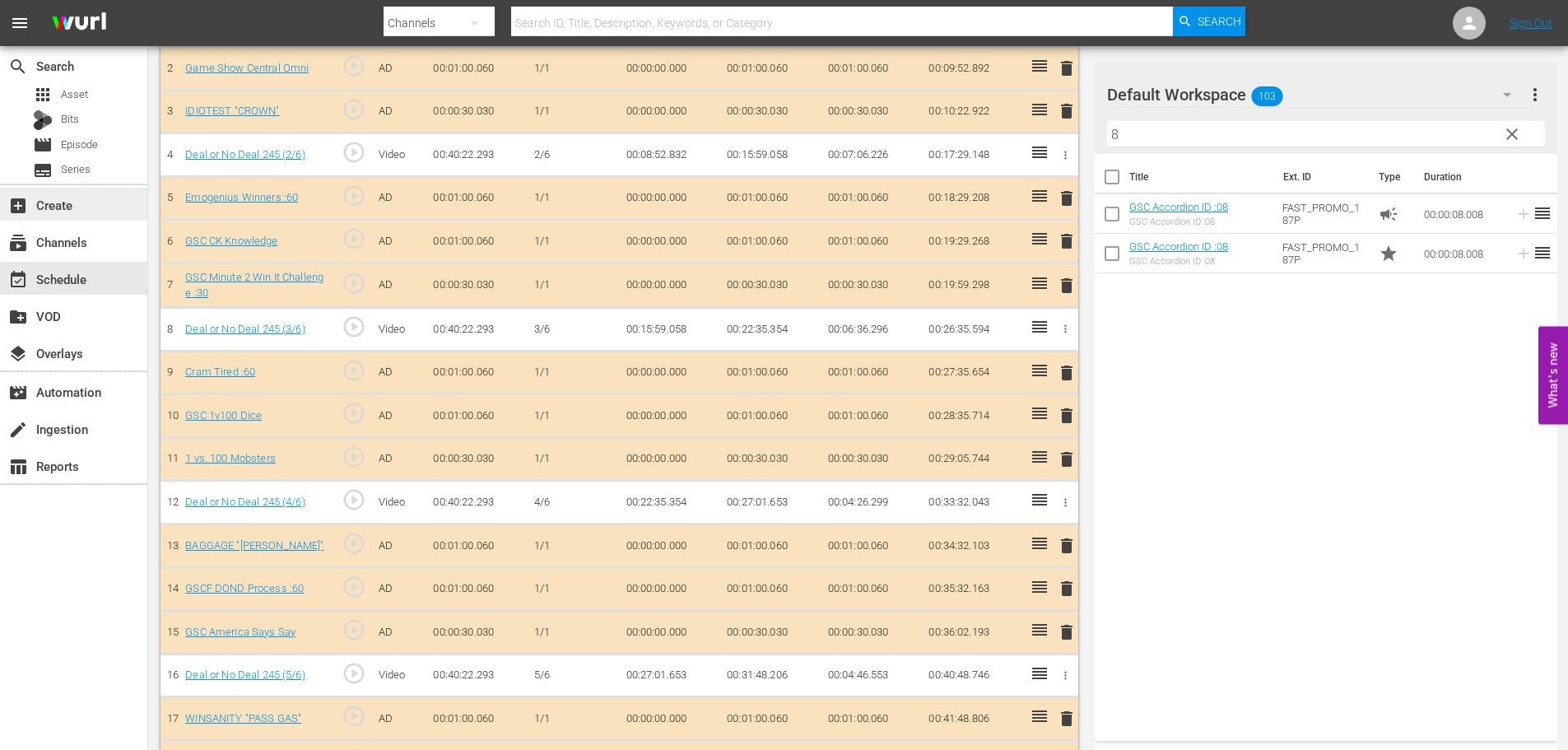
scroll to position [573, 0]
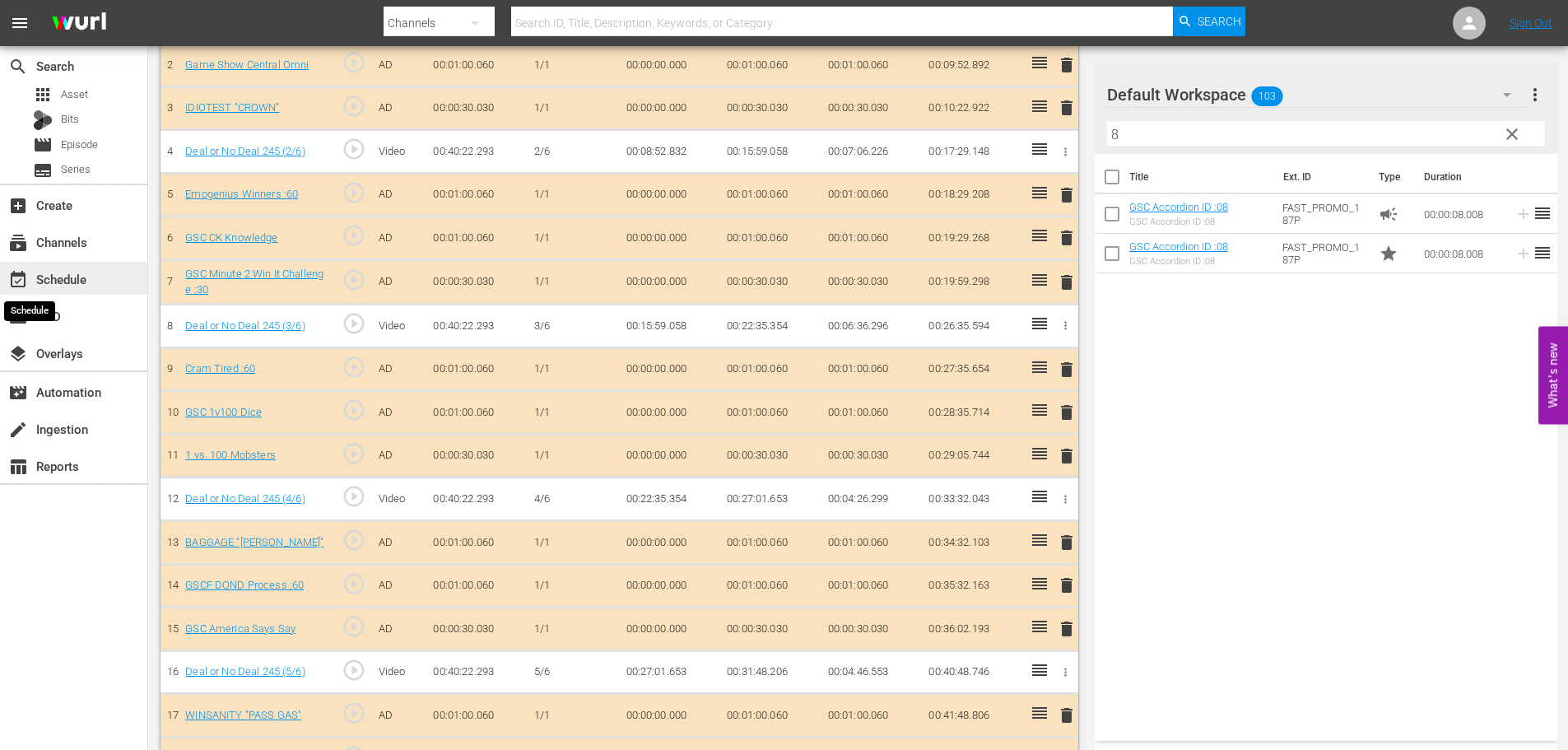
click at [27, 270] on span "event_available" at bounding box center [18, 279] width 20 height 20
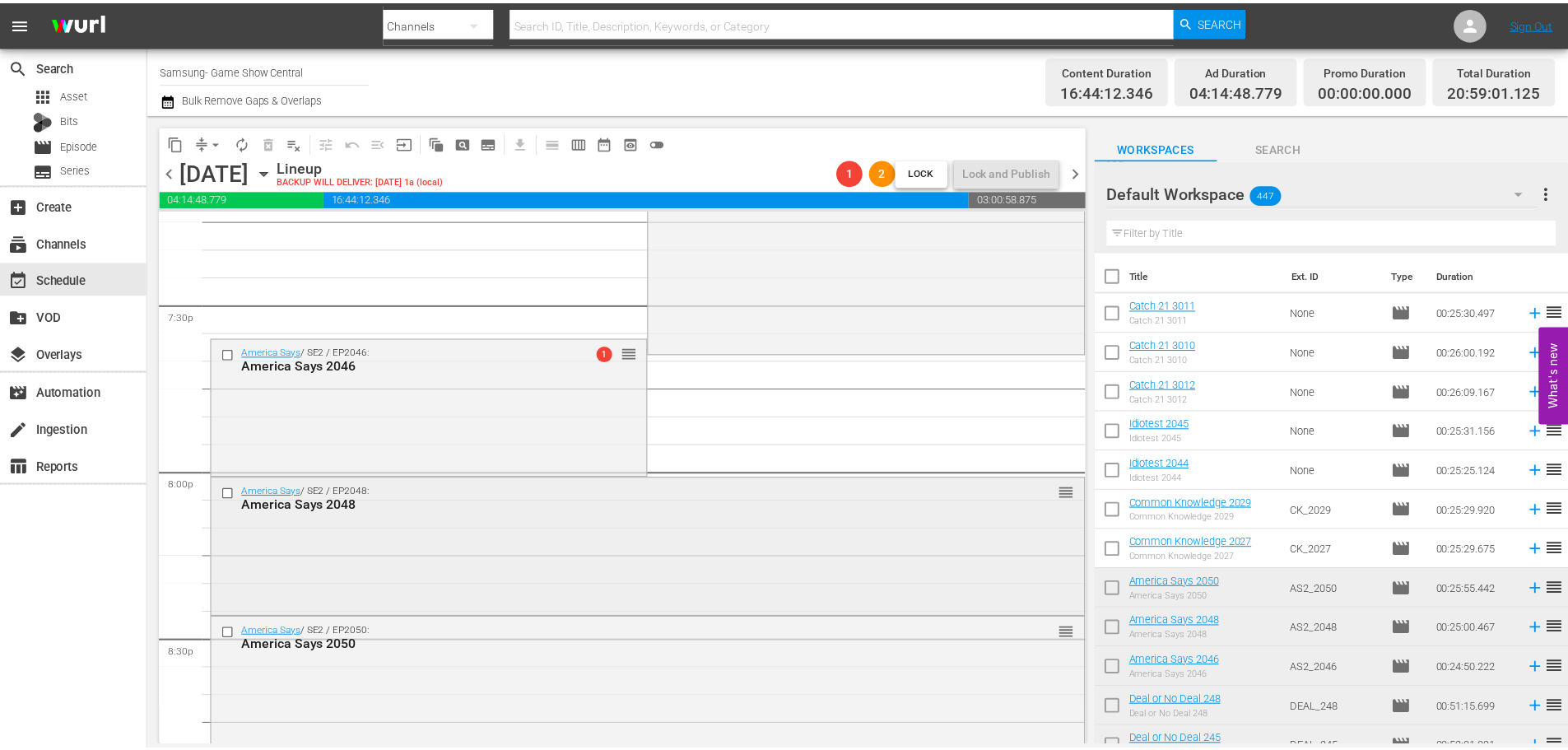
scroll to position [6701, 0]
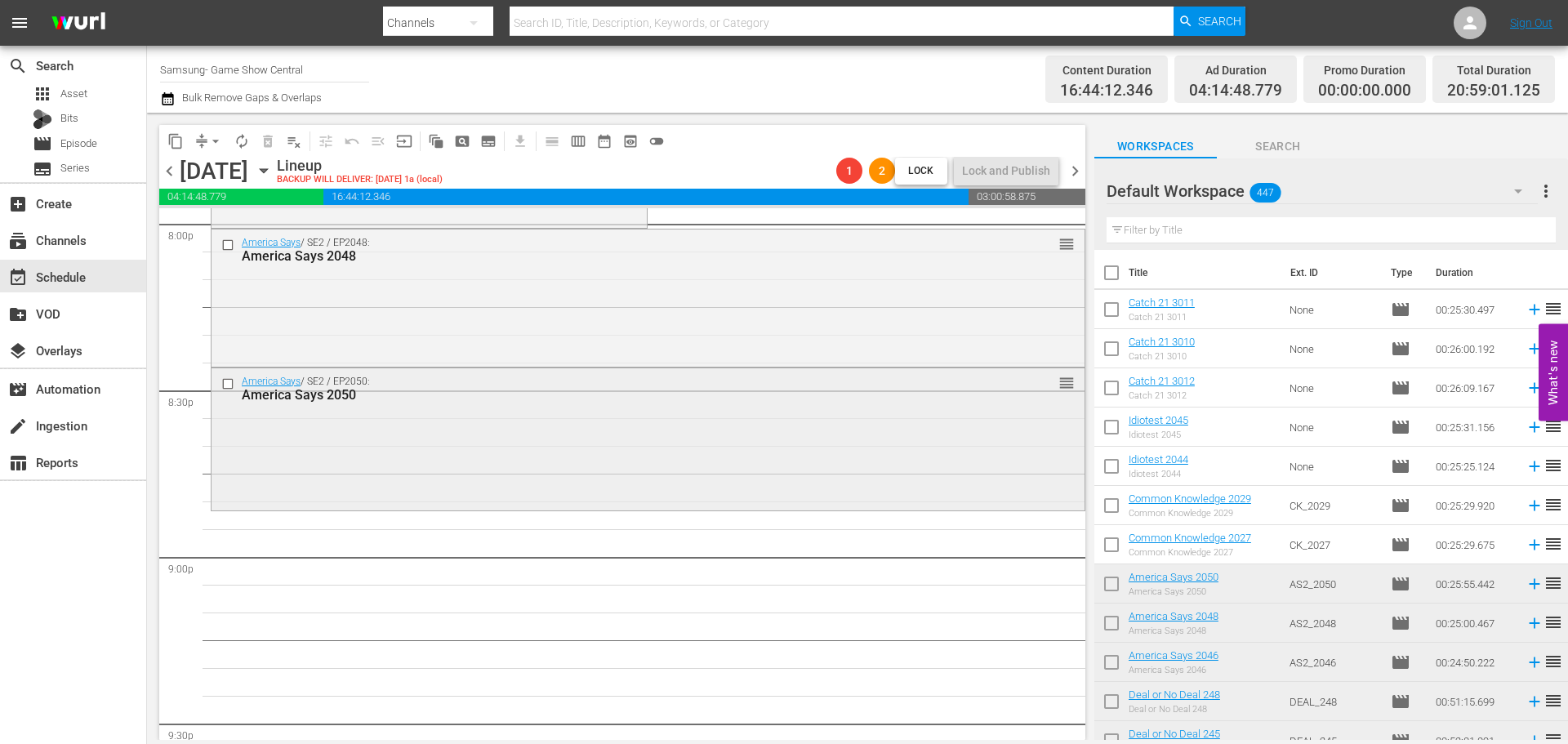
click at [541, 498] on div "America Says / SE2 / EP2050: America Says 2050 reorder" at bounding box center [648, 438] width 873 height 139
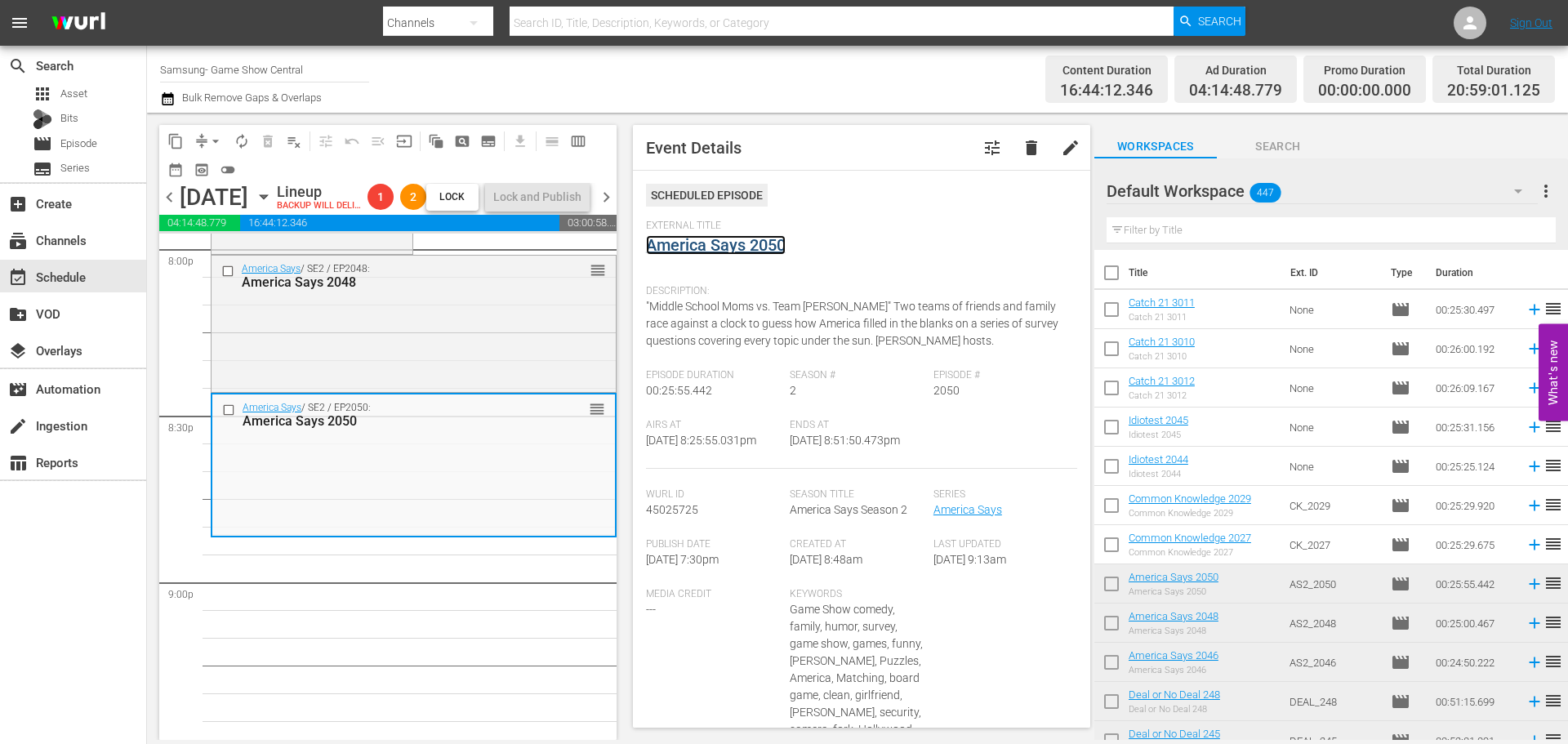
click at [729, 242] on link "America Says 2050" at bounding box center [715, 245] width 140 height 19
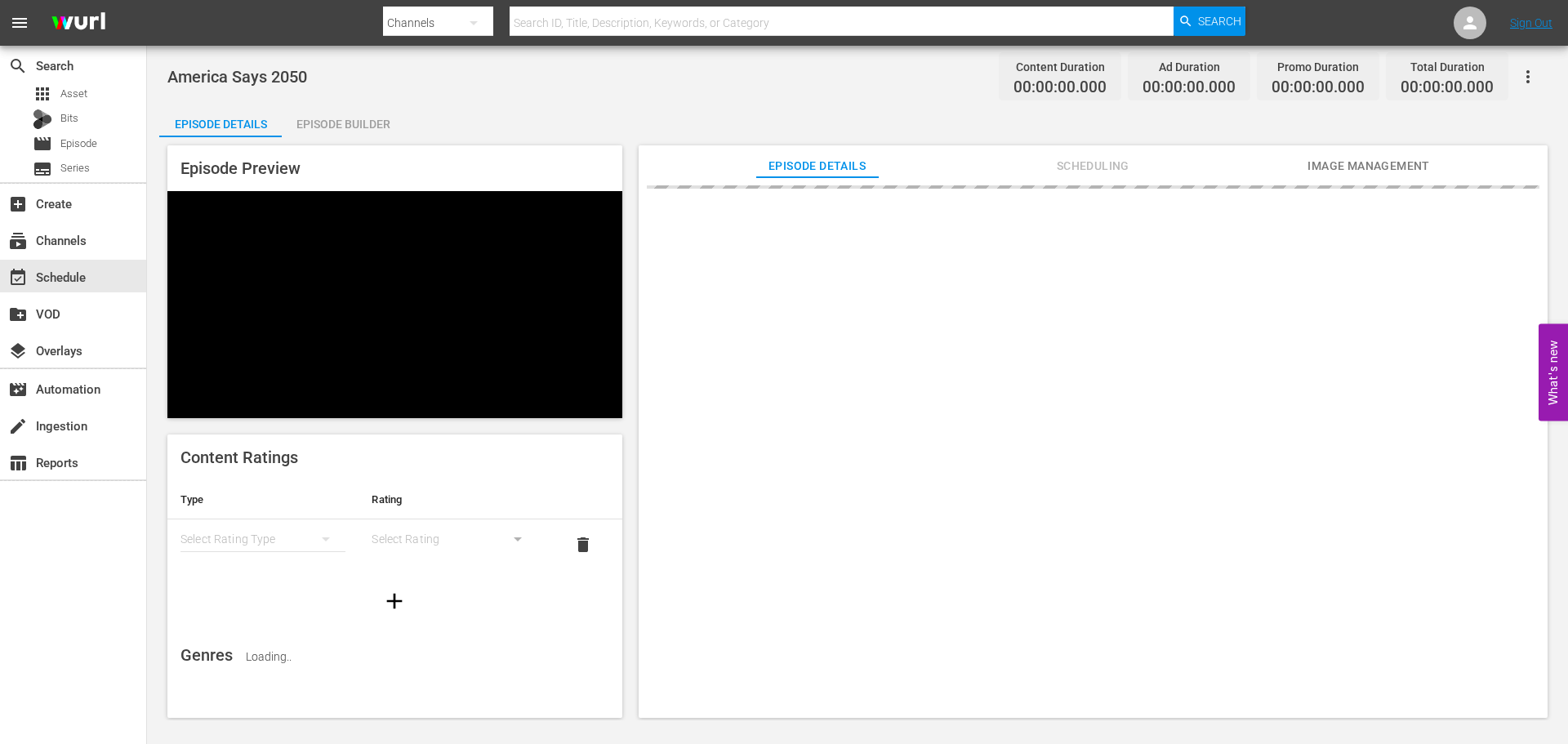
click at [351, 119] on div "Episode Builder" at bounding box center [343, 124] width 123 height 39
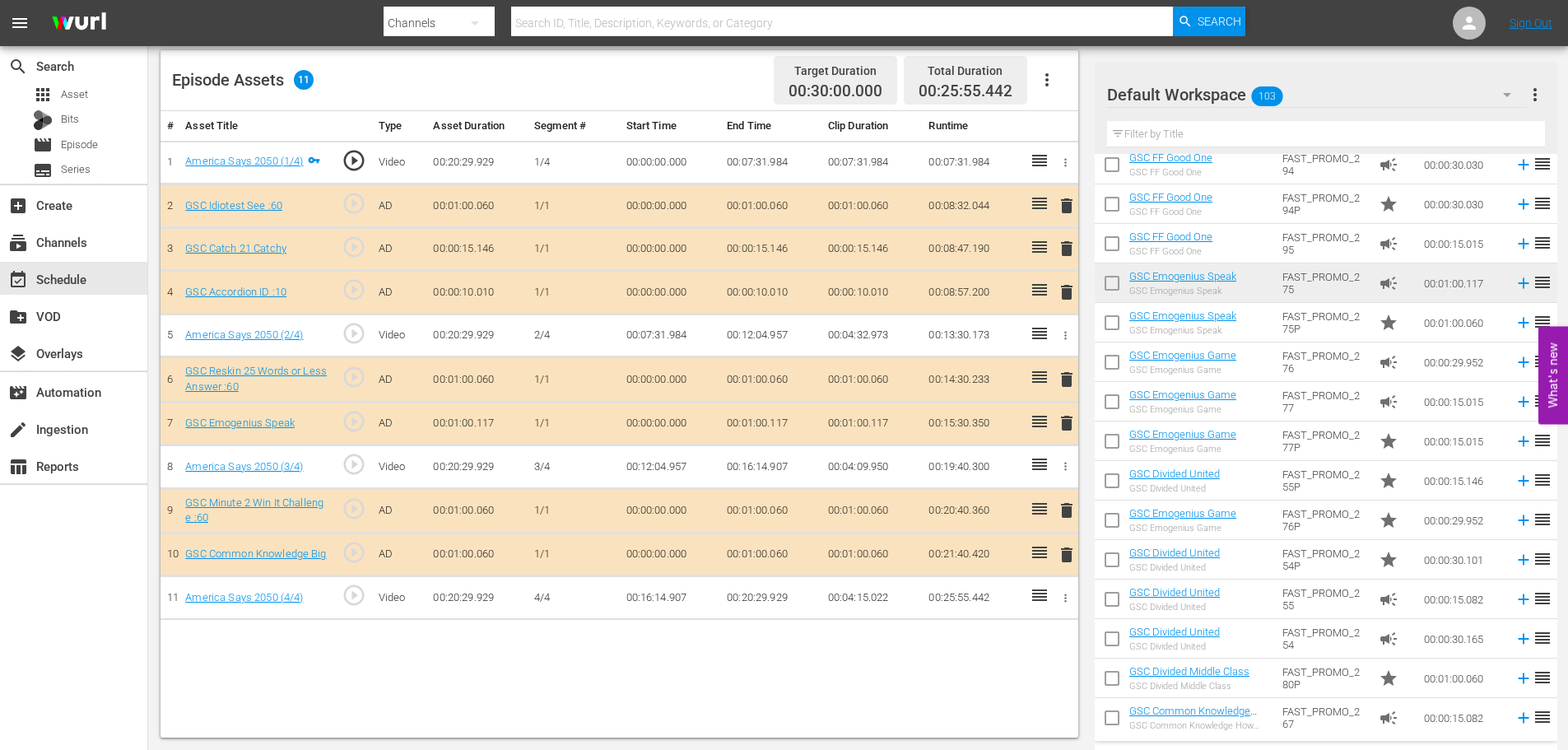
scroll to position [1261, 0]
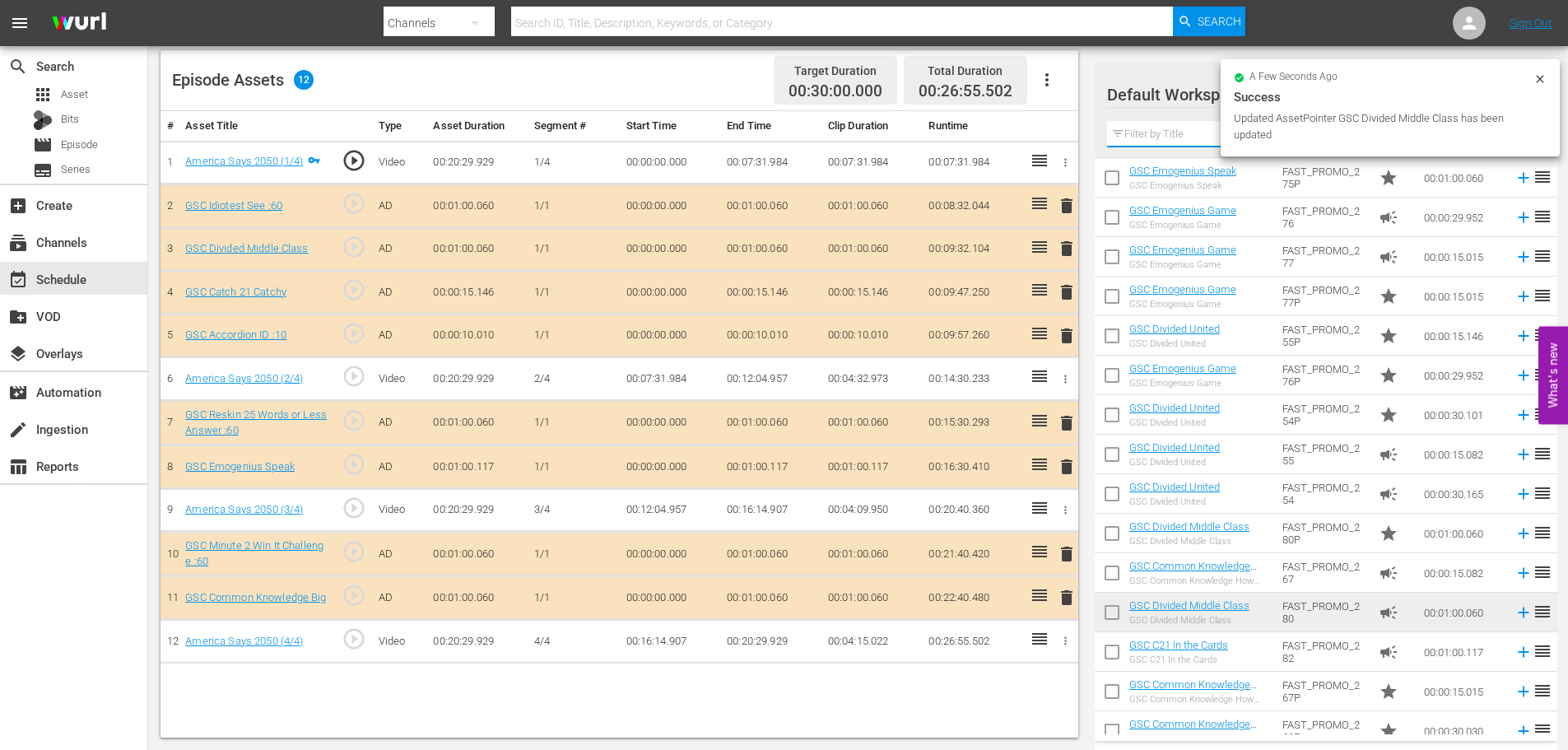
click at [1181, 134] on input "text" at bounding box center [1326, 134] width 438 height 26
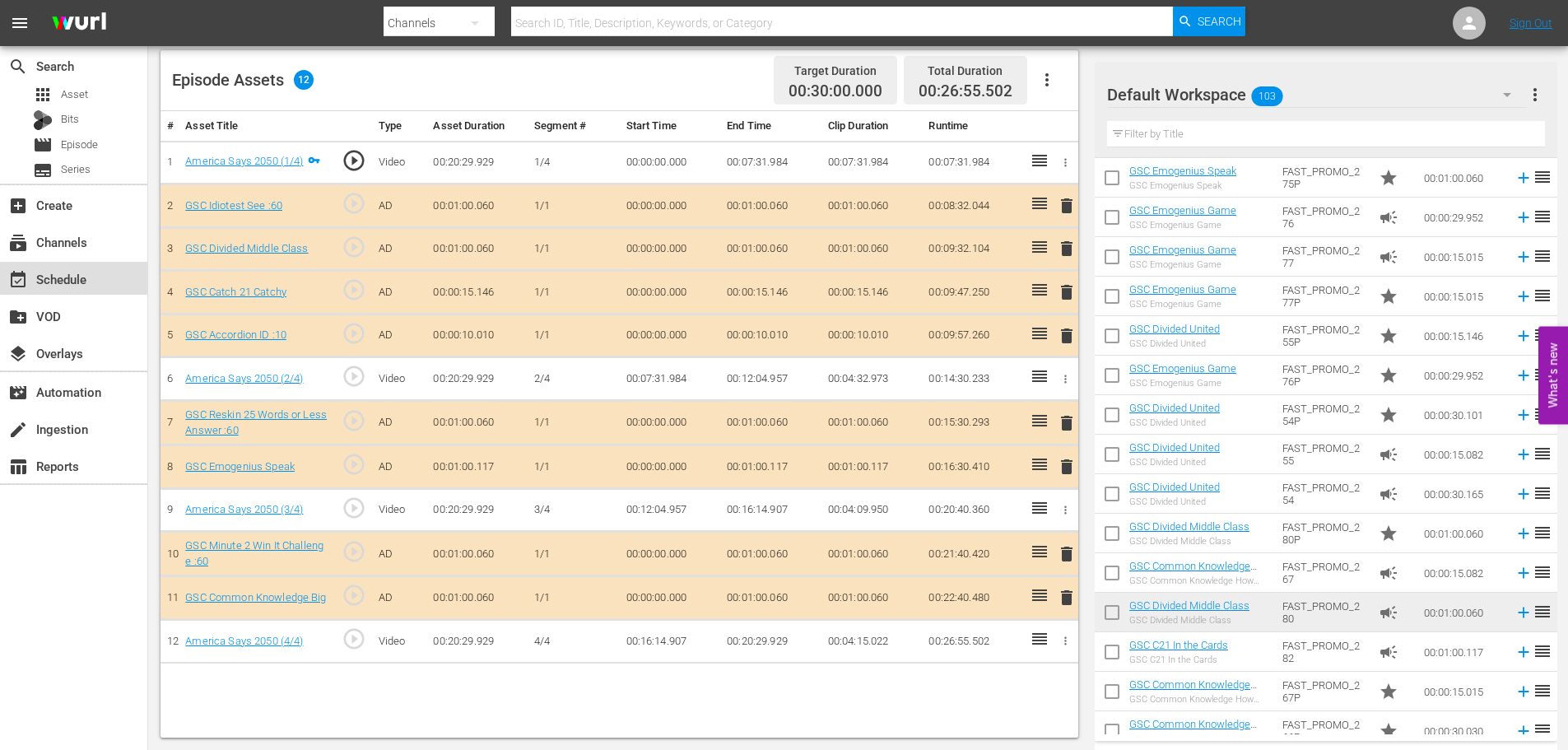
click at [62, 281] on div "event_available Schedule" at bounding box center [46, 276] width 92 height 15
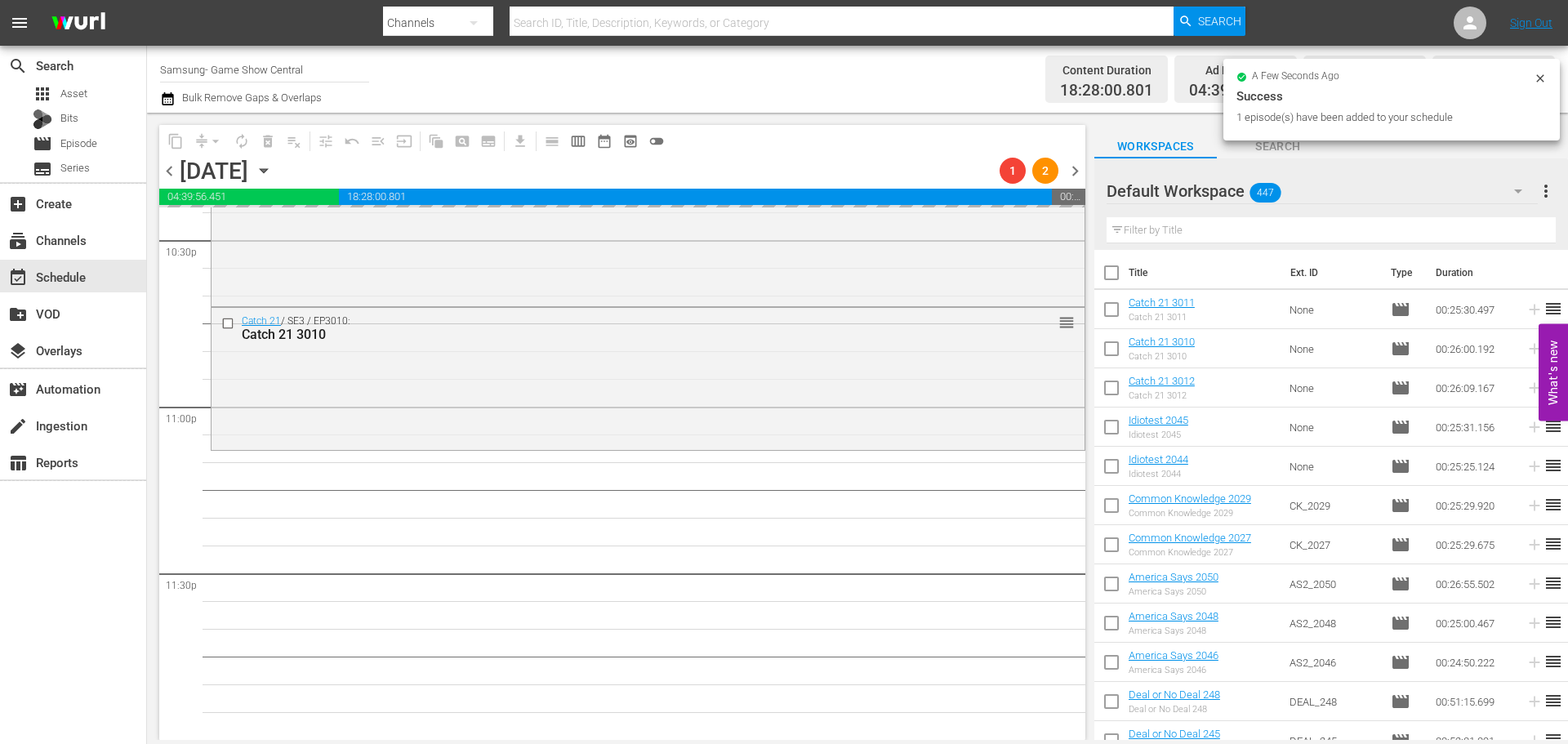
scroll to position [7464, 0]
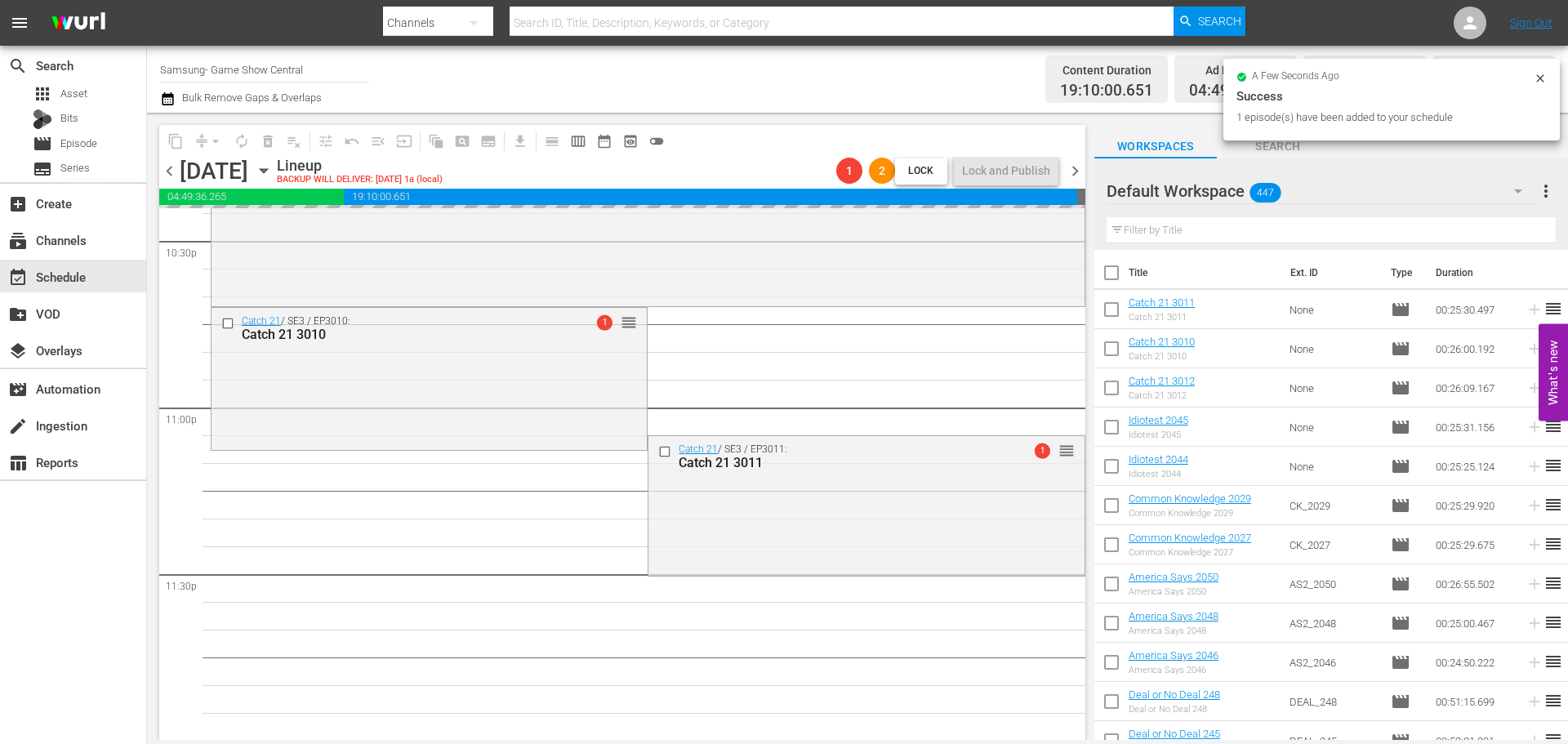
scroll to position [7465, 0]
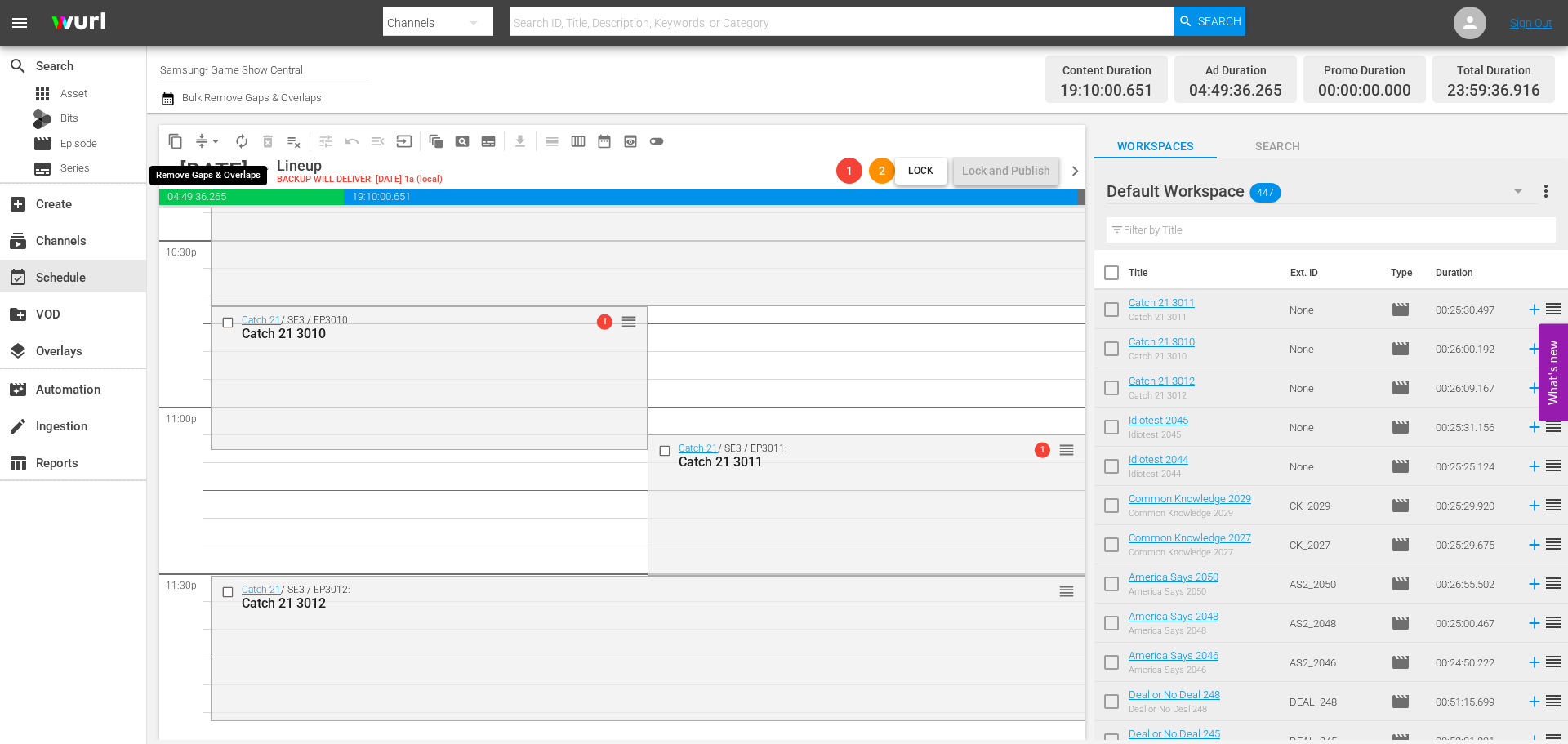
click at [215, 135] on span "arrow_drop_down" at bounding box center [215, 141] width 16 height 16
click at [257, 174] on li "Align to Midnight" at bounding box center [216, 174] width 172 height 27
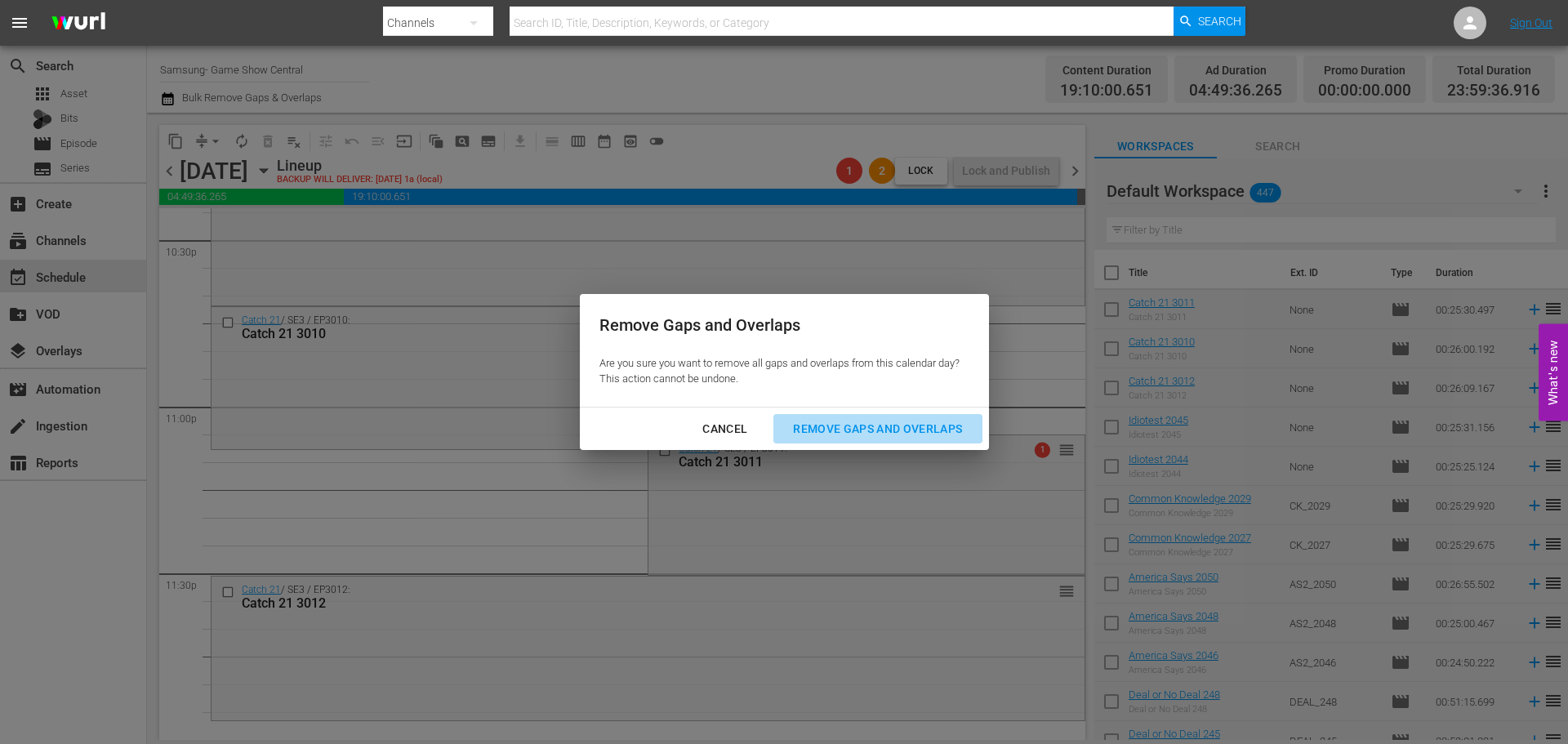
click at [893, 429] on div "Remove Gaps and Overlaps" at bounding box center [877, 429] width 196 height 20
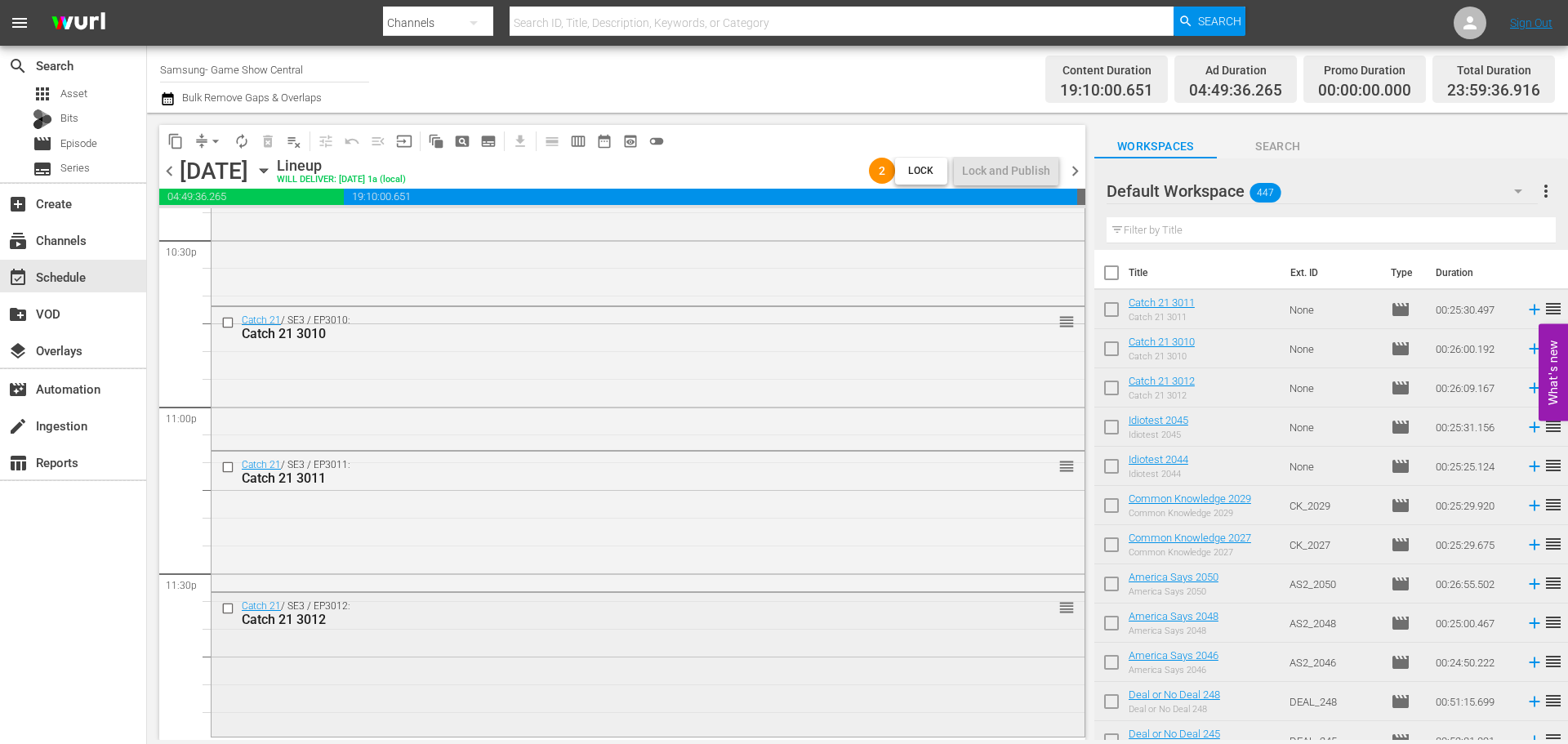
click at [642, 706] on div "Catch 21 / SE3 / EP3012: Catch 21 3012 reorder" at bounding box center [648, 663] width 873 height 141
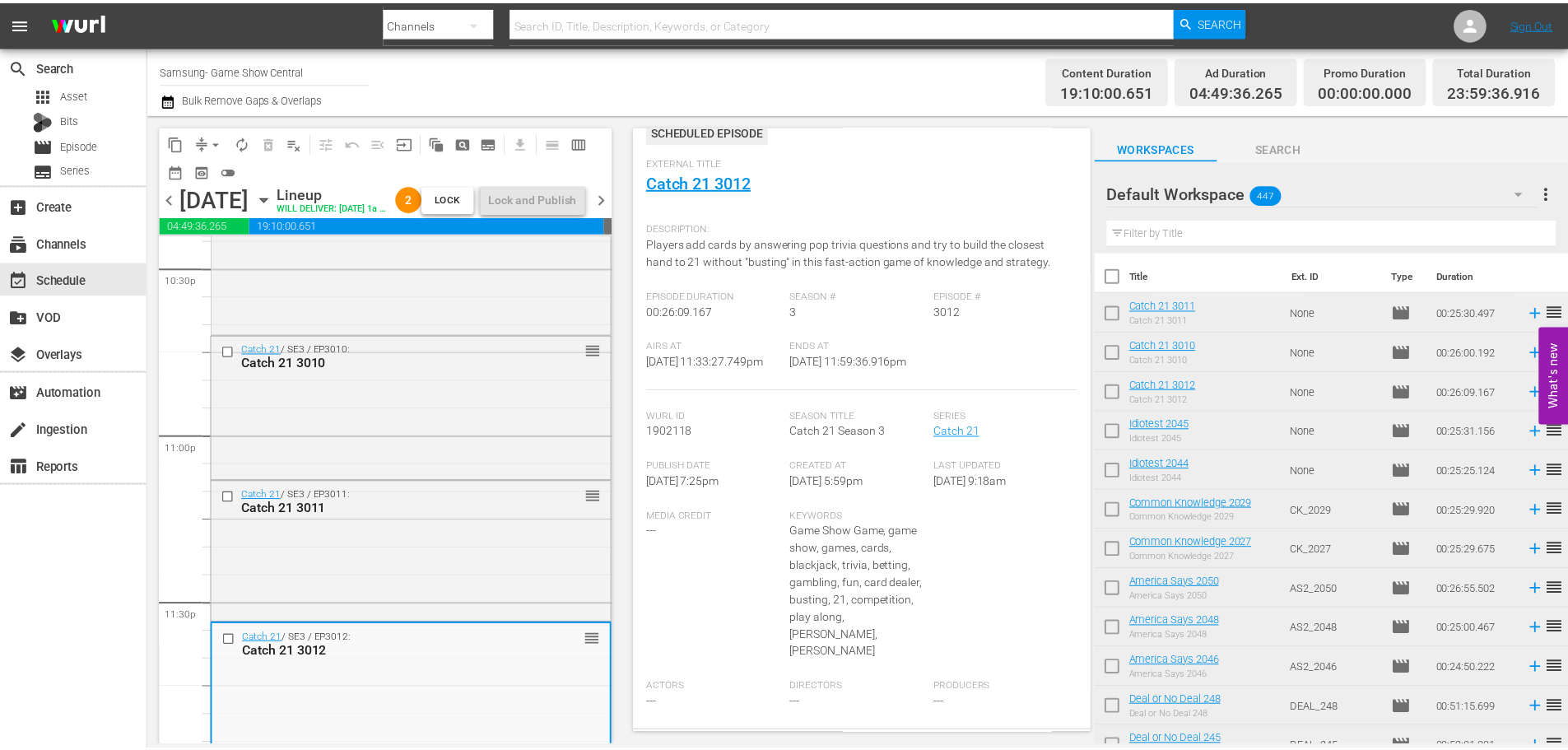
scroll to position [0, 0]
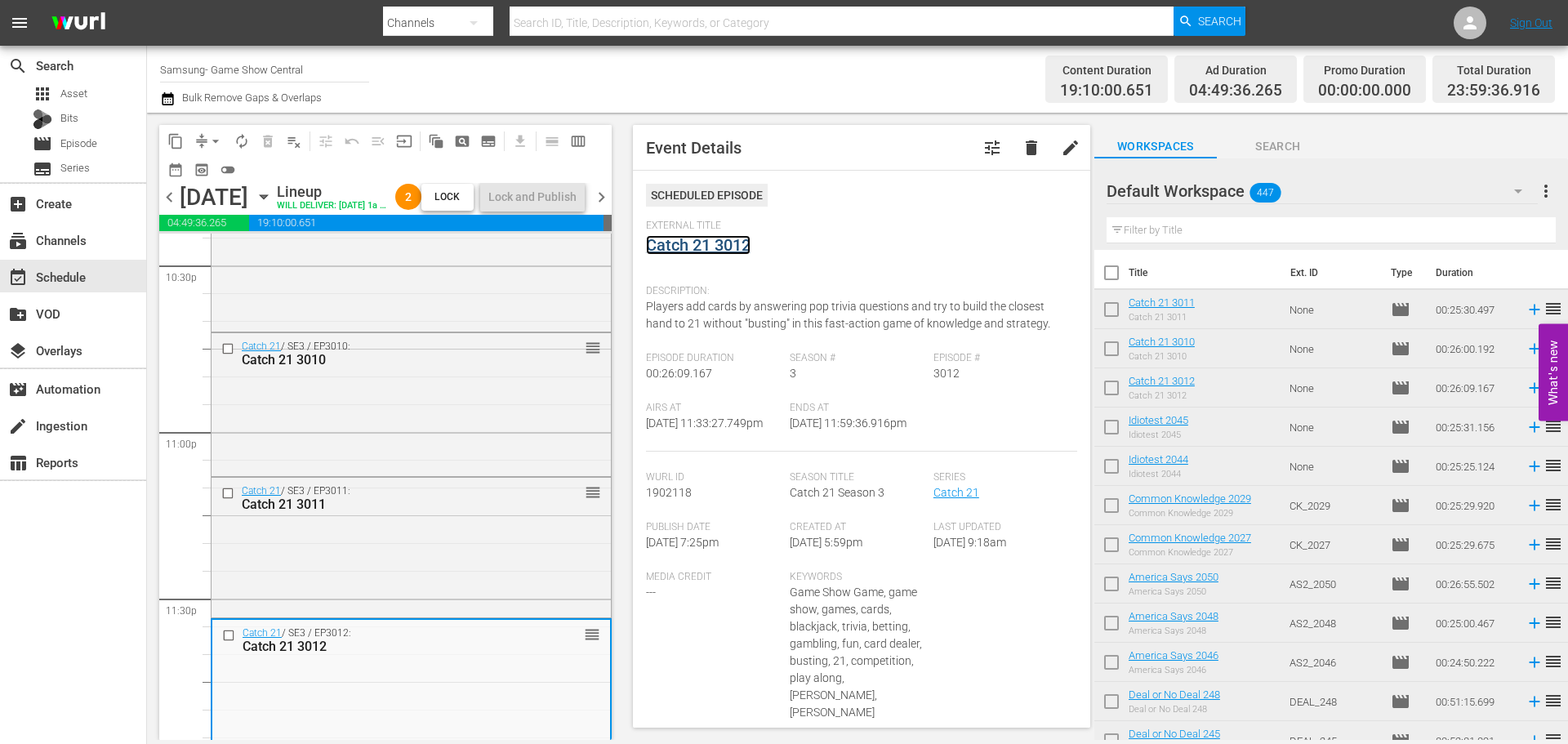
click at [703, 251] on link "Catch 21 3012" at bounding box center [698, 245] width 104 height 19
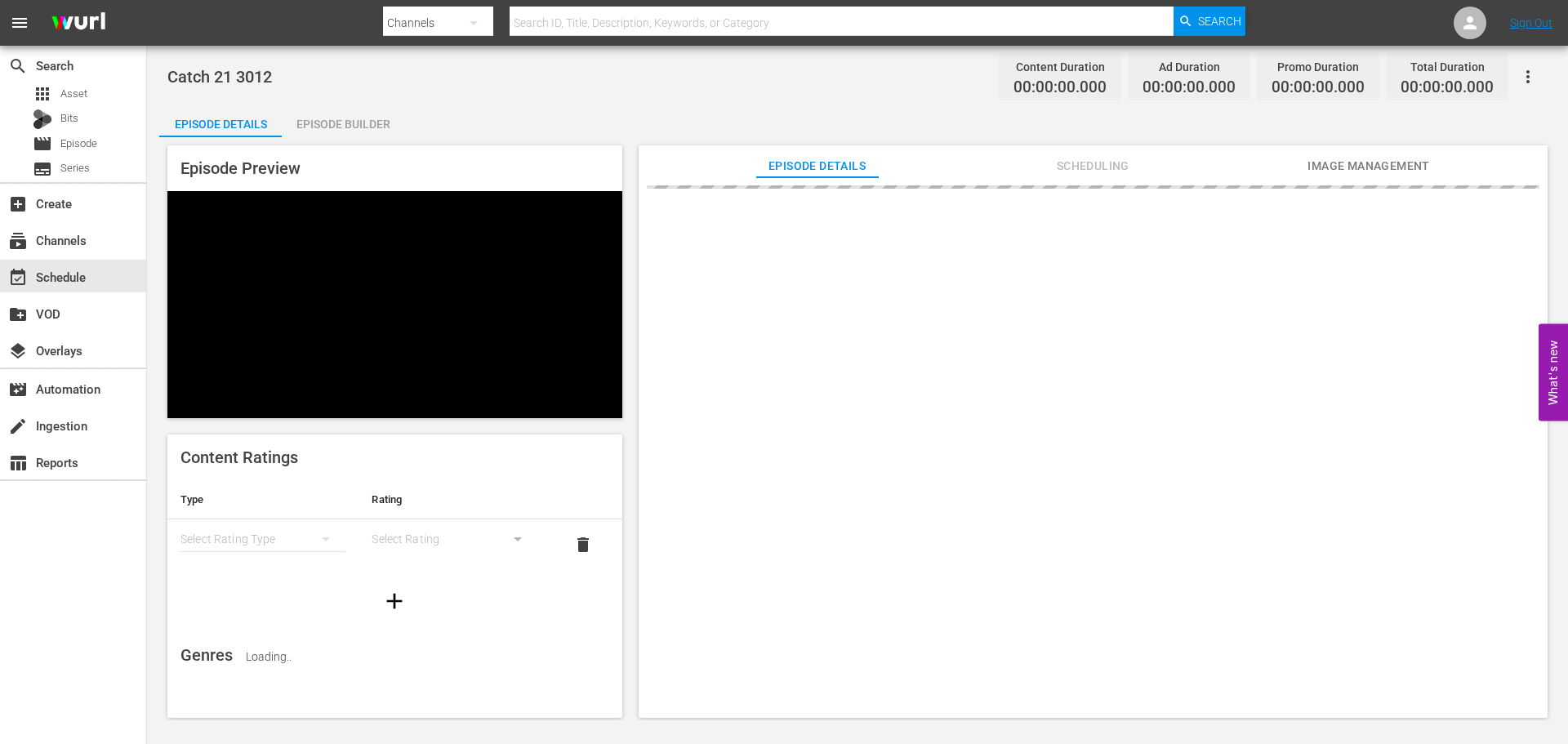
click at [364, 125] on div "Episode Builder" at bounding box center [343, 124] width 123 height 39
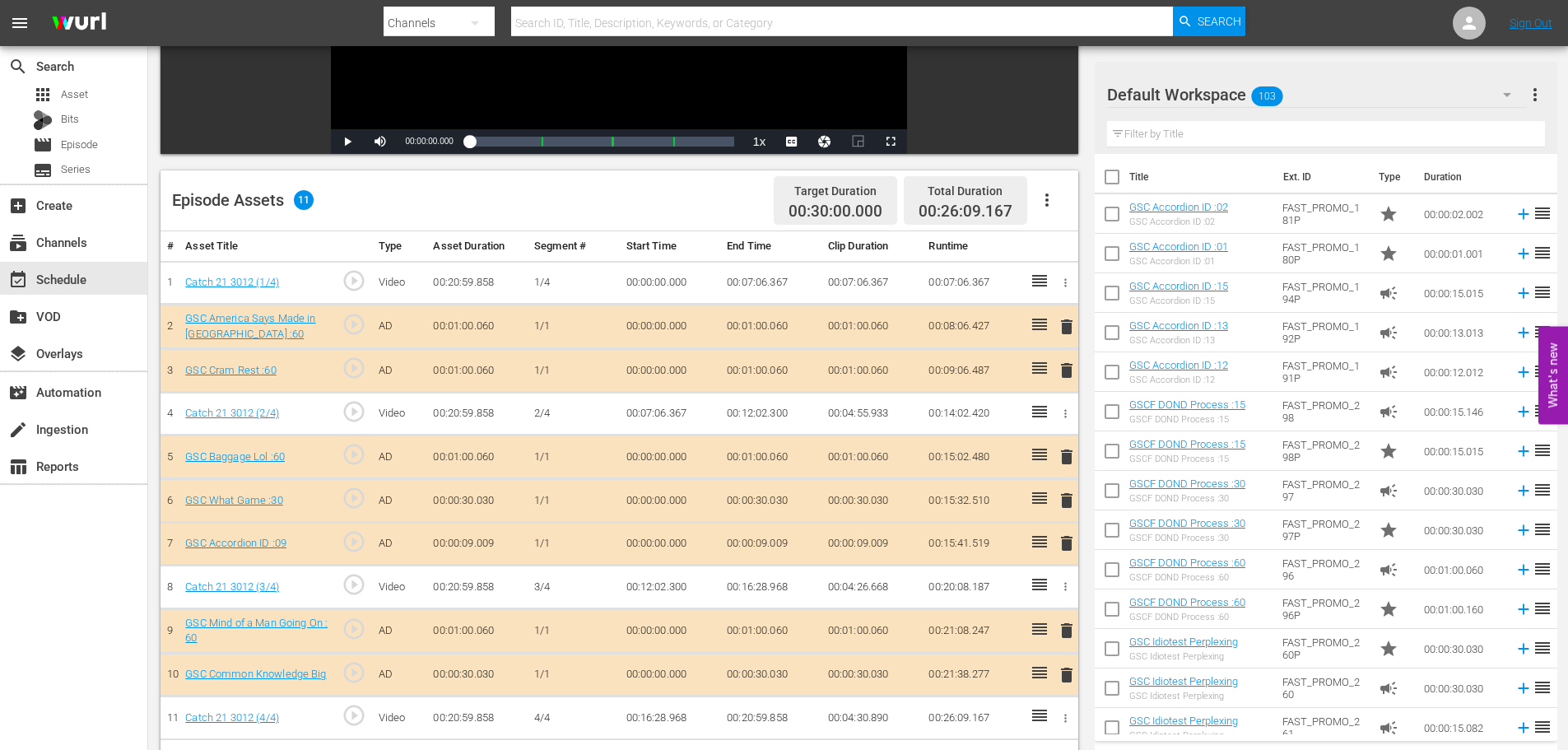
scroll to position [429, 0]
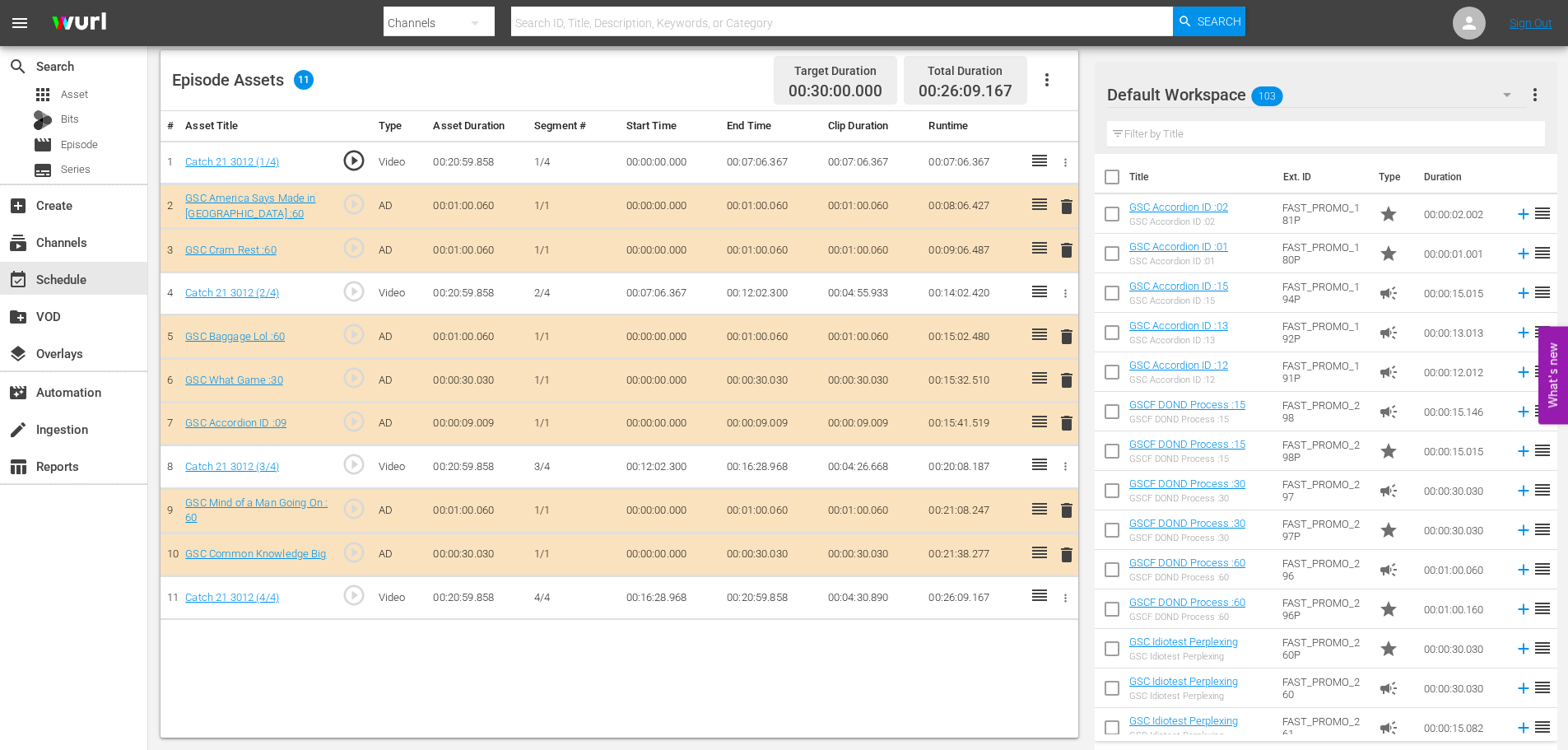
click at [1066, 416] on span "delete" at bounding box center [1066, 422] width 20 height 20
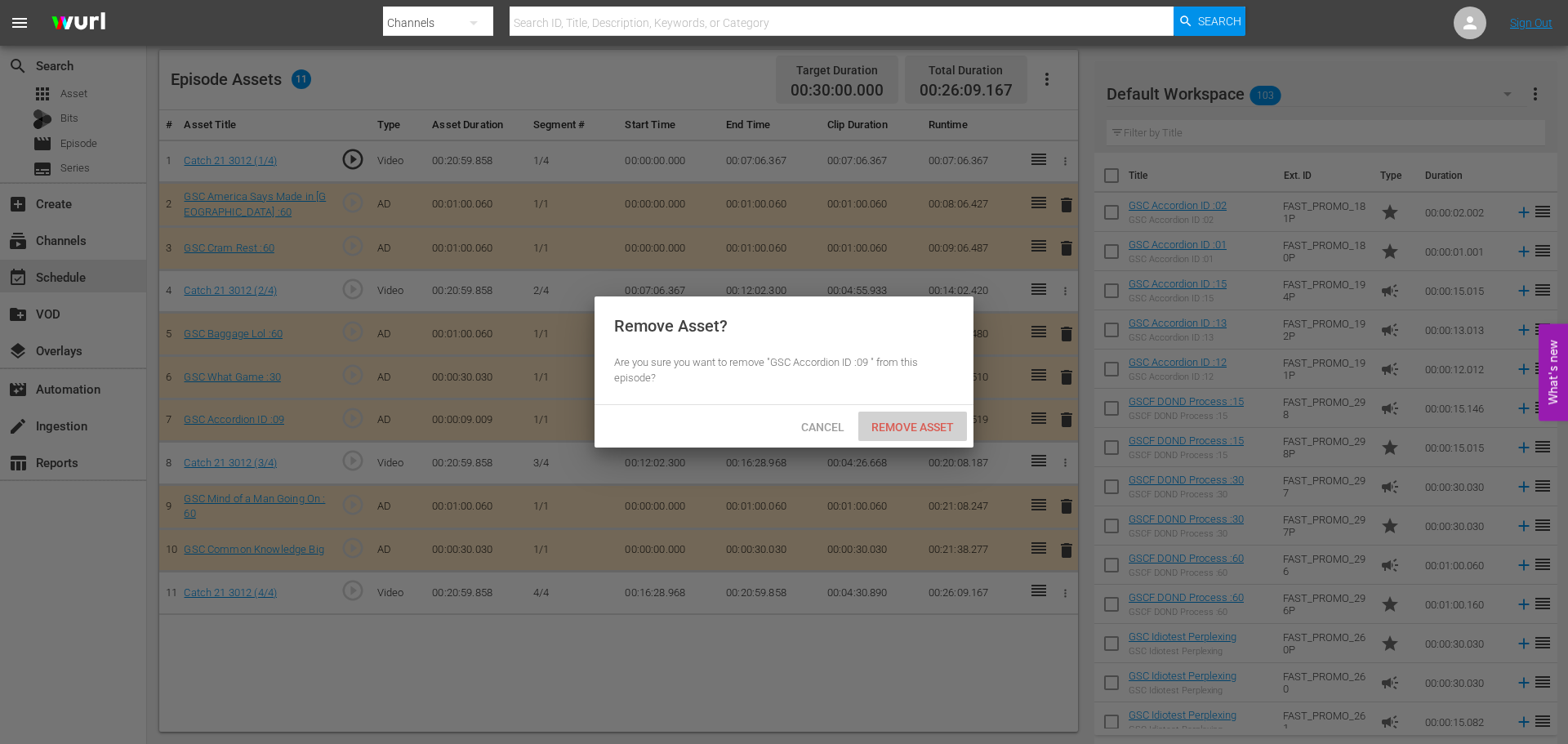
click at [924, 415] on div "Remove Asset" at bounding box center [913, 427] width 108 height 30
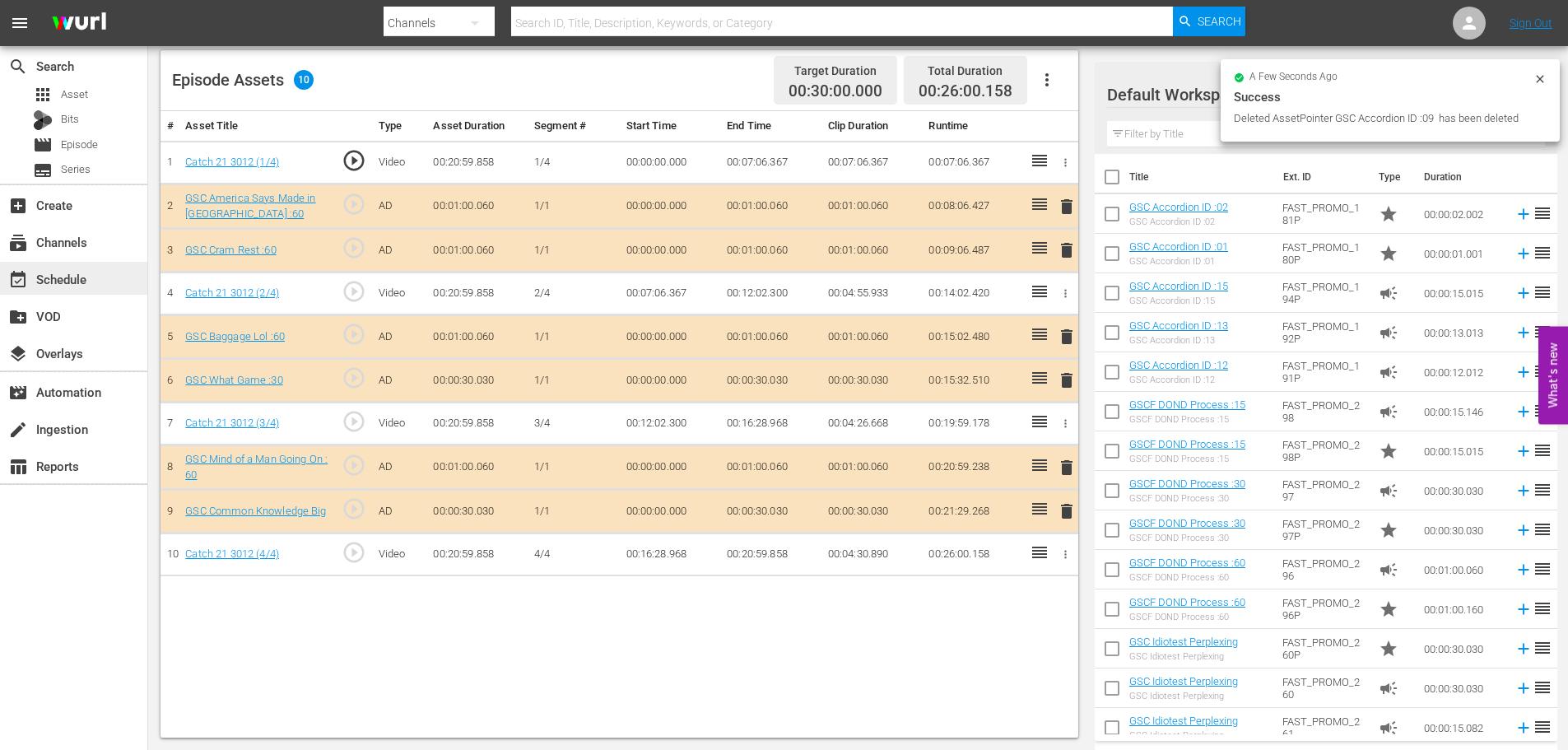
click at [111, 285] on div "event_available Schedule" at bounding box center [73, 278] width 148 height 33
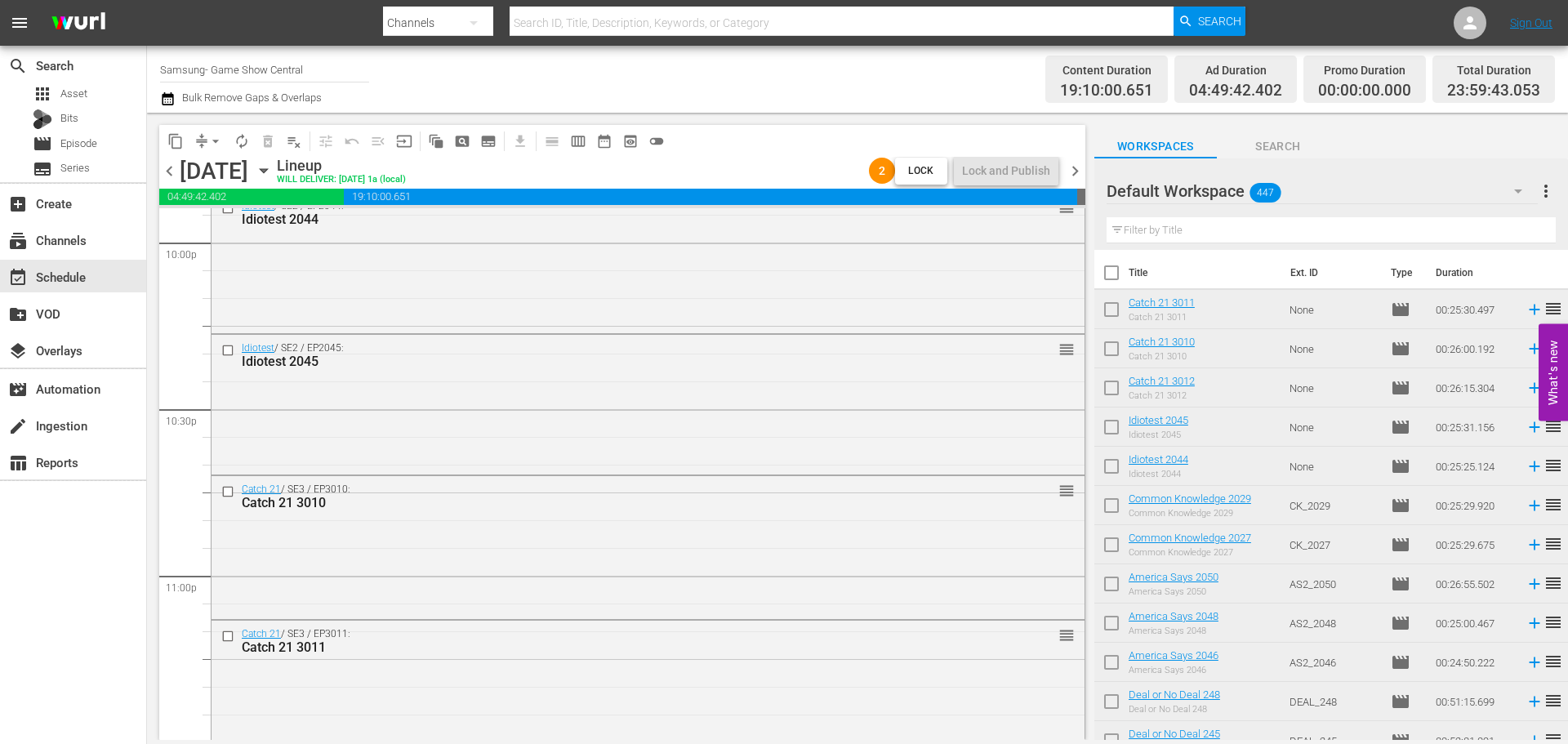
scroll to position [7465, 0]
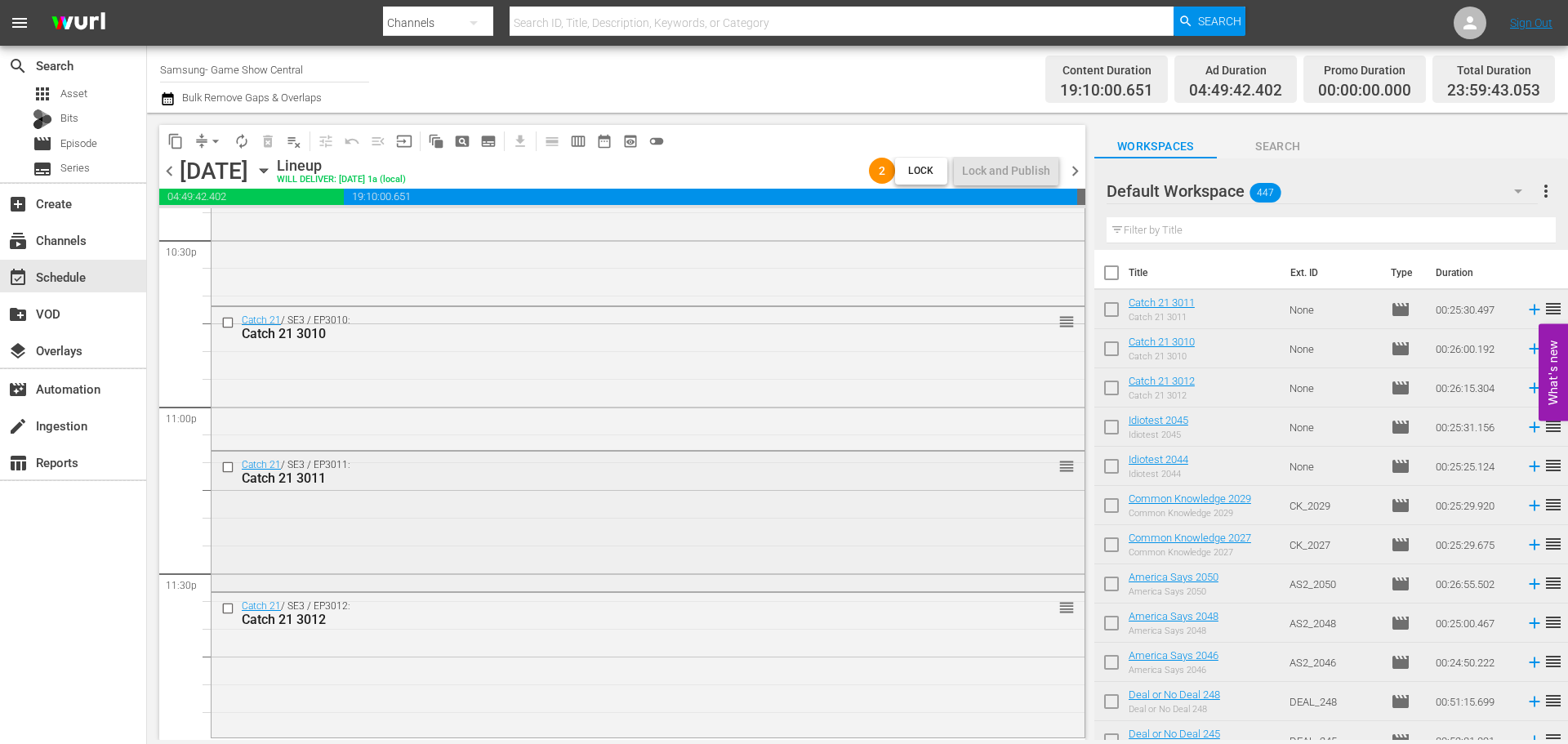
click at [378, 455] on div "Catch 21 / SE3 / EP3011: Catch 21 3011 reorder" at bounding box center [648, 471] width 873 height 40
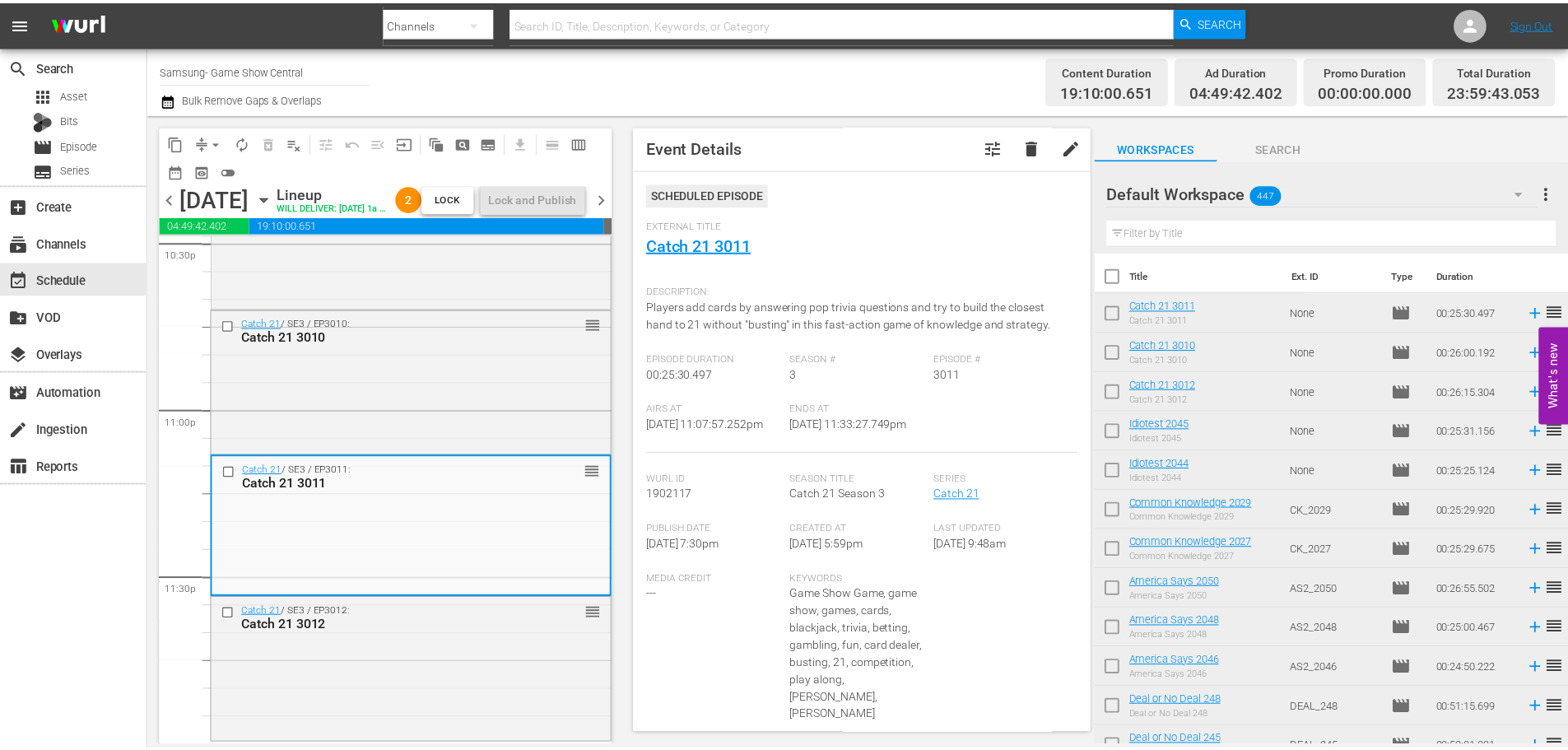
scroll to position [0, 0]
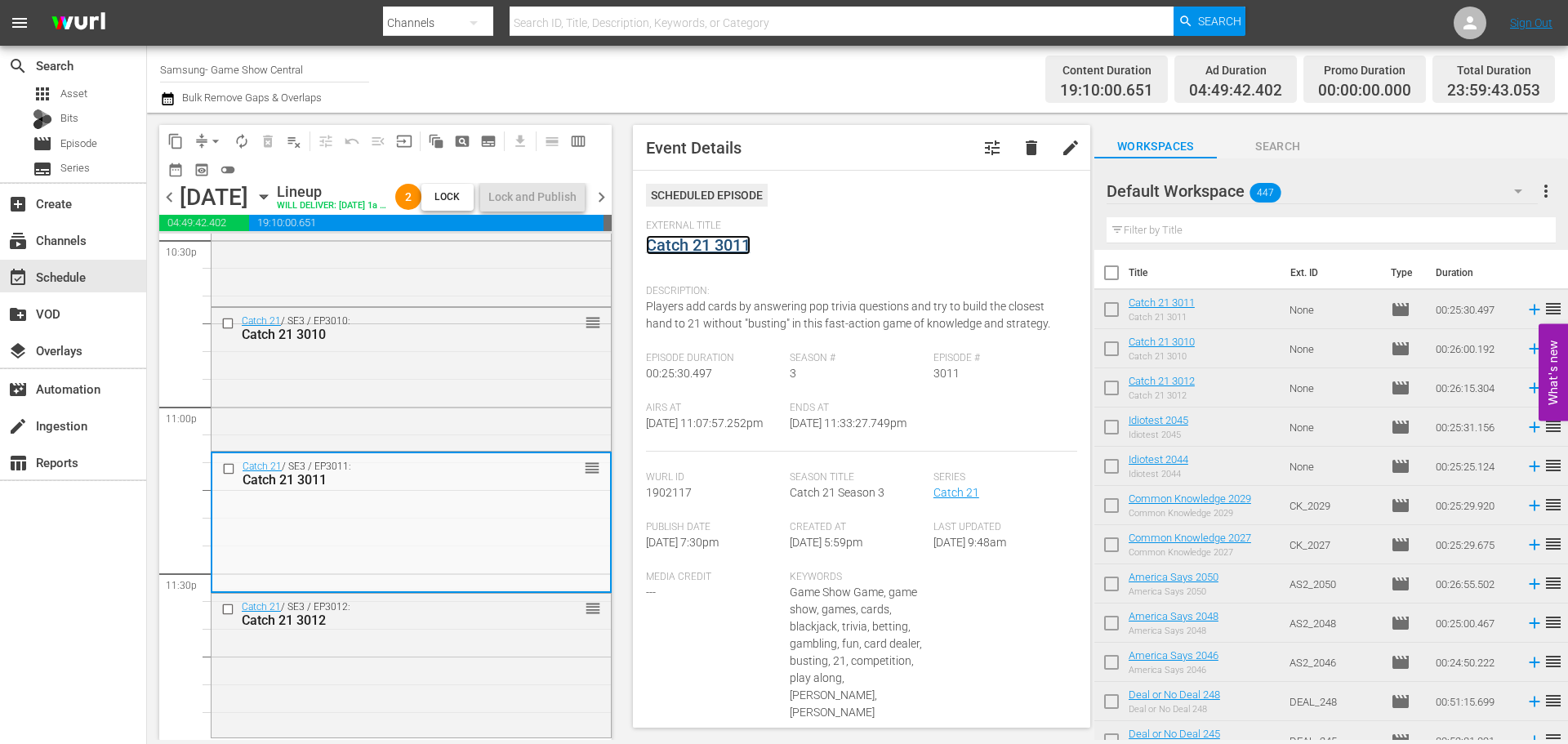
click at [696, 240] on link "Catch 21 3011" at bounding box center [698, 245] width 104 height 19
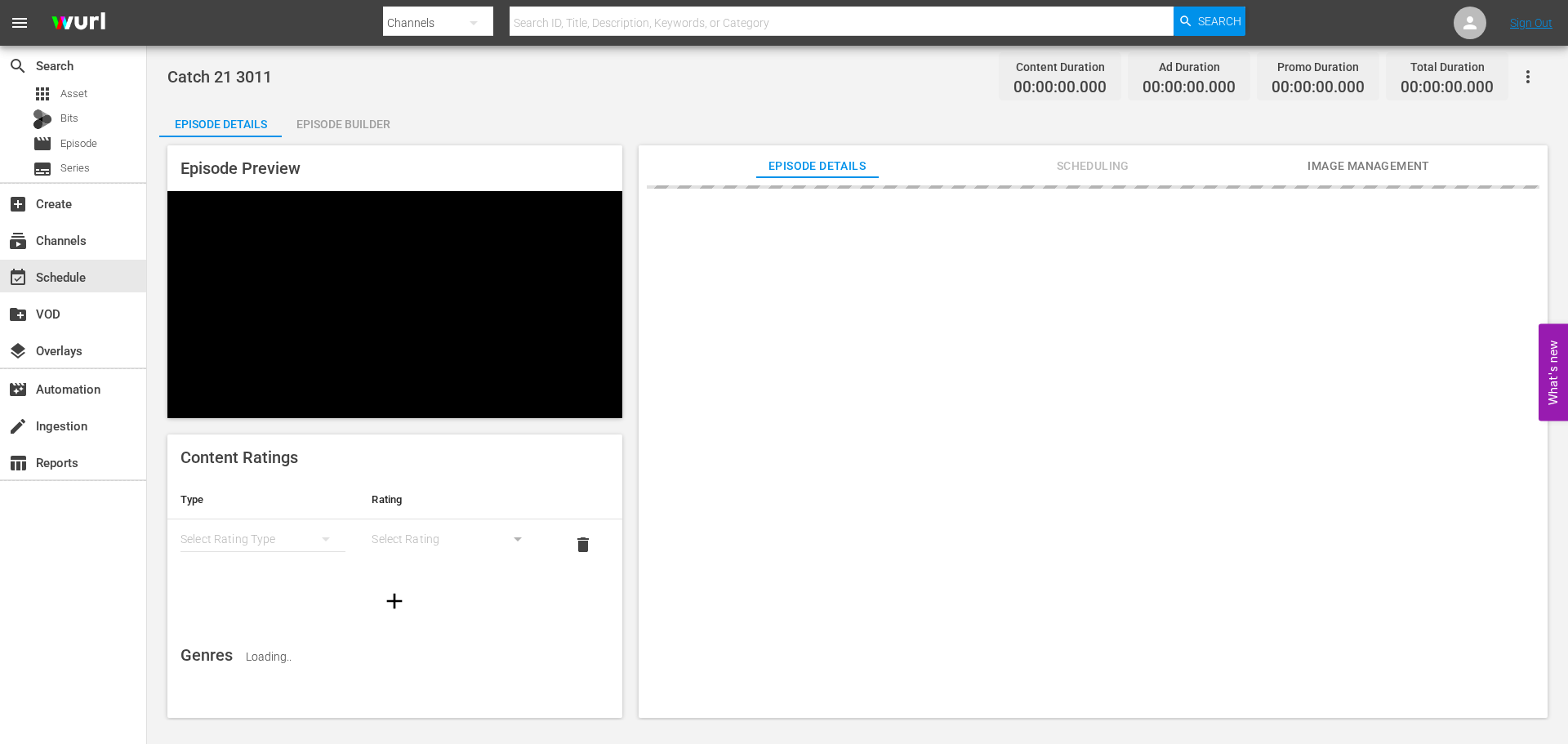
click at [356, 107] on div "Episode Builder" at bounding box center [343, 124] width 123 height 39
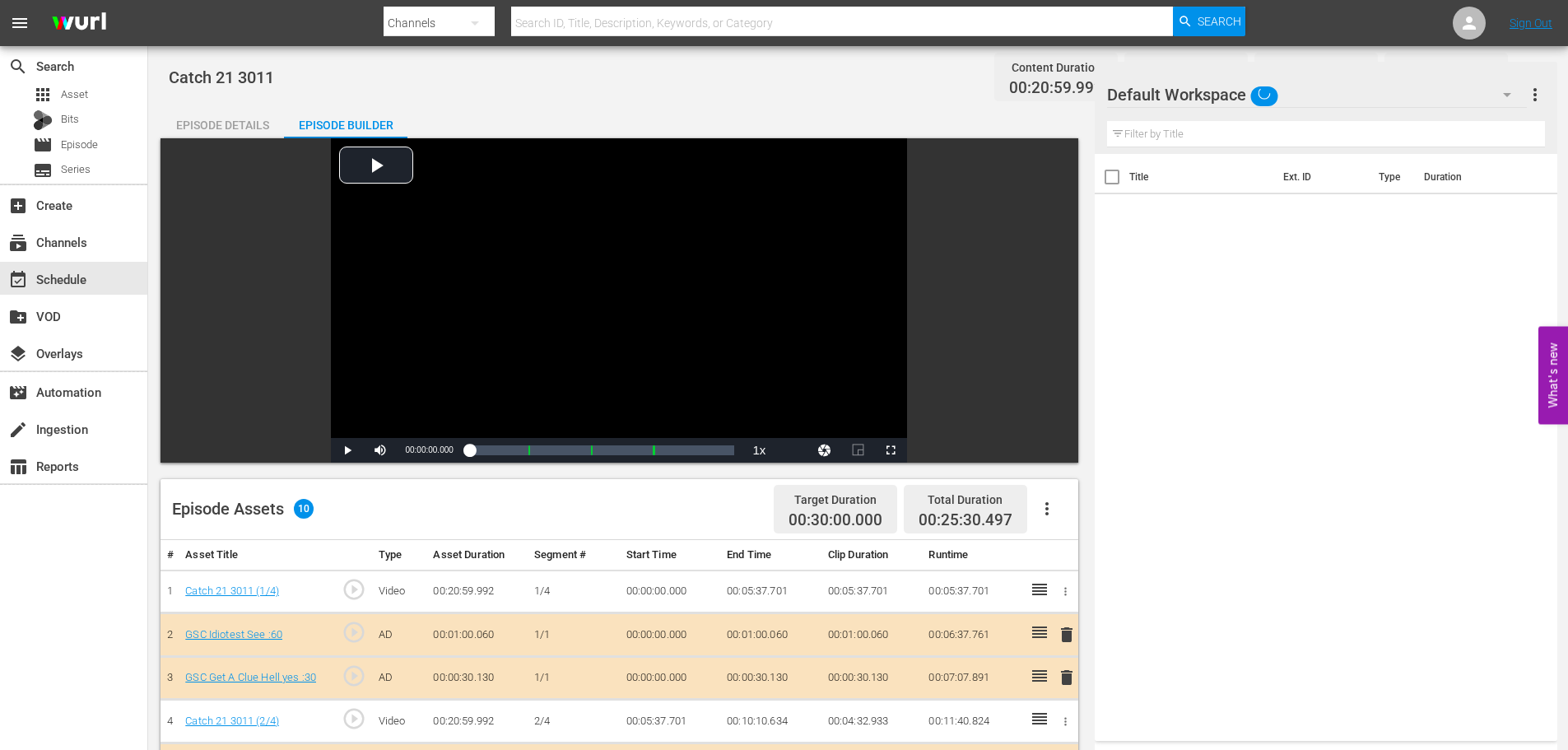
scroll to position [429, 0]
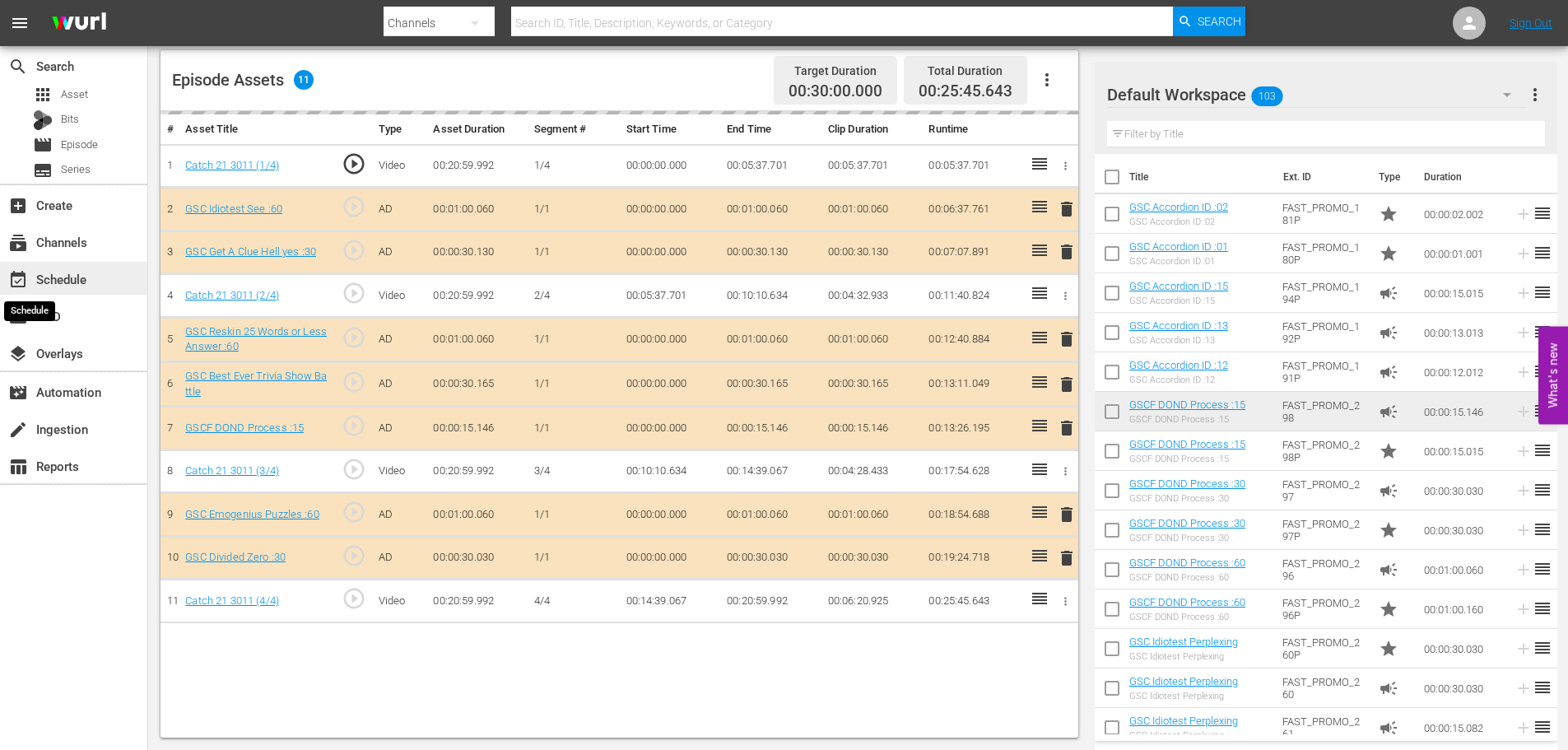
click at [25, 276] on span "event_available" at bounding box center [18, 279] width 20 height 20
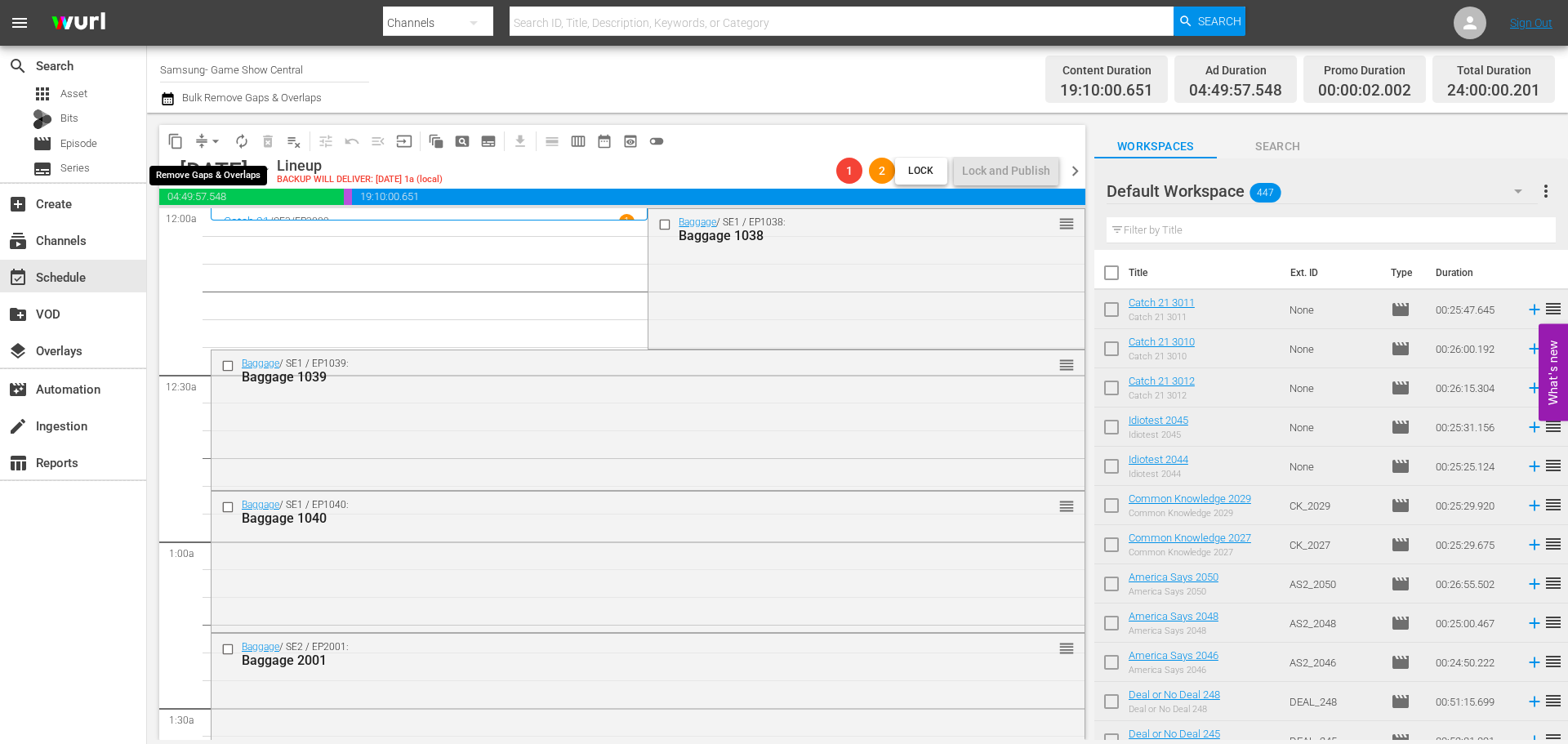
click at [202, 146] on span "compress" at bounding box center [202, 141] width 16 height 16
click at [213, 139] on span "arrow_drop_down" at bounding box center [215, 141] width 16 height 16
click at [210, 168] on li "Align to Midnight" at bounding box center [216, 174] width 172 height 27
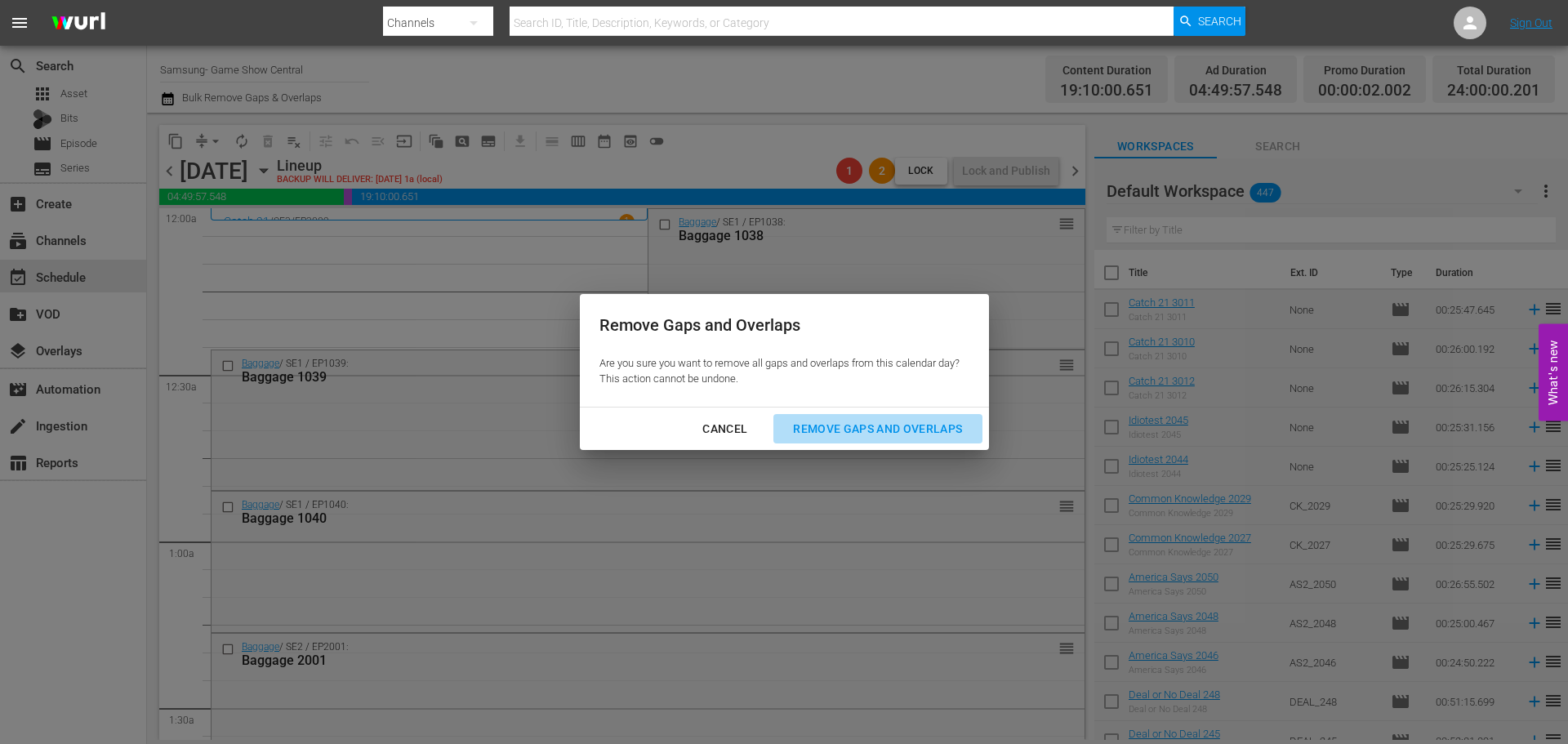
click at [899, 420] on div "Remove Gaps and Overlaps" at bounding box center [877, 429] width 196 height 20
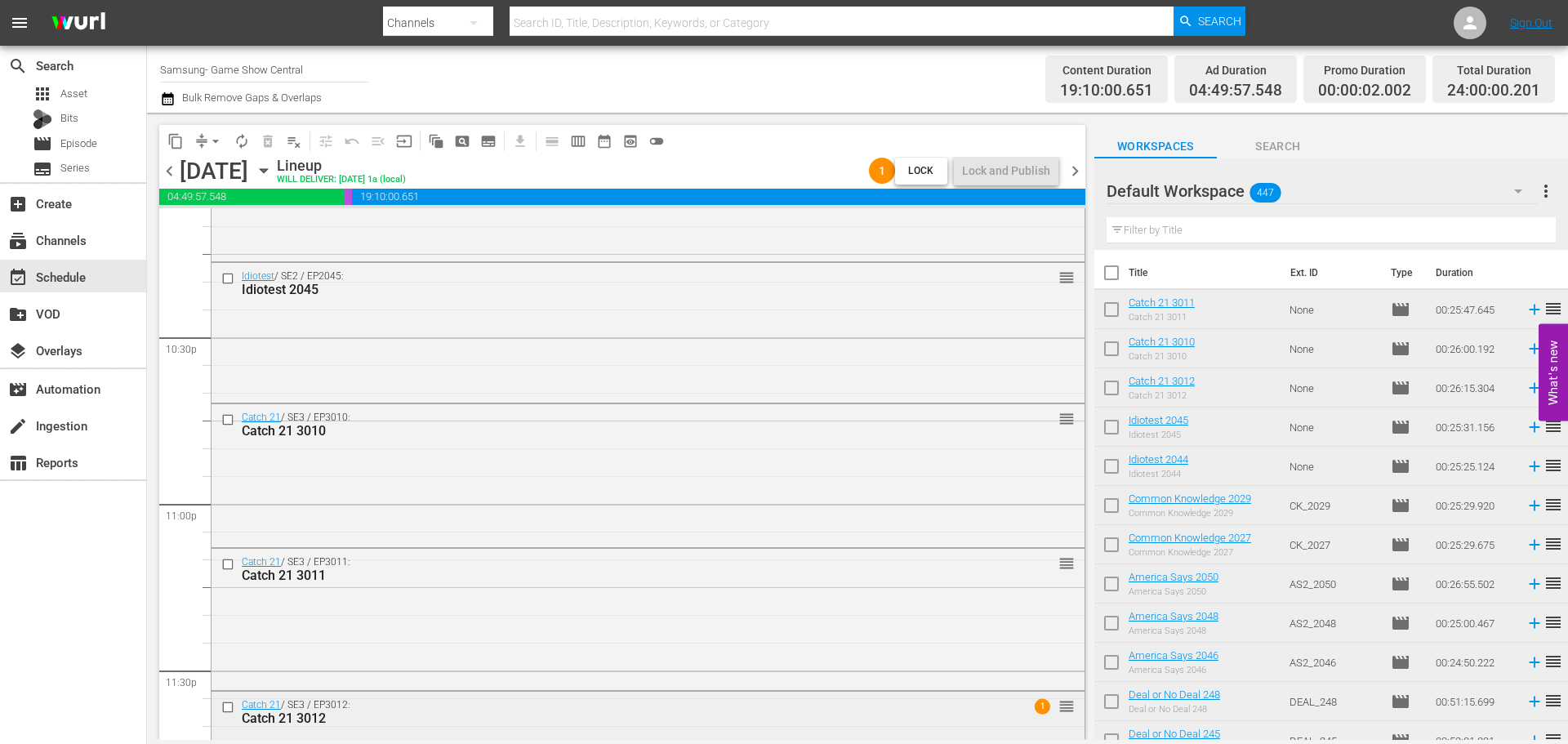
scroll to position [7465, 0]
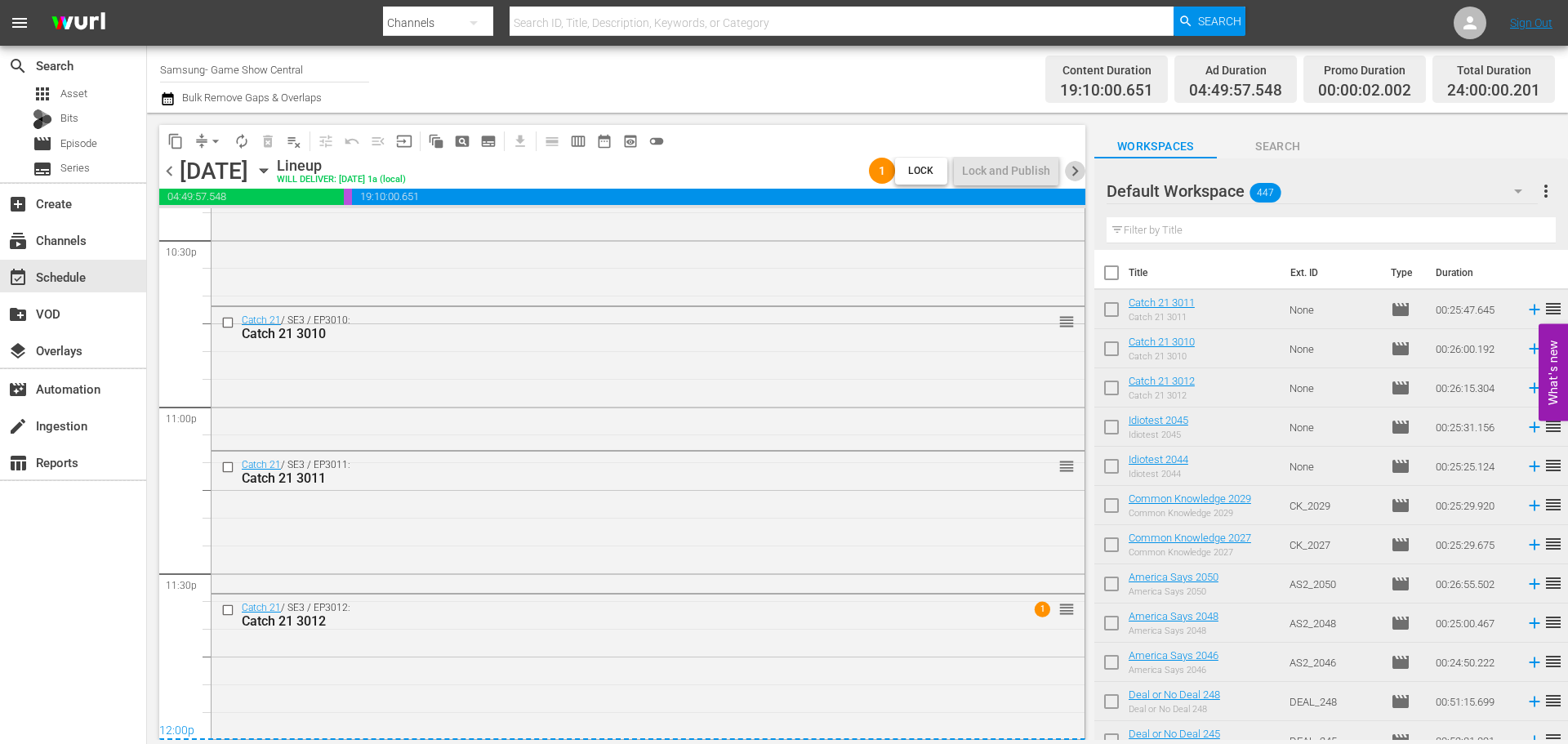
click at [1079, 179] on span "chevron_right" at bounding box center [1075, 171] width 20 height 20
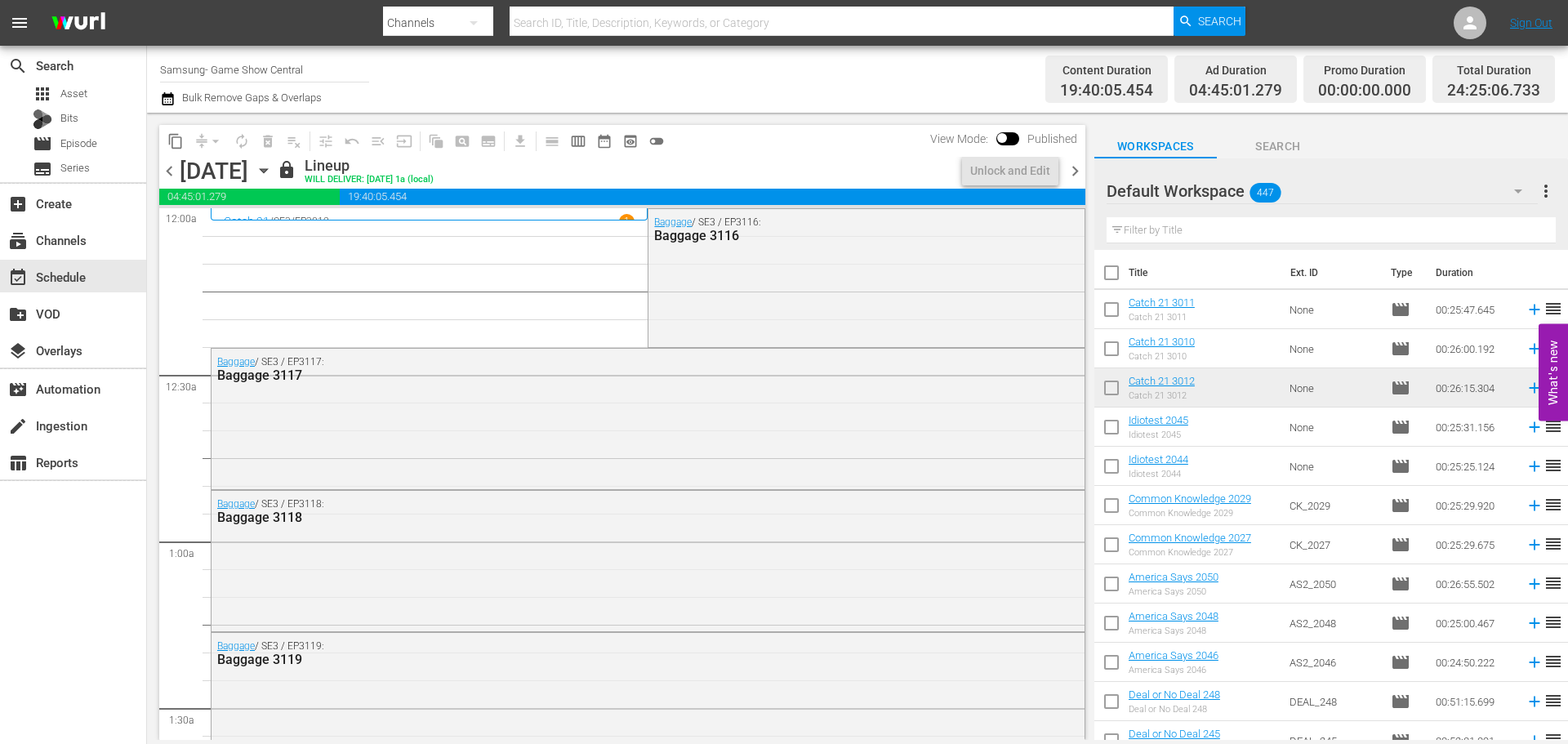
click at [998, 192] on span "19:40:05.454" at bounding box center [712, 196] width 746 height 16
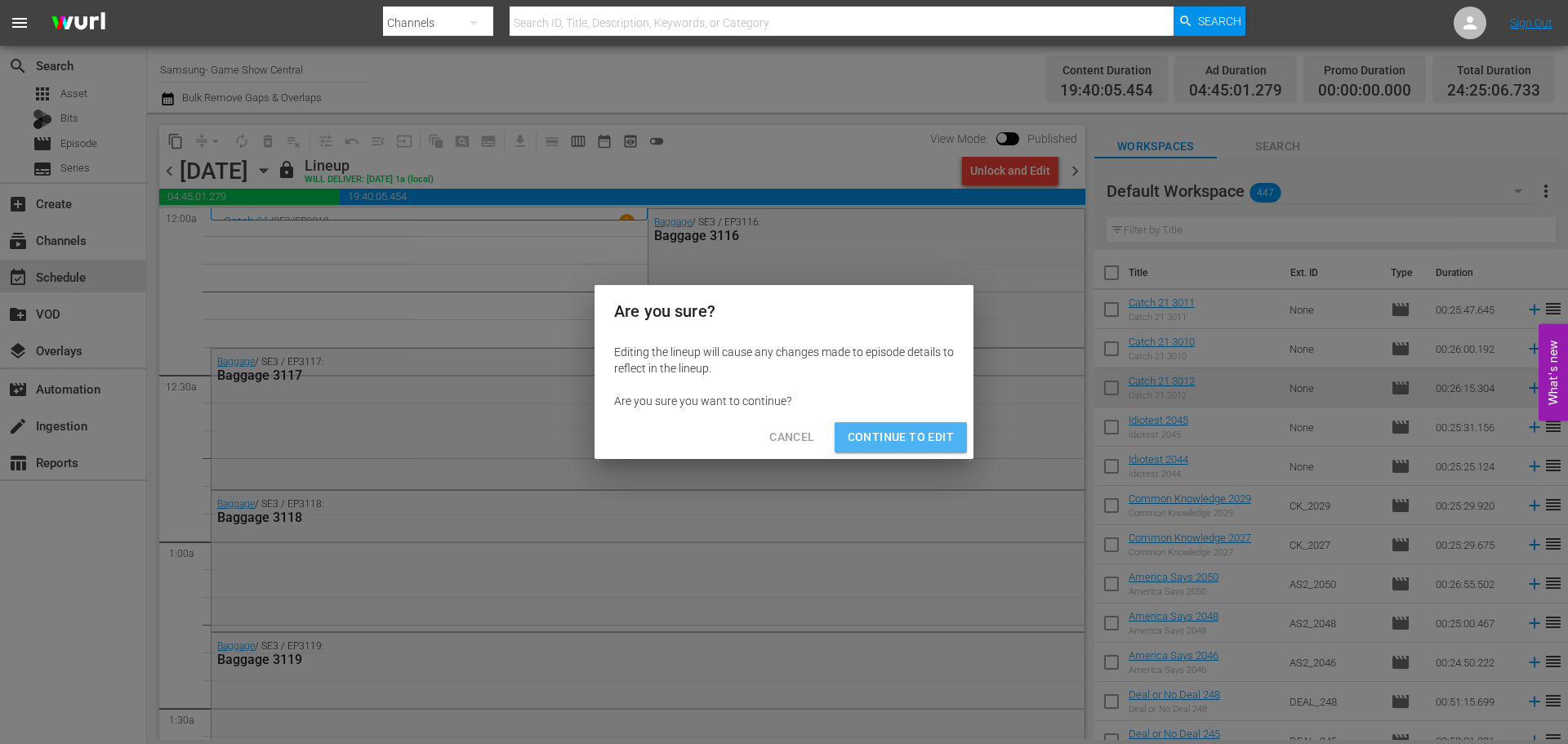
click at [931, 428] on span "Continue to Edit" at bounding box center [900, 438] width 106 height 20
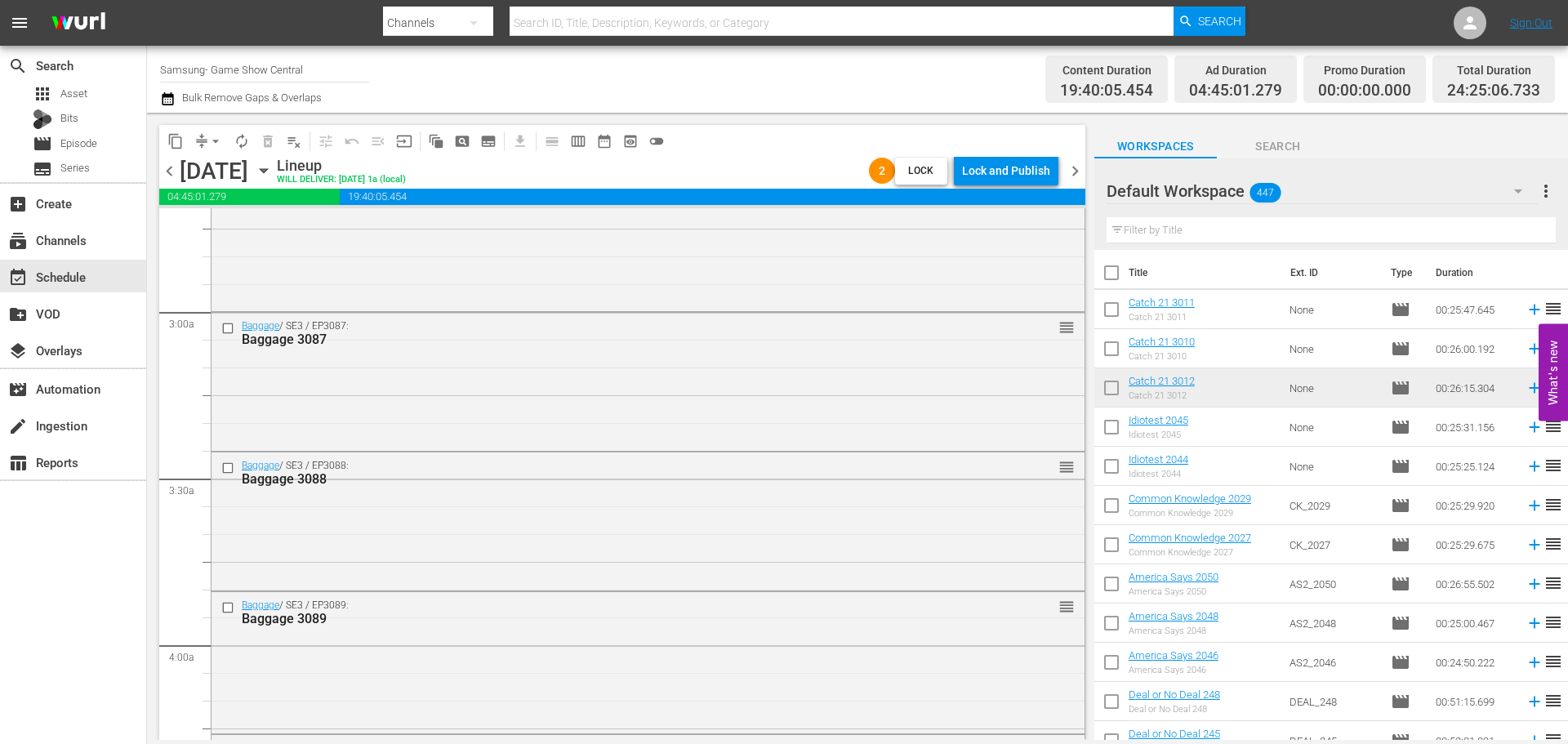
scroll to position [898, 0]
click at [1046, 175] on div "Lock and Publish" at bounding box center [1006, 170] width 88 height 30
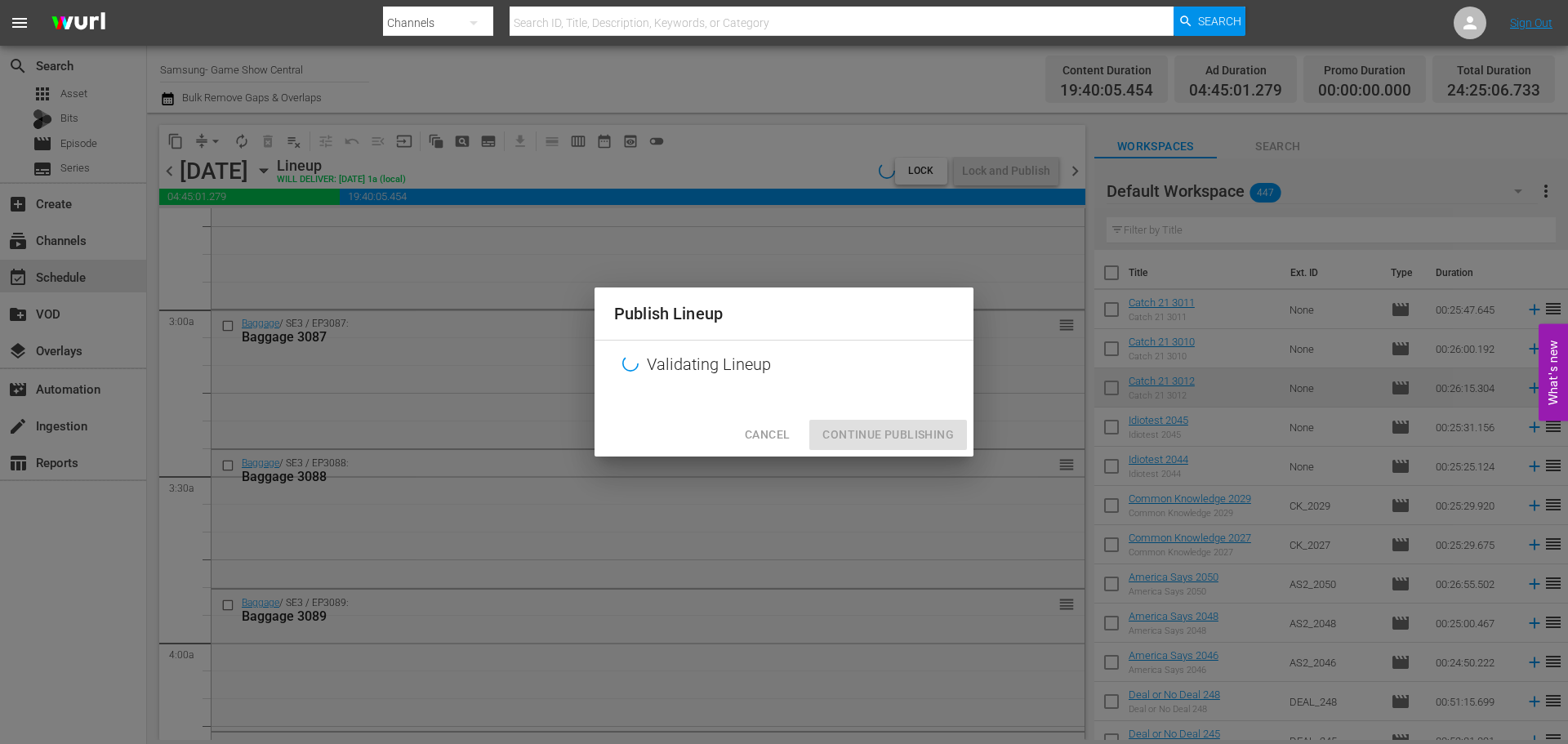
click at [957, 433] on div "Cancel Continue Publishing" at bounding box center [784, 434] width 379 height 43
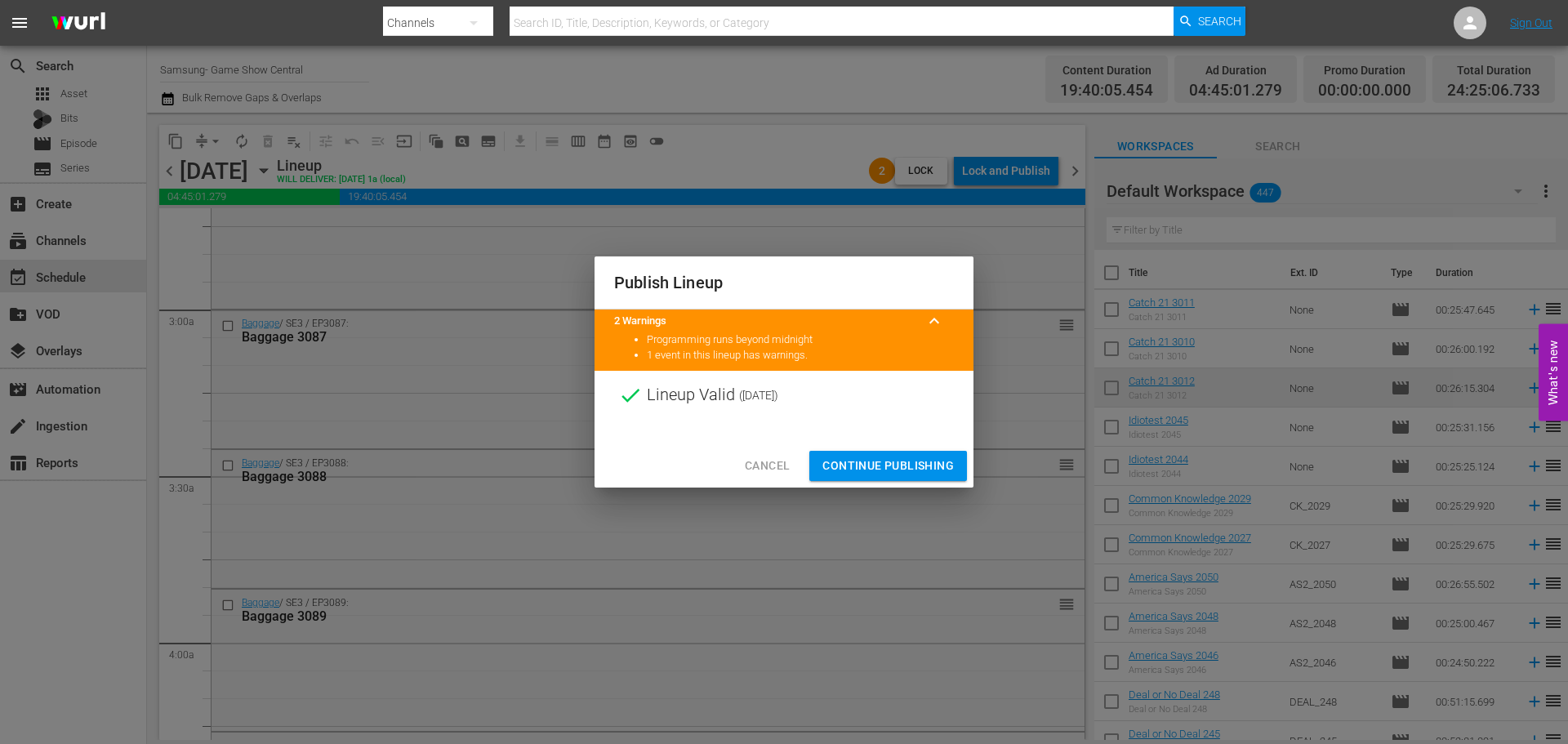
click at [868, 448] on div "Cancel Continue Publishing" at bounding box center [784, 466] width 379 height 43
click at [870, 481] on div "Cancel Continue Publishing" at bounding box center [784, 466] width 379 height 43
click at [871, 471] on span "Continue Publishing" at bounding box center [887, 466] width 131 height 20
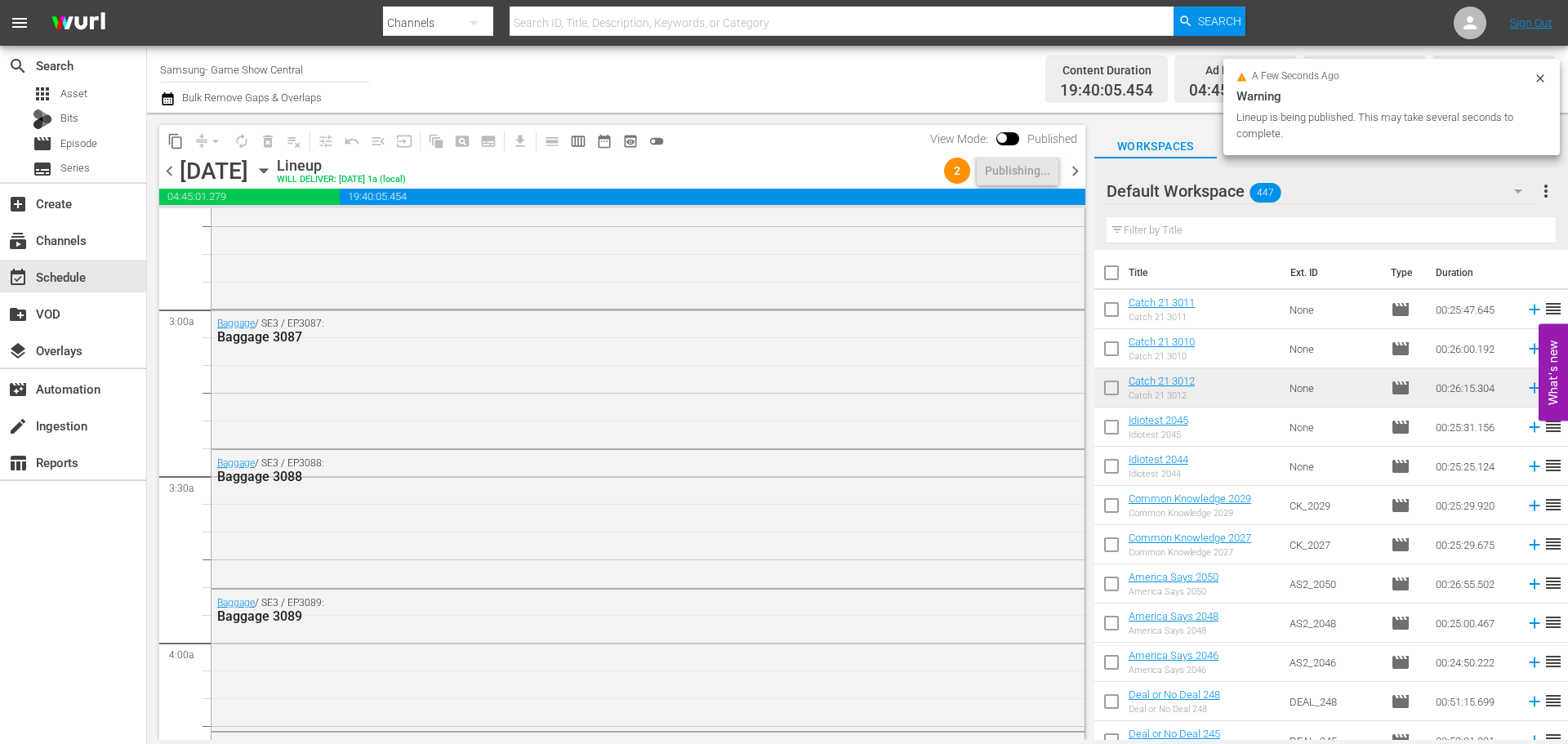
click at [273, 169] on icon "button" at bounding box center [263, 170] width 18 height 18
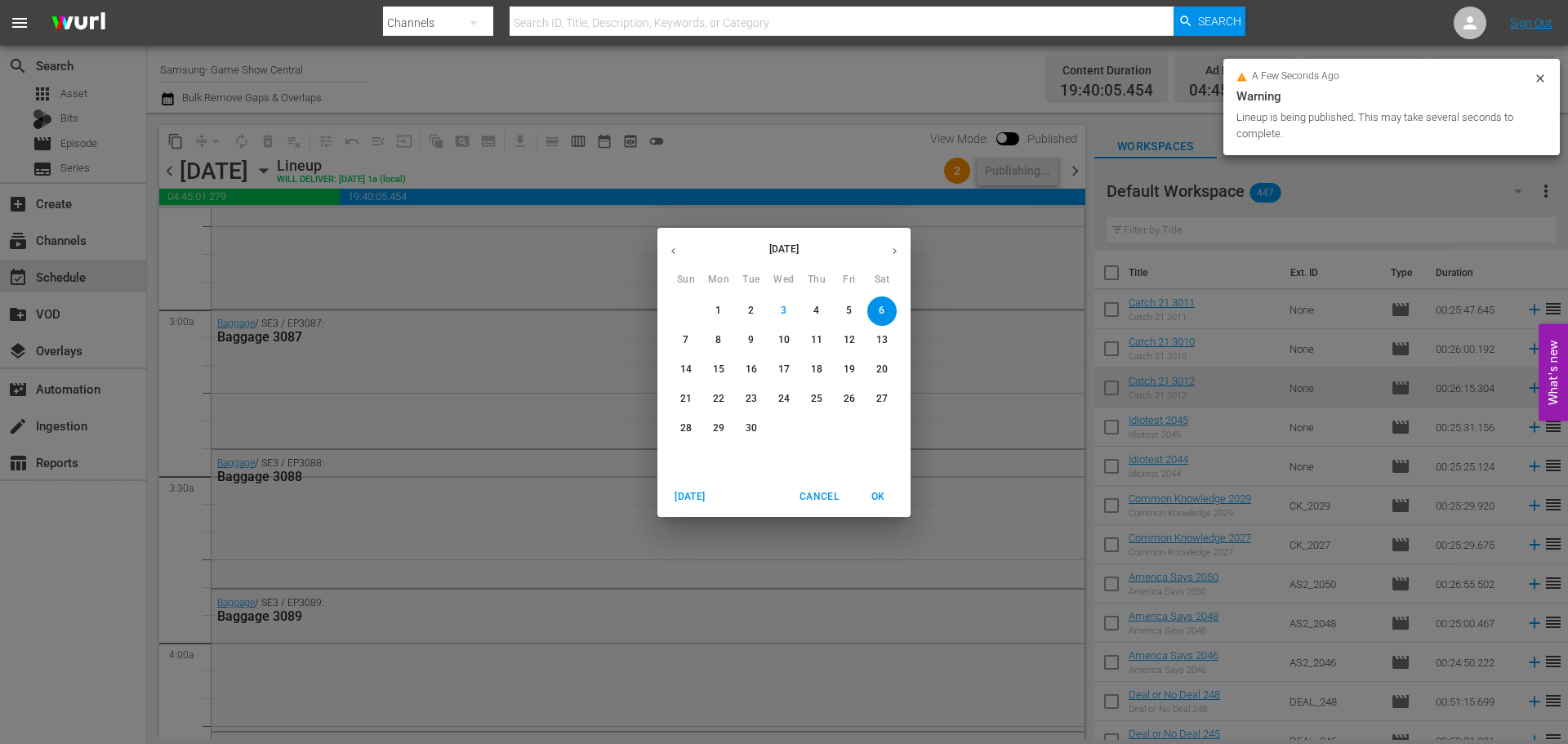
click at [838, 310] on span "5" at bounding box center [849, 311] width 30 height 14
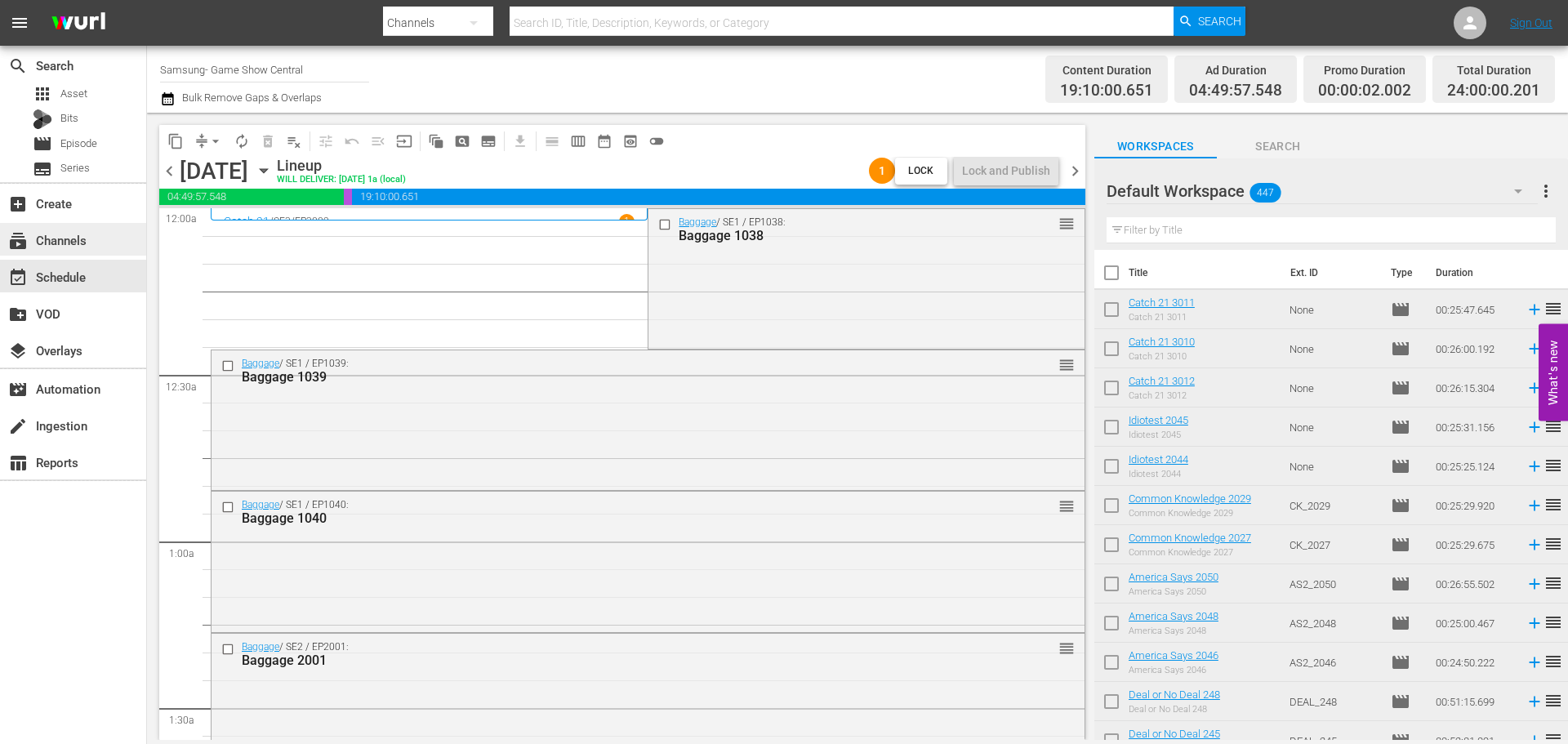
click at [64, 226] on div "subscriptions Channels" at bounding box center [73, 239] width 146 height 33
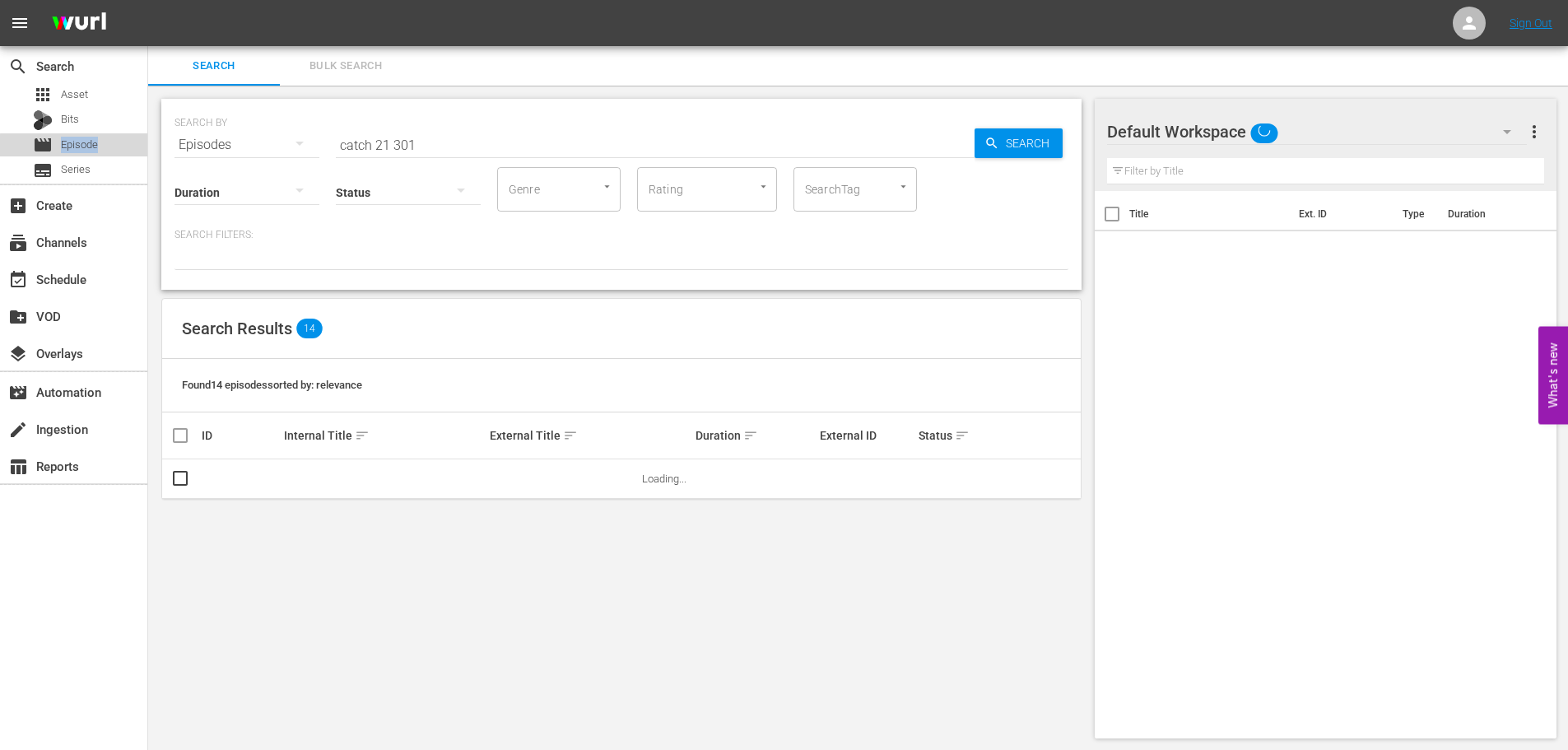
click at [89, 148] on span "Episode" at bounding box center [78, 144] width 37 height 16
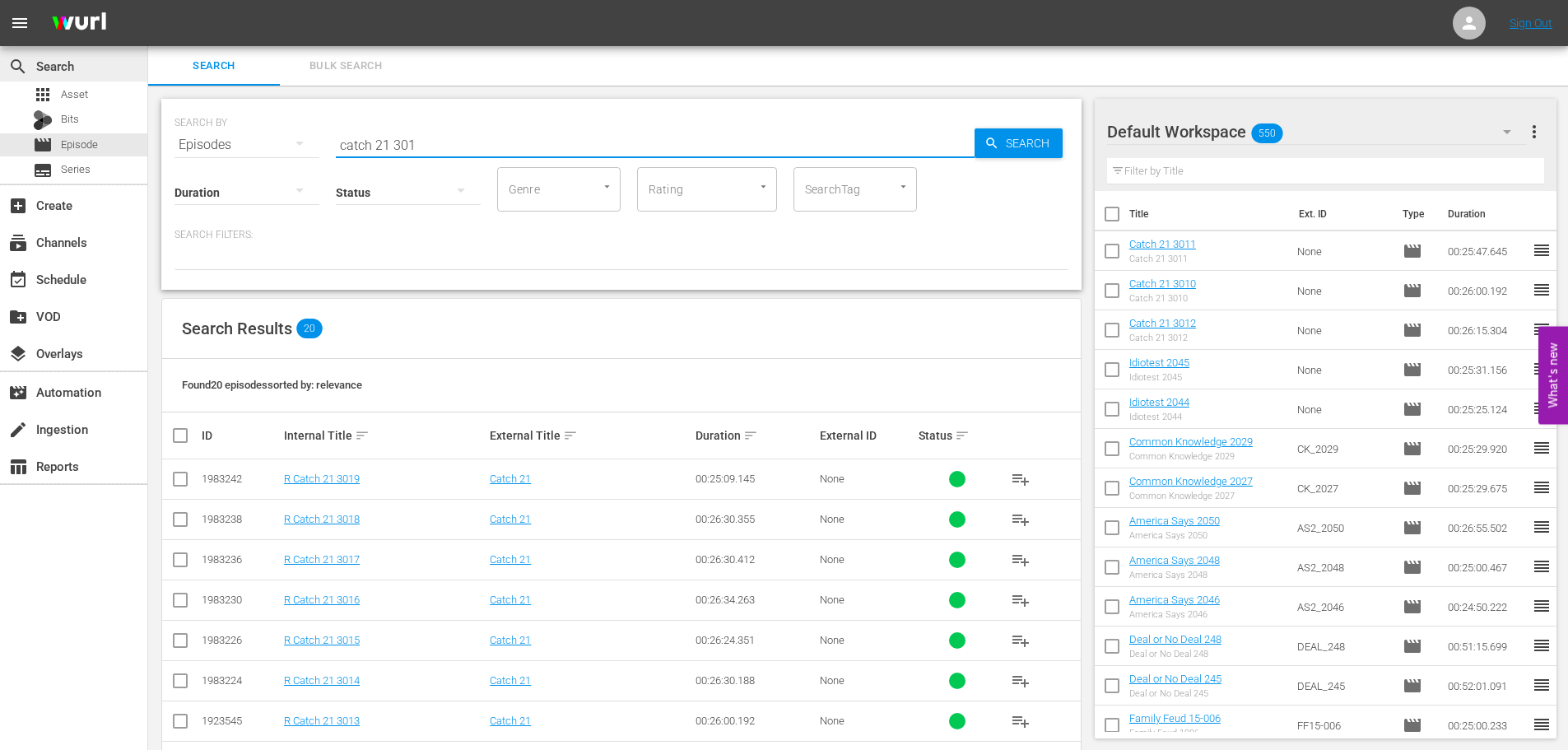
drag, startPoint x: 514, startPoint y: 133, endPoint x: 0, endPoint y: 67, distance: 518.2
click at [148, 0] on div "search Search apps Asset Bits movie Episode subtitles Series add_box Create sub…" at bounding box center [858, 0] width 1420 height 0
type input "bagg 103"
click at [195, 484] on td at bounding box center [180, 479] width 37 height 40
click at [178, 471] on icon at bounding box center [180, 479] width 20 height 20
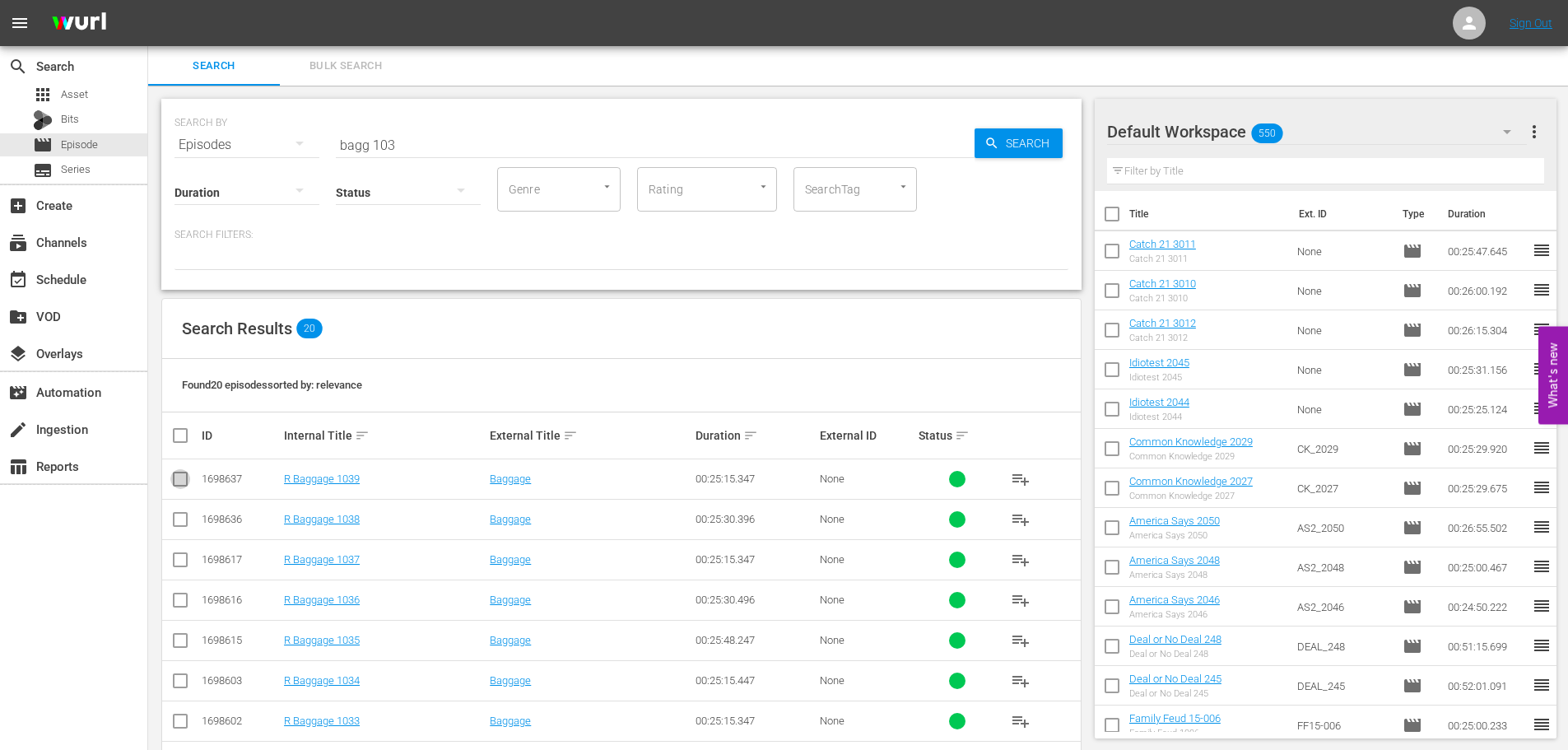
click at [179, 487] on input "checkbox" at bounding box center [180, 482] width 20 height 20
checkbox input "true"
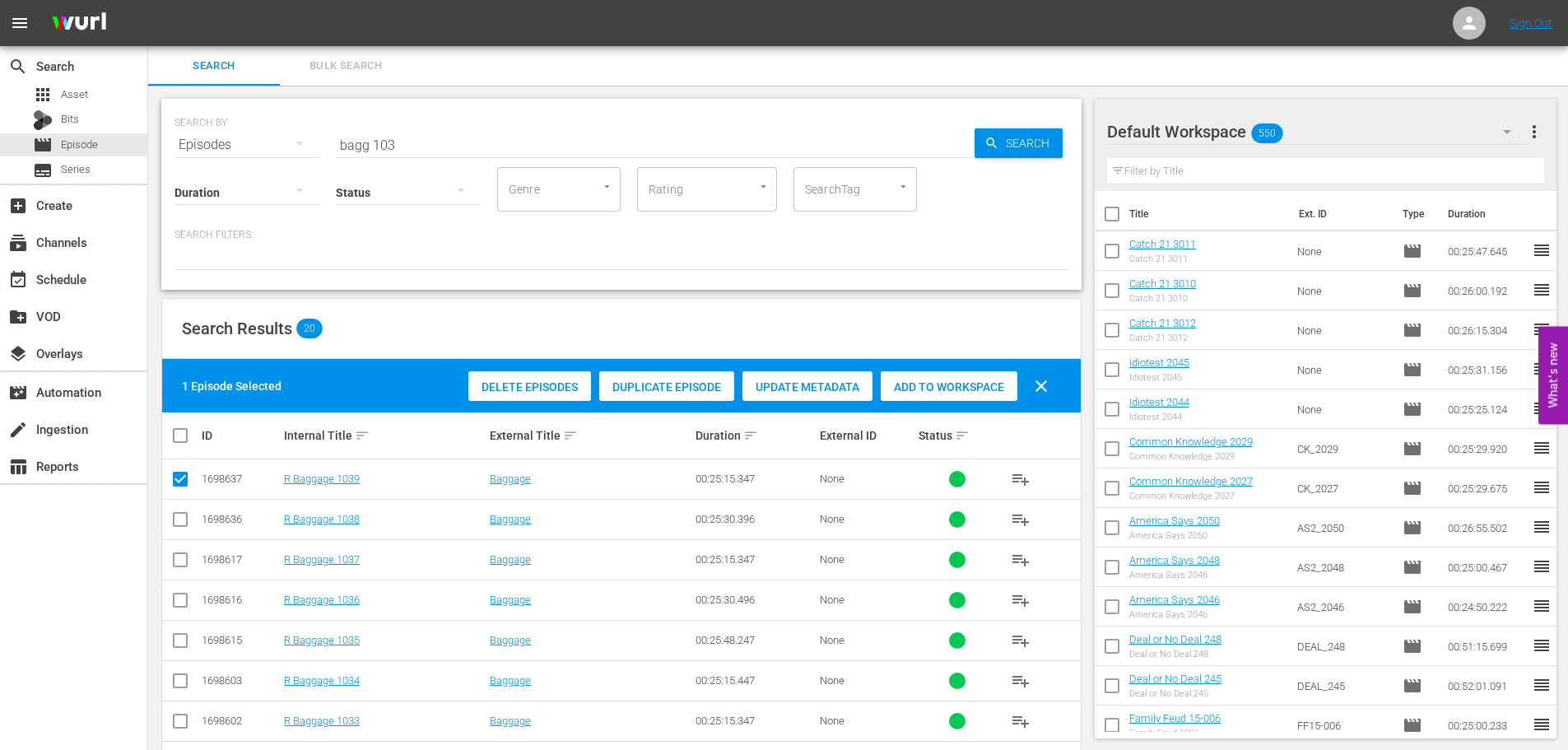
click at [184, 514] on input "checkbox" at bounding box center [180, 522] width 20 height 20
checkbox input "true"
click at [922, 378] on div "Add to Workspace" at bounding box center [949, 387] width 136 height 32
click at [504, 126] on input "bagg 103" at bounding box center [655, 145] width 639 height 39
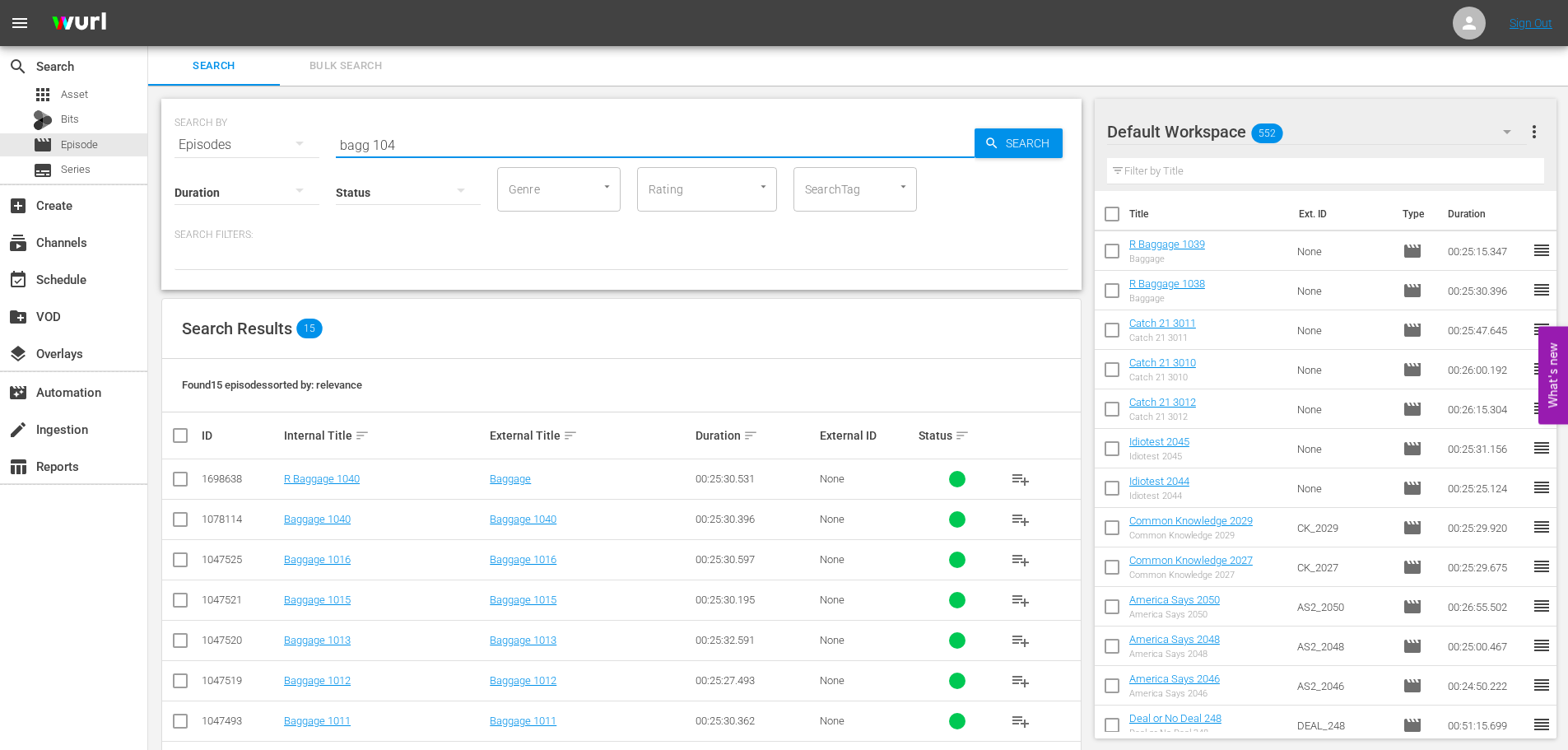
type input "bagg 104"
click at [154, 475] on div "SEARCH BY Search By Episodes Search ID, Title, Description, Keywords, or Catego…" at bounding box center [621, 590] width 946 height 1009
click at [169, 480] on td at bounding box center [180, 479] width 37 height 40
click at [184, 480] on input "checkbox" at bounding box center [180, 482] width 20 height 20
checkbox input "true"
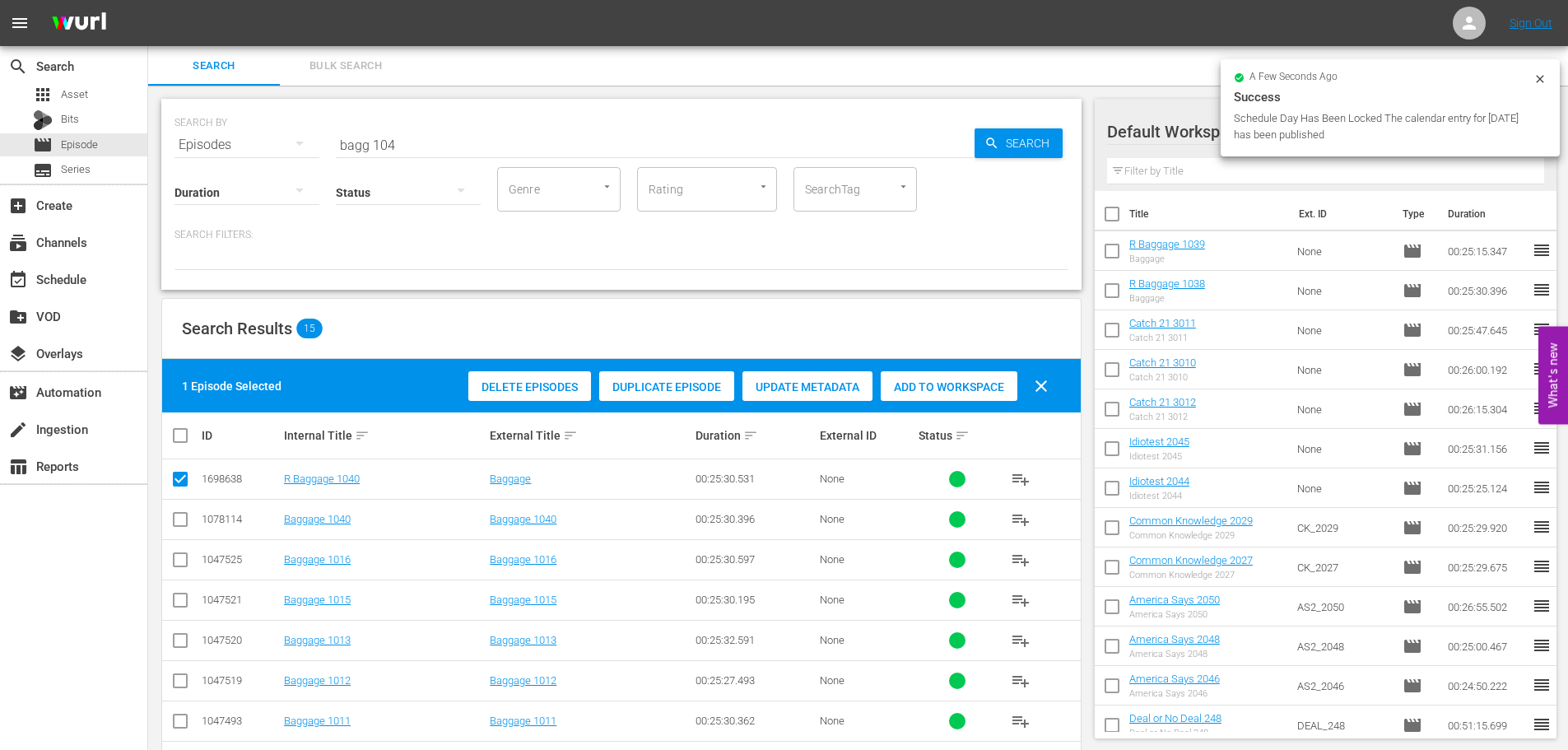
click at [915, 381] on span "Add to Workspace" at bounding box center [949, 387] width 136 height 13
click at [444, 125] on div "SEARCH BY Search By Episodes Search ID, Title, Description, Keywords, or Catego…" at bounding box center [622, 134] width 894 height 59
drag, startPoint x: 438, startPoint y: 139, endPoint x: 382, endPoint y: 123, distance: 58.2
click at [438, 139] on input "bagg 104" at bounding box center [655, 145] width 639 height 39
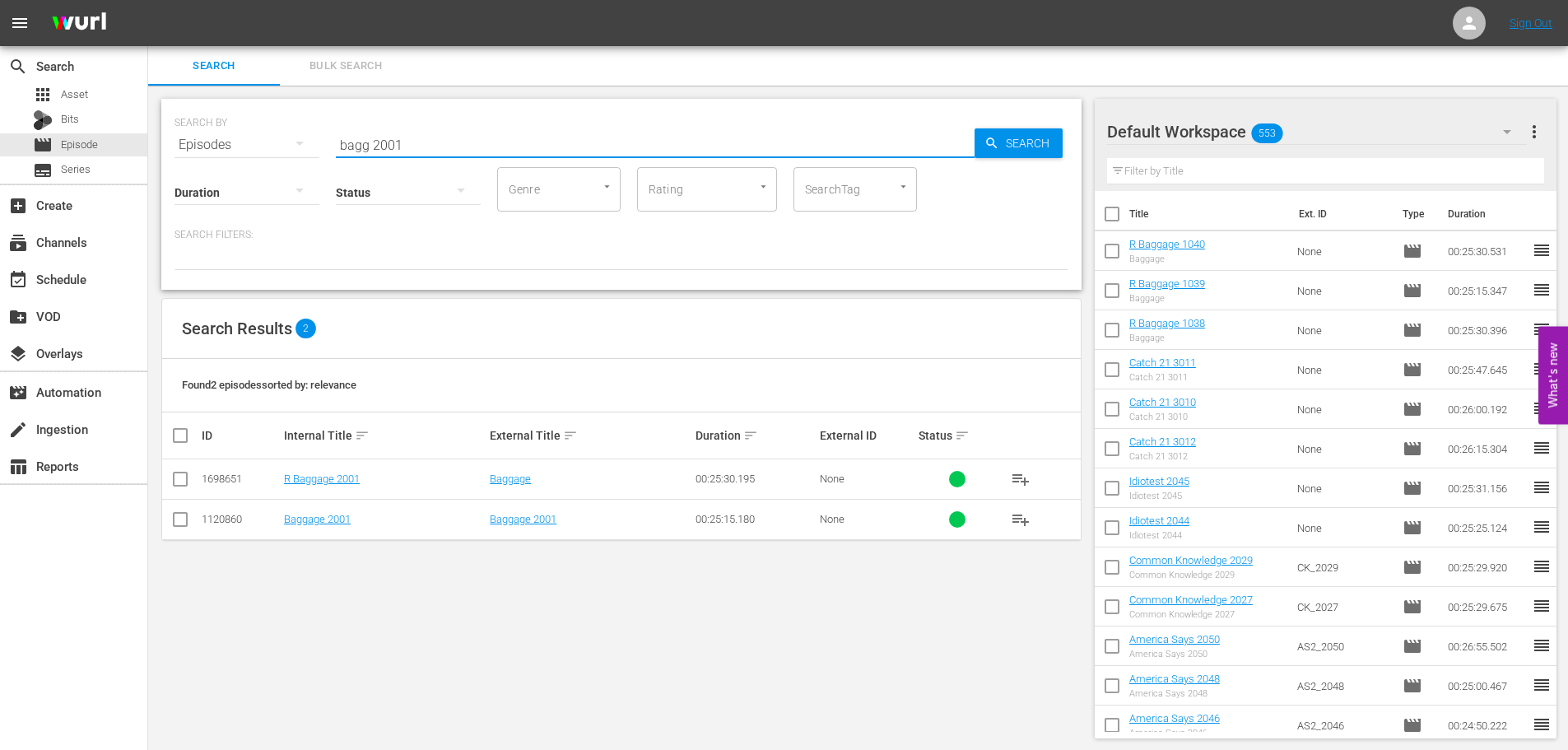
type input "bagg 2001"
click at [177, 479] on input "checkbox" at bounding box center [180, 482] width 20 height 20
checkbox input "true"
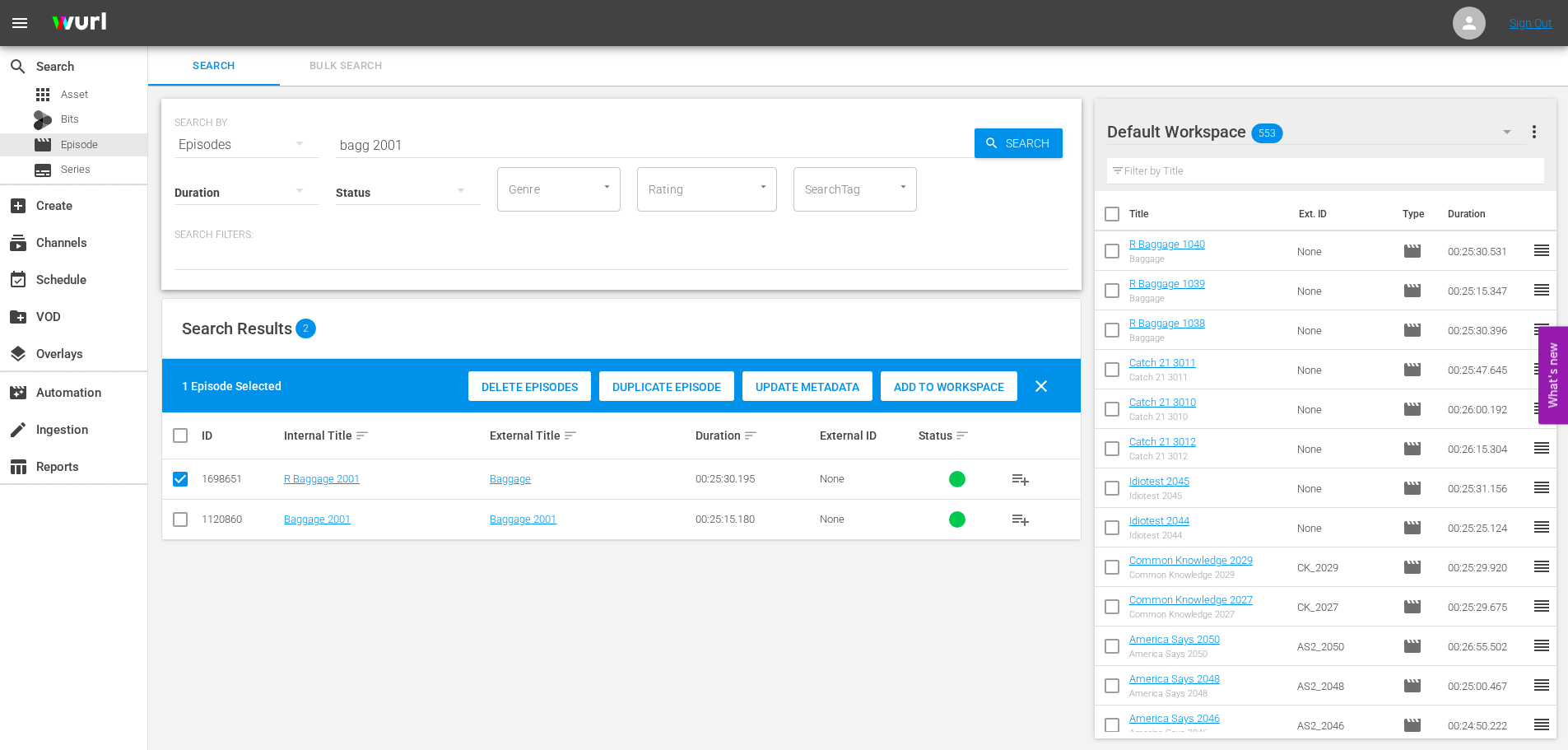
click at [952, 369] on div "Delete Episodes Duplicate Episode Update Metadata Add to Workspace clear" at bounding box center [762, 386] width 596 height 39
click at [949, 379] on div "Add to Workspace" at bounding box center [949, 387] width 136 height 32
drag, startPoint x: 515, startPoint y: 150, endPoint x: 0, endPoint y: 139, distance: 515.1
click at [148, 0] on div "search Search apps Asset Bits movie Episode subtitles Series add_box Create sub…" at bounding box center [858, 0] width 1420 height 0
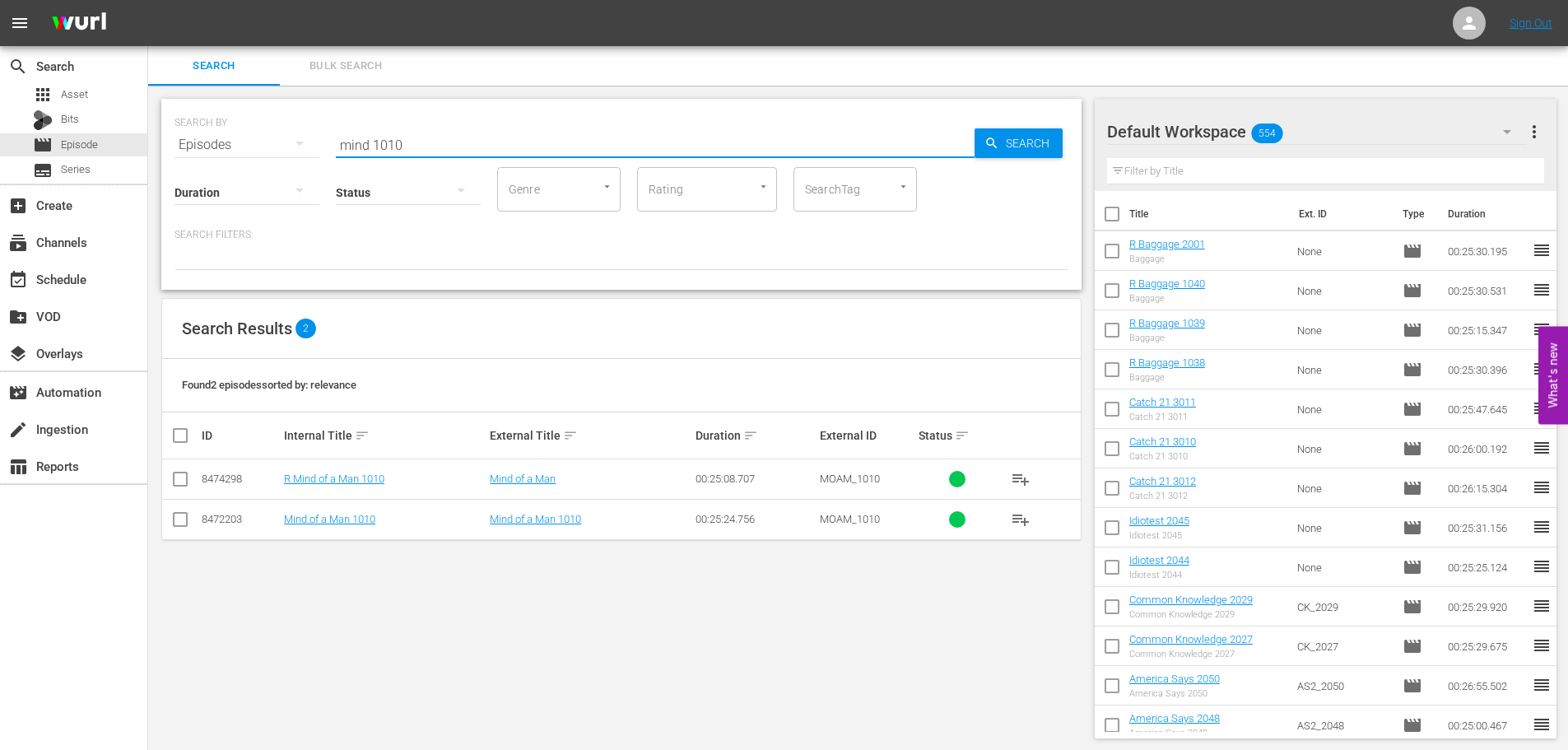
type input "mind 1010"
click at [181, 483] on input "checkbox" at bounding box center [180, 482] width 20 height 20
checkbox input "true"
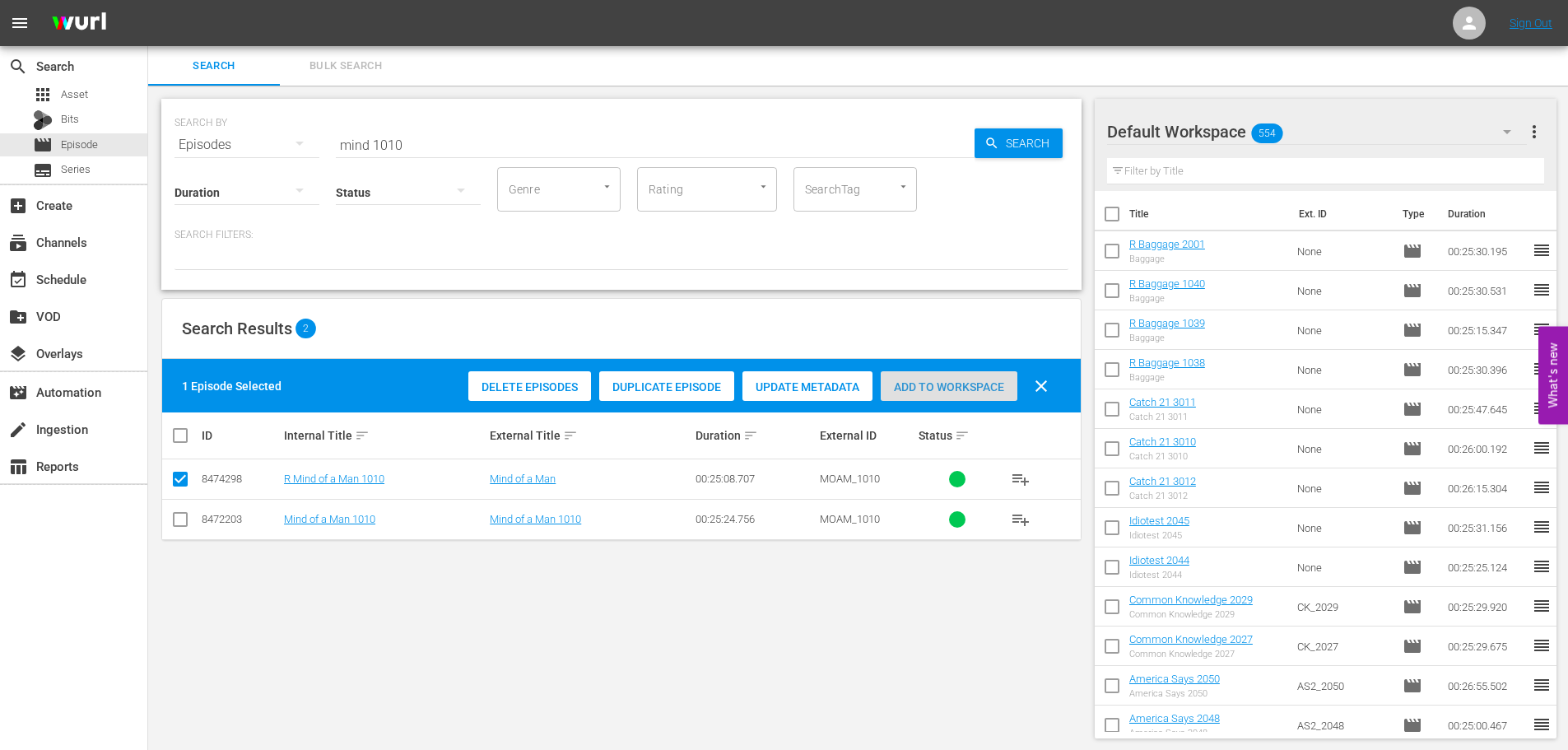
click at [926, 394] on div "Add to Workspace" at bounding box center [949, 387] width 136 height 32
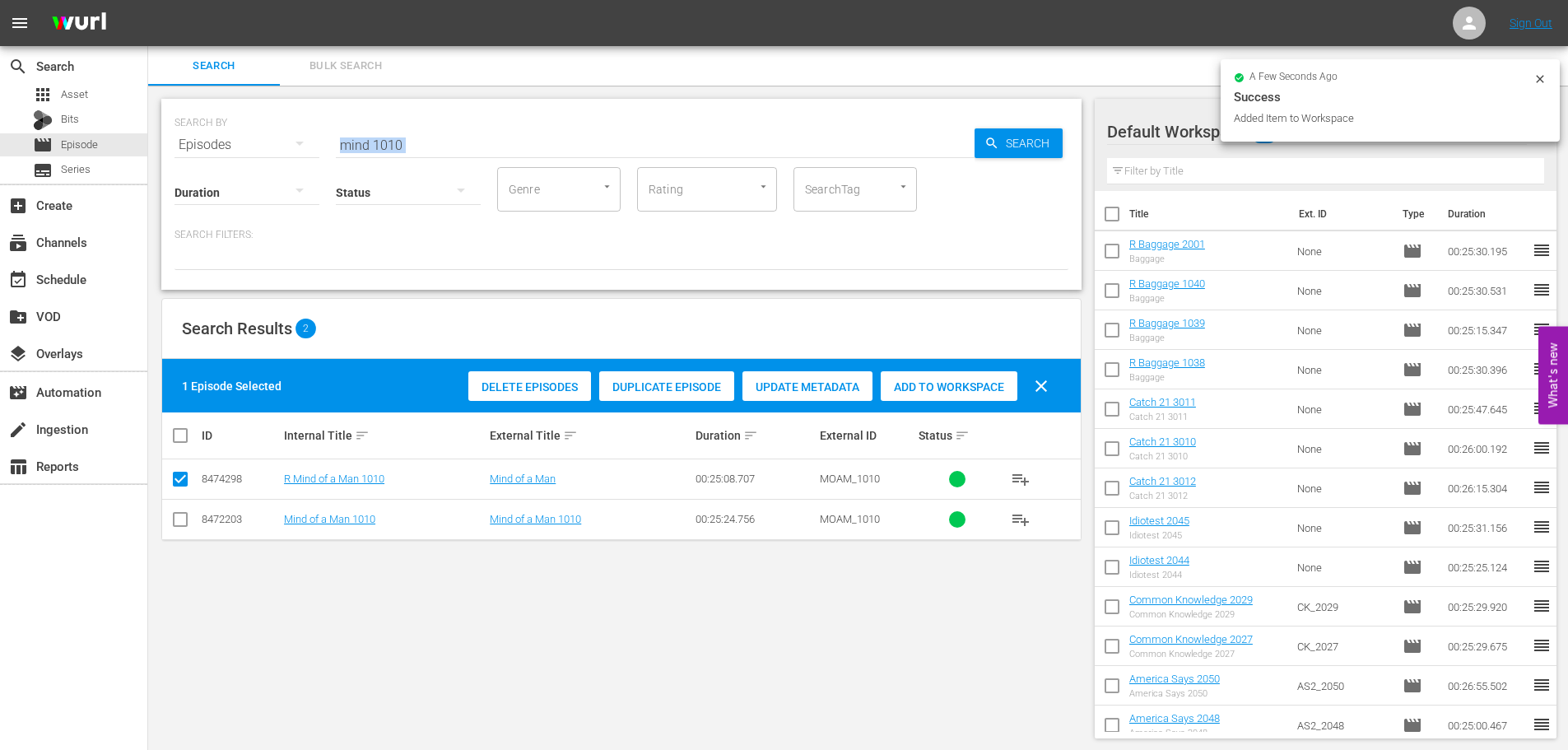
drag, startPoint x: 458, startPoint y: 155, endPoint x: 246, endPoint y: 148, distance: 212.1
click at [244, 148] on div "SEARCH BY Search By Episodes Search ID, Title, Description, Keywords, or Catego…" at bounding box center [621, 195] width 920 height 191
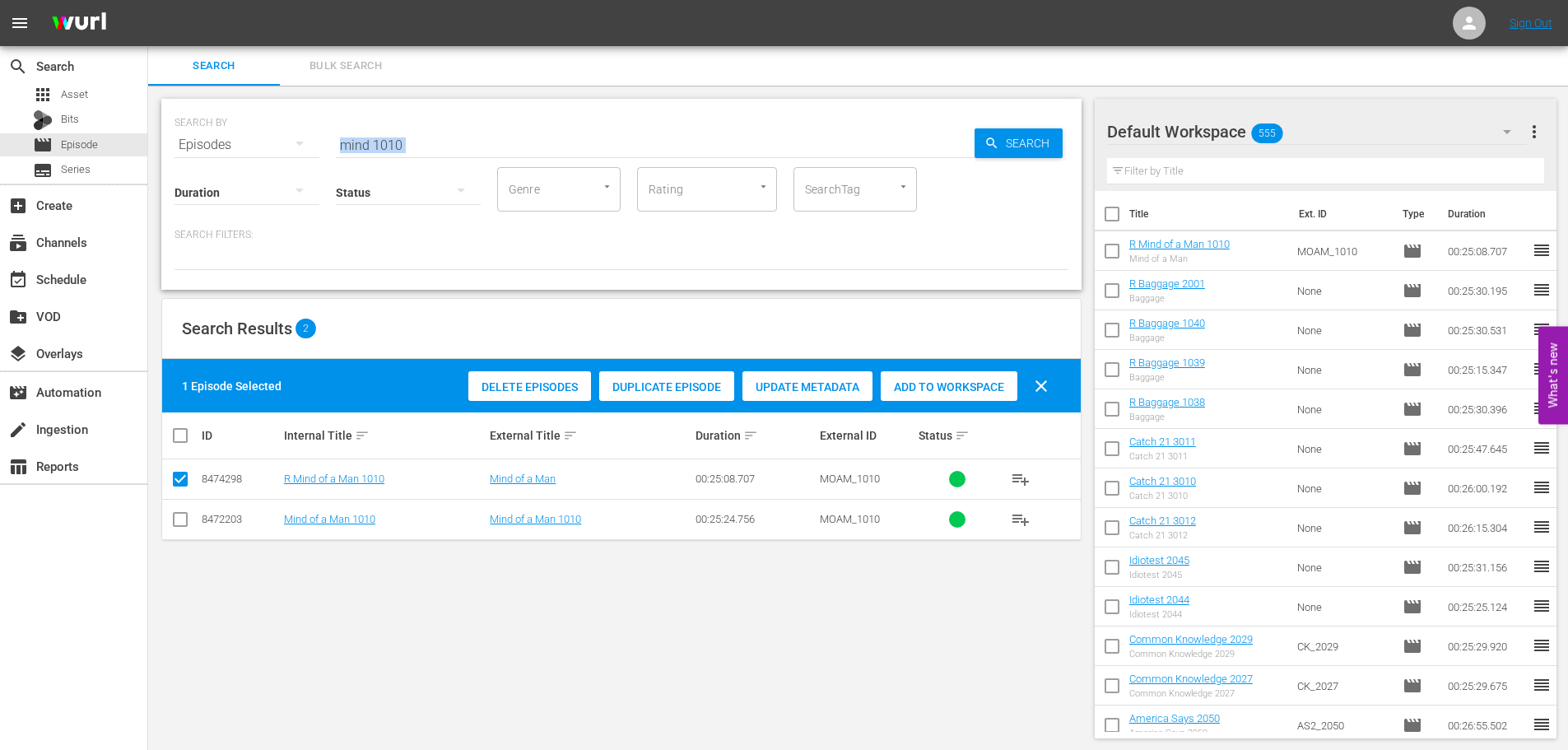
click at [492, 125] on div "SEARCH BY Search By Episodes Search ID, Title, Description, Keywords, or Catego…" at bounding box center [622, 134] width 894 height 59
drag, startPoint x: 469, startPoint y: 153, endPoint x: 187, endPoint y: 114, distance: 284.7
click at [184, 112] on div "SEARCH BY Search By Episodes Search ID, Title, Description, Keywords, or Catego…" at bounding box center [621, 195] width 920 height 191
click at [465, 148] on input "mind 1010" at bounding box center [655, 145] width 639 height 39
drag, startPoint x: 464, startPoint y: 148, endPoint x: 38, endPoint y: 131, distance: 426.3
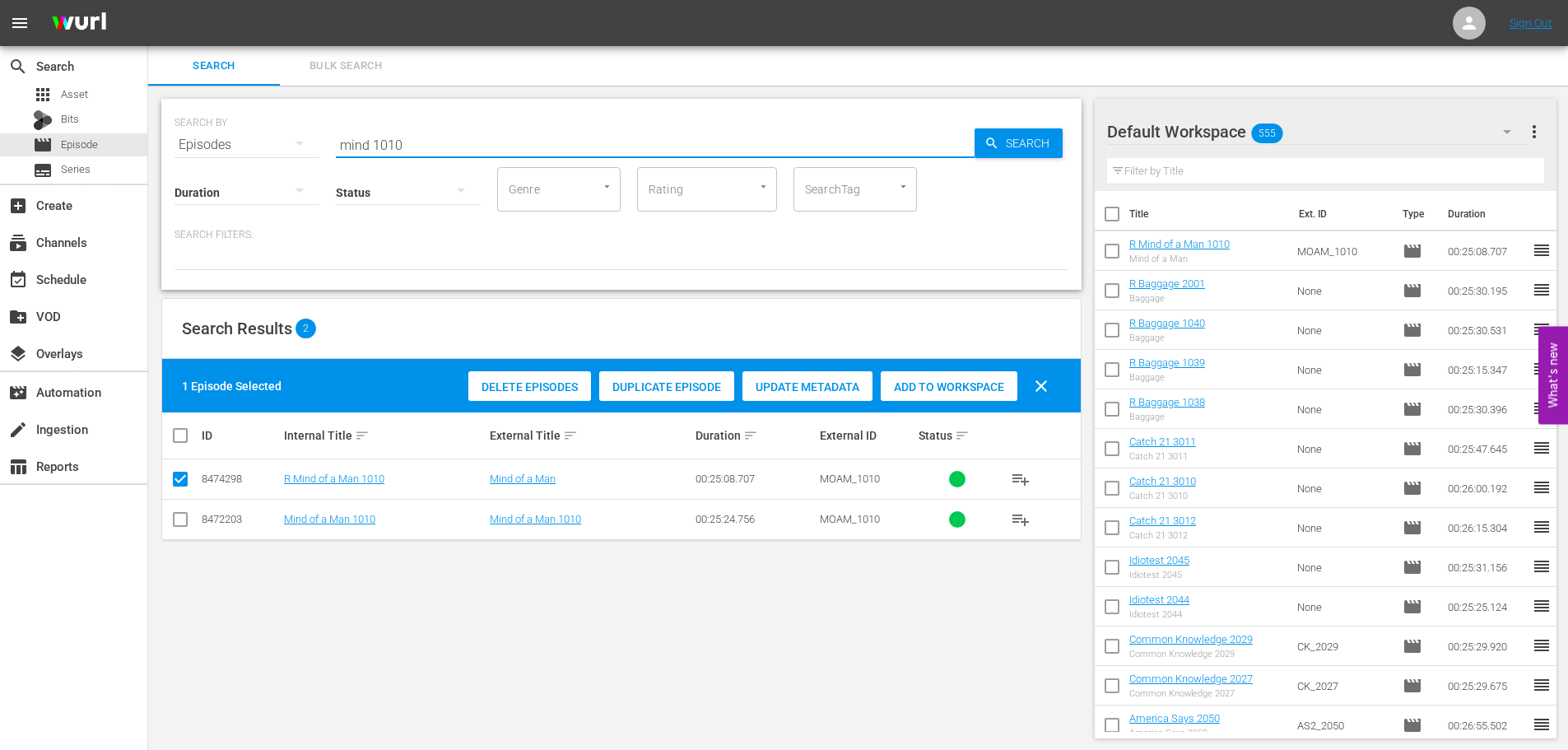
click at [148, 0] on div "search Search apps Asset Bits movie Episode subtitles Series add_box Create sub…" at bounding box center [858, 0] width 1420 height 0
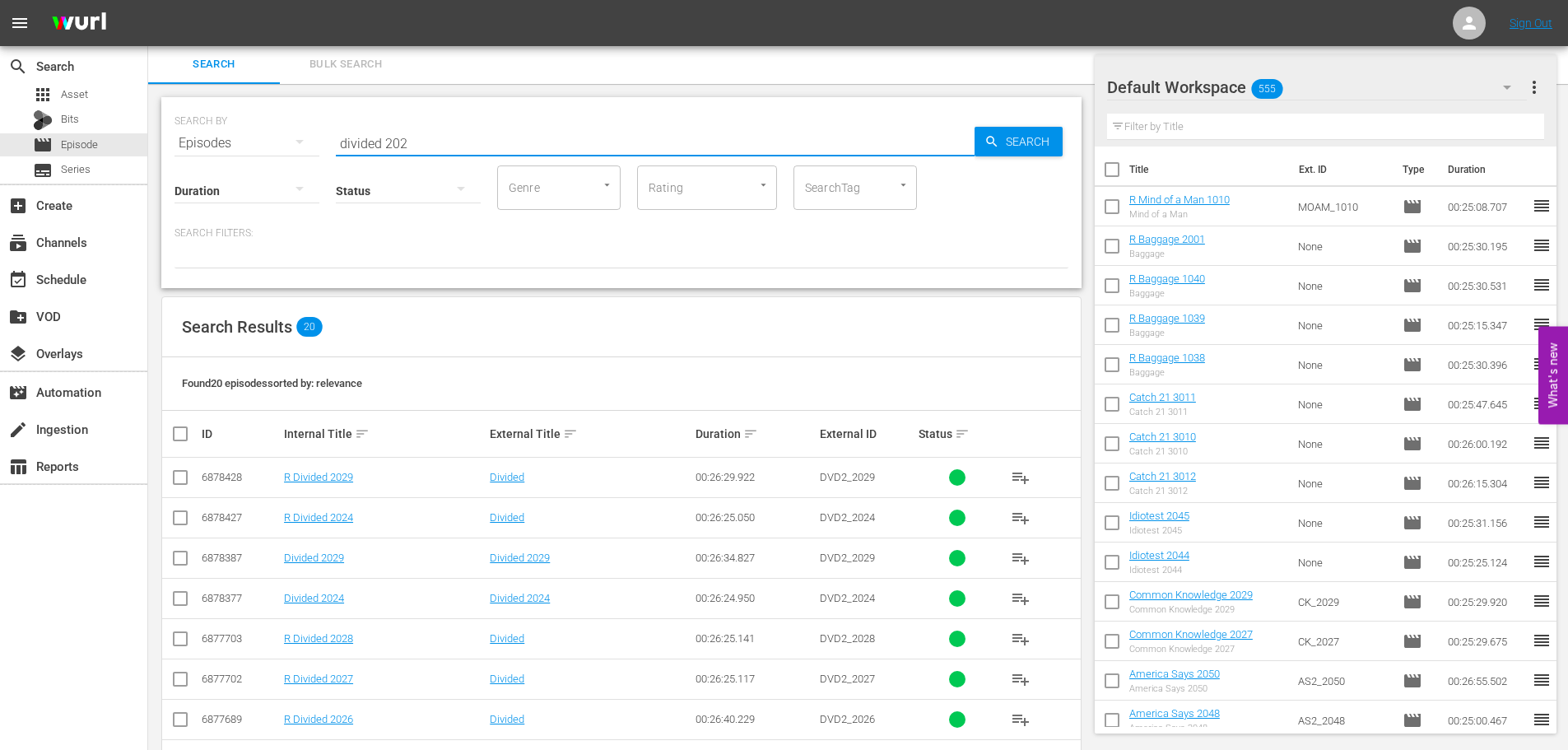
scroll to position [547, 0]
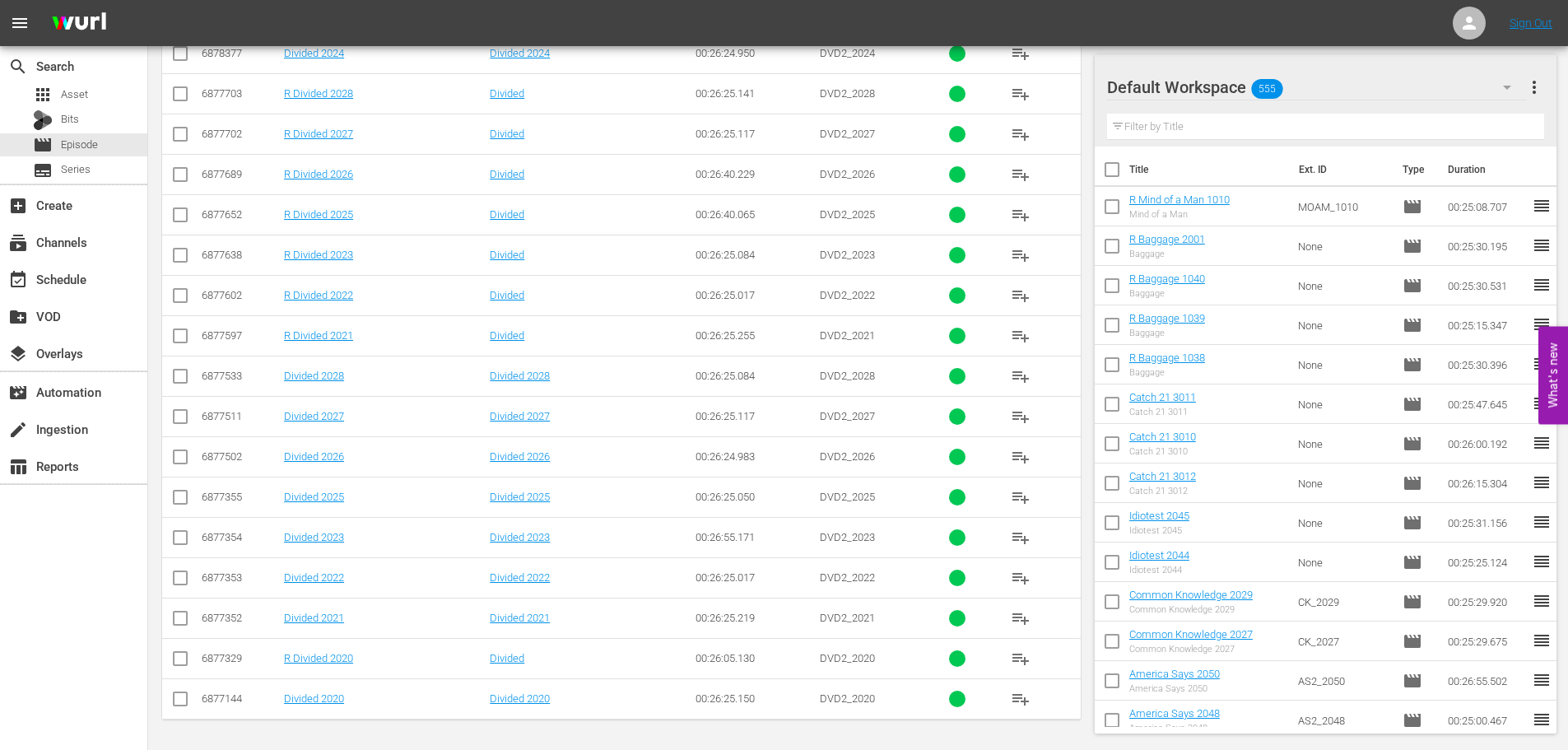
type input "divided 202"
click at [175, 662] on input "checkbox" at bounding box center [180, 661] width 20 height 20
checkbox input "true"
click at [187, 331] on input "checkbox" at bounding box center [180, 339] width 20 height 20
checkbox input "true"
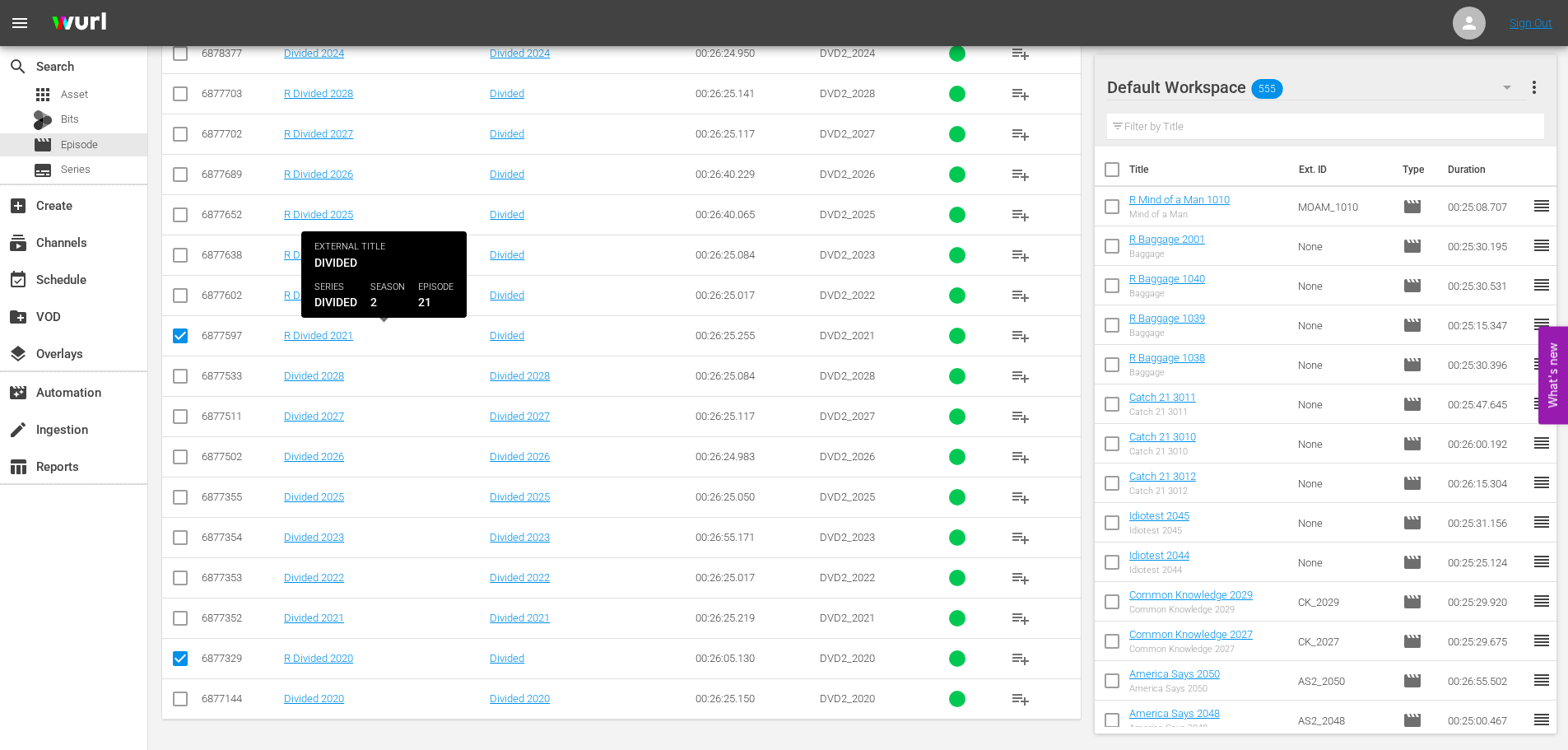
scroll to position [0, 0]
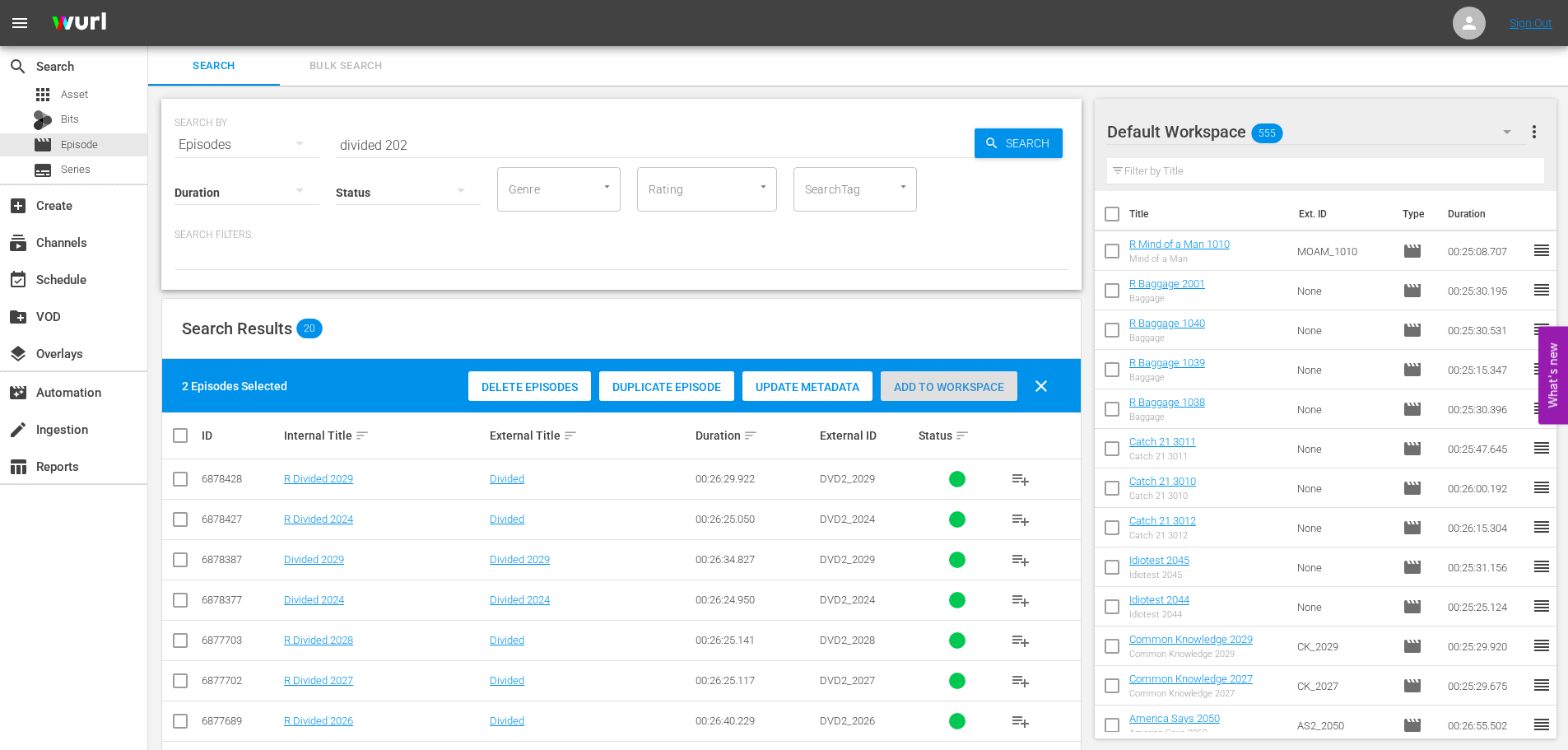
click at [907, 395] on div "Add to Workspace" at bounding box center [949, 387] width 136 height 32
drag, startPoint x: 531, startPoint y: 156, endPoint x: 71, endPoint y: 128, distance: 460.9
click at [148, 0] on div "search Search apps Asset Bits movie Episode subtitles Series add_box Create sub…" at bounding box center [858, 0] width 1420 height 0
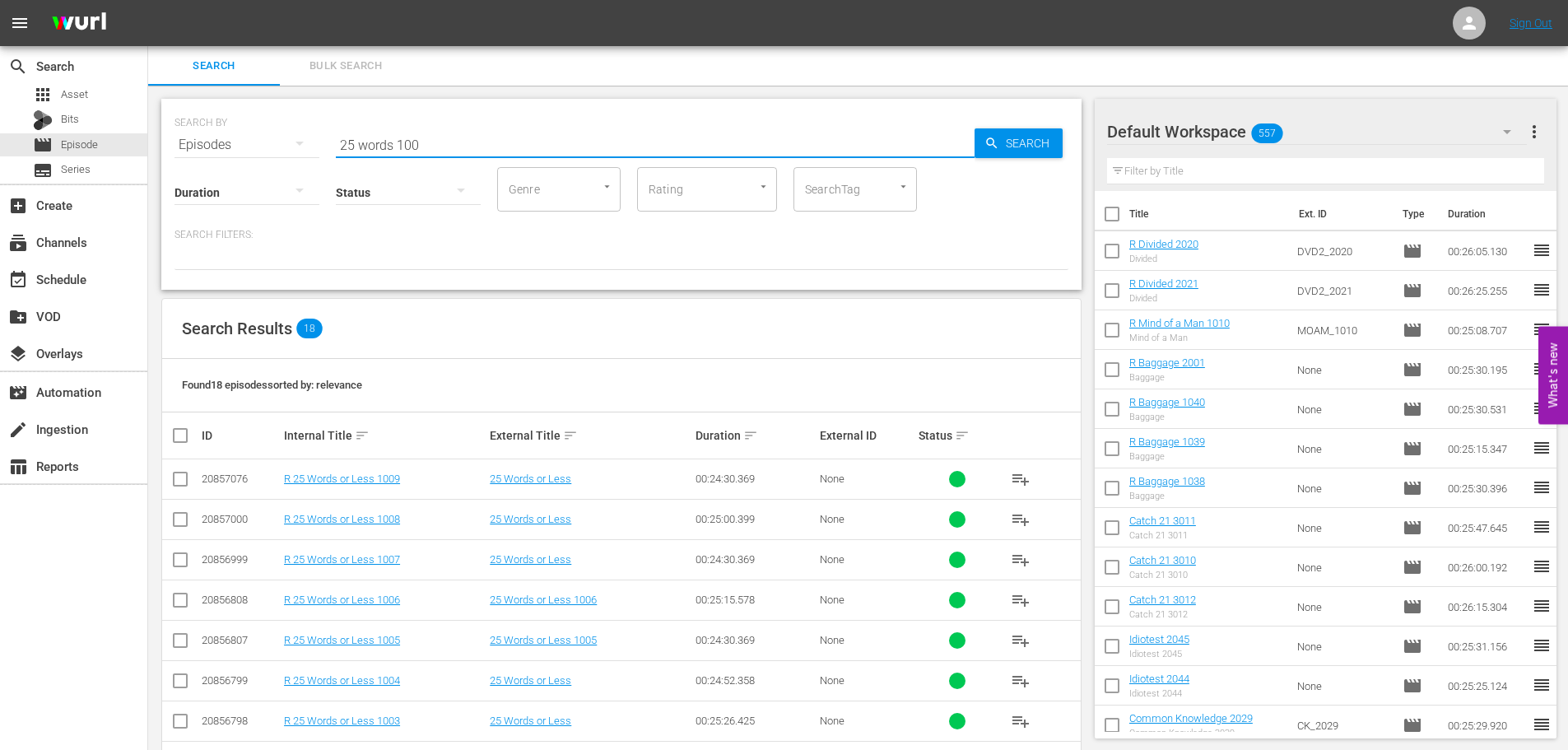
scroll to position [2, 0]
type input "25 words 100"
click at [184, 521] on input "checkbox" at bounding box center [180, 520] width 20 height 20
checkbox input "true"
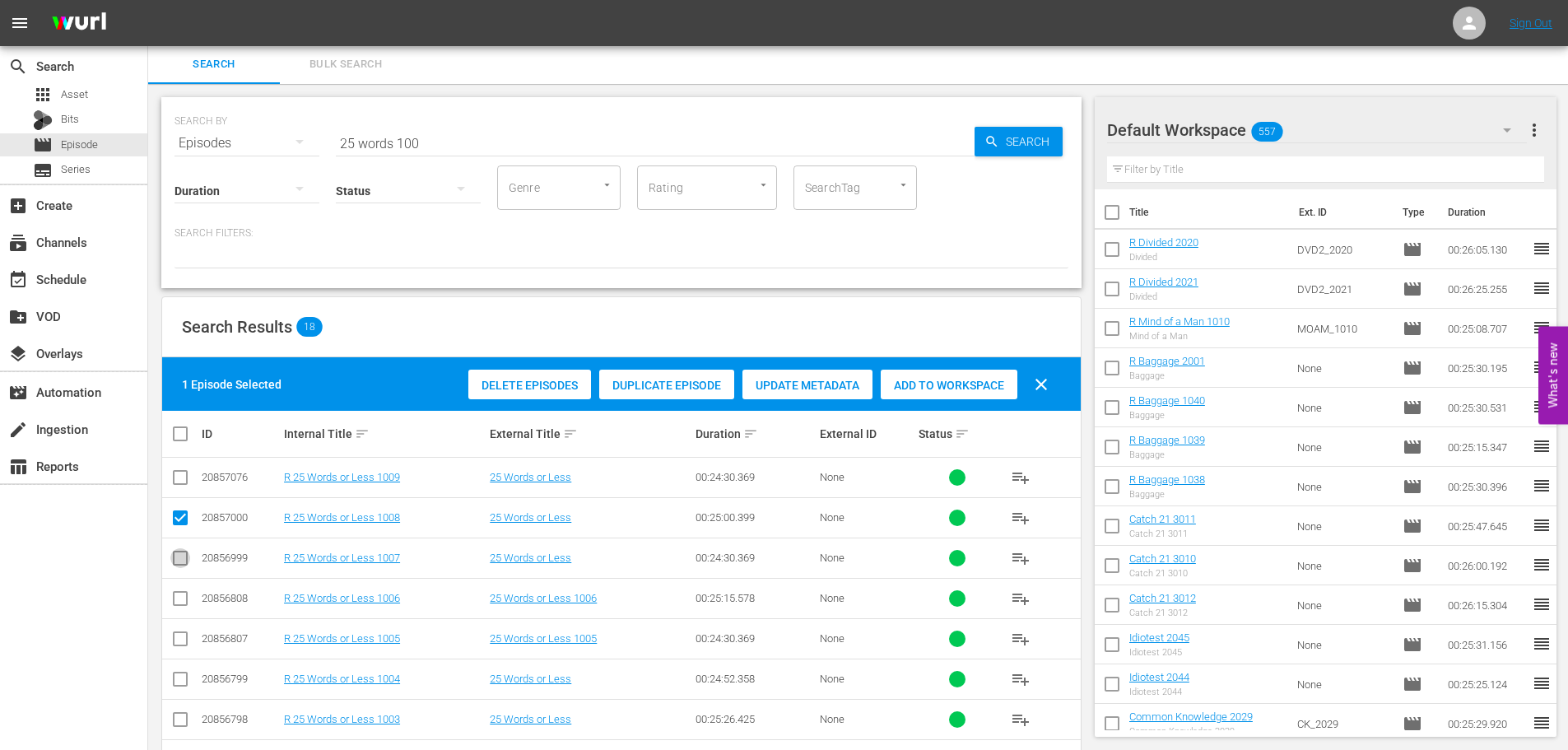
click at [179, 557] on input "checkbox" at bounding box center [180, 561] width 20 height 20
checkbox input "true"
click at [959, 387] on span "Add to Workspace" at bounding box center [949, 385] width 136 height 13
drag, startPoint x: 493, startPoint y: 145, endPoint x: 200, endPoint y: 142, distance: 293.0
click at [206, 137] on div "SEARCH BY Search By Episodes Search ID, Title, Description, Keywords, or Catego…" at bounding box center [622, 133] width 894 height 59
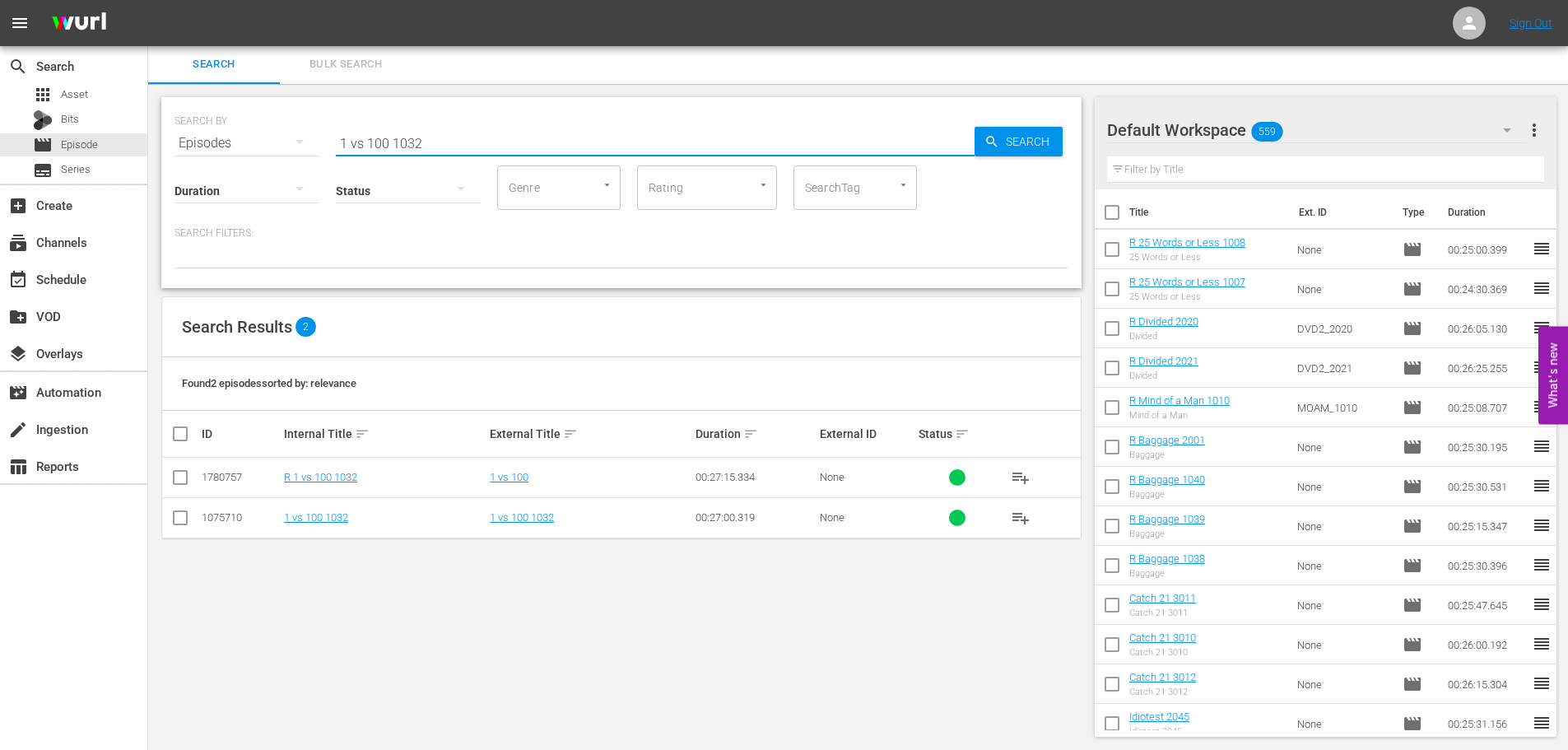
type input "1 vs 100 1032"
click at [184, 485] on input "checkbox" at bounding box center [180, 480] width 20 height 20
checkbox input "true"
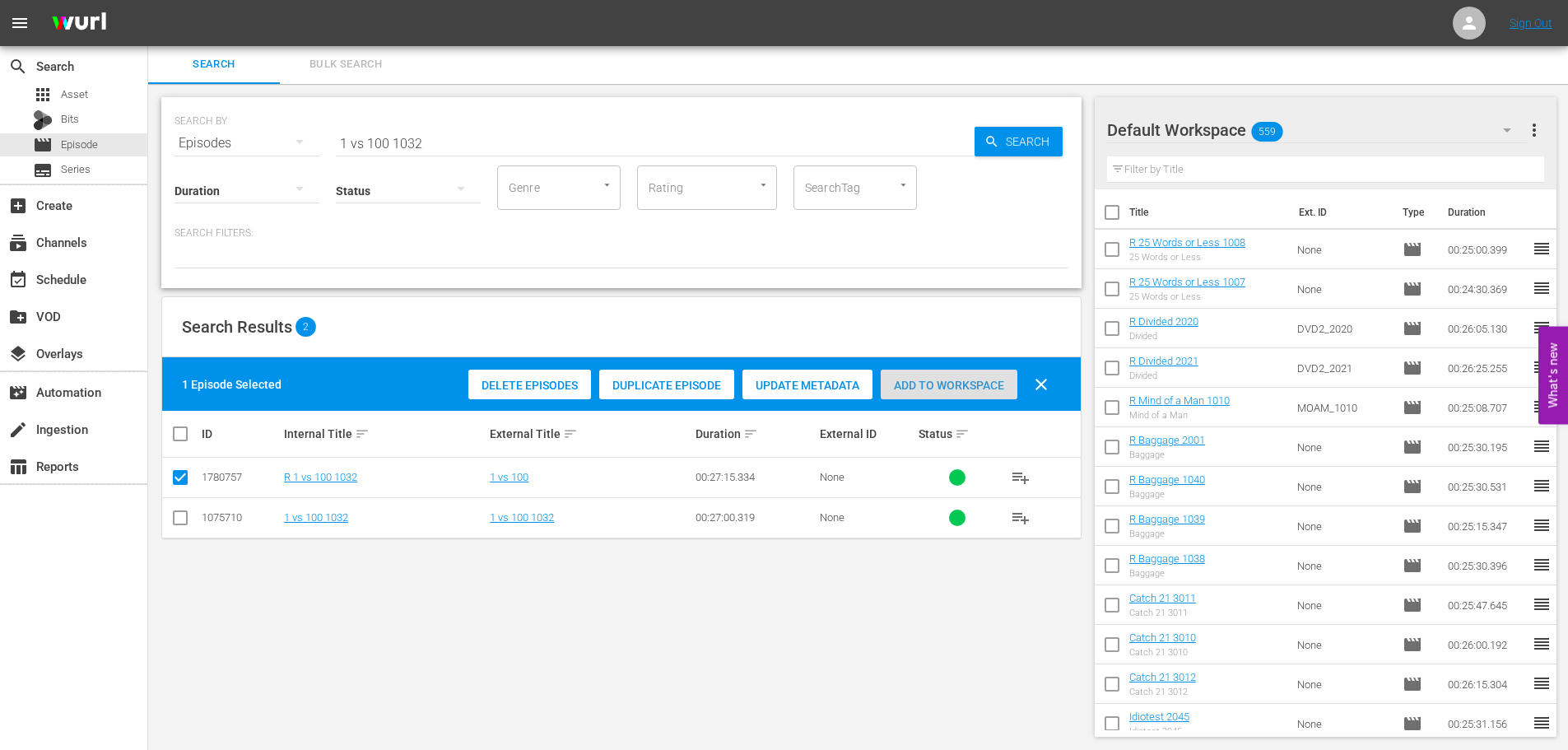
drag, startPoint x: 897, startPoint y: 380, endPoint x: 481, endPoint y: 136, distance: 482.3
click at [897, 381] on span "Add to Workspace" at bounding box center [949, 385] width 136 height 13
drag, startPoint x: 454, startPoint y: 136, endPoint x: 5, endPoint y: 154, distance: 449.4
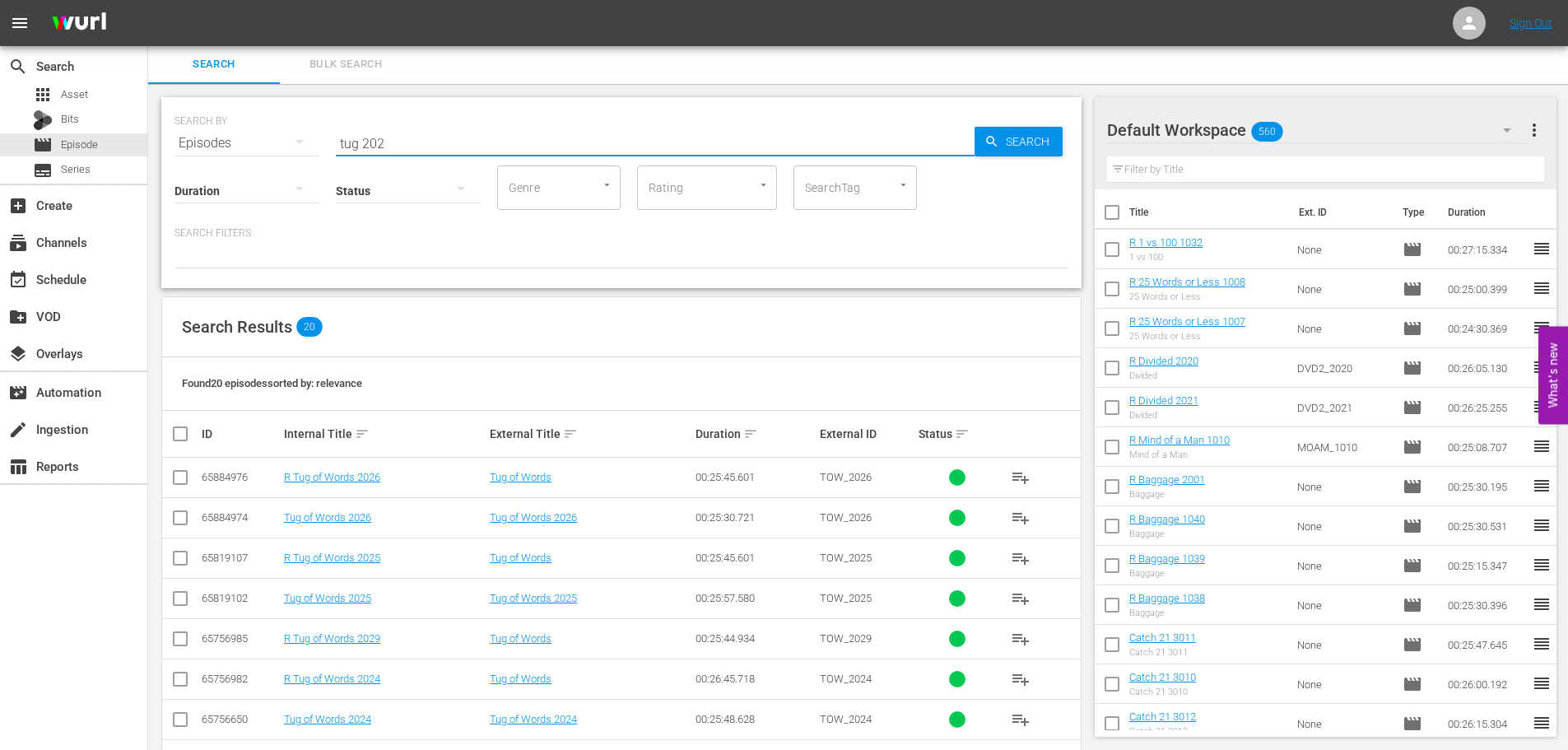
type input "tug 202"
click at [172, 476] on input "checkbox" at bounding box center [180, 480] width 20 height 20
checkbox input "true"
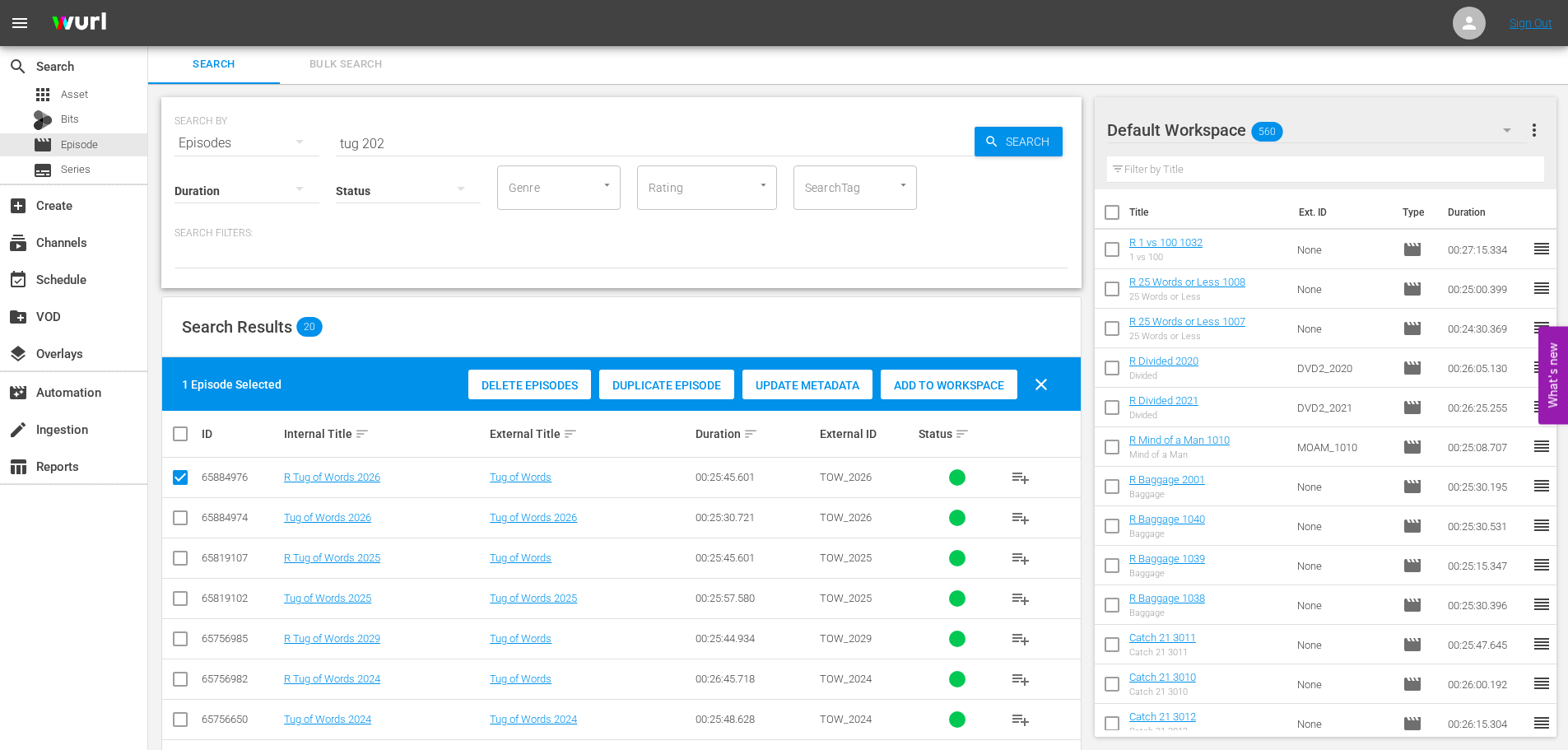
click at [179, 683] on input "checkbox" at bounding box center [180, 682] width 20 height 20
checkbox input "true"
click at [979, 385] on span "Add to Workspace" at bounding box center [949, 385] width 136 height 13
drag, startPoint x: 537, startPoint y: 148, endPoint x: 0, endPoint y: 134, distance: 537.2
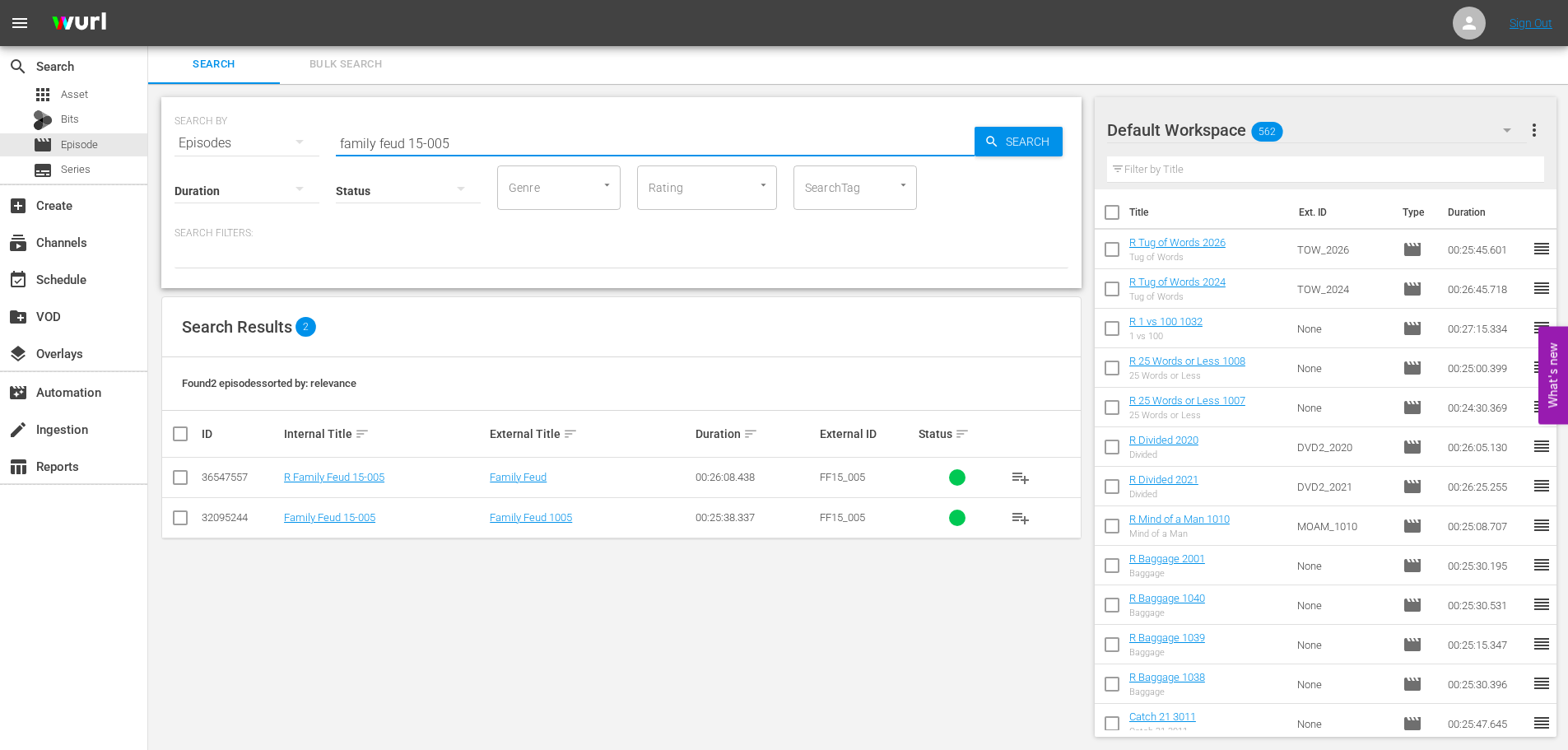
type input "family feud 15-005"
click at [167, 472] on td at bounding box center [180, 477] width 37 height 40
click at [177, 479] on input "checkbox" at bounding box center [180, 480] width 20 height 20
checkbox input "true"
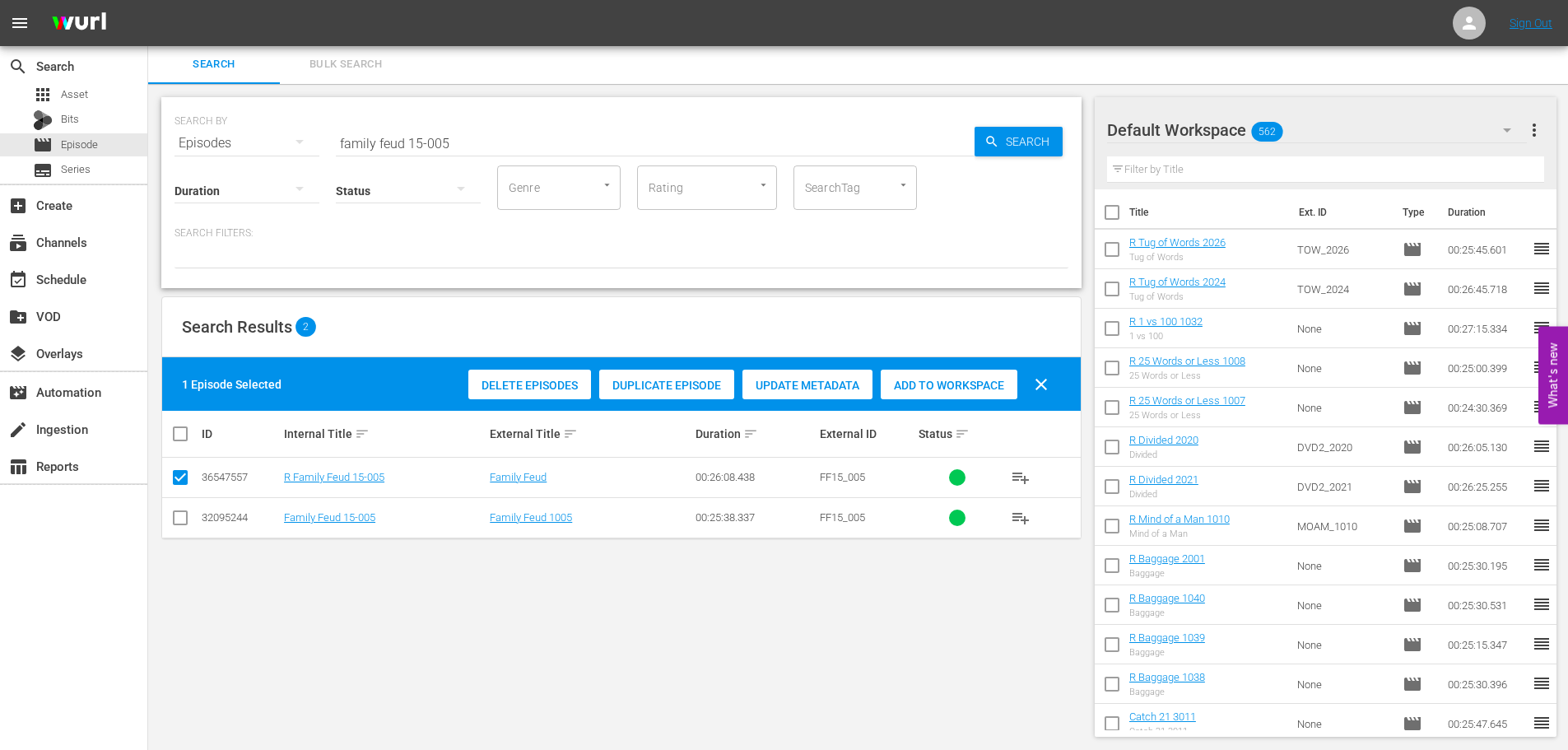
click at [917, 391] on span "Add to Workspace" at bounding box center [949, 385] width 136 height 13
click at [551, 135] on input "family feud 15-005" at bounding box center [655, 143] width 639 height 39
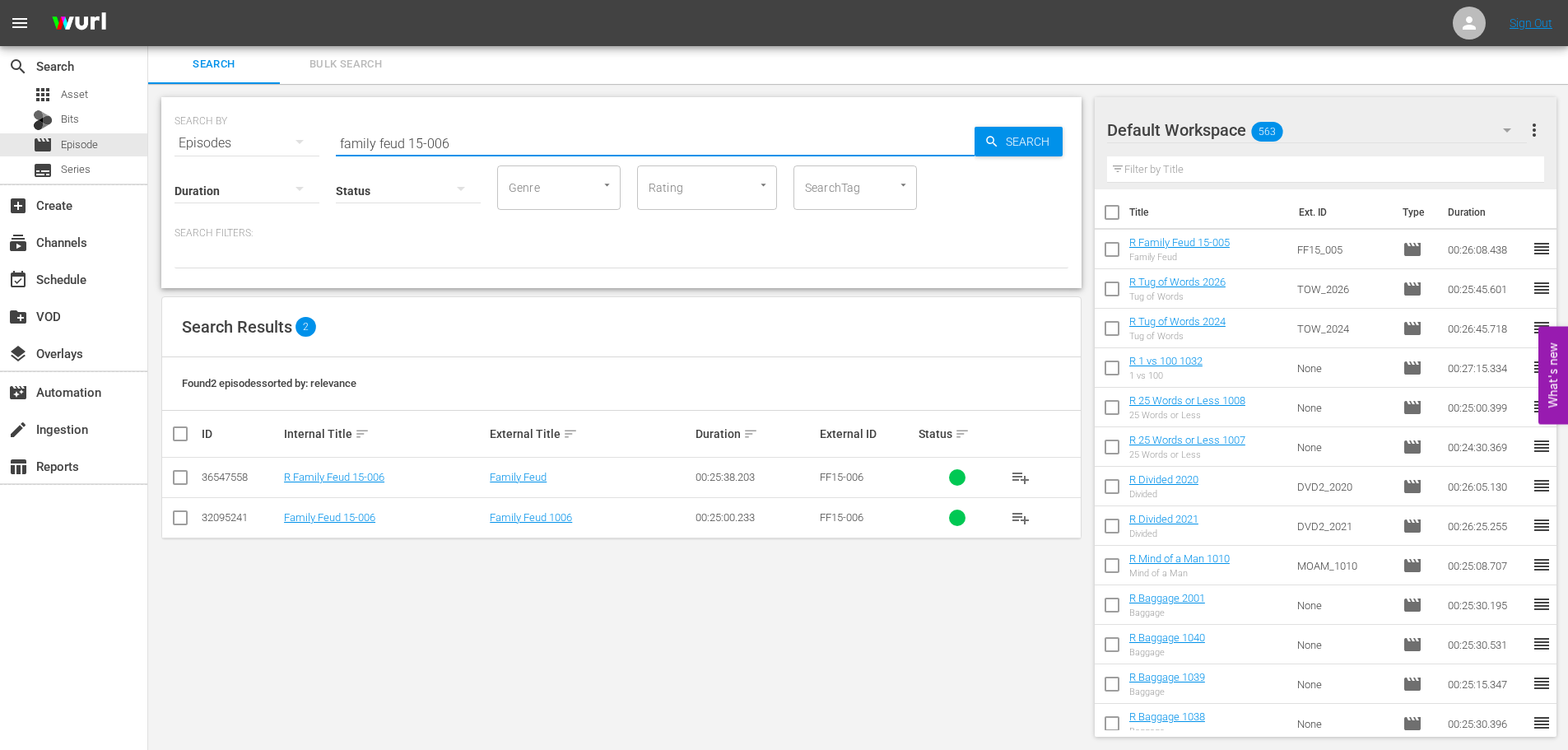
type input "family feud 15-006"
click at [175, 479] on input "checkbox" at bounding box center [180, 480] width 20 height 20
checkbox input "true"
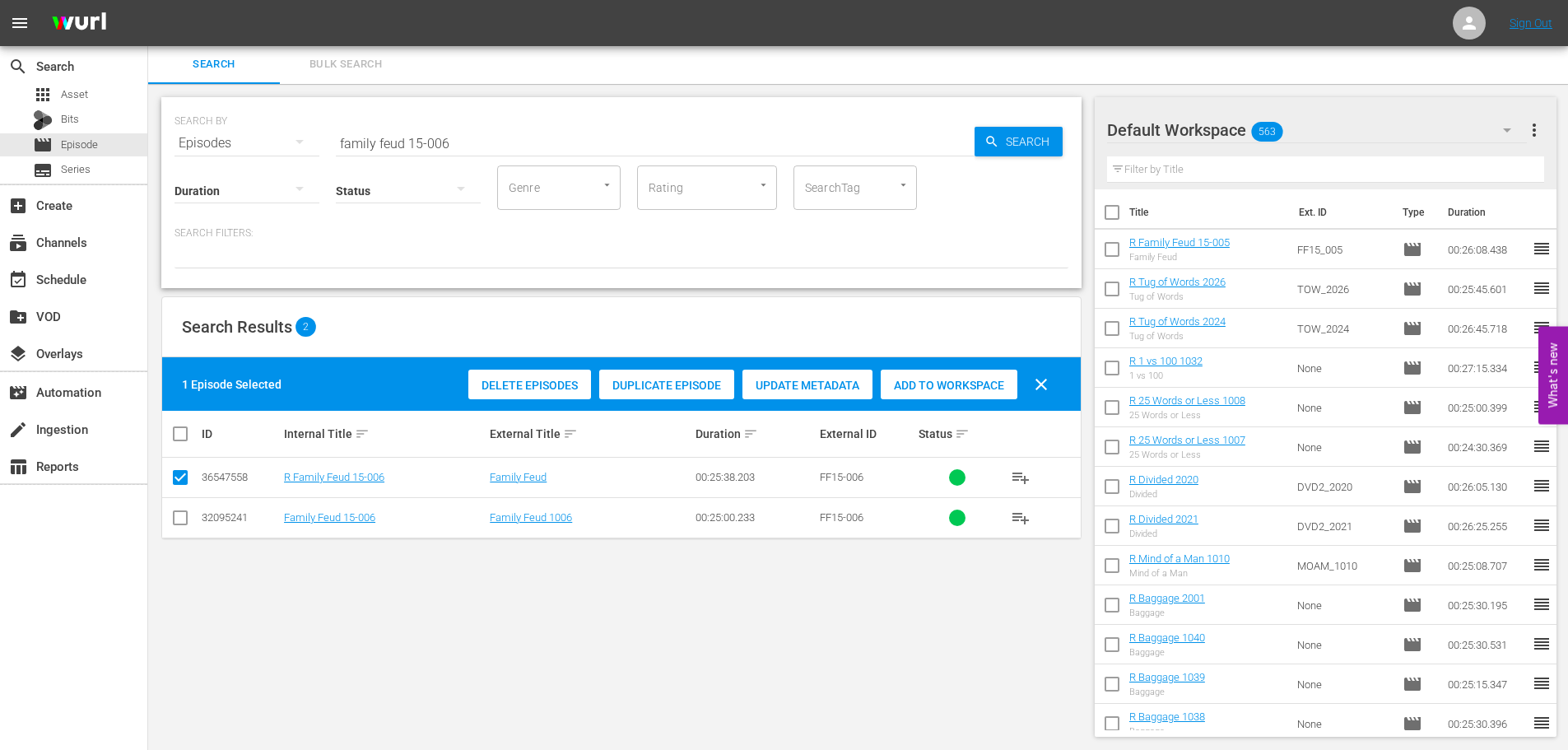
drag, startPoint x: 985, startPoint y: 371, endPoint x: 764, endPoint y: 277, distance: 240.2
click at [985, 371] on div "Add to Workspace" at bounding box center [949, 385] width 136 height 32
drag, startPoint x: 522, startPoint y: 153, endPoint x: 0, endPoint y: 169, distance: 522.2
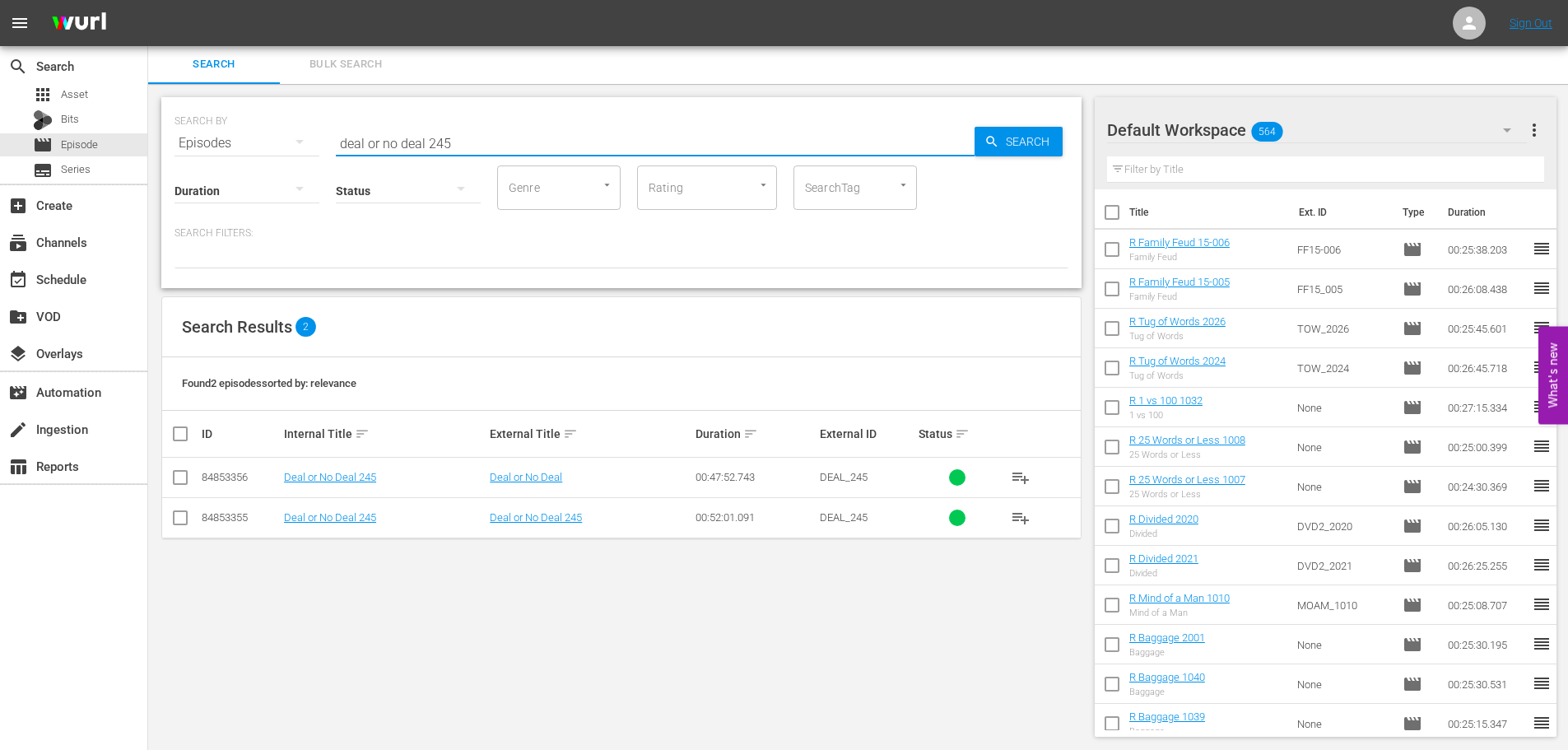
type input "deal or no deal 245"
click at [183, 480] on input "checkbox" at bounding box center [180, 480] width 20 height 20
checkbox input "true"
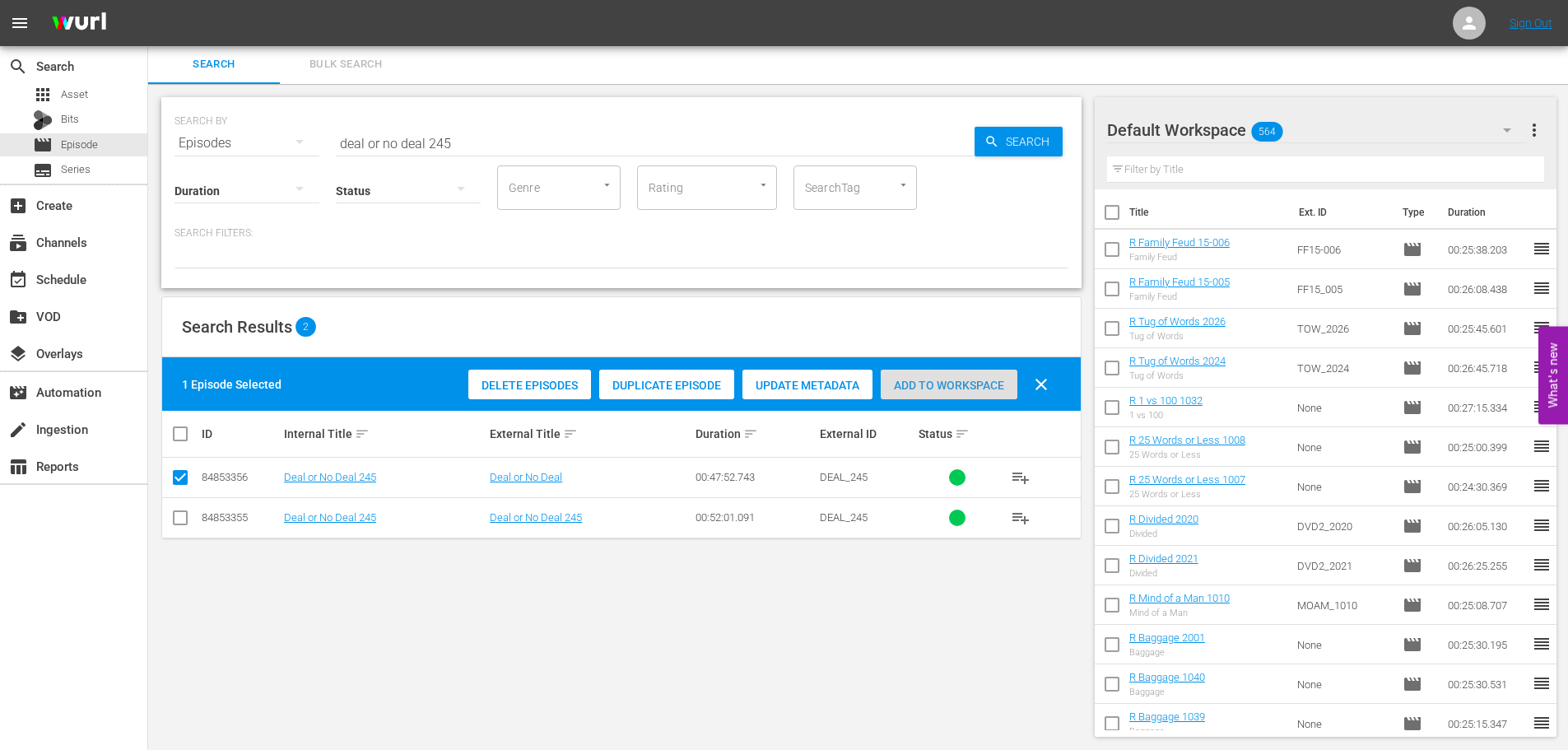
click at [928, 379] on span "Add to Workspace" at bounding box center [949, 385] width 136 height 13
click at [563, 148] on input "deal or no deal 245" at bounding box center [655, 143] width 639 height 39
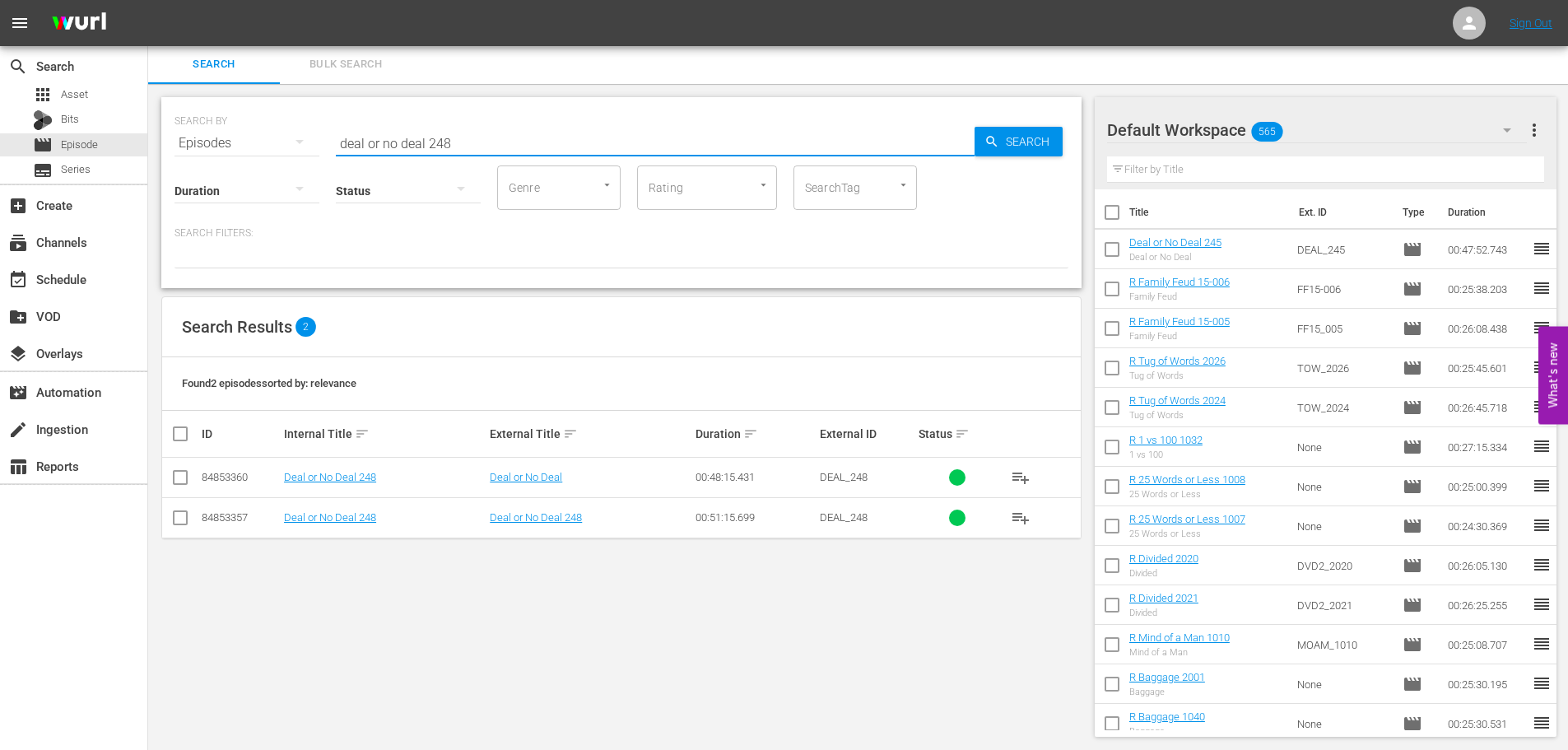
type input "deal or no deal 248"
click at [183, 473] on input "checkbox" at bounding box center [180, 480] width 20 height 20
checkbox input "true"
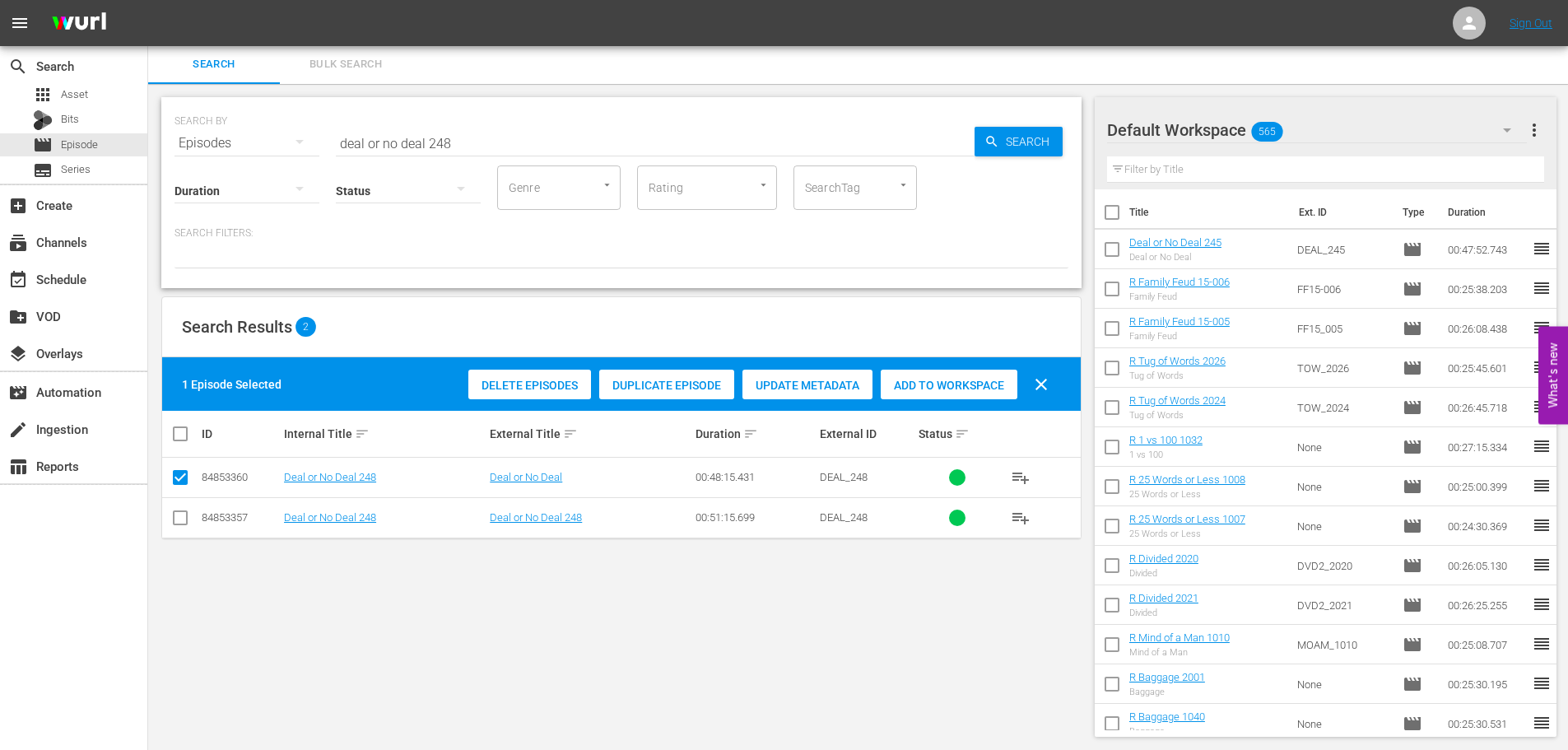
drag, startPoint x: 941, startPoint y: 386, endPoint x: 627, endPoint y: 189, distance: 370.7
click at [941, 385] on span "Add to Workspace" at bounding box center [949, 385] width 136 height 13
drag, startPoint x: 513, startPoint y: 140, endPoint x: 0, endPoint y: 125, distance: 513.2
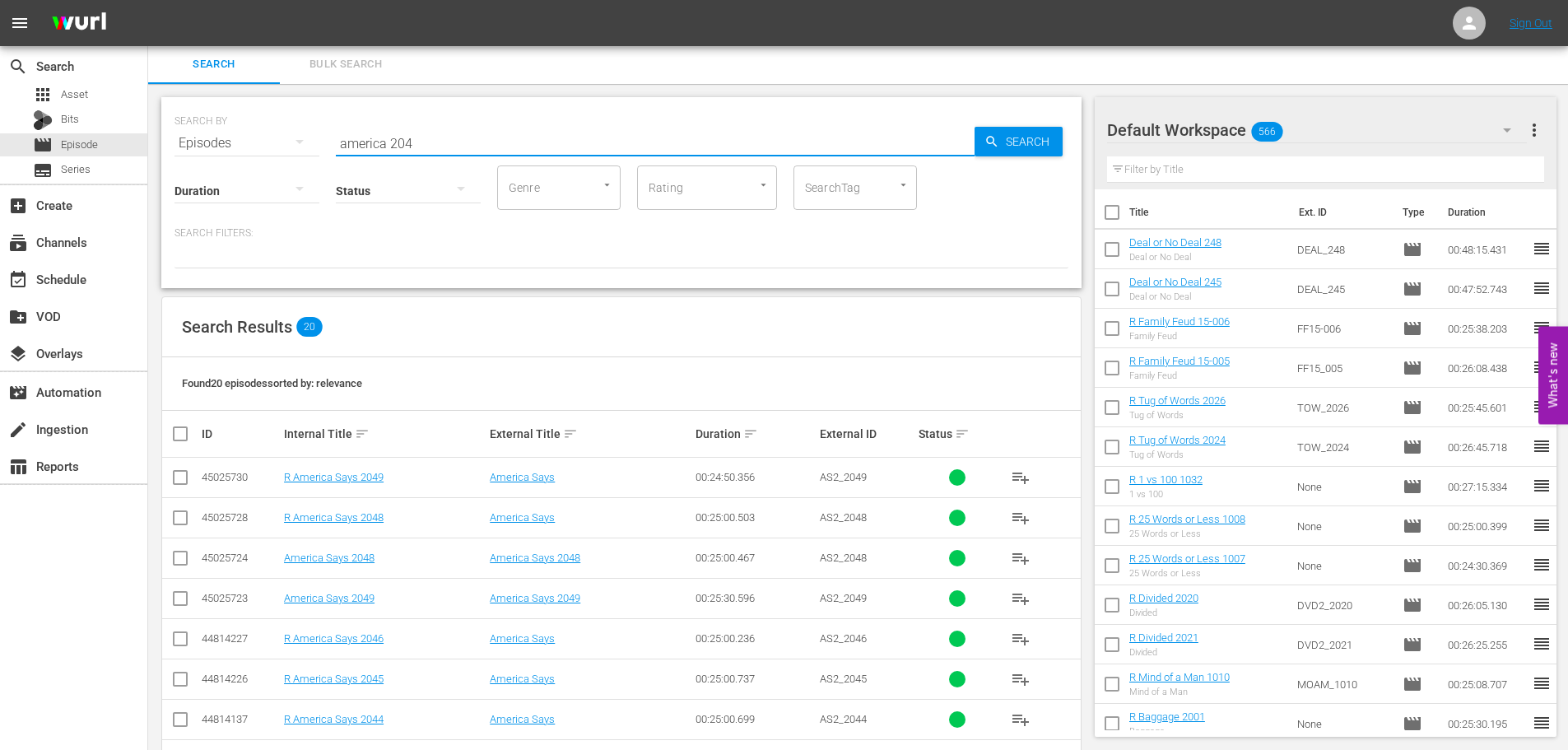
type input "america 204"
click at [171, 525] on input "checkbox" at bounding box center [180, 520] width 20 height 20
checkbox input "true"
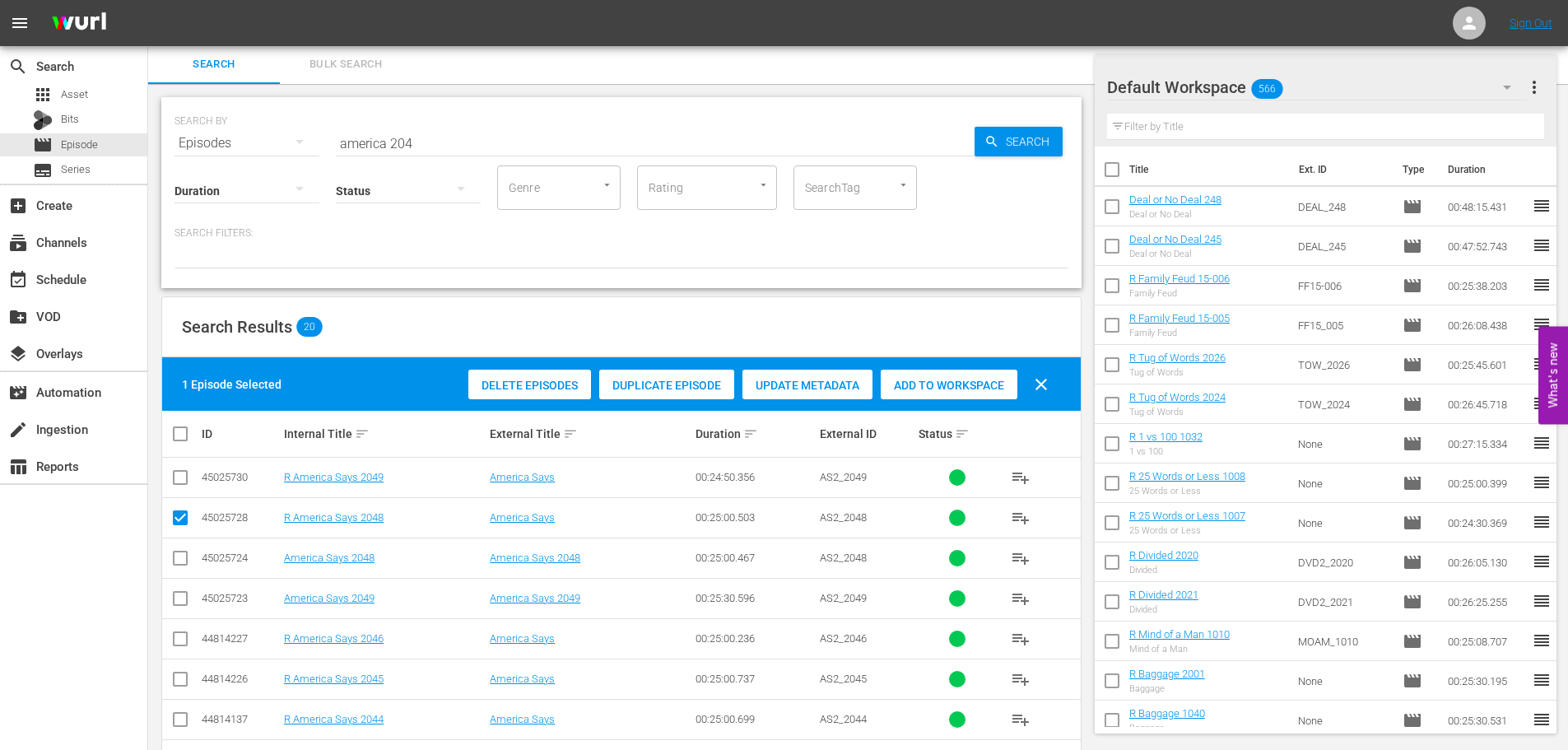
scroll to position [166, 0]
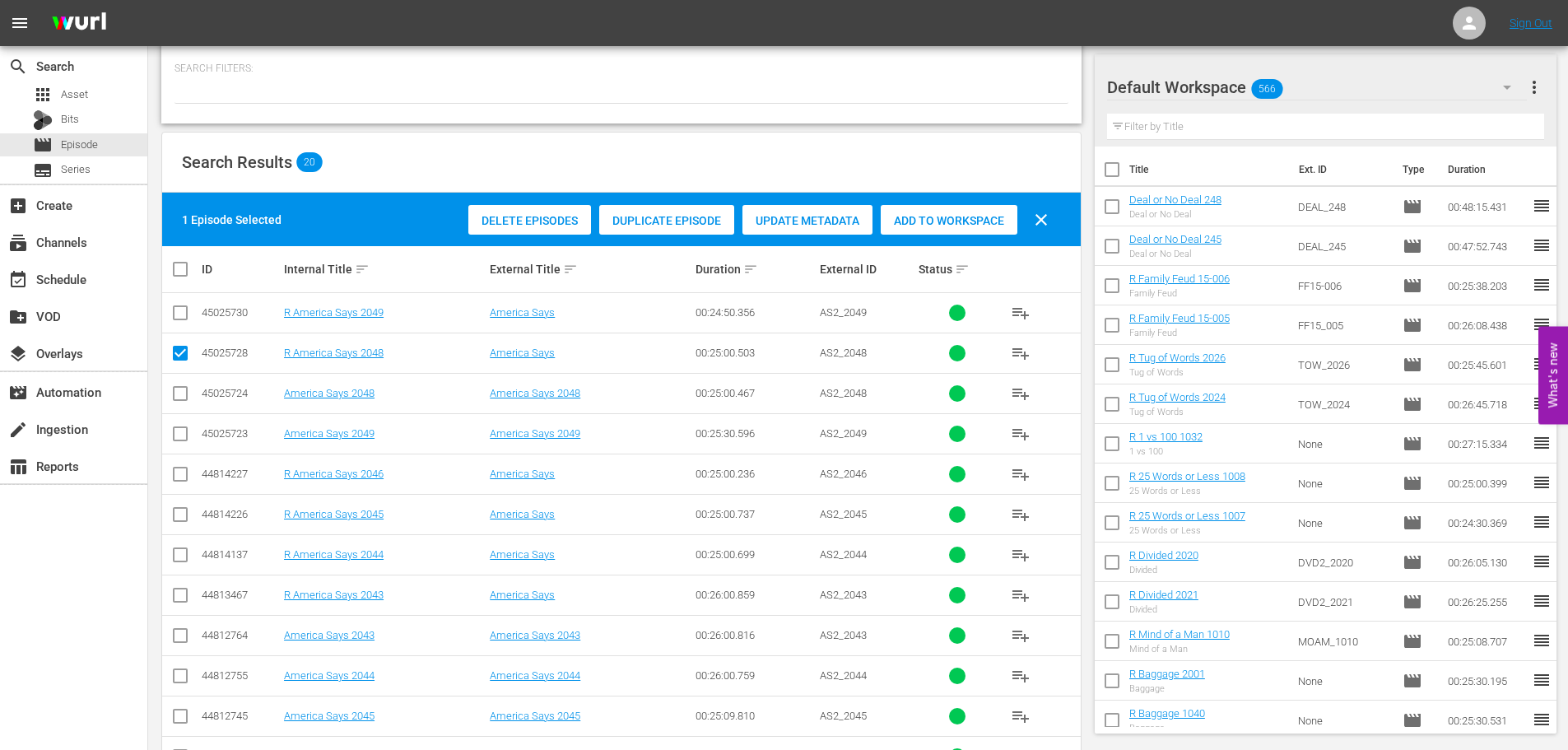
click at [188, 518] on input "checkbox" at bounding box center [180, 517] width 20 height 20
checkbox input "true"
click at [936, 236] on div "Delete Episodes Duplicate Episode Update Metadata Add to Workspace clear" at bounding box center [762, 219] width 596 height 39
click at [940, 219] on span "Add to Workspace" at bounding box center [949, 220] width 136 height 13
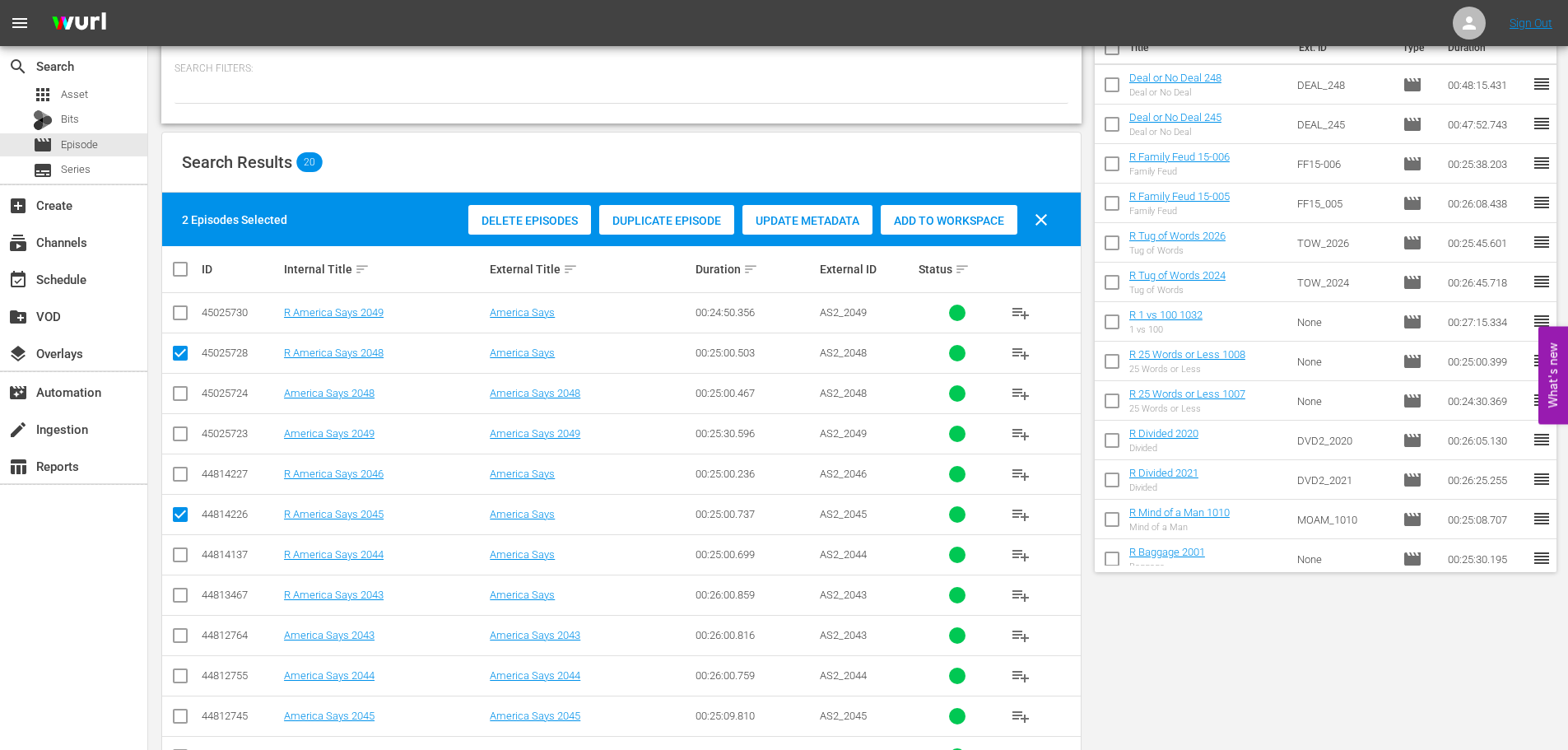
scroll to position [0, 0]
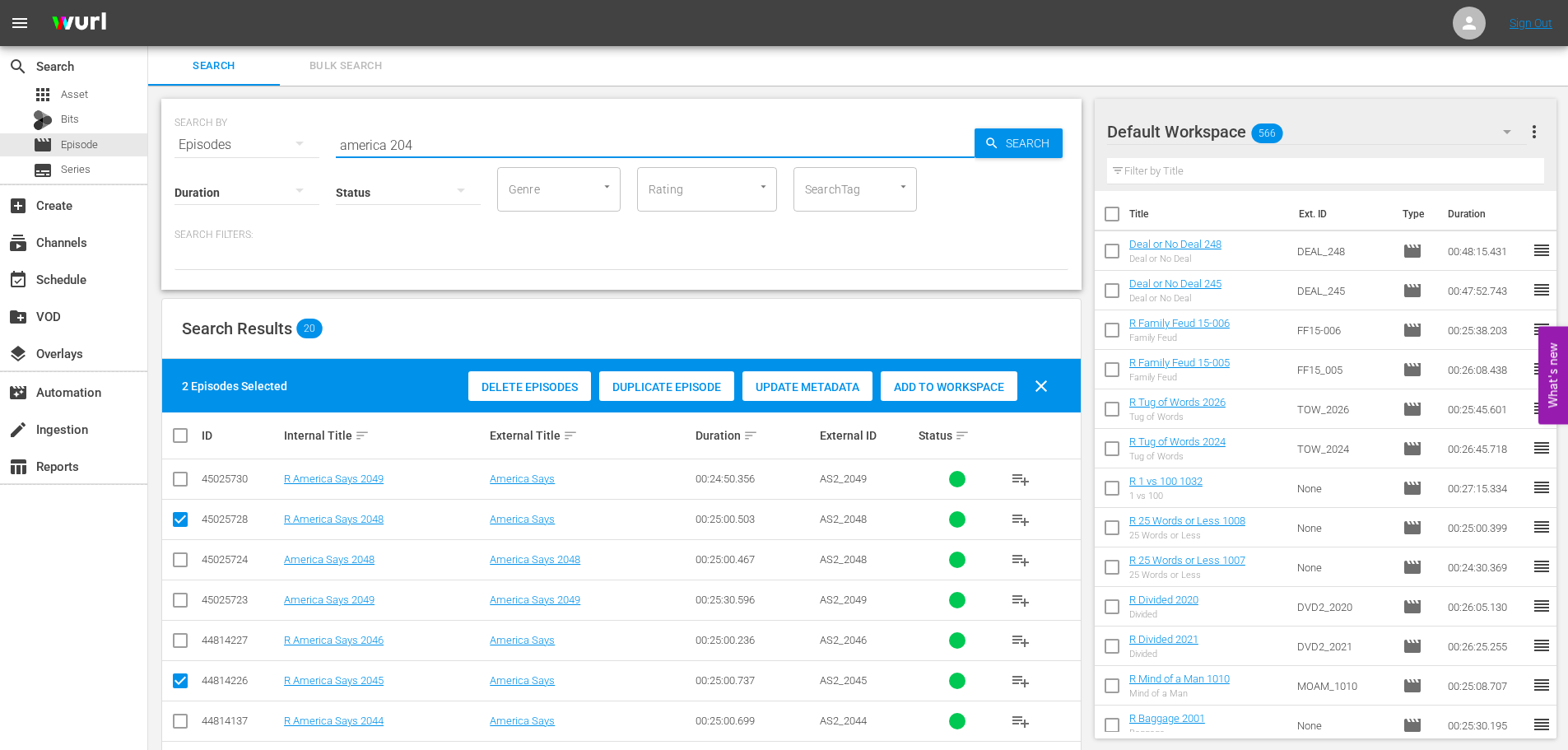
click at [499, 159] on input "america 204" at bounding box center [655, 145] width 639 height 39
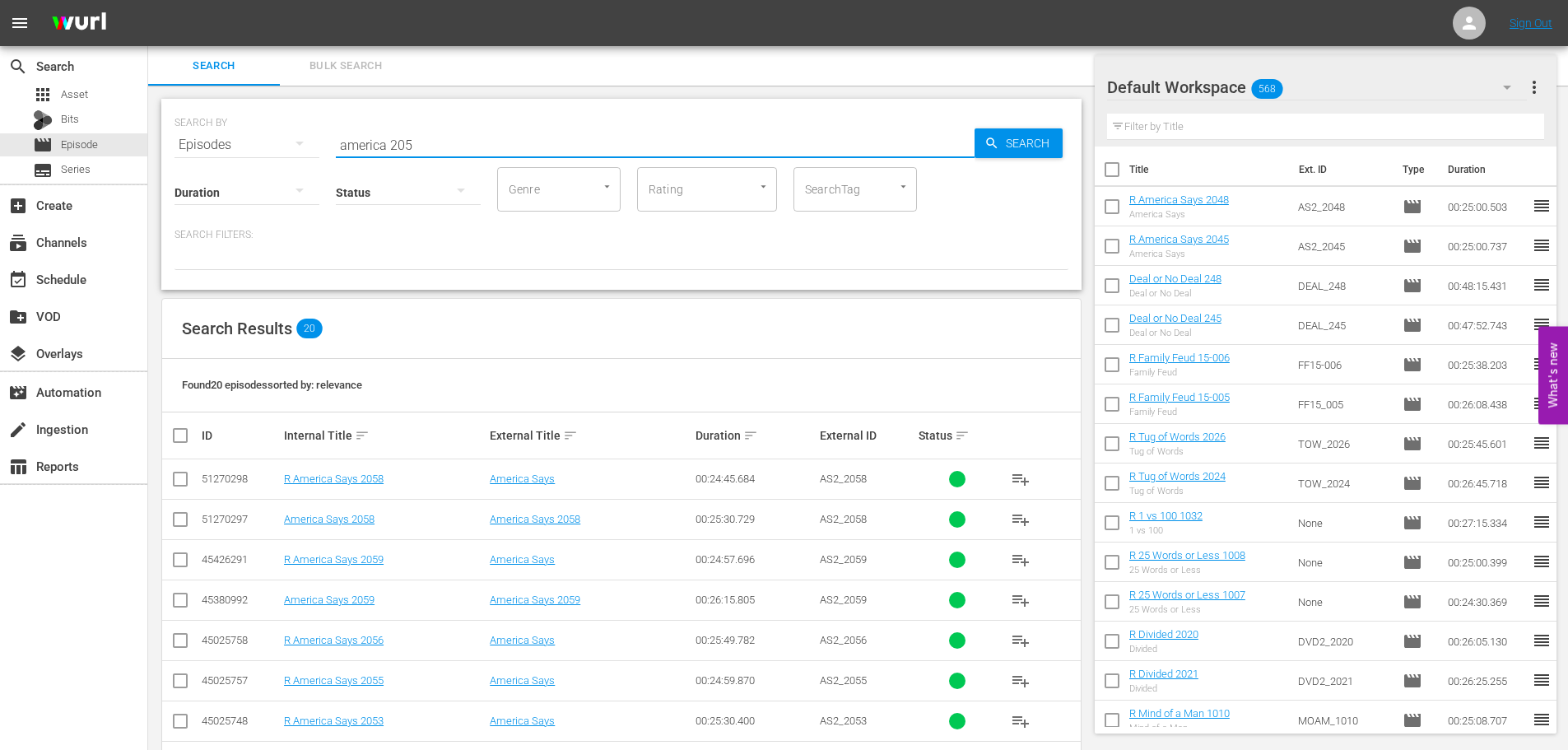
scroll to position [547, 0]
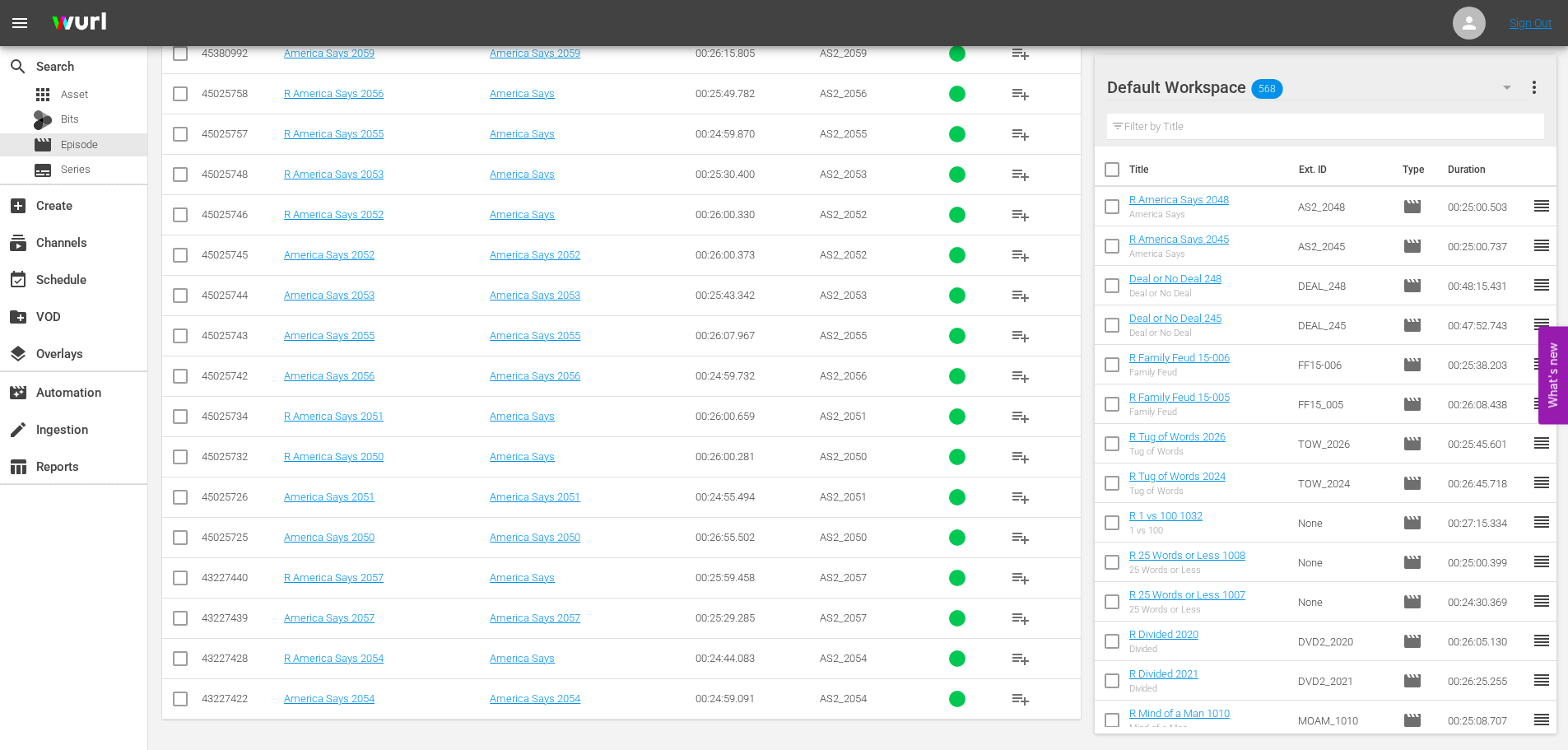
type input "america 205"
click at [183, 460] on input "checkbox" at bounding box center [180, 460] width 20 height 20
checkbox input "true"
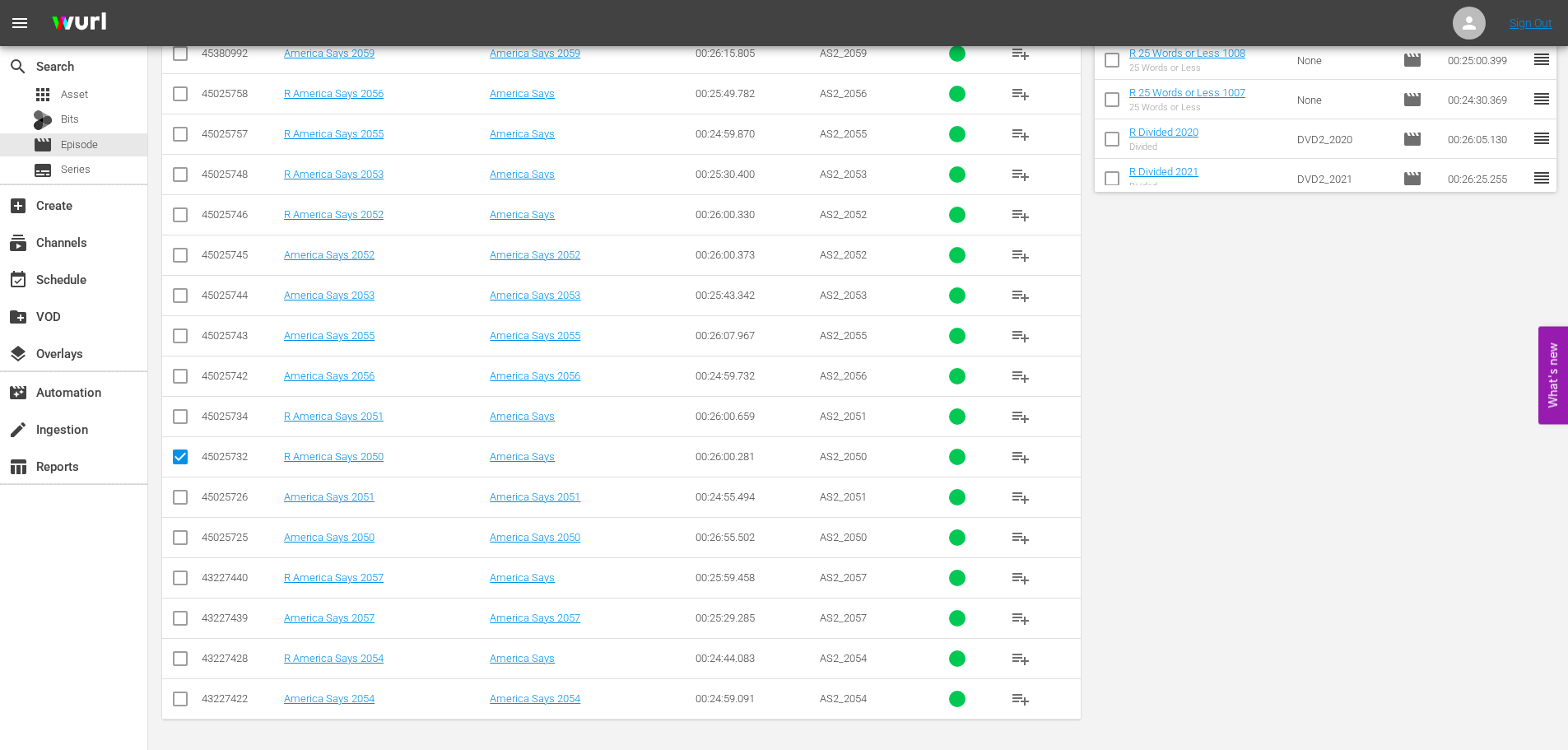
scroll to position [0, 0]
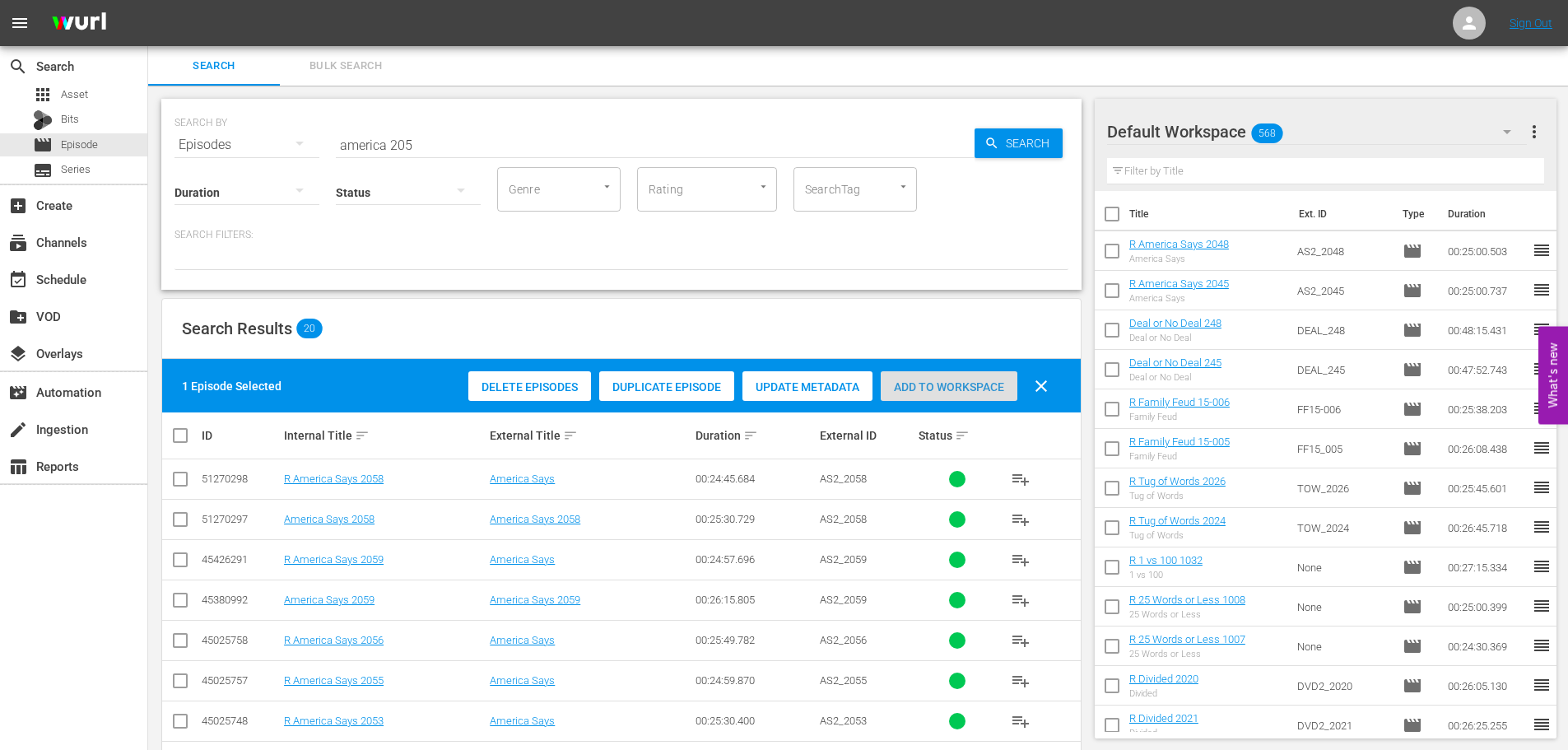
drag, startPoint x: 980, startPoint y: 374, endPoint x: 976, endPoint y: 382, distance: 8.9
click at [980, 375] on div "Add to Workspace" at bounding box center [949, 387] width 136 height 32
click at [976, 382] on span "Add to Workspace" at bounding box center [949, 387] width 136 height 13
drag, startPoint x: 489, startPoint y: 131, endPoint x: 181, endPoint y: 126, distance: 308.0
click at [181, 126] on div "SEARCH BY Search By Episodes Search ID, Title, Description, Keywords, or Catego…" at bounding box center [622, 134] width 894 height 59
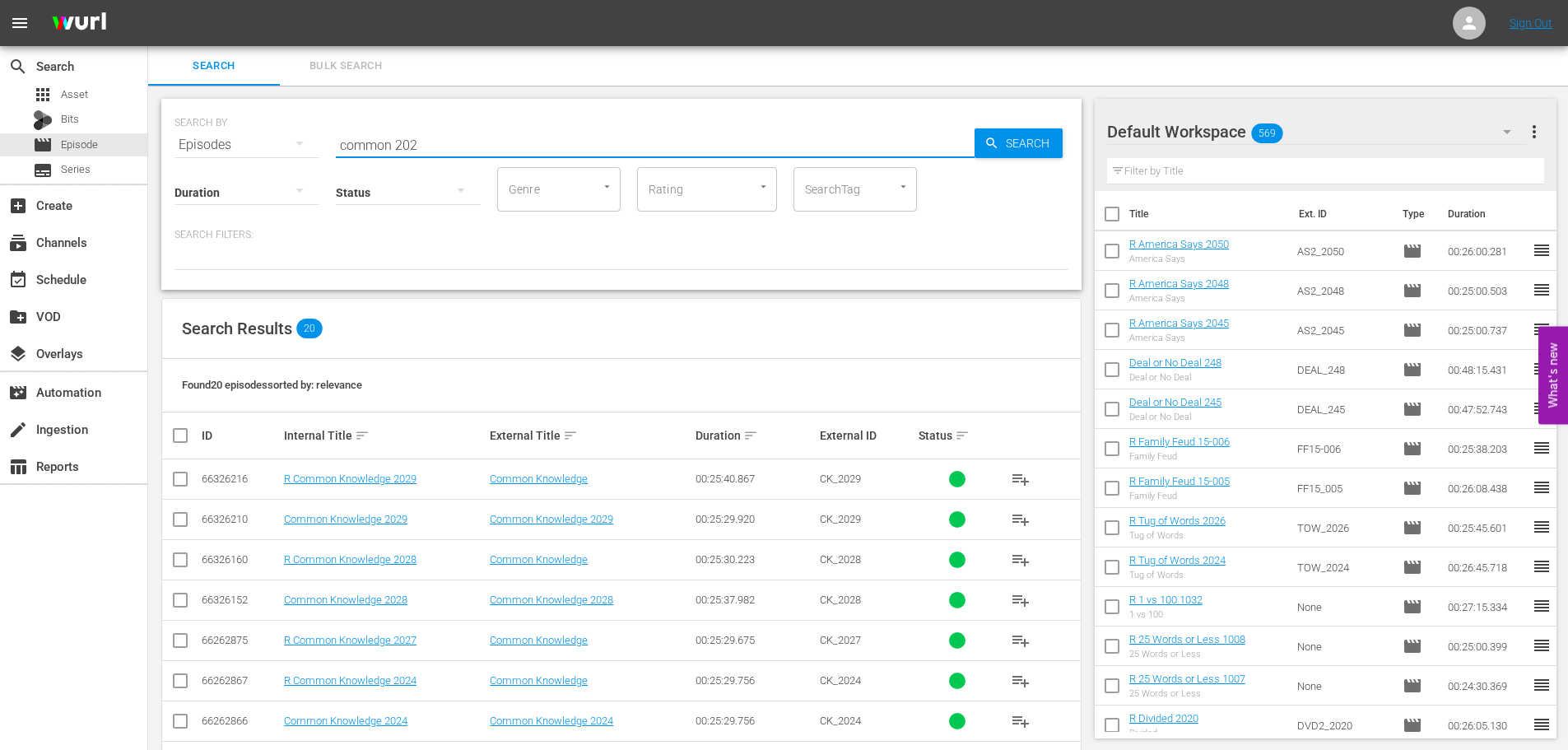
type input "common 202"
click at [180, 646] on input "checkbox" at bounding box center [180, 643] width 20 height 20
checkbox input "true"
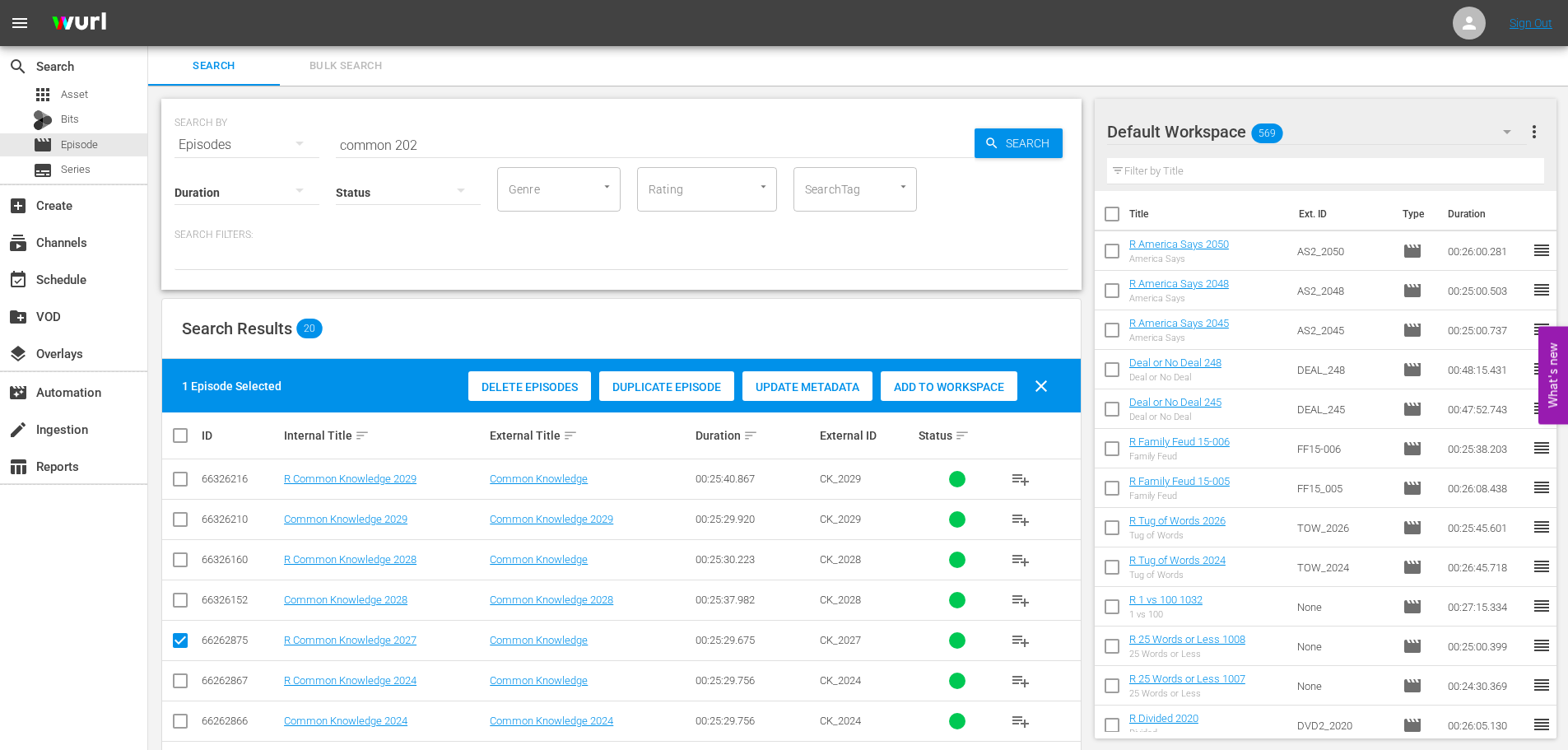
click at [921, 378] on div "Add to Workspace" at bounding box center [949, 387] width 136 height 32
click at [184, 484] on input "checkbox" at bounding box center [180, 482] width 20 height 20
checkbox input "true"
click at [993, 402] on div "Delete Episodes Duplicate Episode Update Metadata Add to Workspace clear" at bounding box center [762, 386] width 596 height 39
click at [993, 394] on div "Add to Workspace" at bounding box center [949, 387] width 136 height 32
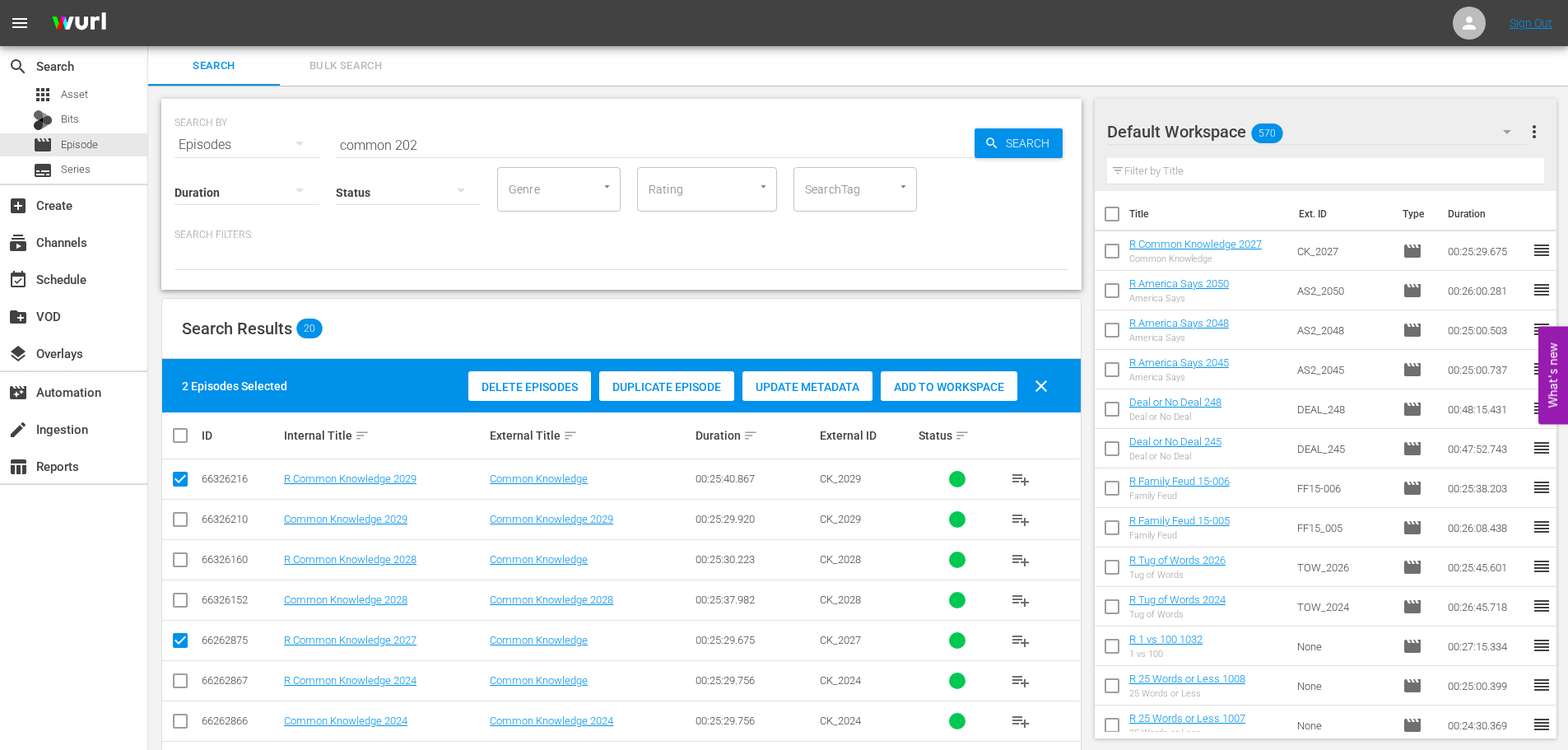
drag, startPoint x: 568, startPoint y: 153, endPoint x: 160, endPoint y: 118, distance: 409.5
click at [164, 118] on div "SEARCH BY Search By Episodes Search ID, Title, Description, Keywords, or Catego…" at bounding box center [621, 195] width 920 height 191
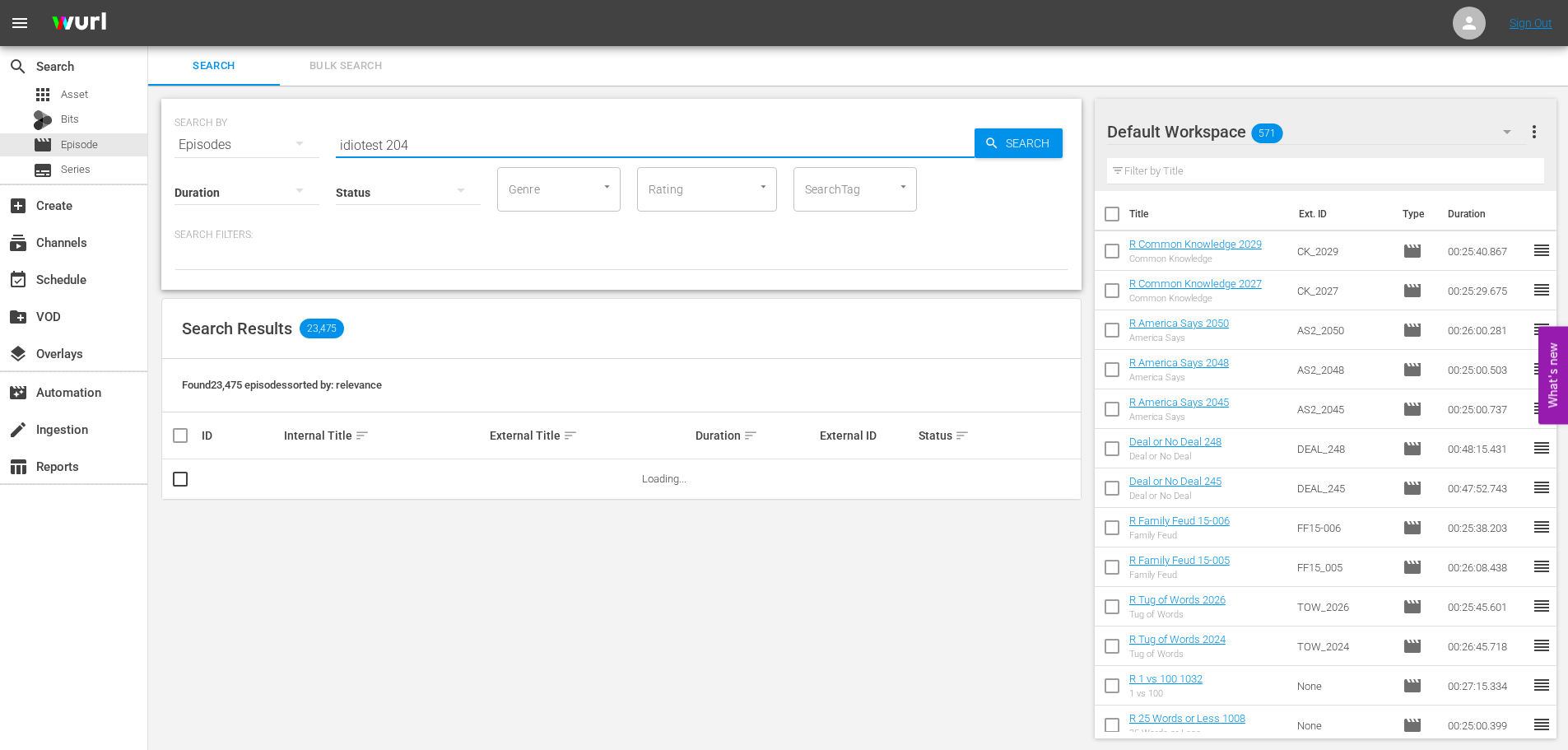
scroll to position [2, 0]
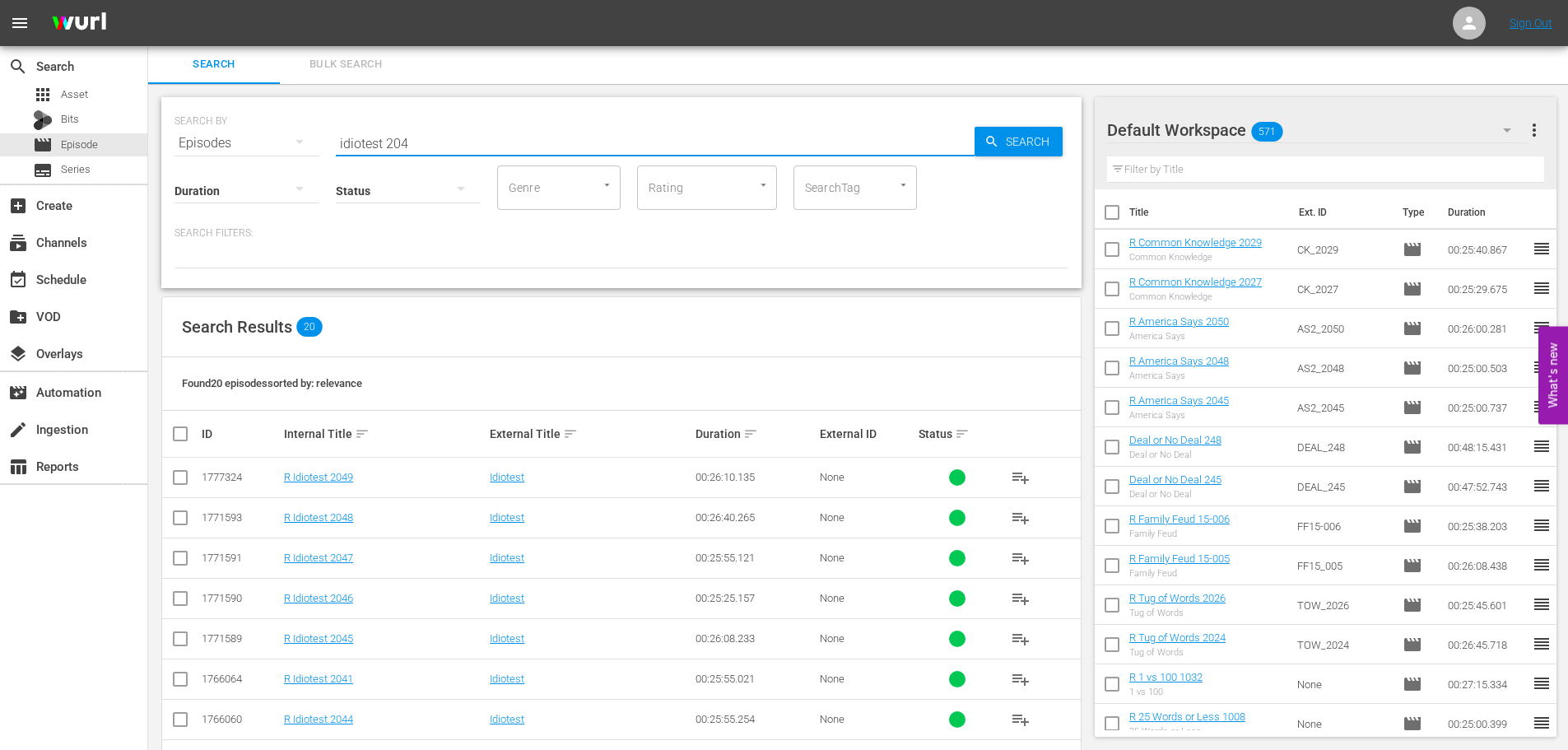
type input "idiotest 204"
click at [185, 642] on input "checkbox" at bounding box center [180, 642] width 20 height 20
checkbox input "true"
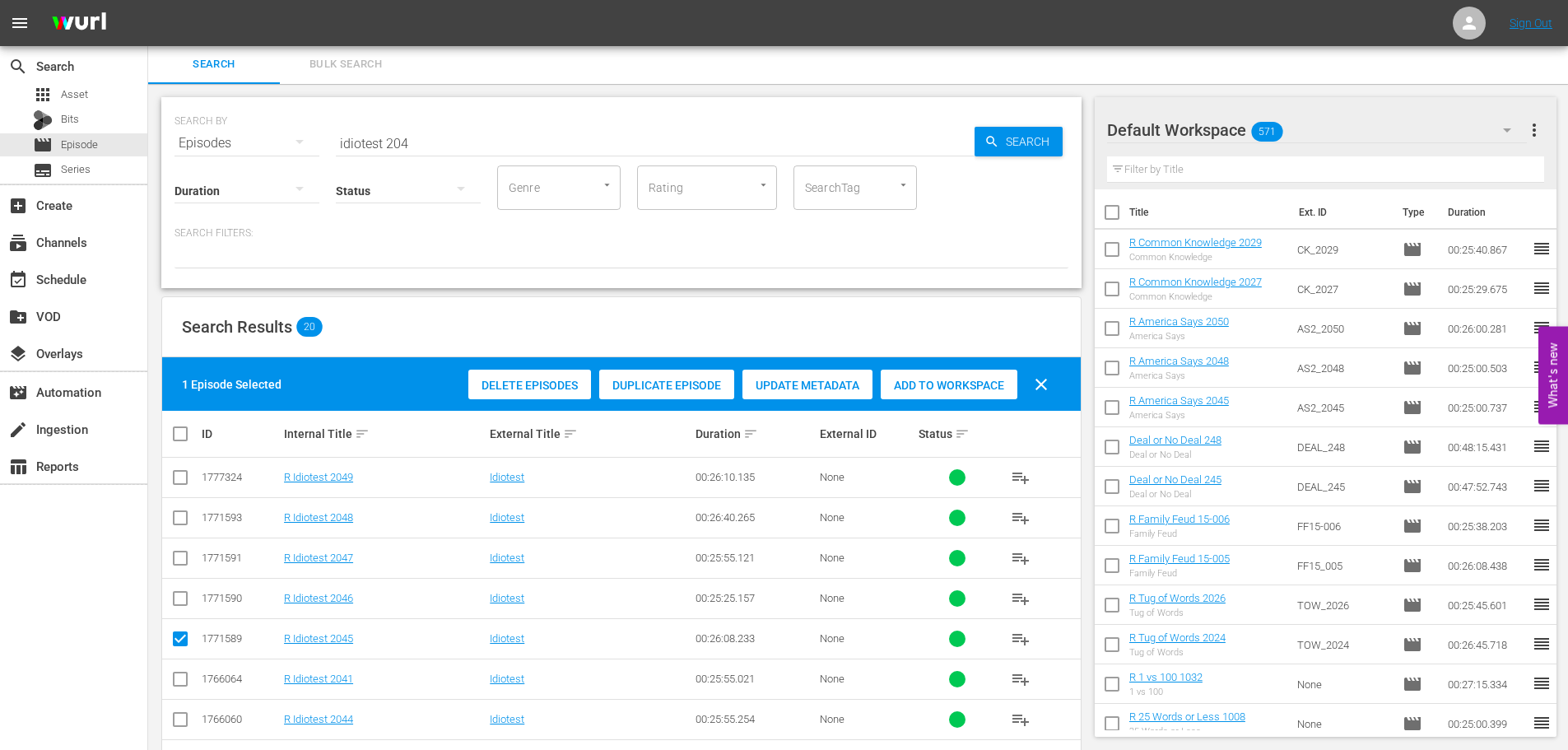
click at [171, 726] on td at bounding box center [180, 718] width 37 height 40
click at [172, 721] on input "checkbox" at bounding box center [180, 722] width 20 height 20
checkbox input "true"
drag, startPoint x: 953, startPoint y: 385, endPoint x: 912, endPoint y: 346, distance: 56.6
click at [950, 385] on span "Add to Workspace" at bounding box center [949, 385] width 136 height 13
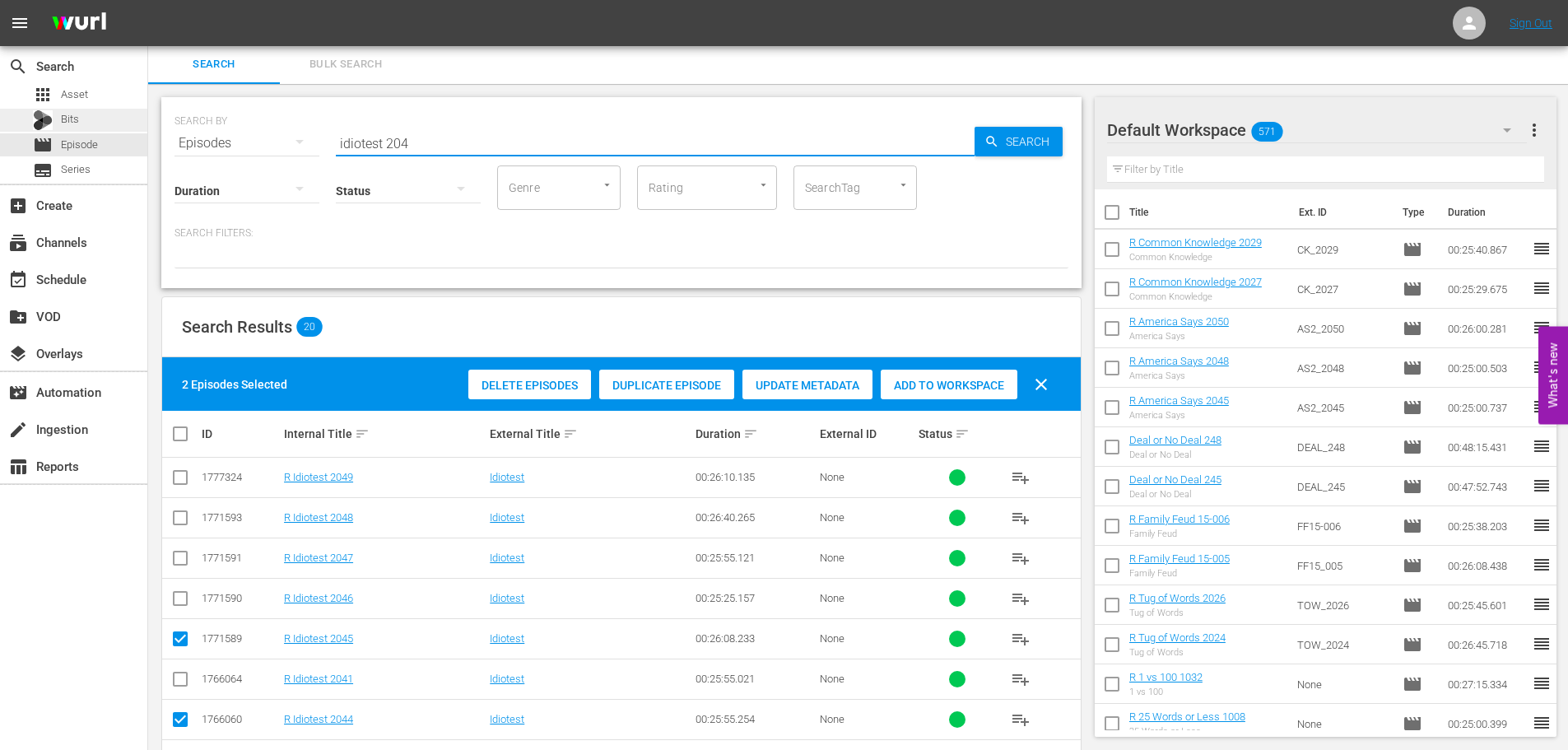
drag, startPoint x: 538, startPoint y: 144, endPoint x: 0, endPoint y: 115, distance: 538.8
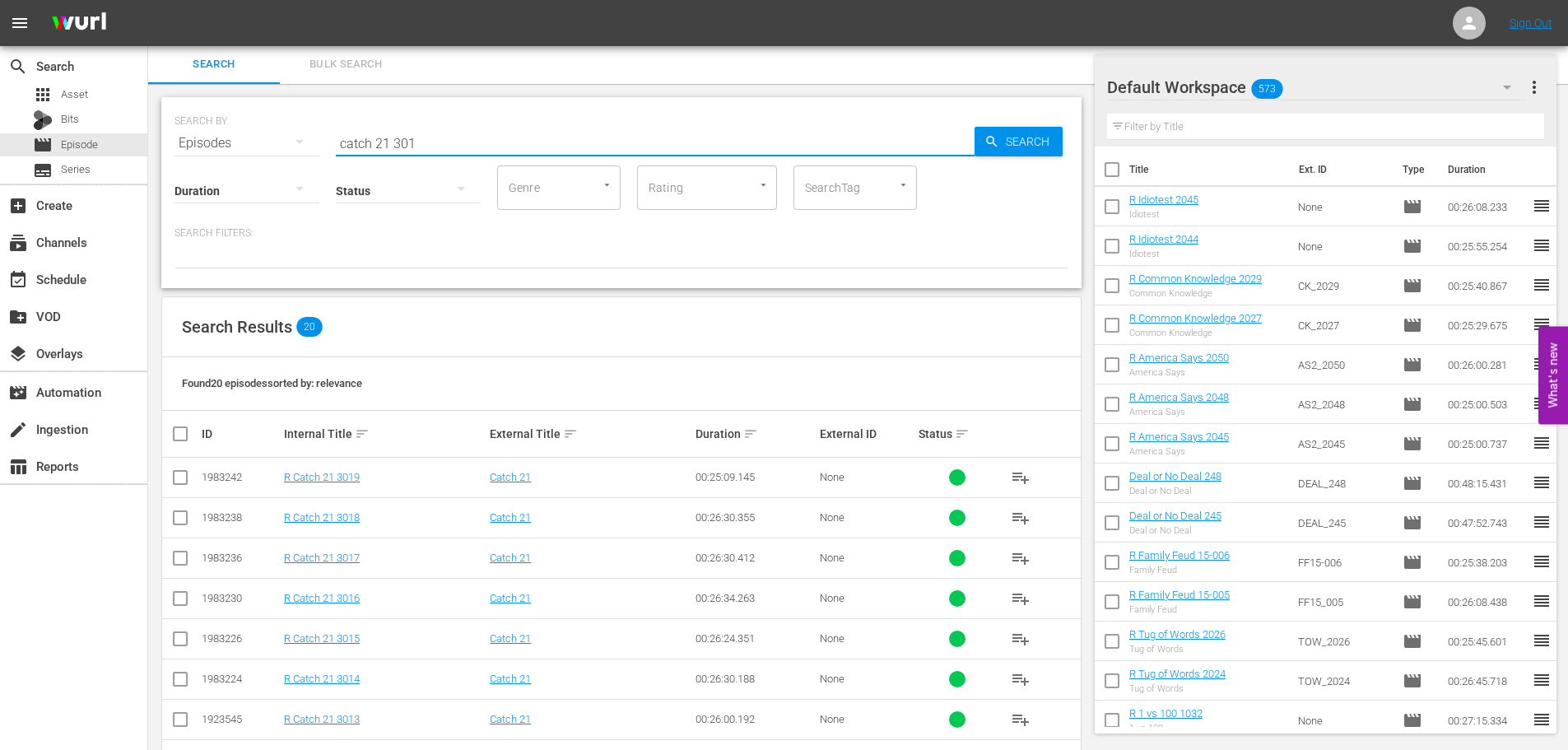
scroll to position [547, 0]
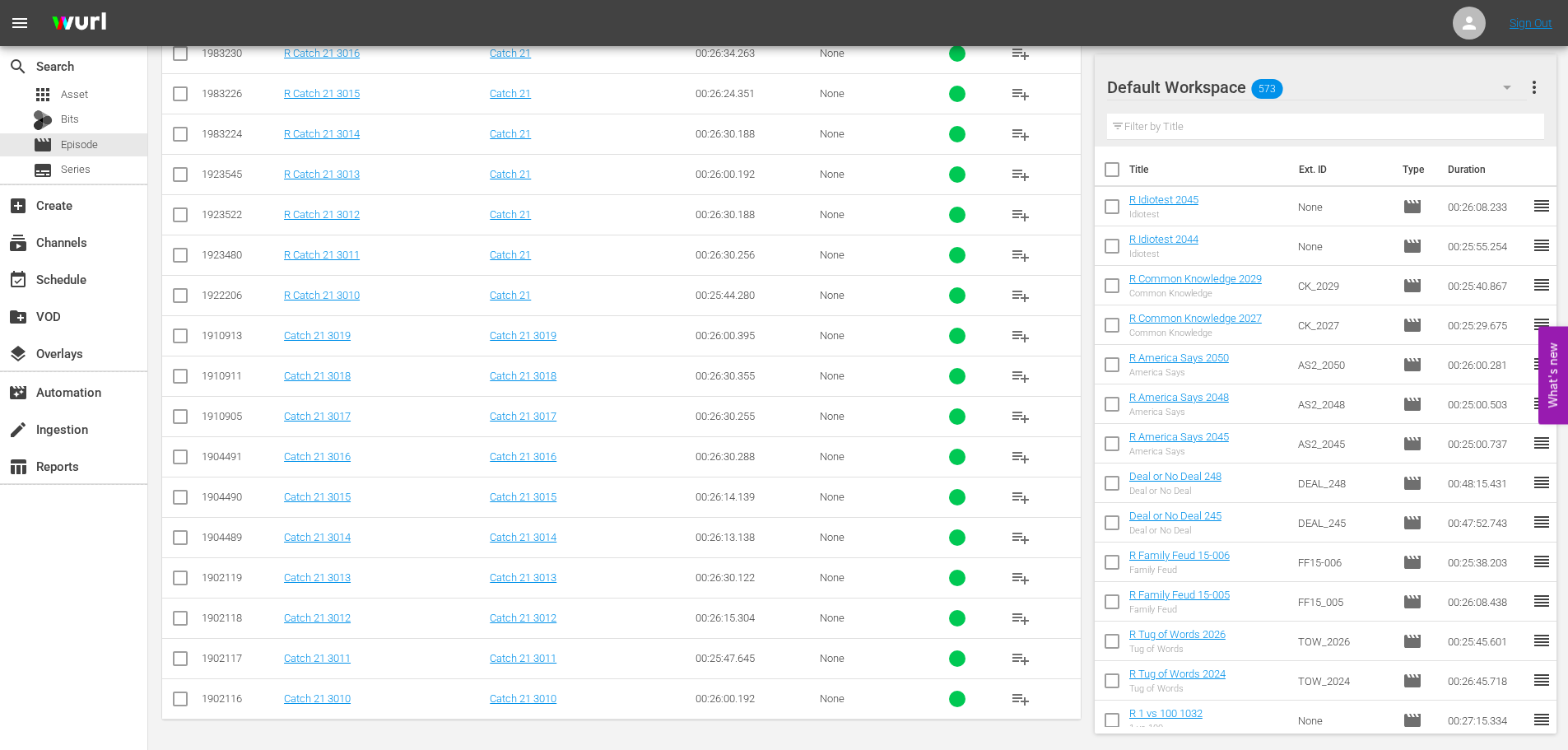
type input "catch 21 301"
click at [170, 299] on td at bounding box center [180, 294] width 37 height 40
click at [184, 298] on input "checkbox" at bounding box center [180, 299] width 20 height 20
checkbox input "true"
click at [177, 253] on input "checkbox" at bounding box center [180, 258] width 20 height 20
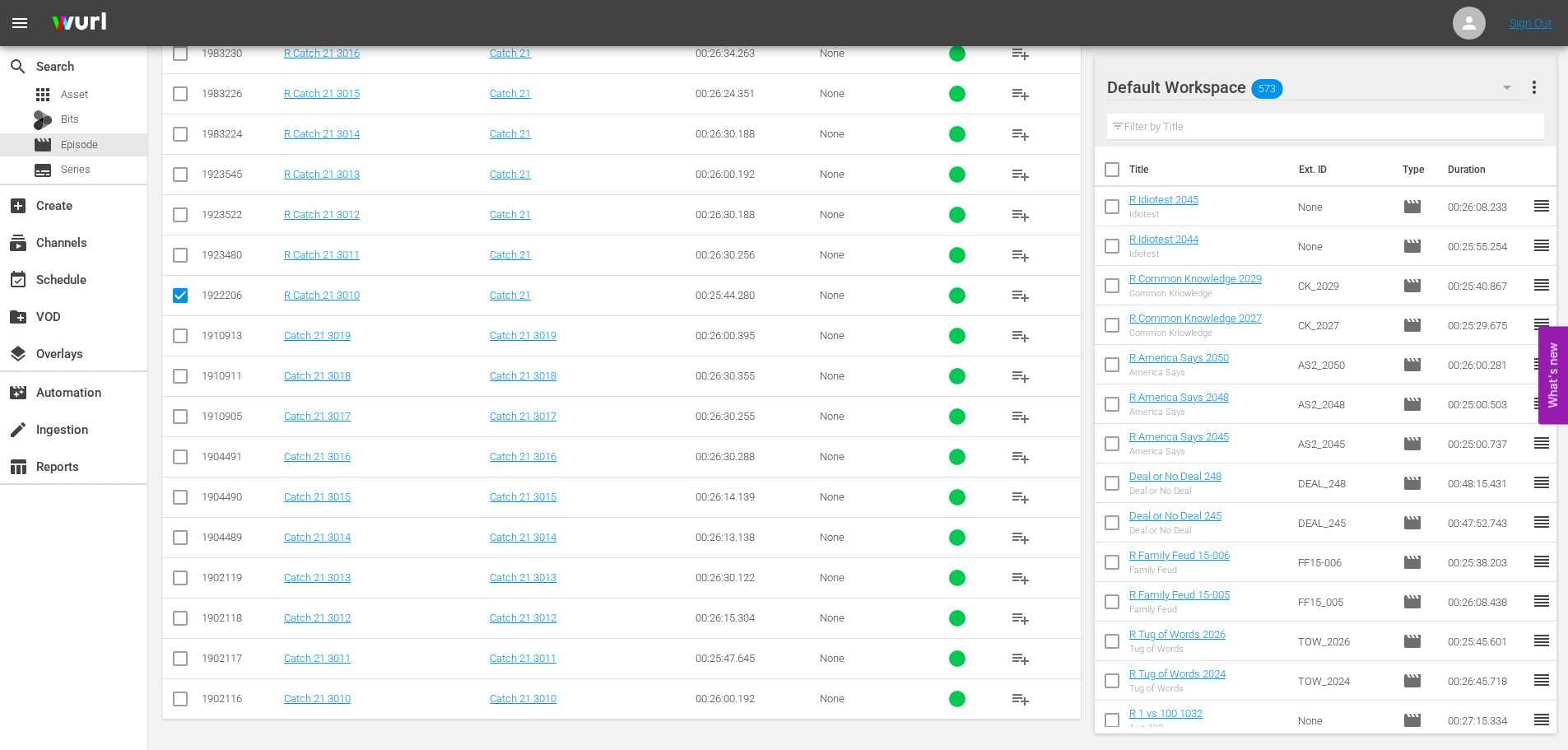
checkbox input "true"
click at [174, 222] on input "checkbox" at bounding box center [180, 218] width 20 height 20
checkbox input "true"
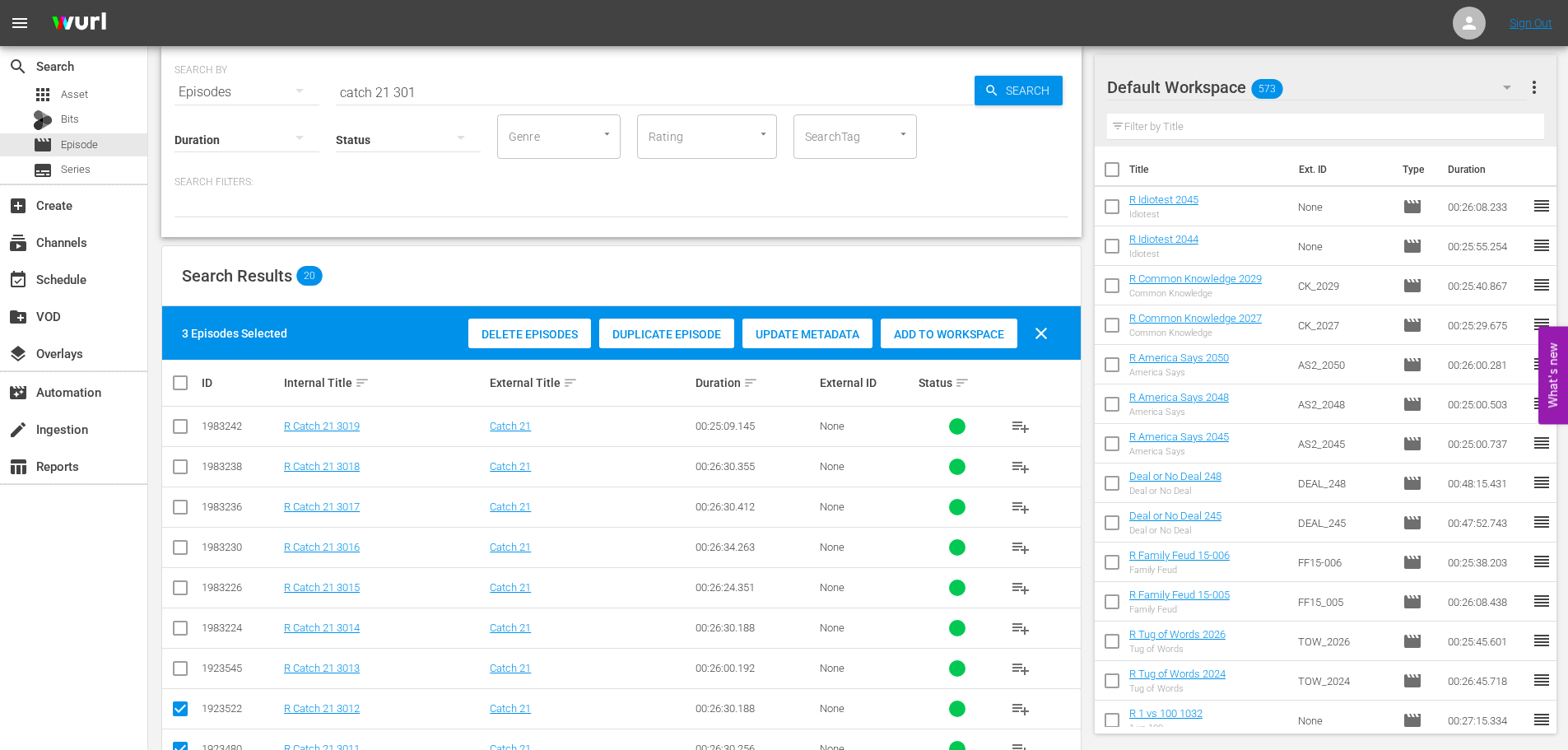
click at [959, 332] on span "Add to Workspace" at bounding box center [949, 334] width 136 height 13
click at [113, 265] on div "event_available Schedule" at bounding box center [73, 278] width 148 height 33
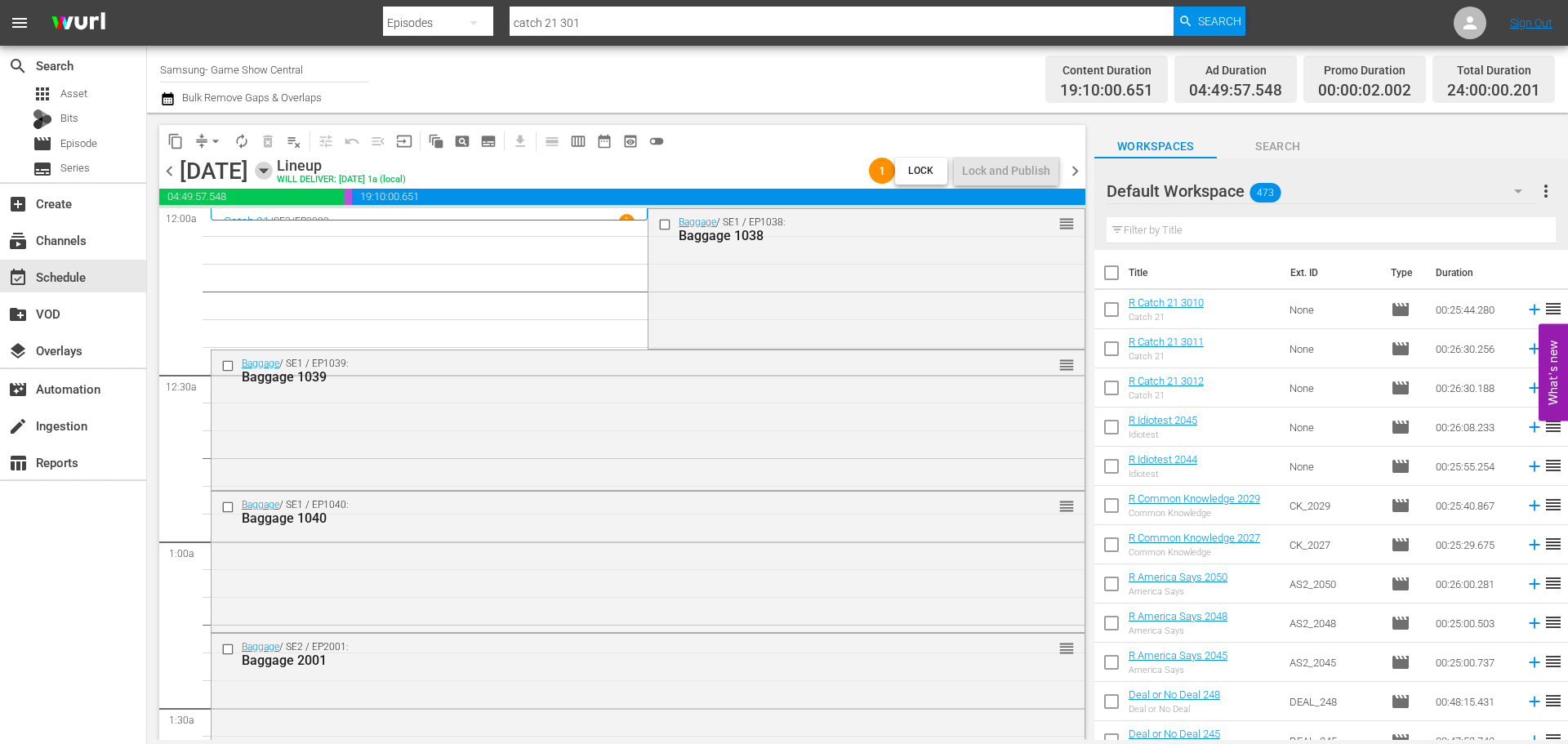
click at [273, 174] on icon "button" at bounding box center [263, 170] width 18 height 18
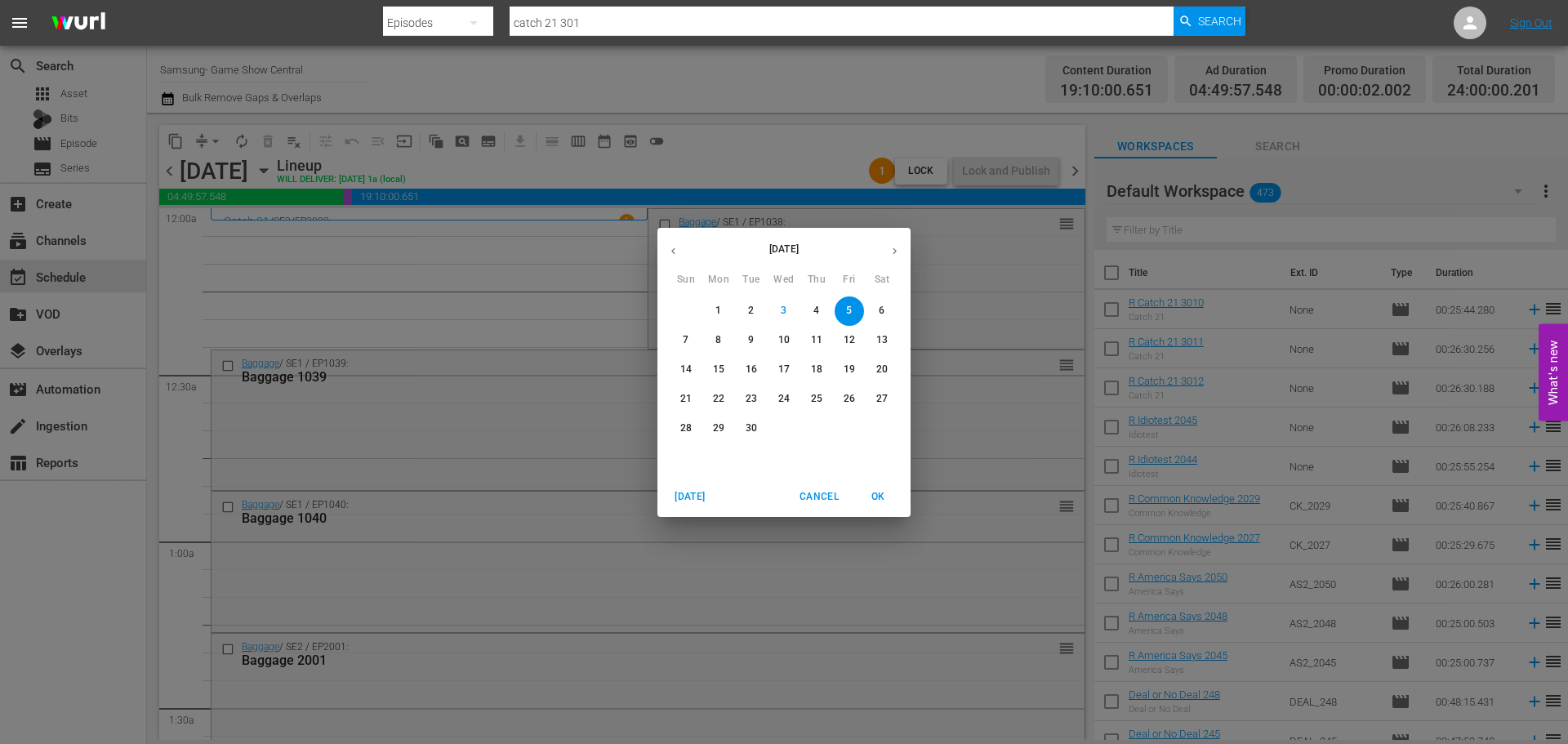
click at [558, 308] on div "[DATE] Sun Mon Tue Wed Thu Fri Sat 31 1 2 3 4 5 6 7 8 9 10 11 12 13 14 15 16 17…" at bounding box center [784, 372] width 1568 height 744
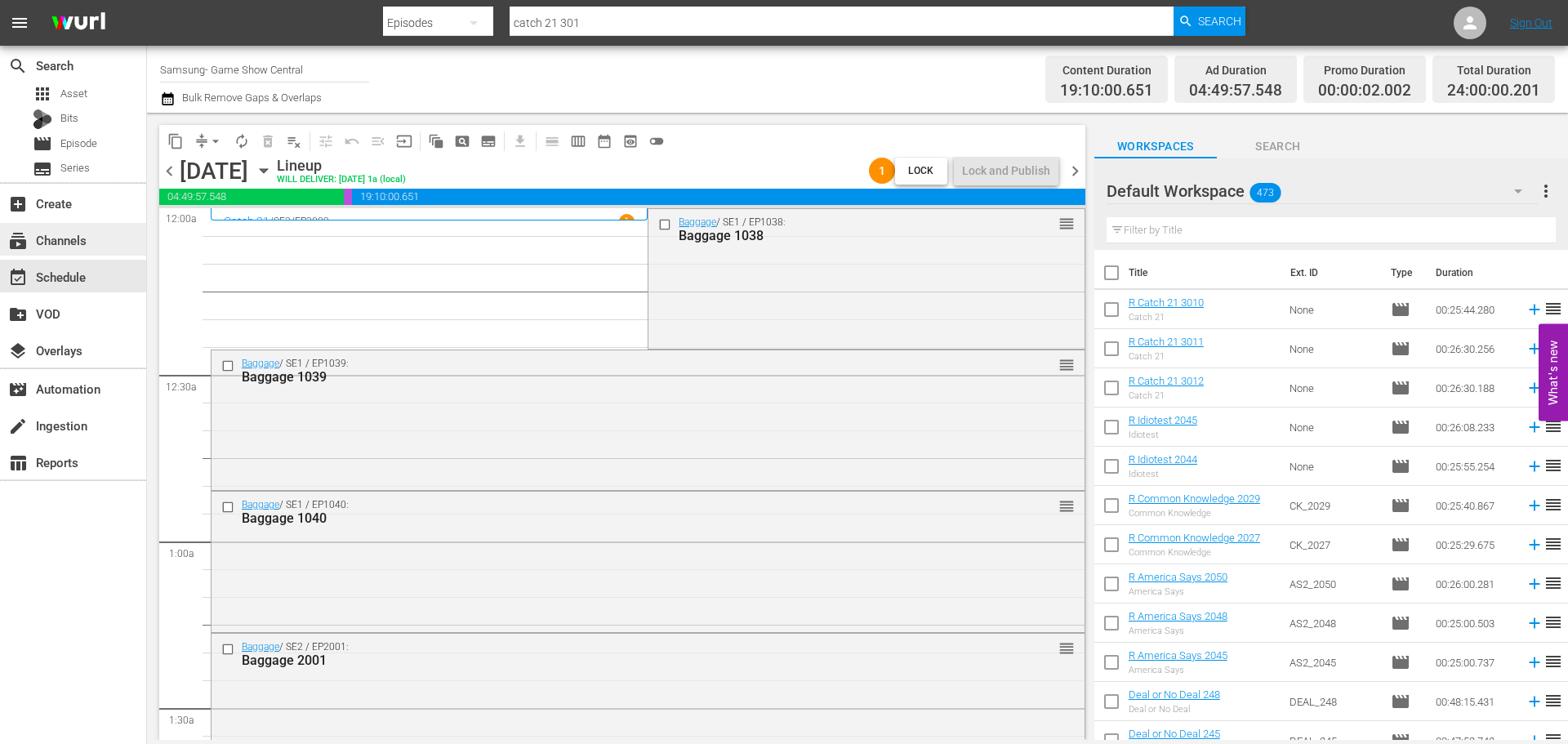
click at [78, 243] on div "subscriptions Channels" at bounding box center [46, 237] width 91 height 14
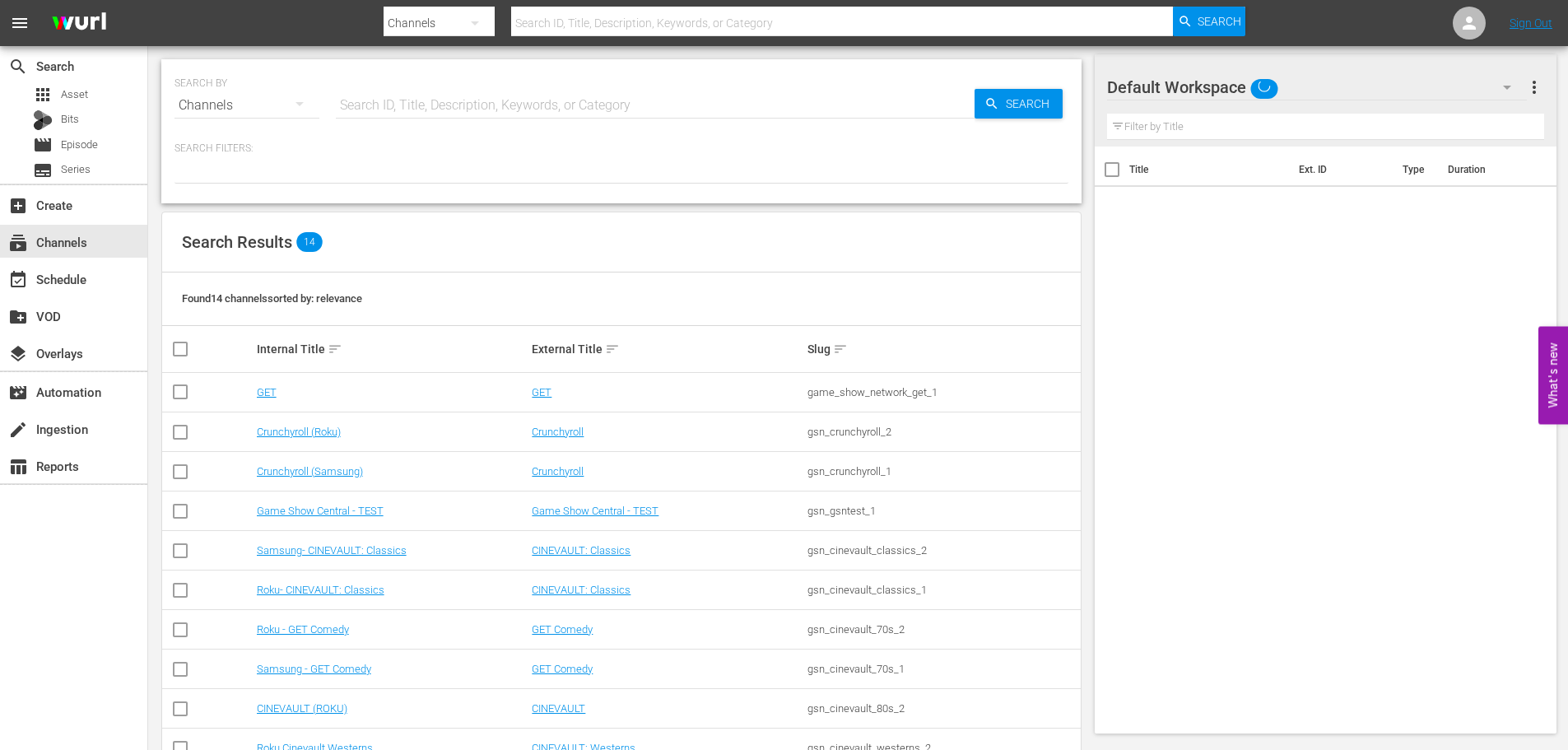
scroll to position [206, 0]
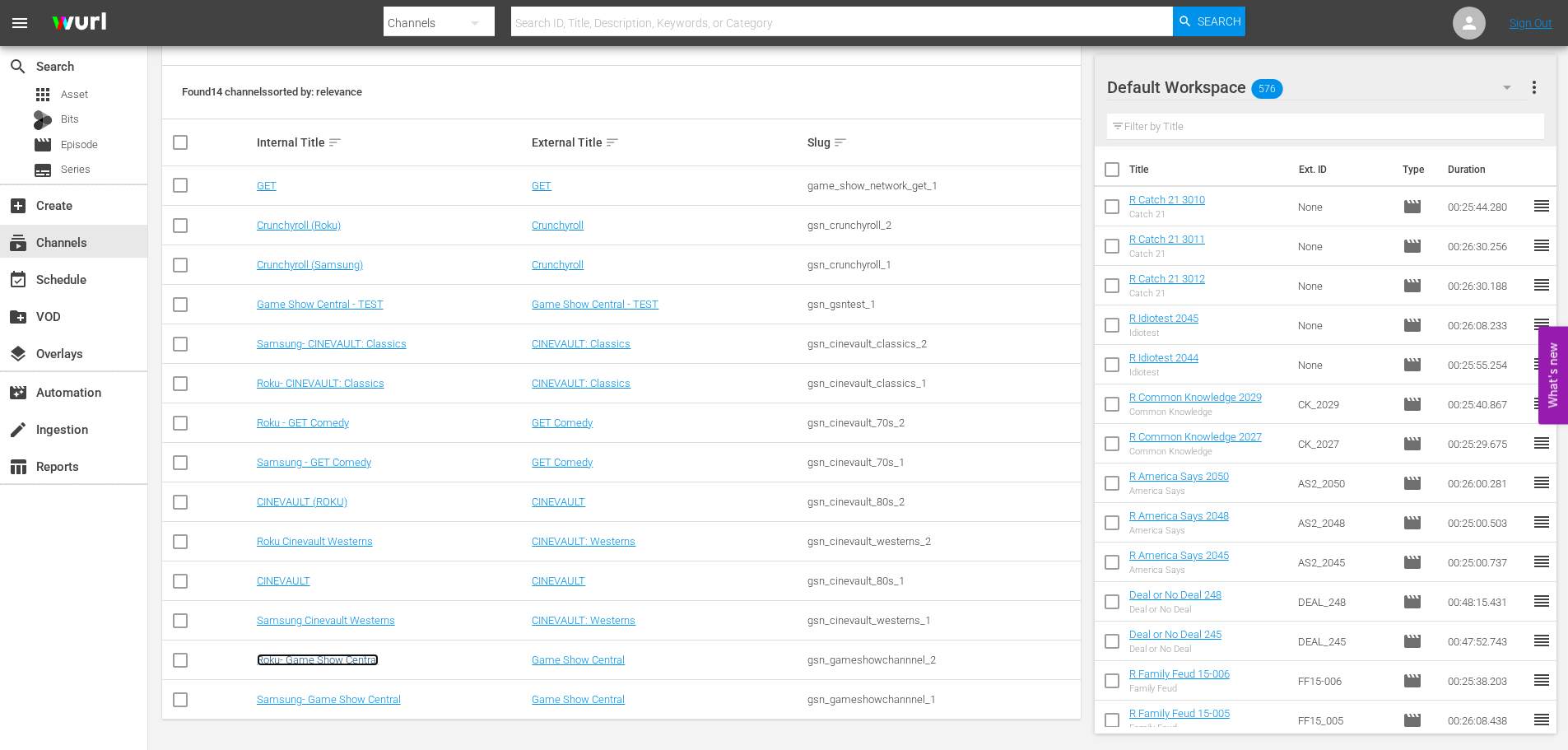
click at [340, 664] on link "Roku- Game Show Central" at bounding box center [317, 660] width 122 height 12
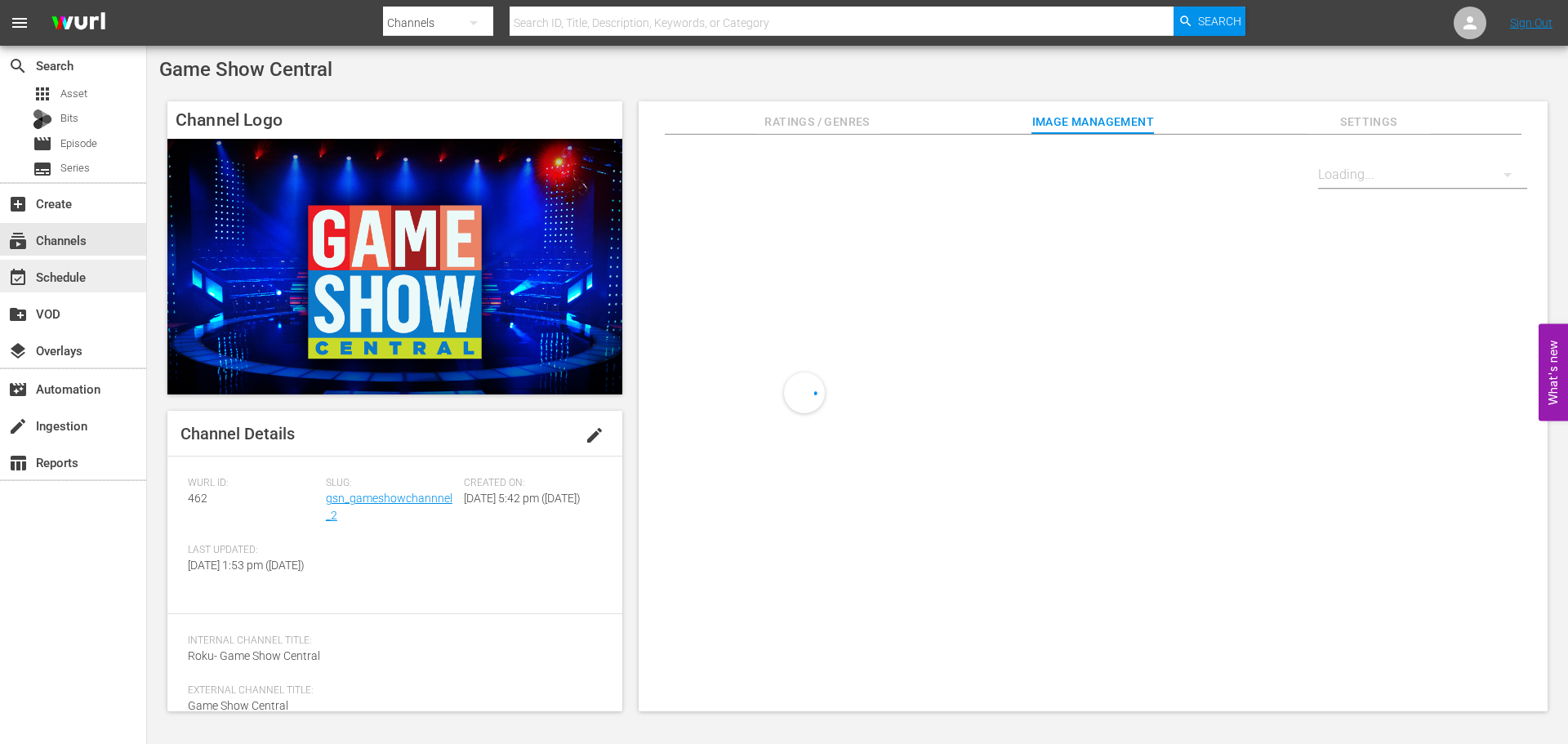
click at [109, 265] on div "event_available Schedule" at bounding box center [73, 276] width 146 height 33
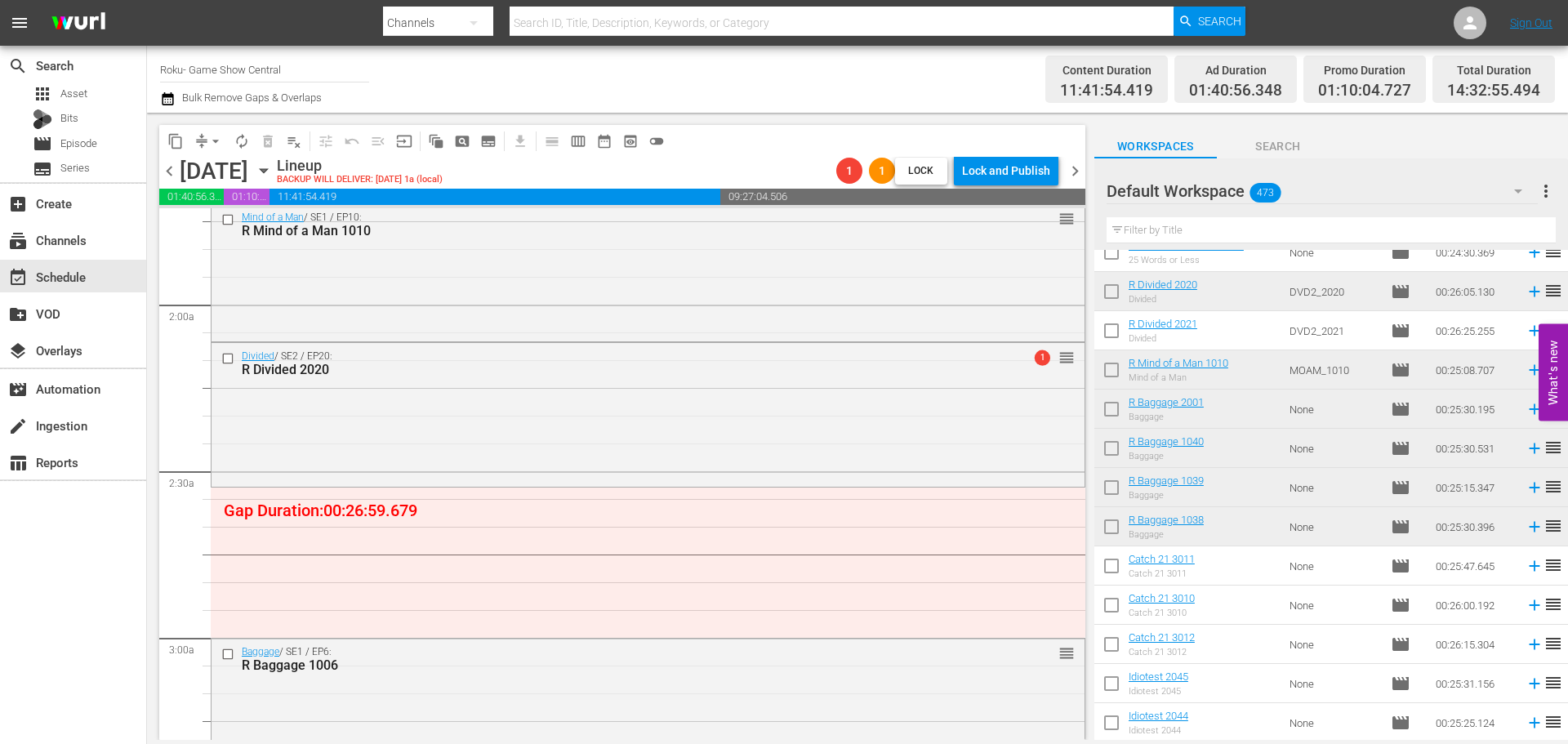
scroll to position [571, 0]
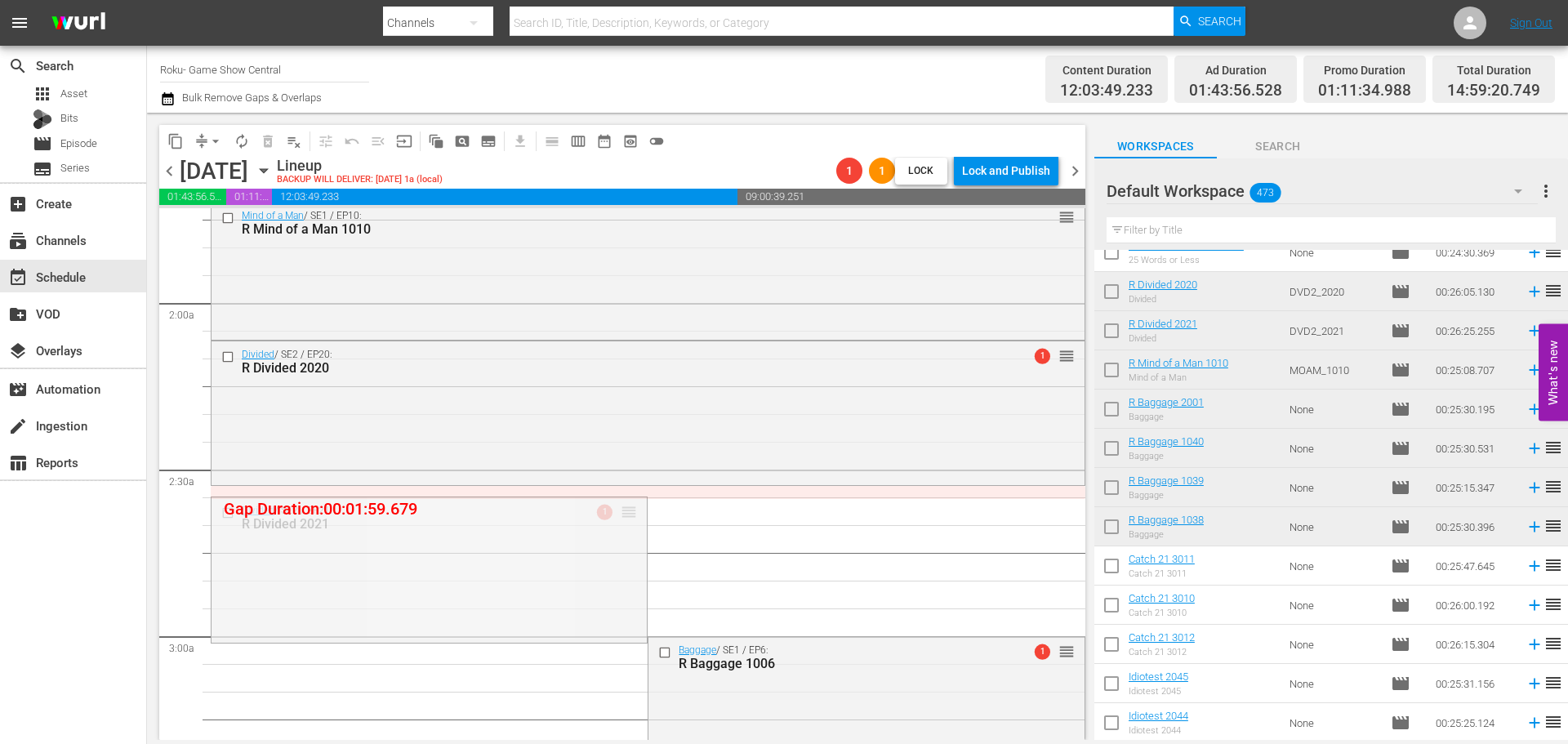
drag, startPoint x: 628, startPoint y: 515, endPoint x: 610, endPoint y: 491, distance: 30.0
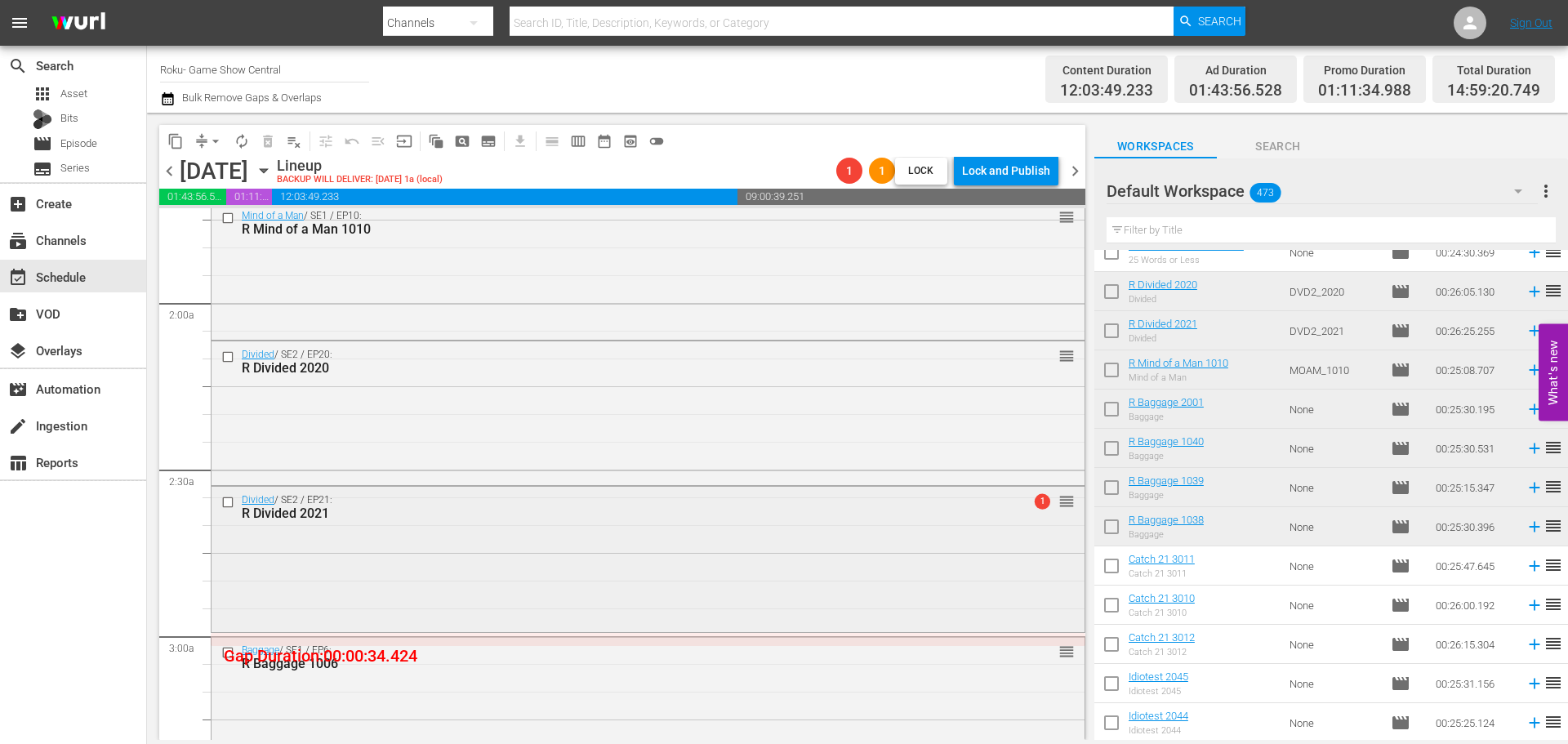
click at [516, 567] on div "Divided / SE2 / EP21: R Divided 2021 1 reorder" at bounding box center [648, 558] width 873 height 142
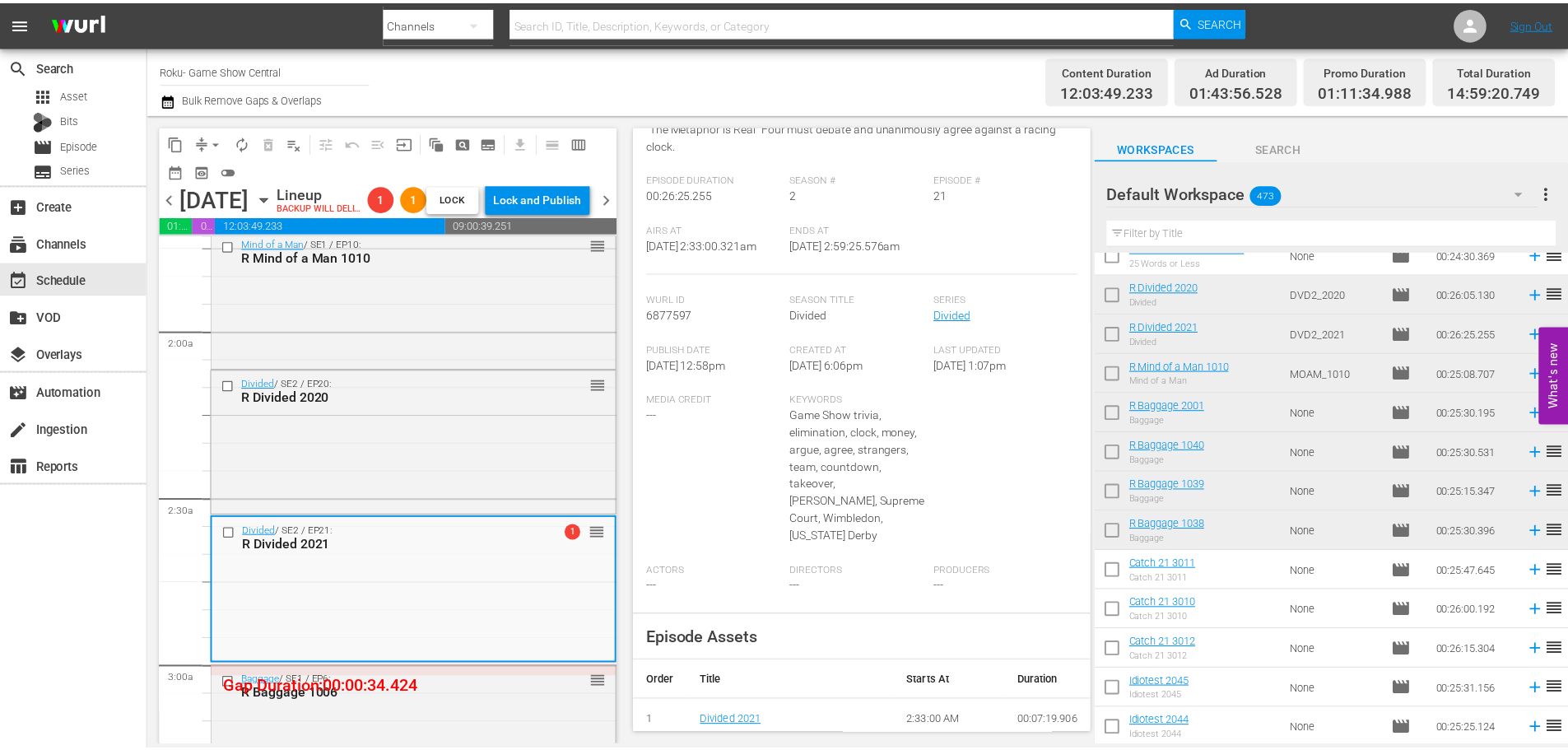
scroll to position [0, 0]
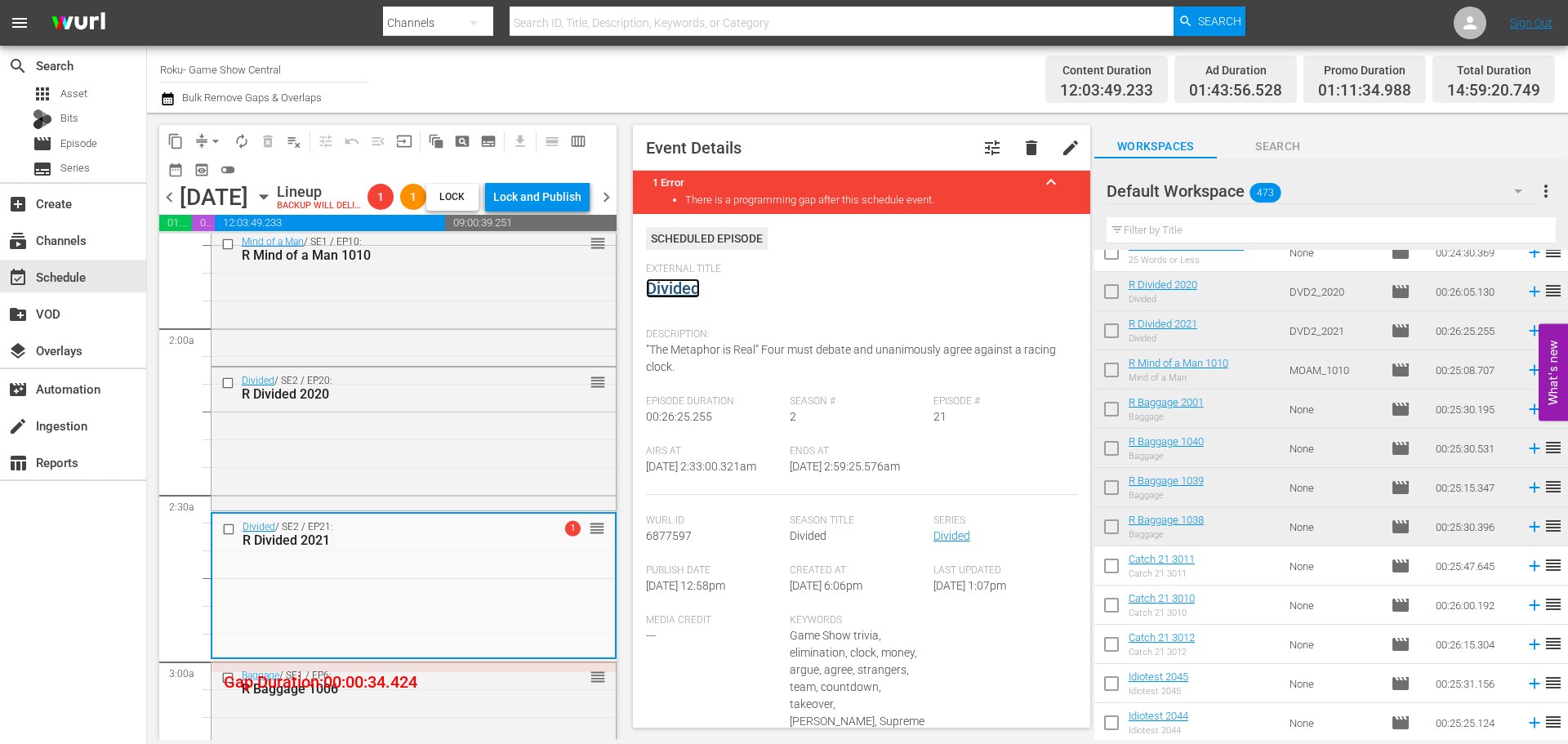
click at [681, 284] on link "Divided" at bounding box center [673, 288] width 54 height 19
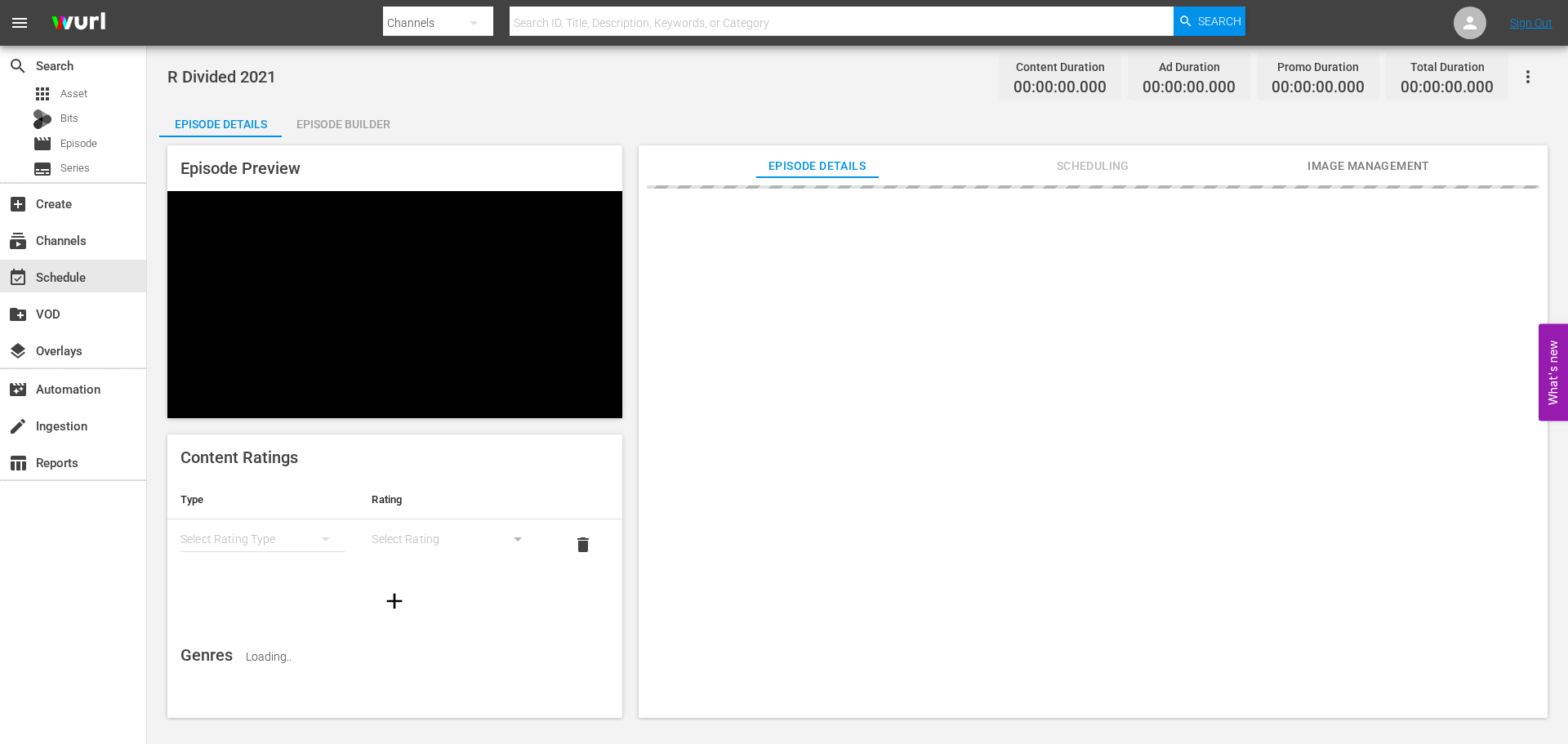
click at [376, 129] on div "Episode Builder" at bounding box center [343, 124] width 123 height 39
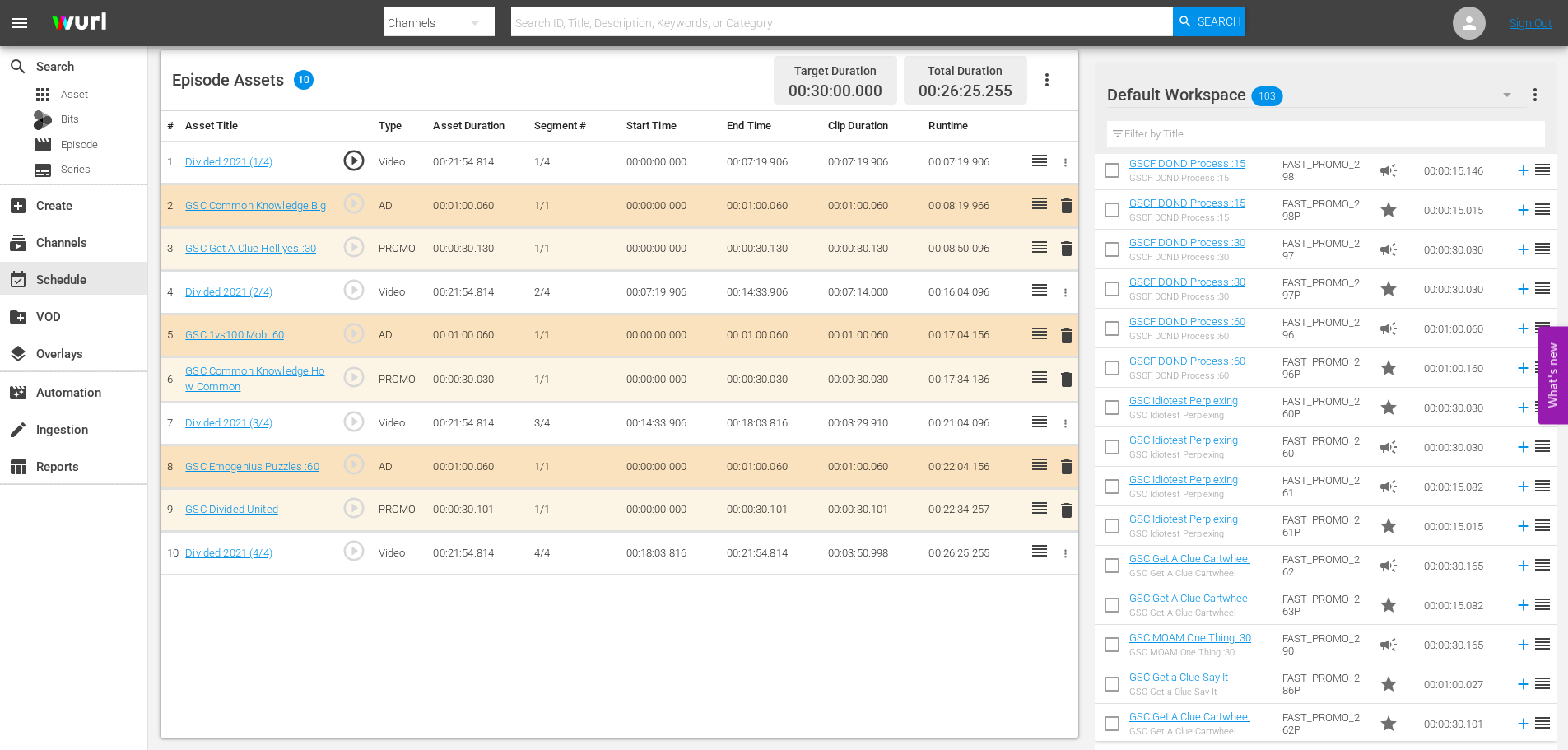
scroll to position [247, 0]
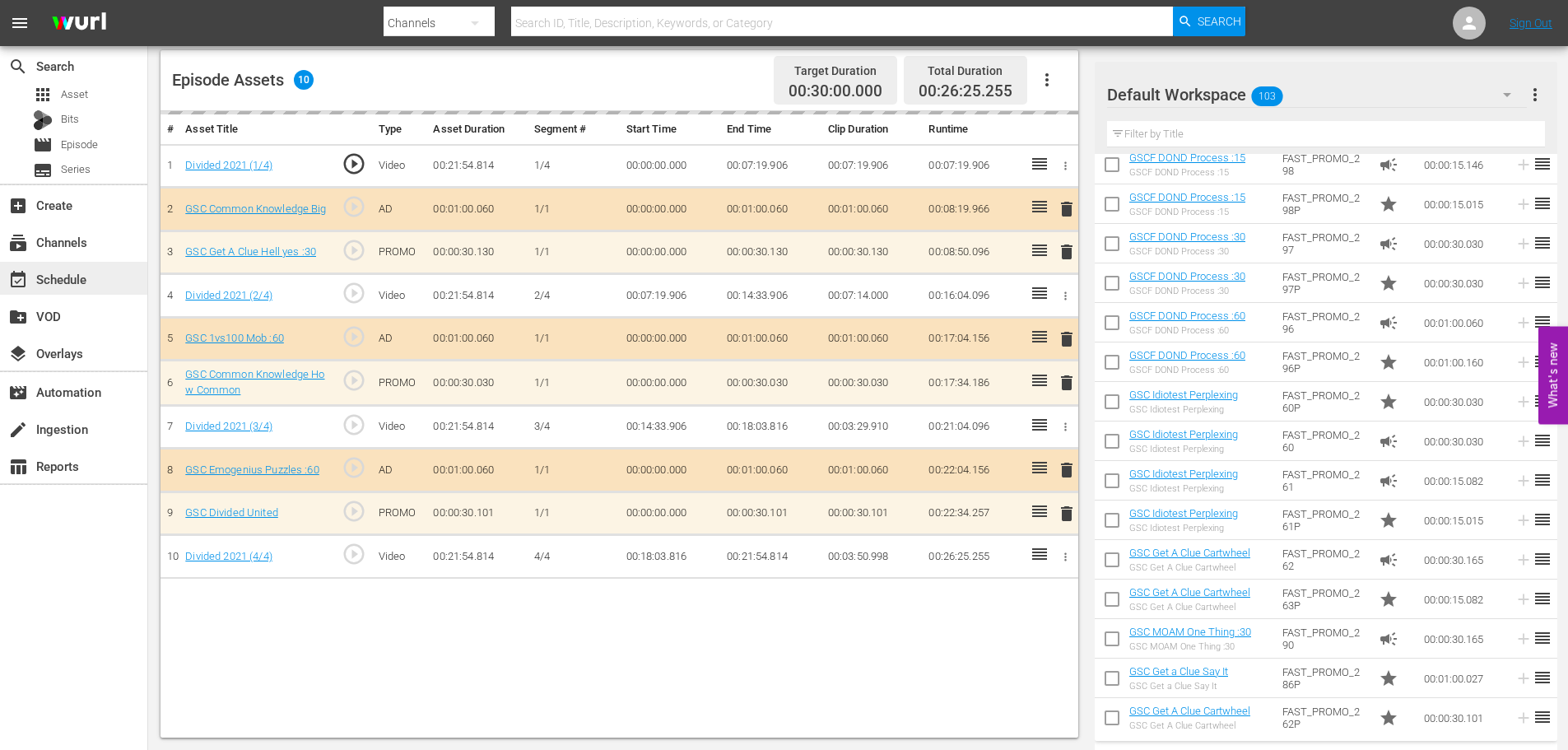
click at [129, 278] on div "event_available Schedule" at bounding box center [73, 278] width 148 height 33
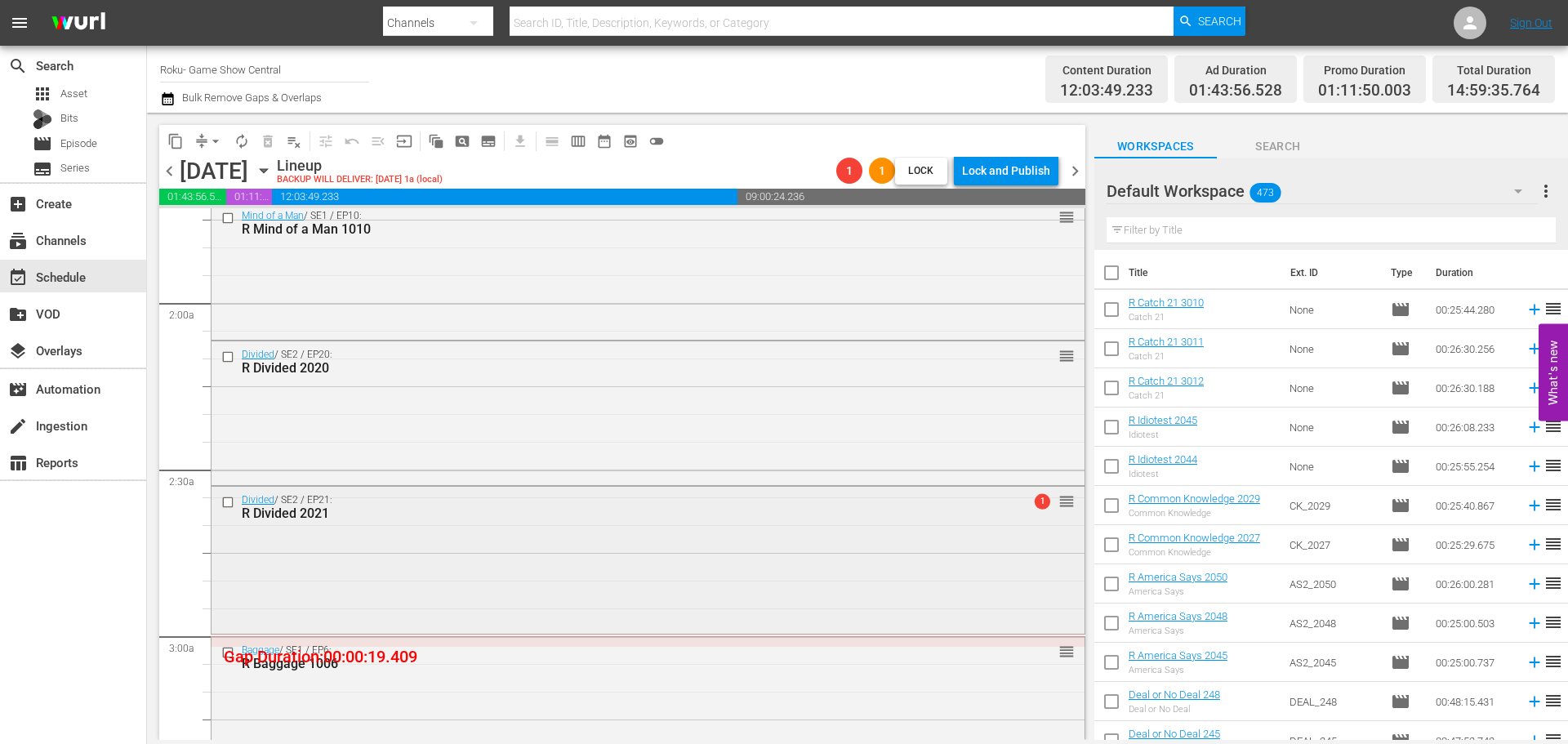
scroll to position [735, 0]
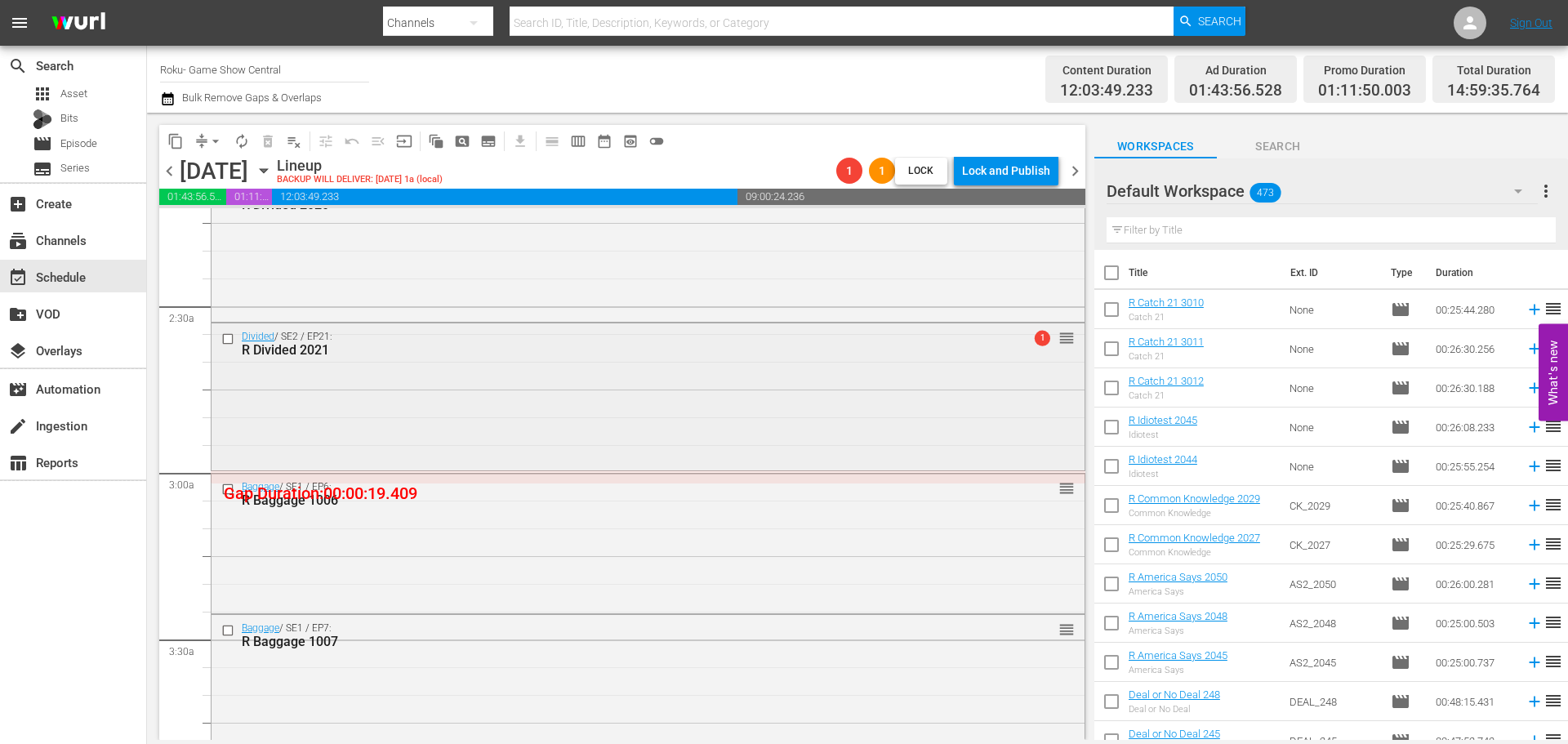
click at [611, 421] on div "Divided / SE2 / EP21: R Divided 2021 1 reorder" at bounding box center [648, 394] width 873 height 143
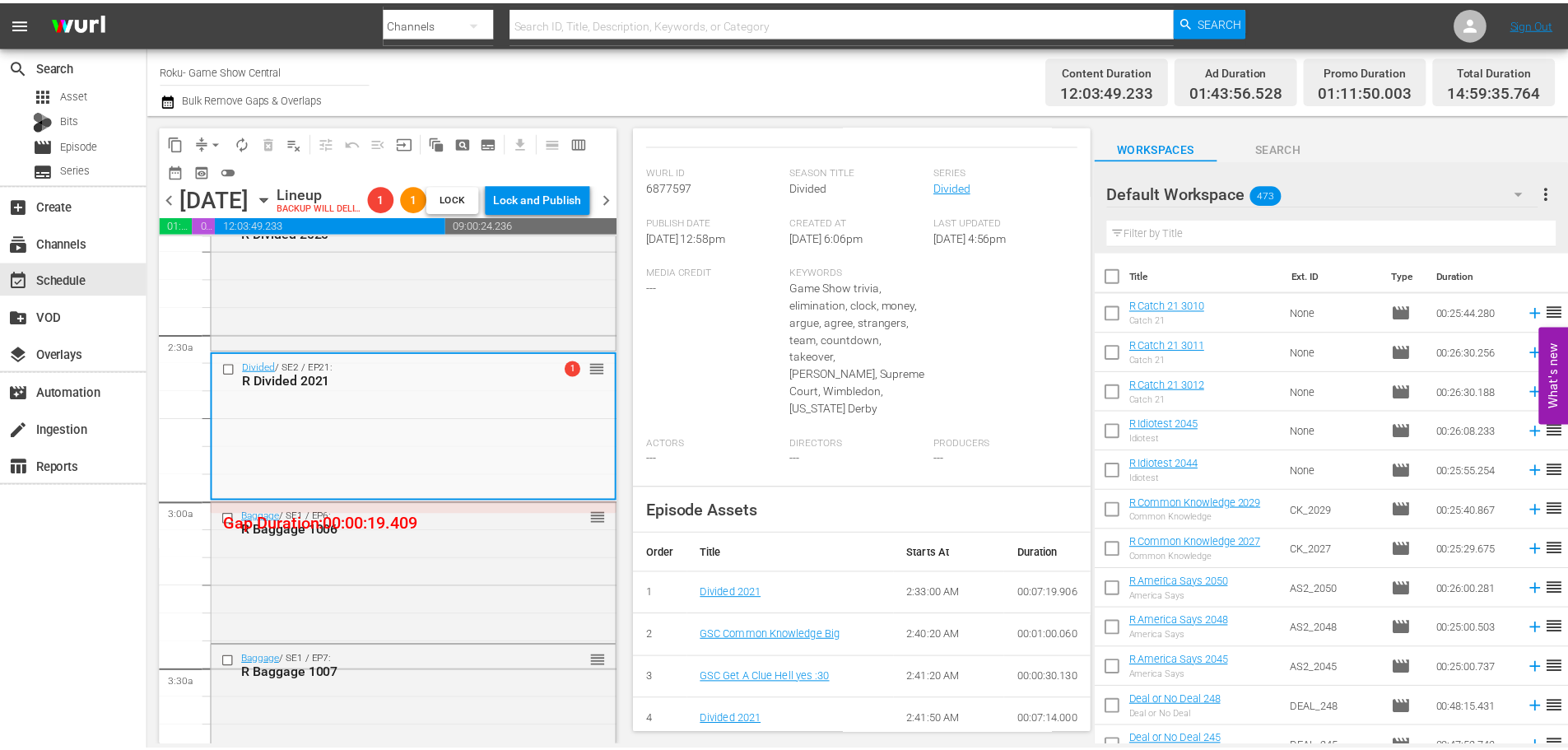
scroll to position [0, 0]
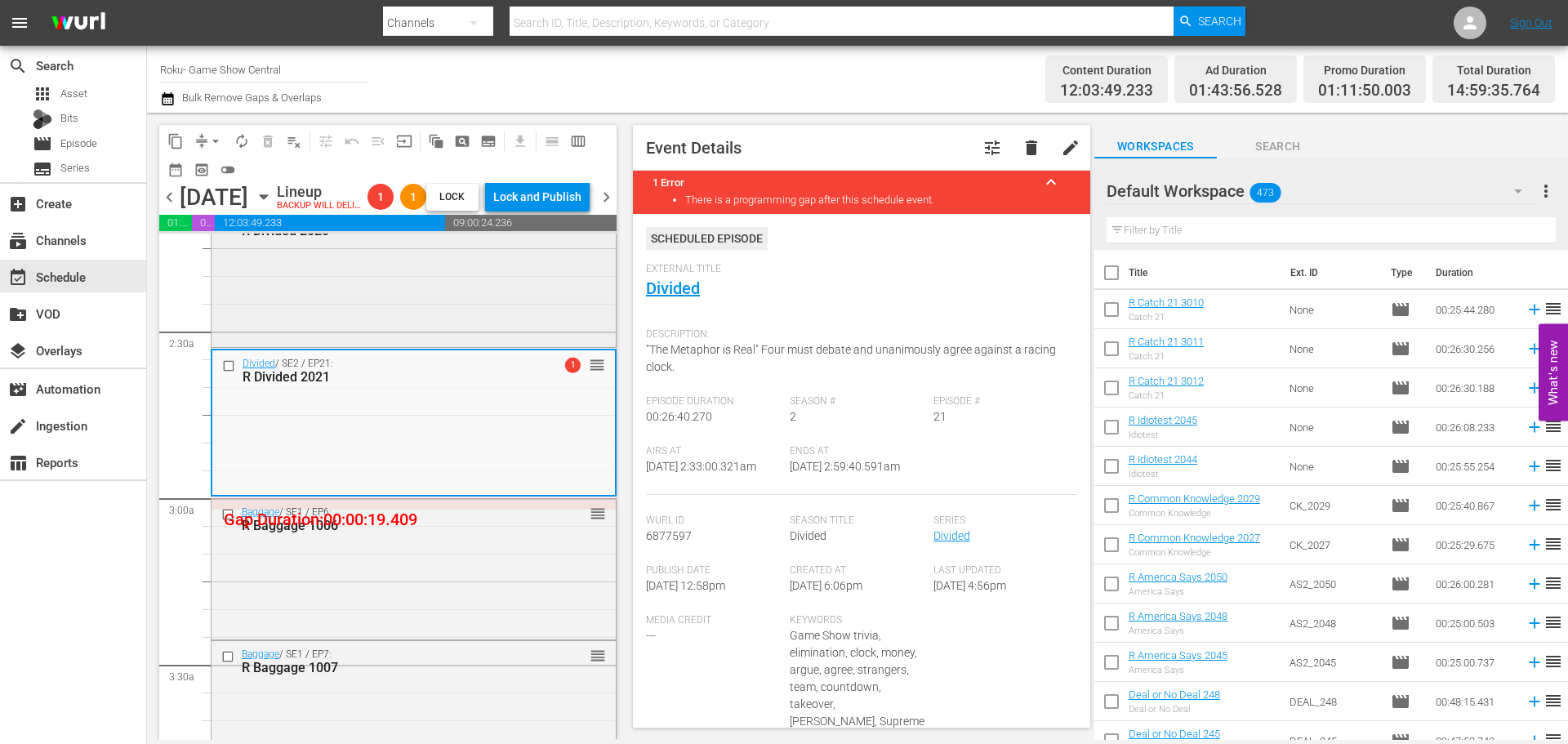
click at [398, 305] on div "Divided / SE2 / EP20: R Divided 2020 reorder" at bounding box center [414, 273] width 405 height 140
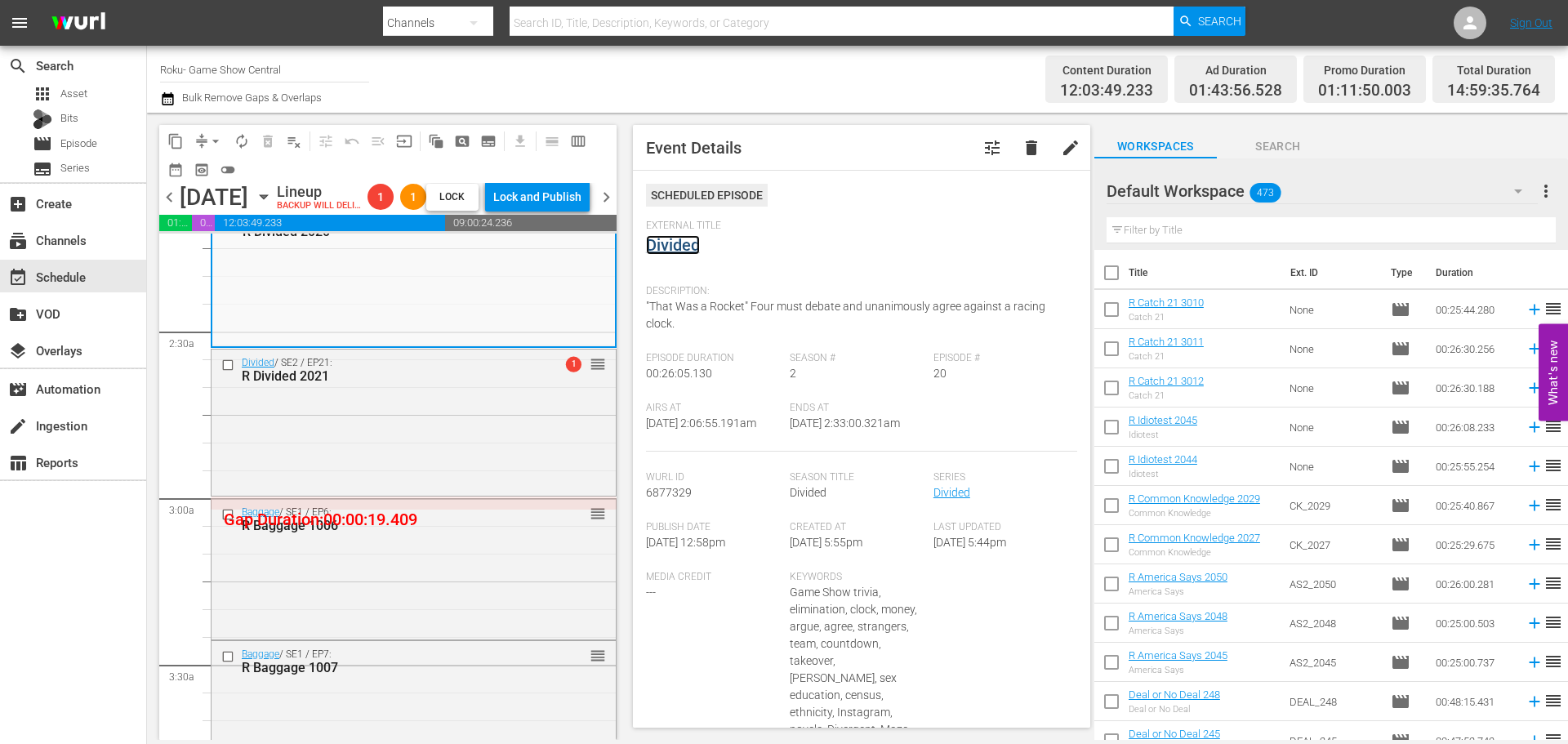
click at [687, 246] on link "Divided" at bounding box center [673, 245] width 54 height 19
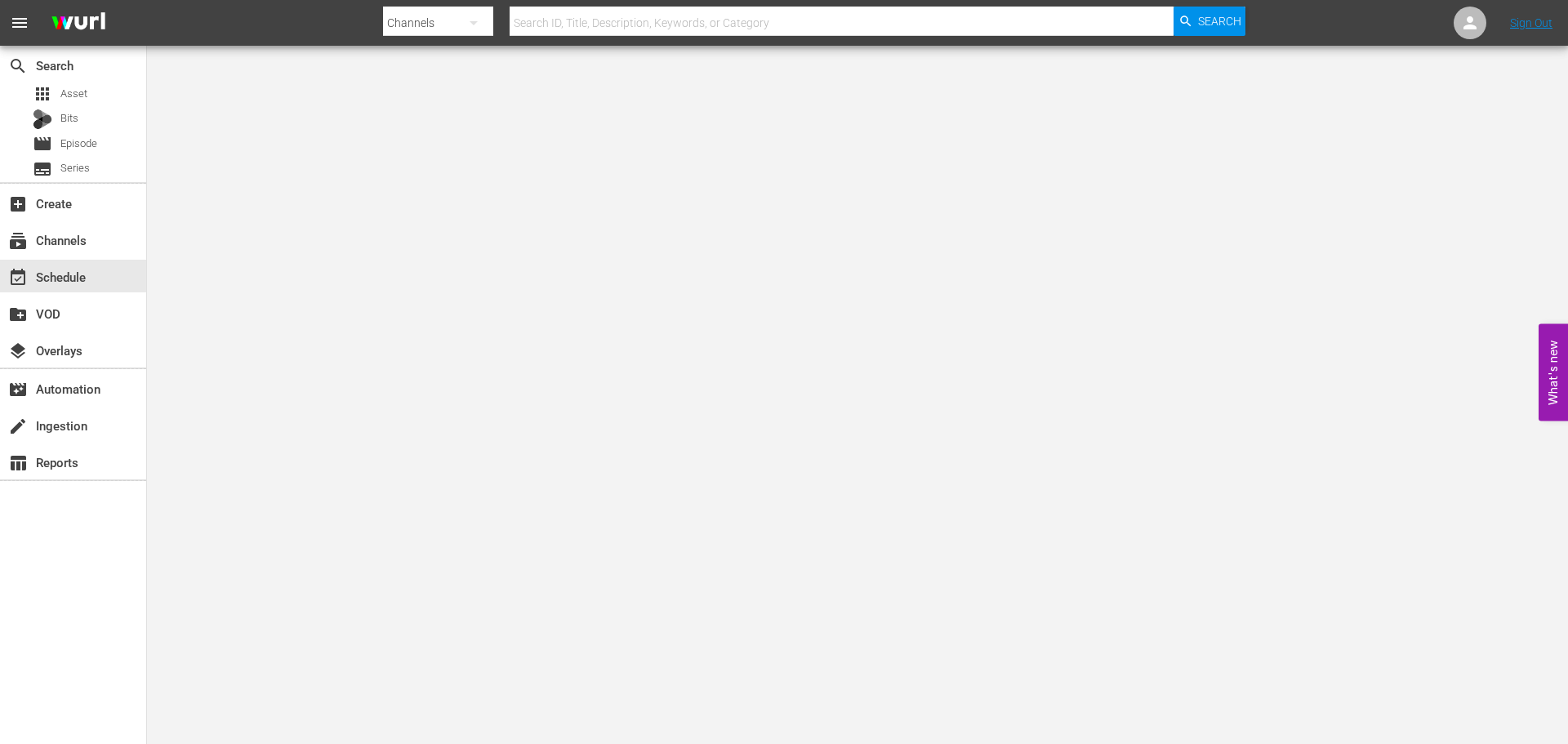
click at [381, 109] on div at bounding box center [784, 372] width 1568 height 744
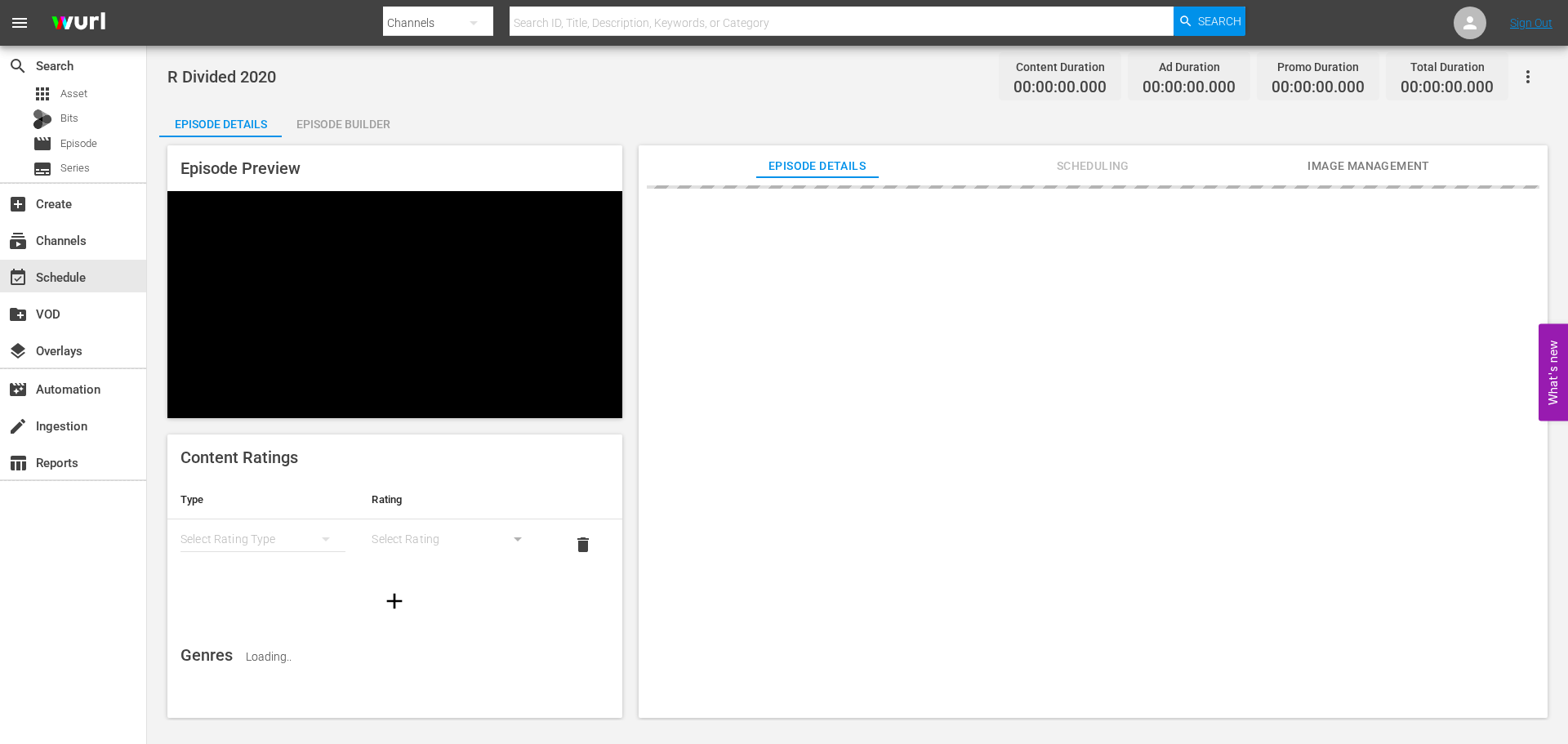
click at [338, 110] on div "Episode Builder" at bounding box center [343, 124] width 123 height 39
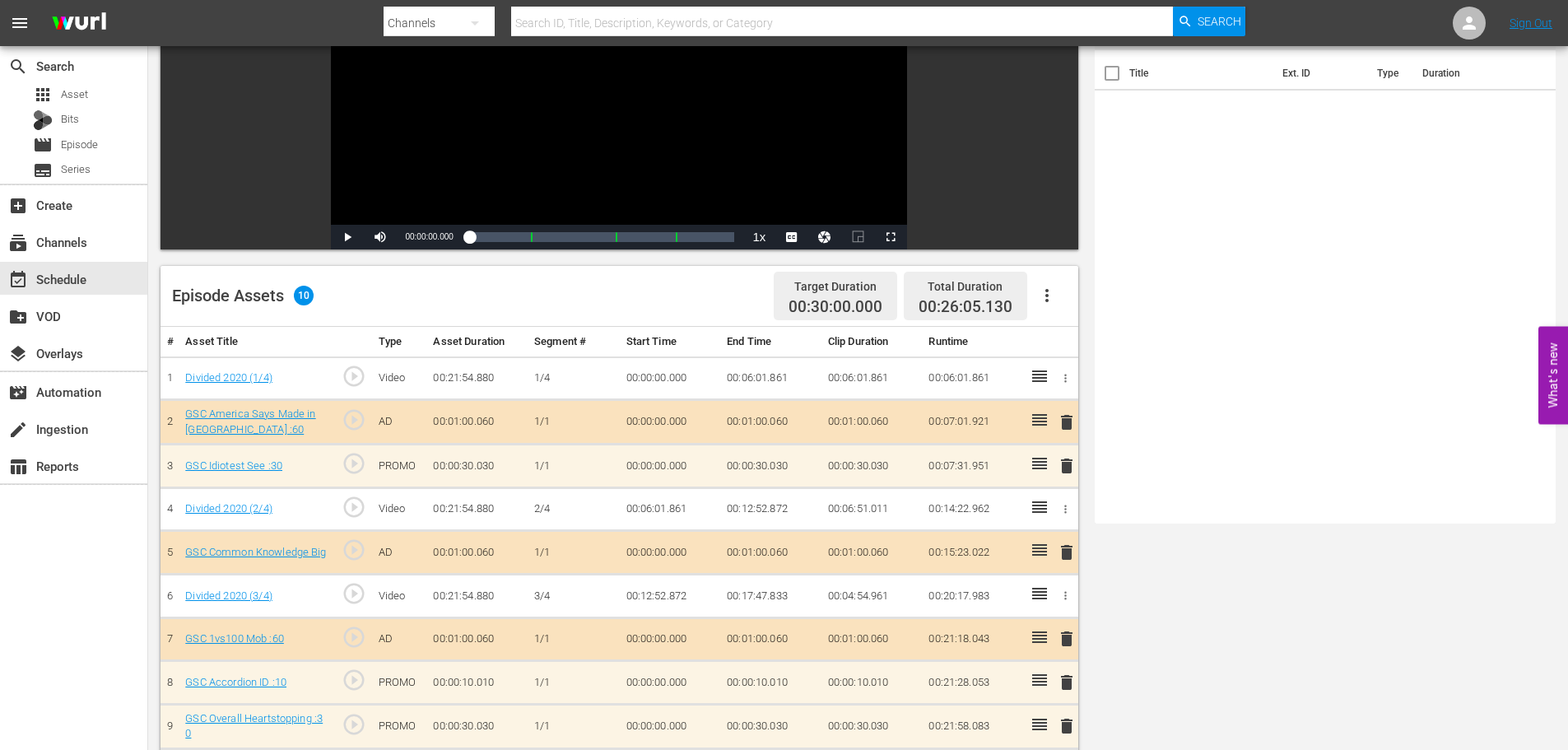
scroll to position [429, 0]
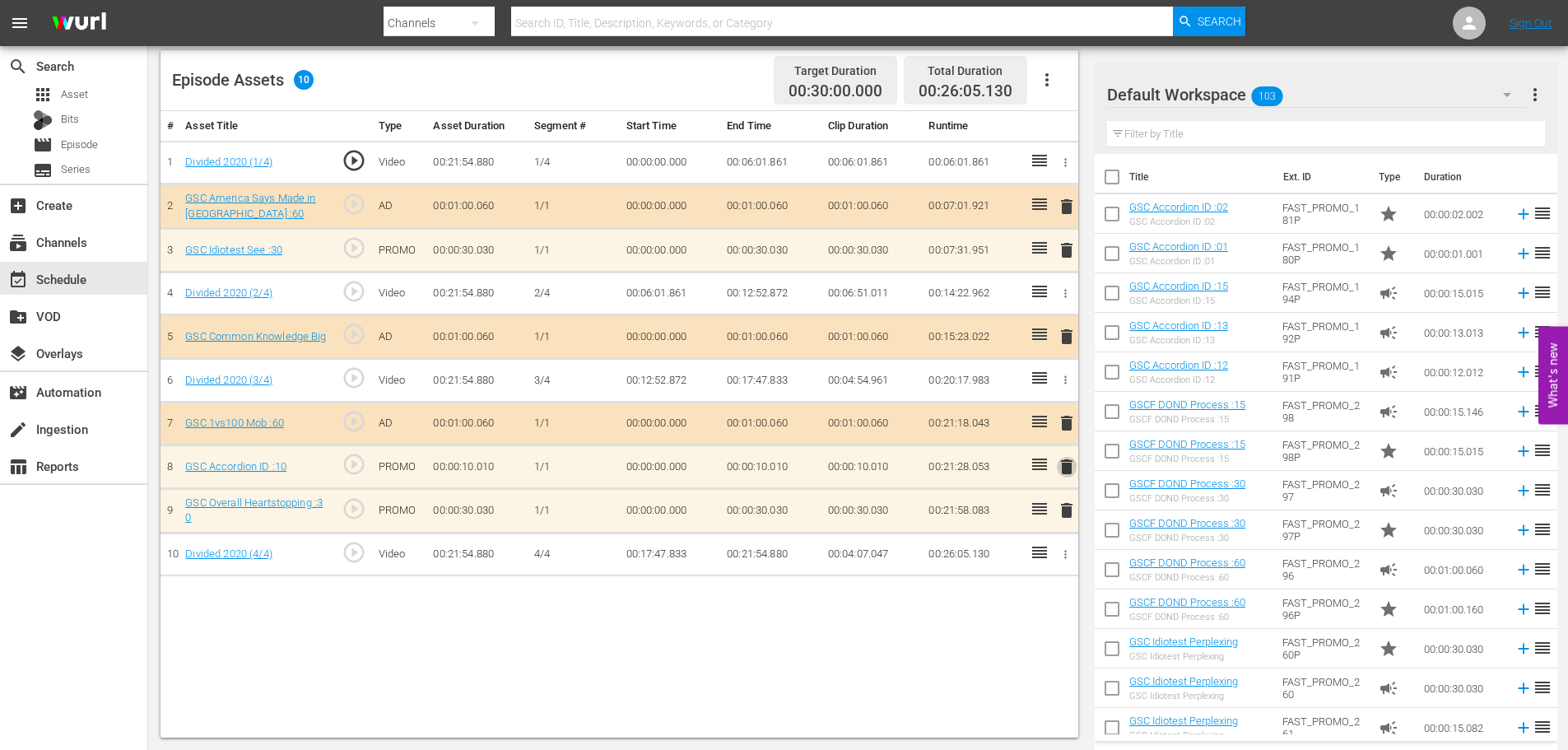
click at [1068, 469] on span "delete" at bounding box center [1066, 466] width 20 height 20
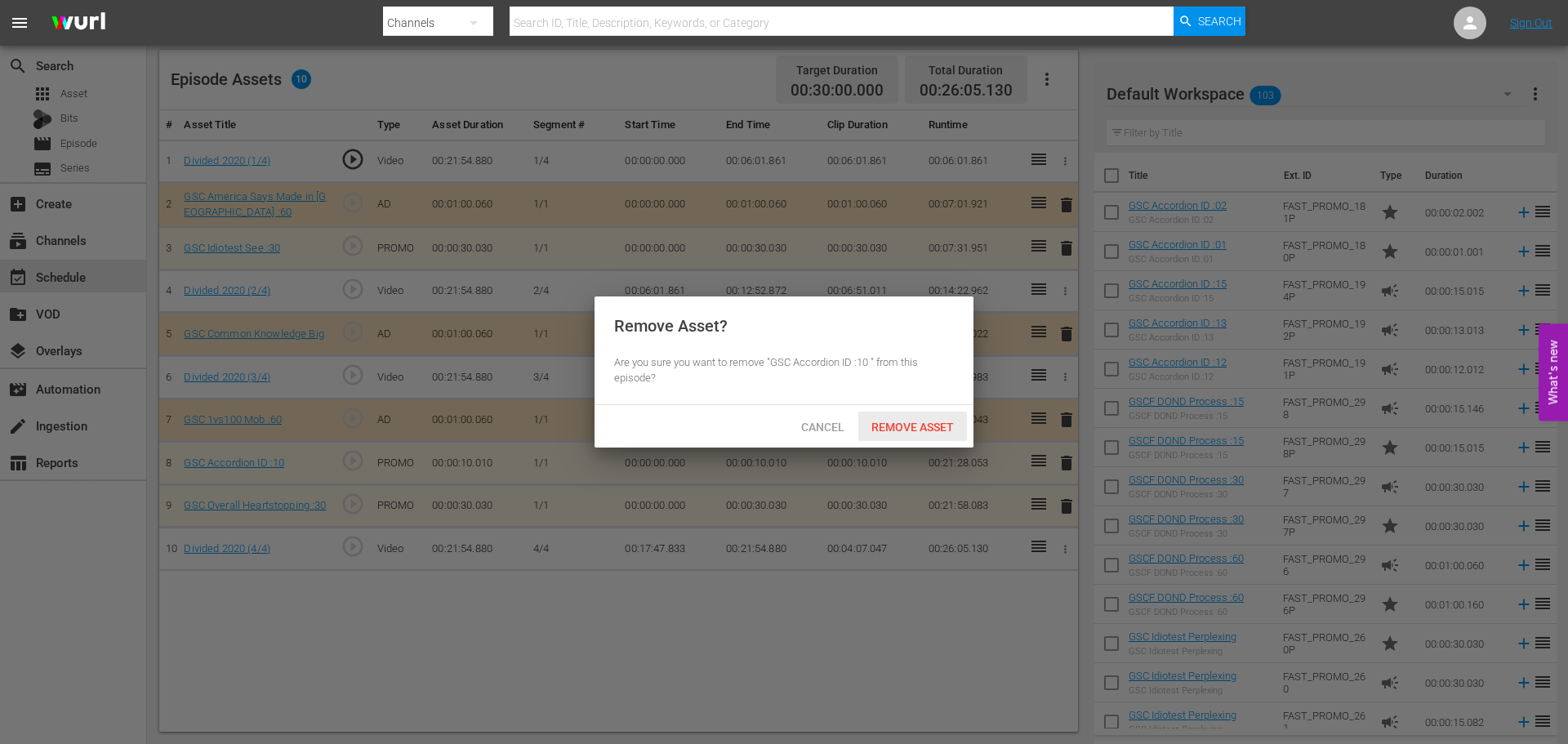
click at [921, 428] on span "Remove Asset" at bounding box center [913, 427] width 108 height 13
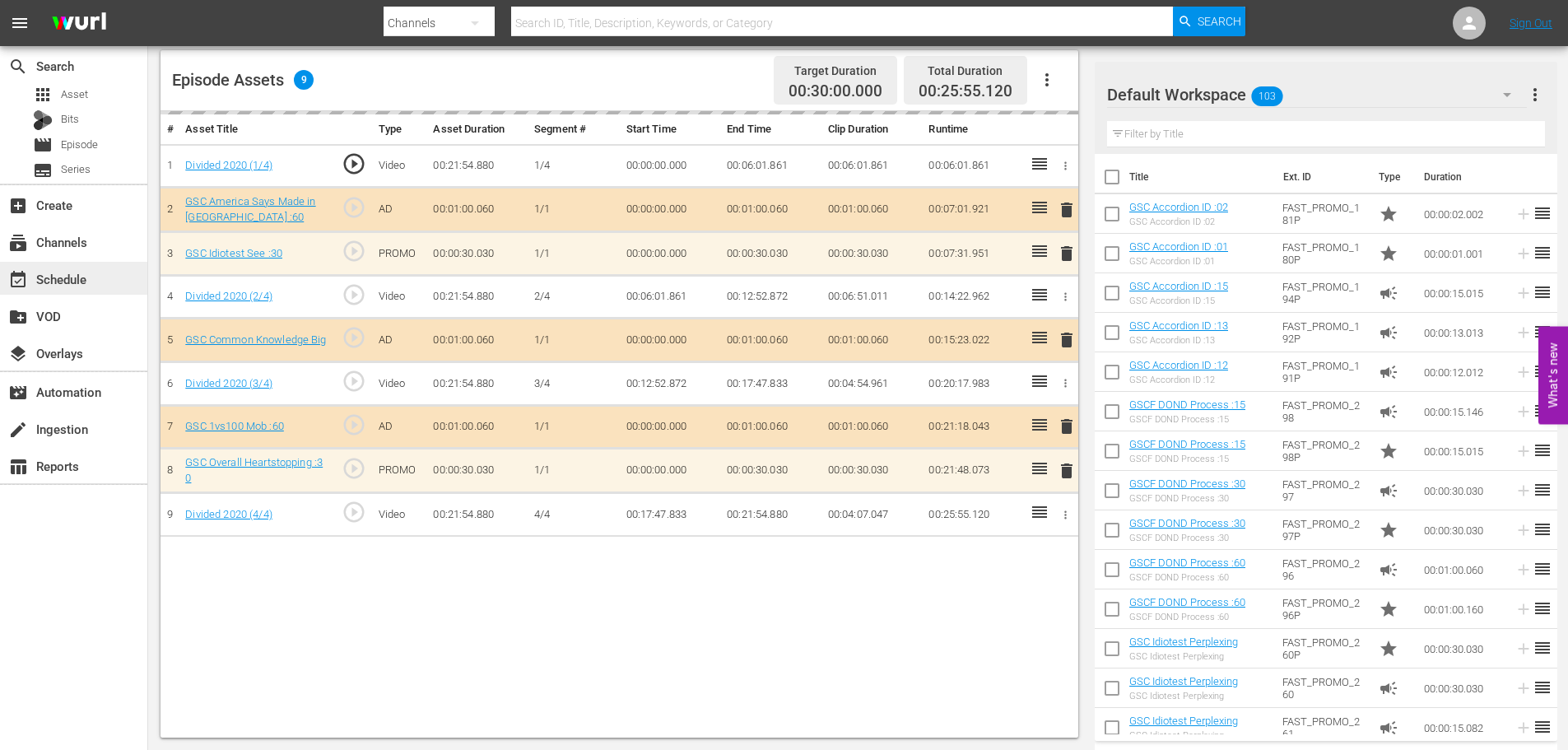
click at [62, 282] on div "event_available Schedule" at bounding box center [46, 276] width 92 height 15
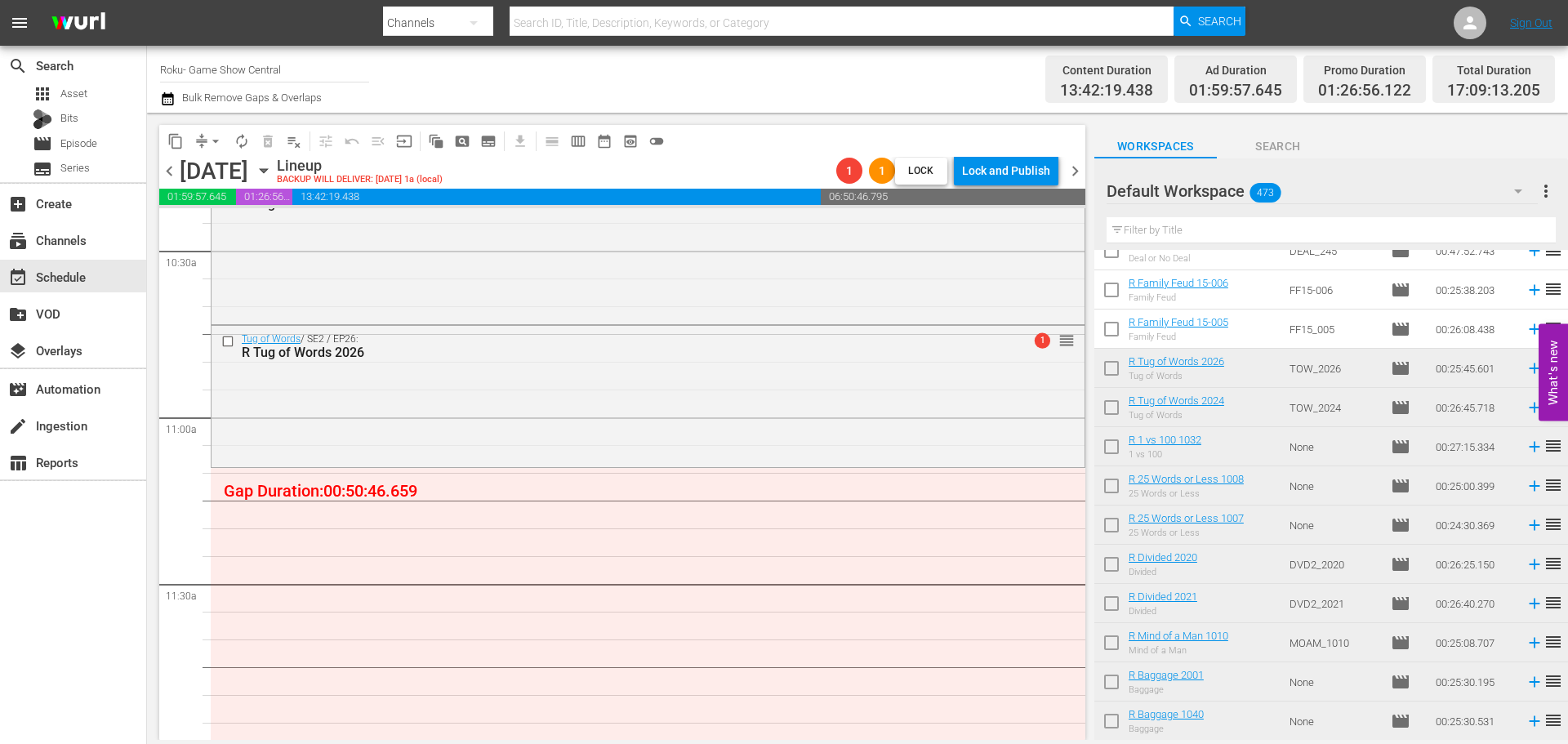
scroll to position [3593, 0]
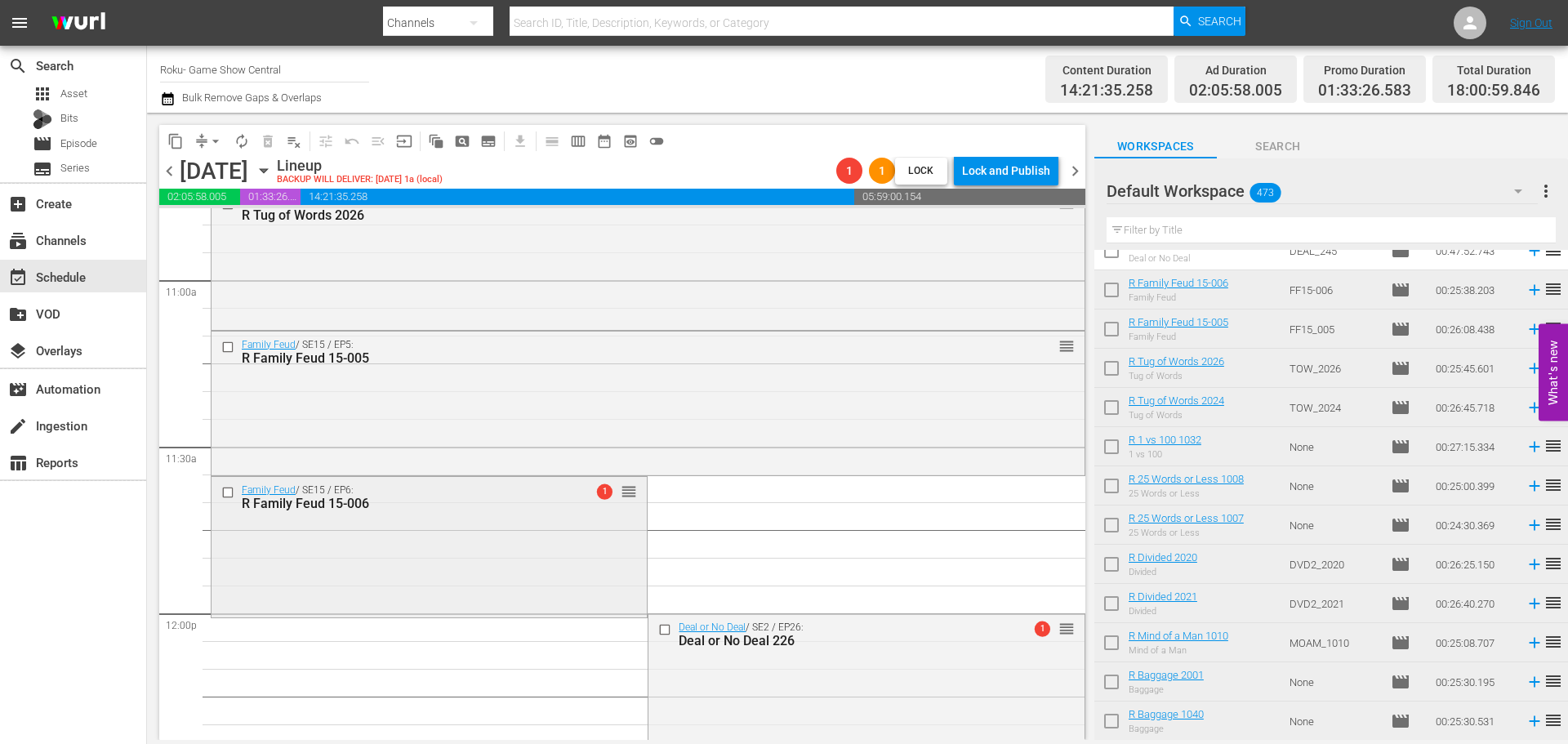
click at [586, 565] on div "Family Feud / SE15 / EP6: R Family Feud 15-006 1 reorder" at bounding box center [429, 545] width 435 height 137
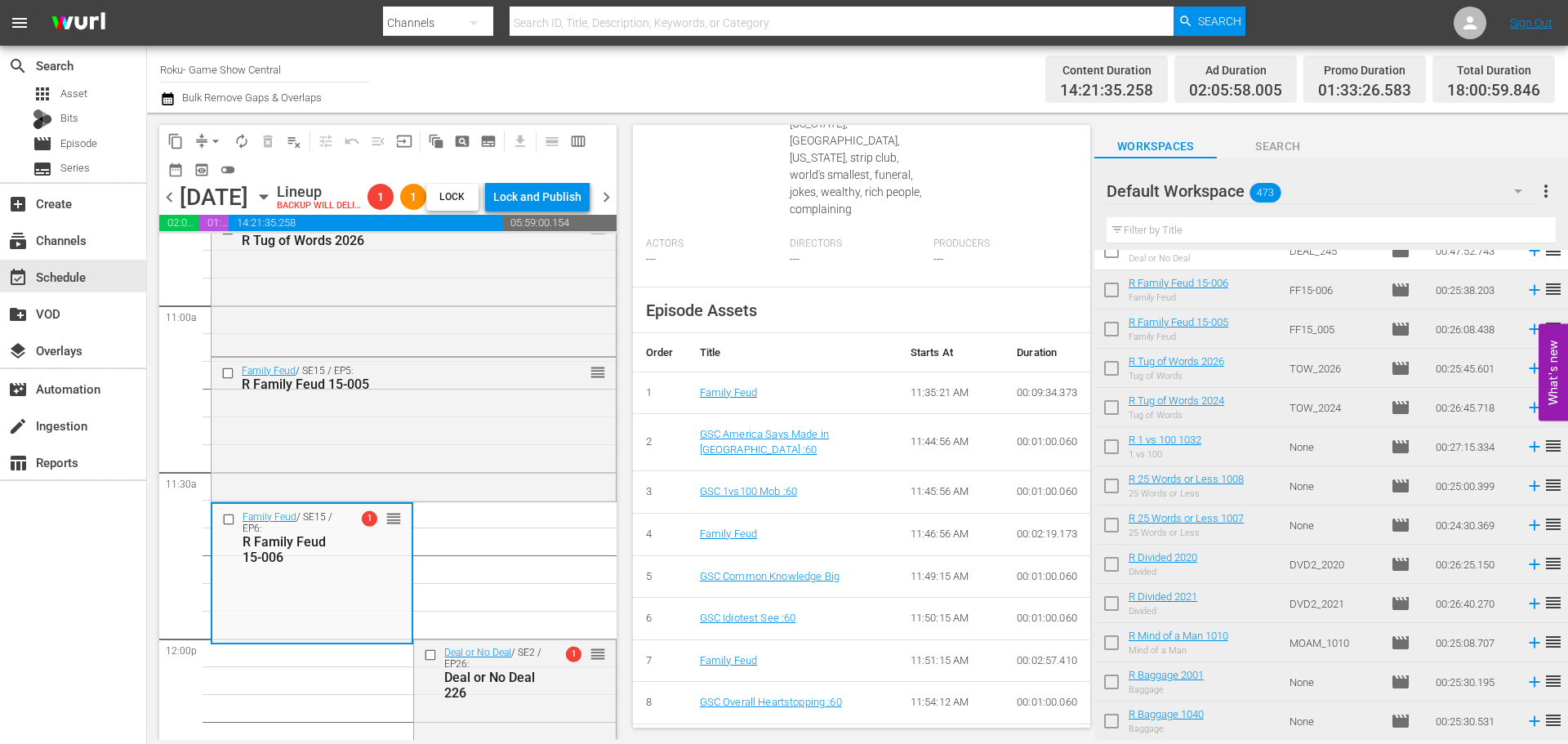
scroll to position [707, 0]
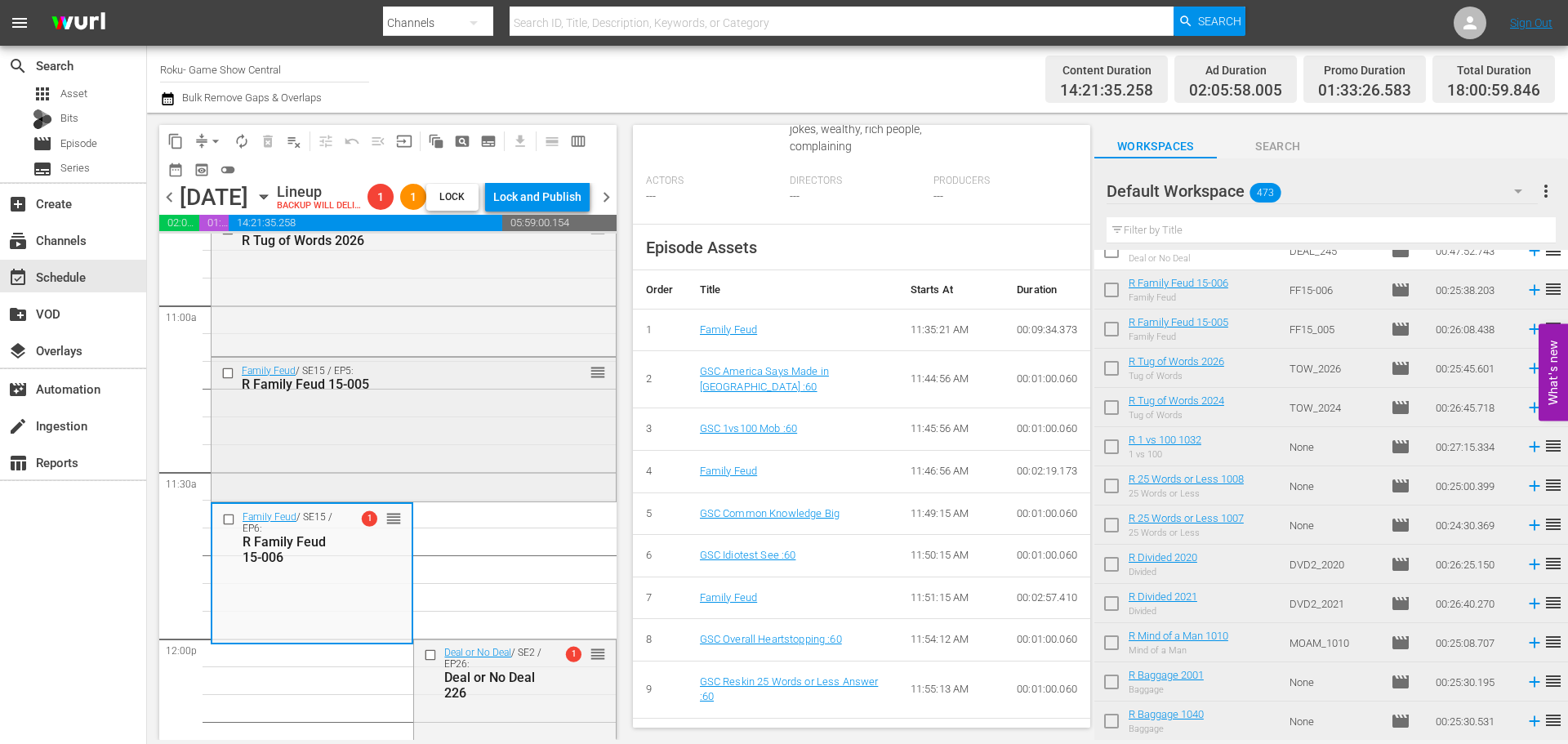
click at [389, 444] on div "Family Feud / SE15 / EP5: R Family Feud 15-005 reorder" at bounding box center [414, 428] width 405 height 141
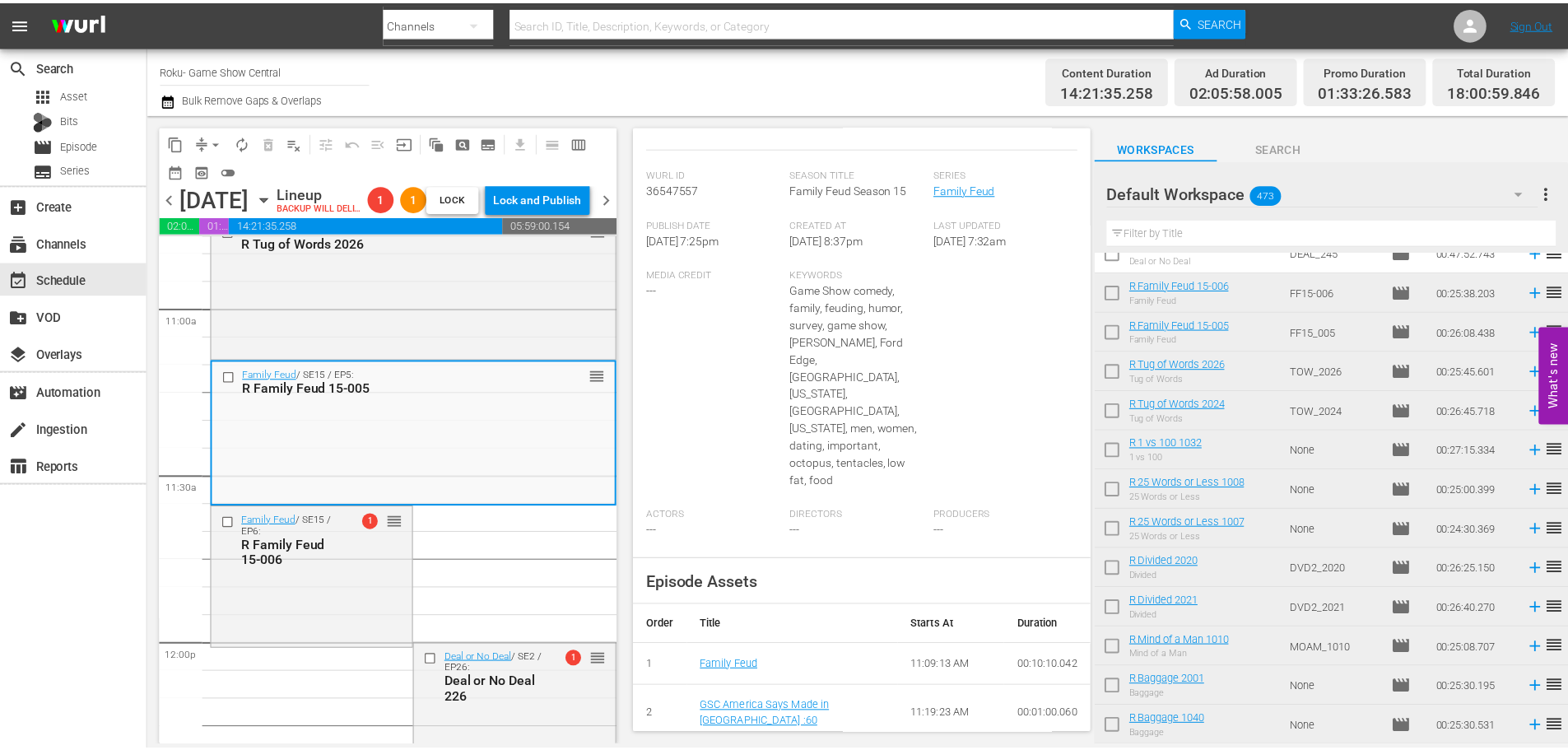
scroll to position [9, 0]
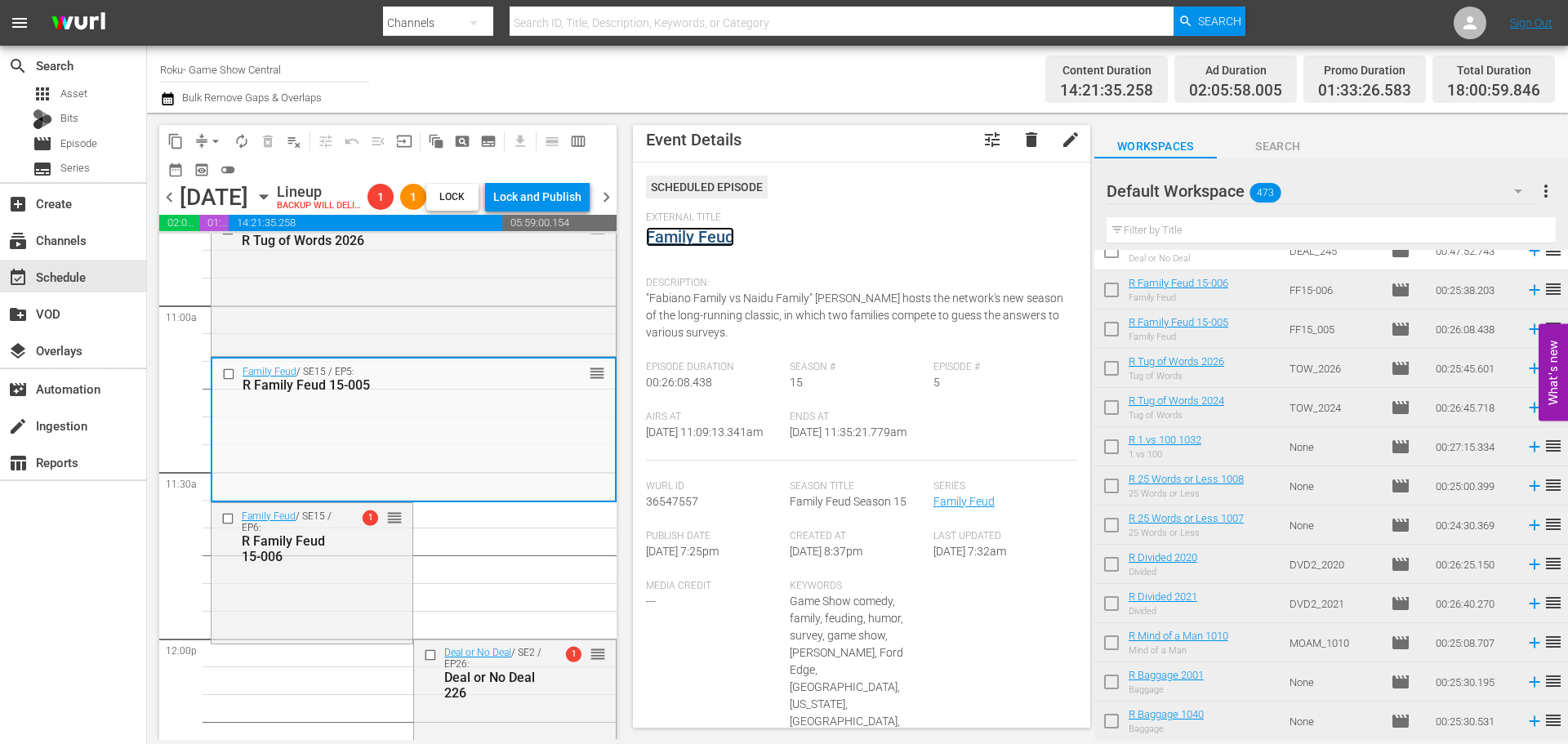
click at [726, 232] on link "Family Feud" at bounding box center [690, 236] width 88 height 19
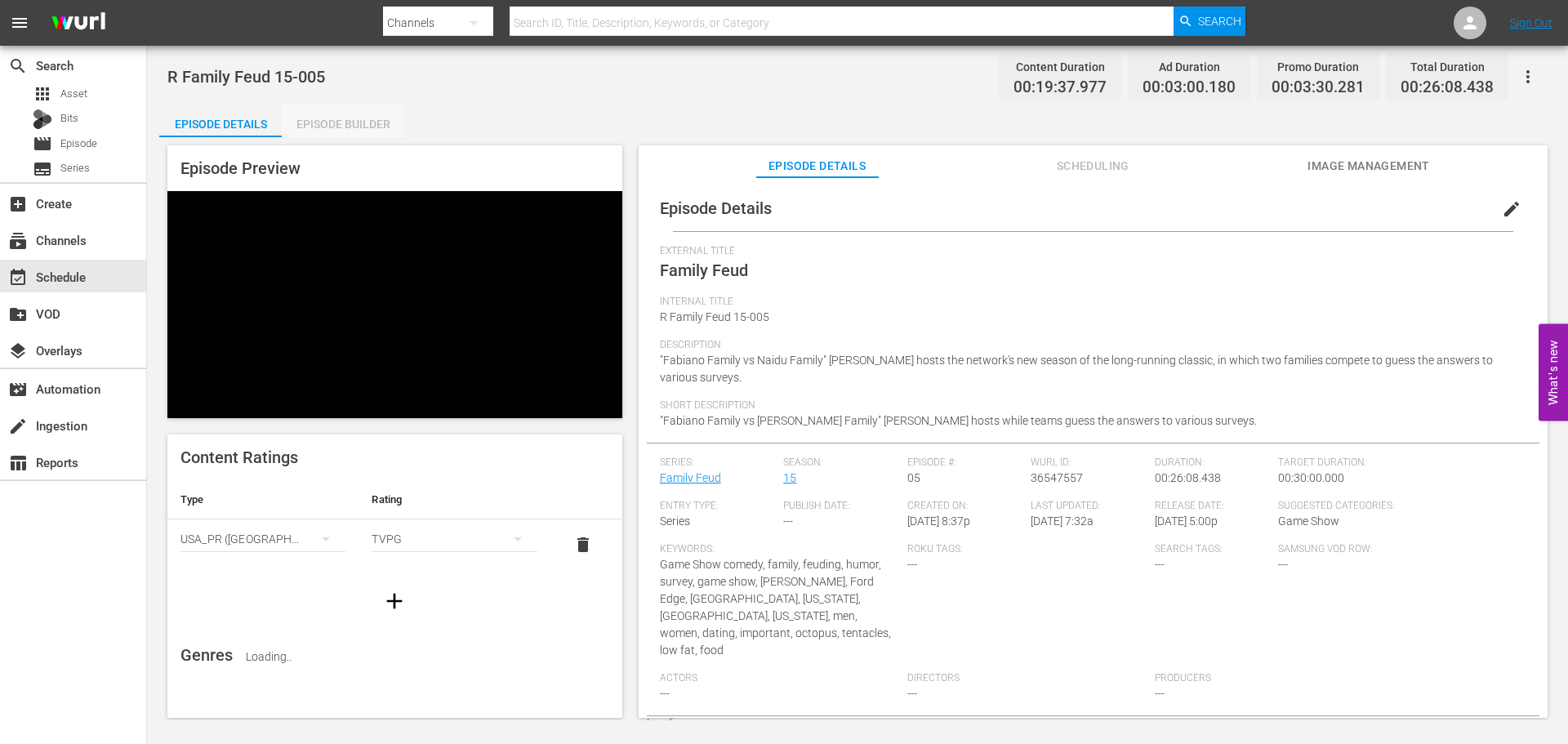
click at [331, 115] on div "Episode Builder" at bounding box center [343, 124] width 123 height 39
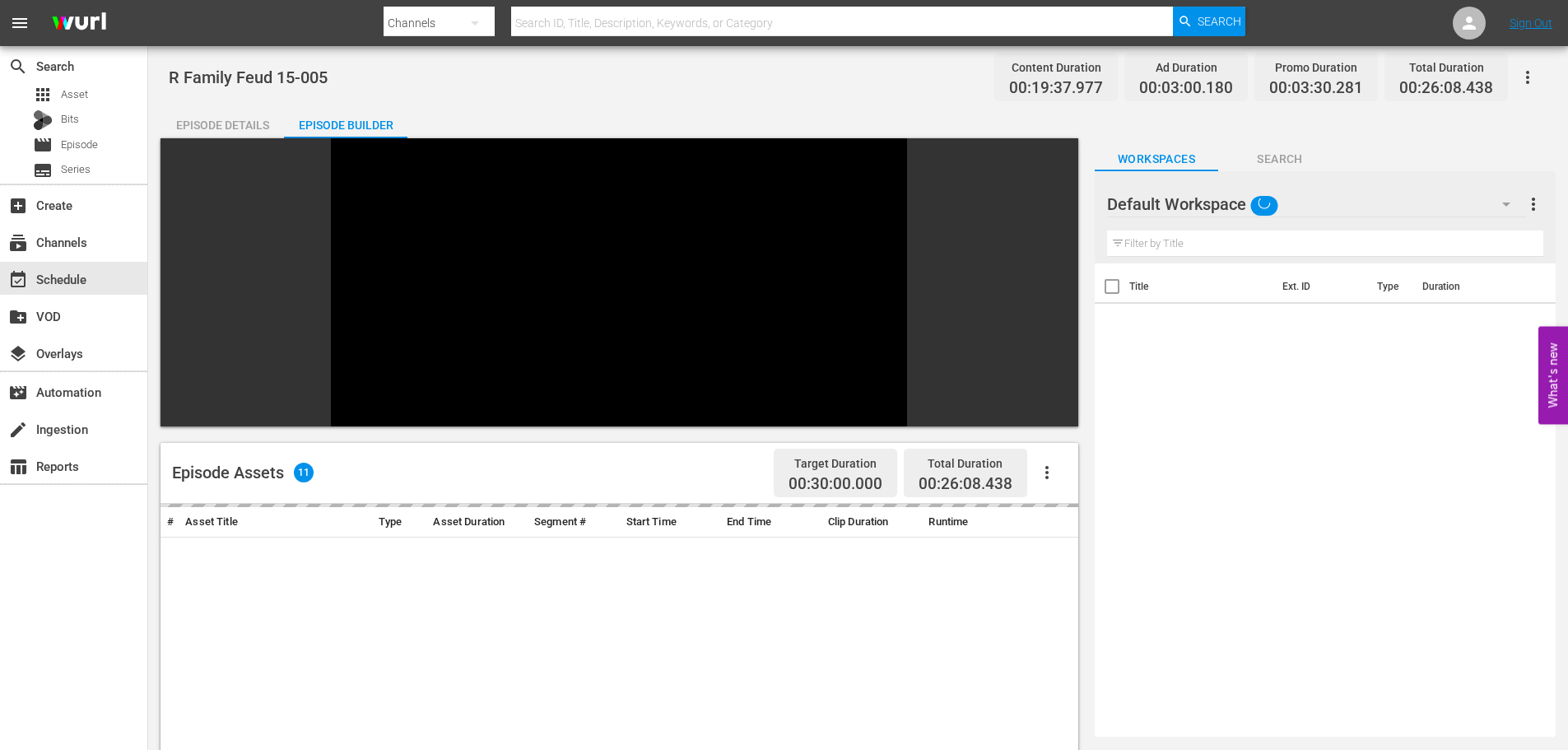
scroll to position [228, 0]
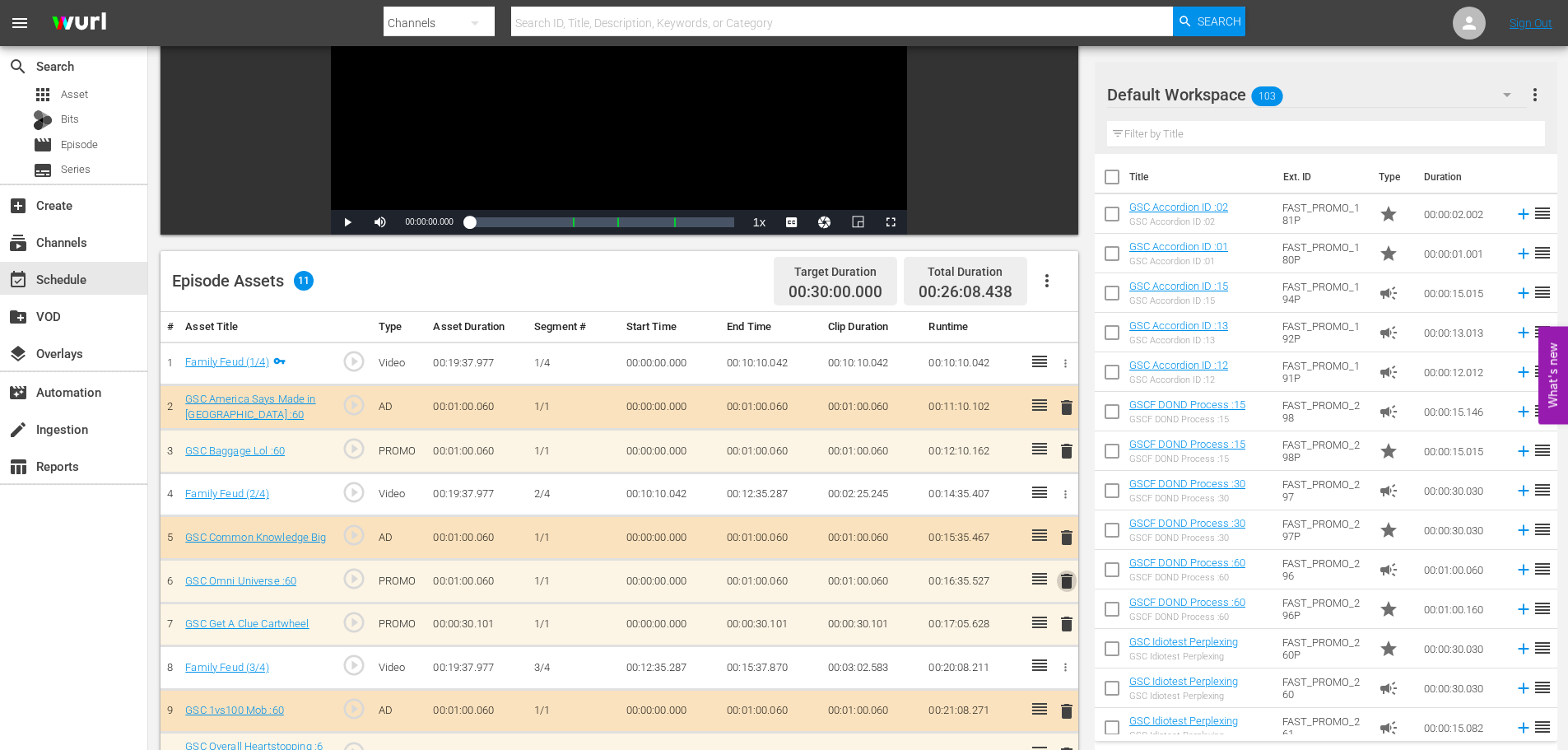
click at [1072, 590] on span "delete" at bounding box center [1066, 581] width 20 height 20
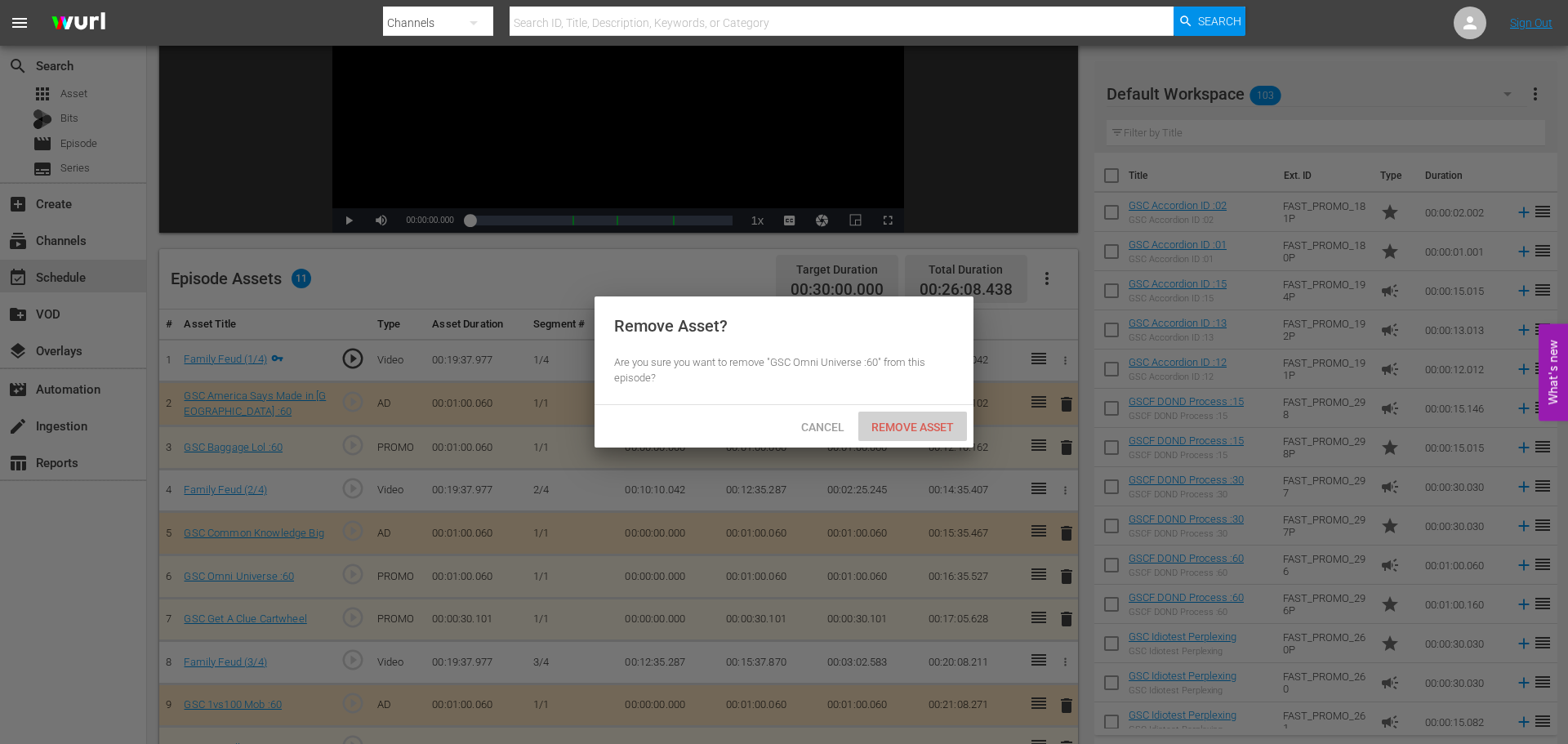
click at [919, 433] on div "Remove Asset" at bounding box center [913, 427] width 108 height 30
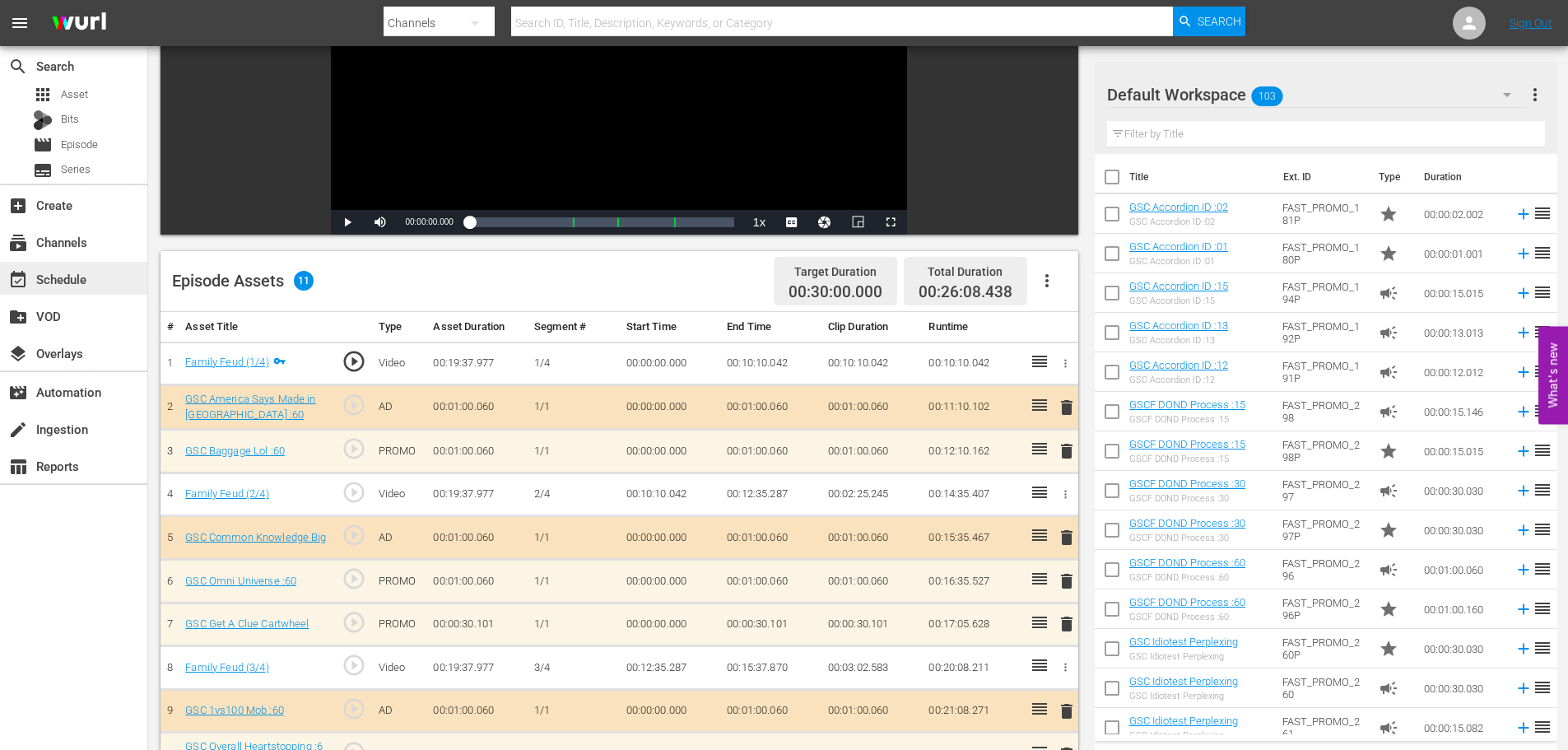
click at [71, 275] on div "event_available Schedule" at bounding box center [46, 276] width 92 height 15
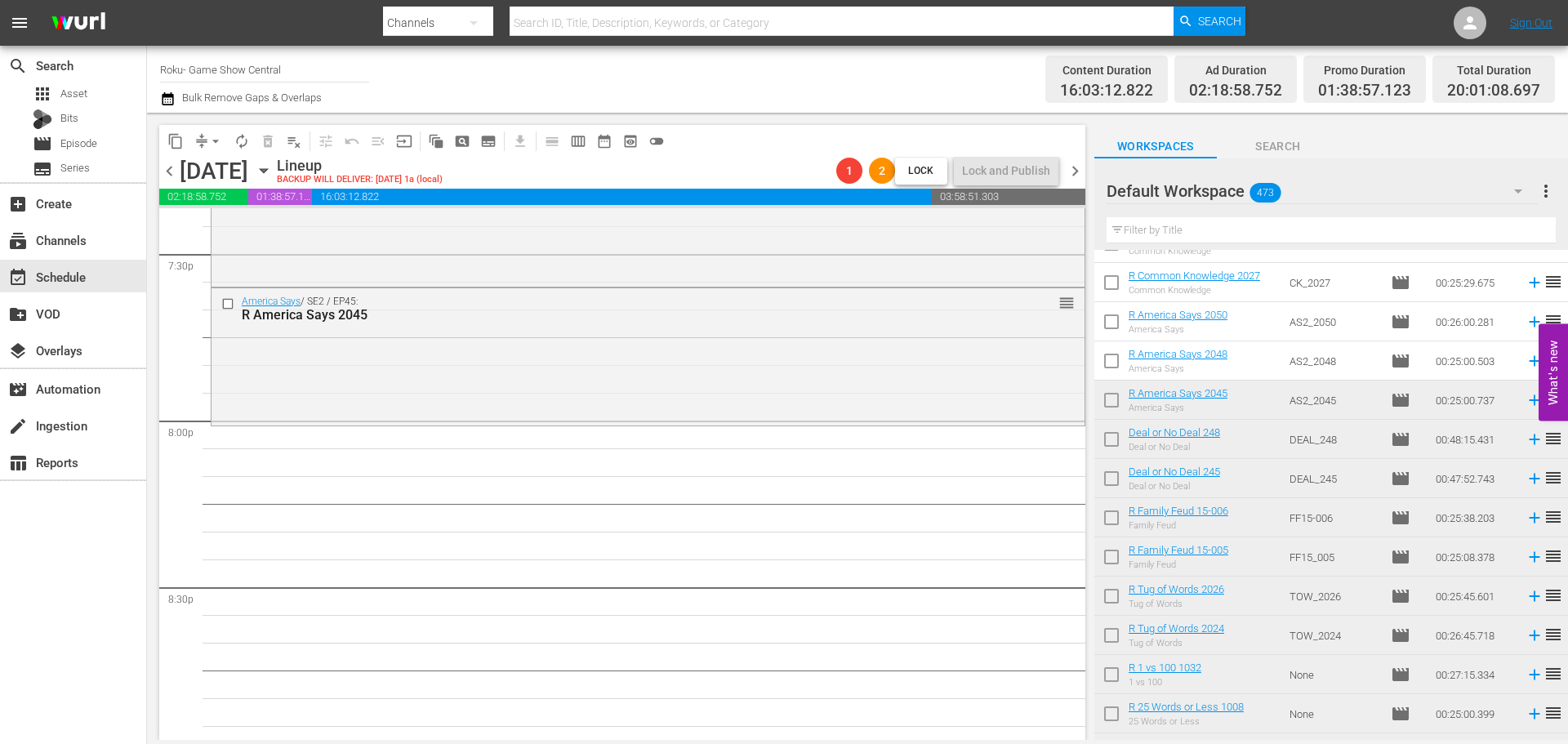
scroll to position [163, 0]
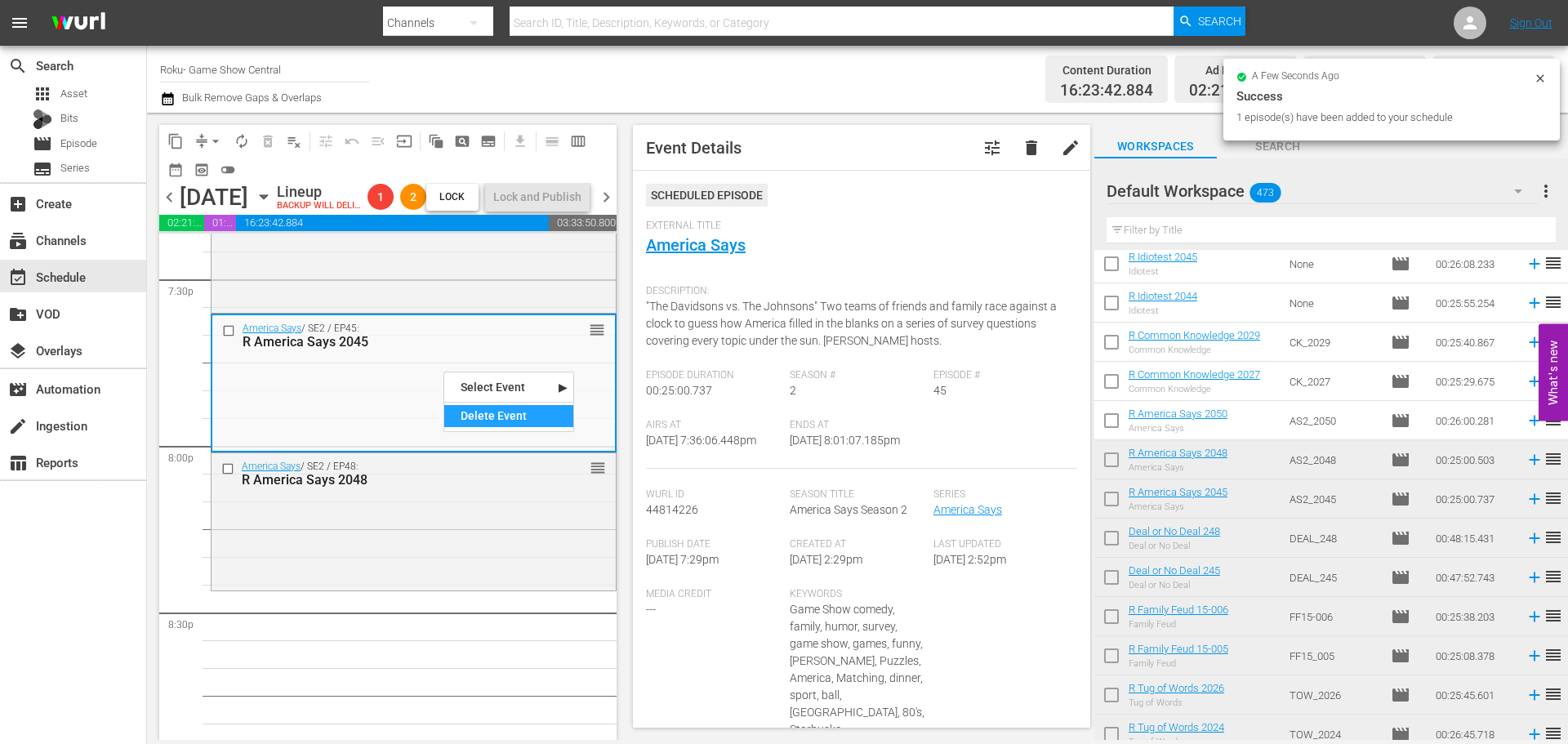
click at [518, 417] on div "Delete Event" at bounding box center [509, 416] width 129 height 22
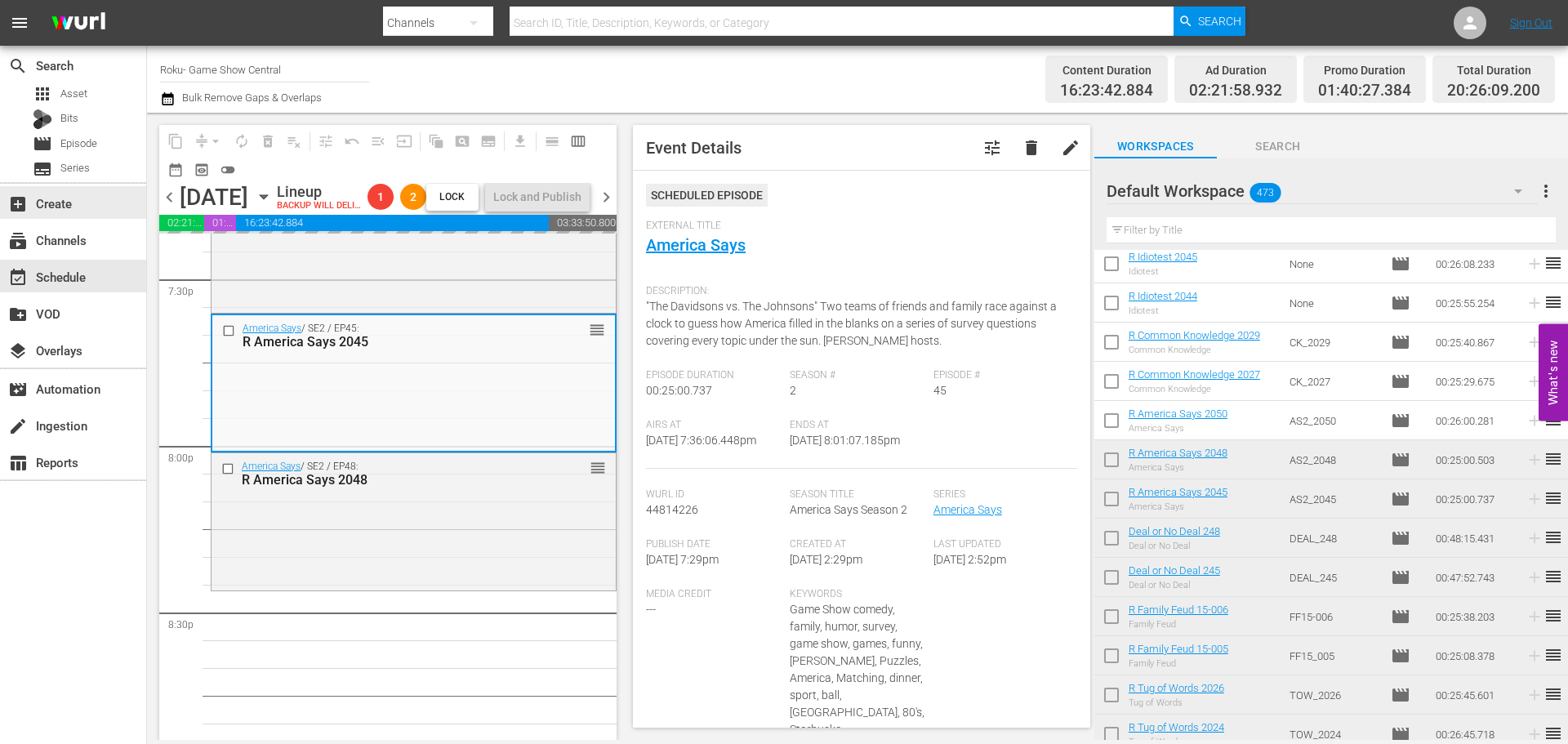
click at [74, 144] on span "Episode" at bounding box center [78, 143] width 36 height 16
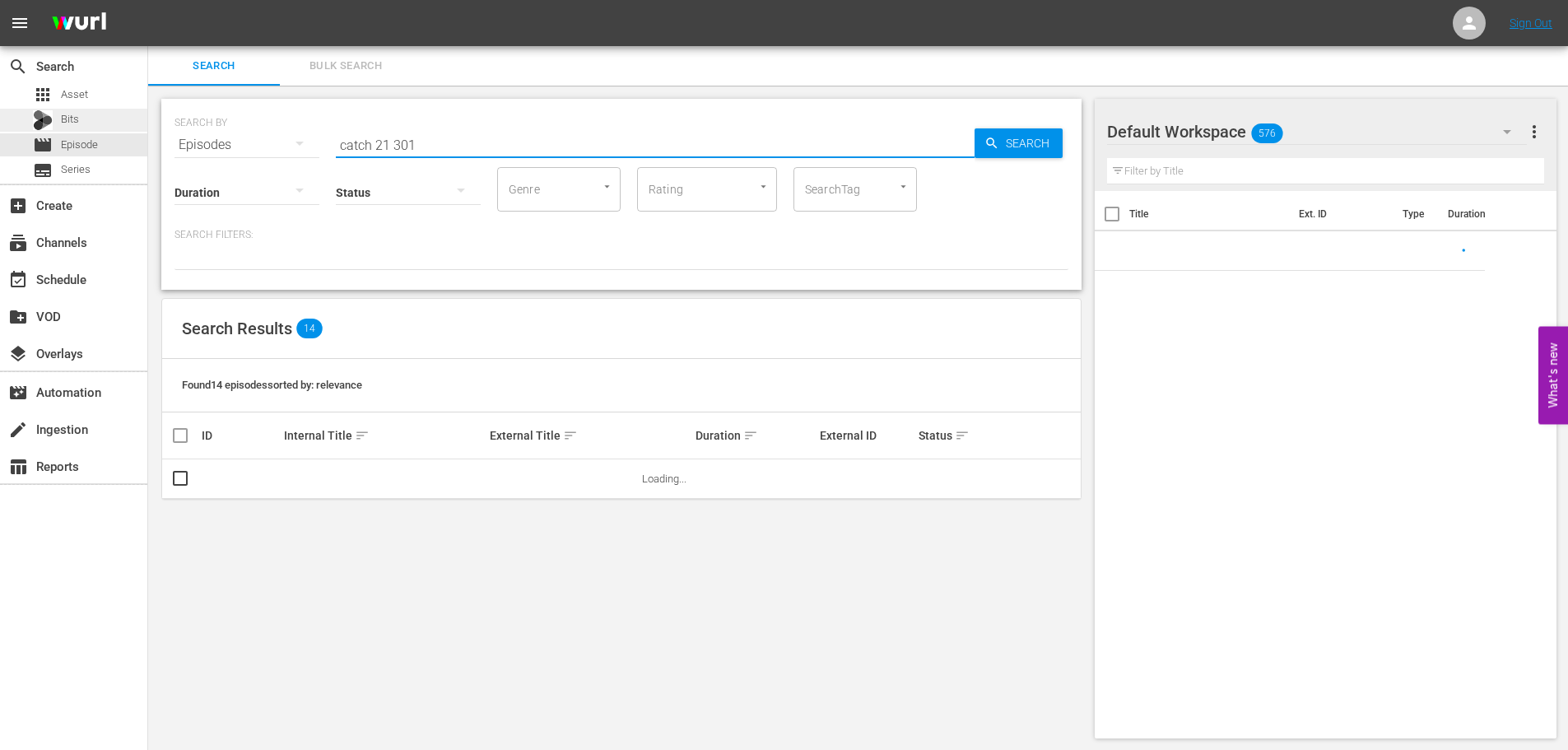
drag, startPoint x: 401, startPoint y: 113, endPoint x: 0, endPoint y: 121, distance: 401.1
click at [148, 0] on div "search Search apps Asset Bits movie Episode subtitles Series add_box Create sub…" at bounding box center [858, 0] width 1420 height 0
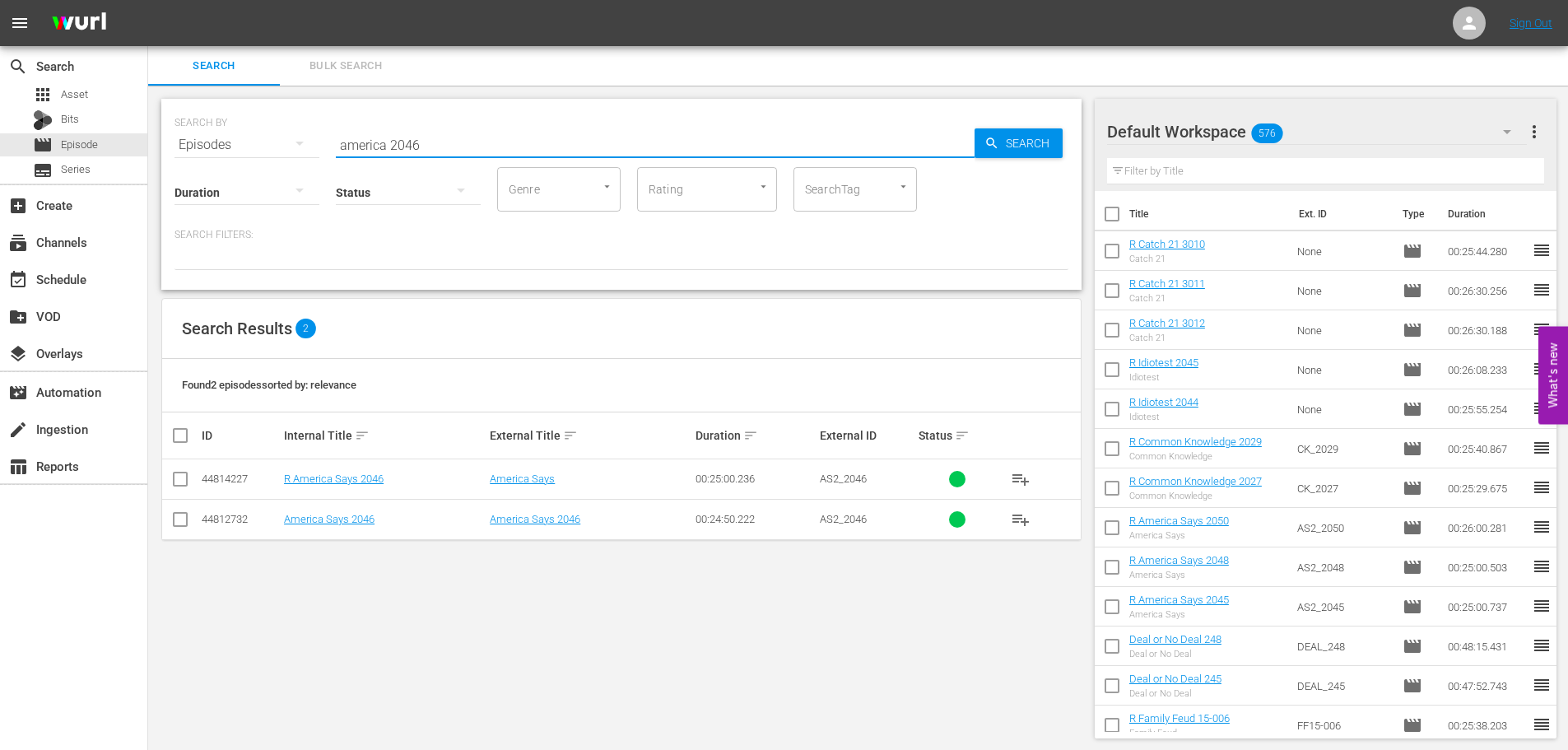
type input "america 2046"
click at [172, 477] on input "checkbox" at bounding box center [180, 482] width 20 height 20
checkbox input "true"
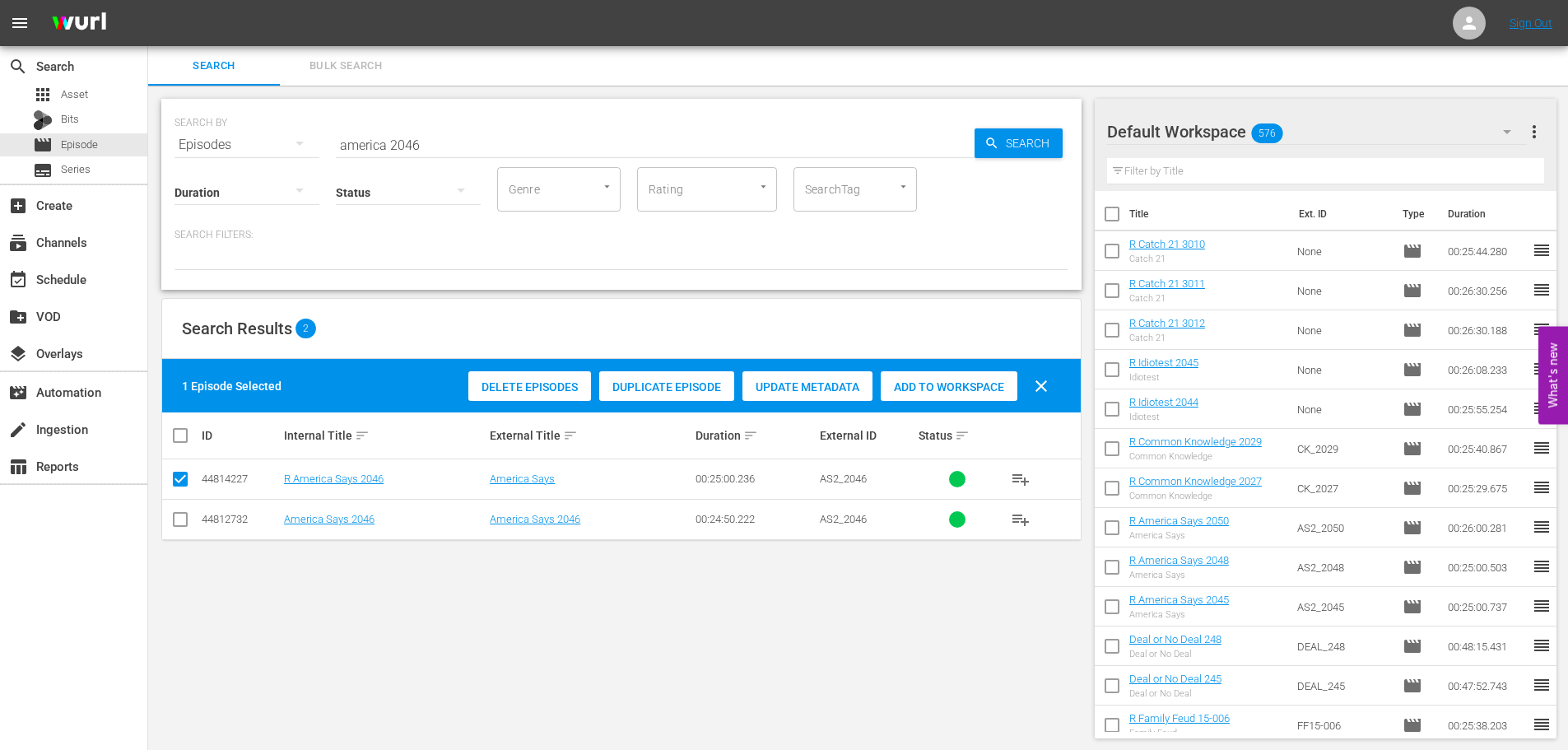
click at [918, 385] on span "Add to Workspace" at bounding box center [949, 387] width 136 height 13
click at [123, 281] on div "event_available Schedule" at bounding box center [73, 278] width 148 height 33
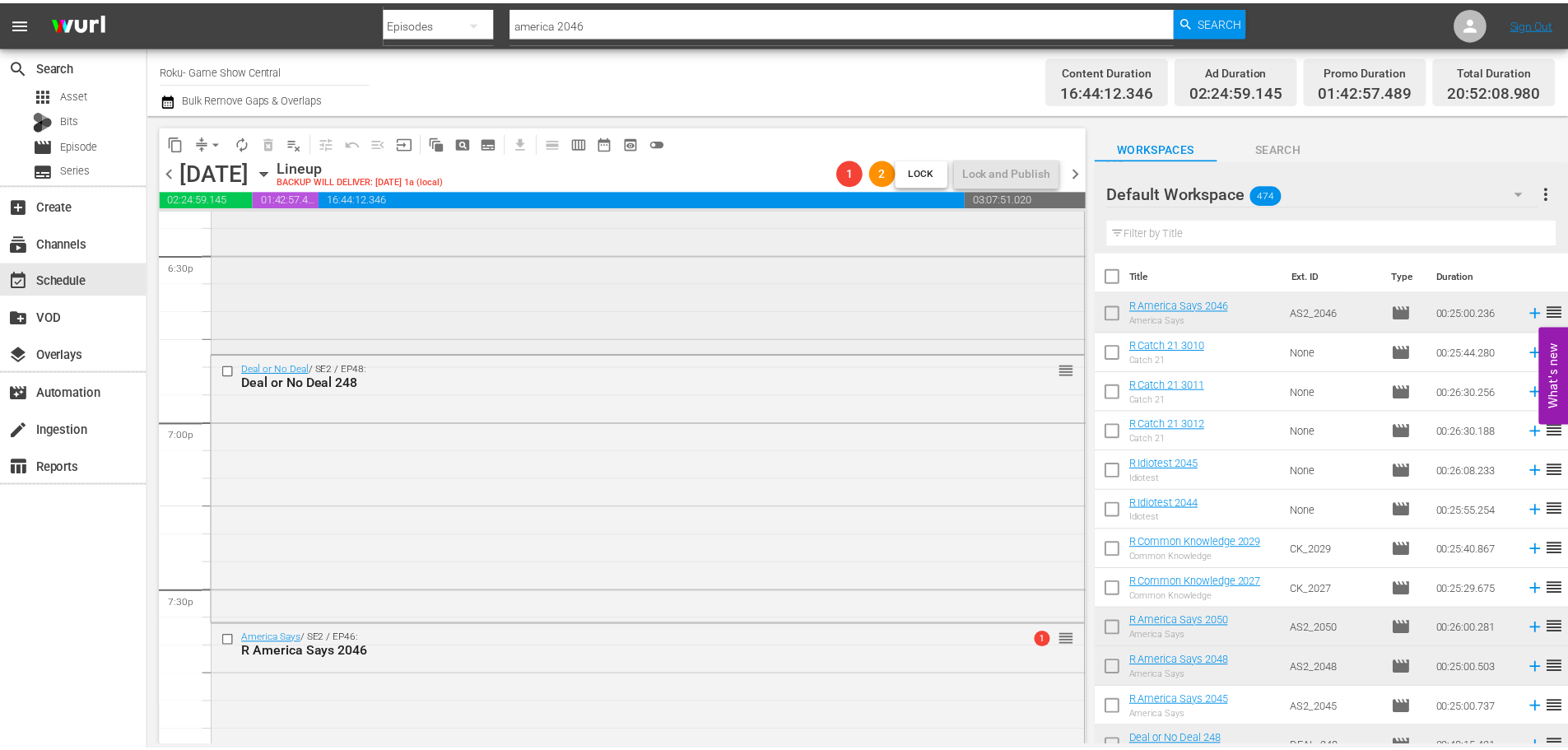
scroll to position [5927, 0]
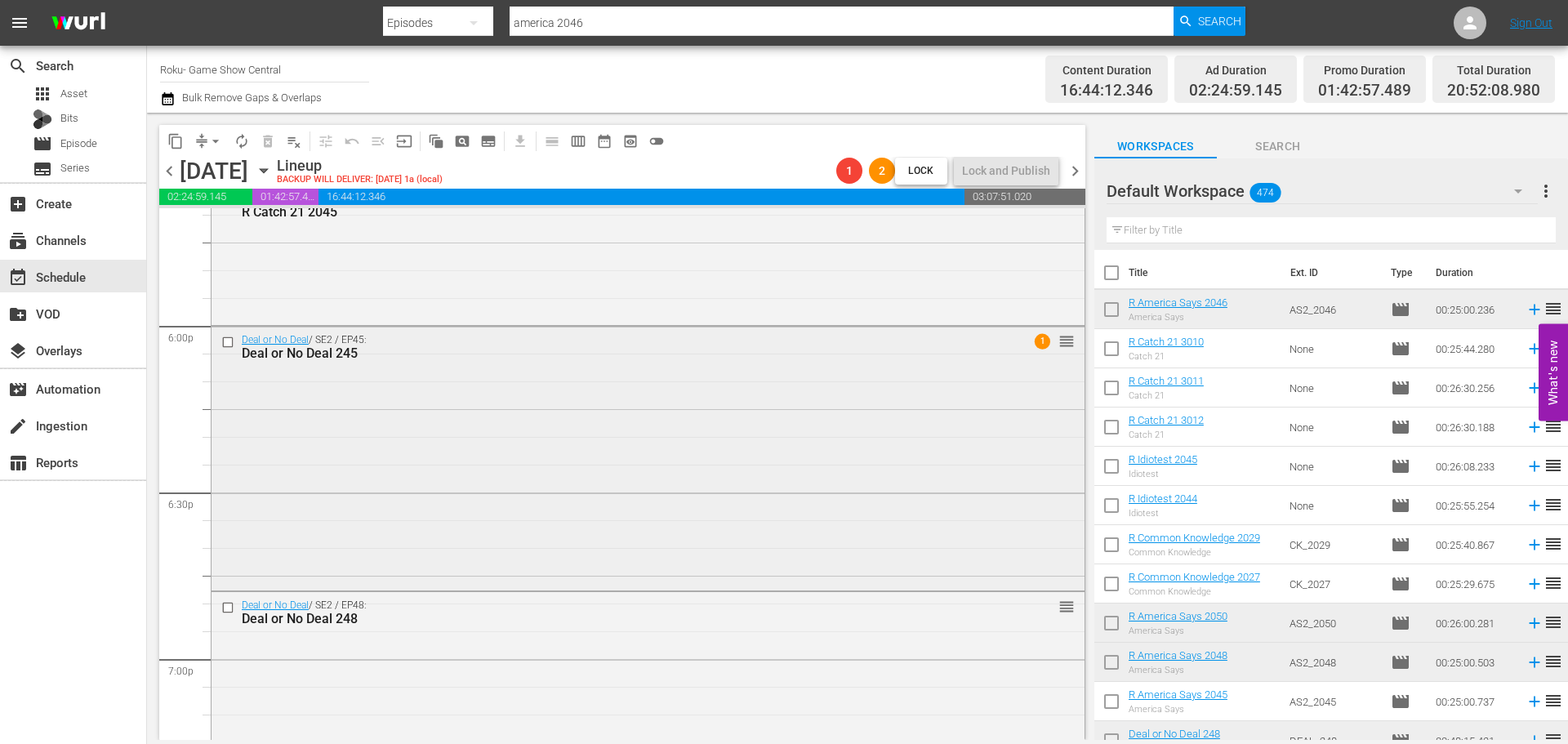
click at [543, 410] on div "Deal or No Deal / SE2 / EP45: Deal or No Deal 245 1 reorder" at bounding box center [648, 457] width 873 height 262
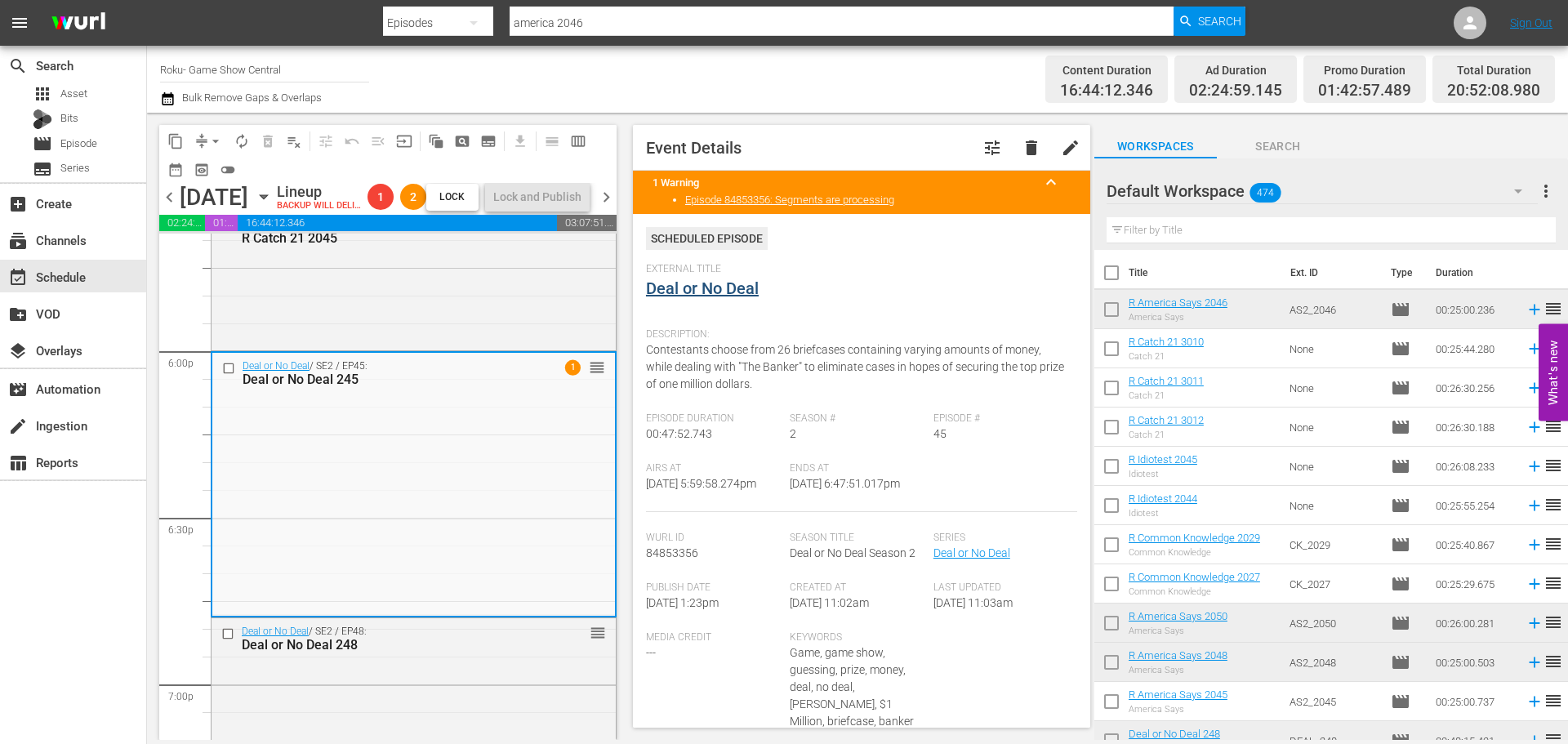
click at [736, 286] on link "Deal or No Deal" at bounding box center [702, 288] width 113 height 19
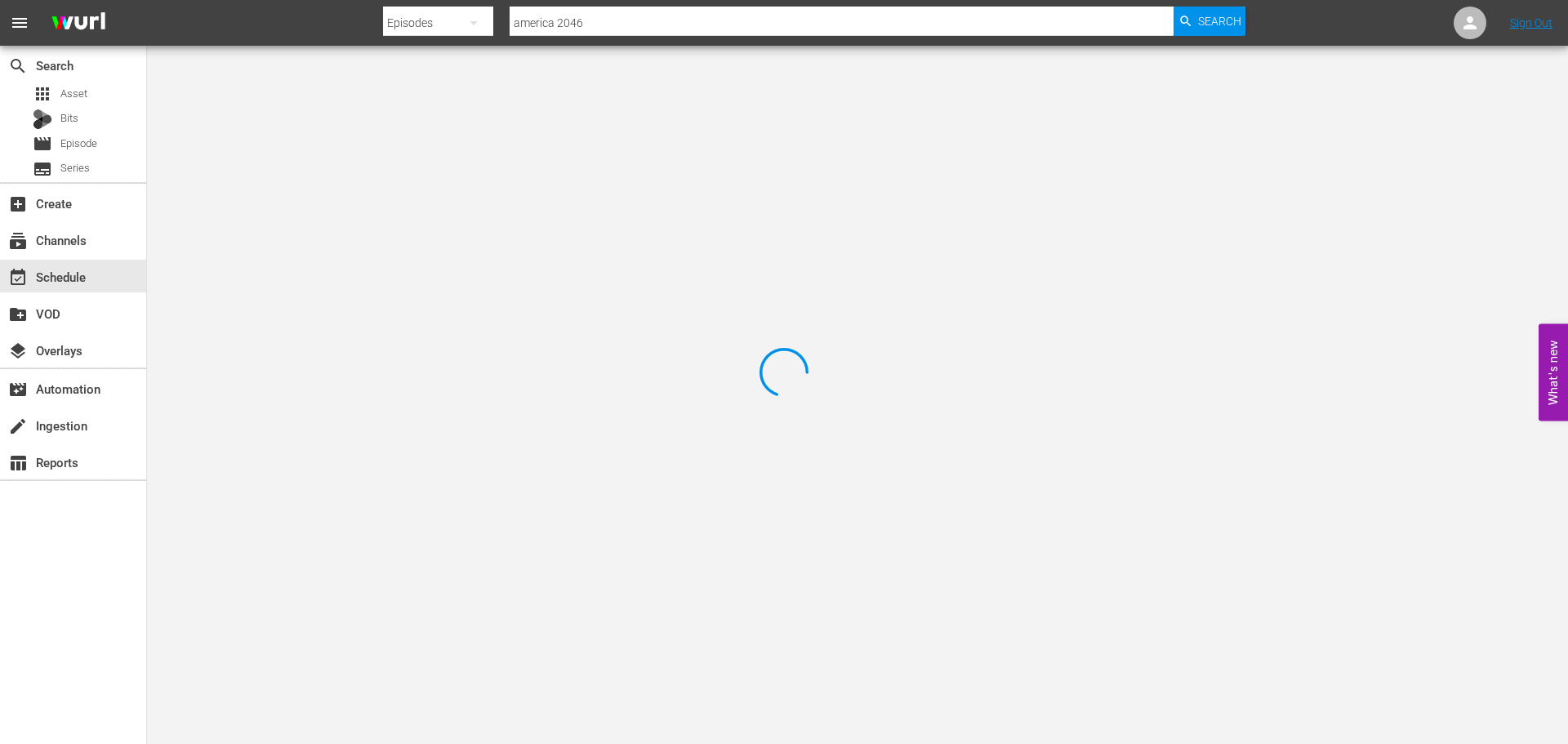
click at [337, 104] on div at bounding box center [784, 372] width 1568 height 744
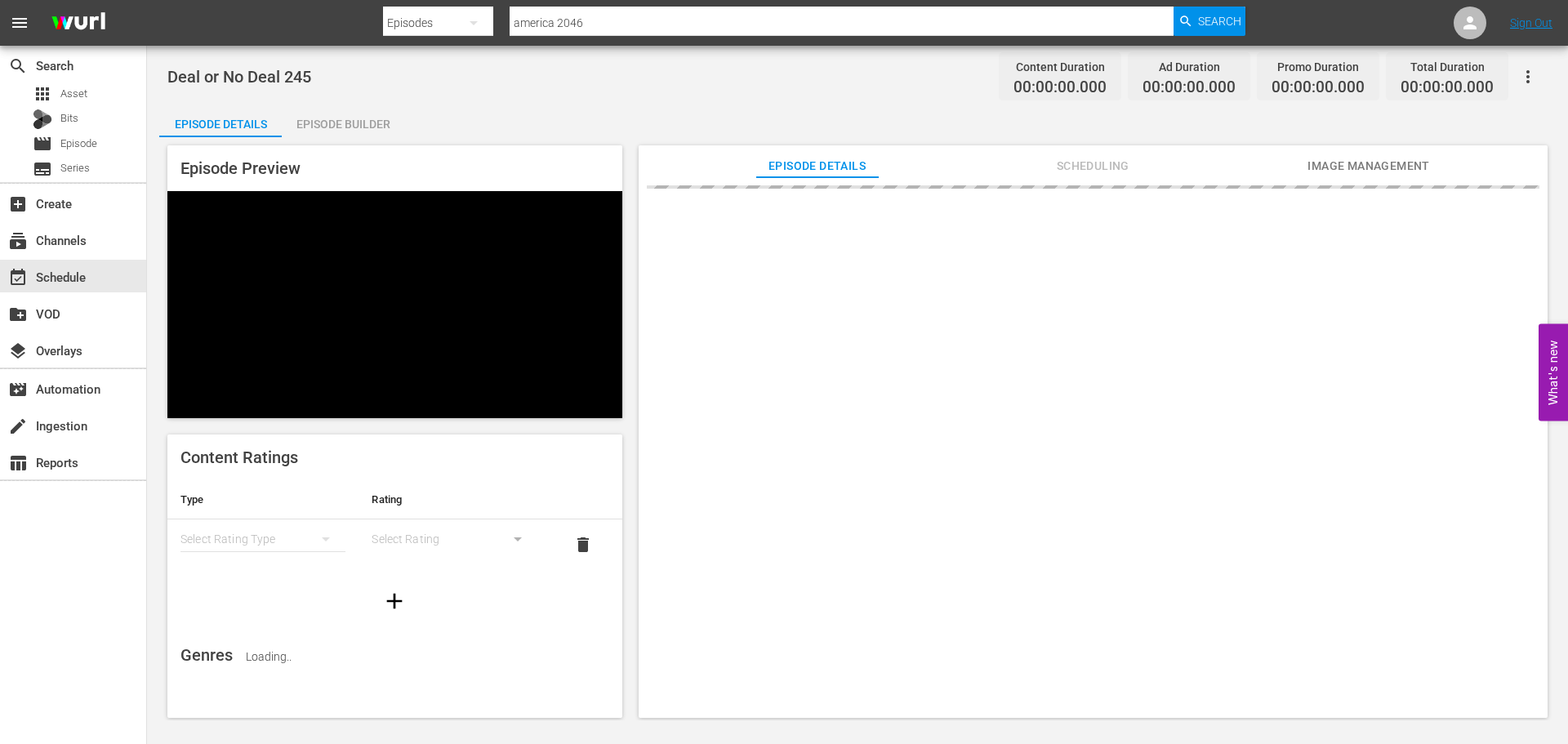
click at [368, 118] on div "Episode Builder" at bounding box center [343, 124] width 123 height 39
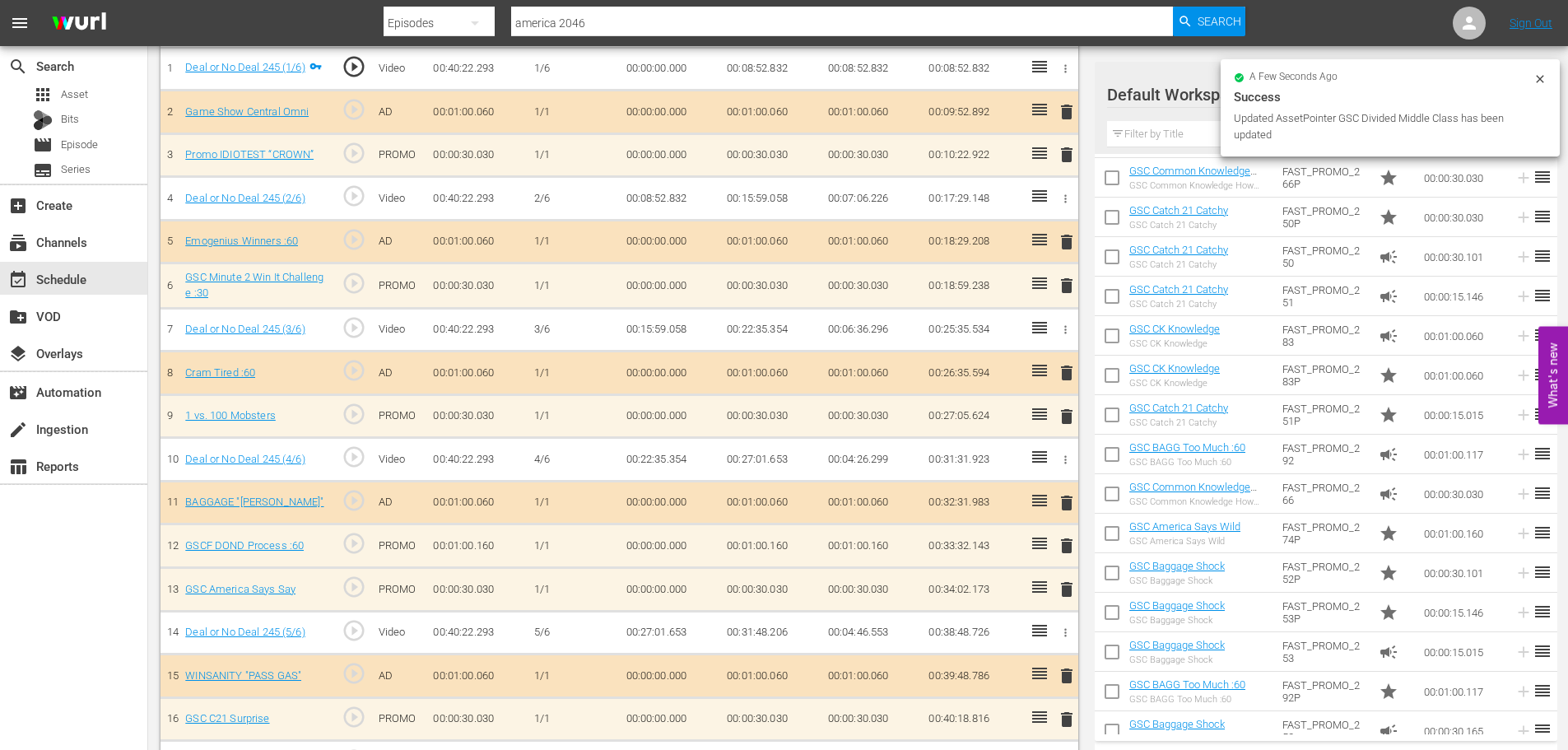
scroll to position [1870, 0]
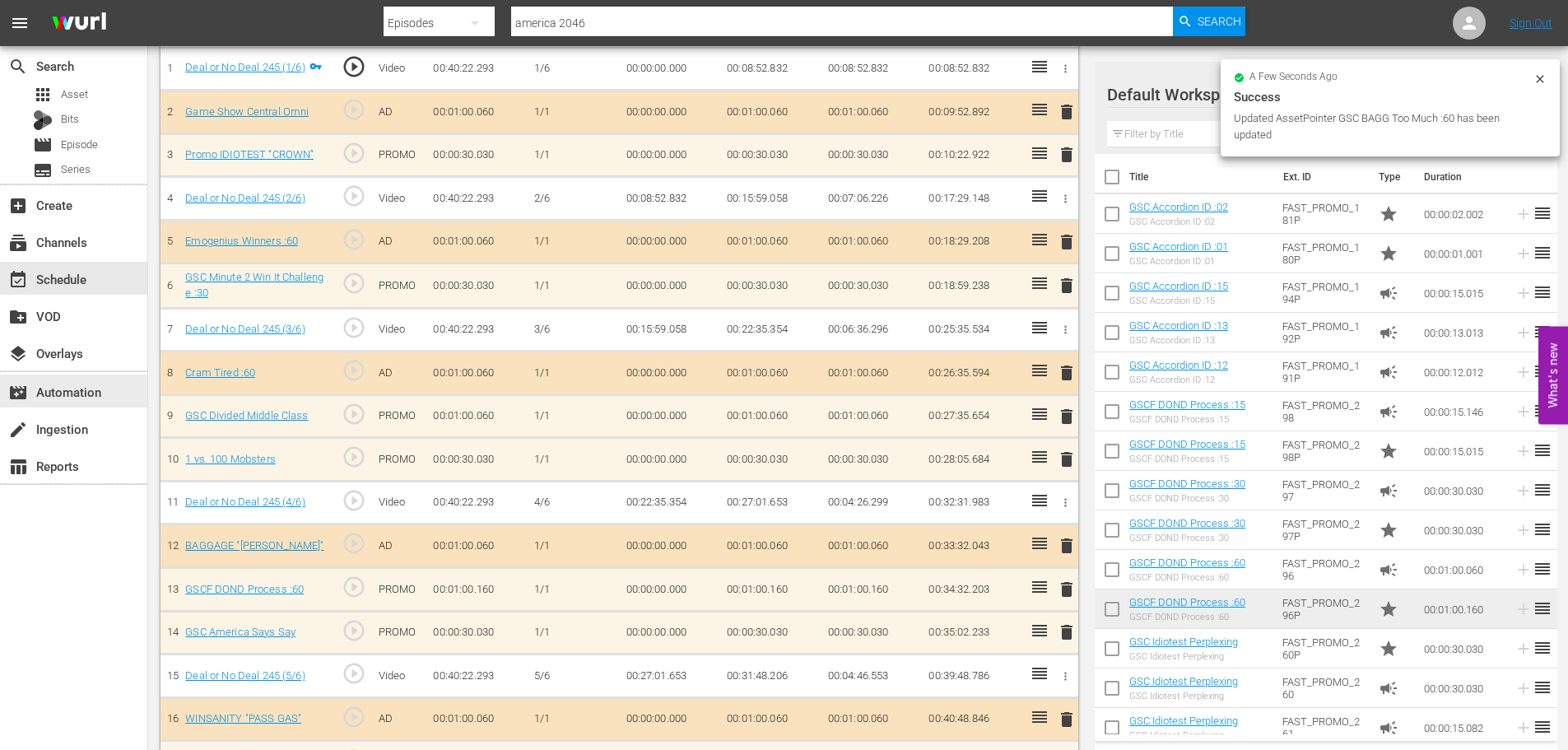
scroll to position [2364, 0]
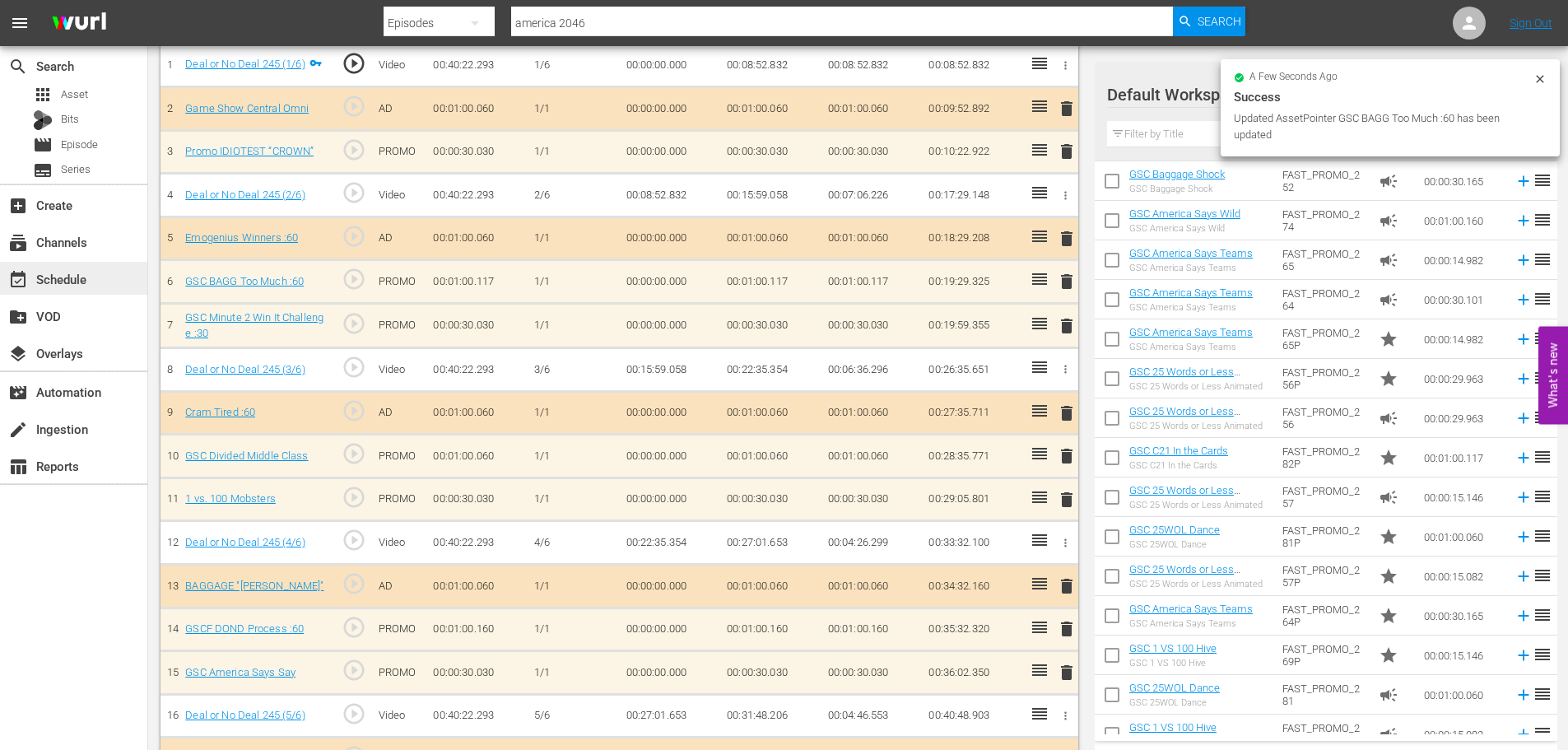
click at [113, 286] on div "event_available Schedule" at bounding box center [73, 278] width 148 height 33
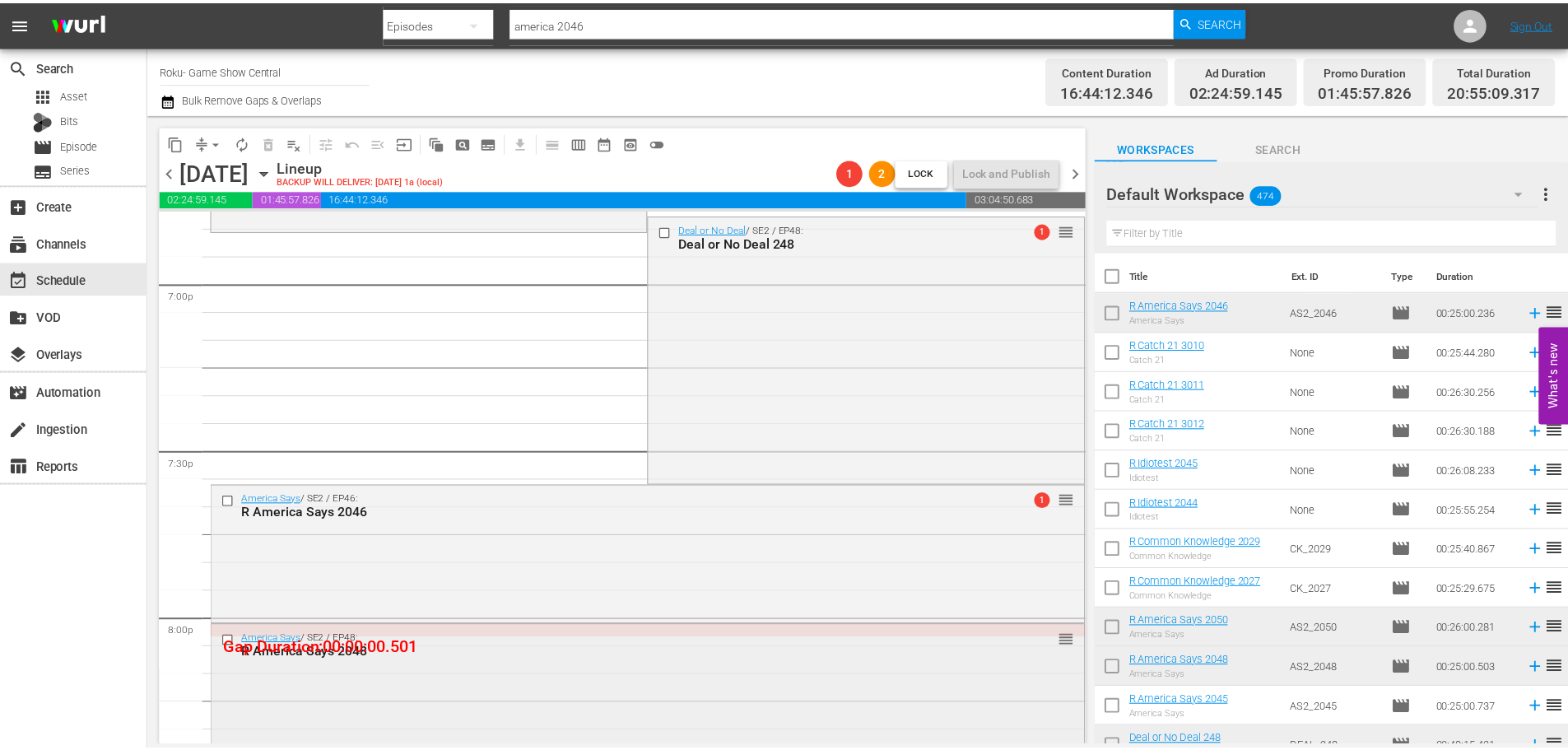
scroll to position [6173, 0]
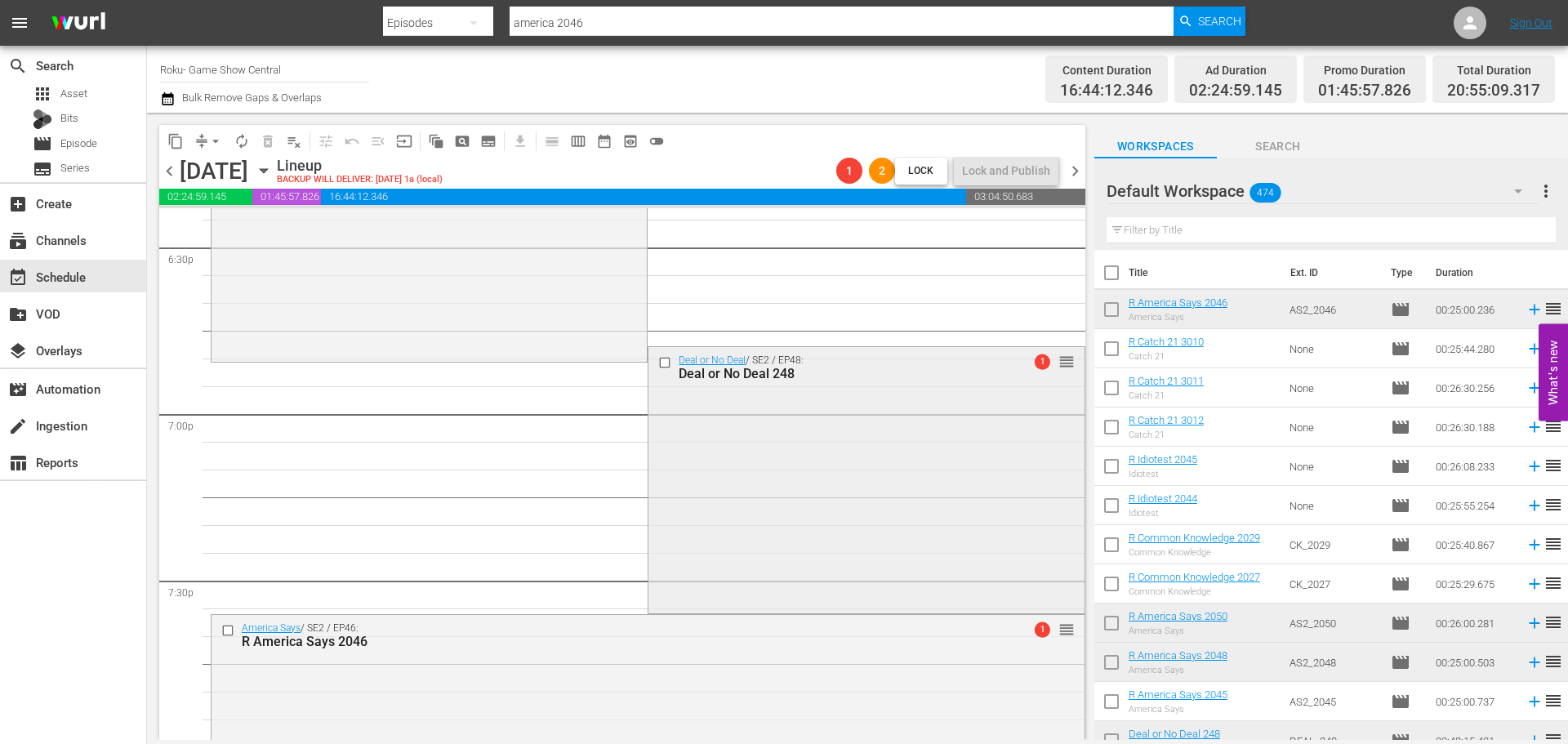
click at [809, 449] on div "Deal or No Deal / SE2 / EP48: Deal or No Deal 248 1 reorder" at bounding box center [866, 478] width 435 height 263
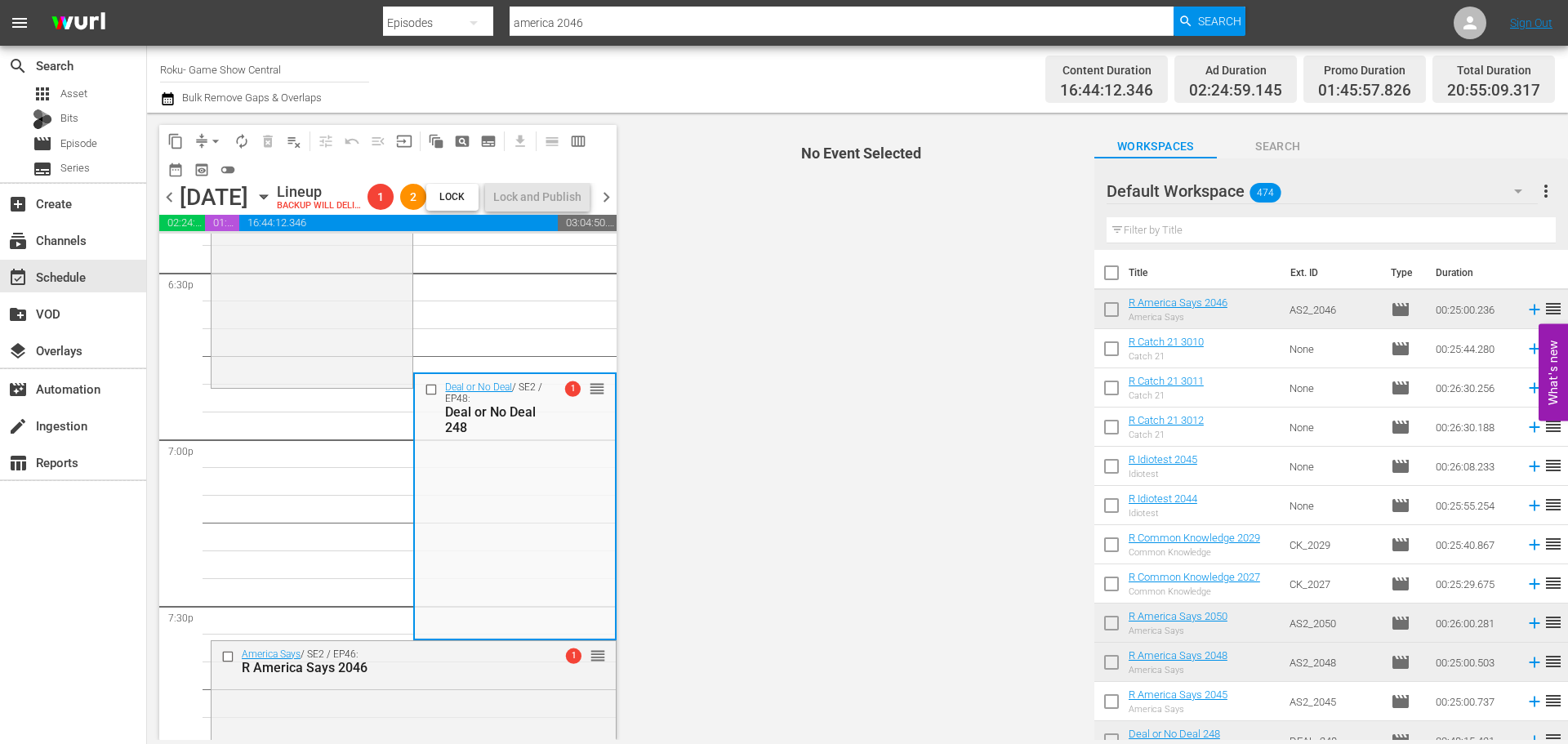
click at [832, 412] on span "No Event Selected" at bounding box center [858, 426] width 474 height 627
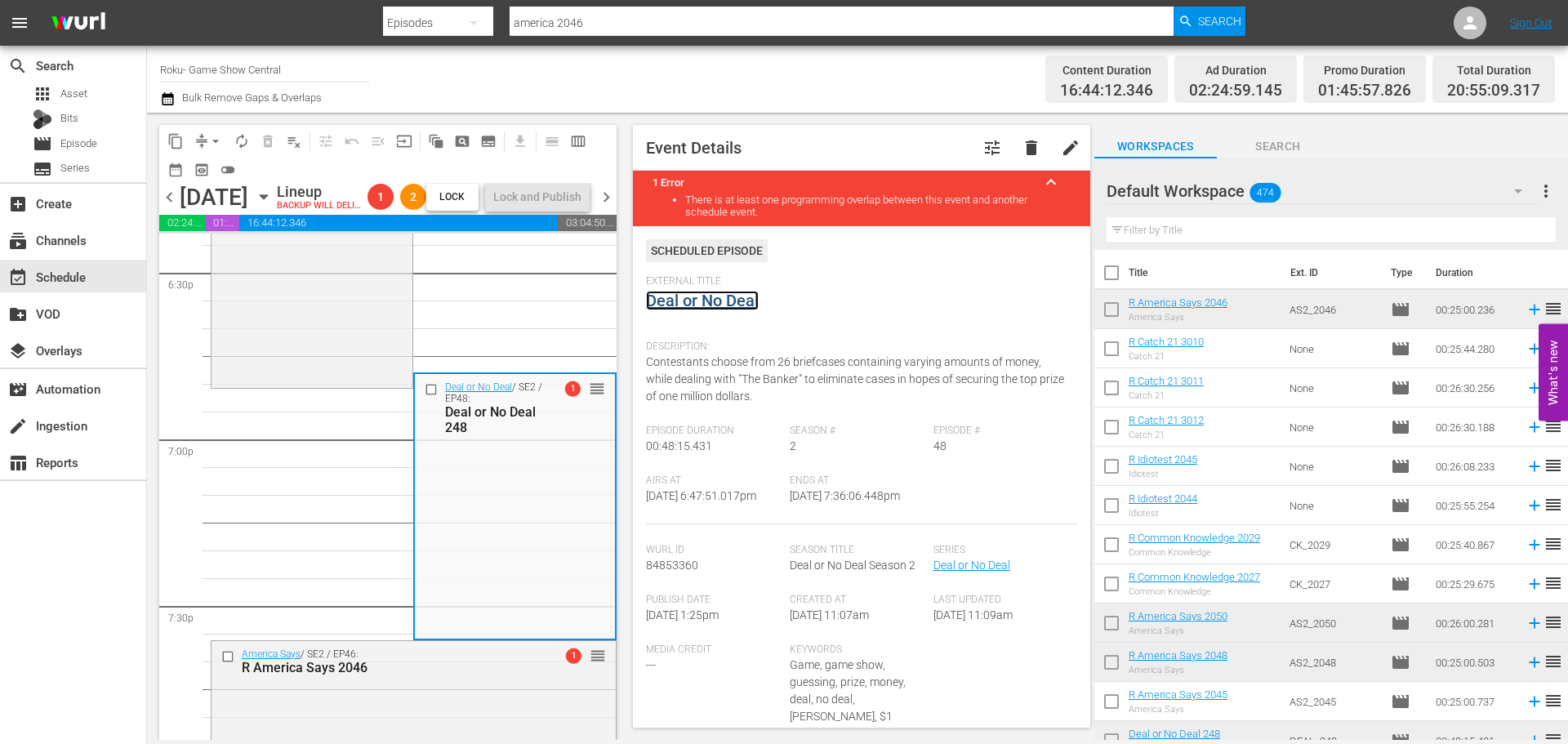
click at [735, 306] on link "Deal or No Deal" at bounding box center [702, 300] width 113 height 19
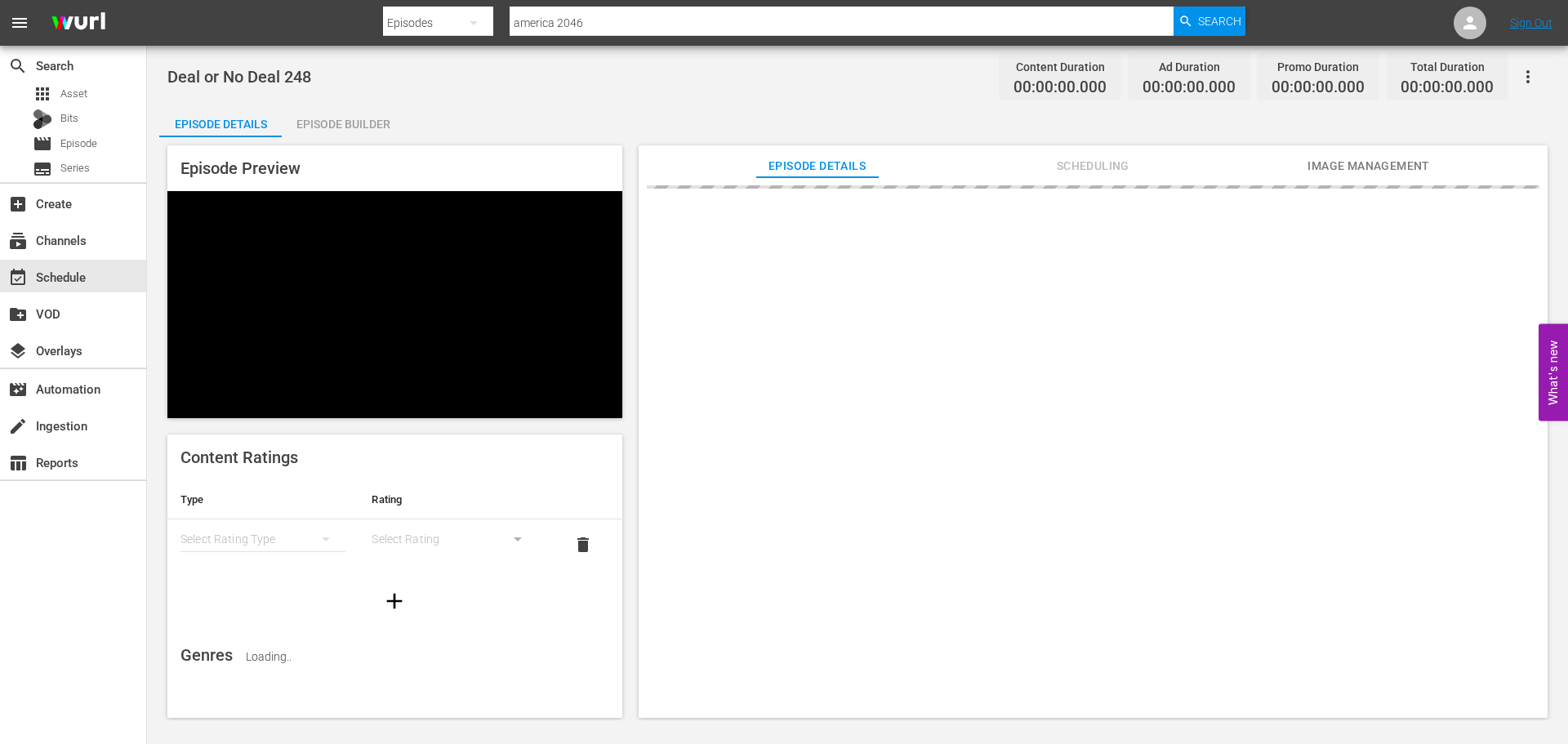
click at [367, 130] on div "Episode Builder" at bounding box center [343, 124] width 123 height 39
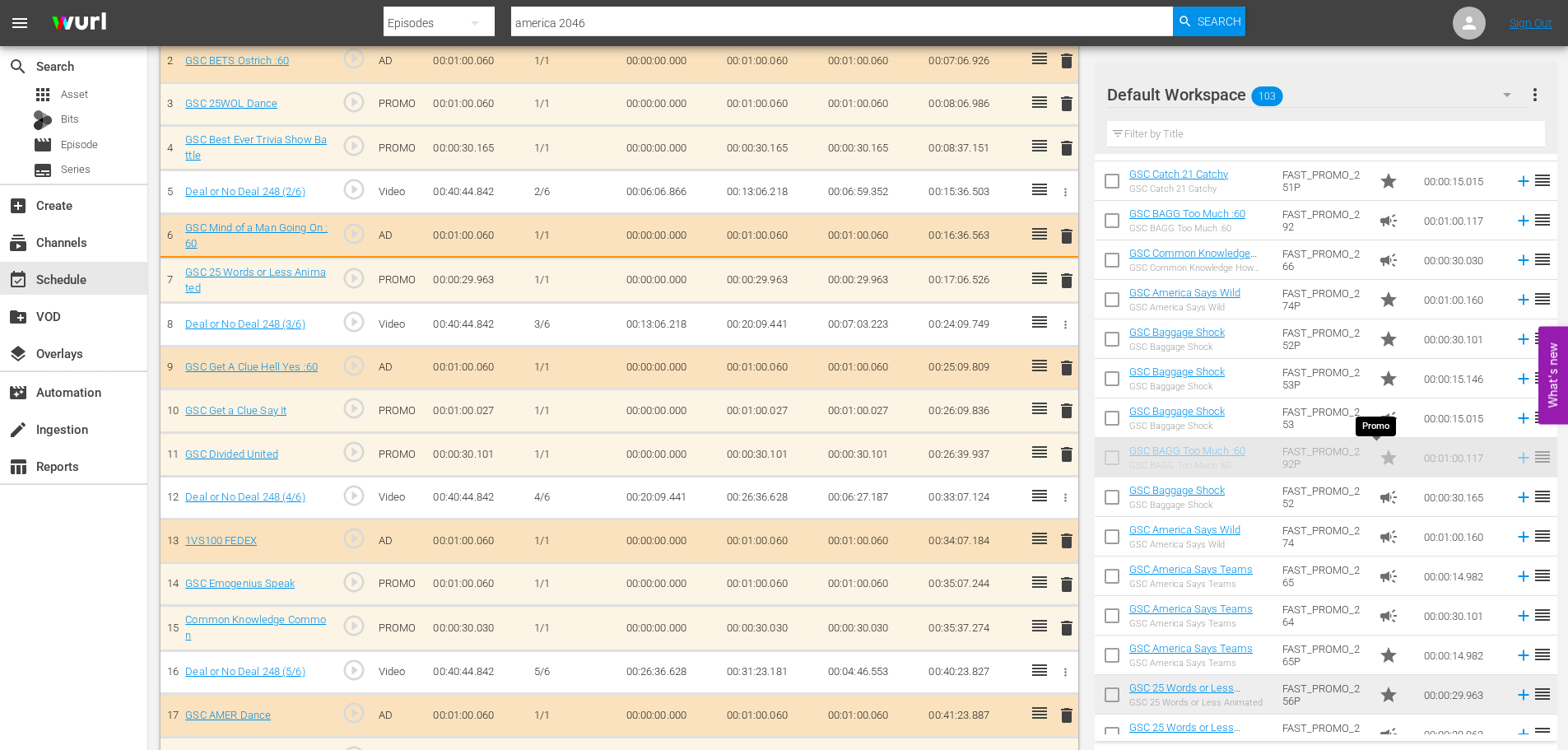
scroll to position [577, 0]
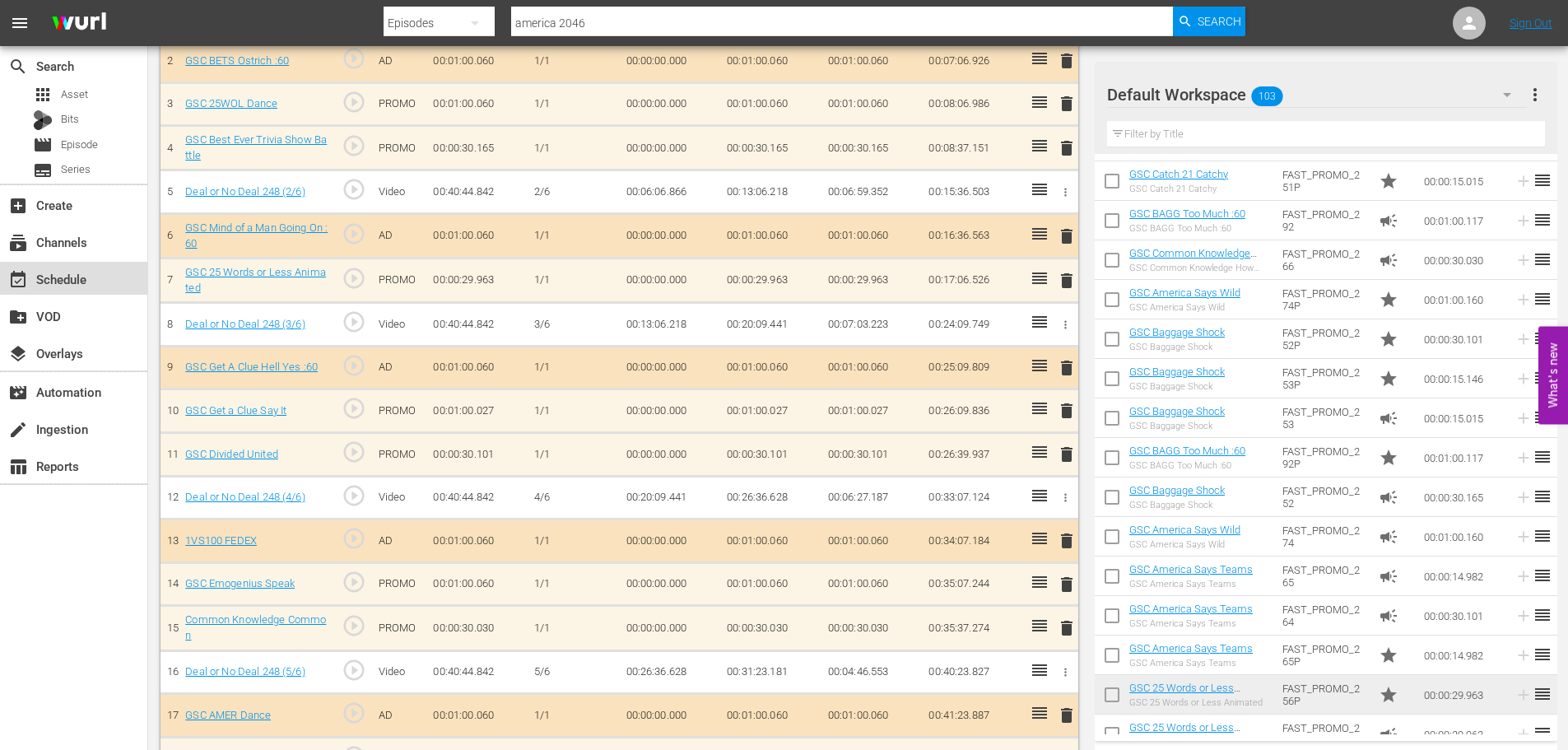
click at [102, 284] on div "event_available Schedule" at bounding box center [73, 278] width 148 height 33
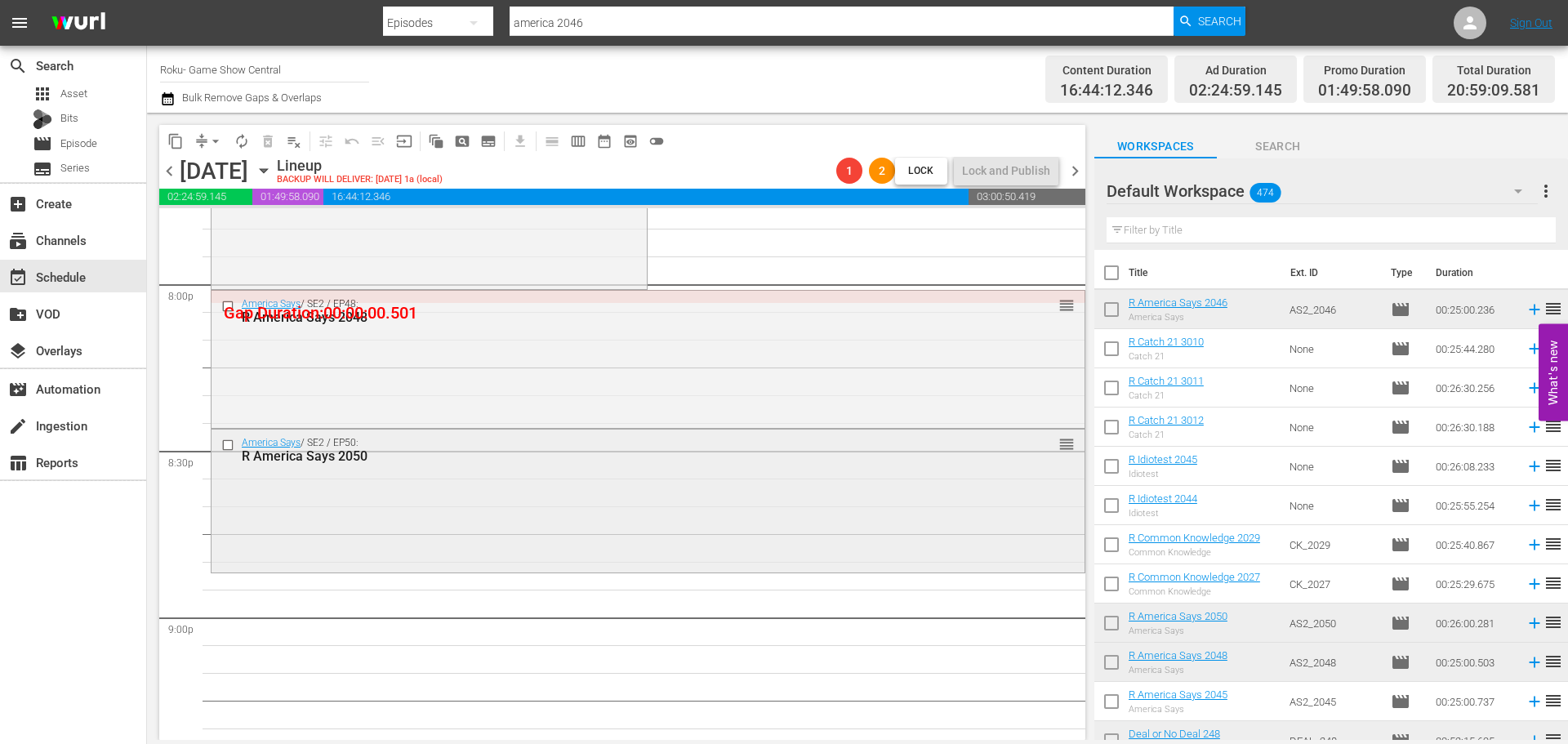
scroll to position [6614, 0]
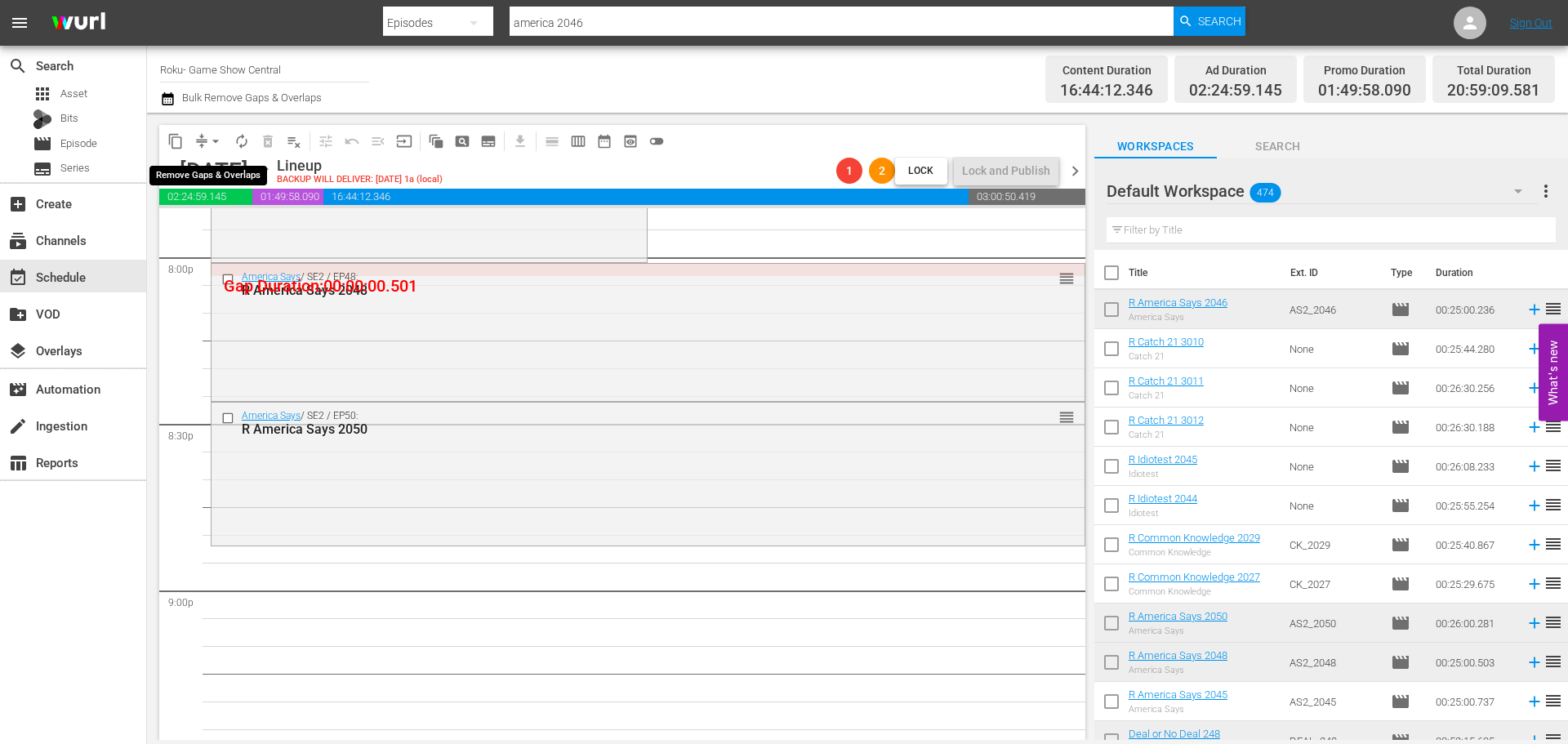
click at [220, 145] on span "arrow_drop_down" at bounding box center [215, 141] width 16 height 16
click at [210, 179] on li "Align to Midnight" at bounding box center [216, 174] width 172 height 27
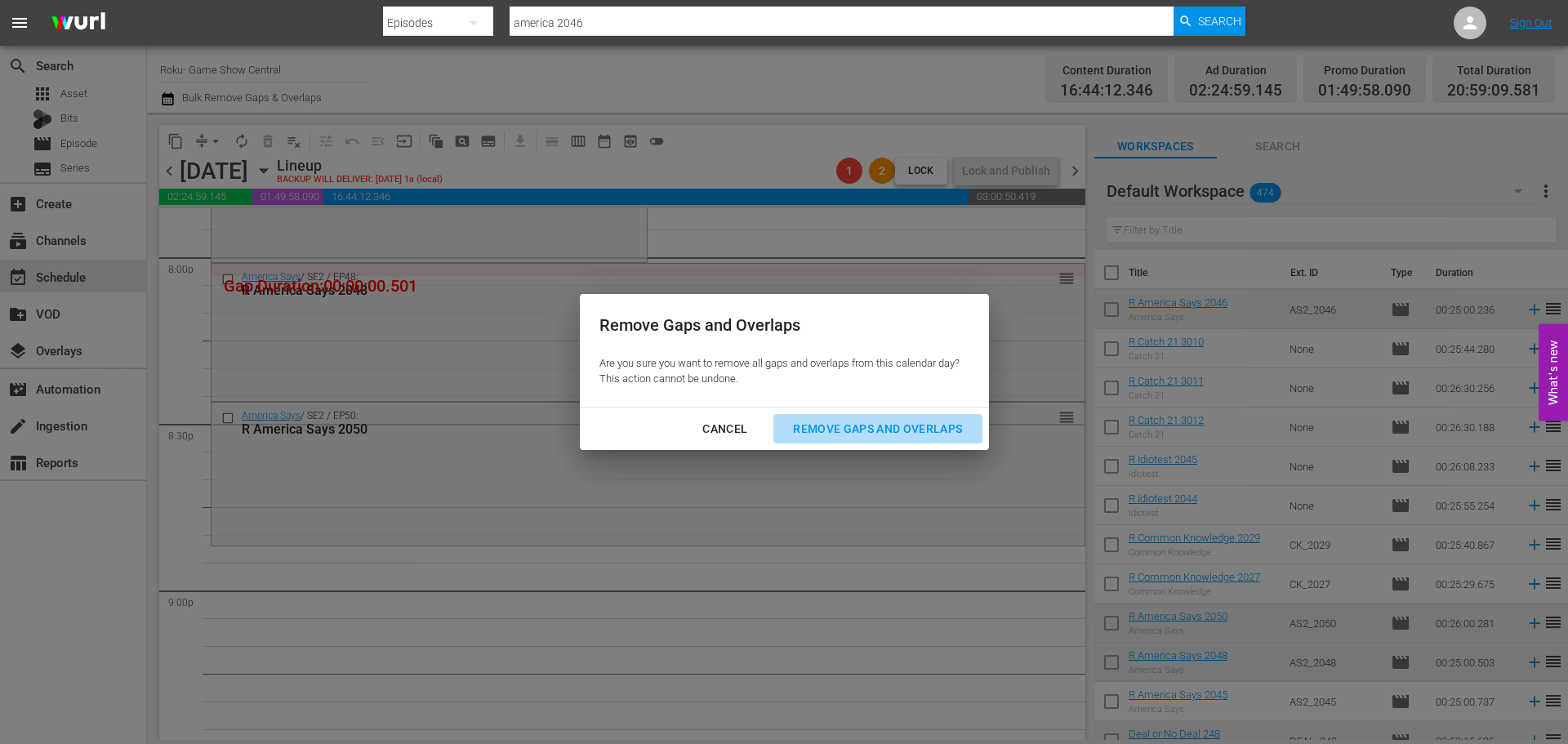
click at [841, 436] on div "Remove Gaps and Overlaps" at bounding box center [877, 429] width 196 height 20
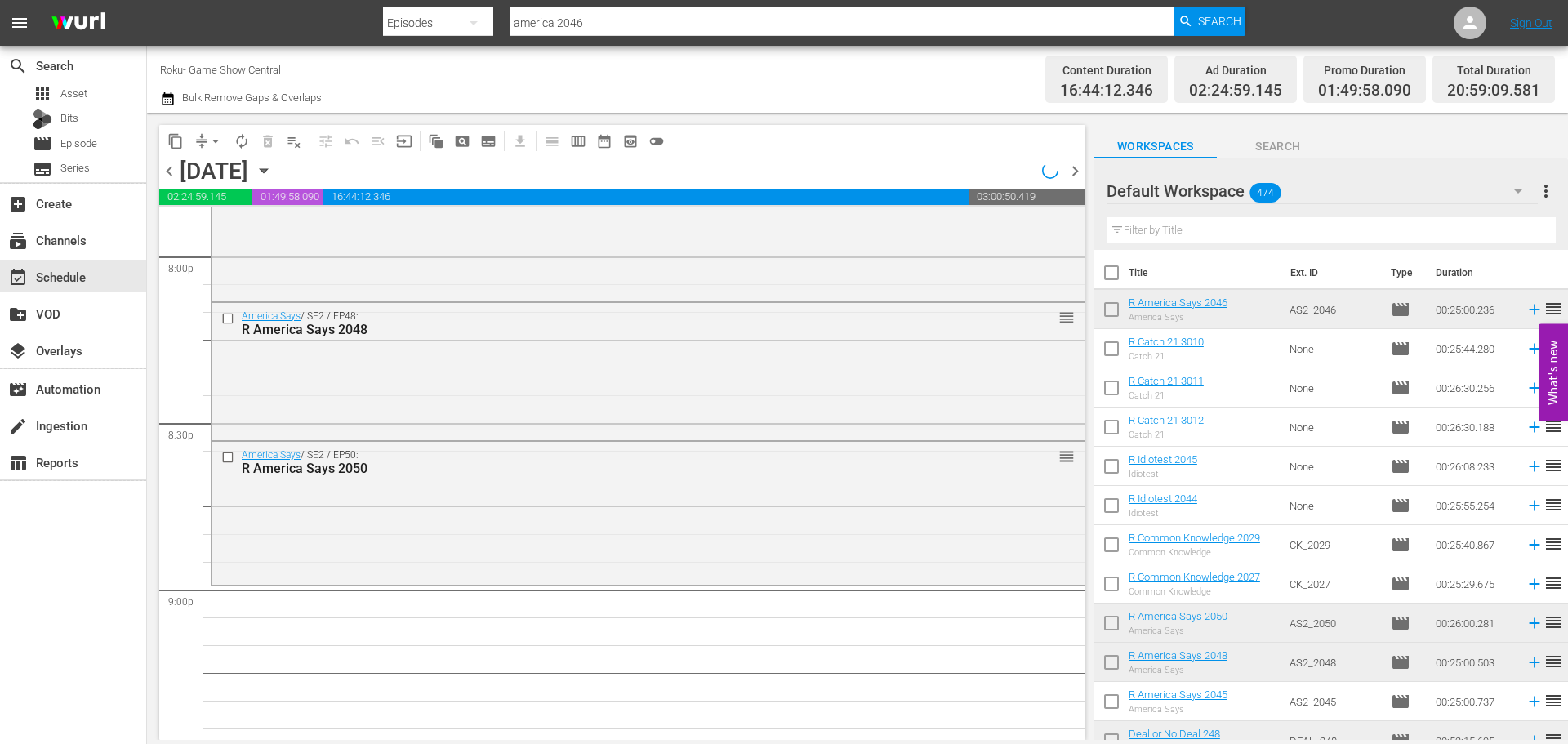
scroll to position [6586, 0]
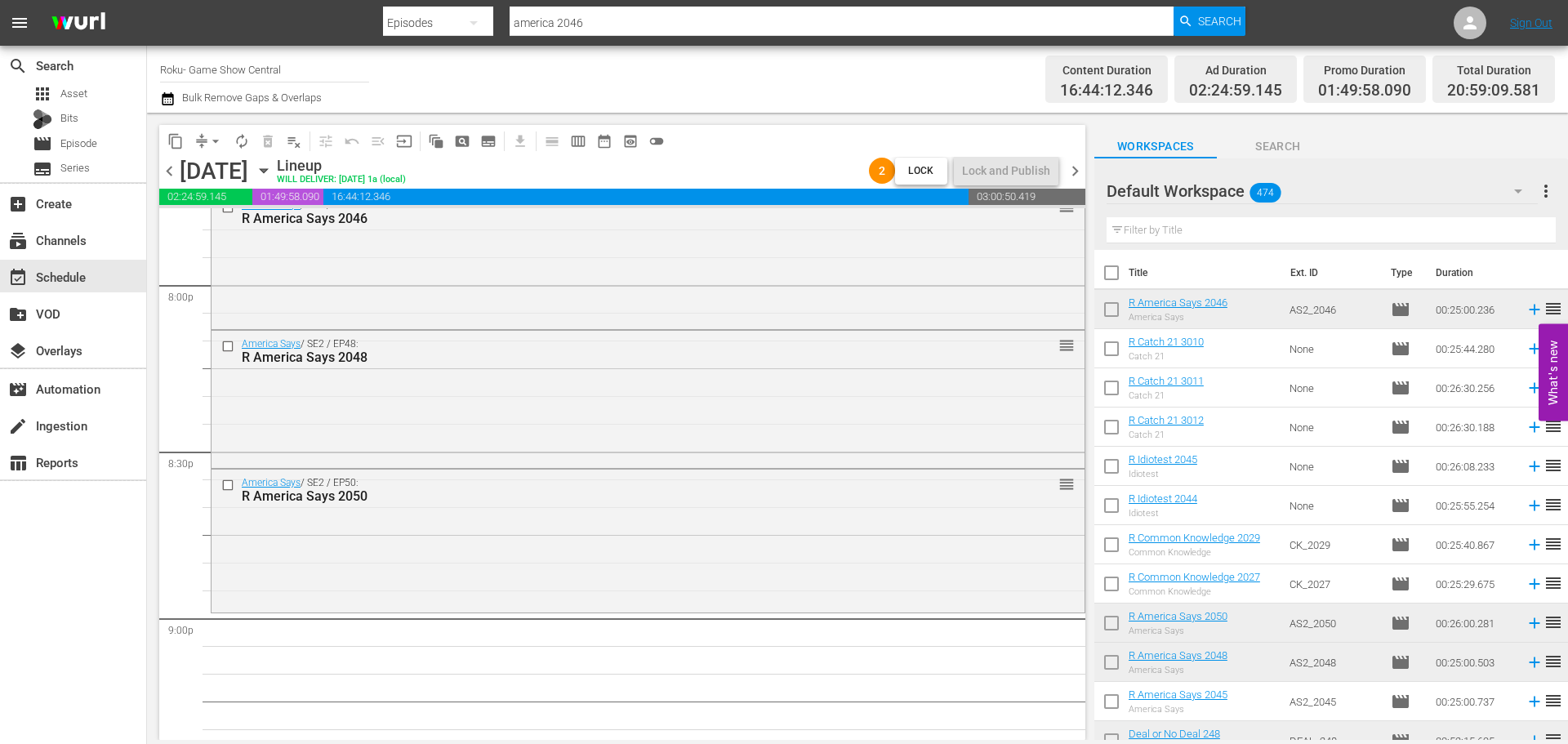
click at [312, 509] on div "America Says / SE2 / EP50: R America Says 2050 reorder" at bounding box center [648, 489] width 873 height 40
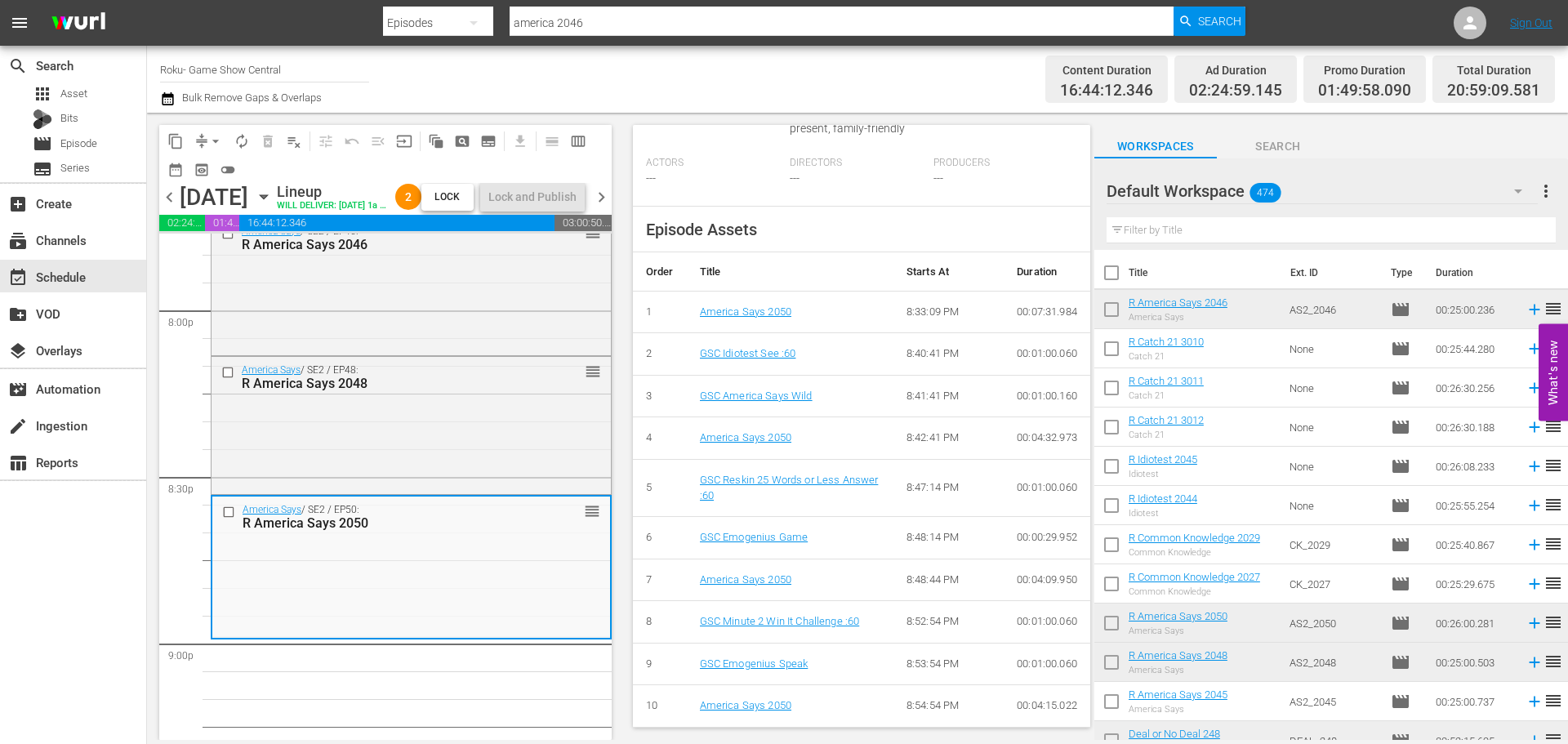
scroll to position [637, 0]
click at [491, 427] on div "America Says / SE2 / EP48: R America Says 2048 reorder" at bounding box center [411, 424] width 400 height 134
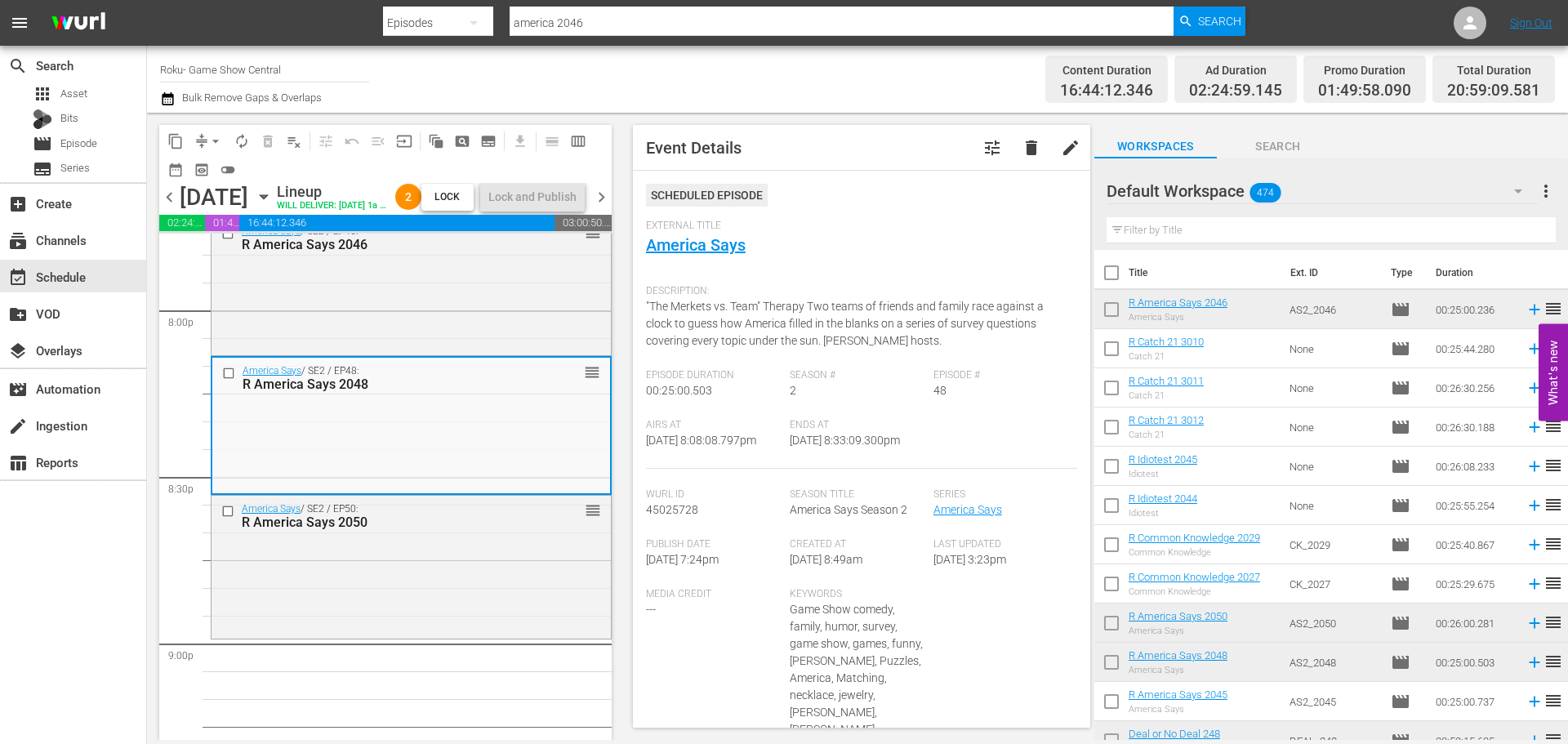
drag, startPoint x: 330, startPoint y: 559, endPoint x: 494, endPoint y: 742, distance: 245.7
click at [330, 536] on div "America Says / SE2 / EP50: R America Says 2050 reorder" at bounding box center [411, 515] width 400 height 40
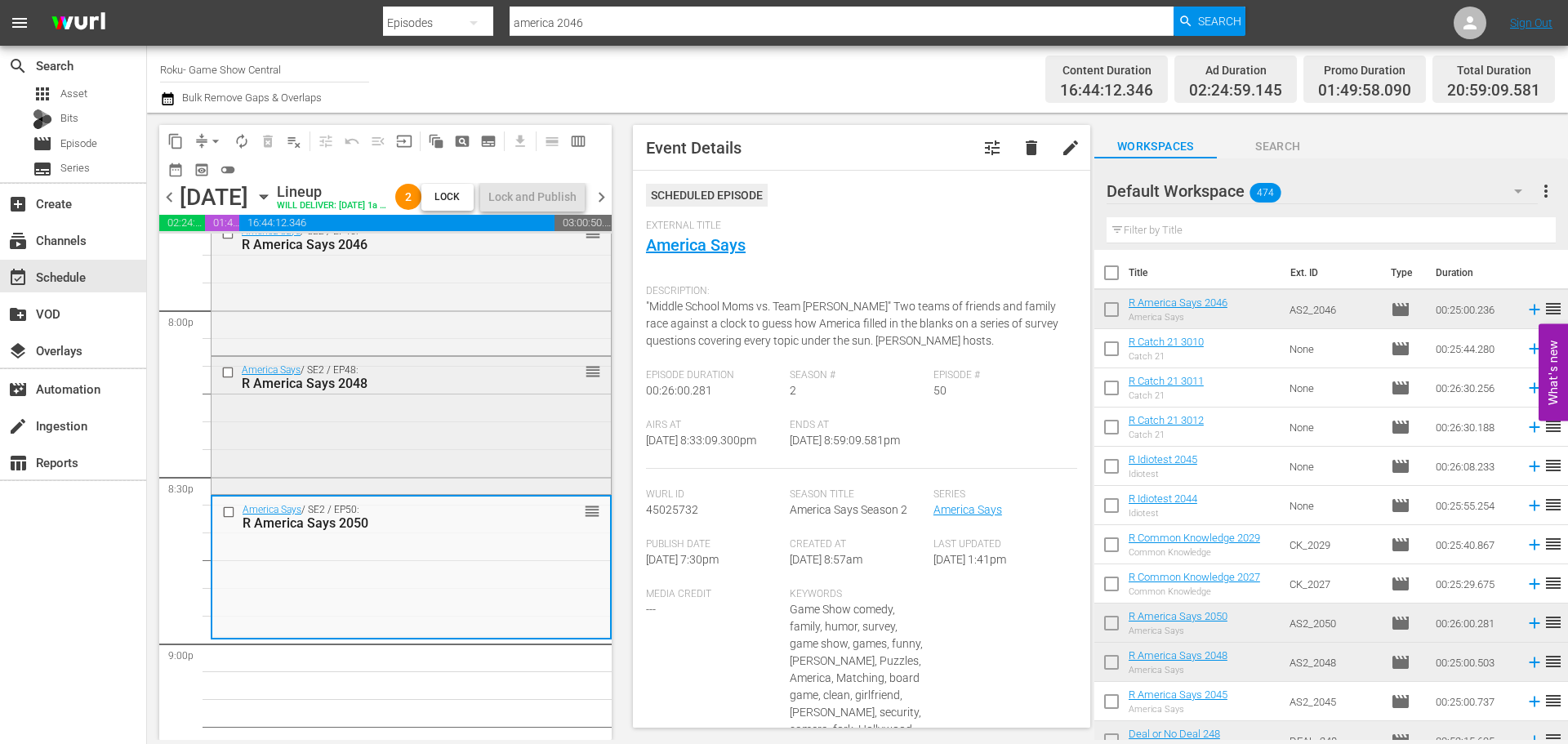
click at [384, 483] on div "America Says / SE2 / EP48: R America Says 2048 reorder" at bounding box center [411, 424] width 400 height 134
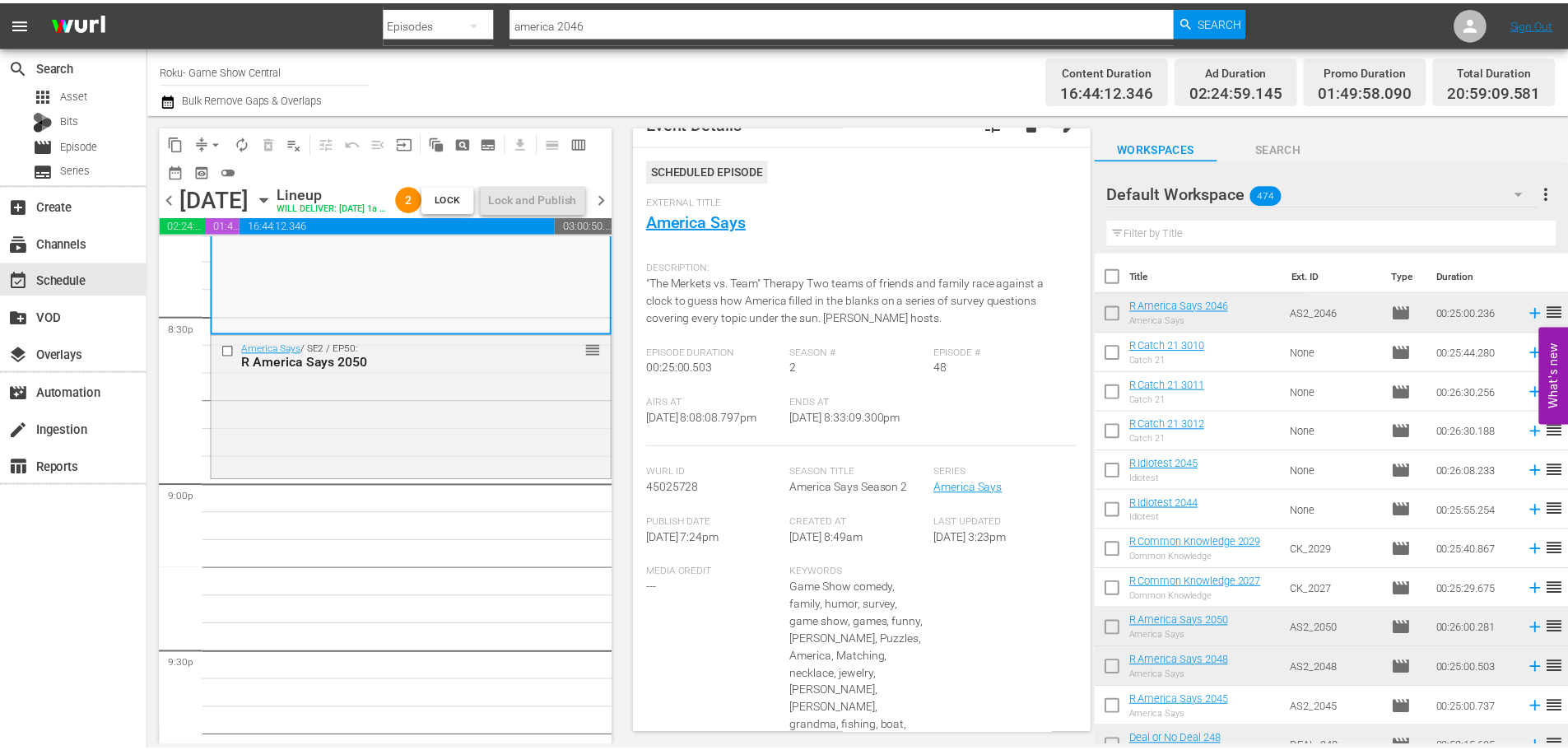
scroll to position [0, 0]
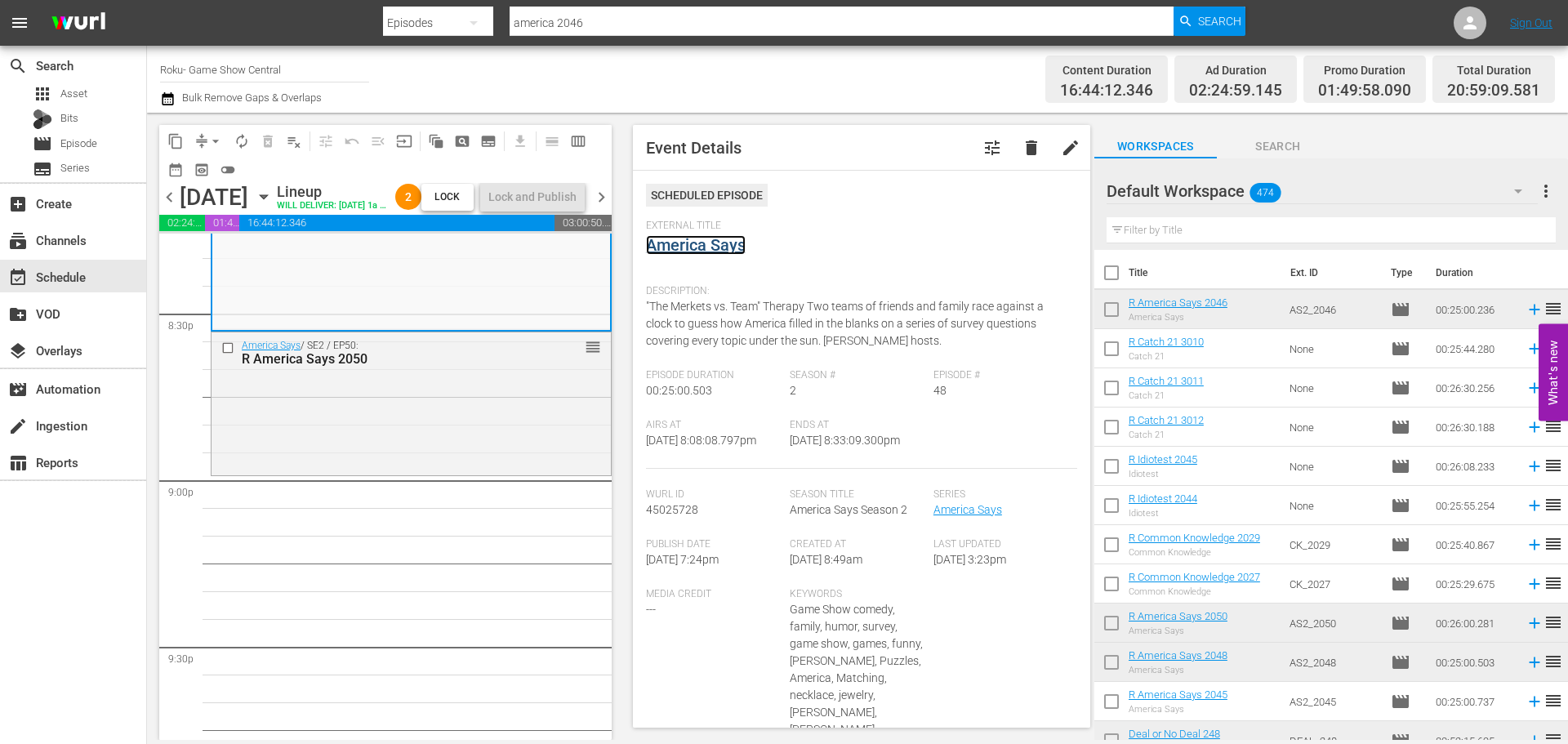
click at [719, 235] on link "America Says" at bounding box center [696, 245] width 100 height 19
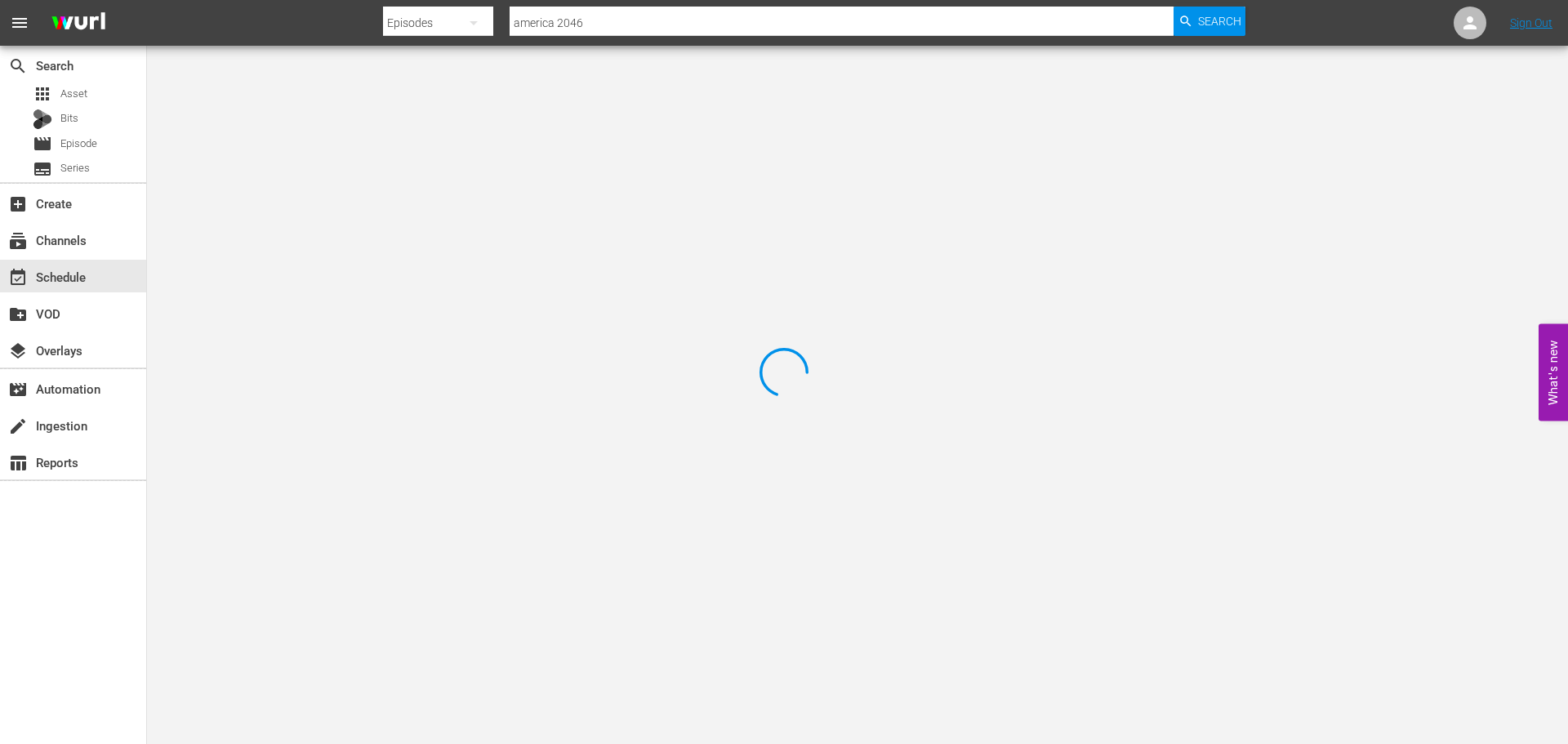
click at [412, 118] on div at bounding box center [784, 372] width 1568 height 744
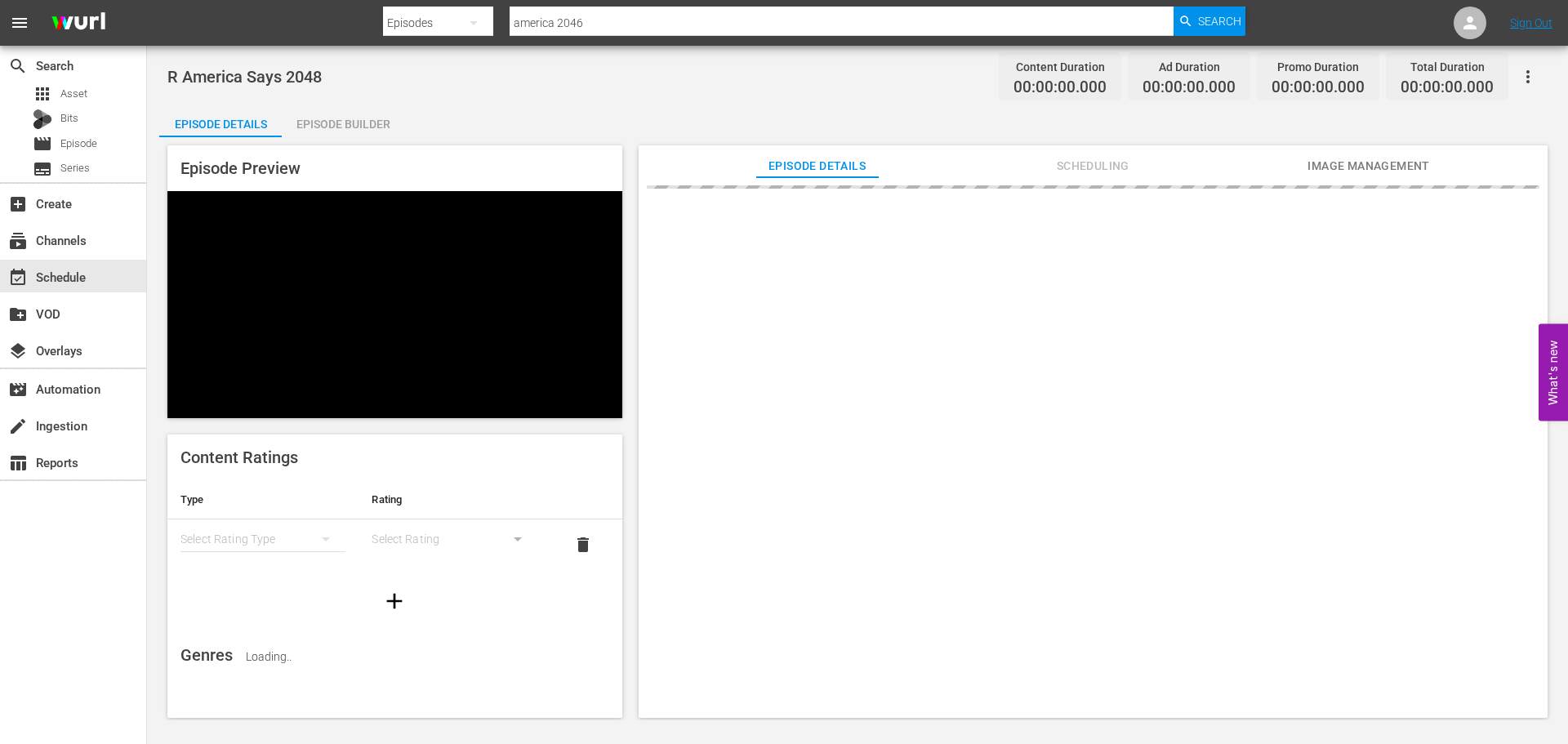
click at [433, 124] on div "Episode Details Episode Builder Episode Preview Content Ratings Type Rating Sel…" at bounding box center [858, 417] width 1397 height 626
drag, startPoint x: 367, startPoint y: 115, endPoint x: 558, endPoint y: 674, distance: 590.7
click at [365, 116] on div "Episode Builder" at bounding box center [343, 124] width 123 height 39
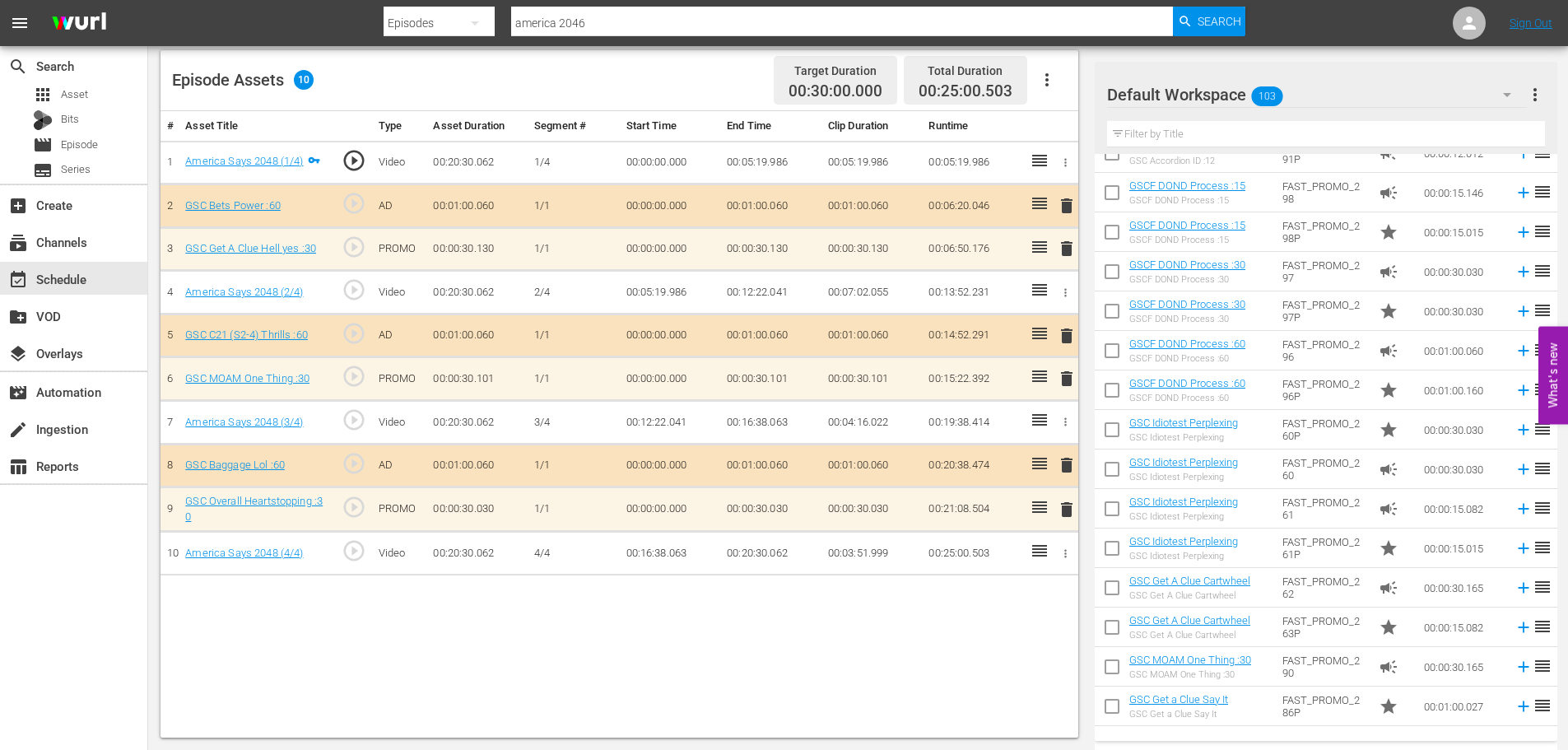
scroll to position [247, 0]
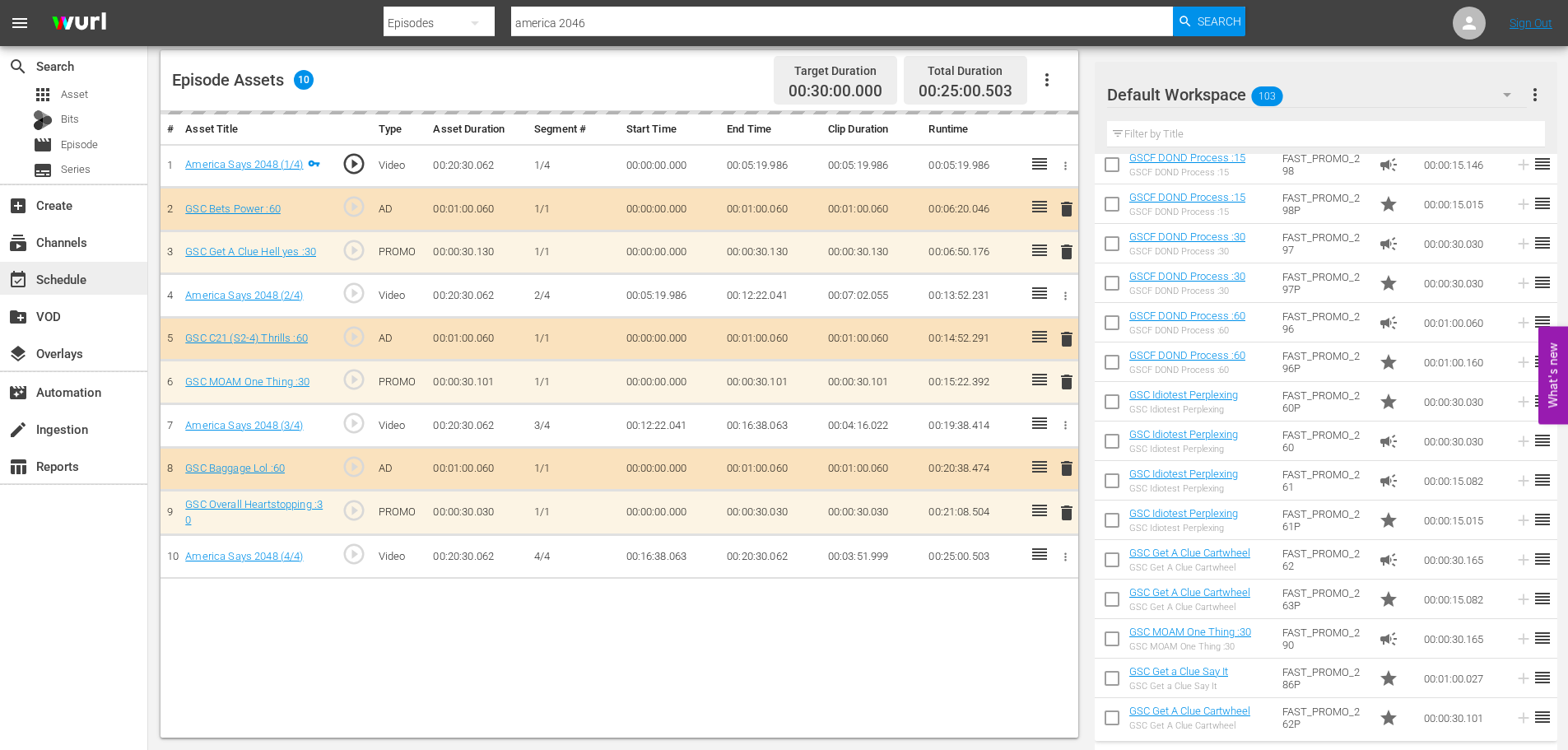
click at [92, 265] on div "event_available Schedule" at bounding box center [73, 278] width 148 height 33
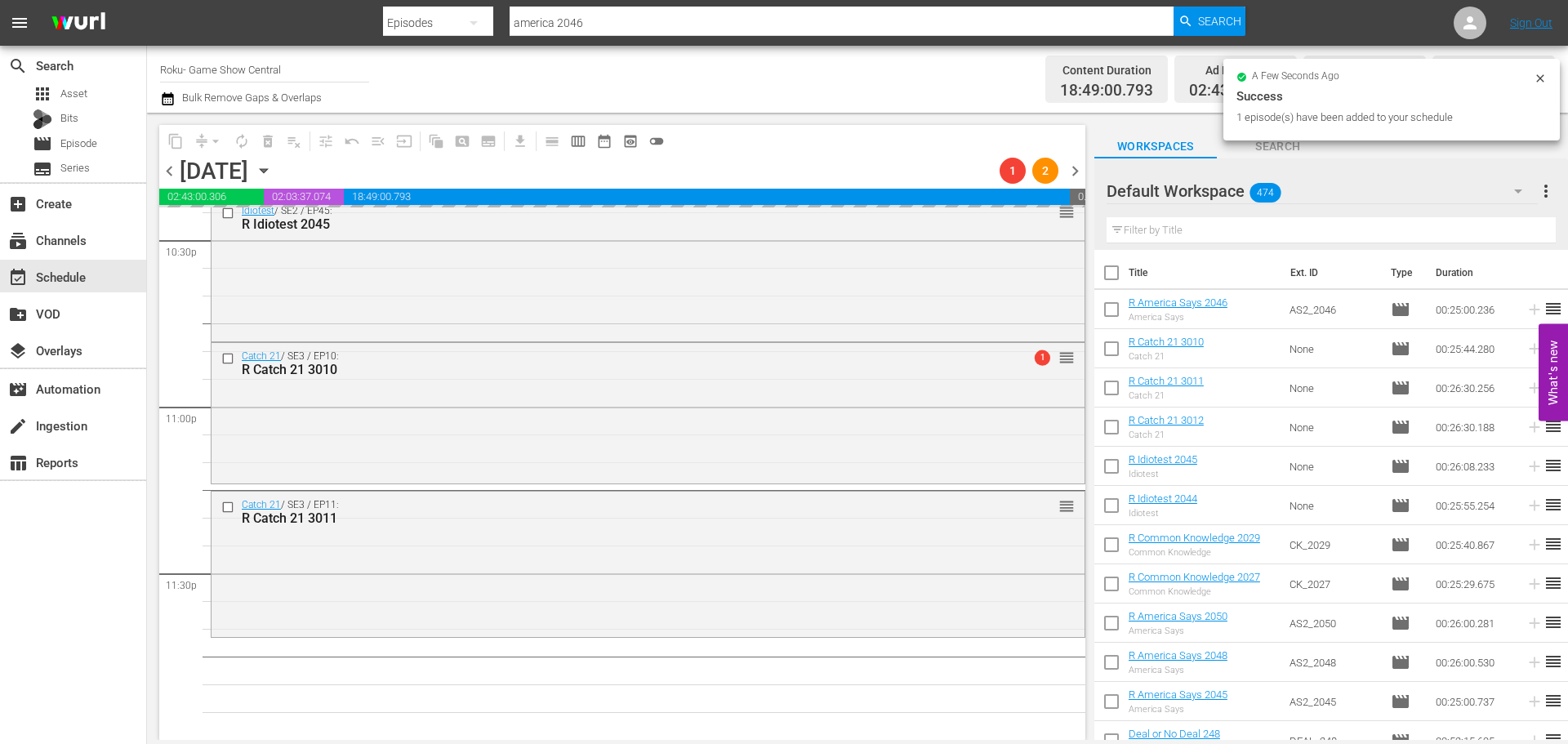
scroll to position [7464, 0]
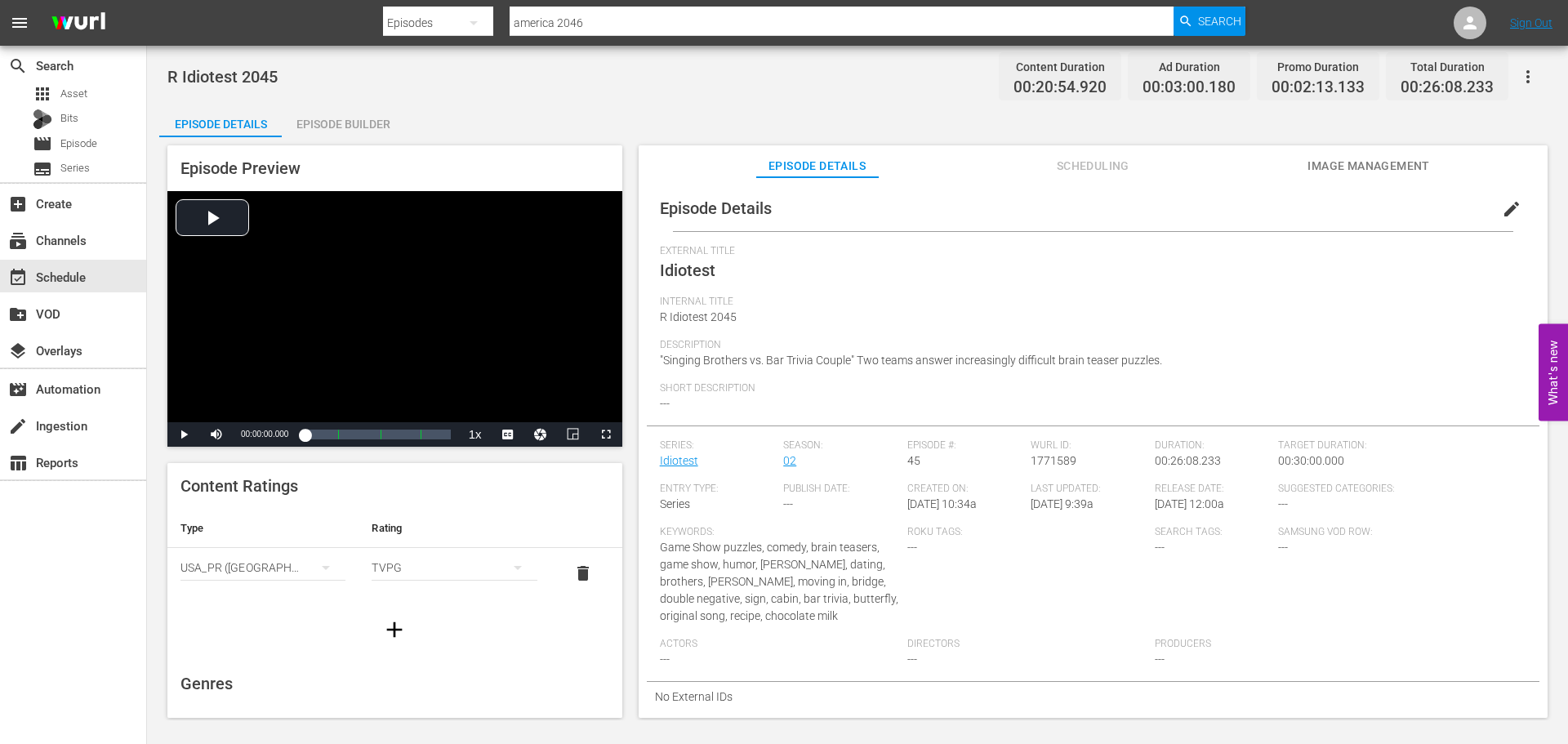
click at [393, 135] on div "Episode Builder" at bounding box center [343, 124] width 123 height 39
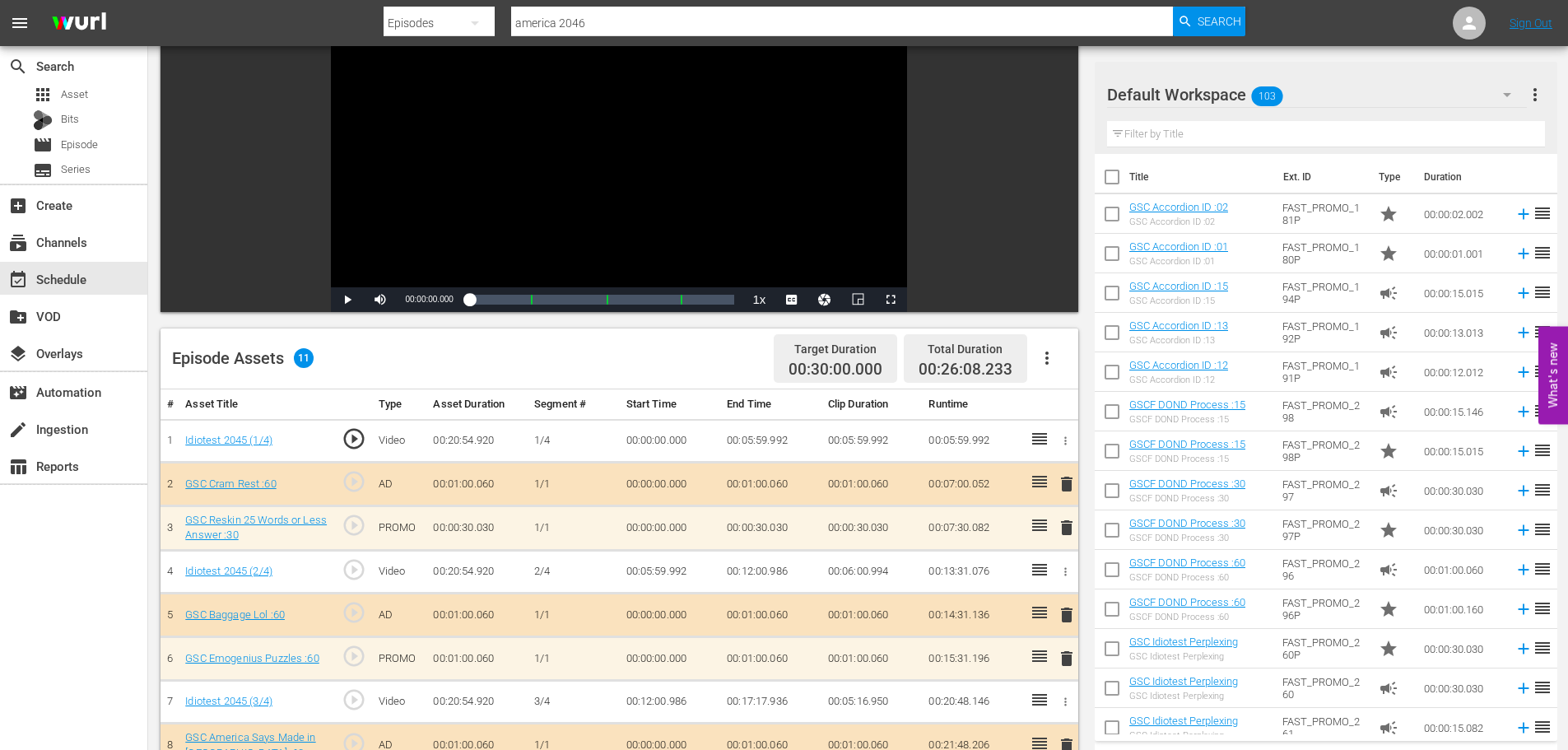
scroll to position [429, 0]
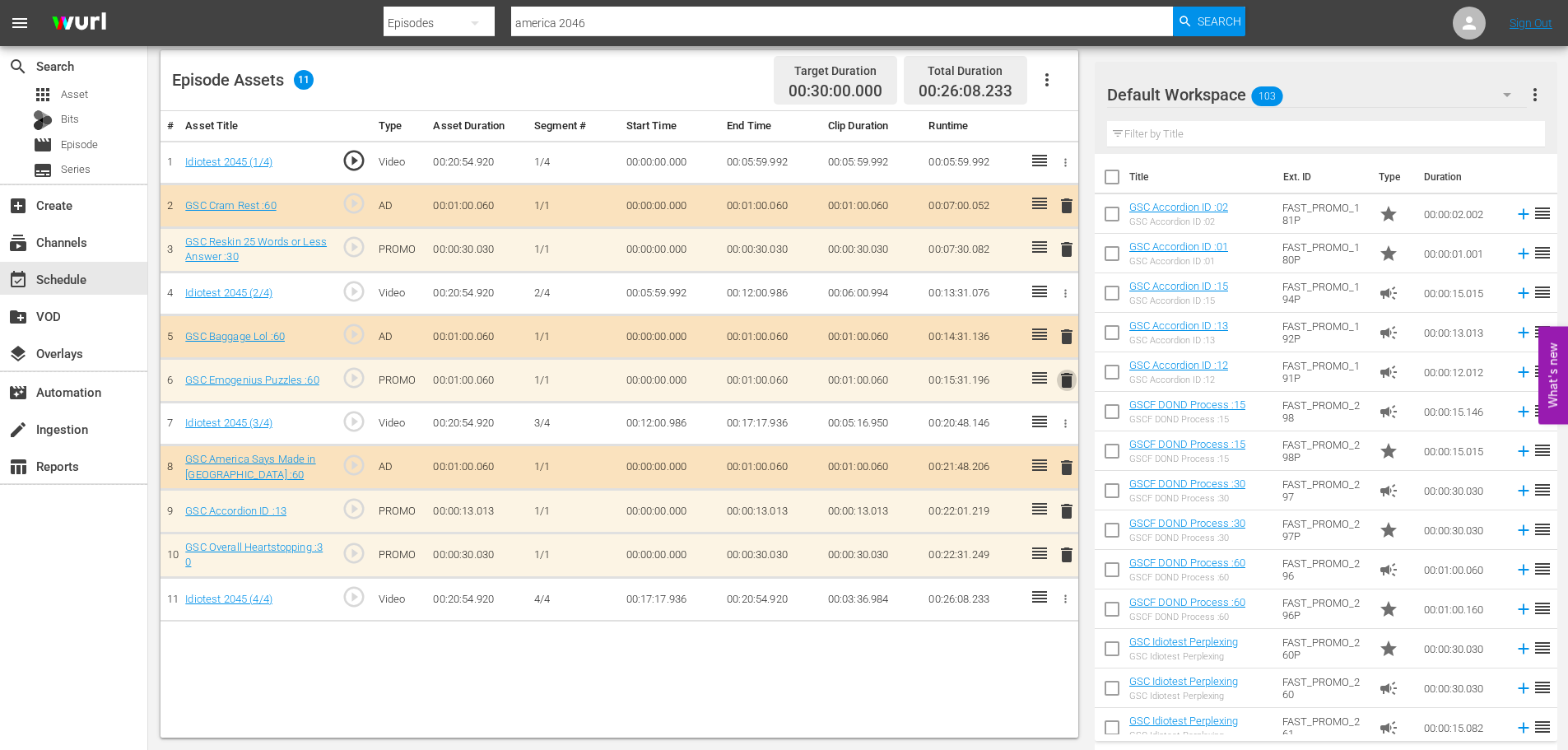
click at [1068, 369] on button "delete" at bounding box center [1066, 380] width 20 height 24
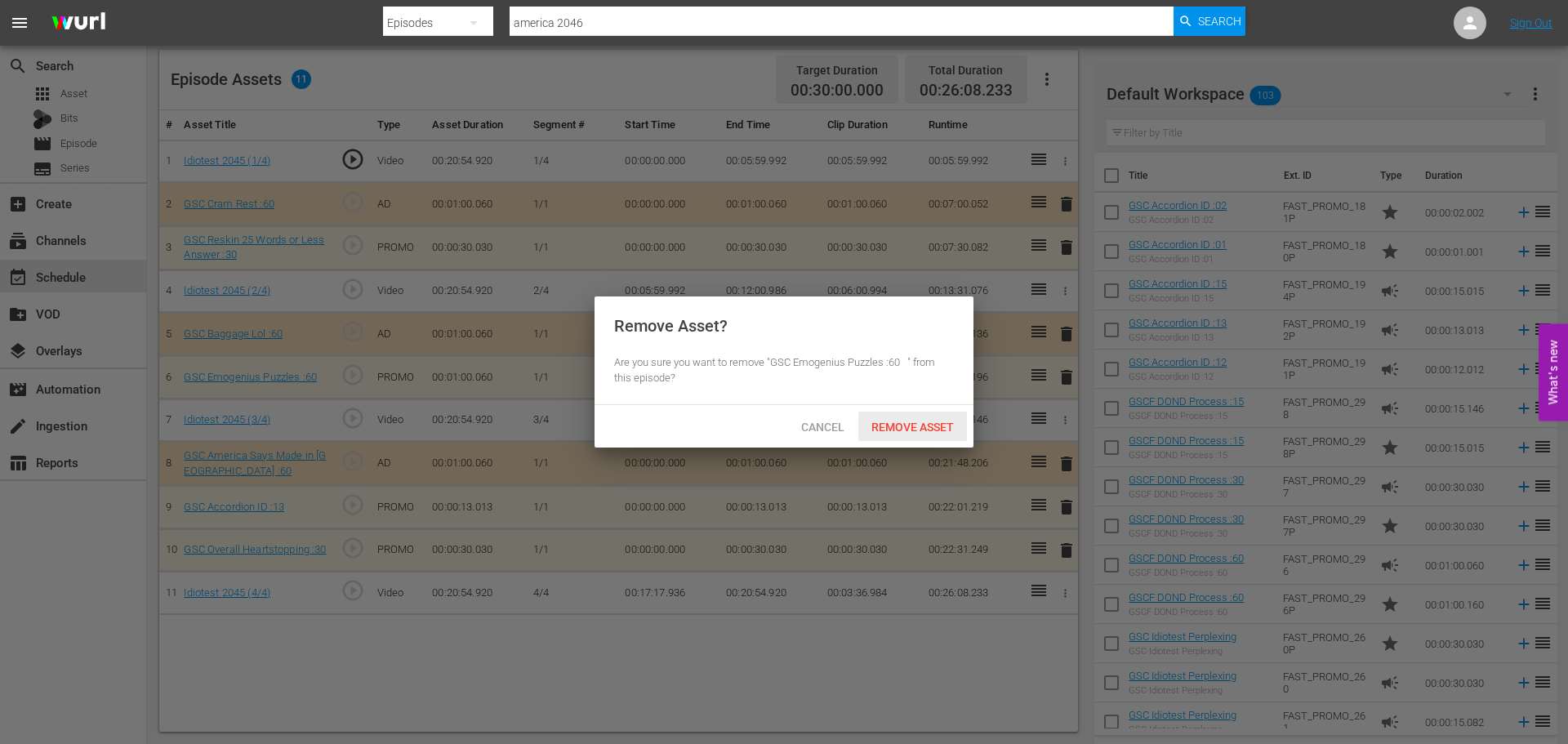
click at [965, 411] on div "Remove Asset" at bounding box center [913, 427] width 108 height 30
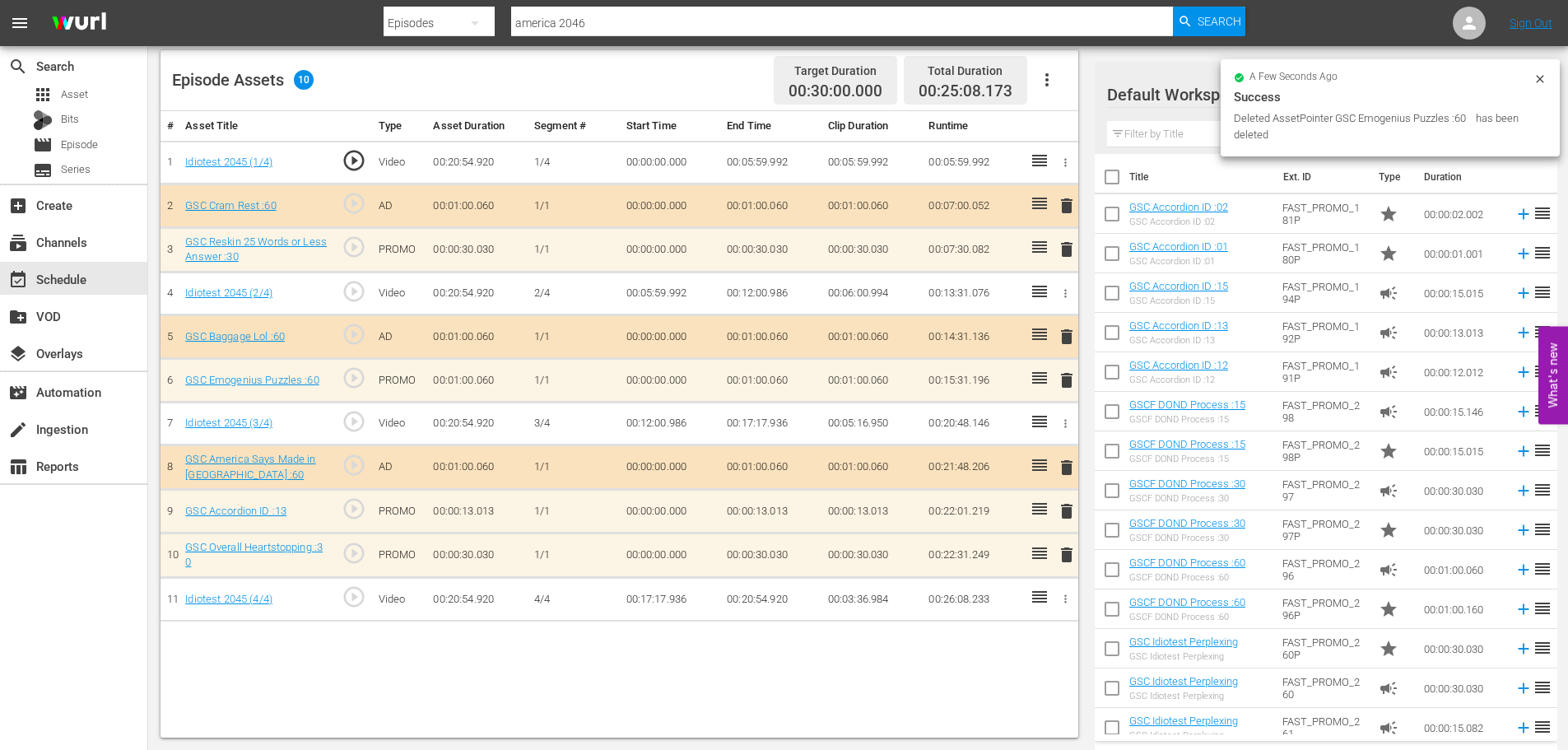
click at [1061, 507] on span "delete" at bounding box center [1066, 511] width 20 height 20
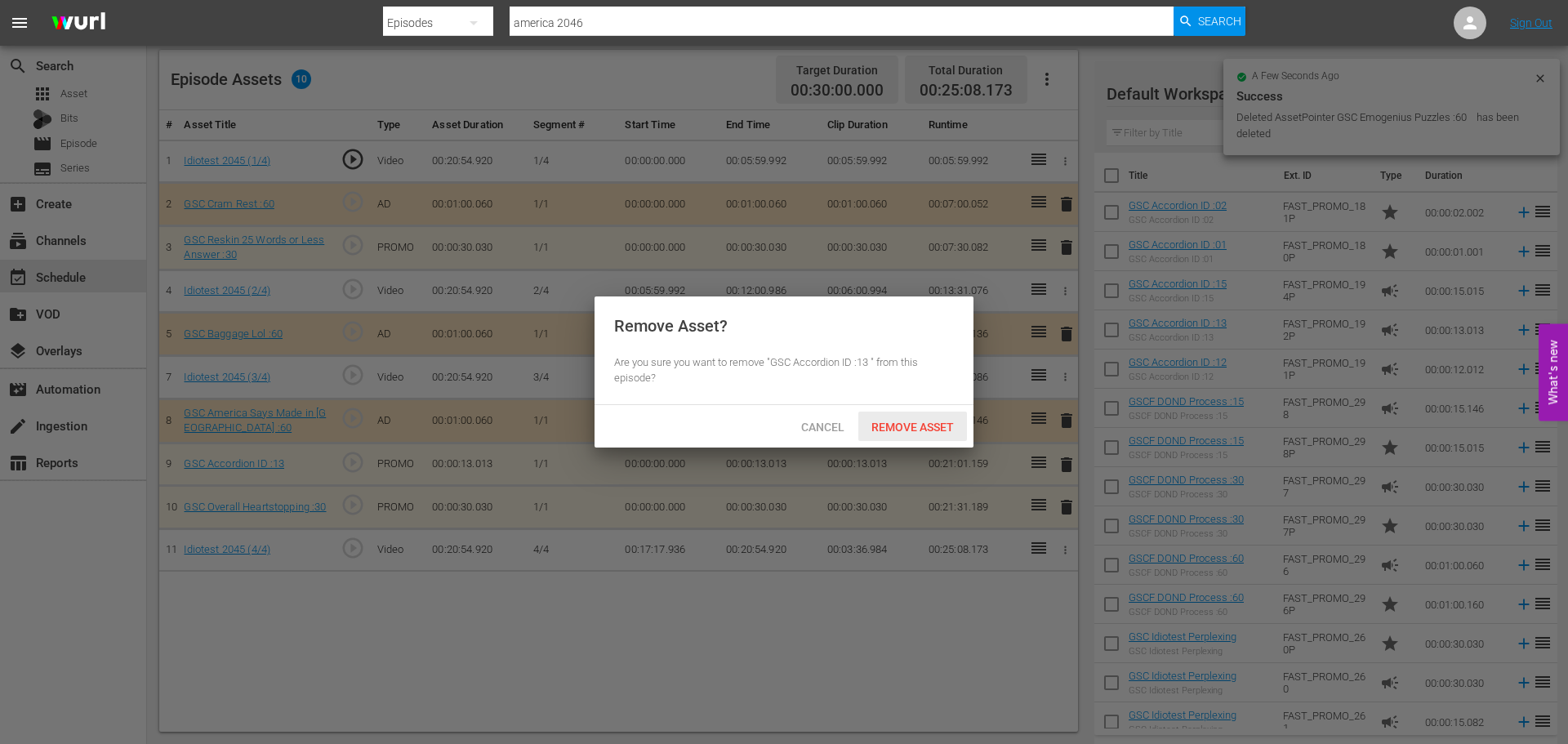
click at [913, 422] on span "Remove Asset" at bounding box center [913, 427] width 108 height 13
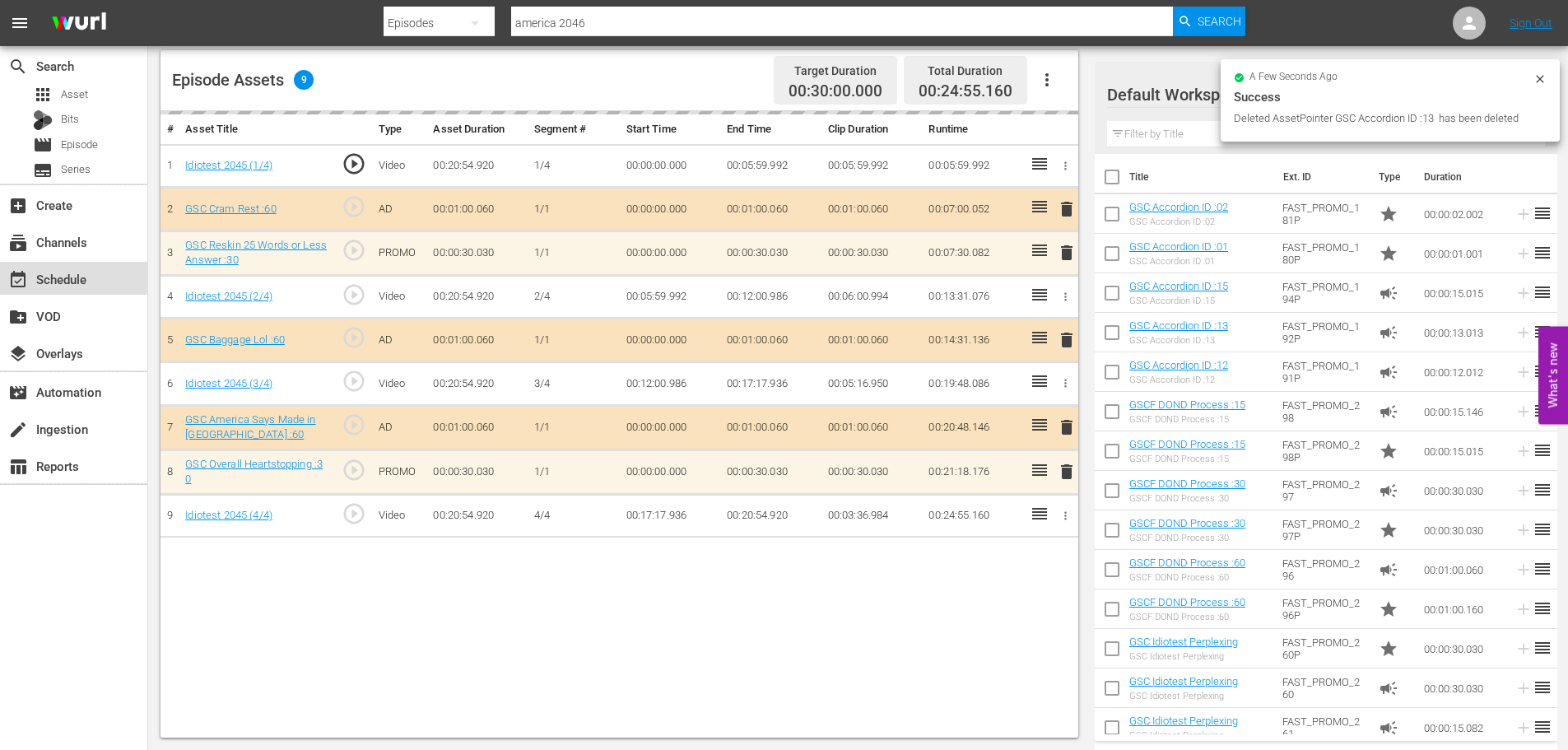
click at [53, 281] on div "event_available Schedule" at bounding box center [46, 276] width 92 height 15
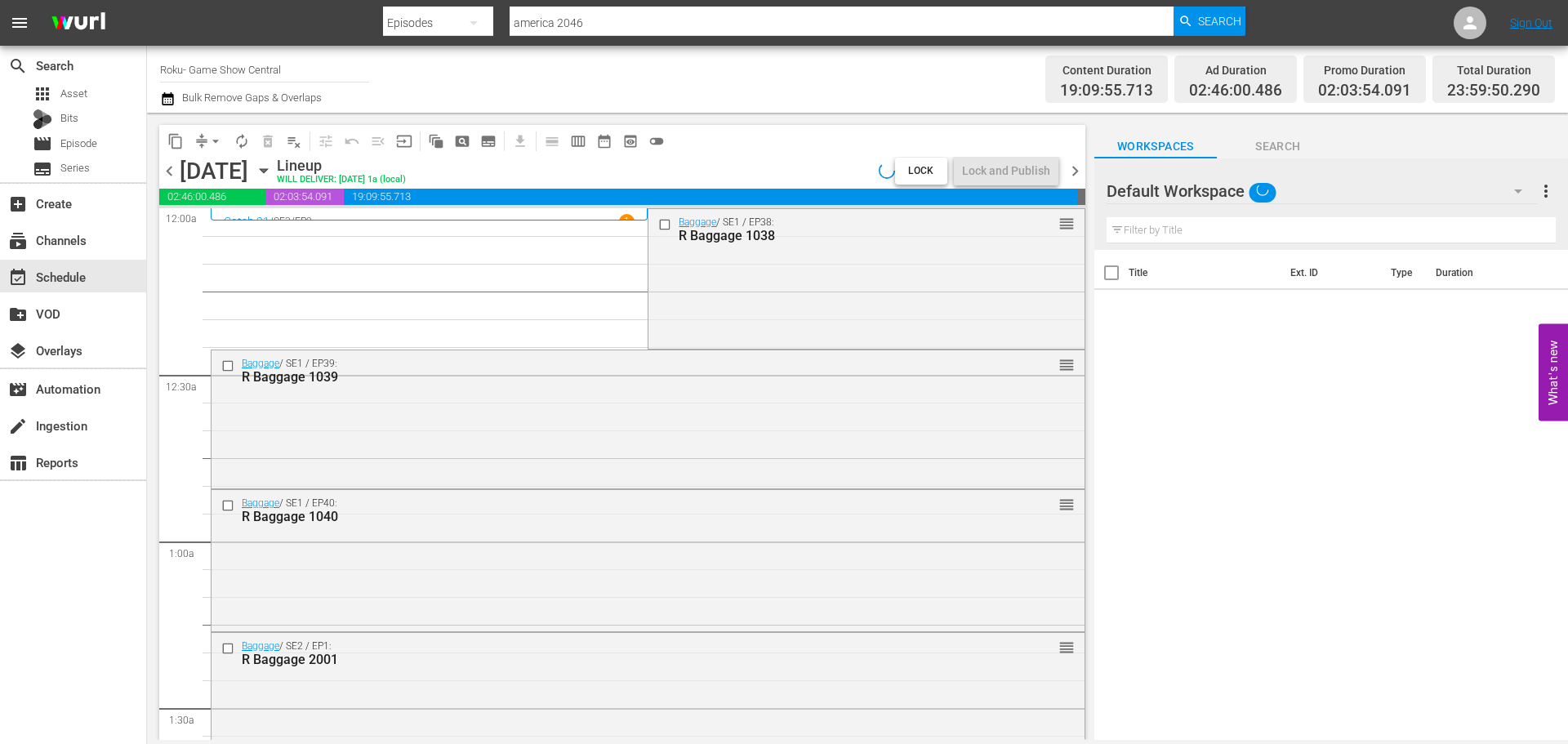
scroll to position [7468, 0]
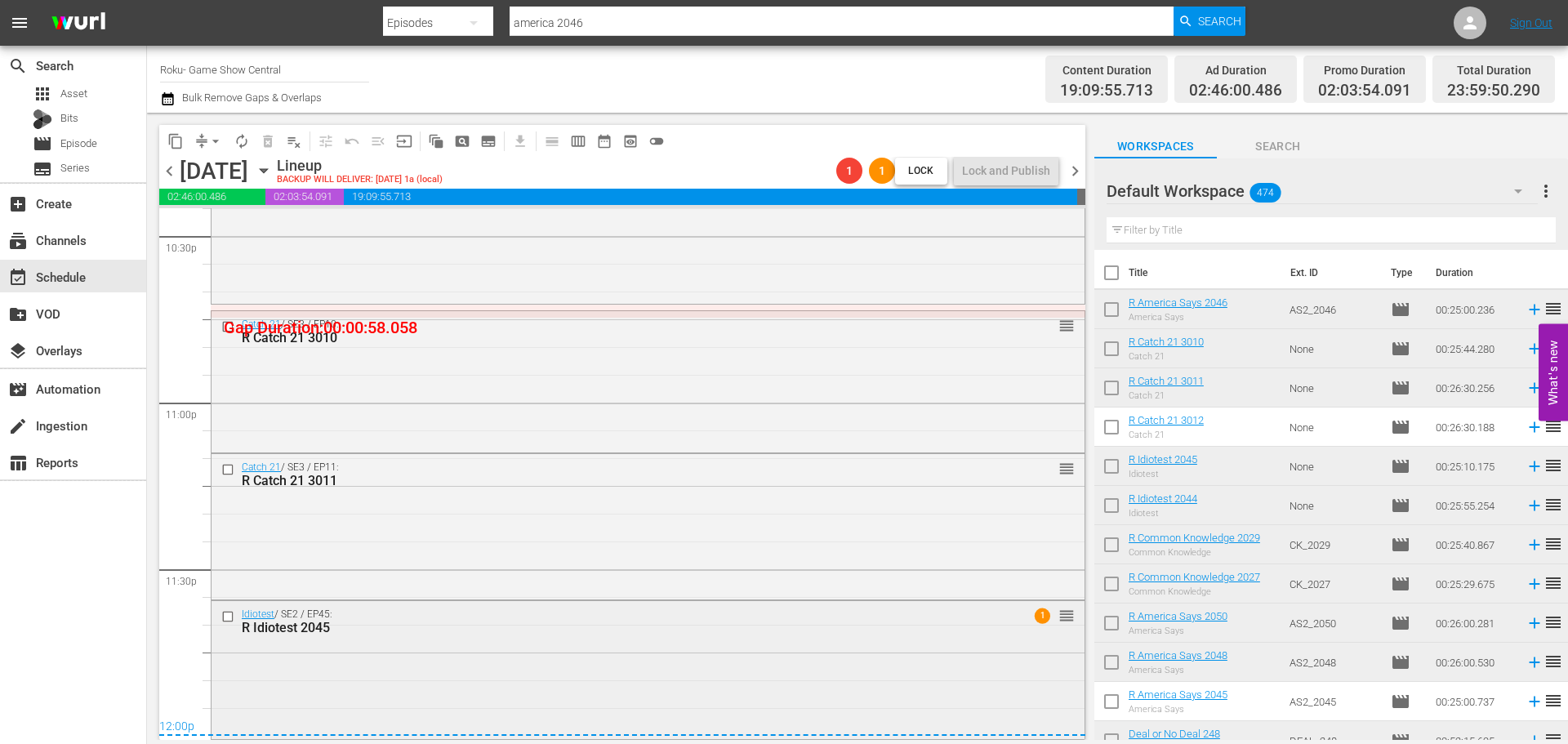
click at [499, 642] on div "Idiotest / SE2 / EP45: R Idiotest 2045 1 reorder" at bounding box center [648, 668] width 873 height 135
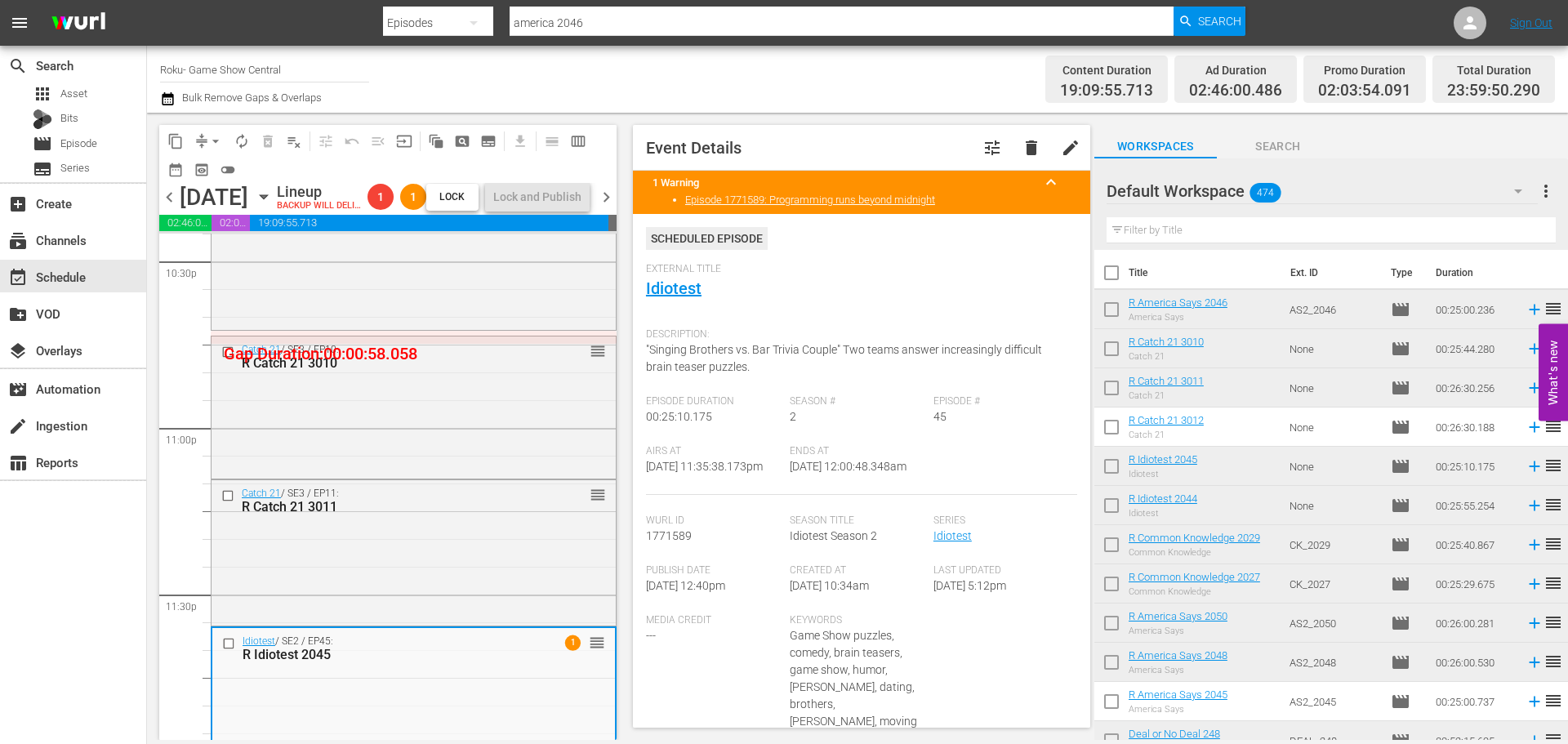
click at [674, 277] on div "External Title Idiotest" at bounding box center [861, 292] width 431 height 58
click at [213, 150] on button "arrow_drop_down" at bounding box center [215, 141] width 26 height 26
click at [214, 174] on li "Align to Midnight" at bounding box center [216, 174] width 172 height 27
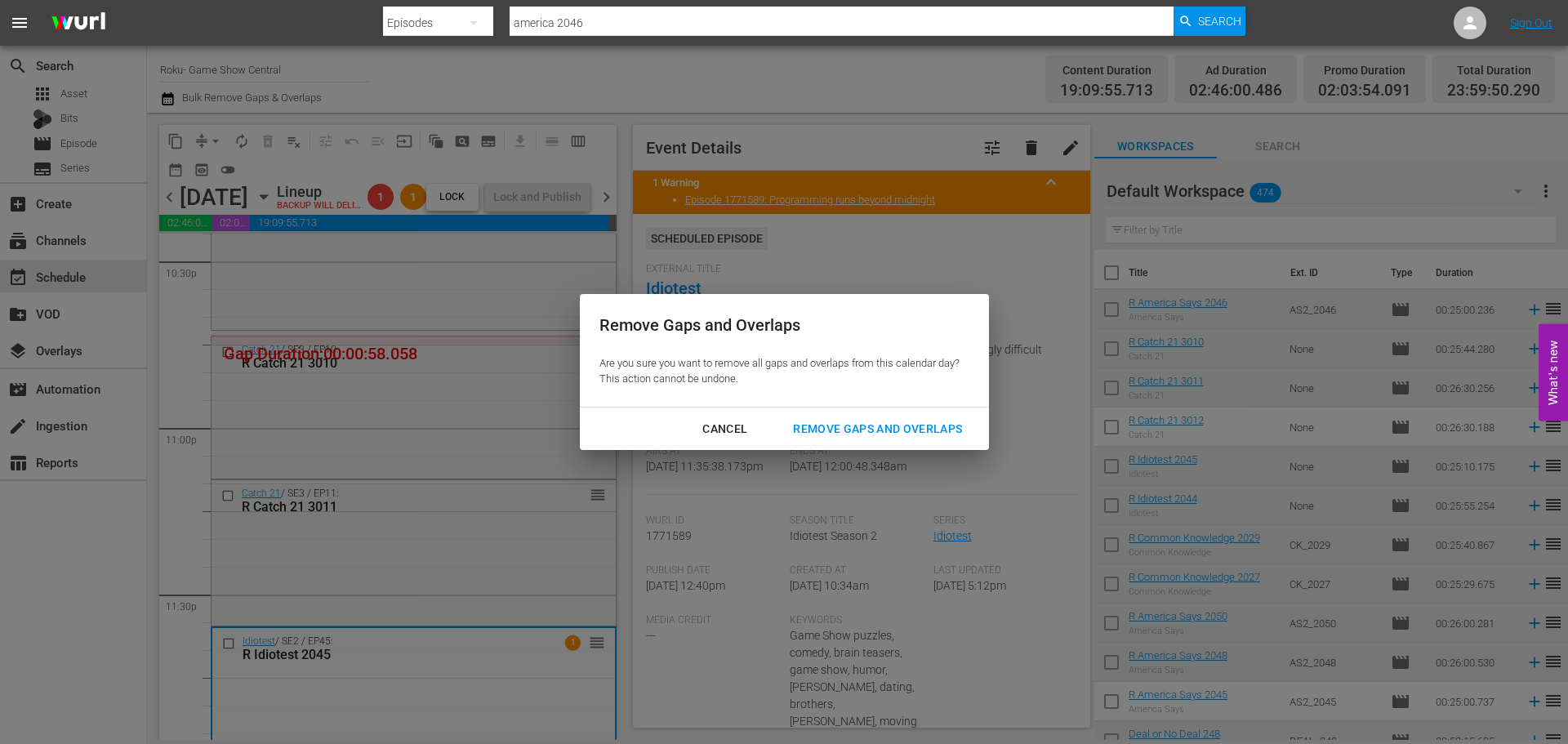
click at [849, 428] on div "Remove Gaps and Overlaps" at bounding box center [877, 429] width 196 height 20
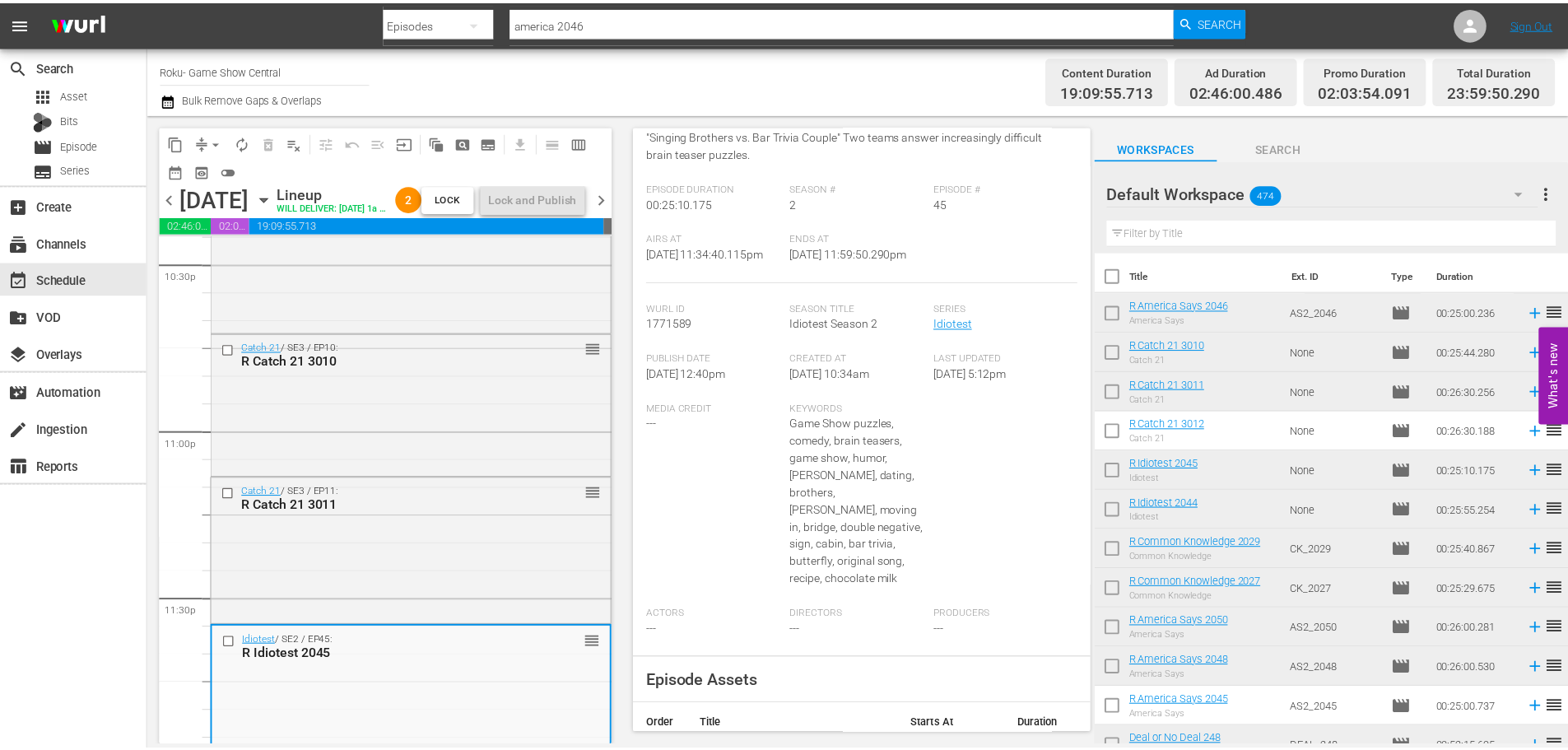
scroll to position [105, 0]
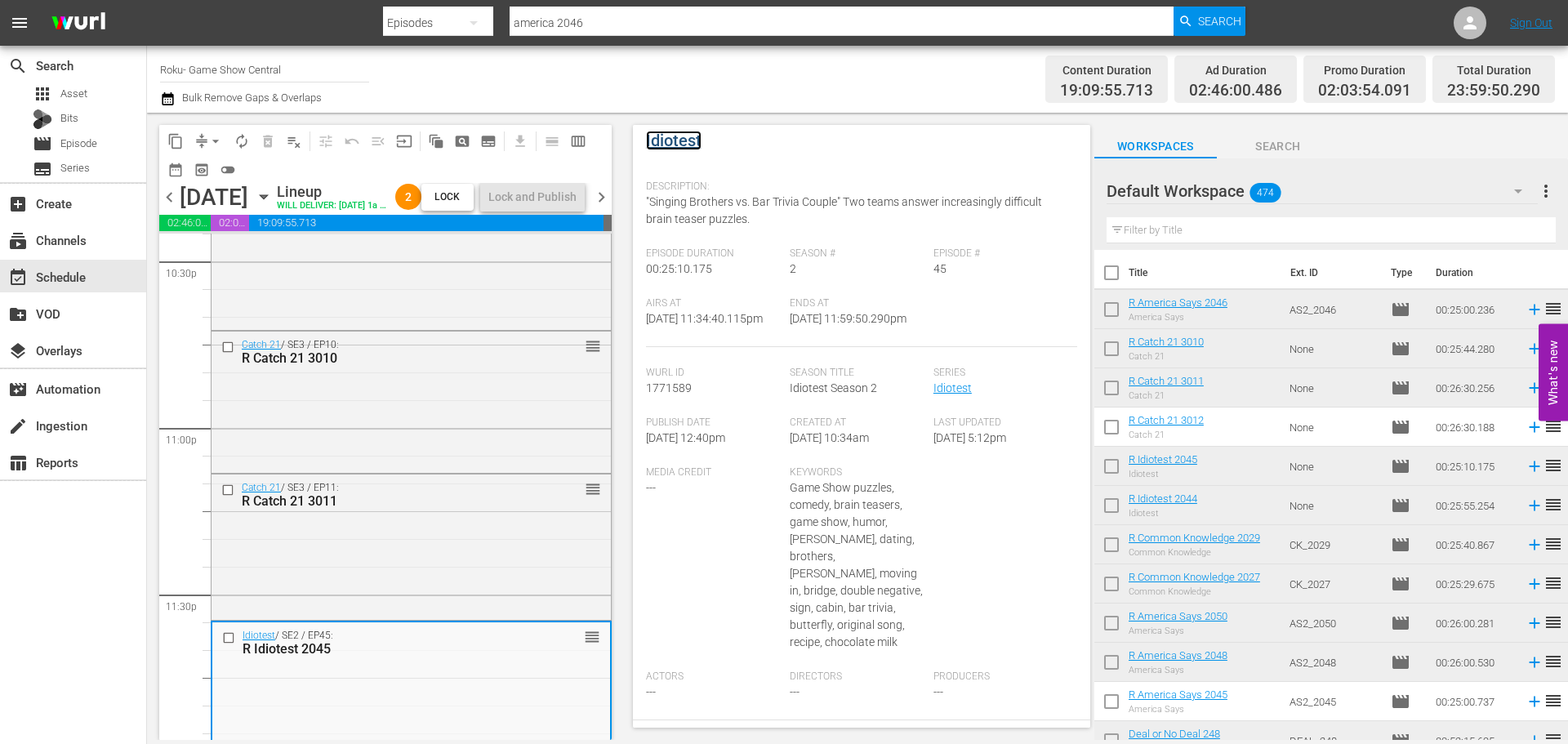
click at [679, 139] on link "Idiotest" at bounding box center [674, 140] width 56 height 19
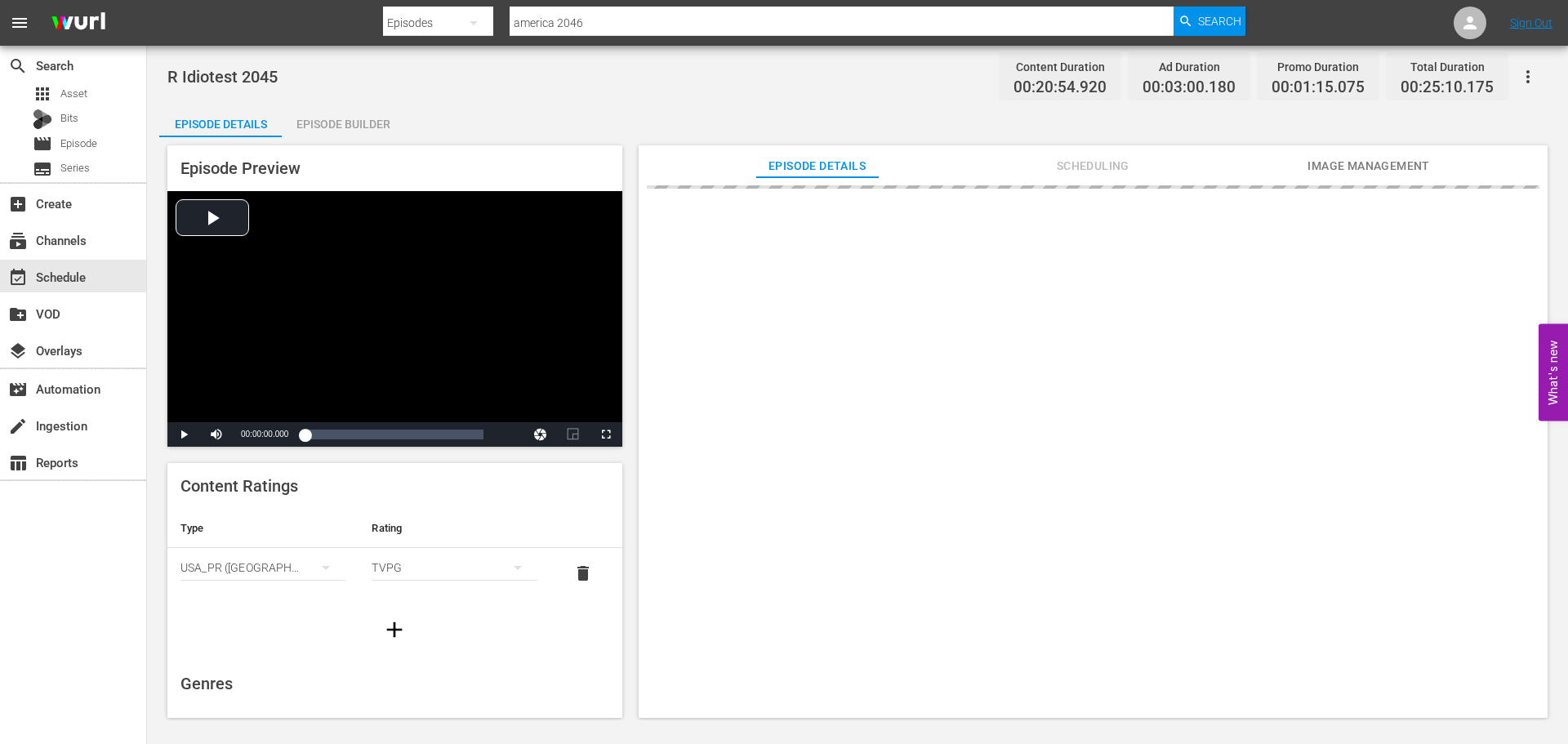
drag, startPoint x: 309, startPoint y: 122, endPoint x: 1111, endPoint y: 282, distance: 817.8
click at [310, 122] on div "Episode Builder" at bounding box center [343, 124] width 123 height 39
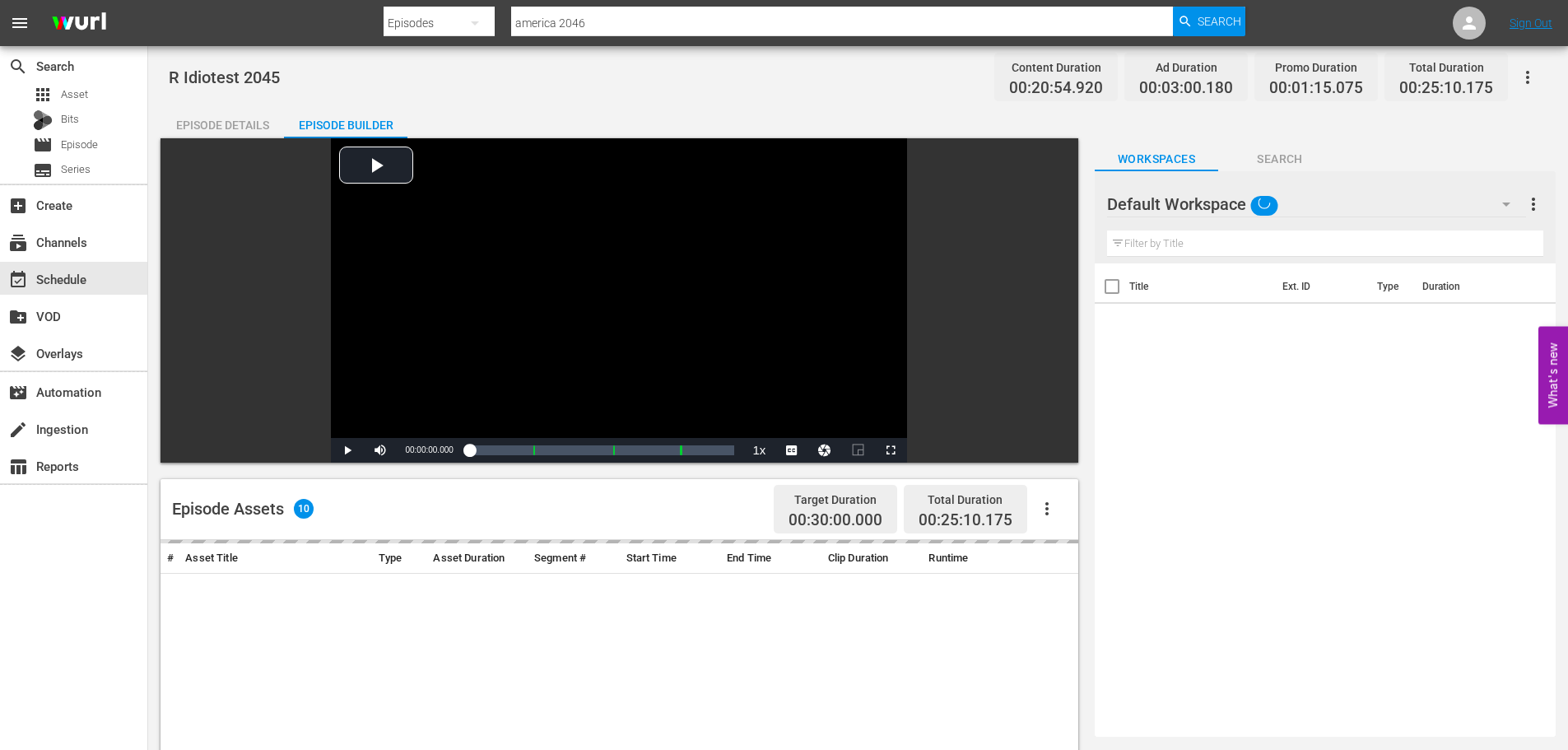
click at [1153, 241] on input "text" at bounding box center [1325, 243] width 436 height 26
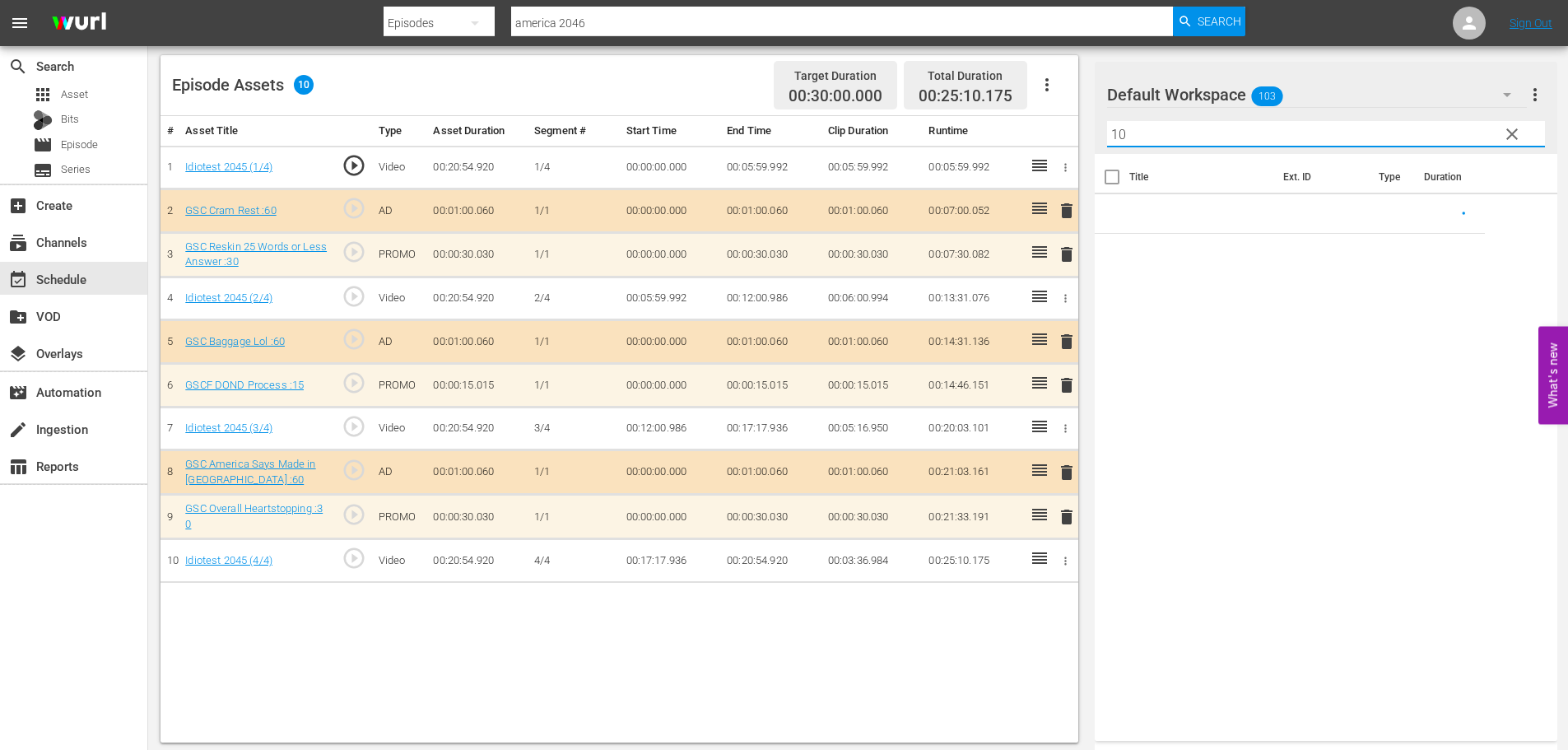
scroll to position [429, 0]
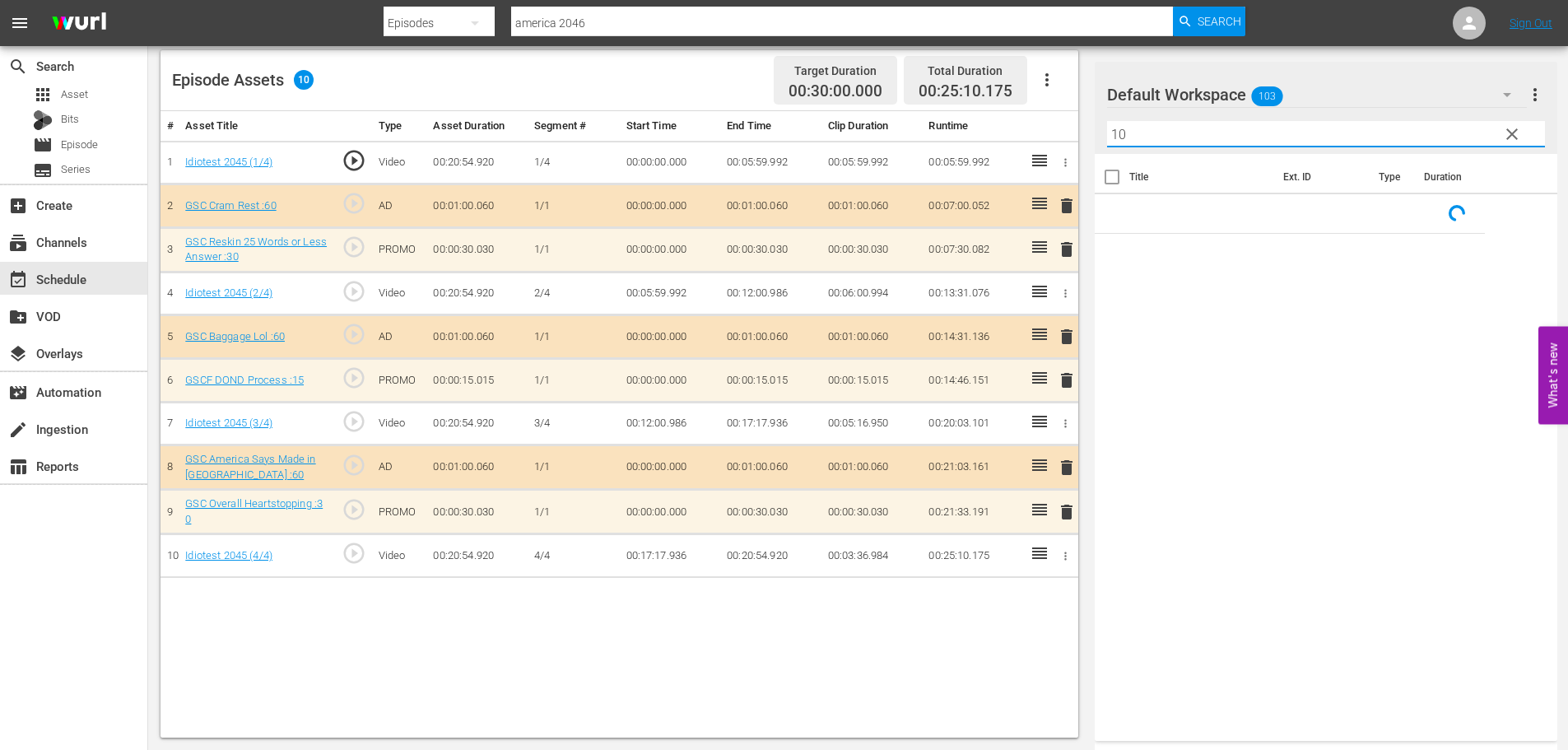
type input "1"
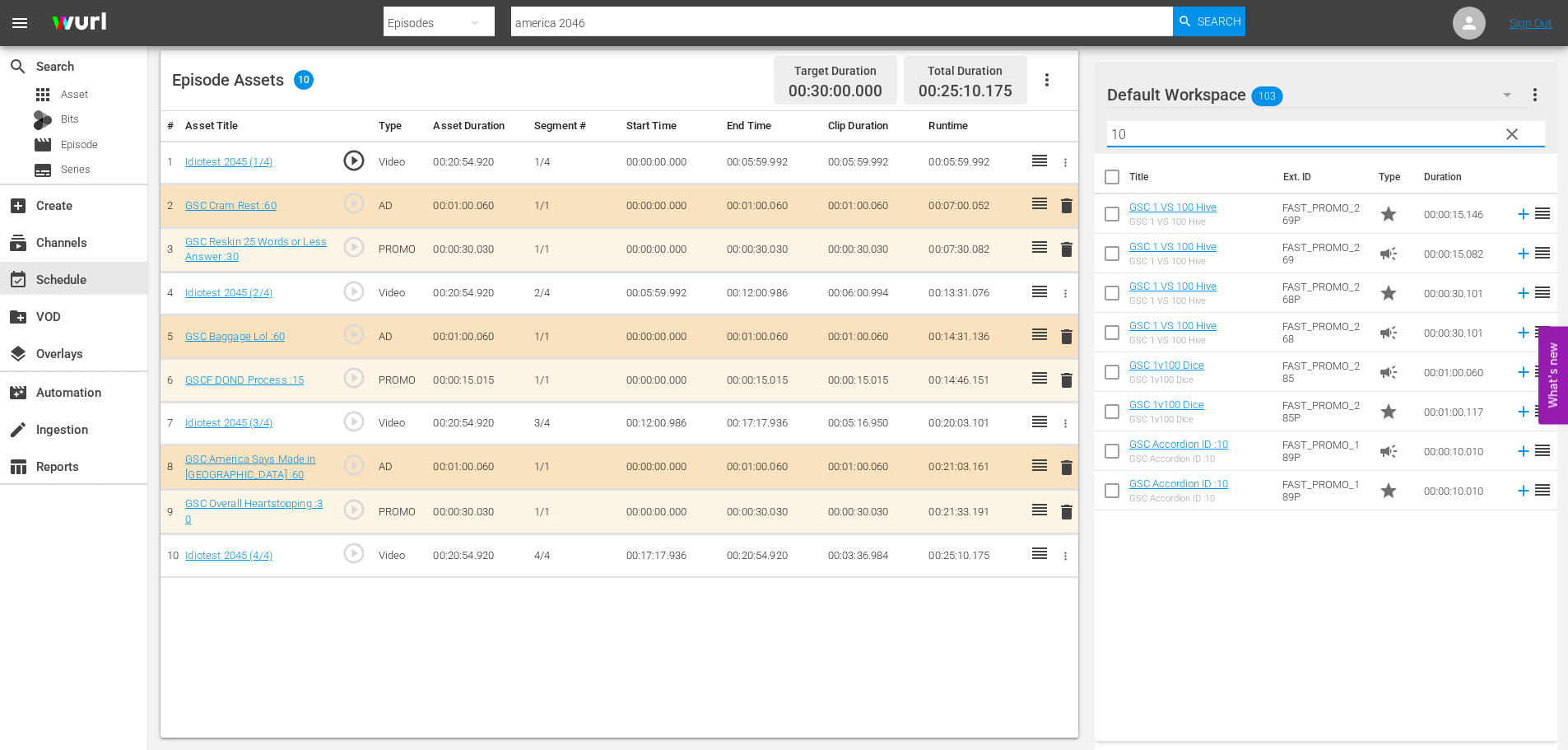
type input "10"
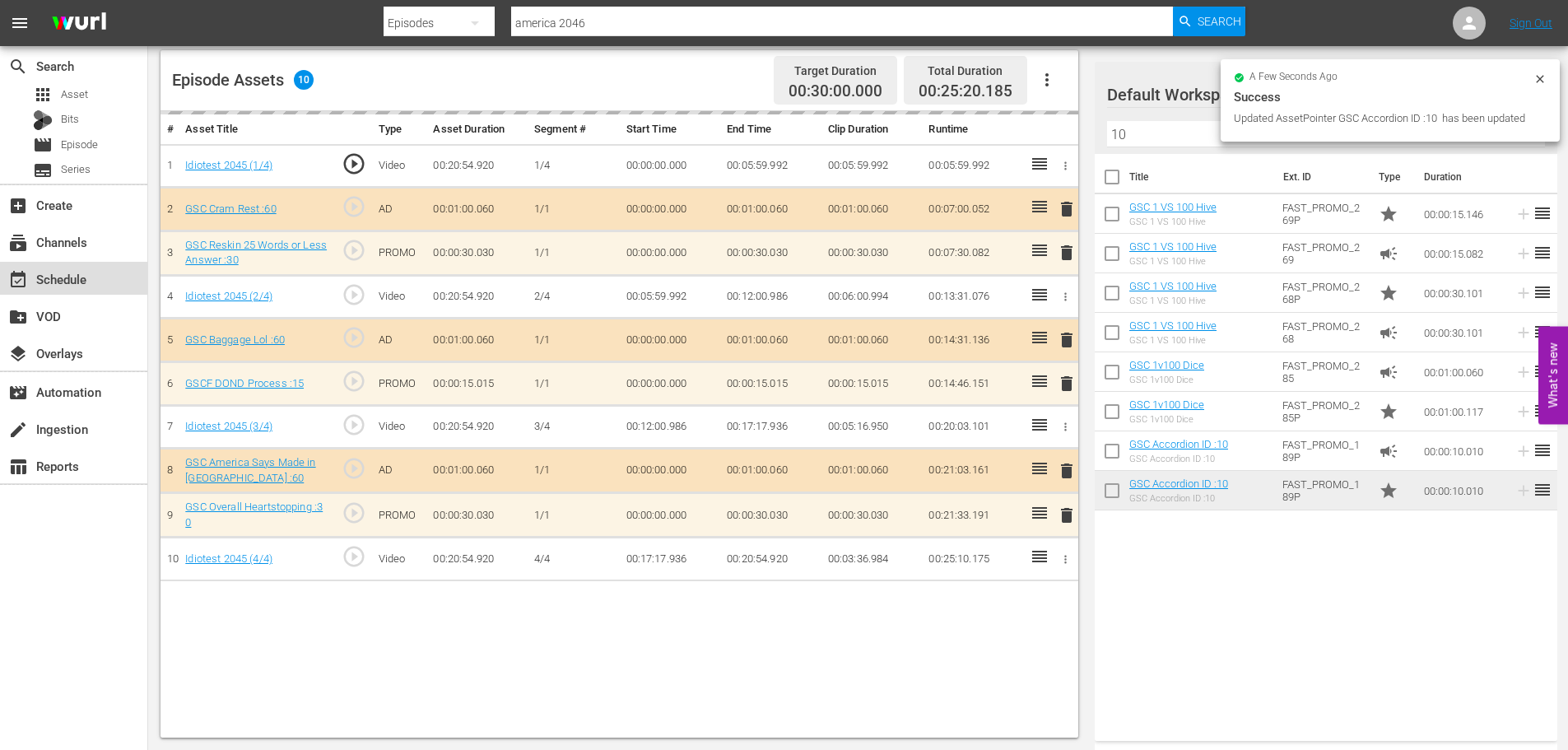
click at [38, 275] on div "event_available Schedule" at bounding box center [46, 276] width 92 height 15
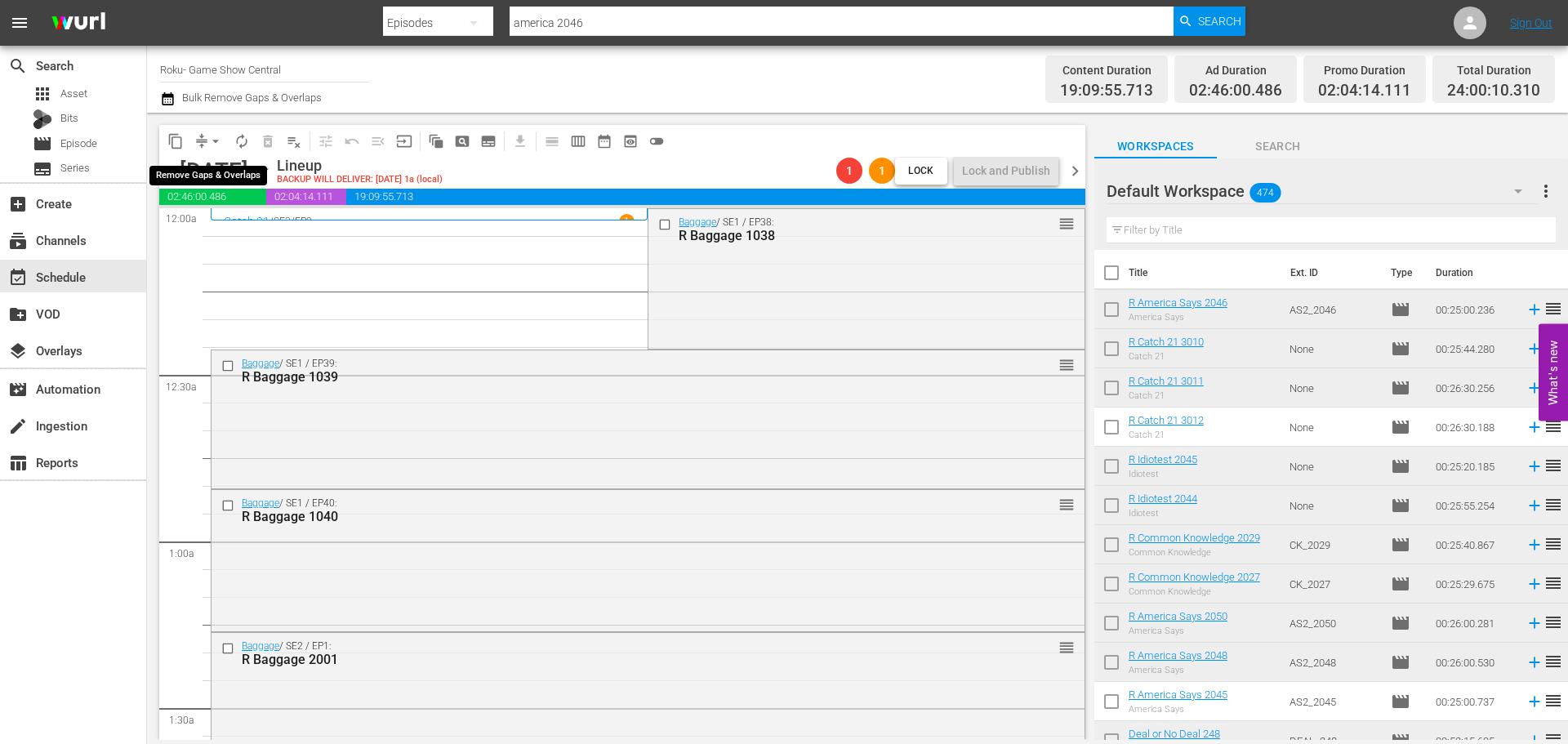
click at [222, 144] on span "arrow_drop_down" at bounding box center [215, 141] width 16 height 16
click at [224, 163] on li "Align to Midnight" at bounding box center [216, 174] width 172 height 27
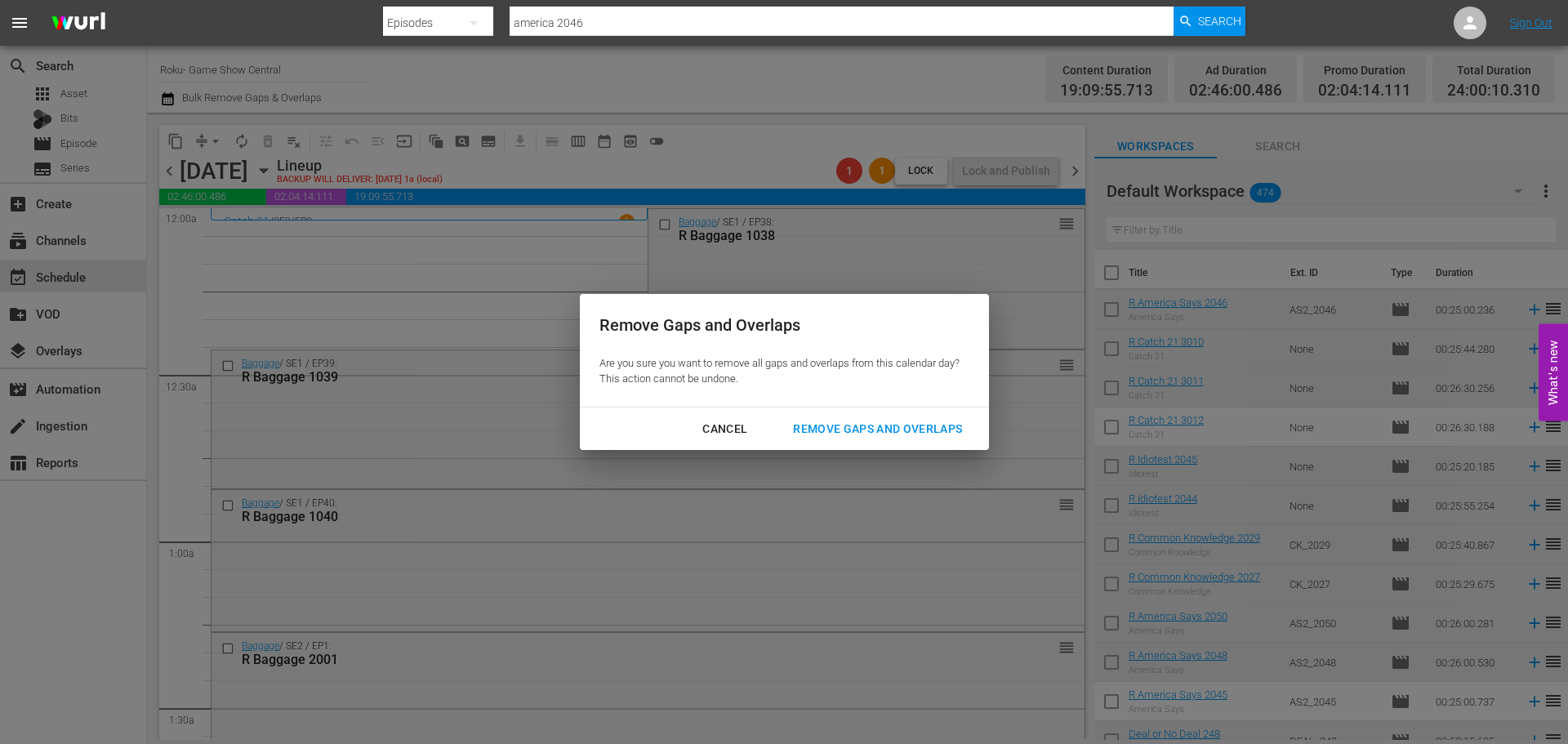
click at [921, 434] on div "Remove Gaps and Overlaps" at bounding box center [877, 429] width 196 height 20
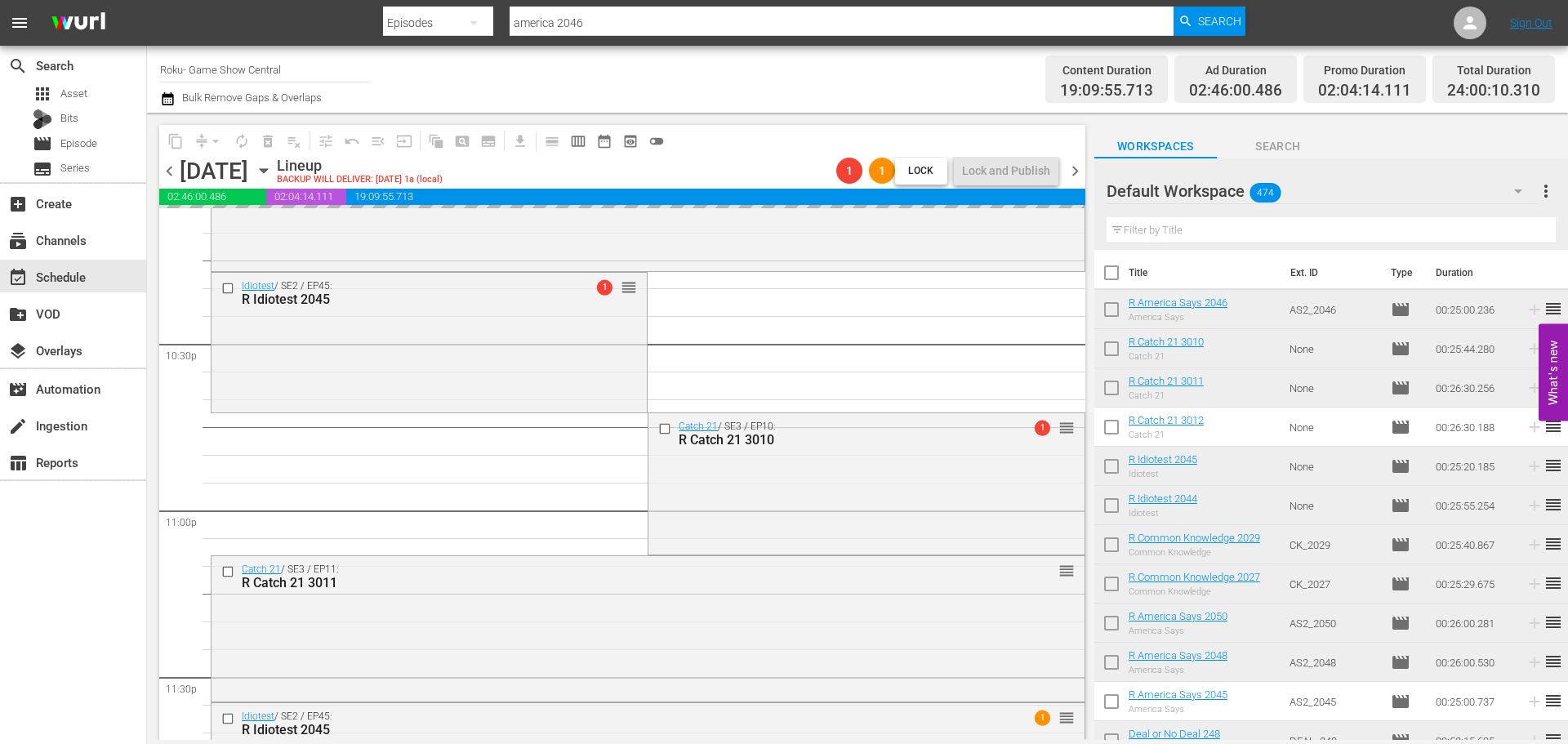
scroll to position [7465, 0]
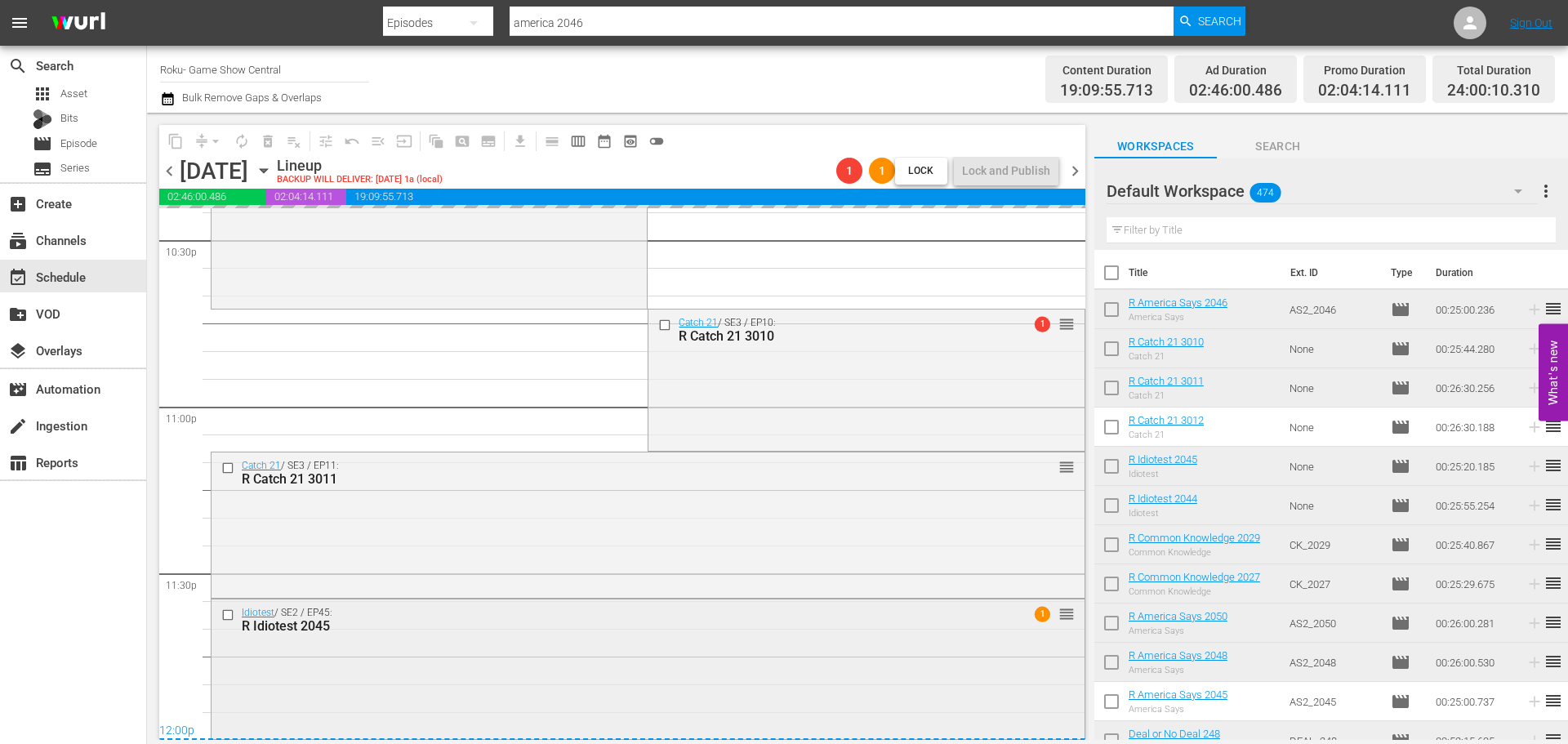
click at [697, 625] on div "R Idiotest 2045" at bounding box center [618, 626] width 753 height 15
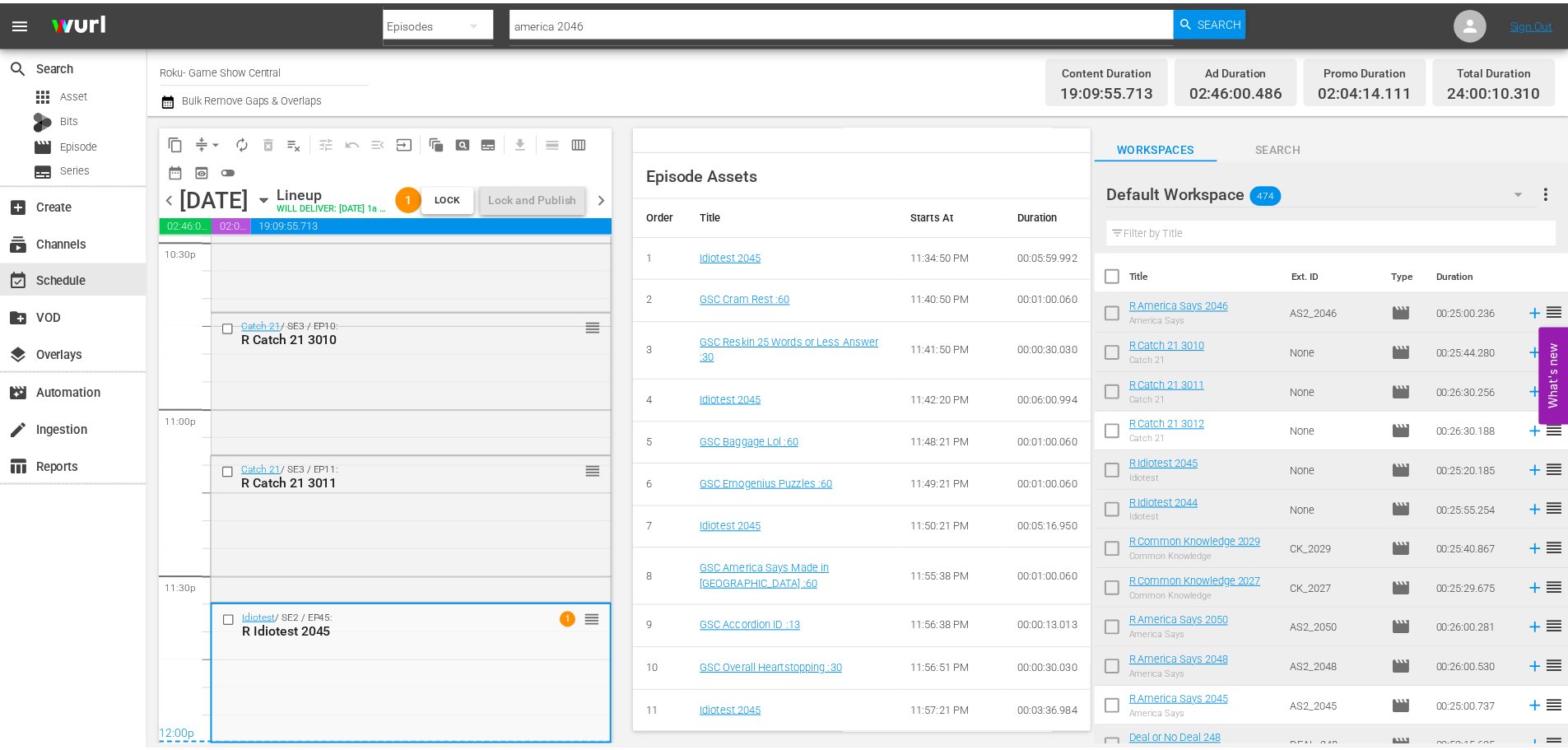
scroll to position [0, 0]
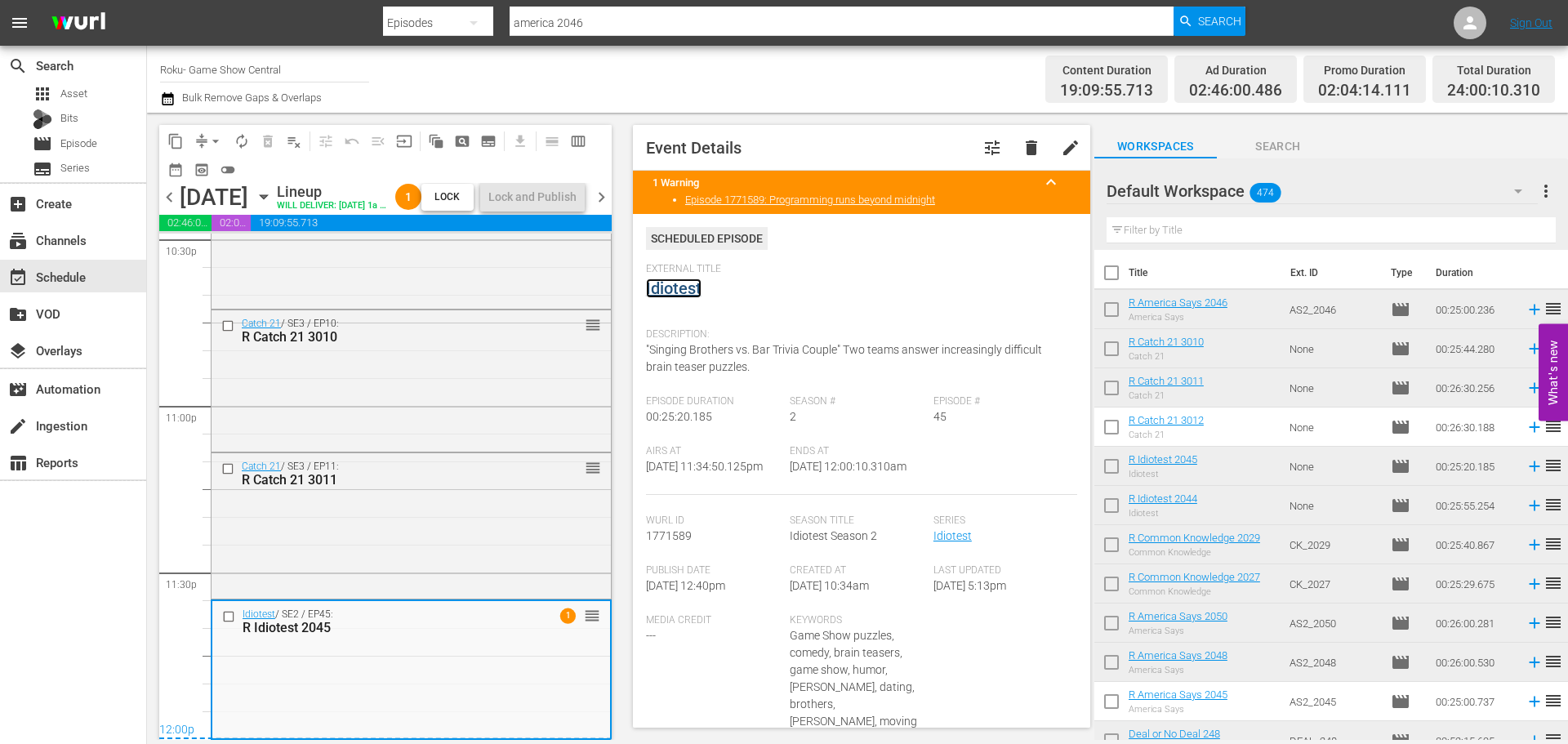
click at [674, 281] on link "Idiotest" at bounding box center [674, 288] width 56 height 19
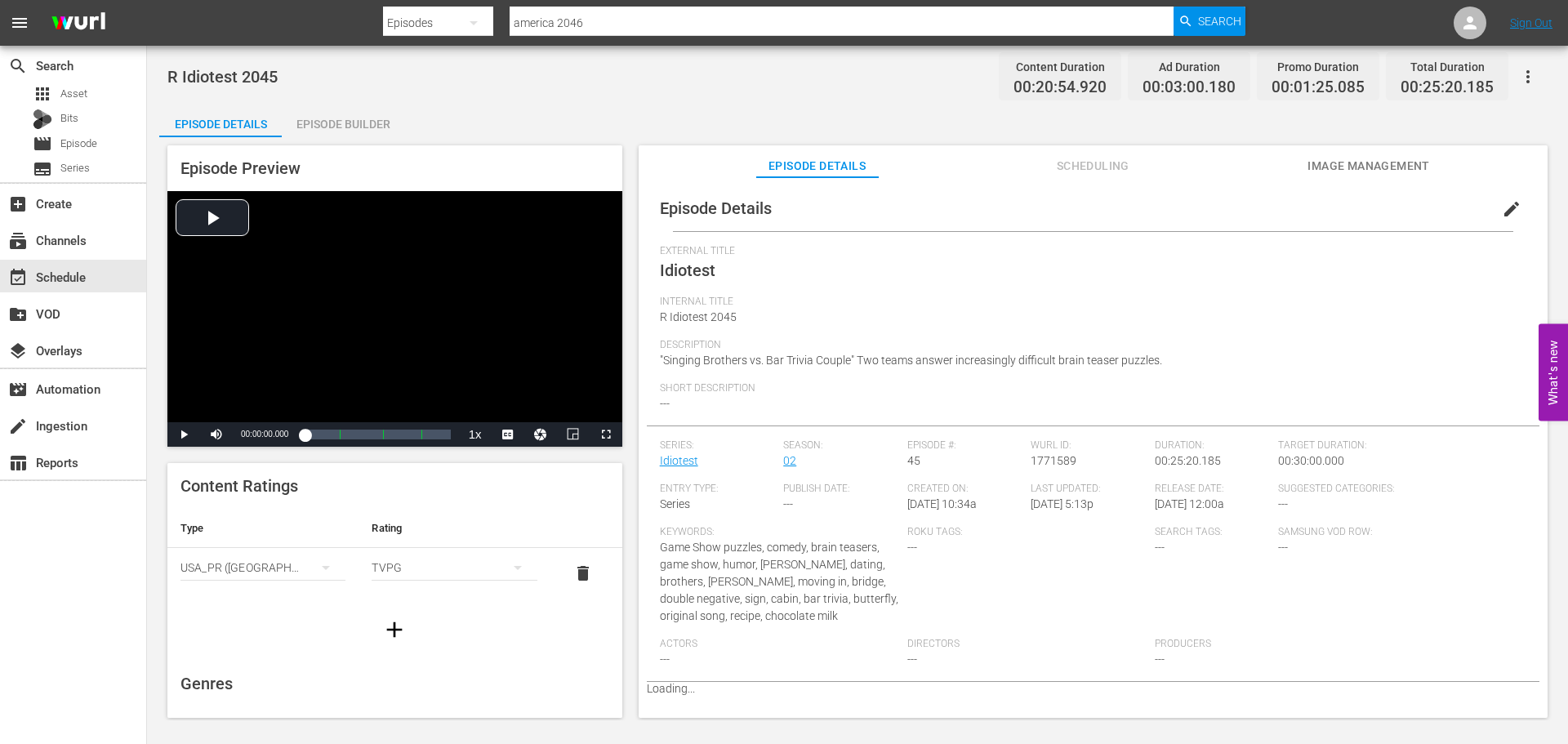
click at [371, 117] on div "Episode Builder" at bounding box center [343, 124] width 123 height 39
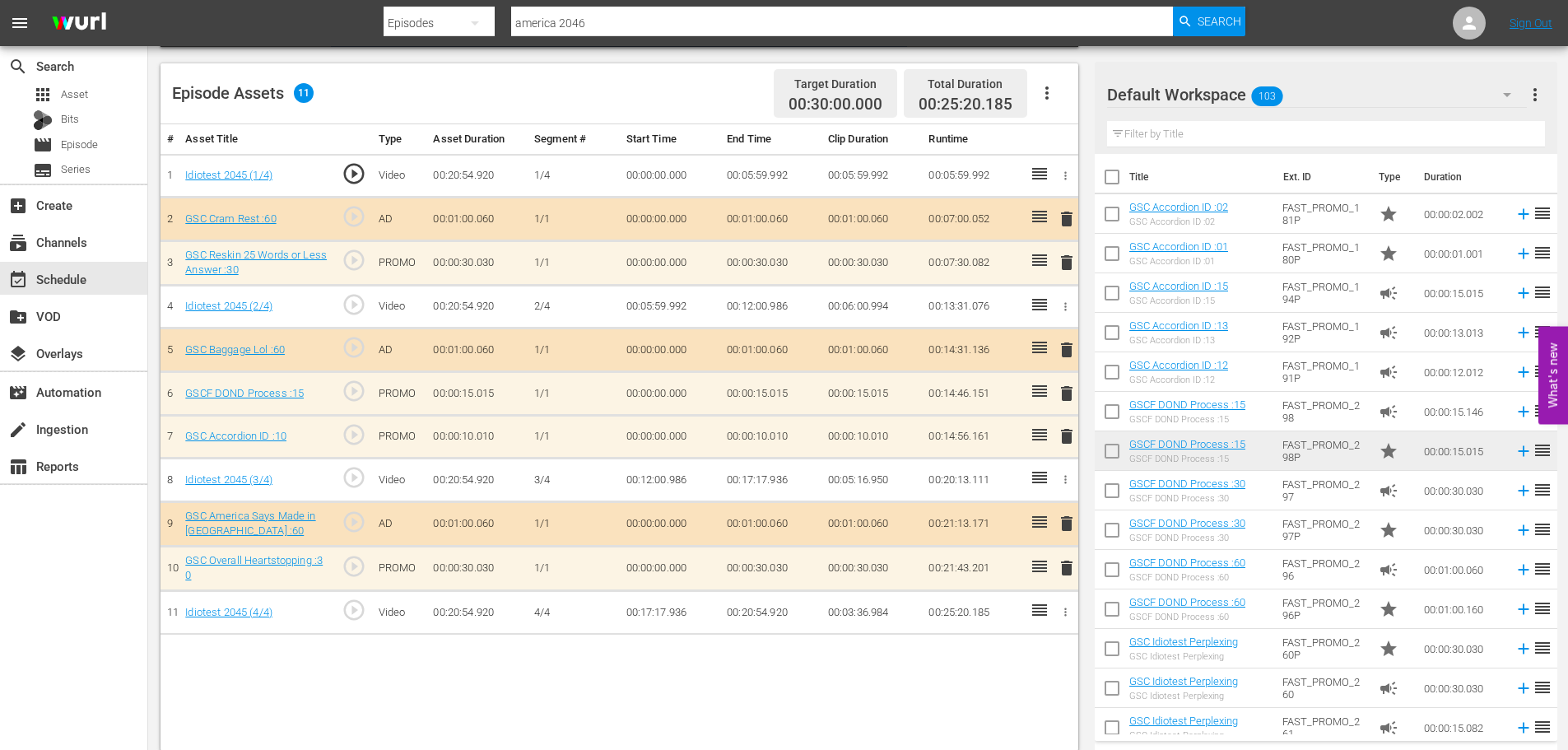
scroll to position [429, 0]
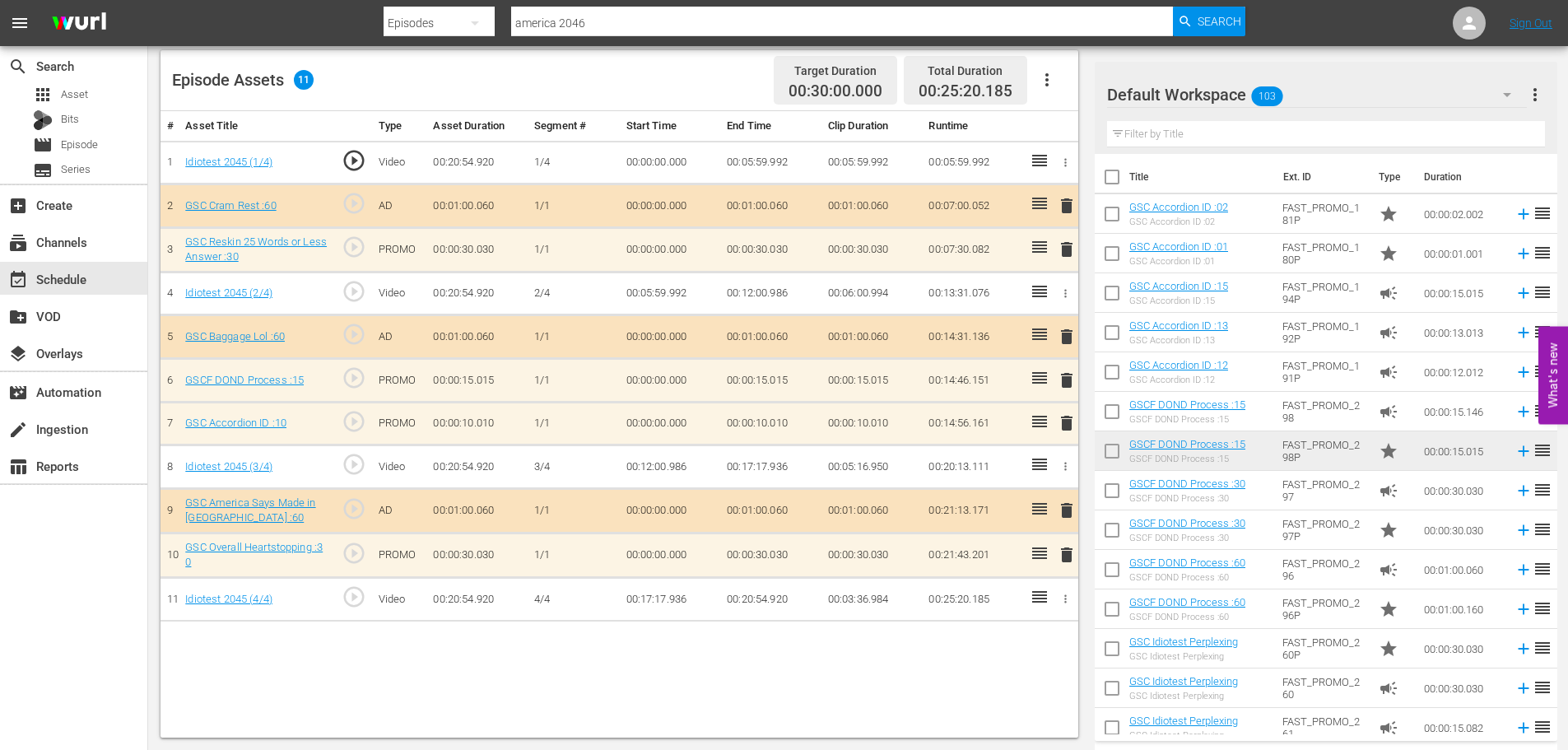
click at [1066, 425] on span "delete" at bounding box center [1066, 422] width 20 height 20
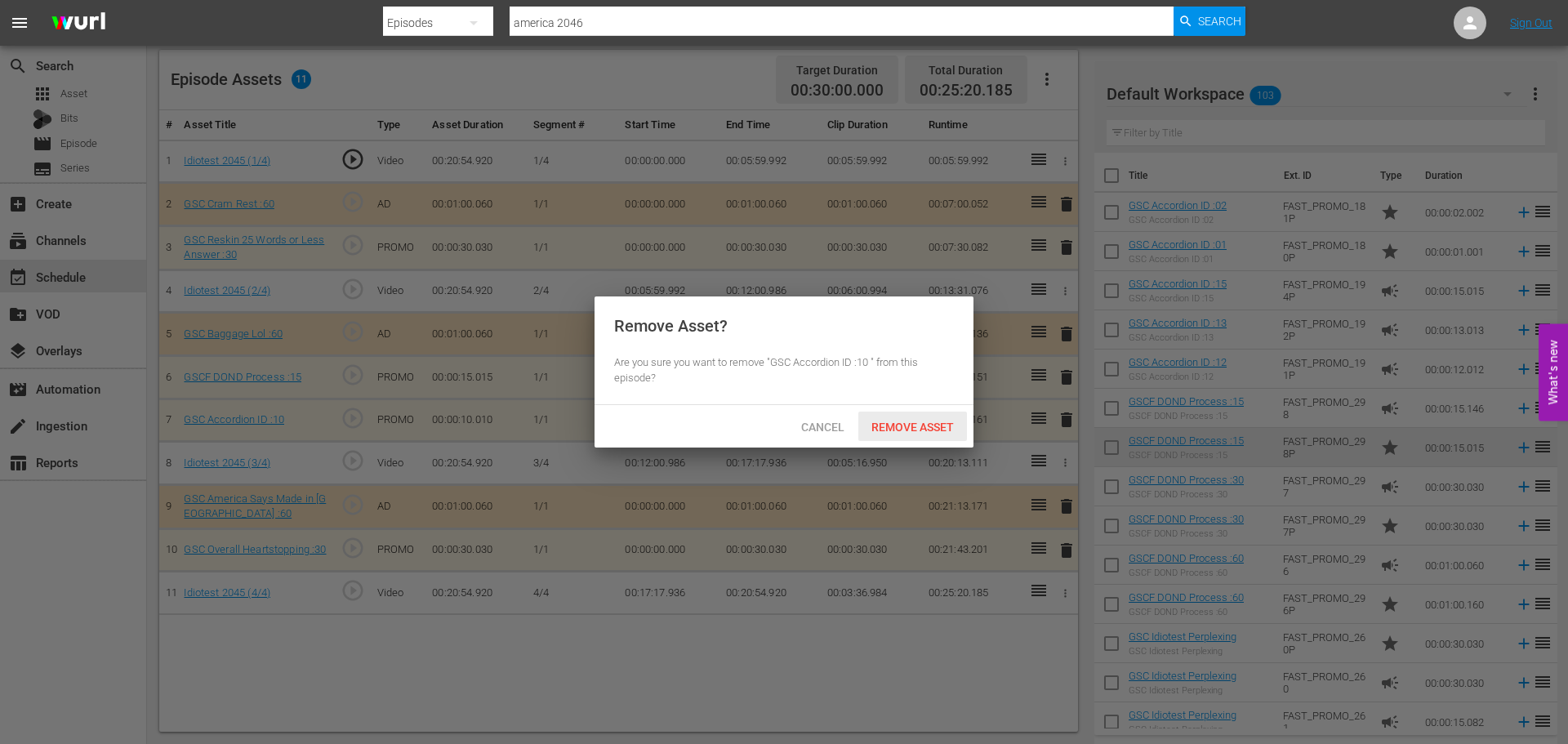
click at [908, 422] on span "Remove Asset" at bounding box center [913, 427] width 108 height 13
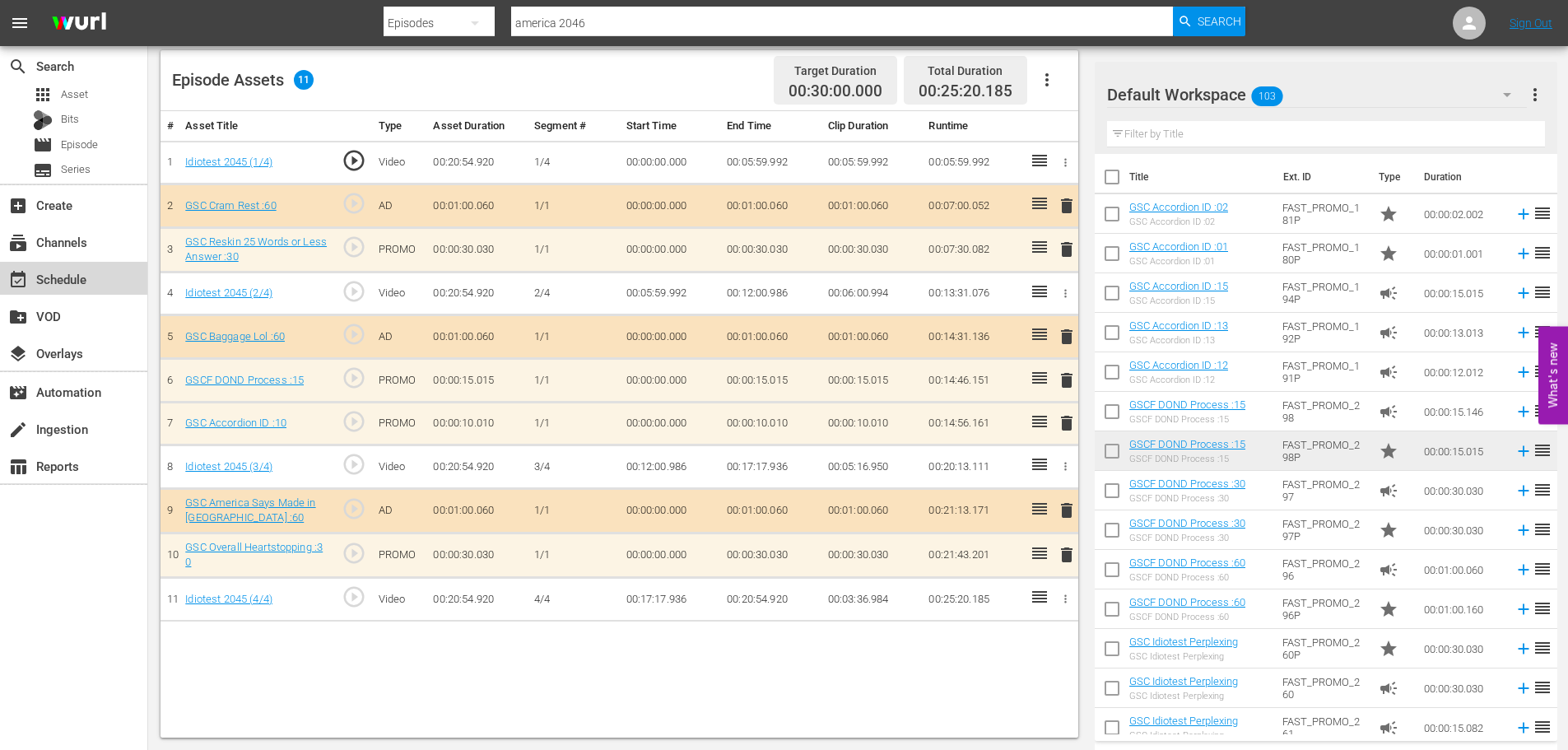
click at [0, 284] on div "event_available Schedule" at bounding box center [73, 278] width 148 height 33
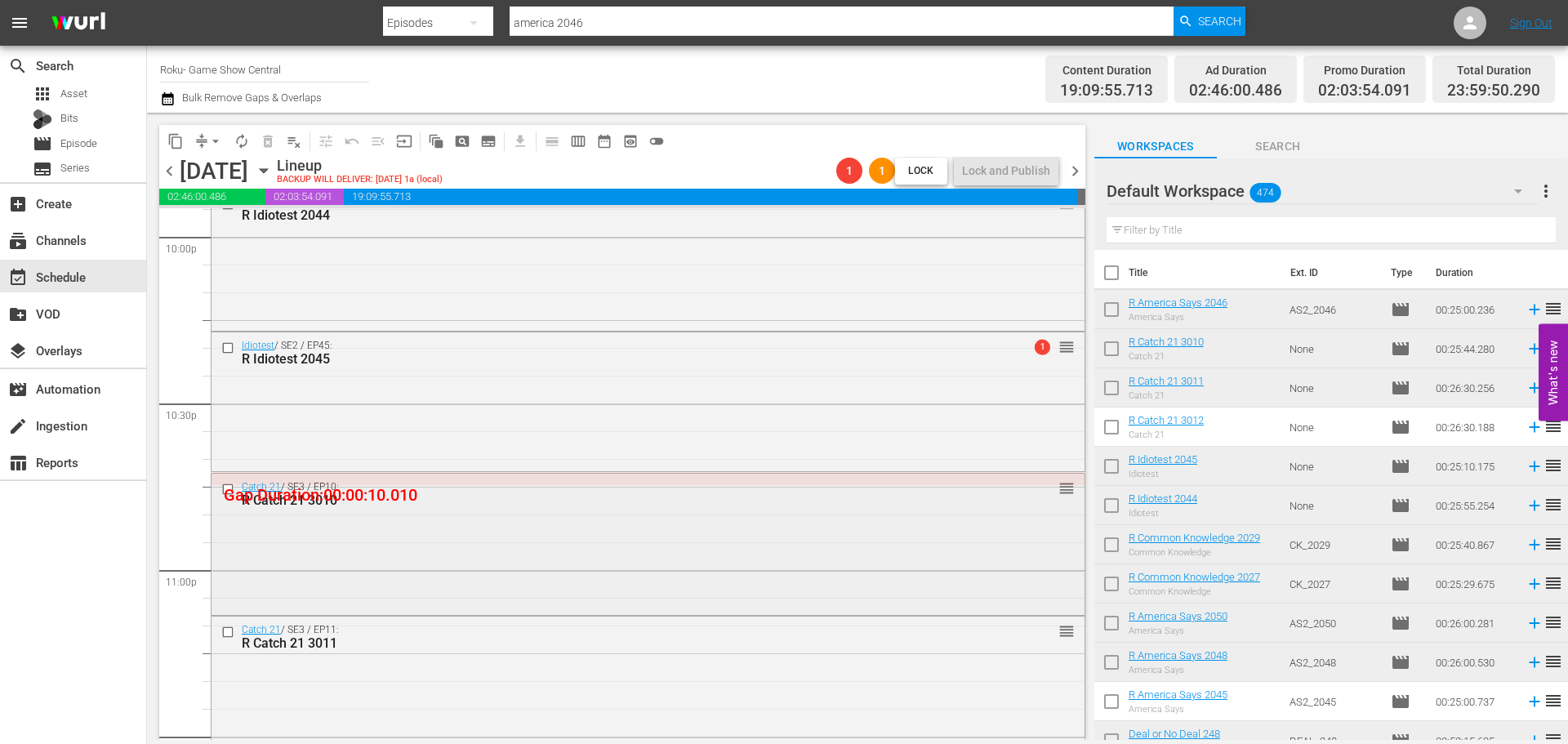
scroll to position [7465, 0]
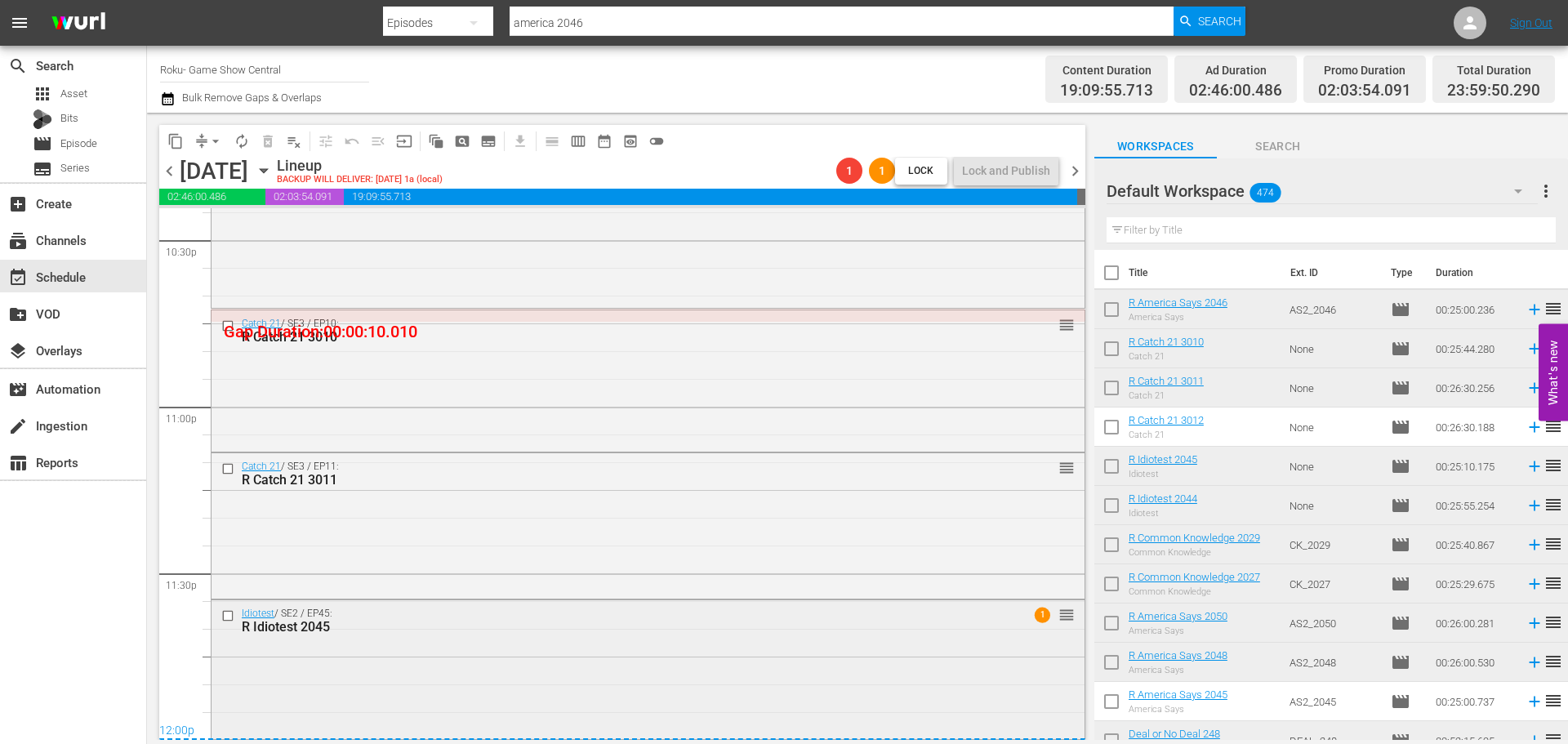
click at [511, 678] on div "Idiotest / SE2 / EP45: R Idiotest 2045 1 reorder" at bounding box center [648, 667] width 873 height 135
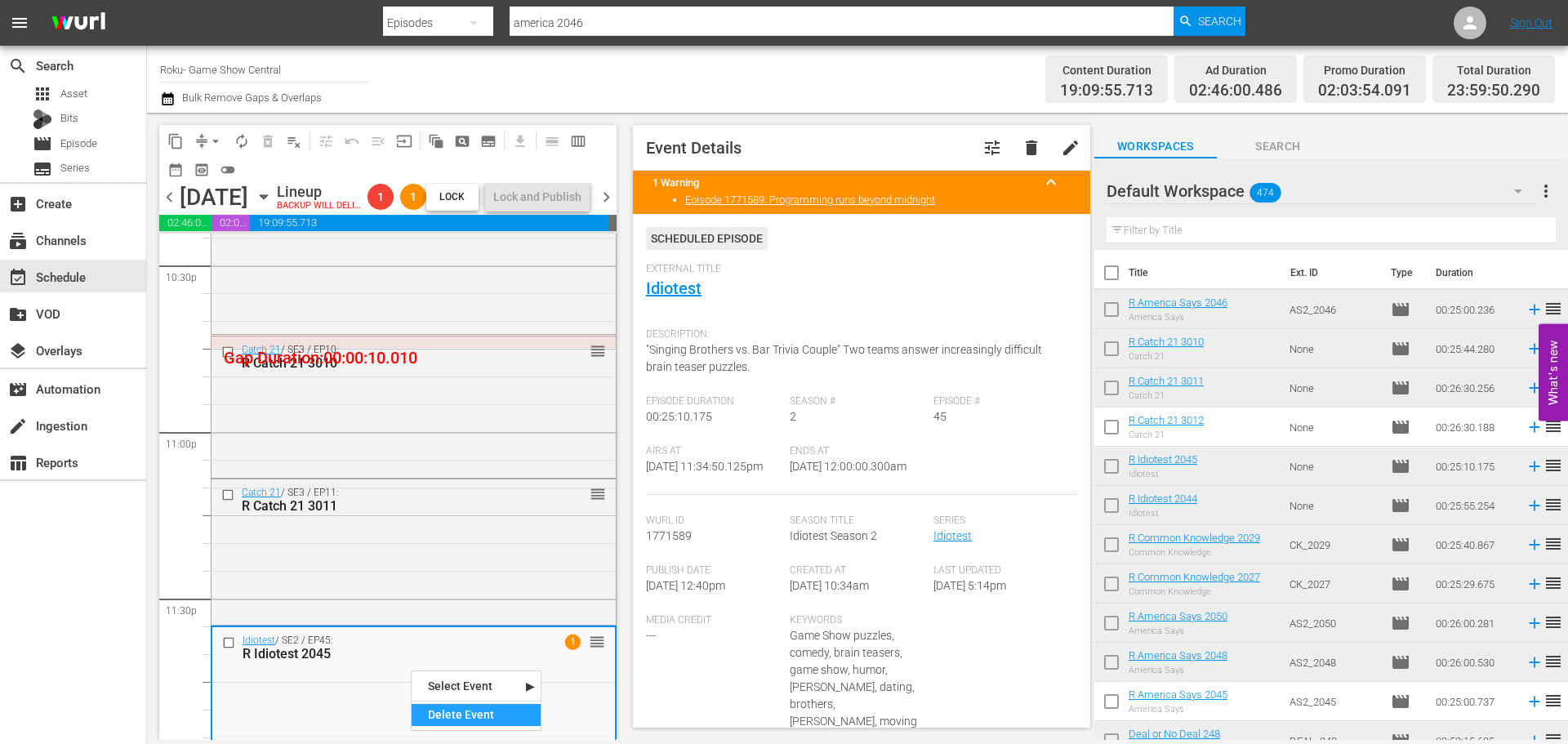
click at [480, 714] on div "Delete Event" at bounding box center [476, 715] width 129 height 22
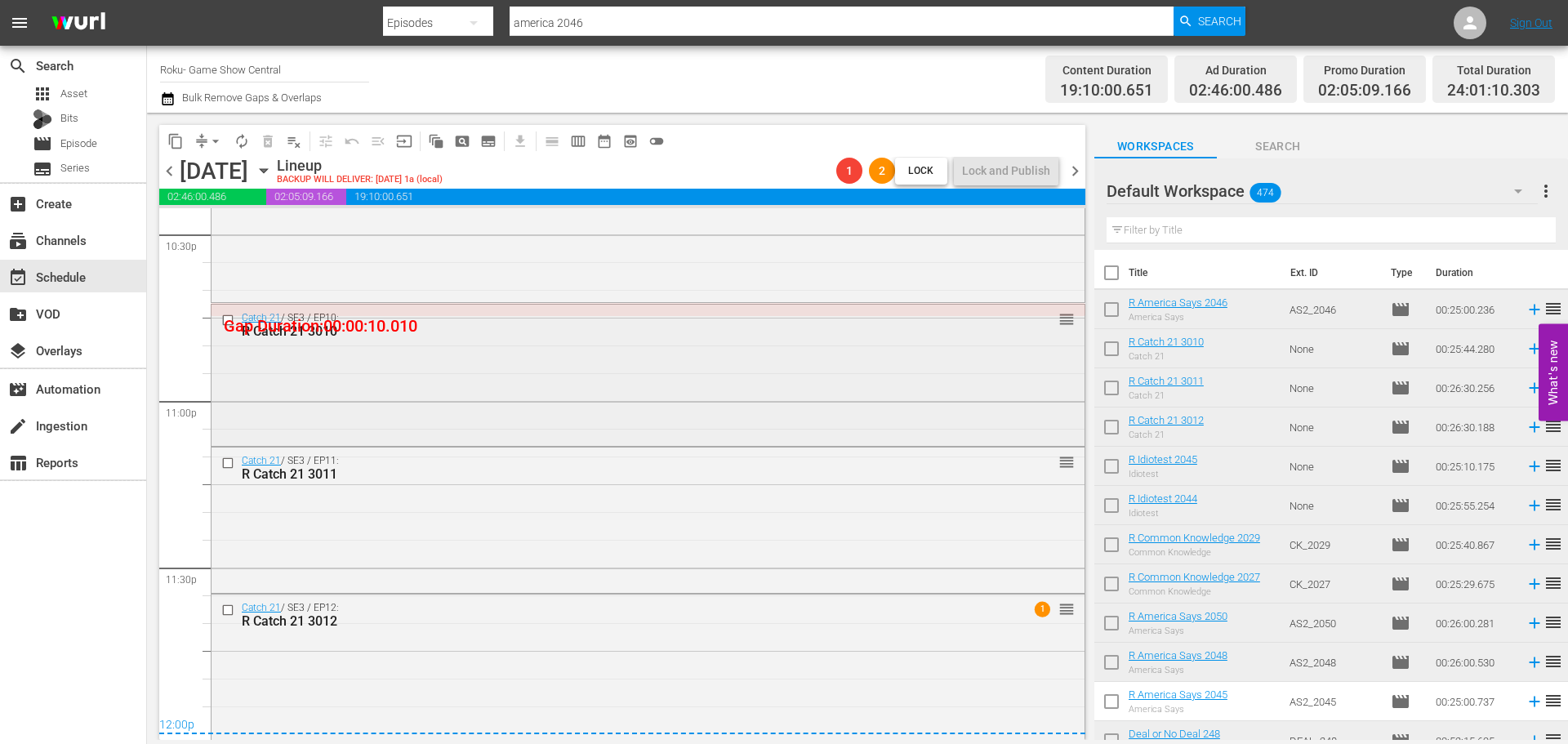
scroll to position [7470, 0]
click at [785, 632] on div "Catch 21 / SE3 / EP12: R Catch 21 3012 1 reorder" at bounding box center [648, 613] width 873 height 40
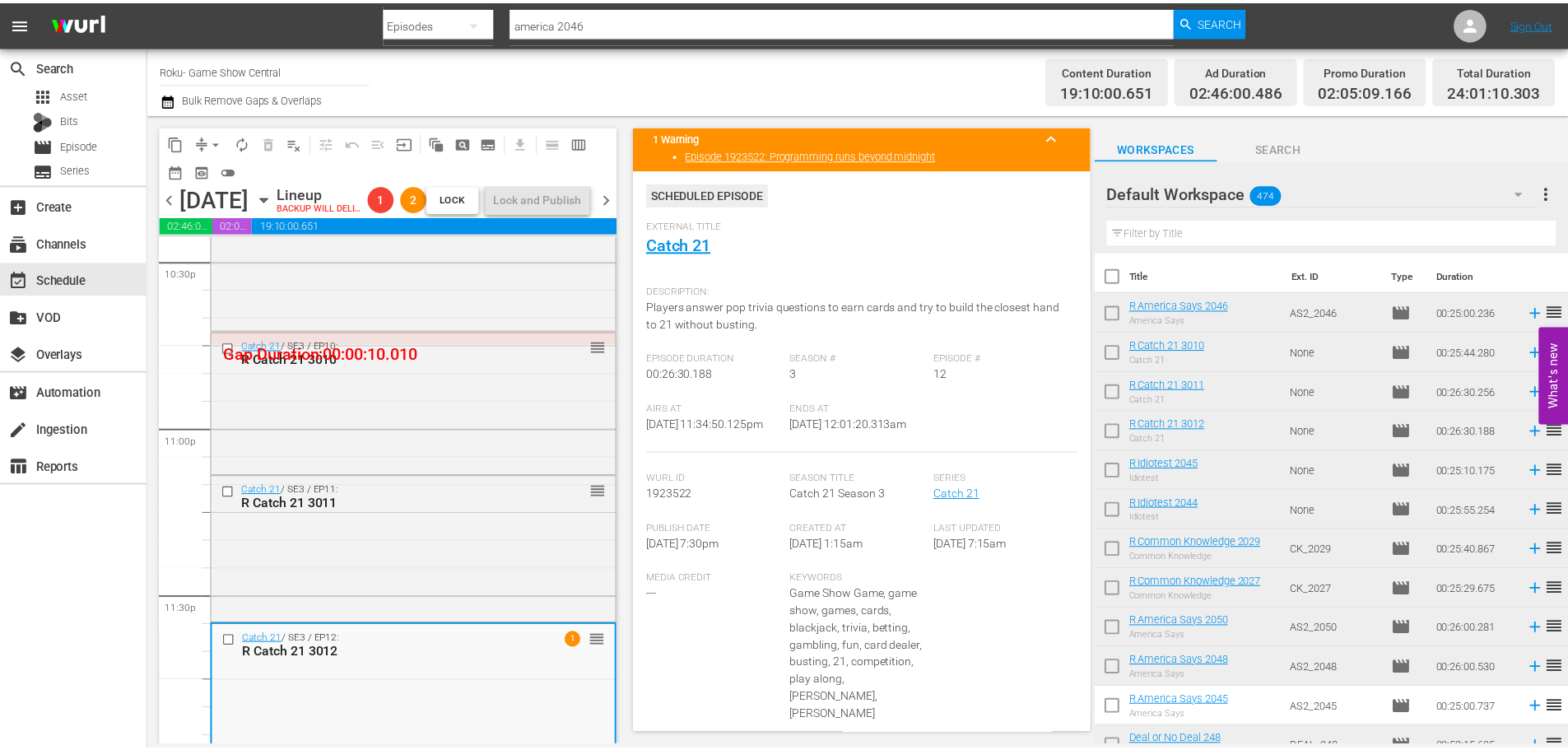
scroll to position [0, 0]
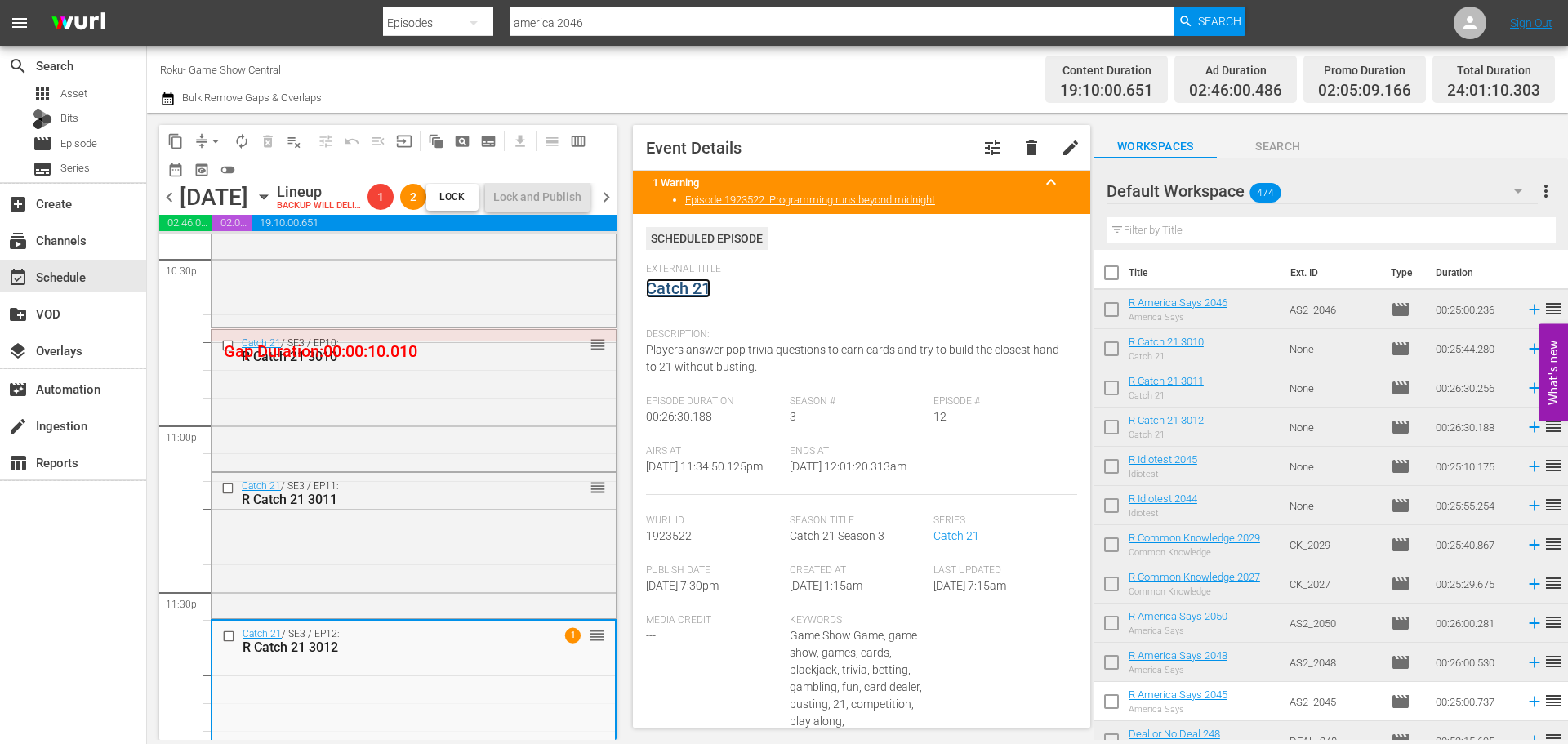
click at [675, 278] on link "Catch 21" at bounding box center [678, 288] width 64 height 19
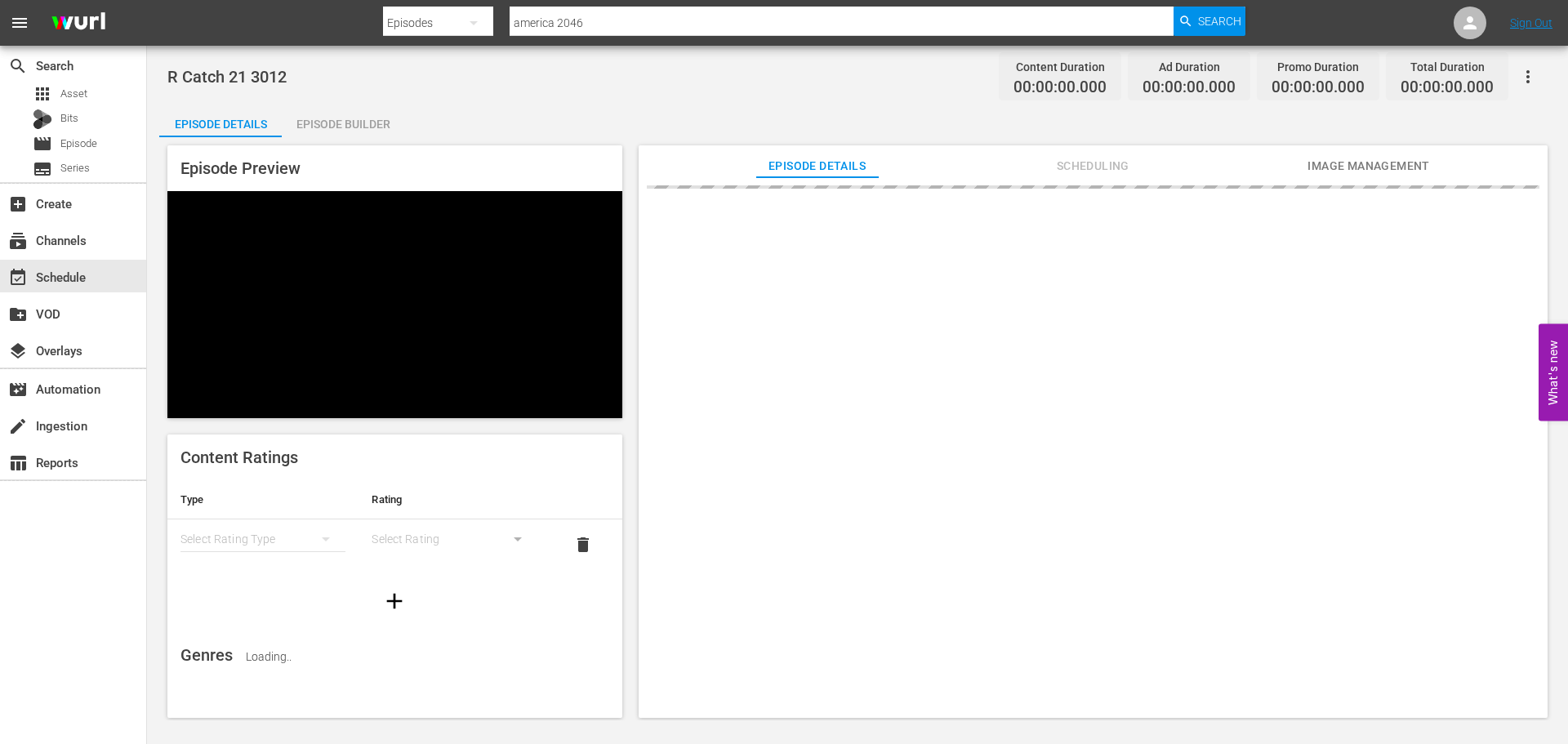
click at [377, 136] on div "Episode Builder" at bounding box center [343, 124] width 123 height 39
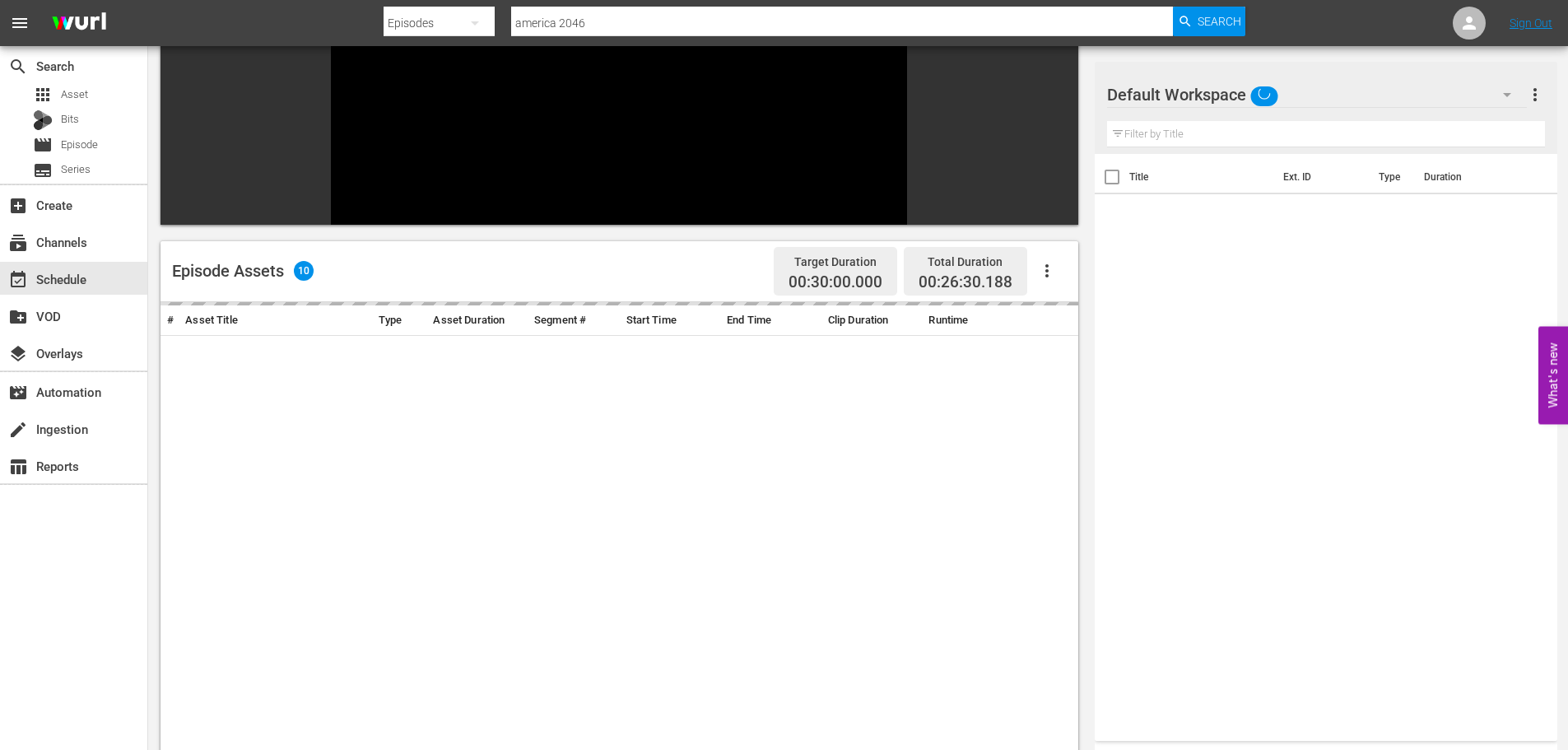
scroll to position [228, 0]
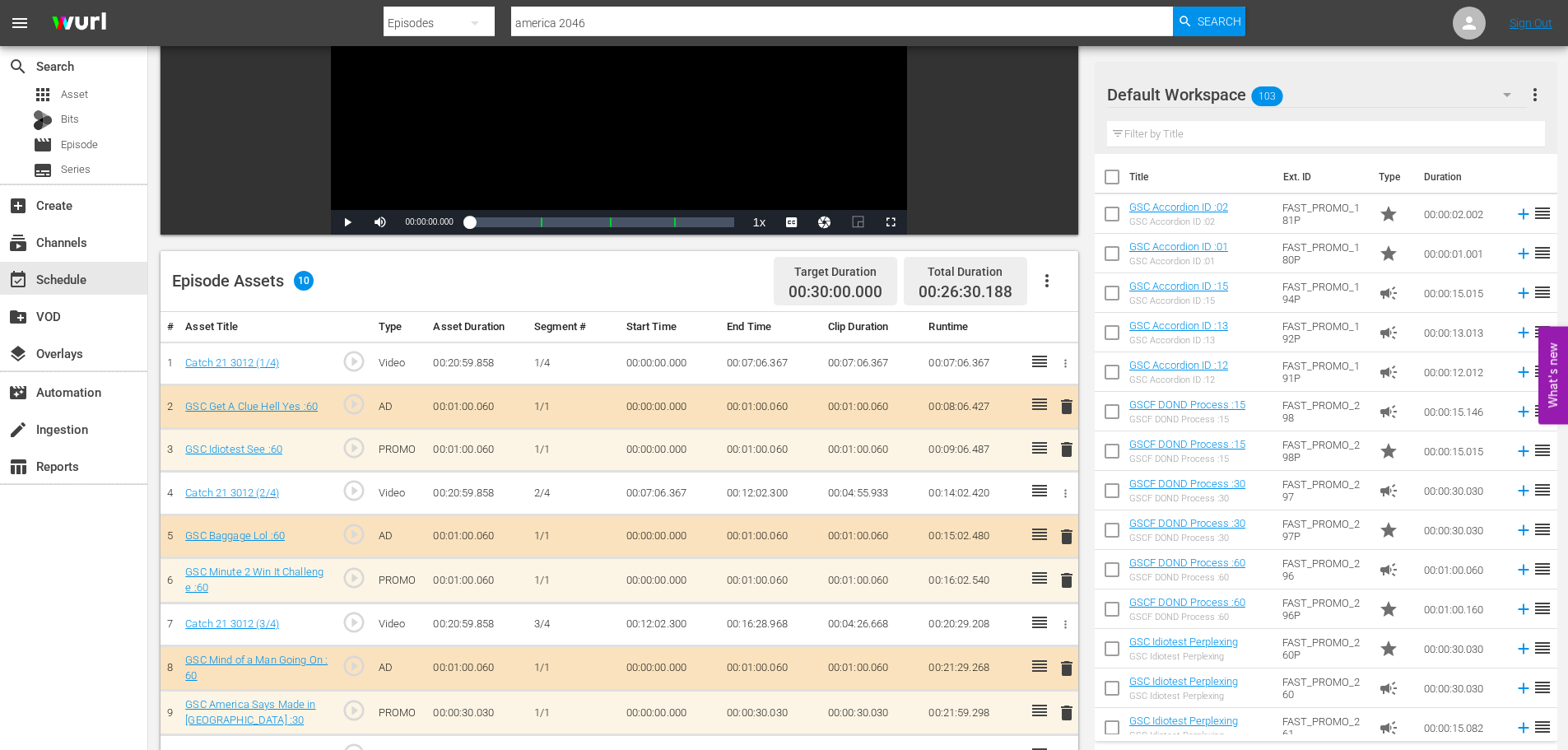
click at [1068, 581] on span "delete" at bounding box center [1066, 580] width 20 height 20
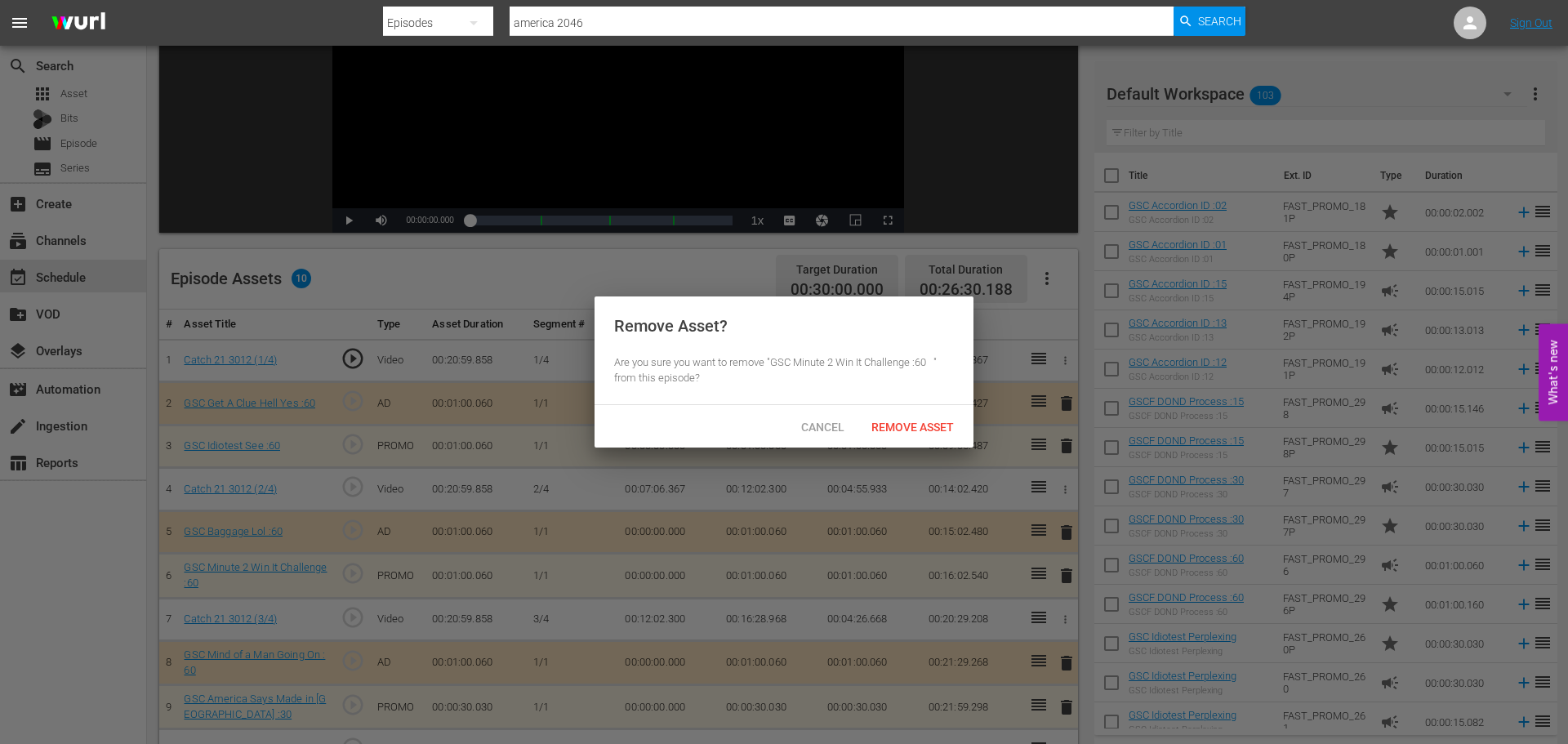
click at [904, 440] on div "Remove Asset" at bounding box center [913, 427] width 108 height 30
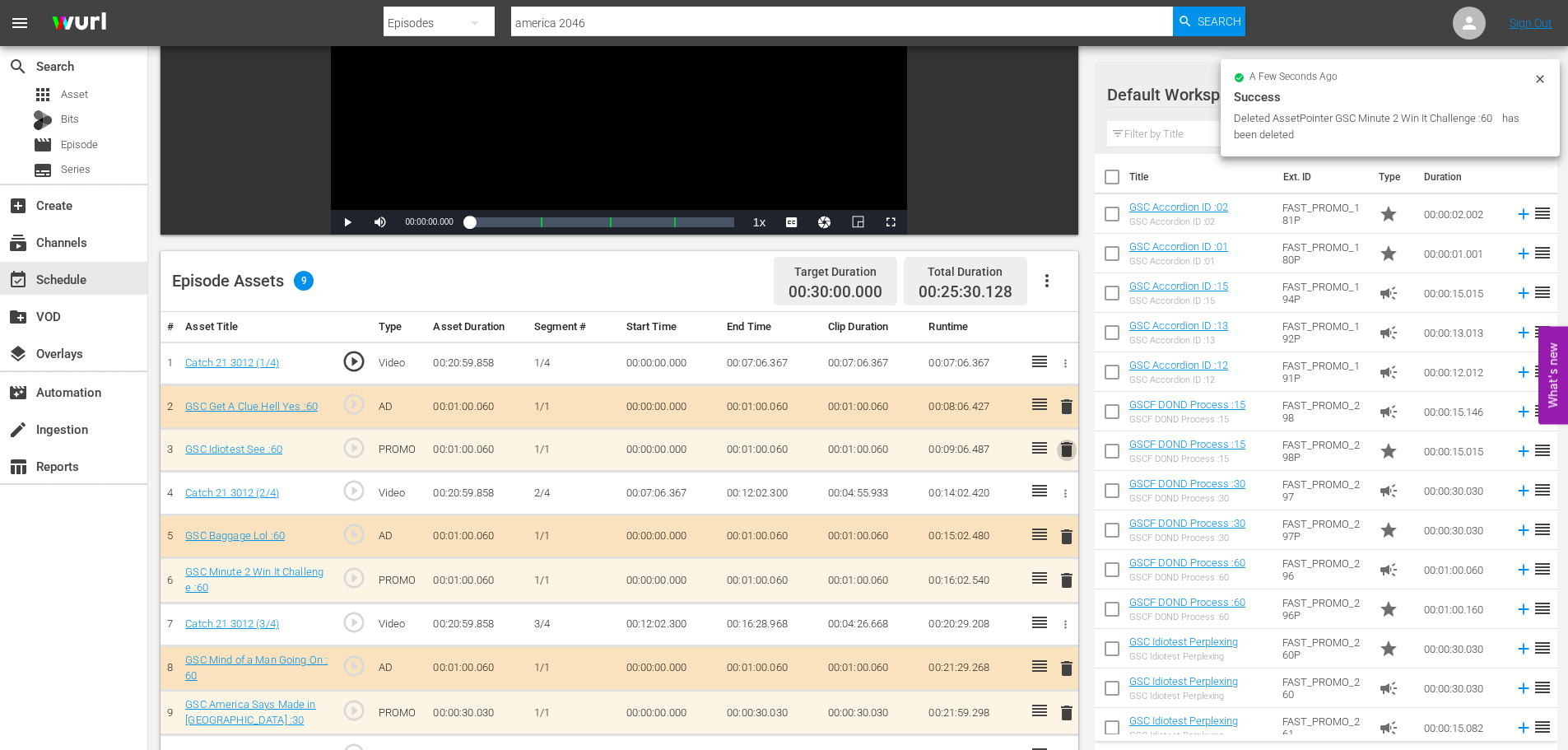
click at [1061, 443] on span "delete" at bounding box center [1066, 449] width 20 height 20
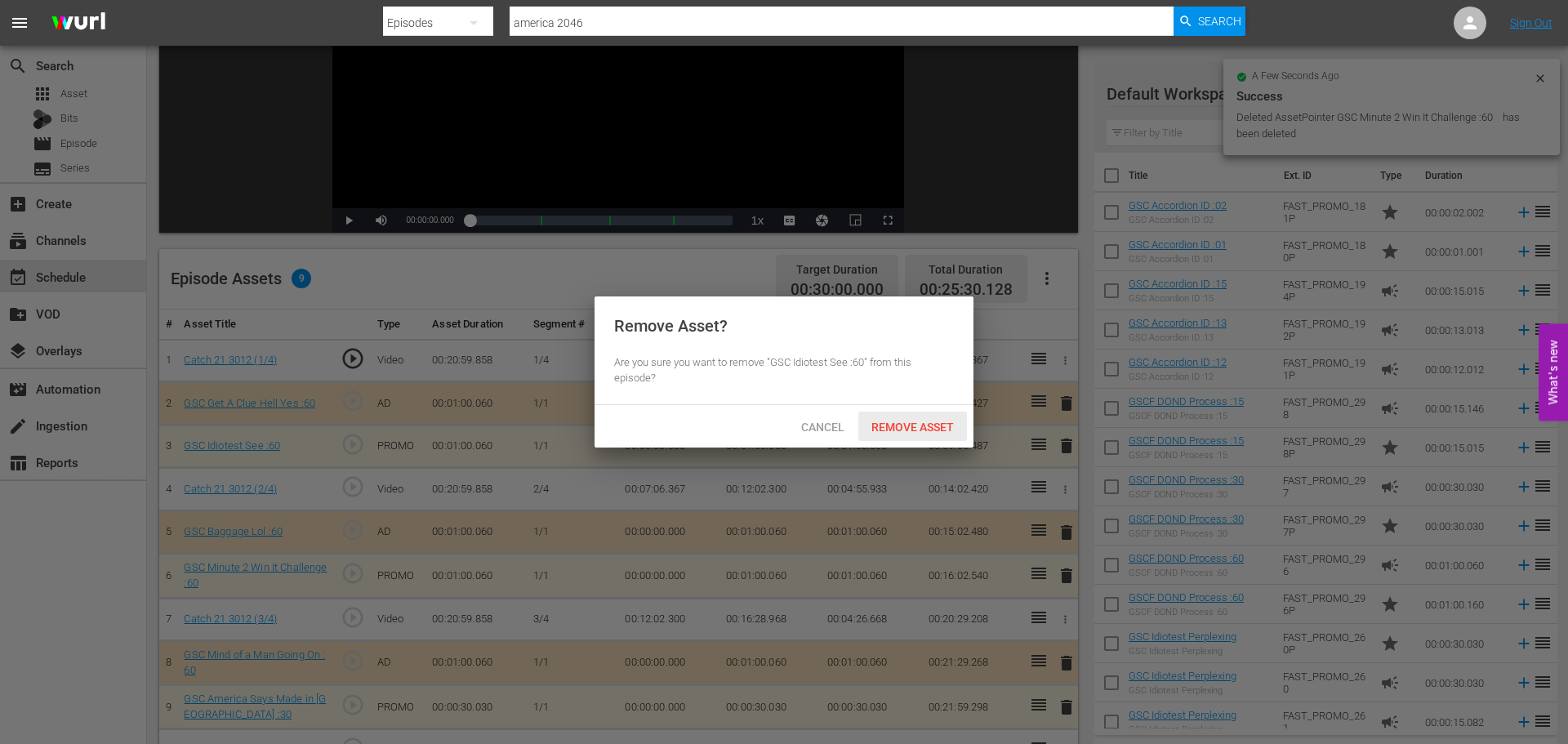
click at [950, 429] on span "Remove Asset" at bounding box center [913, 427] width 108 height 13
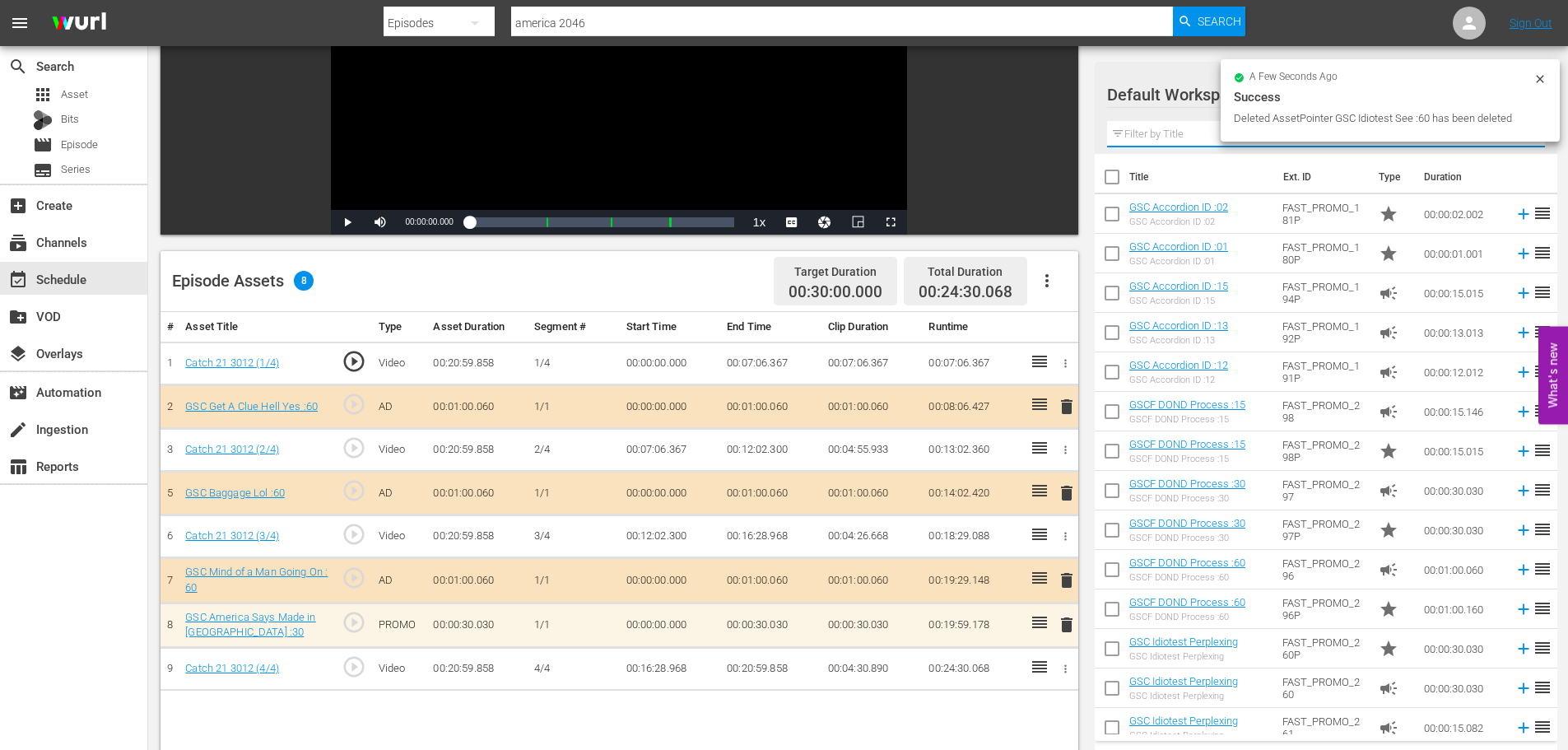
click at [1157, 130] on input "text" at bounding box center [1326, 134] width 438 height 26
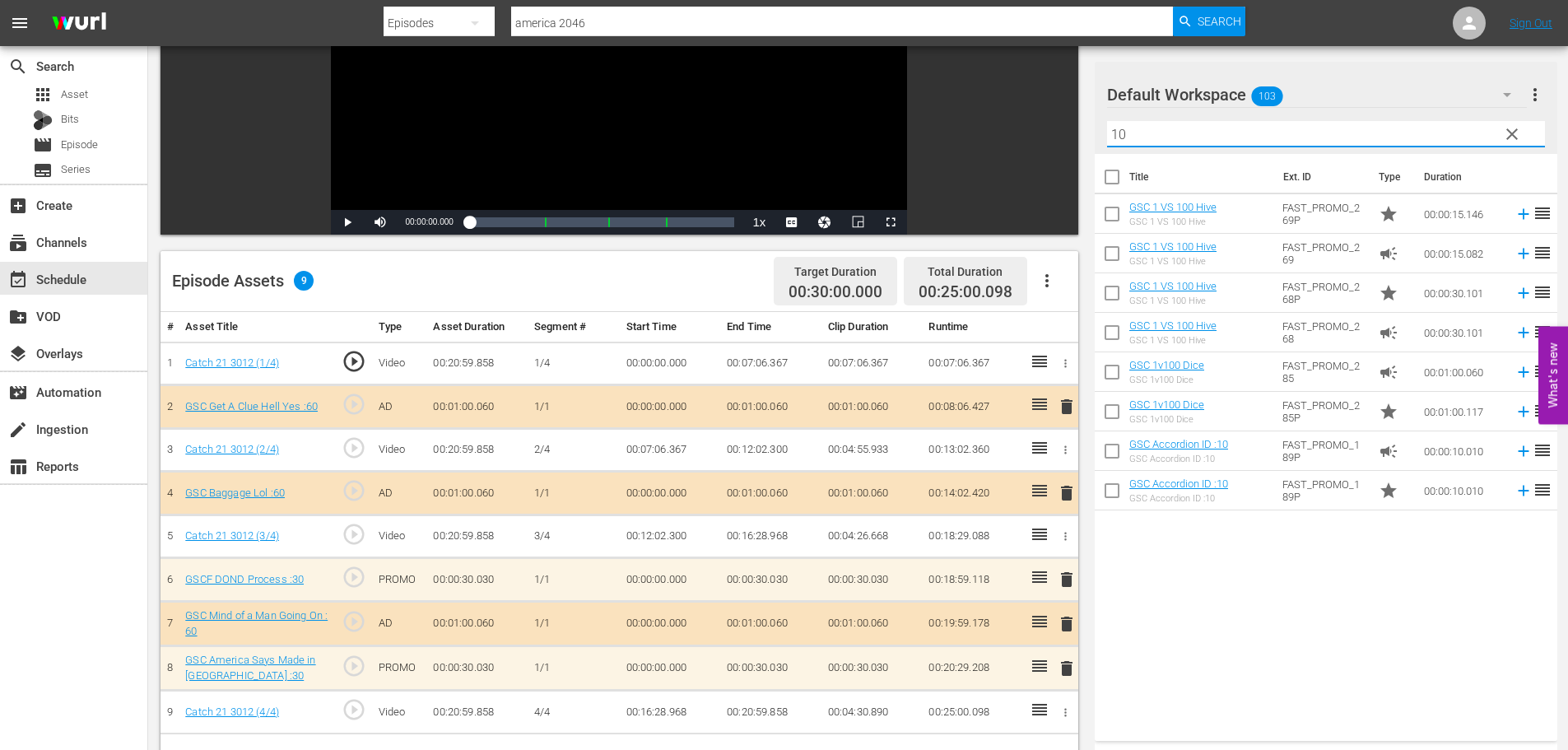
type input "10"
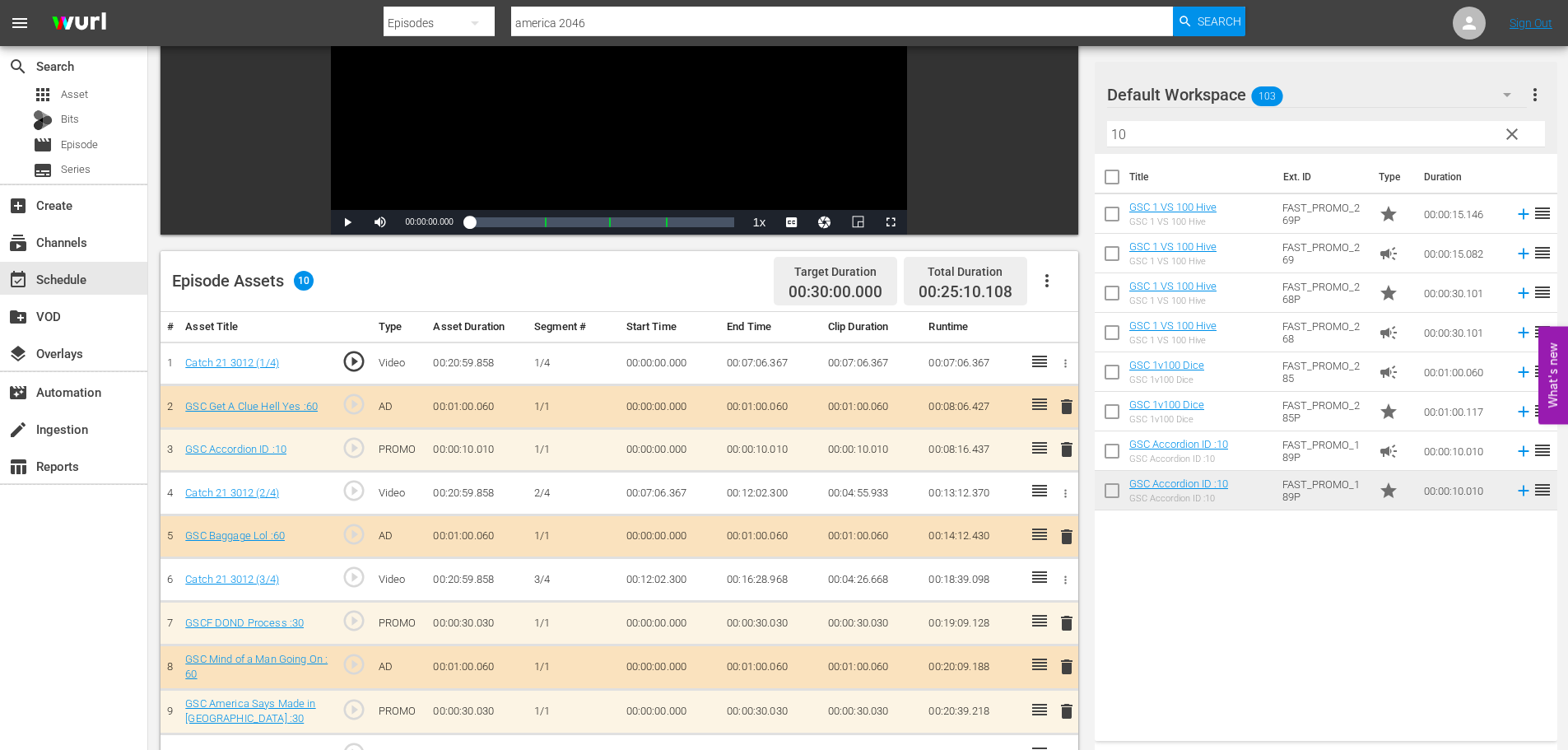
scroll to position [429, 0]
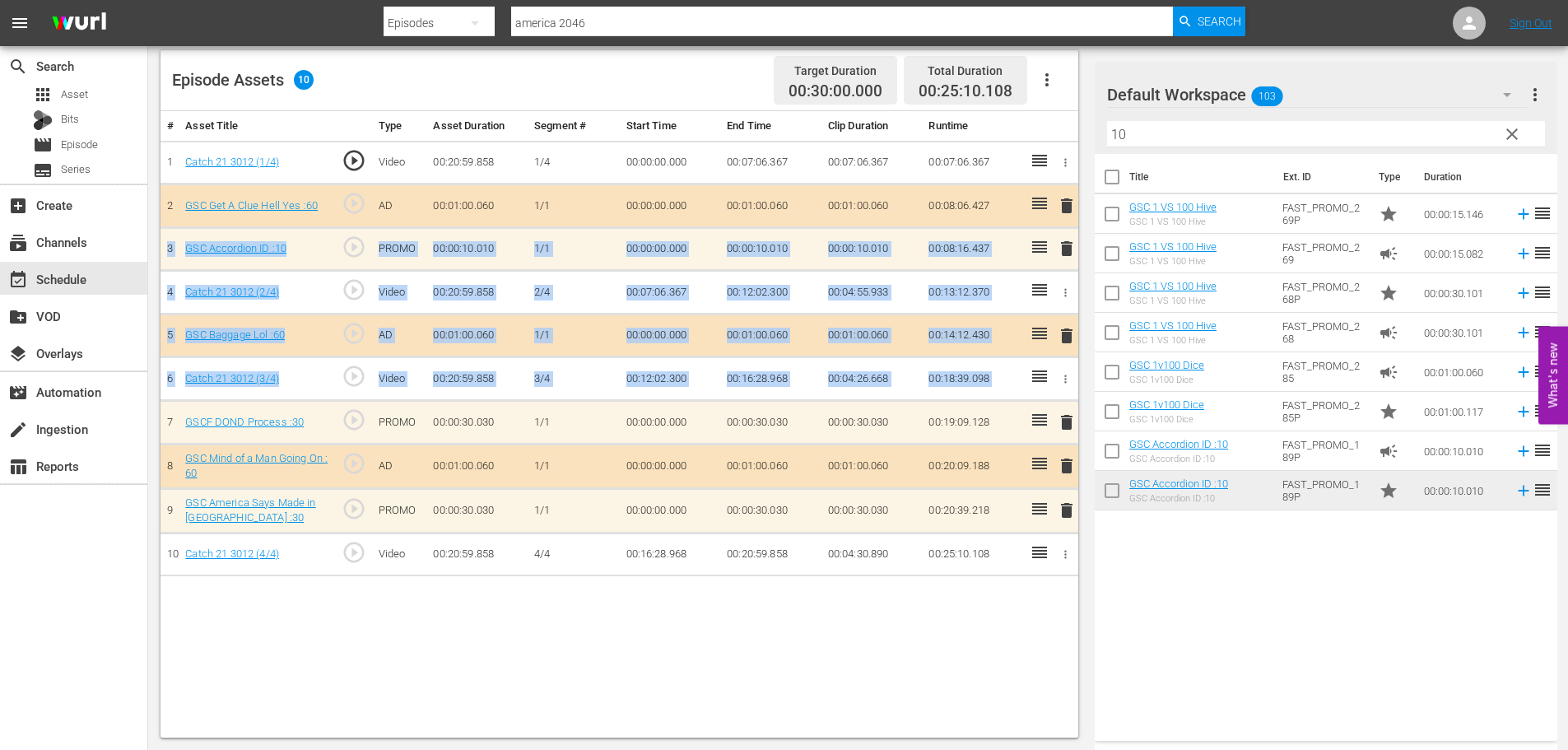
drag, startPoint x: 1037, startPoint y: 418, endPoint x: 1037, endPoint y: 399, distance: 19.0
click at [1037, 399] on tbody "1 Catch 21 3012 (1/4) play_circle_outline Video 00:20:59.858 1/4 00:00:00.000 0…" at bounding box center [619, 358] width 918 height 435
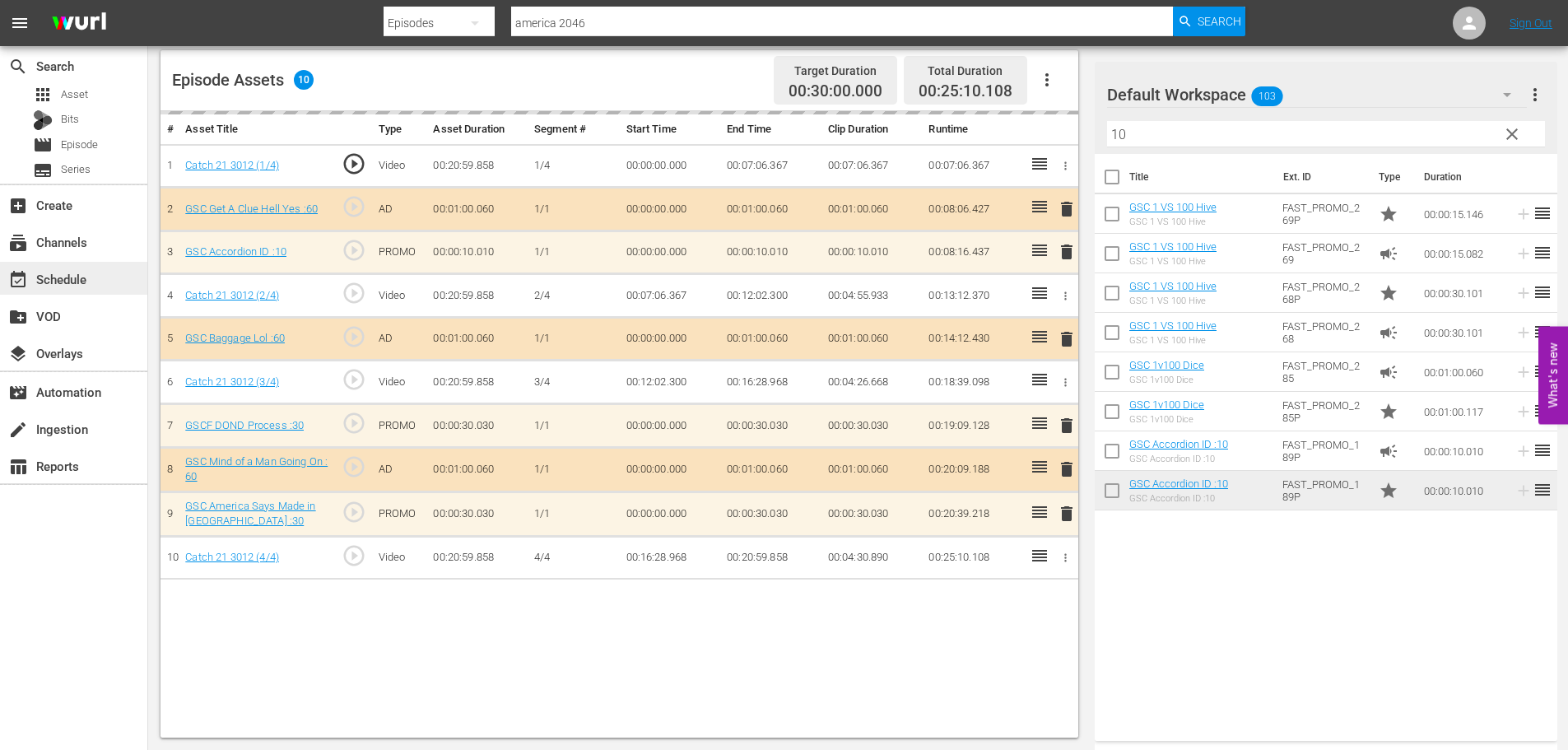
click at [32, 263] on div "event_available Schedule" at bounding box center [73, 278] width 148 height 33
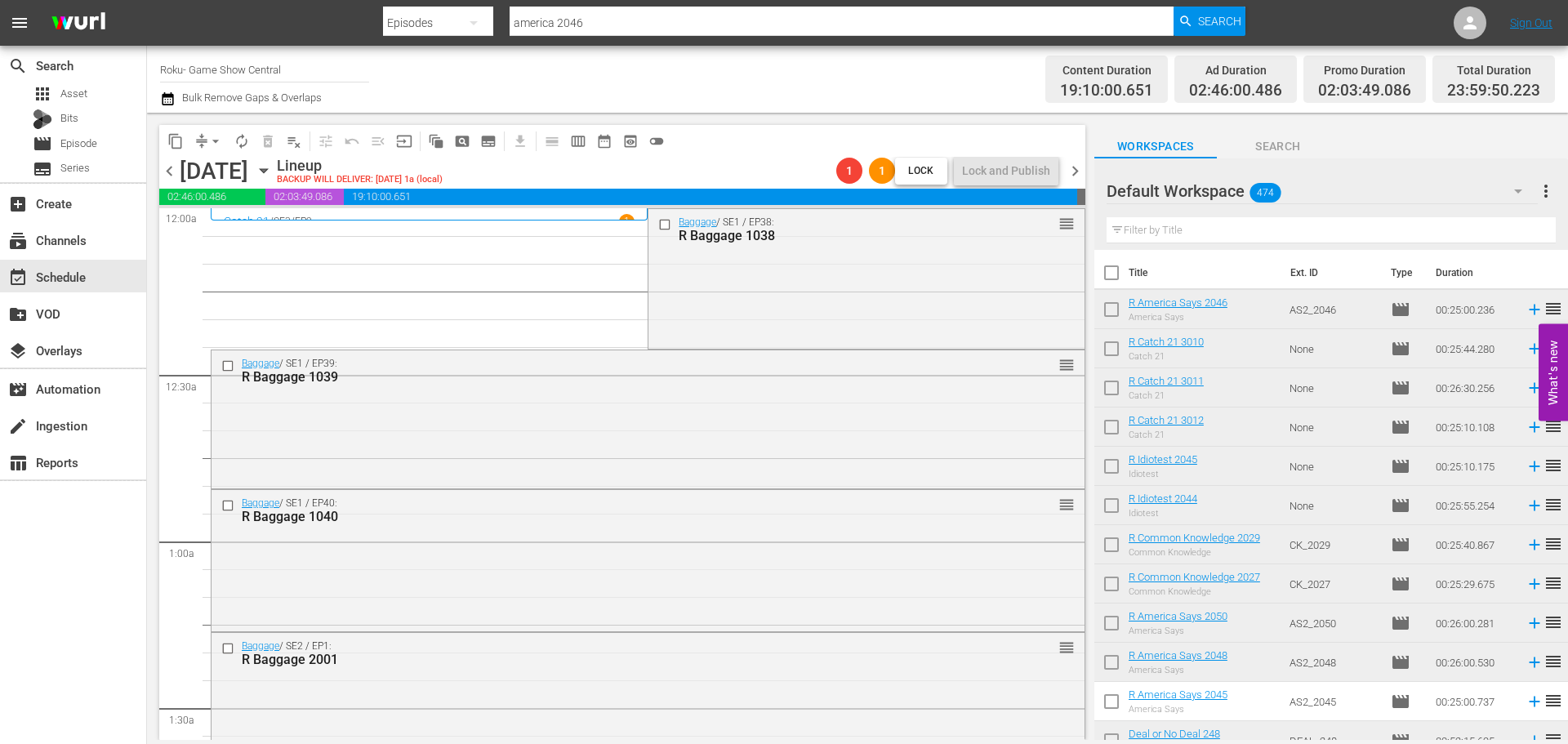
scroll to position [735, 0]
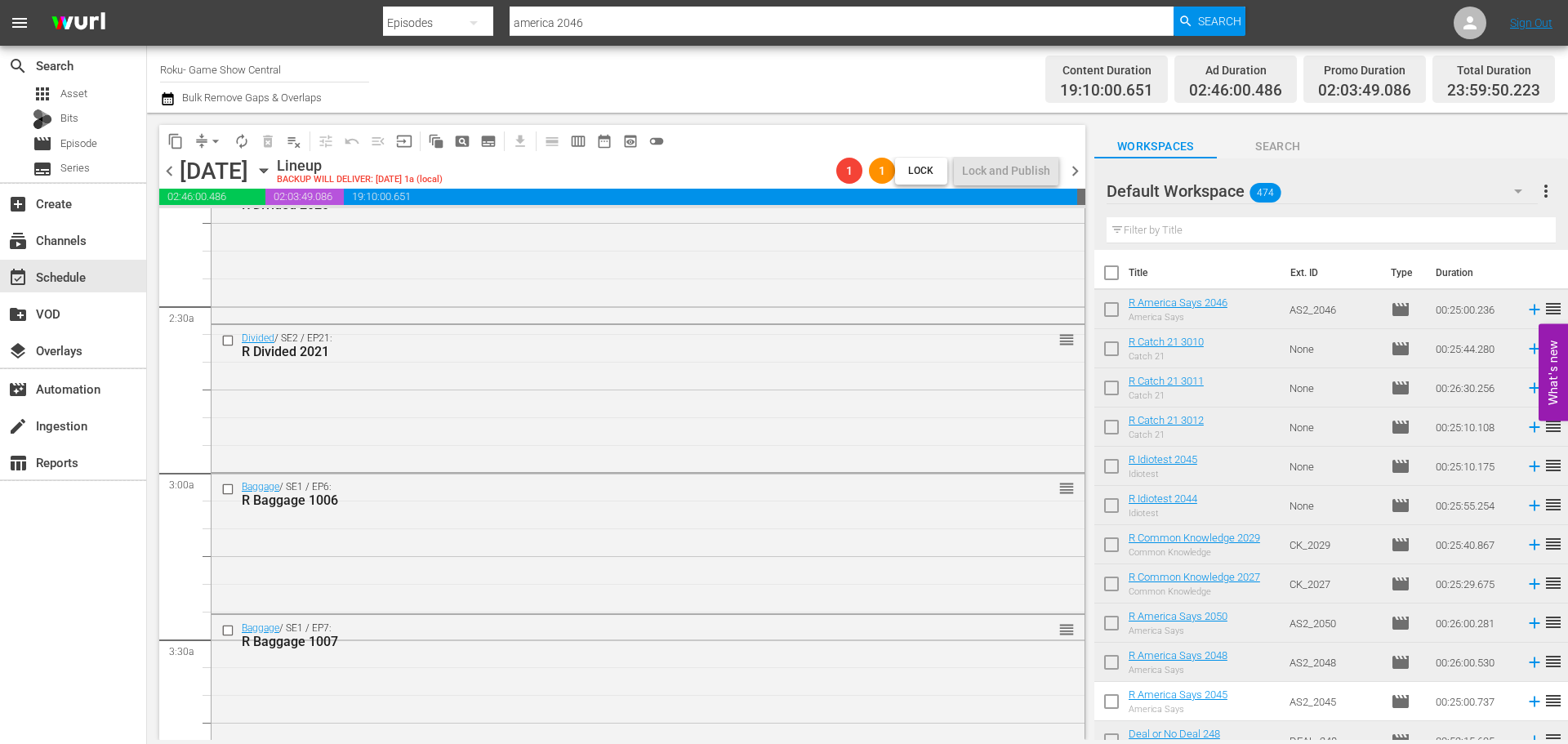
click at [1075, 279] on div "S N A P S N A P S N A P S N A P S N A P S N A P S N A P S N A P S N A P S N A P…" at bounding box center [622, 474] width 926 height 532
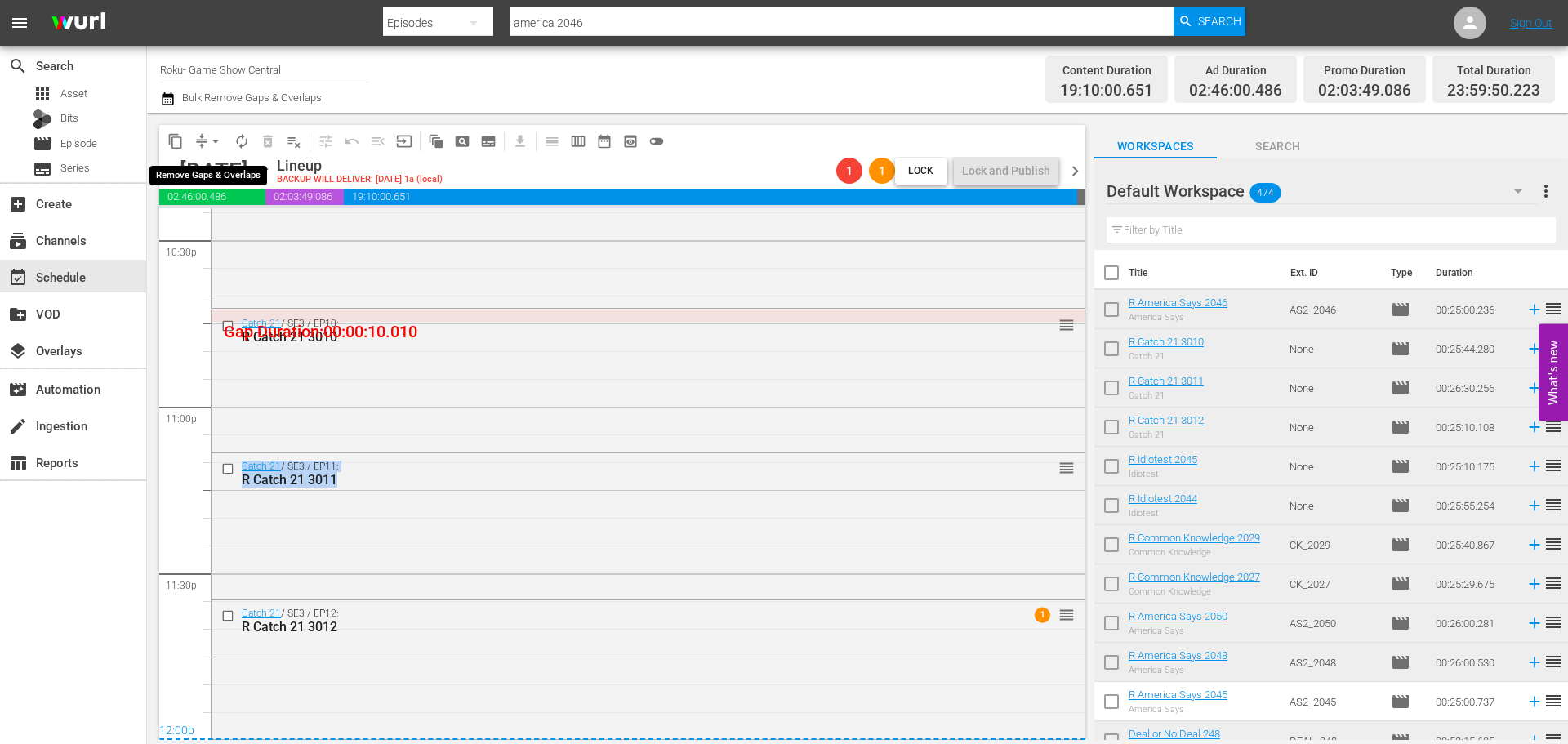
click at [206, 147] on button "arrow_drop_down" at bounding box center [215, 141] width 26 height 26
click at [217, 164] on li "Align to Midnight" at bounding box center [216, 174] width 172 height 27
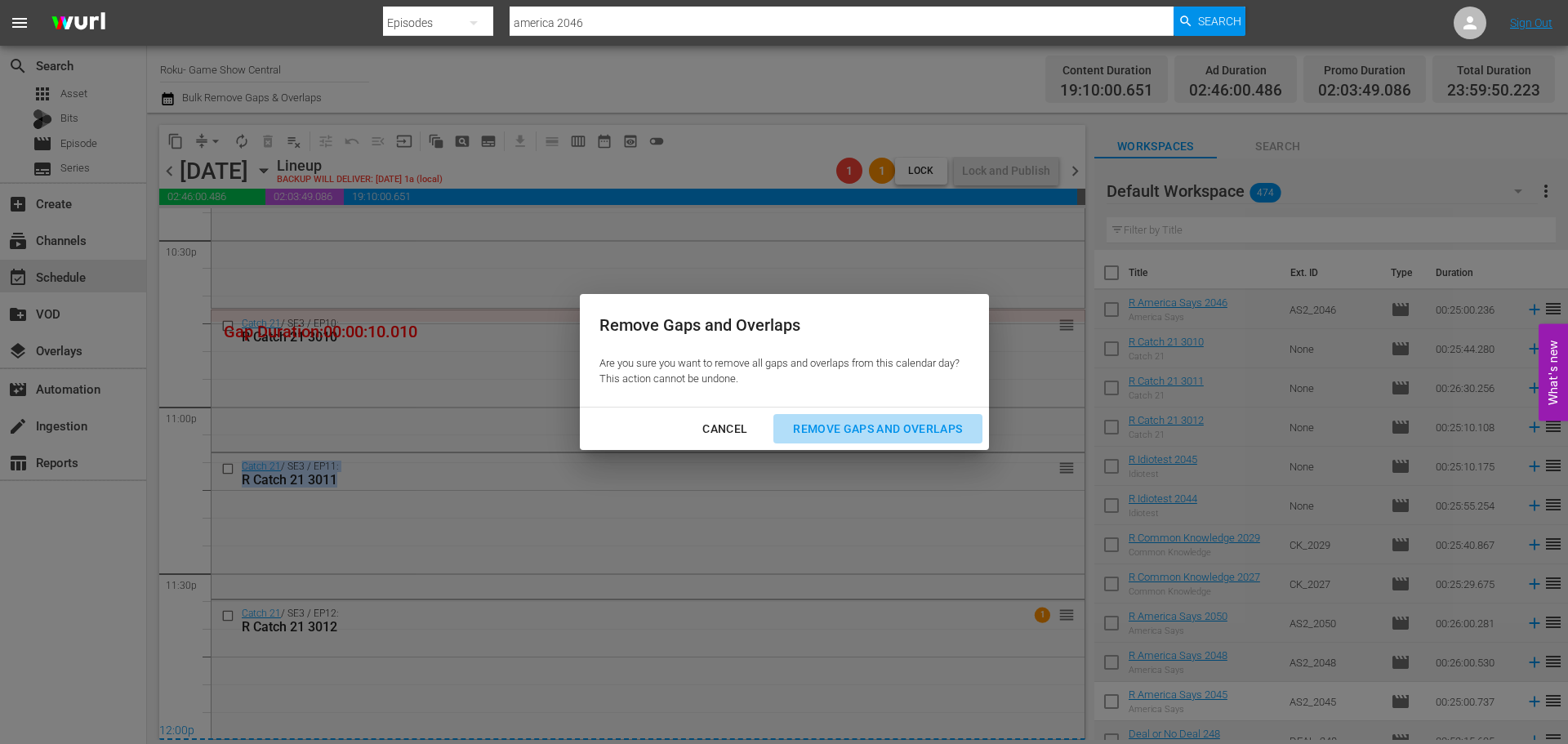
click at [895, 421] on div "Remove Gaps and Overlaps" at bounding box center [877, 429] width 196 height 20
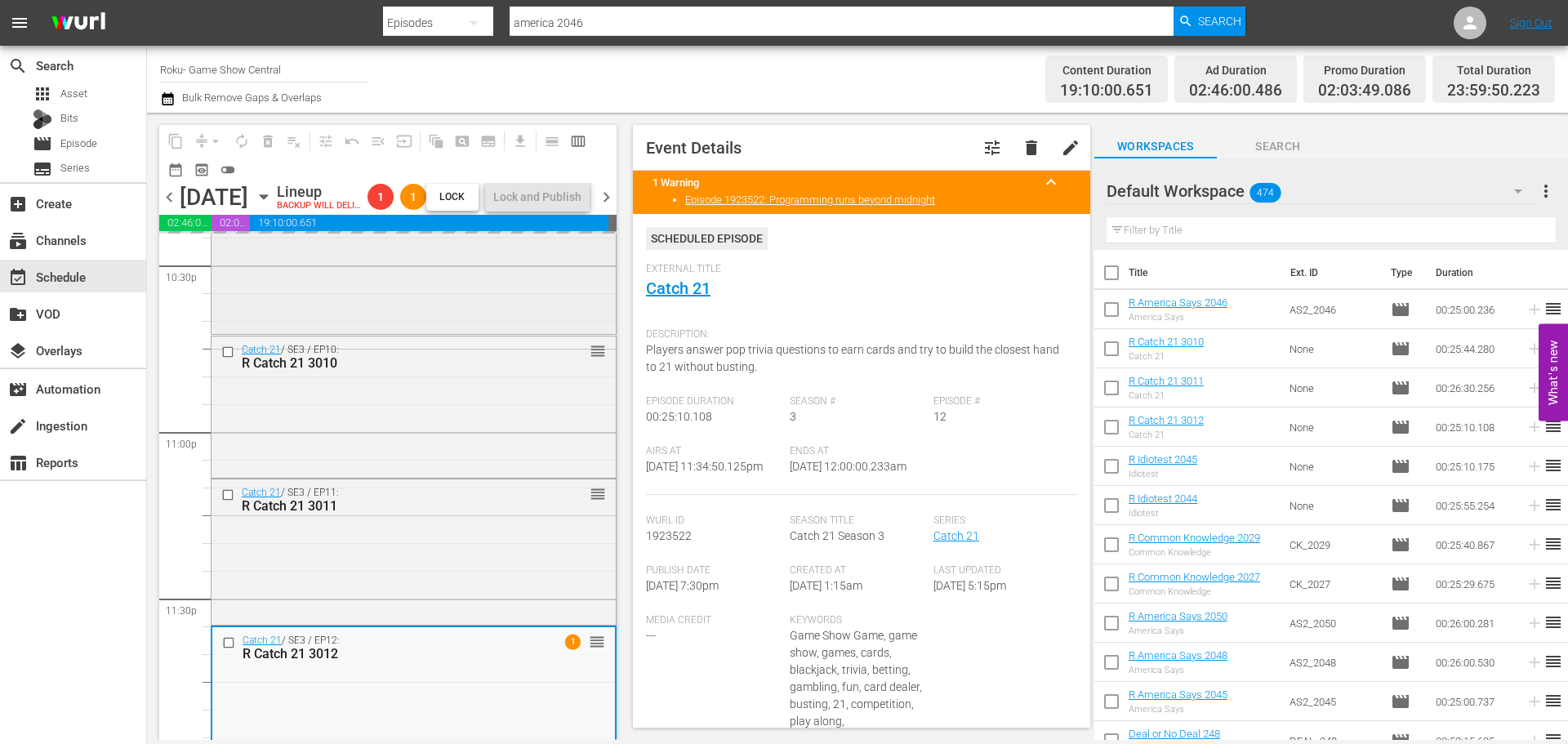
scroll to position [81, 0]
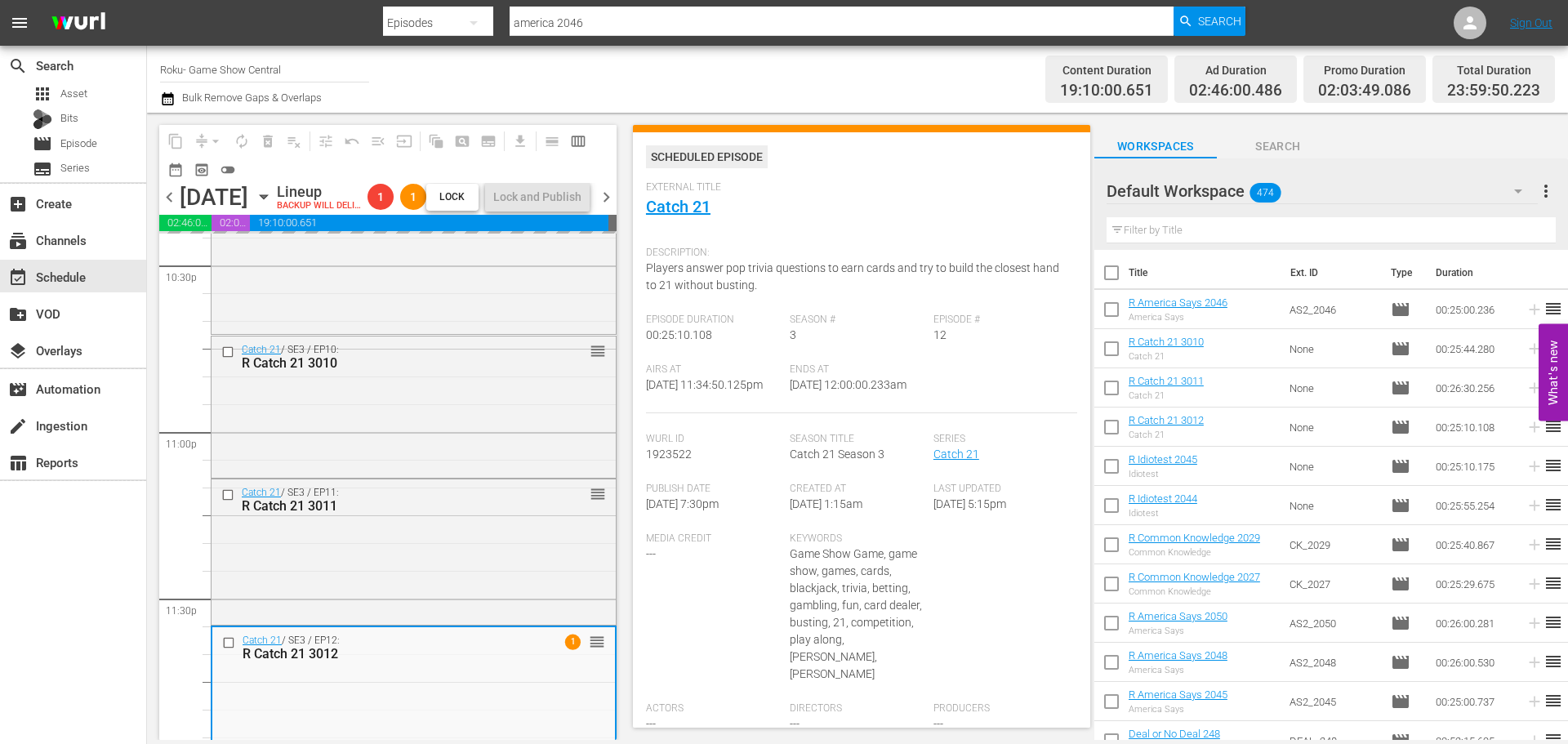
click at [273, 206] on icon "button" at bounding box center [263, 196] width 18 height 18
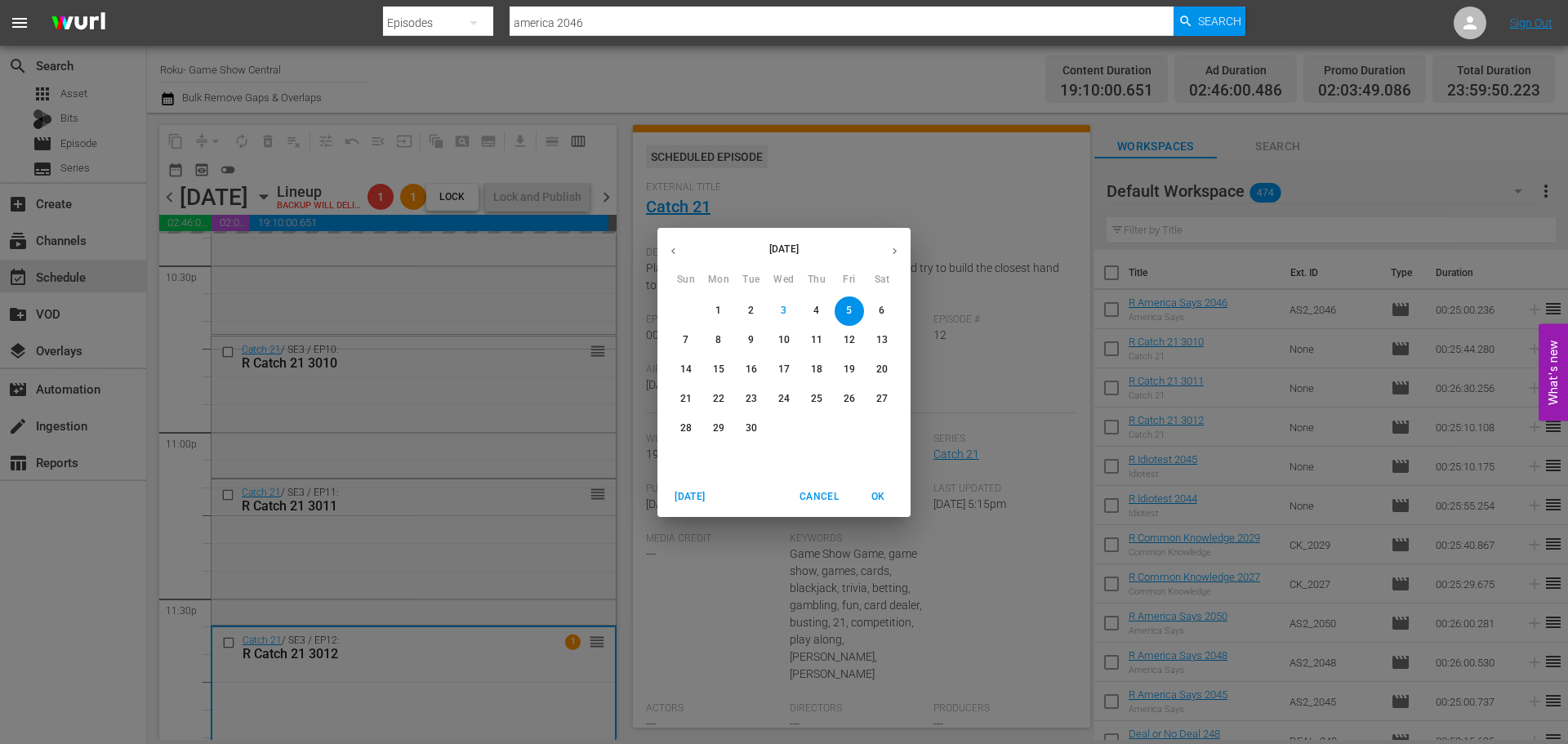
click at [811, 339] on p "11" at bounding box center [817, 340] width 12 height 14
click at [819, 342] on p "11" at bounding box center [817, 340] width 12 height 14
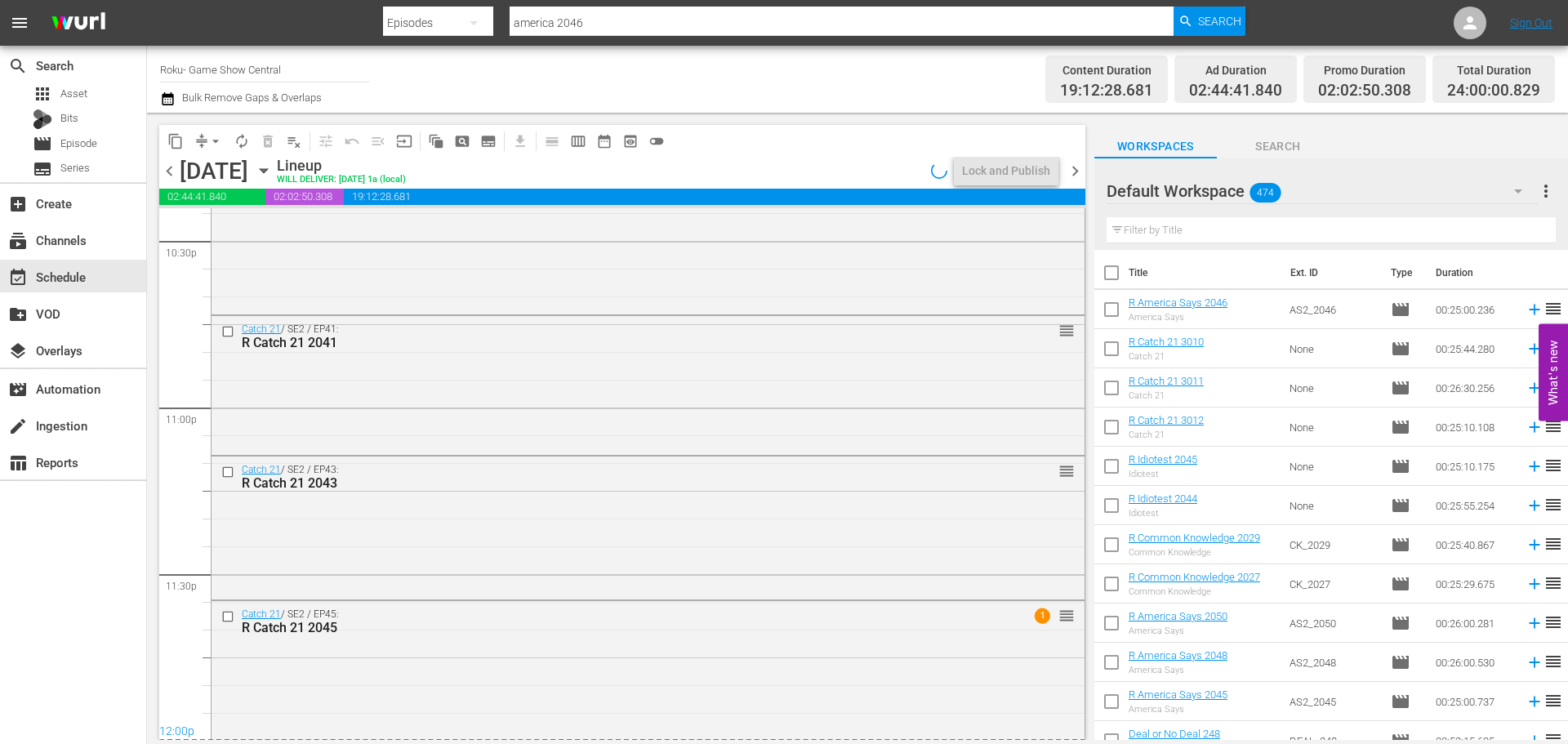
scroll to position [7465, 0]
click at [1052, 181] on button "Lock and Publish" at bounding box center [1006, 170] width 104 height 30
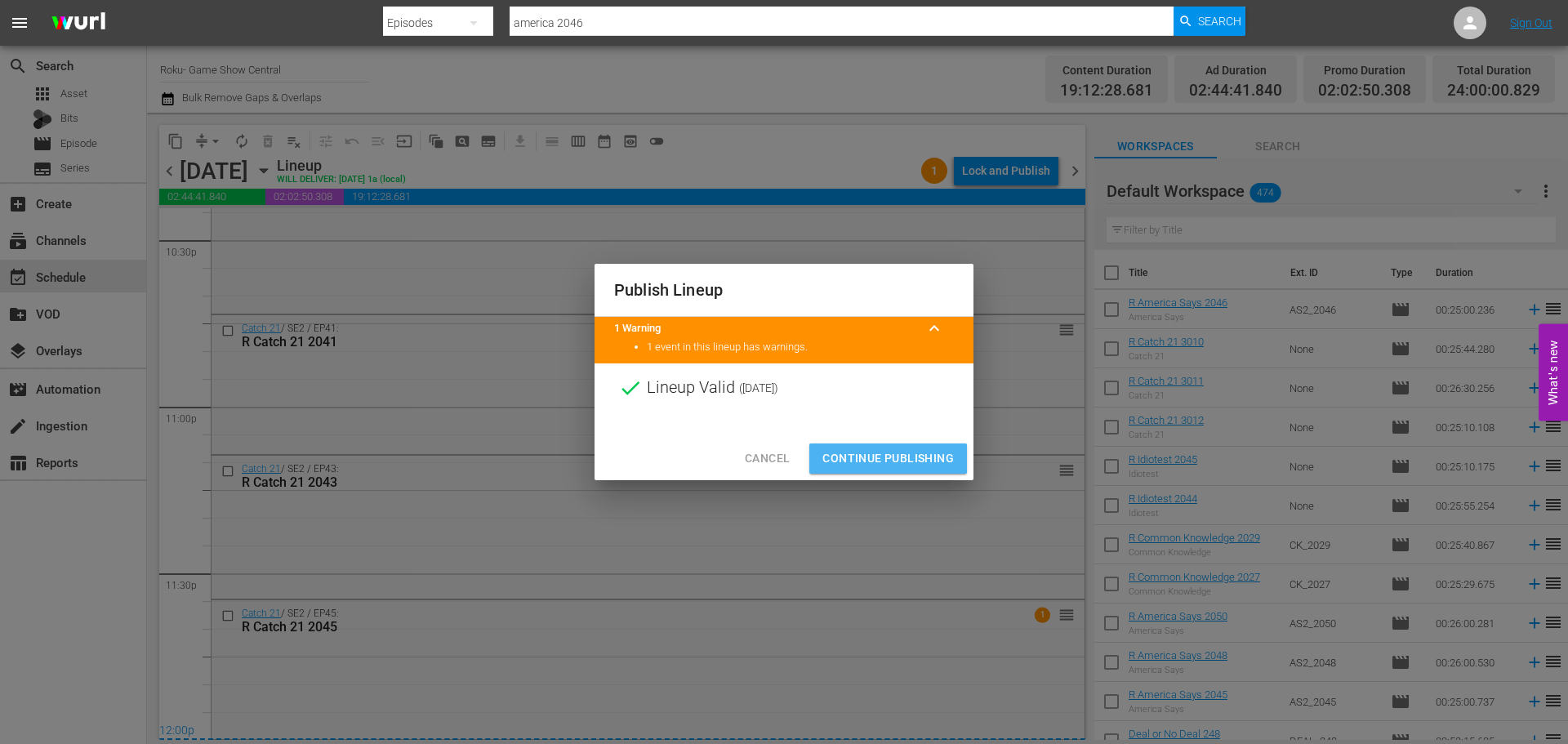
click at [870, 457] on span "Continue Publishing" at bounding box center [887, 459] width 131 height 20
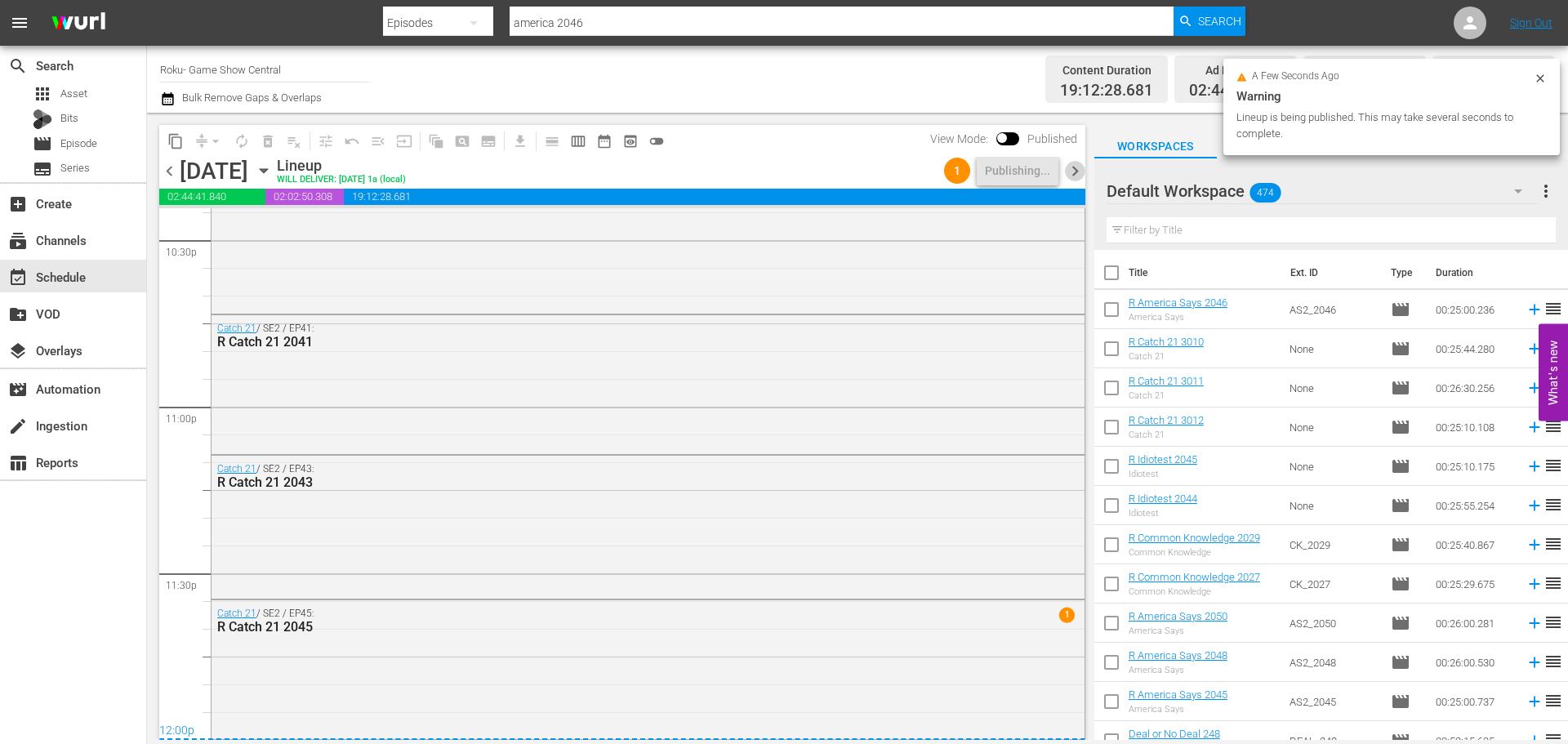
click at [1075, 163] on span "chevron_right" at bounding box center [1075, 171] width 20 height 20
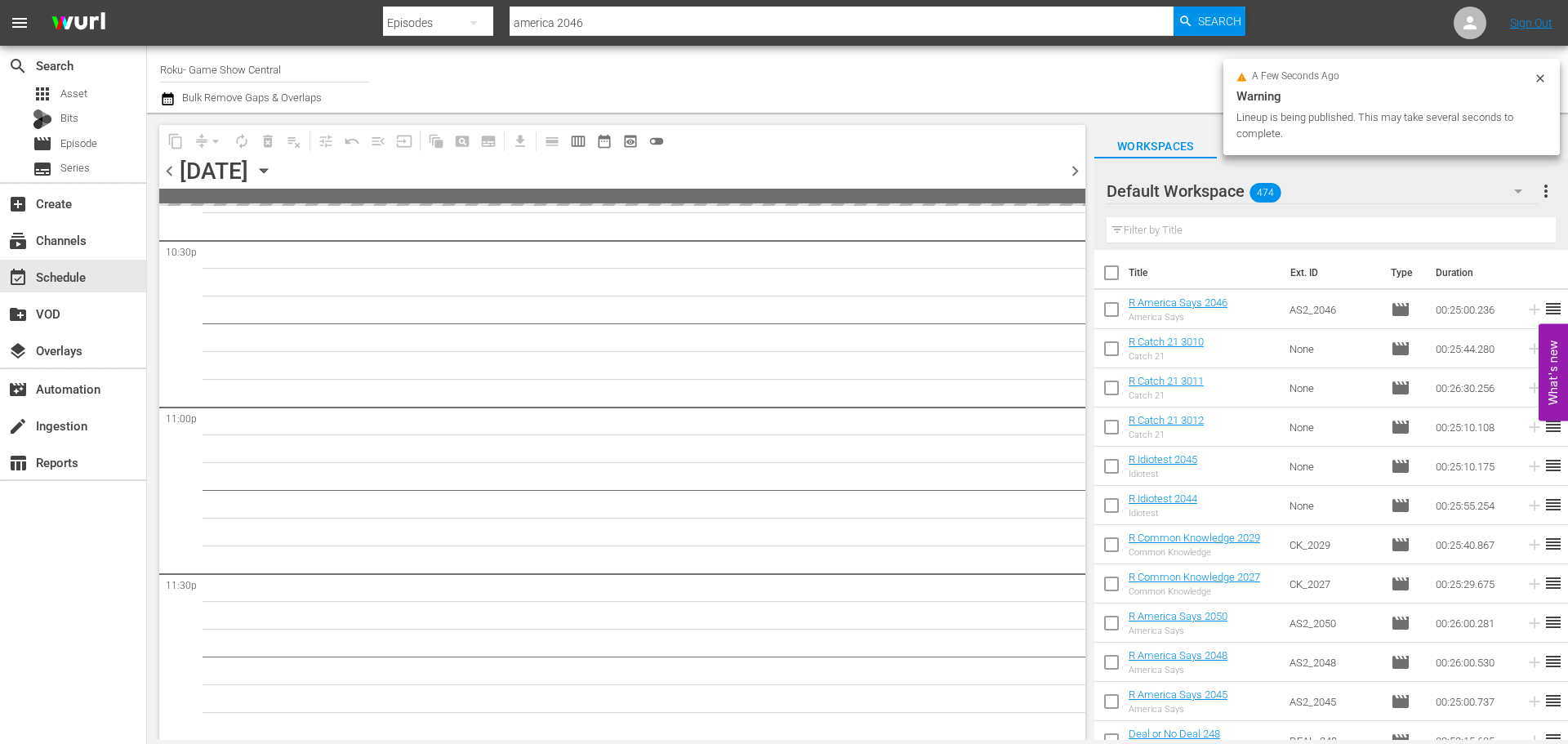
scroll to position [7462, 0]
click at [463, 165] on div "chevron_left Friday, September 12th September 12th chevron_right" at bounding box center [622, 173] width 926 height 32
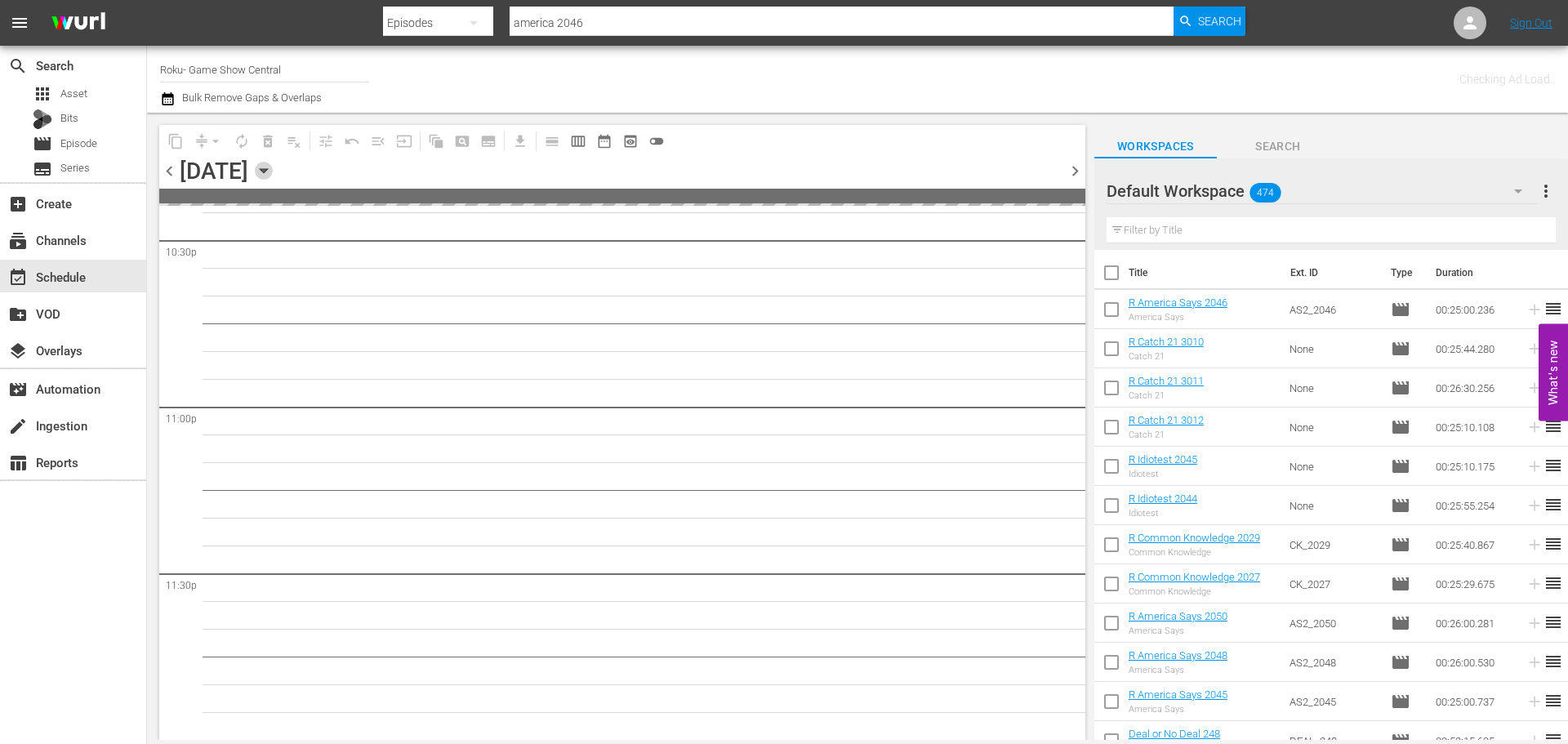
click at [273, 168] on icon "button" at bounding box center [263, 170] width 18 height 18
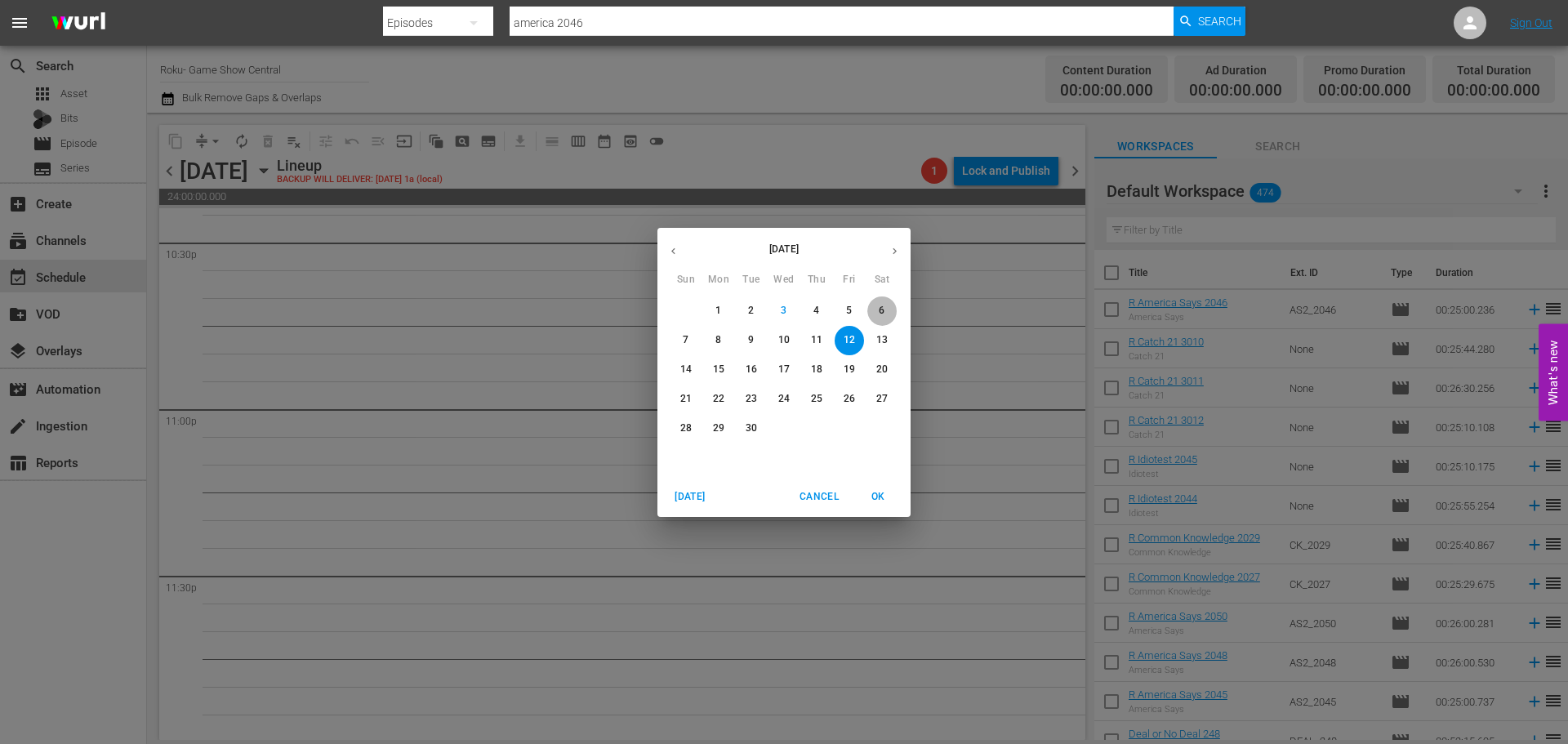
click at [886, 316] on span "6" at bounding box center [882, 311] width 30 height 14
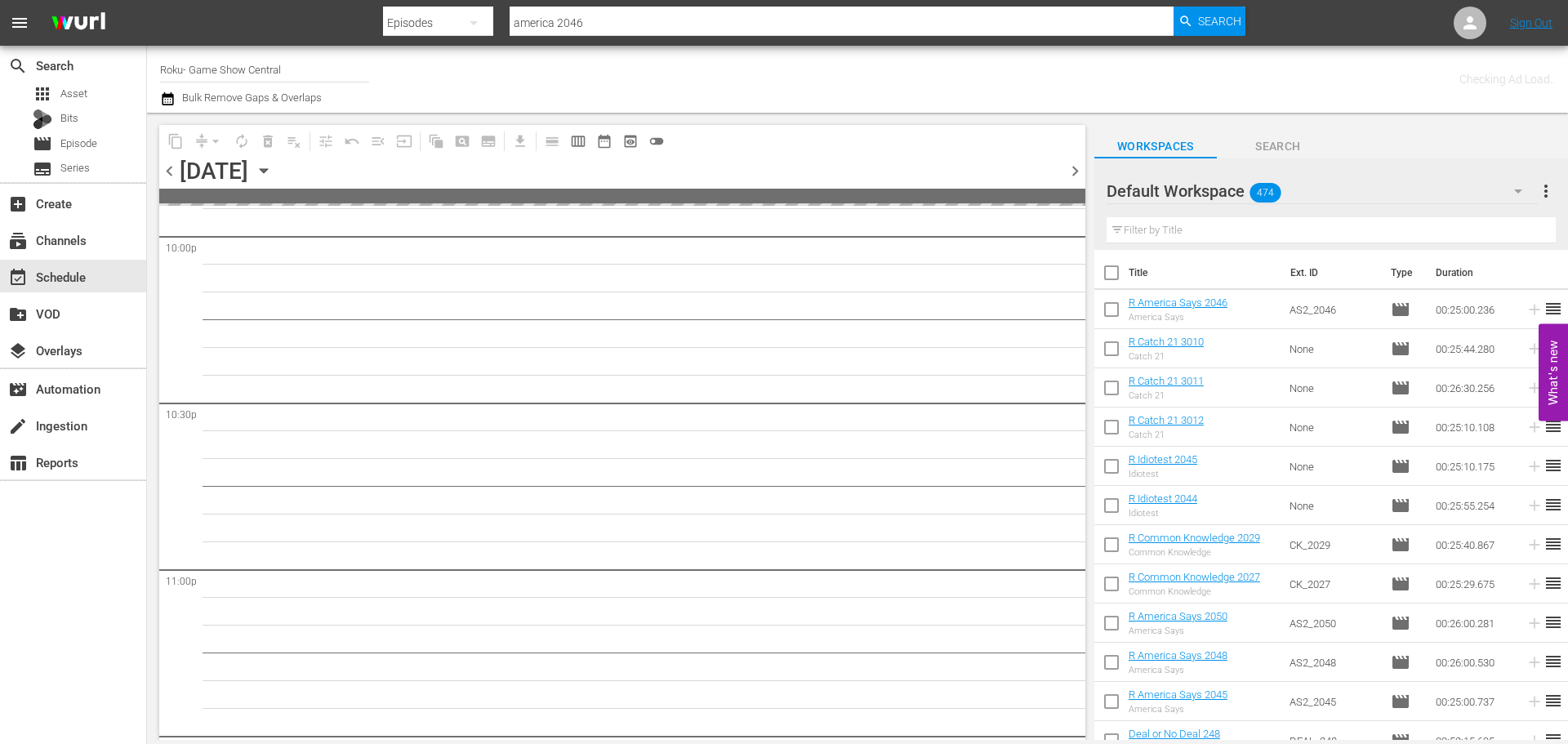
scroll to position [7053, 0]
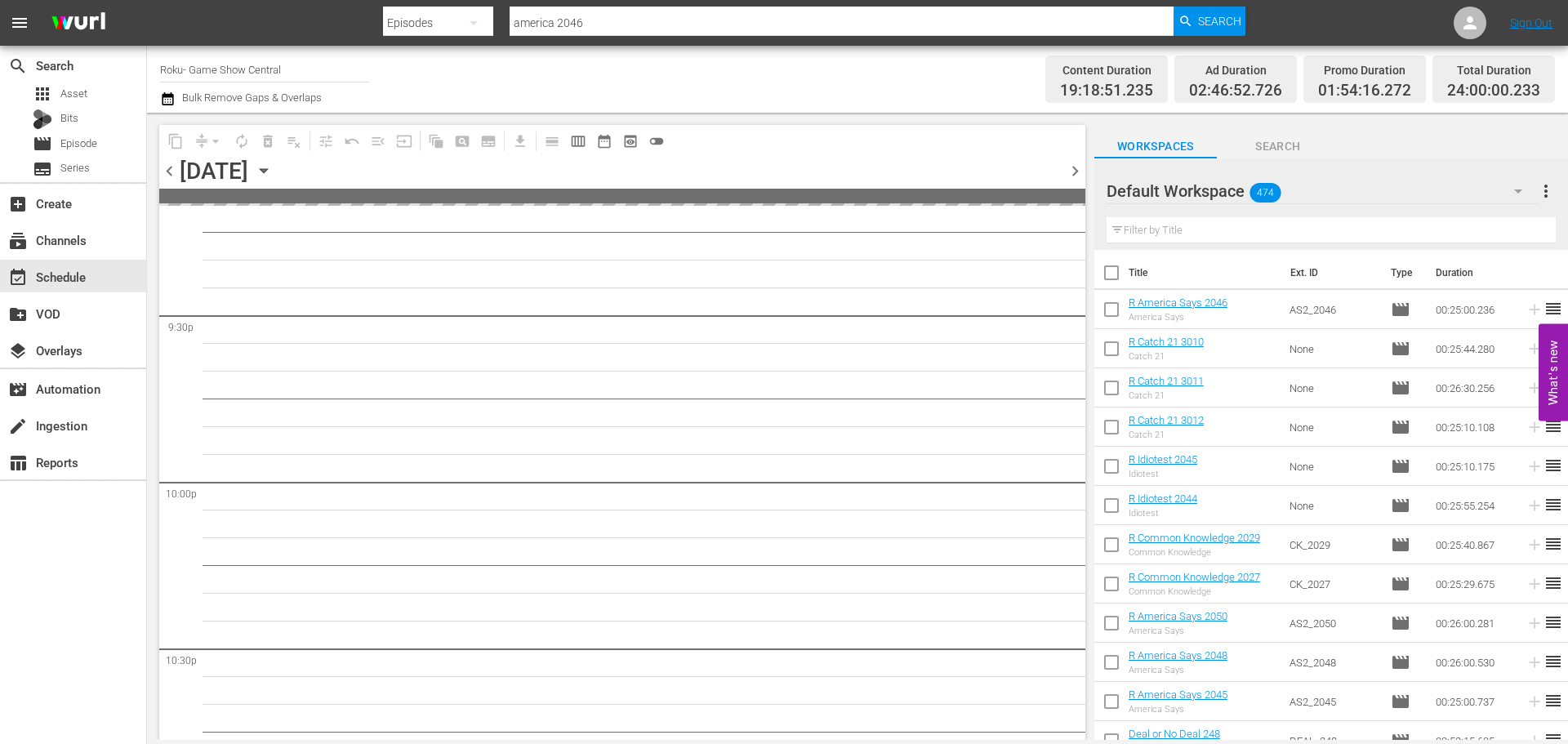
click at [273, 166] on icon "button" at bounding box center [263, 170] width 18 height 18
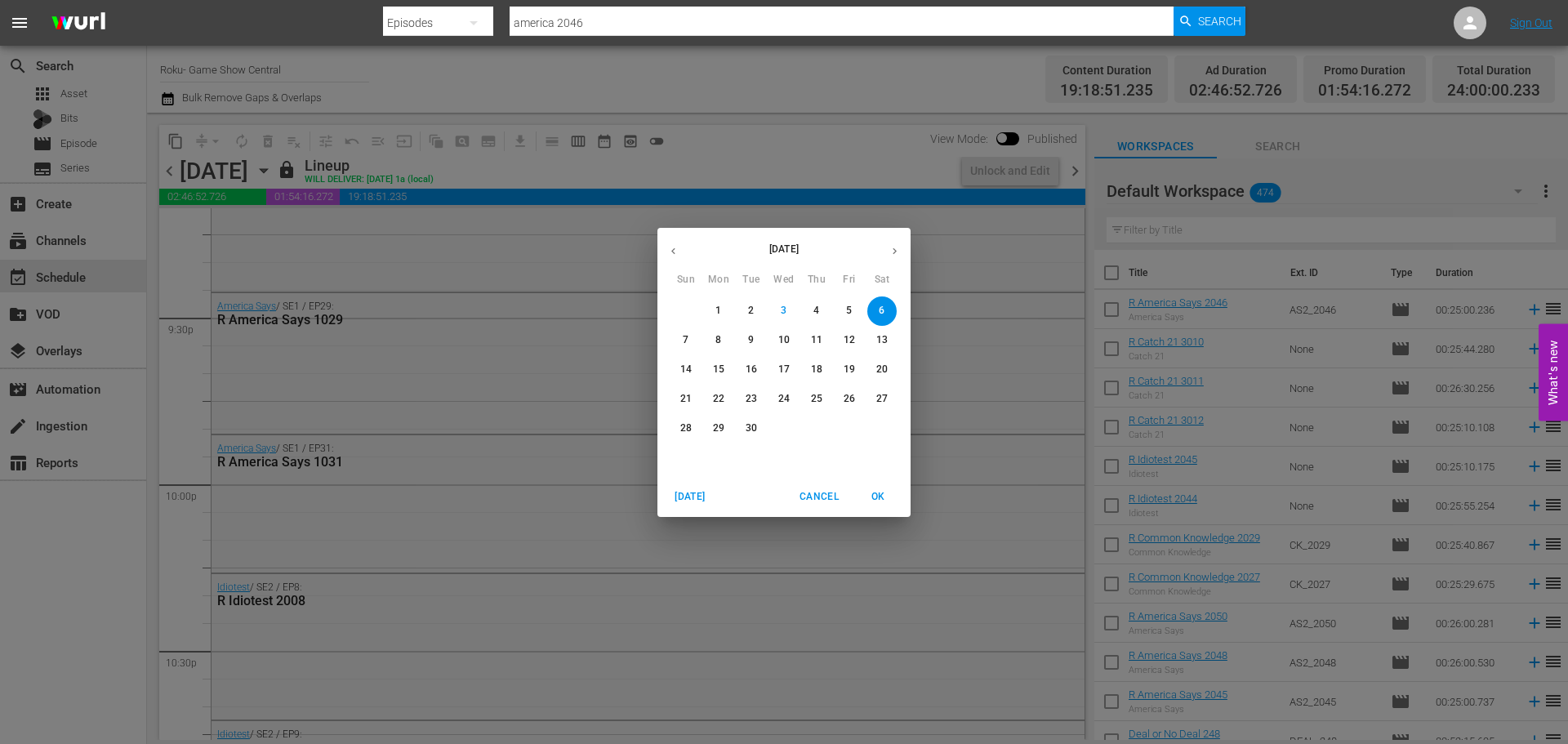
click at [842, 172] on div "September 2025 Sun Mon Tue Wed Thu Fri Sat 31 1 2 3 4 5 6 7 8 9 10 11 12 13 14 …" at bounding box center [784, 372] width 1568 height 744
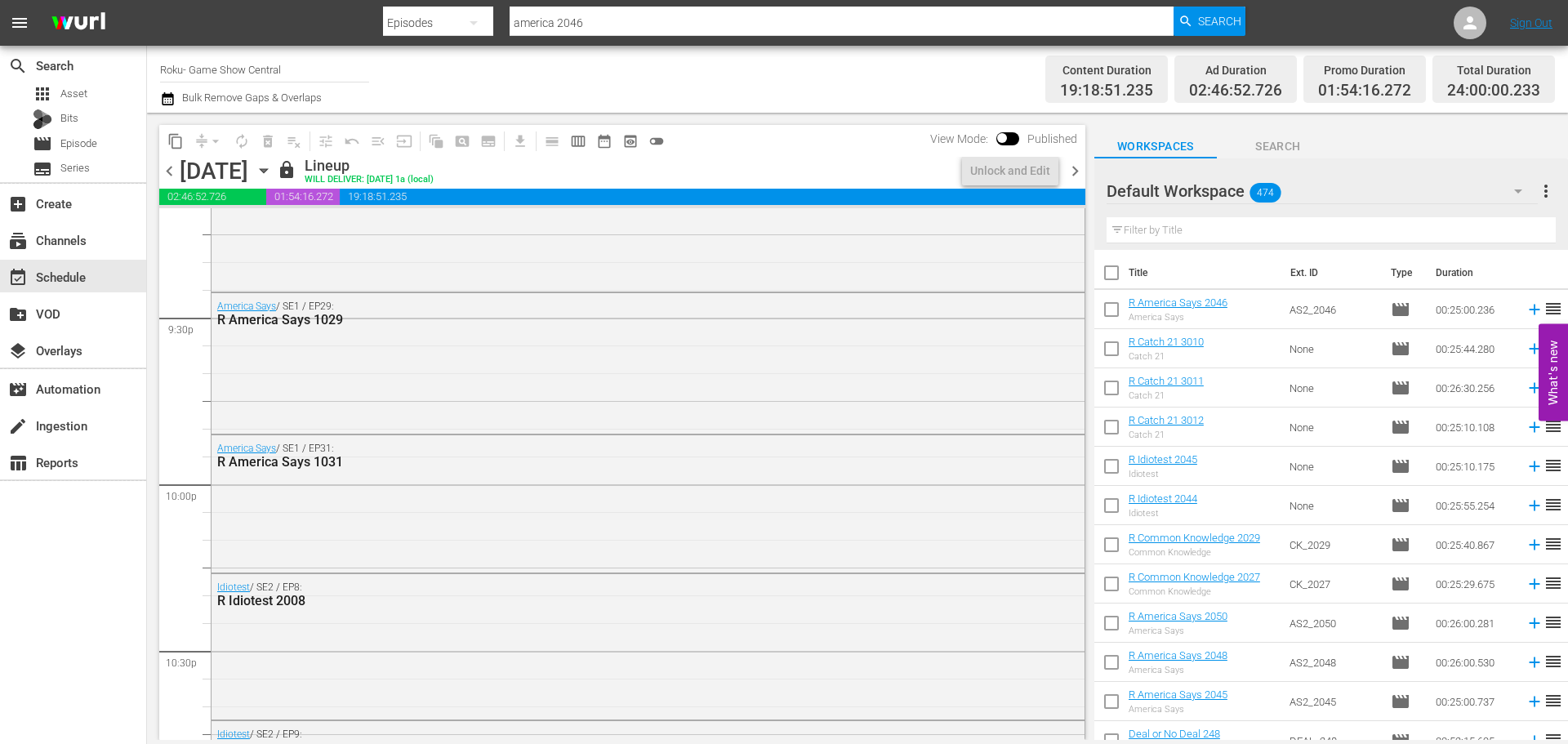
scroll to position [6442, 0]
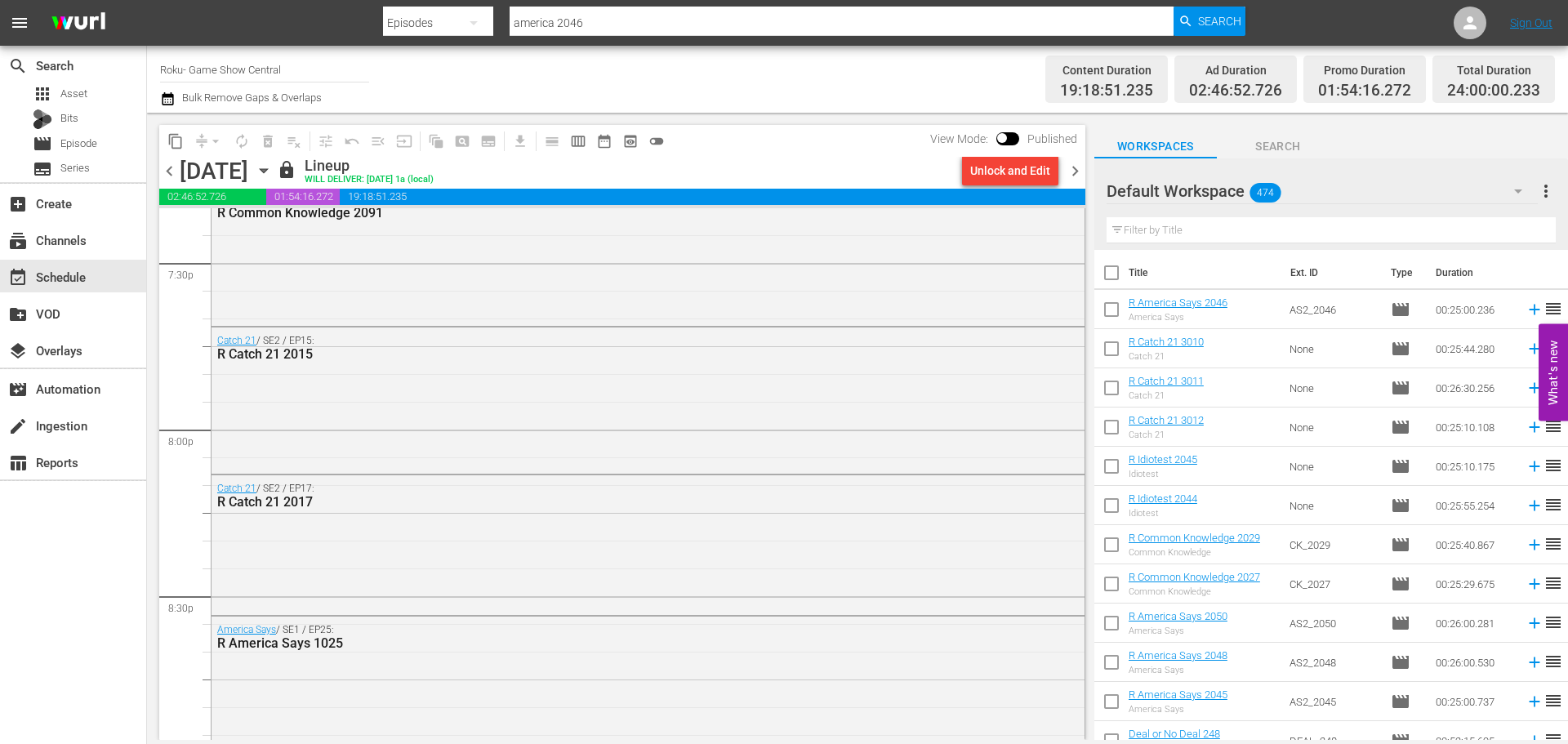
click at [273, 170] on icon "button" at bounding box center [263, 170] width 18 height 18
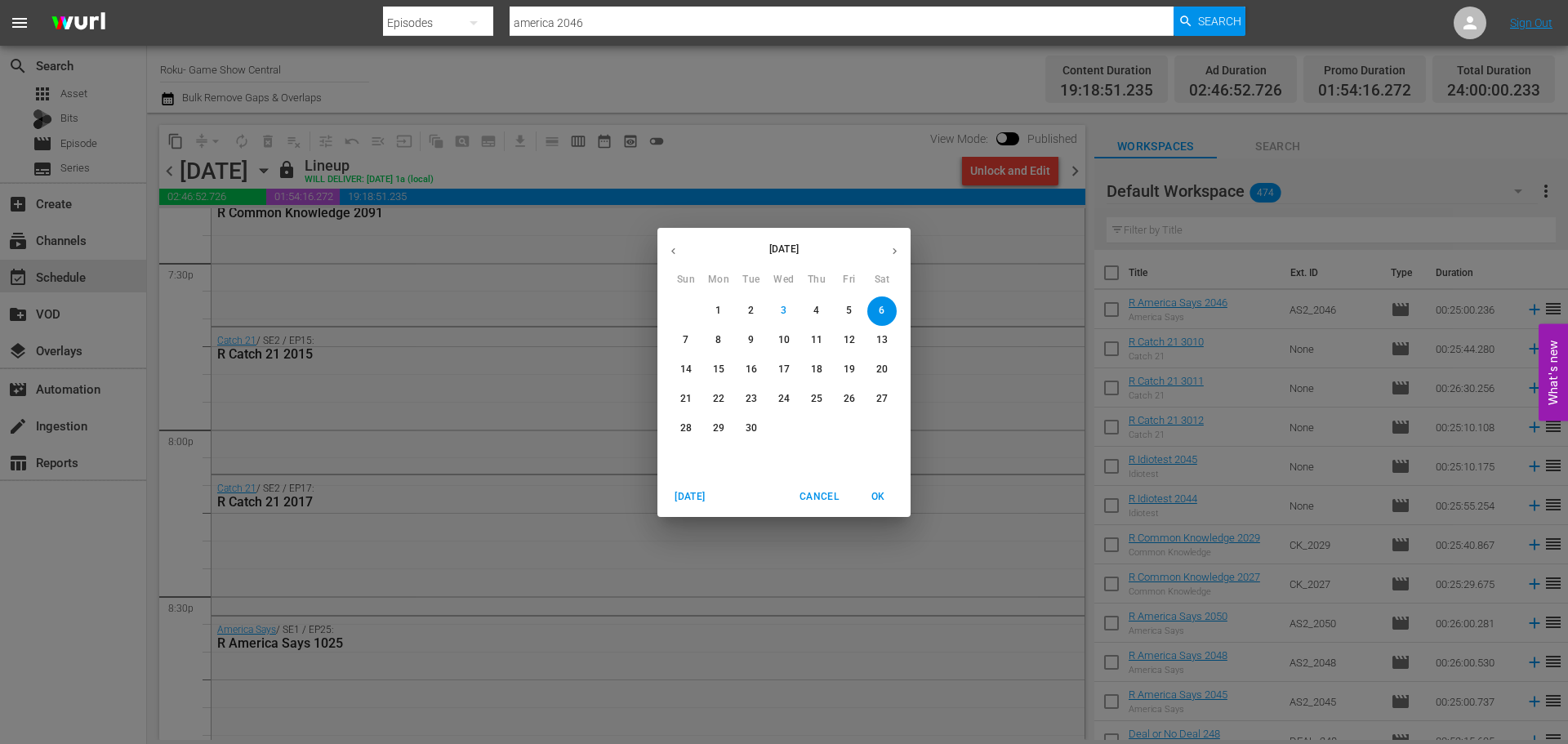
click at [848, 307] on p "5" at bounding box center [848, 311] width 6 height 14
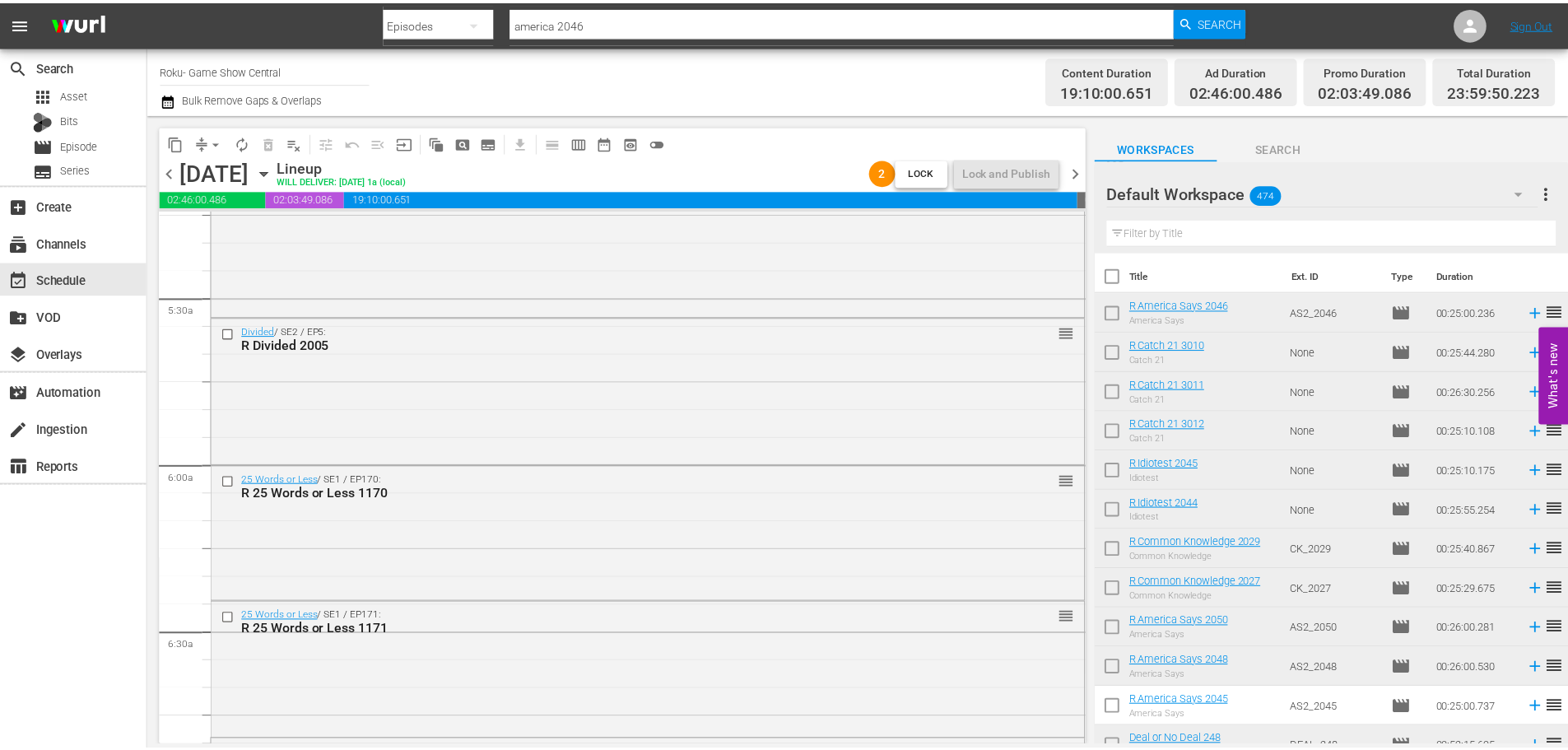
scroll to position [1183, 0]
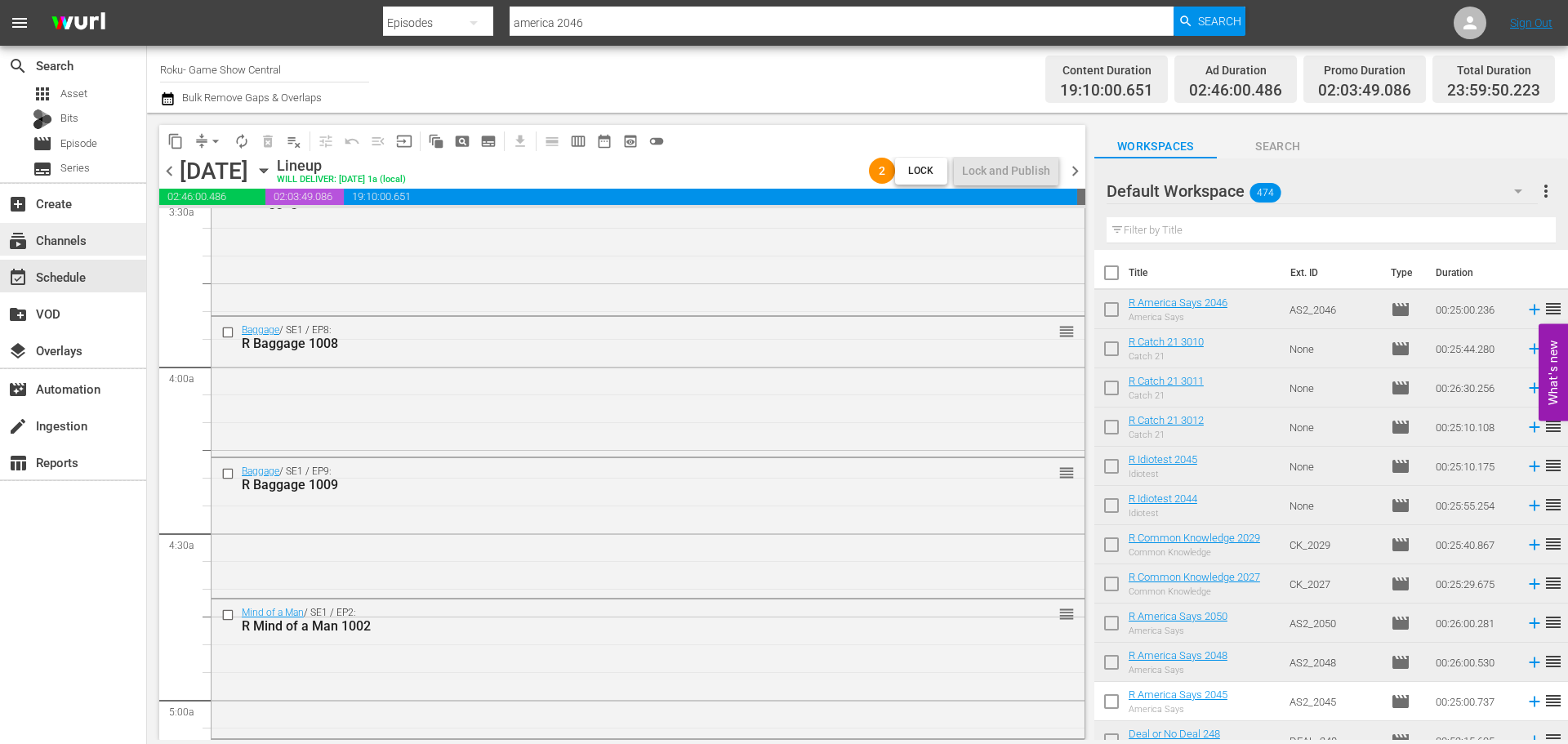
click at [116, 239] on div "subscriptions Channels" at bounding box center [73, 239] width 146 height 33
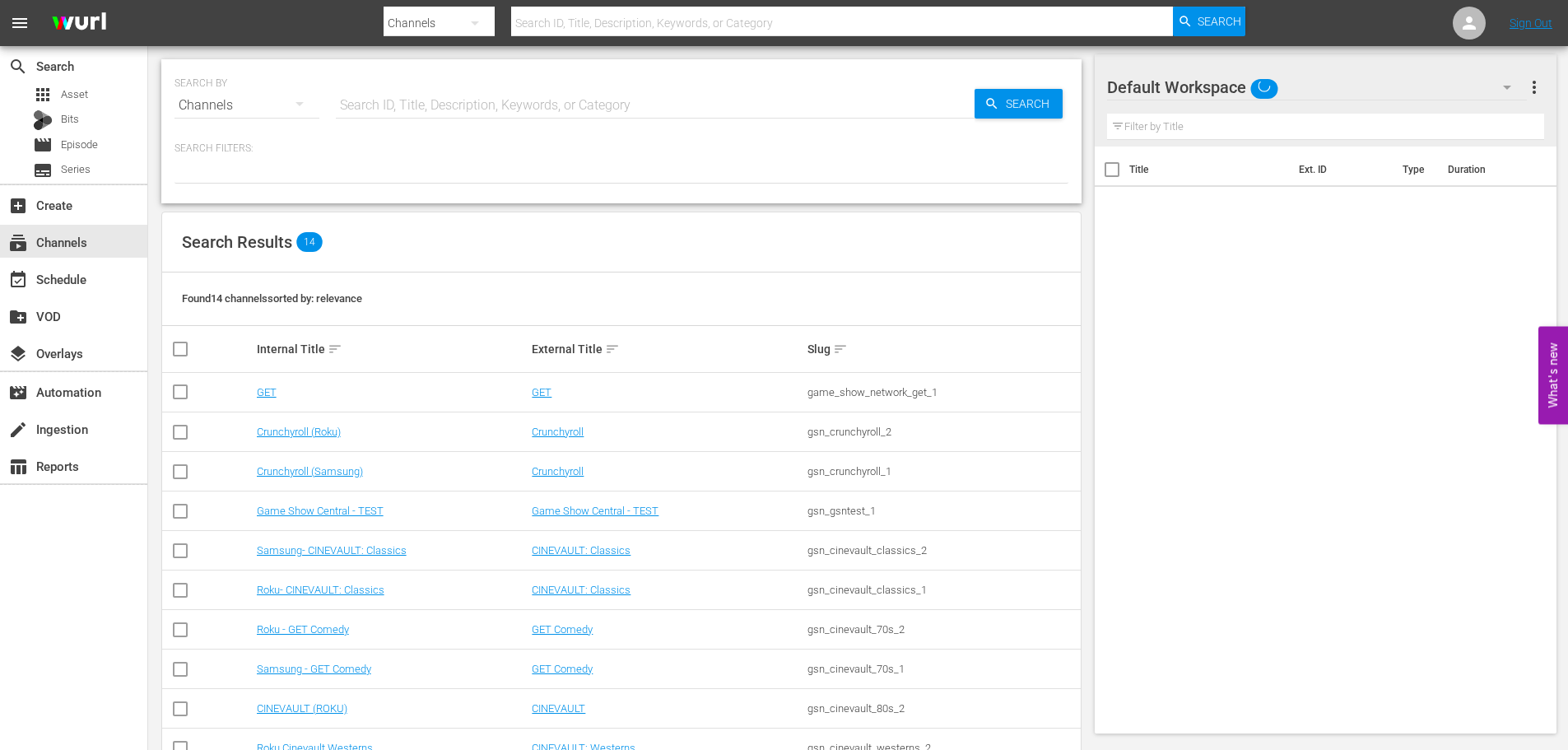
scroll to position [206, 0]
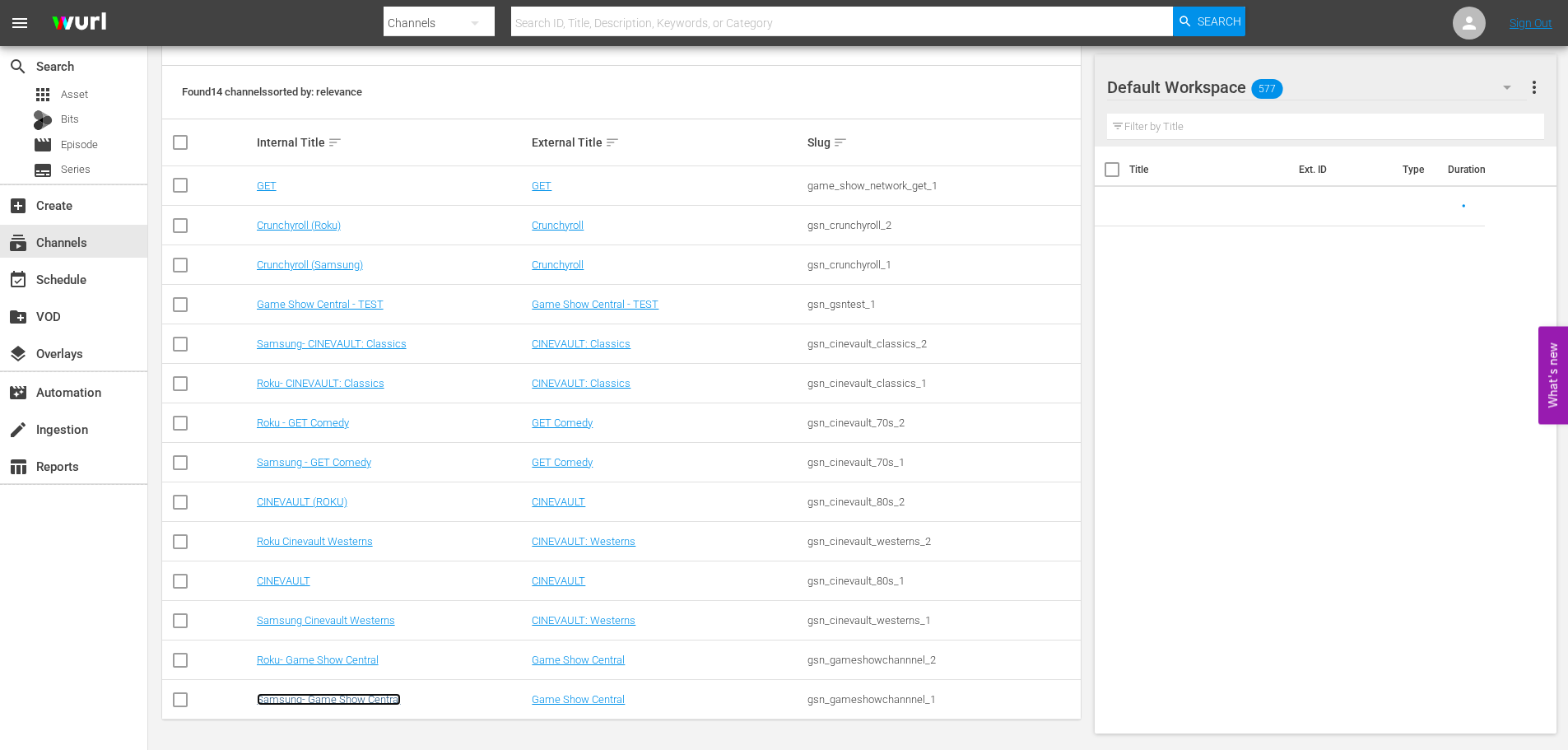
click at [331, 695] on link "Samsung- Game Show Central" at bounding box center [328, 699] width 144 height 12
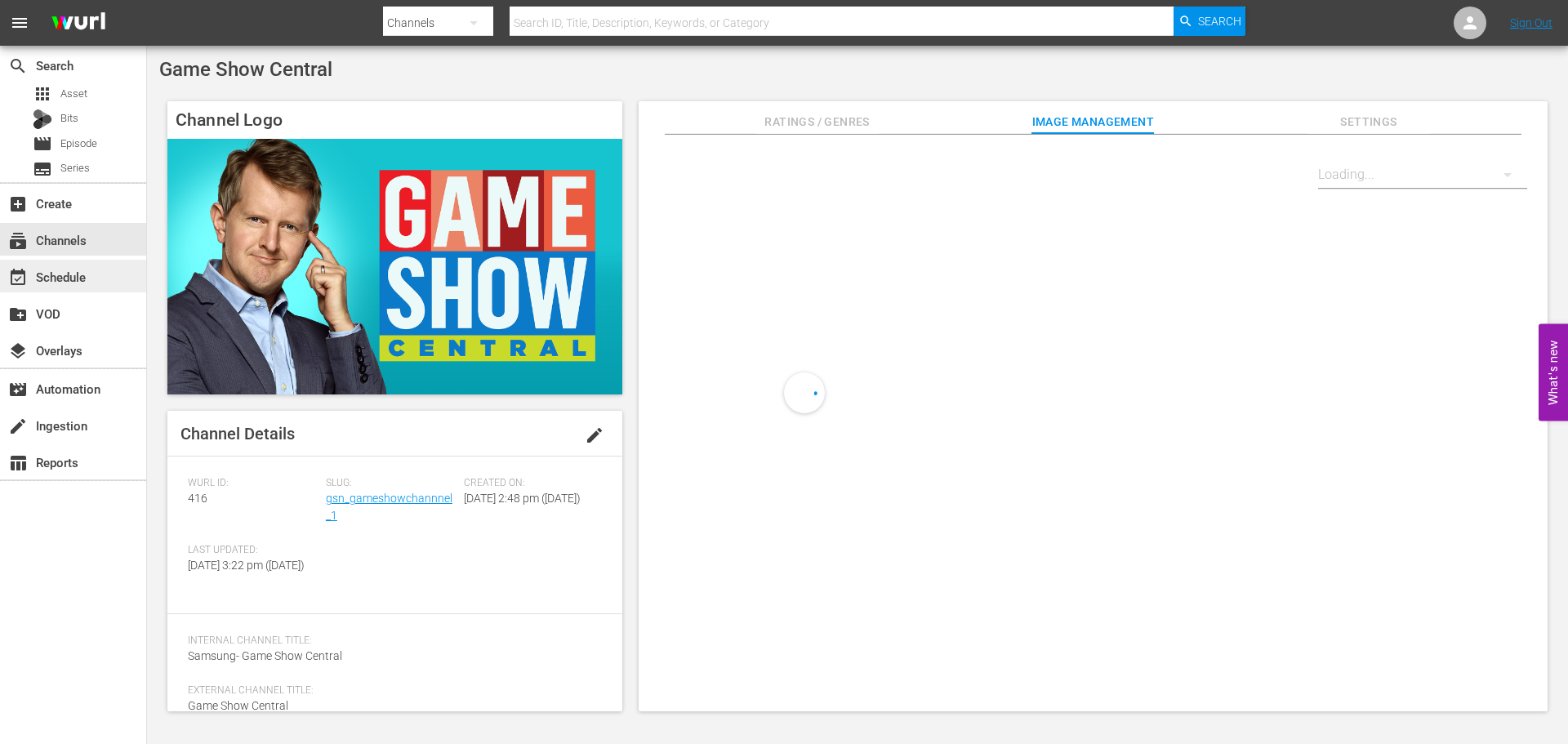
click at [91, 289] on div "event_available Schedule" at bounding box center [73, 276] width 146 height 33
